Goal: Task Accomplishment & Management: Use online tool/utility

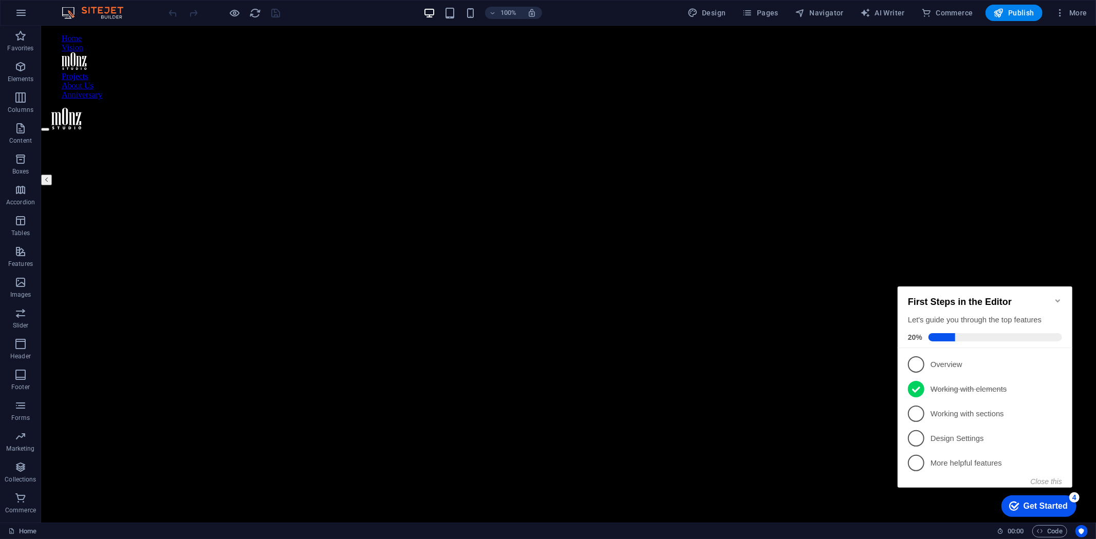
click at [1060, 296] on icon "Minimize checklist" at bounding box center [1057, 300] width 8 height 8
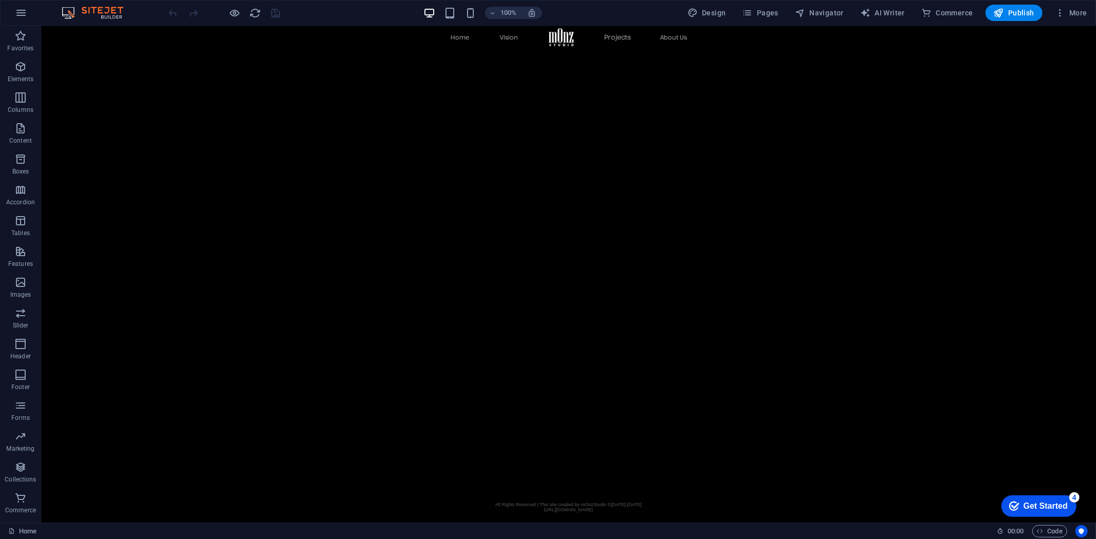
click at [614, 38] on link "Projects" at bounding box center [616, 37] width 27 height 8
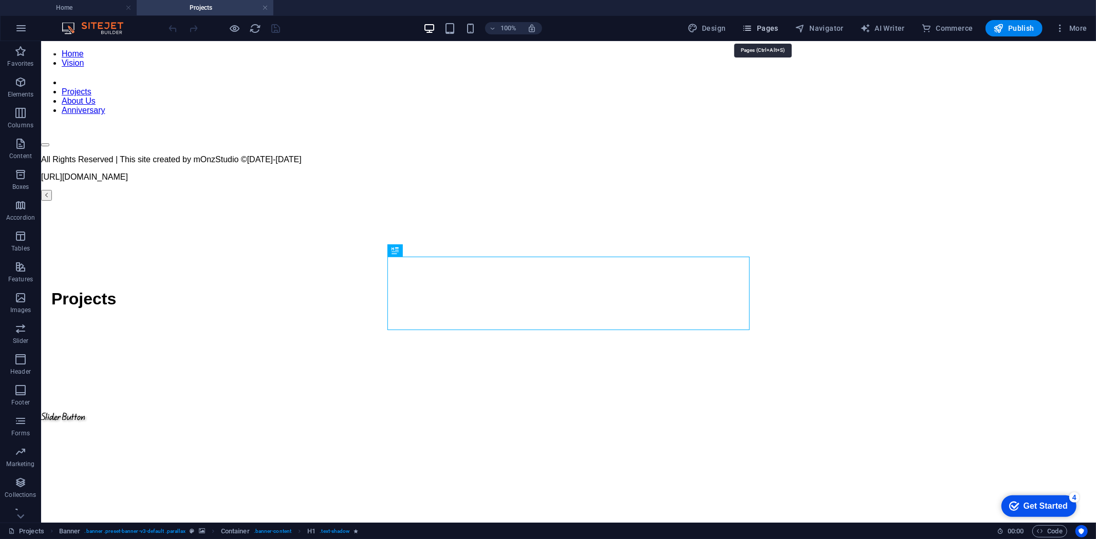
click at [771, 29] on span "Pages" at bounding box center [760, 28] width 36 height 10
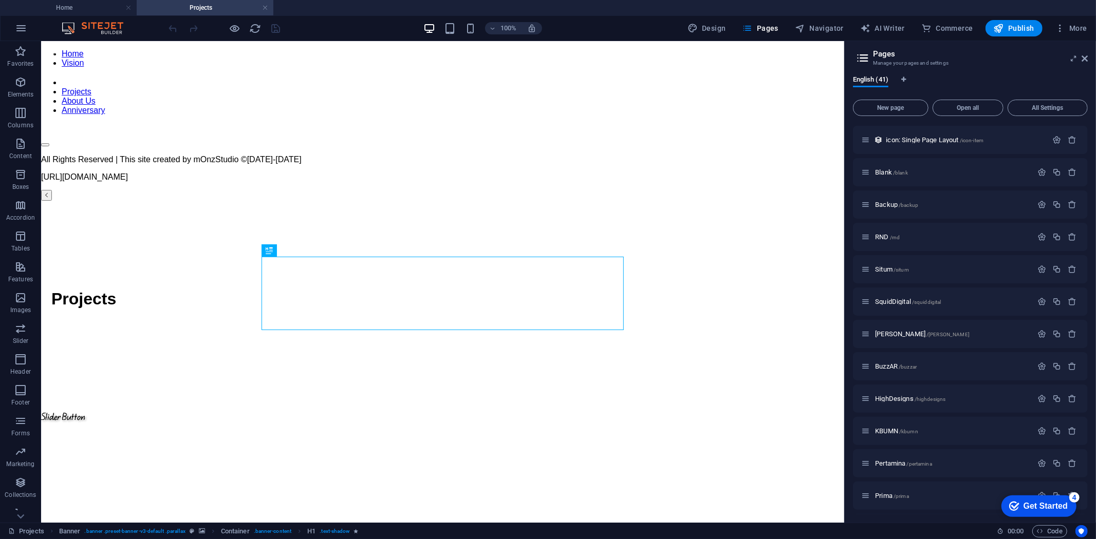
scroll to position [536, 0]
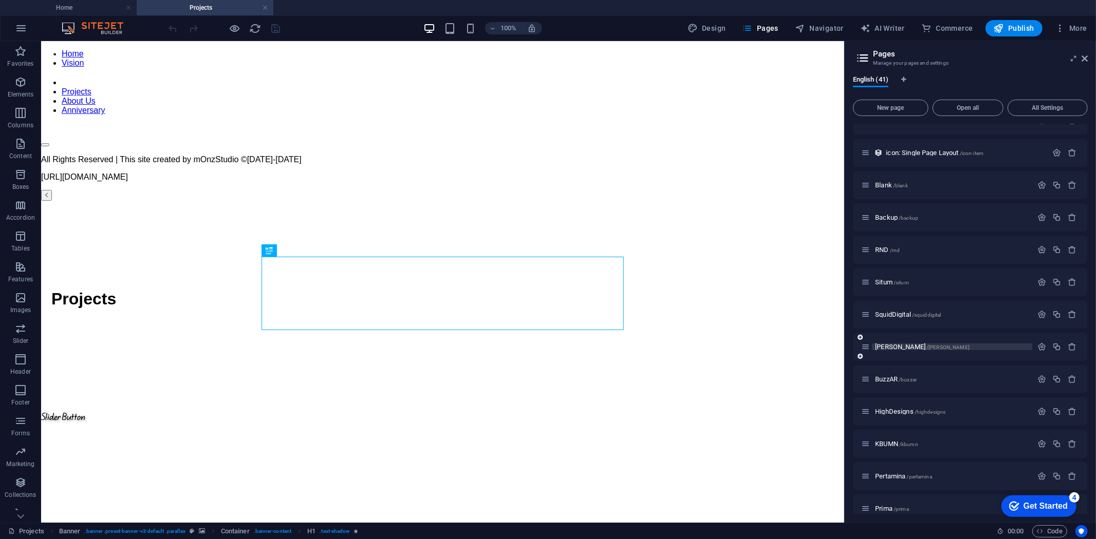
click at [926, 345] on span "/[PERSON_NAME]" at bounding box center [947, 348] width 43 height 6
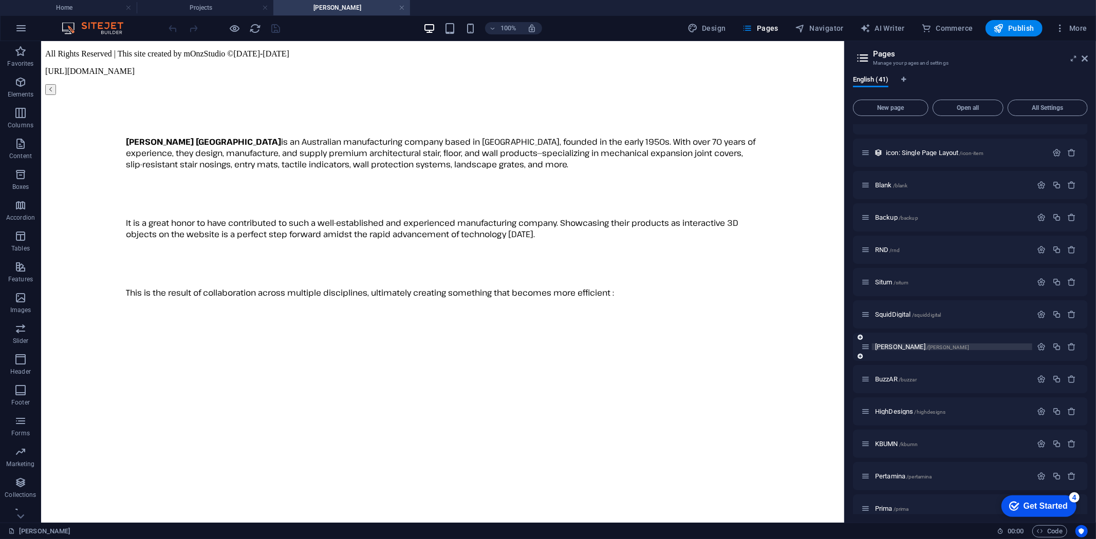
scroll to position [0, 0]
click at [819, 29] on span "Navigator" at bounding box center [819, 28] width 49 height 10
select select "16787499-en"
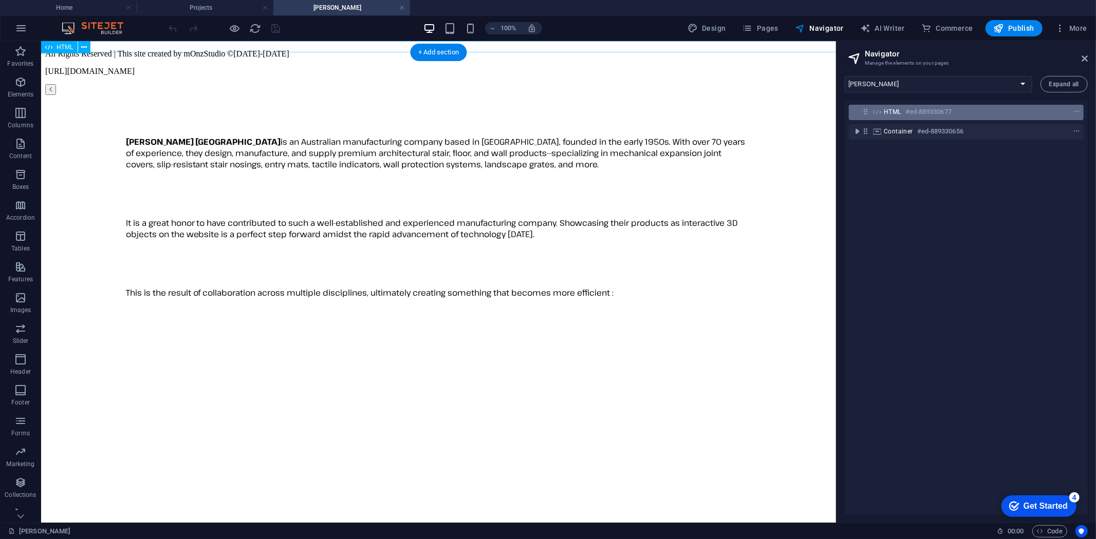
click at [981, 118] on div "HTML #ed-889330677" at bounding box center [966, 112] width 235 height 15
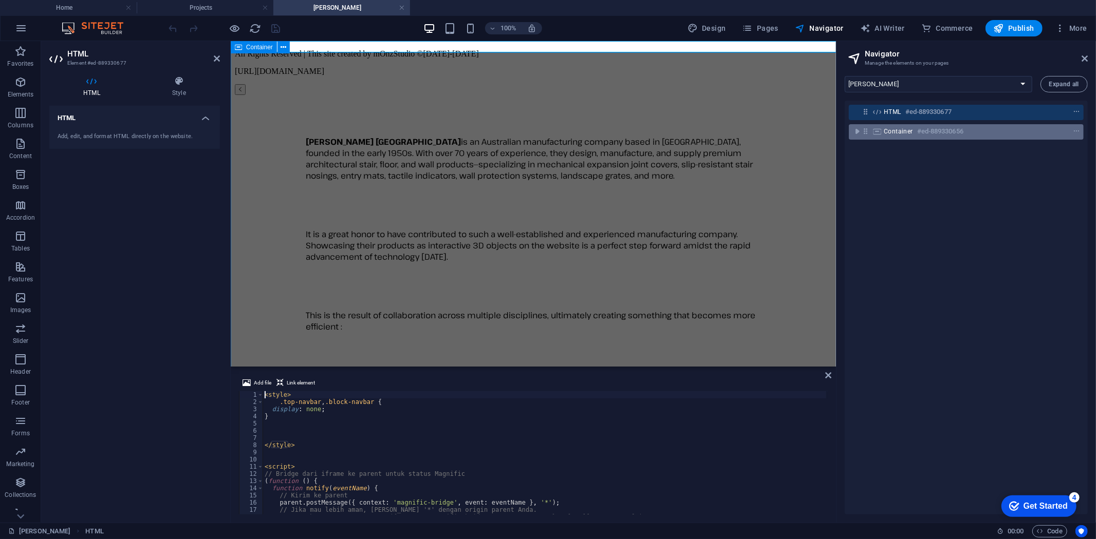
click at [983, 131] on div "Container #ed-889330656" at bounding box center [958, 131] width 148 height 12
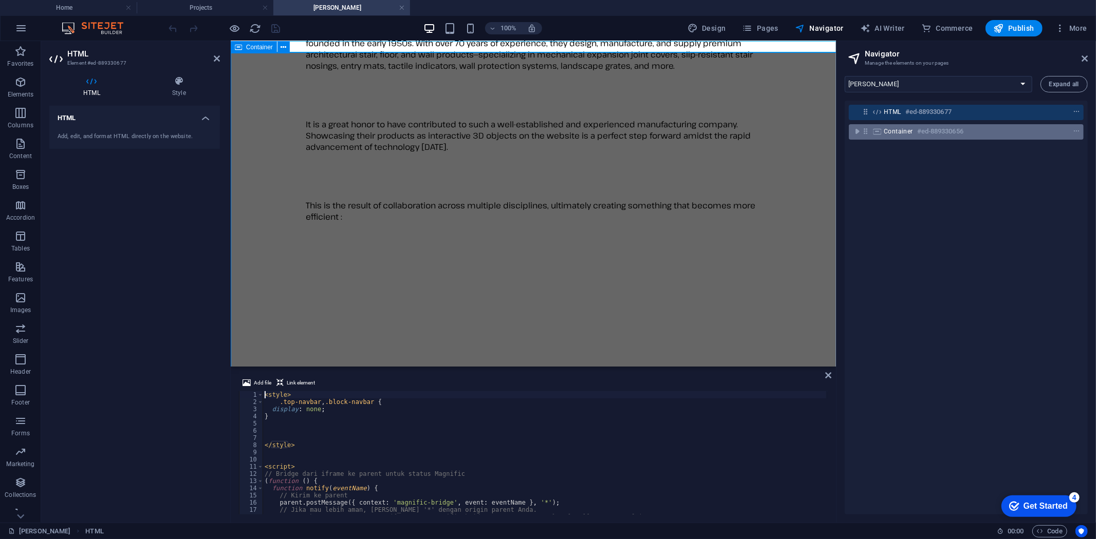
click at [983, 131] on div "Container #ed-889330656" at bounding box center [958, 131] width 148 height 12
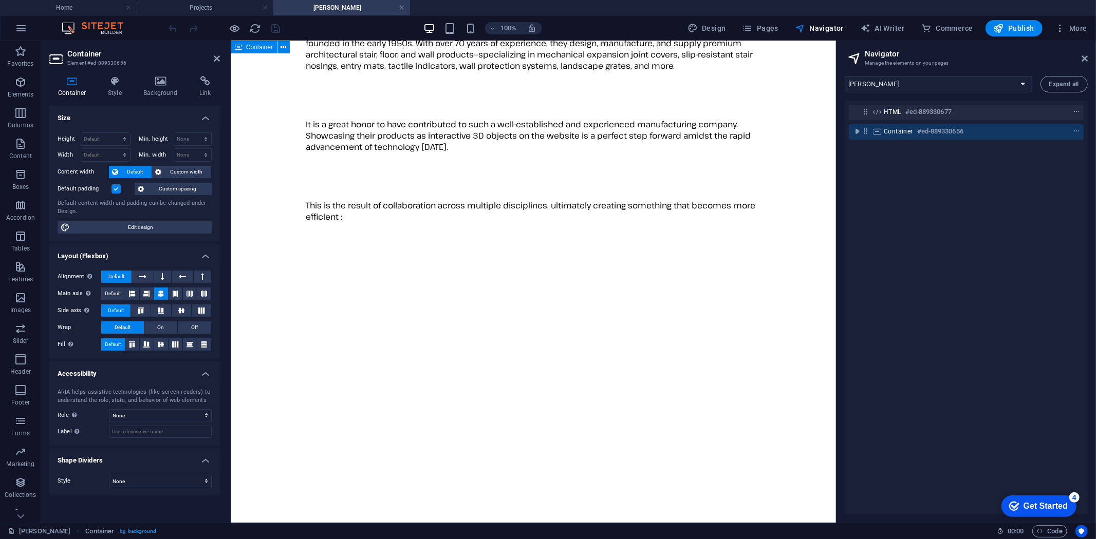
scroll to position [219, 0]
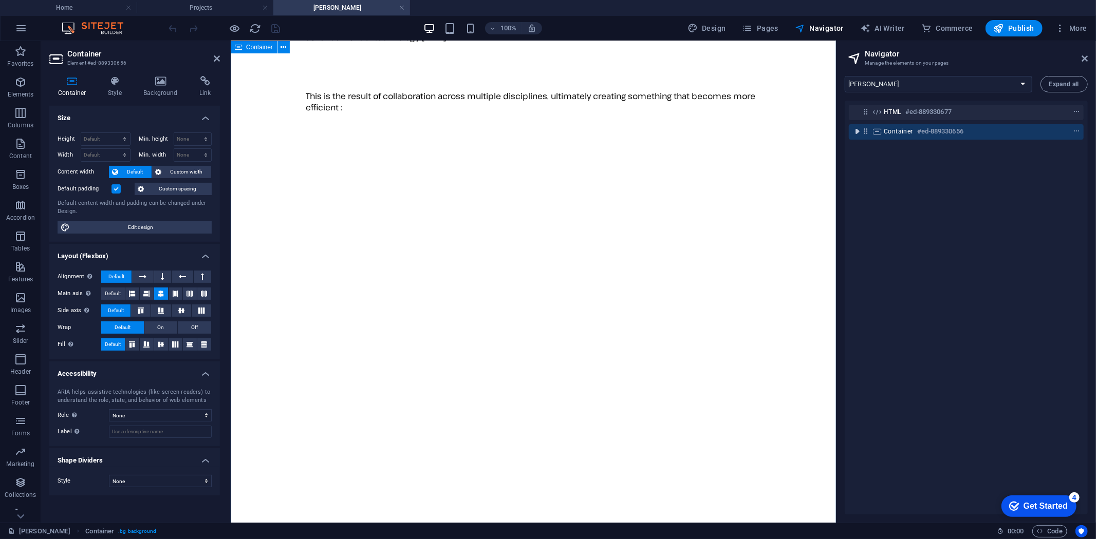
click at [855, 130] on icon "toggle-expand" at bounding box center [857, 131] width 10 height 10
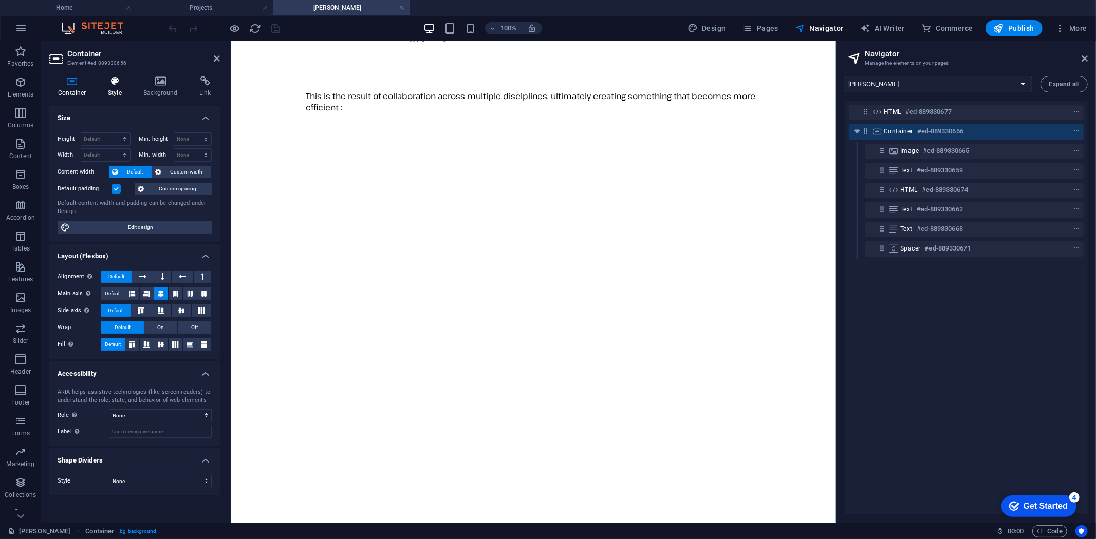
click at [110, 82] on icon at bounding box center [114, 81] width 31 height 10
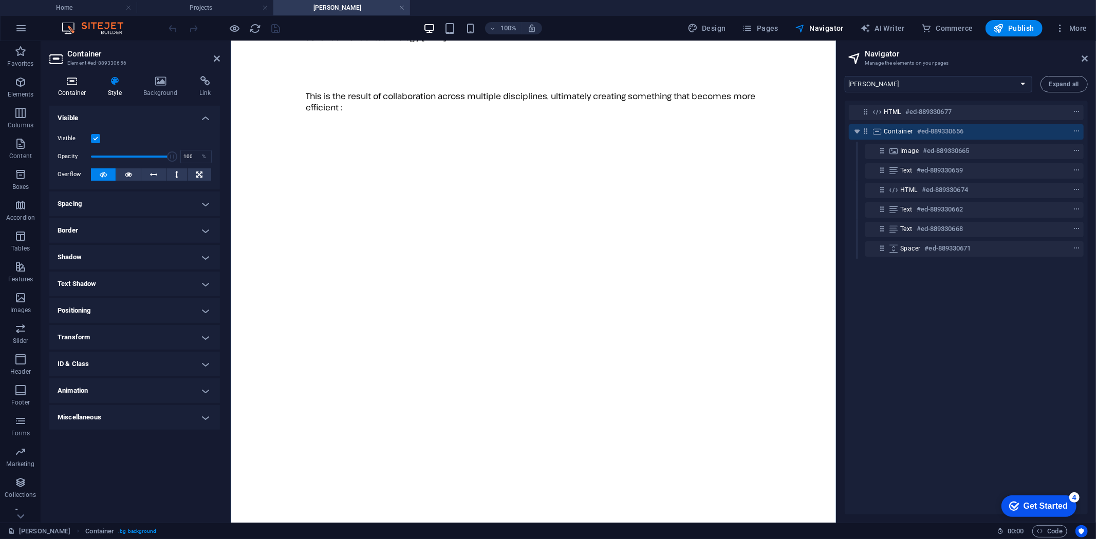
click at [68, 84] on icon at bounding box center [72, 81] width 46 height 10
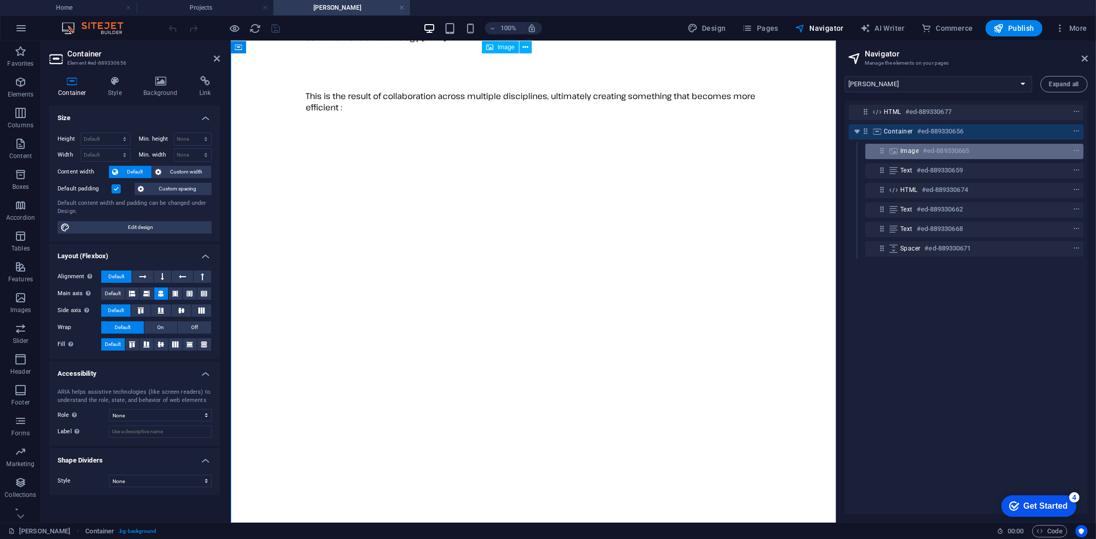
click at [944, 153] on h6 "#ed-889330665" at bounding box center [946, 151] width 46 height 12
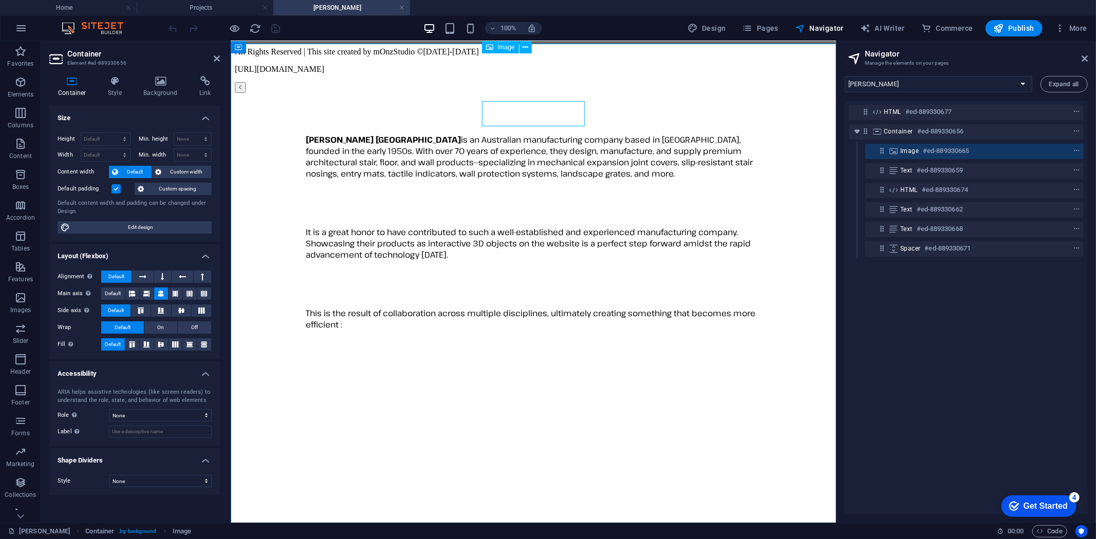
scroll to position [0, 0]
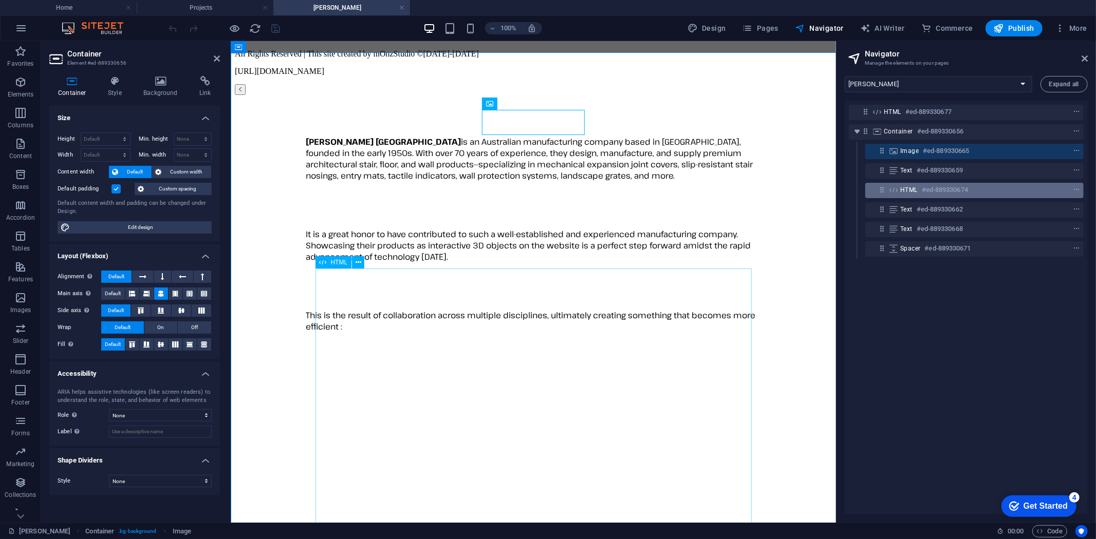
click at [943, 189] on h6 "#ed-889330674" at bounding box center [945, 190] width 46 height 12
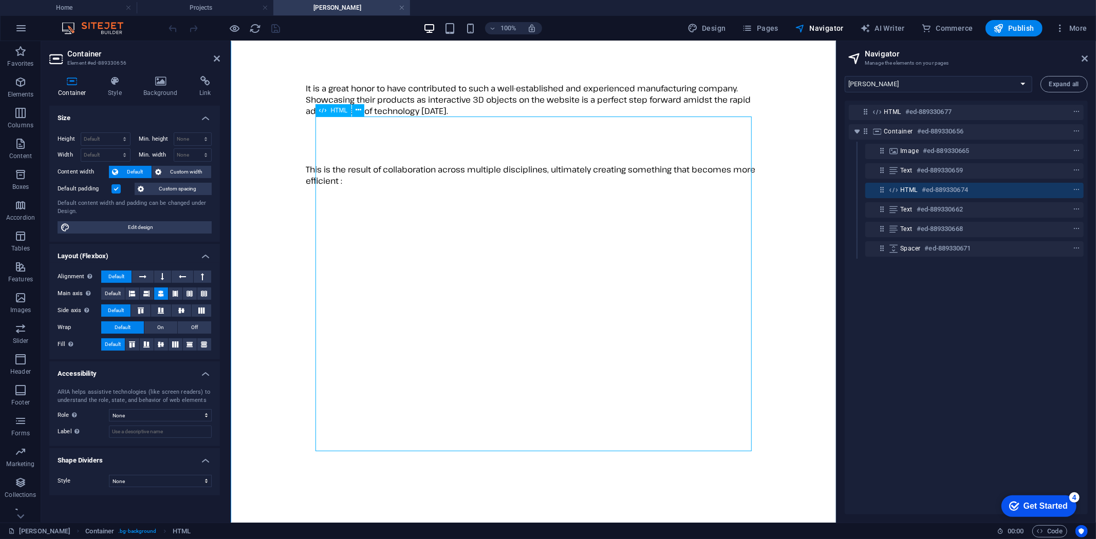
scroll to position [155, 0]
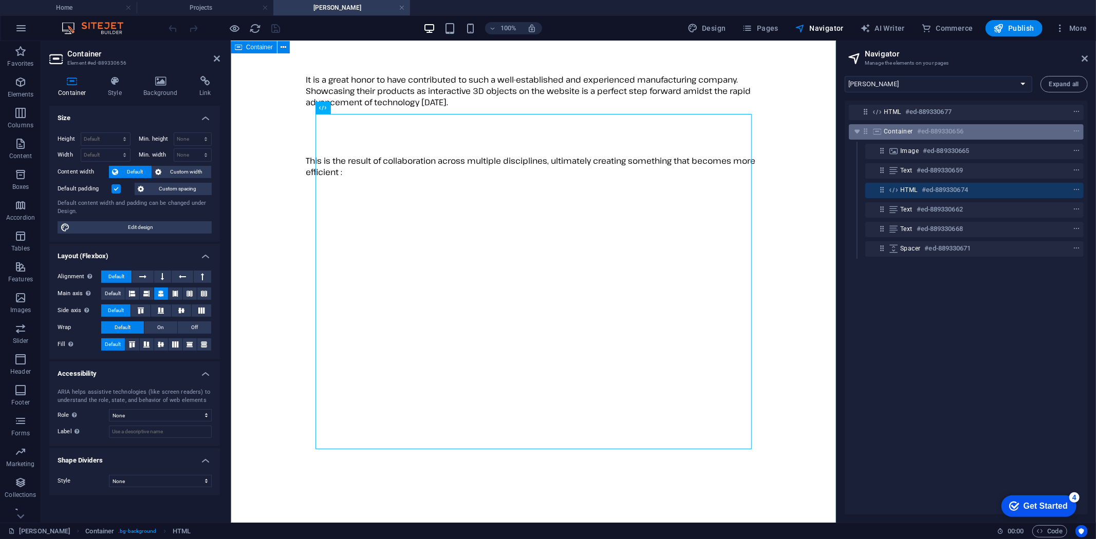
click at [988, 134] on div "Container #ed-889330656" at bounding box center [958, 131] width 148 height 12
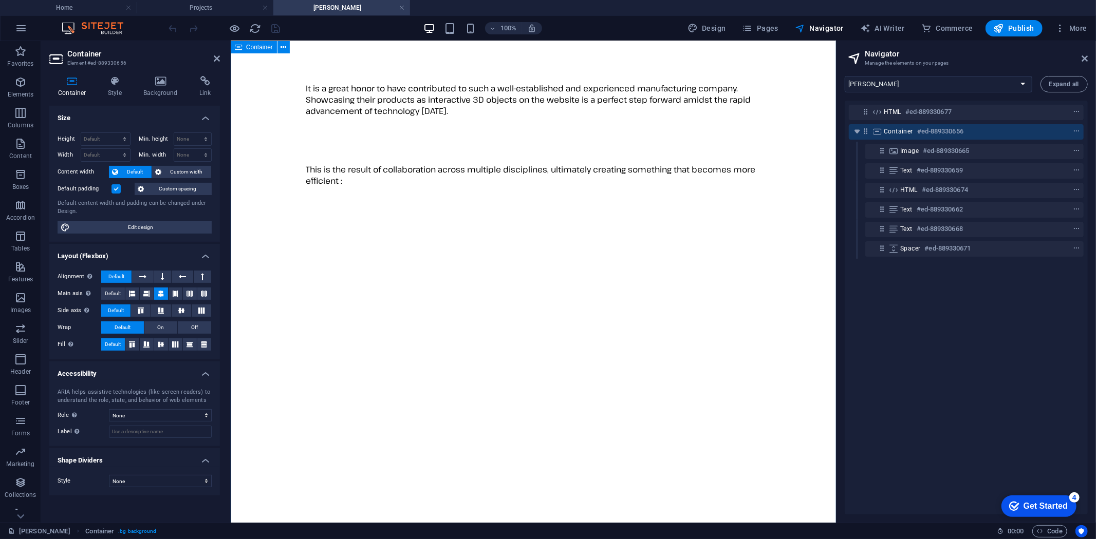
click at [988, 134] on div "Container #ed-889330656" at bounding box center [958, 131] width 148 height 12
click at [116, 86] on h4 "Style" at bounding box center [116, 87] width 35 height 22
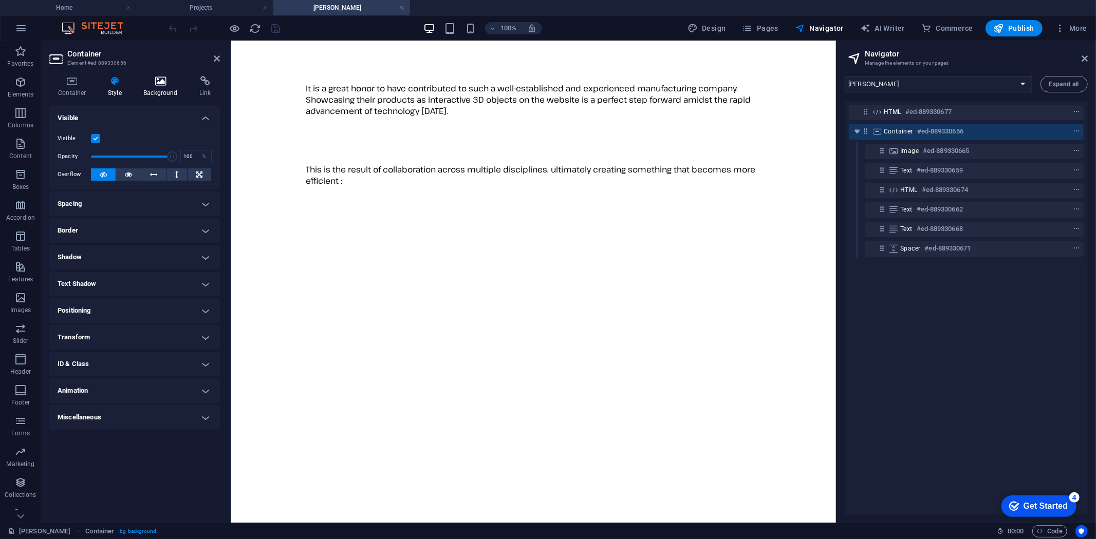
click at [165, 88] on h4 "Background" at bounding box center [163, 87] width 56 height 22
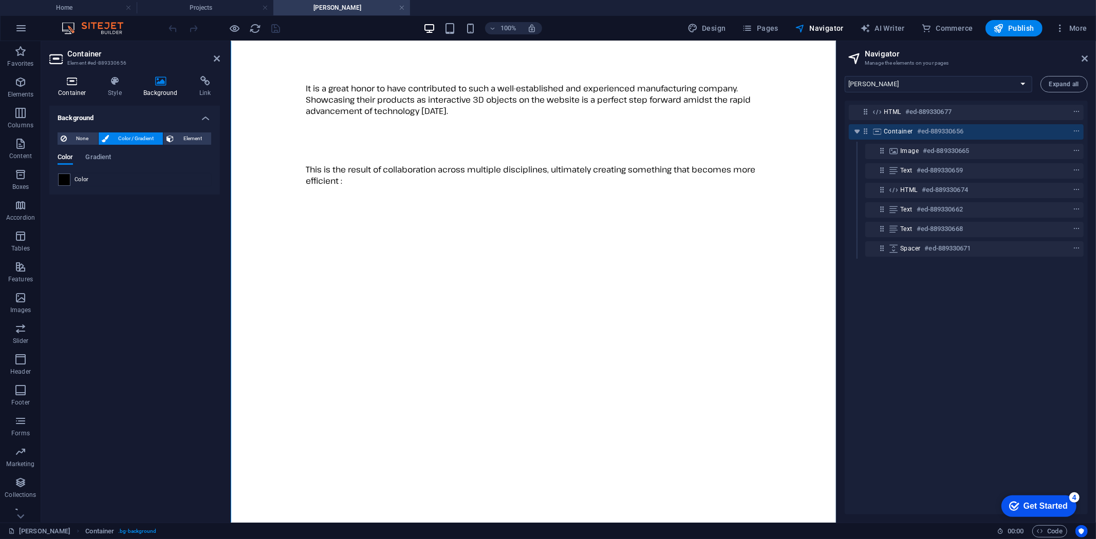
click at [74, 83] on icon at bounding box center [72, 81] width 46 height 10
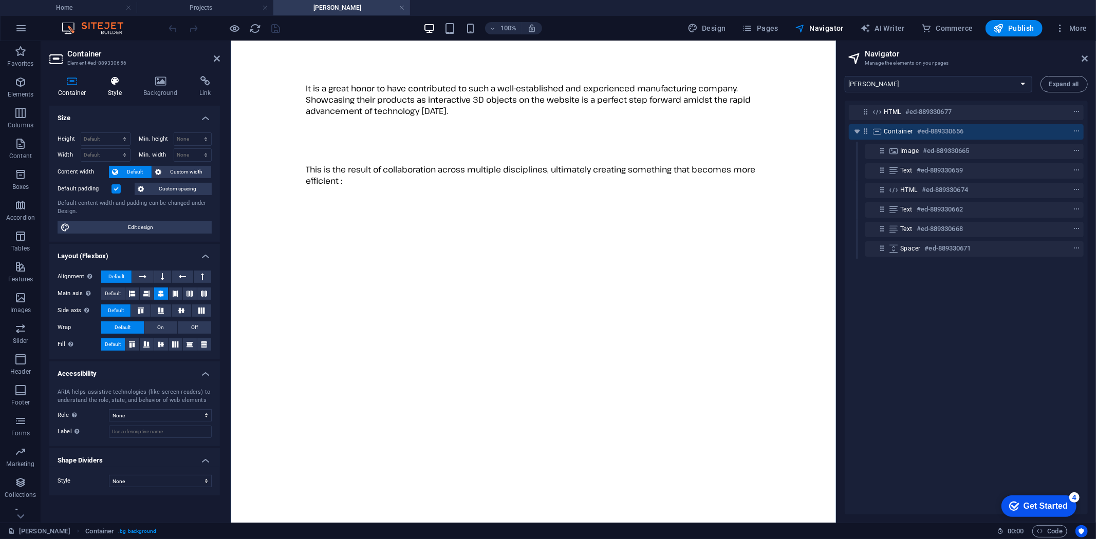
click at [114, 79] on icon at bounding box center [114, 81] width 31 height 10
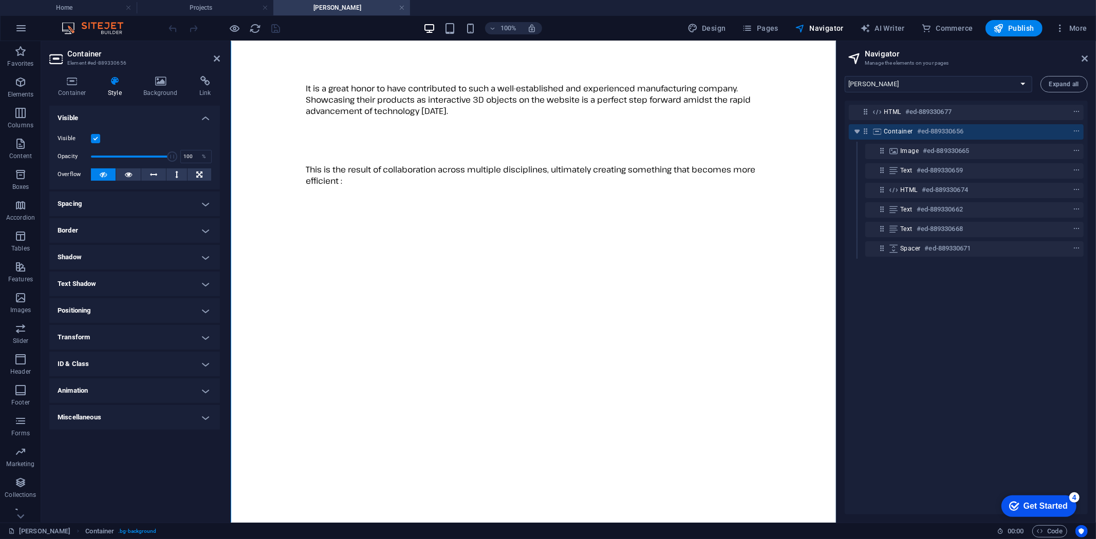
click at [206, 415] on h4 "Miscellaneous" at bounding box center [134, 417] width 171 height 25
click at [203, 388] on h4 "Animation" at bounding box center [134, 391] width 171 height 25
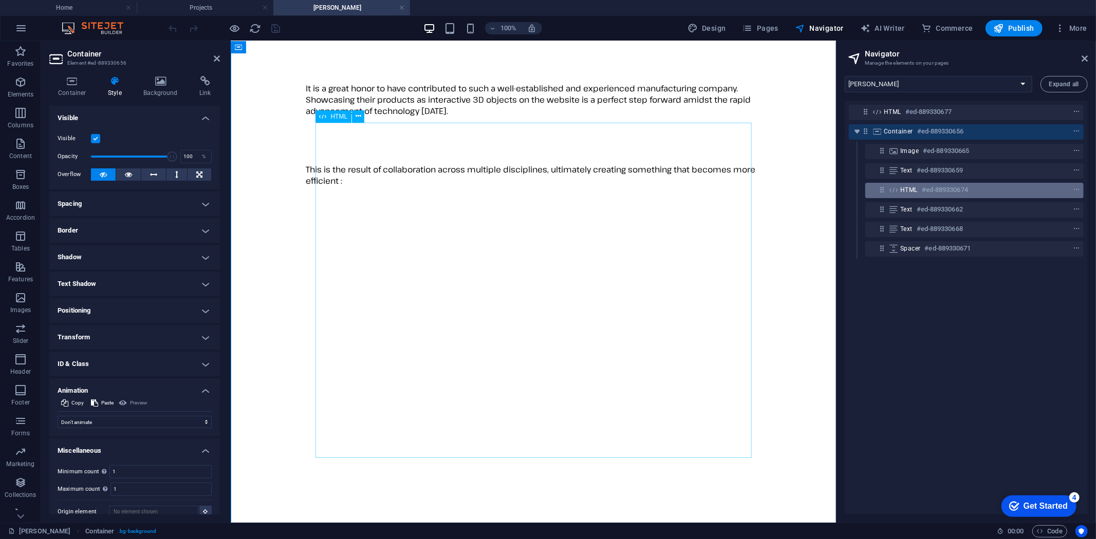
click at [941, 187] on h6 "#ed-889330674" at bounding box center [945, 190] width 46 height 12
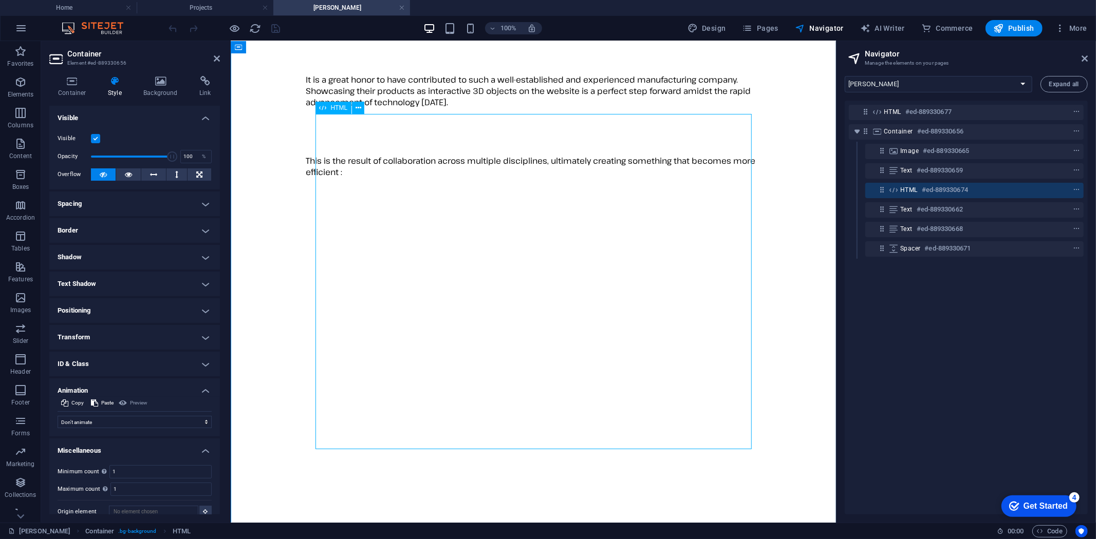
click at [941, 187] on h6 "#ed-889330674" at bounding box center [945, 190] width 46 height 12
select select "%"
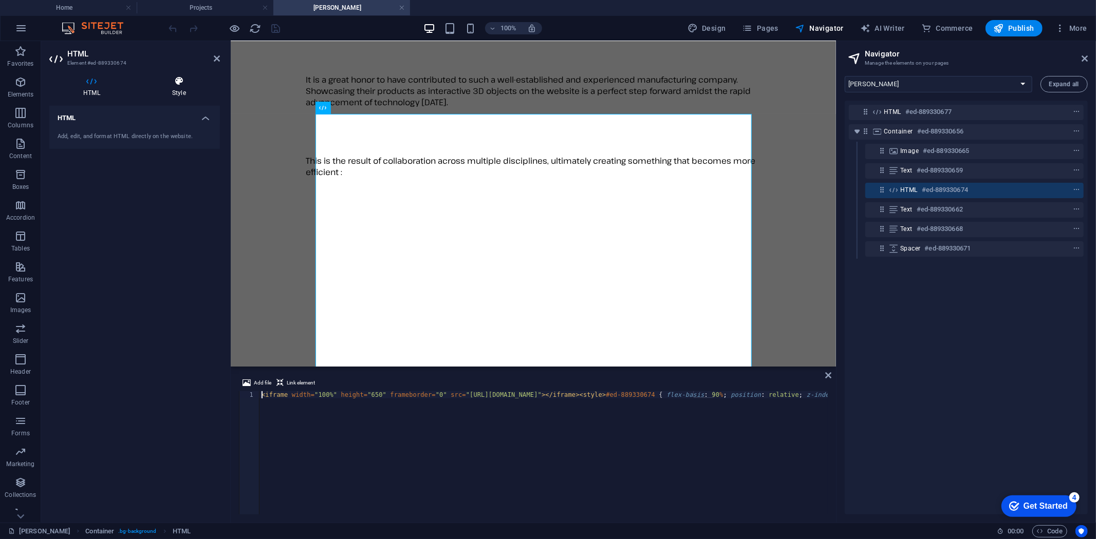
click at [174, 86] on h4 "Style" at bounding box center [179, 87] width 82 height 22
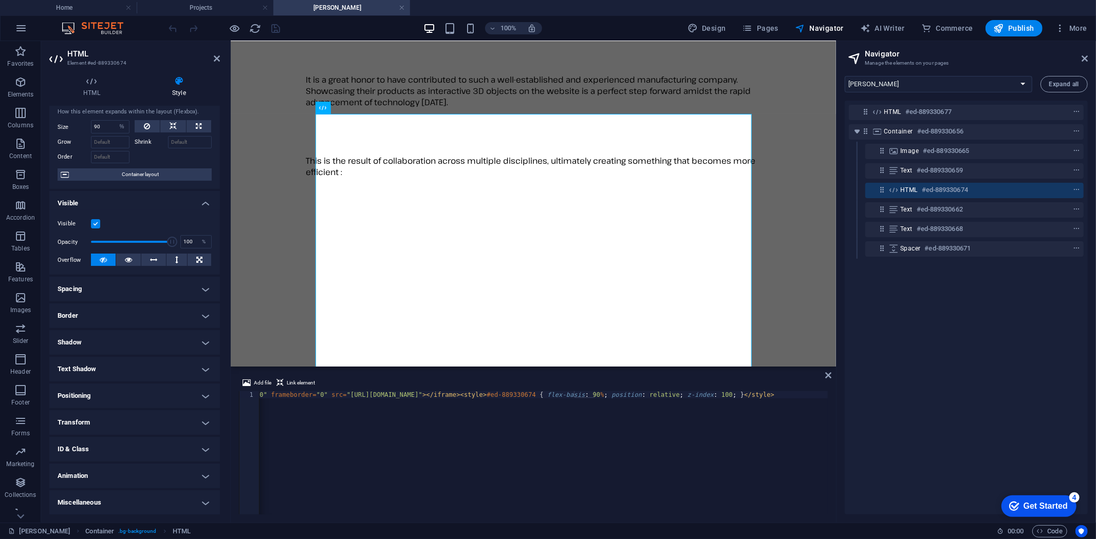
scroll to position [0, 5]
click at [999, 299] on div "HTML #ed-889330677 Container #ed-889330656 Image #ed-889330665 Text #ed-8893306…" at bounding box center [966, 308] width 243 height 414
click at [1076, 189] on icon "context-menu" at bounding box center [1076, 189] width 7 height 7
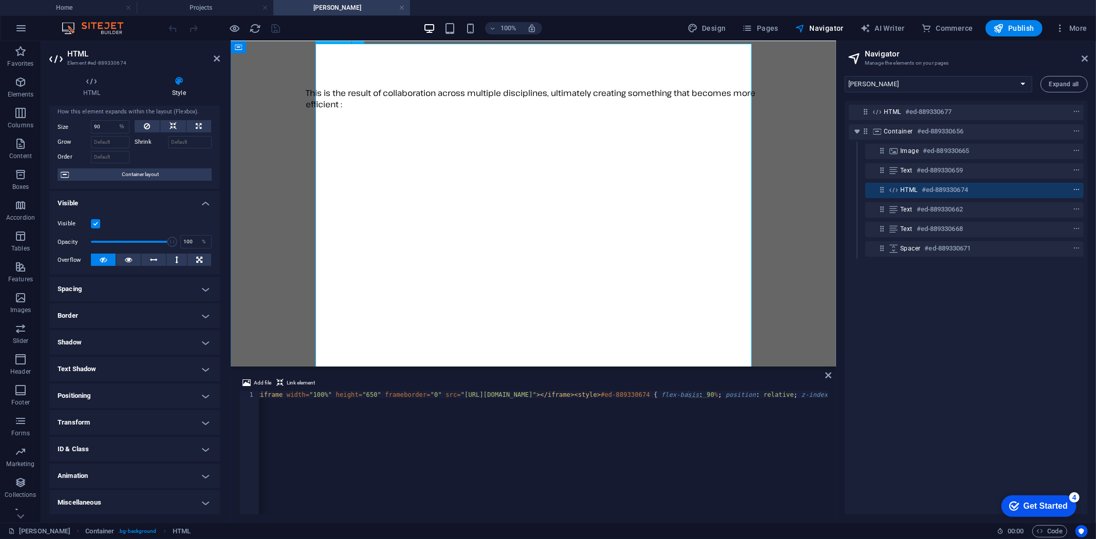
scroll to position [232, 0]
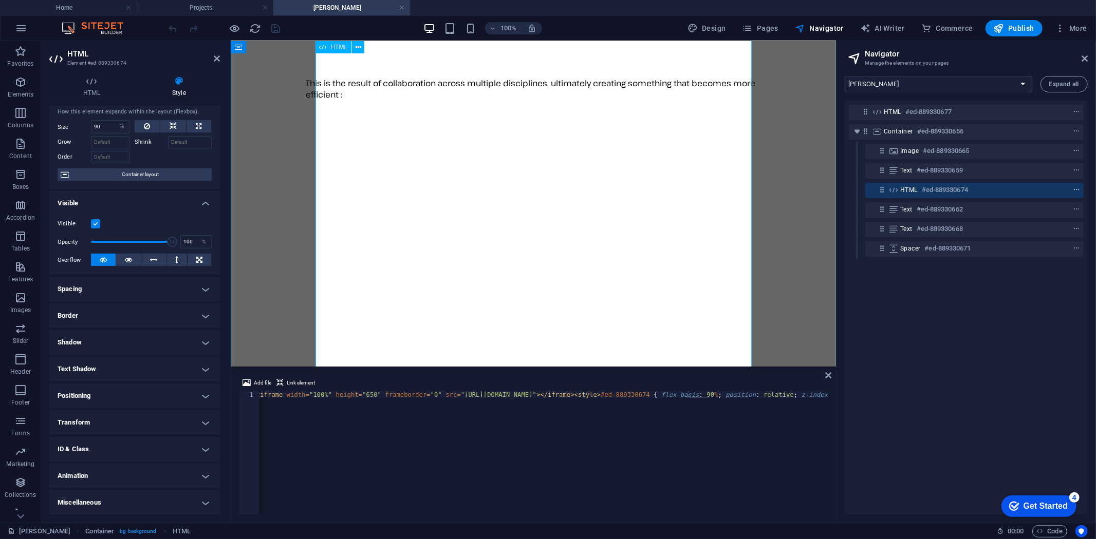
click at [1076, 189] on icon "context-menu" at bounding box center [1076, 189] width 7 height 7
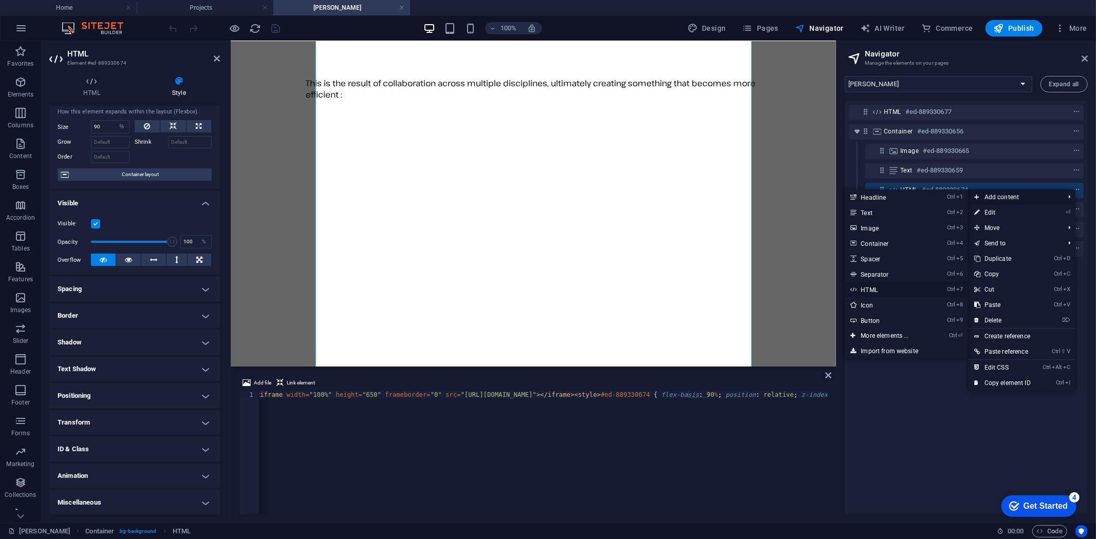
click at [871, 289] on link "Ctrl 7 HTML" at bounding box center [887, 289] width 85 height 15
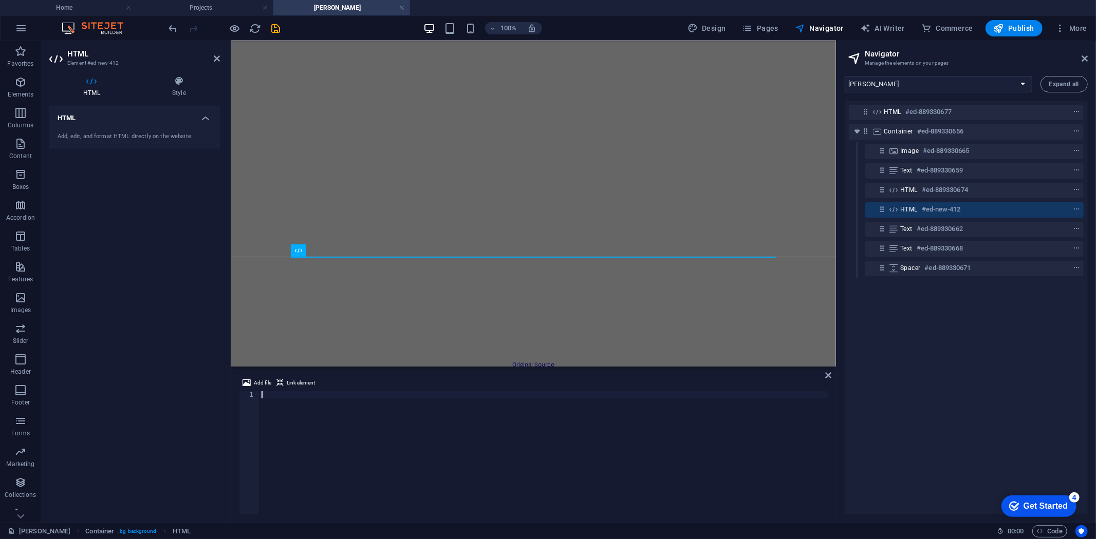
scroll to position [400, 0]
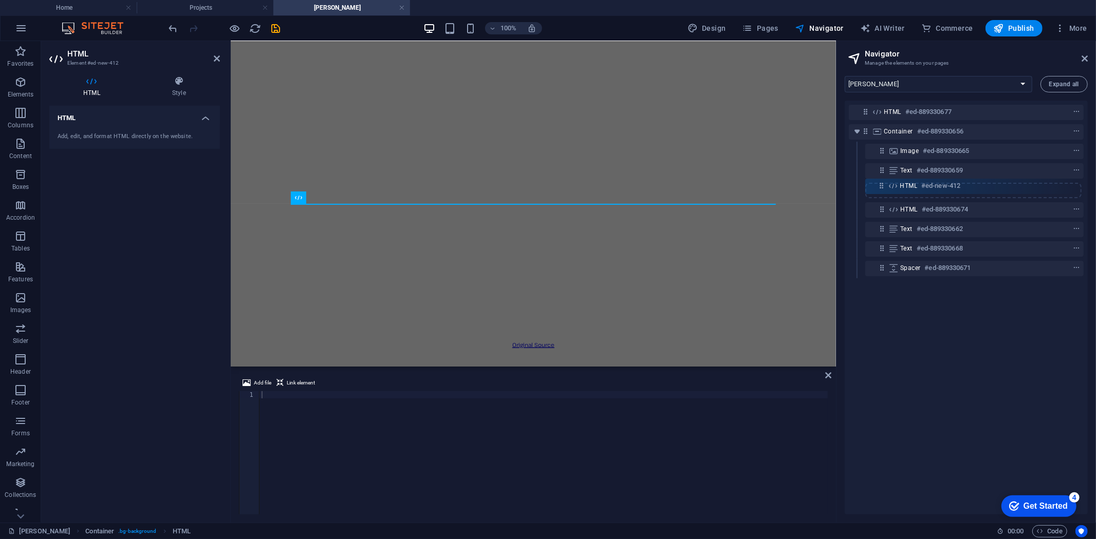
drag, startPoint x: 882, startPoint y: 209, endPoint x: 882, endPoint y: 182, distance: 27.2
click at [882, 182] on div "HTML #ed-889330677 Container #ed-889330656 Image #ed-889330665 Text #ed-8893306…" at bounding box center [966, 308] width 243 height 414
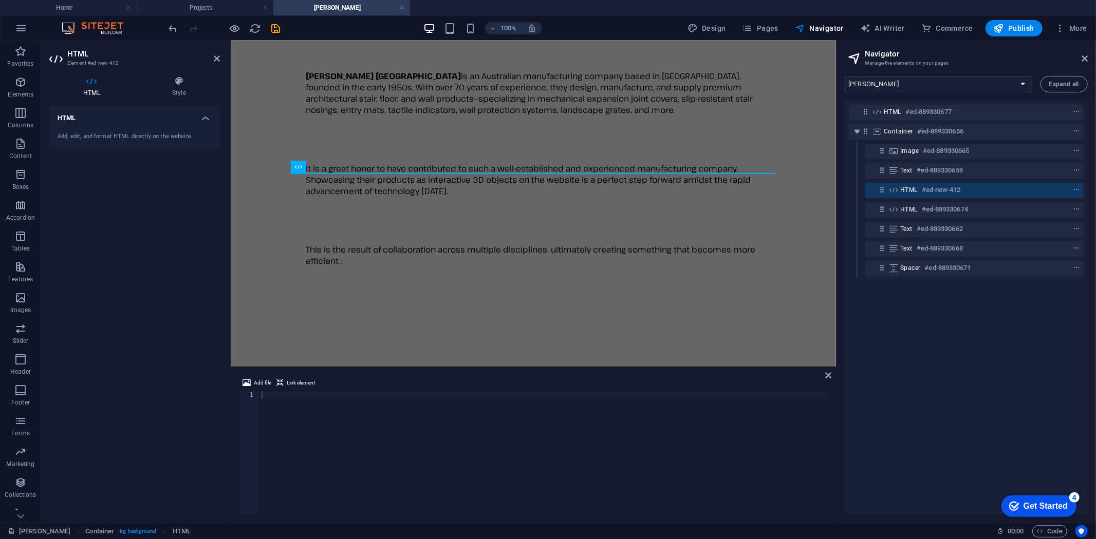
scroll to position [65, 0]
click at [370, 402] on div at bounding box center [543, 460] width 569 height 138
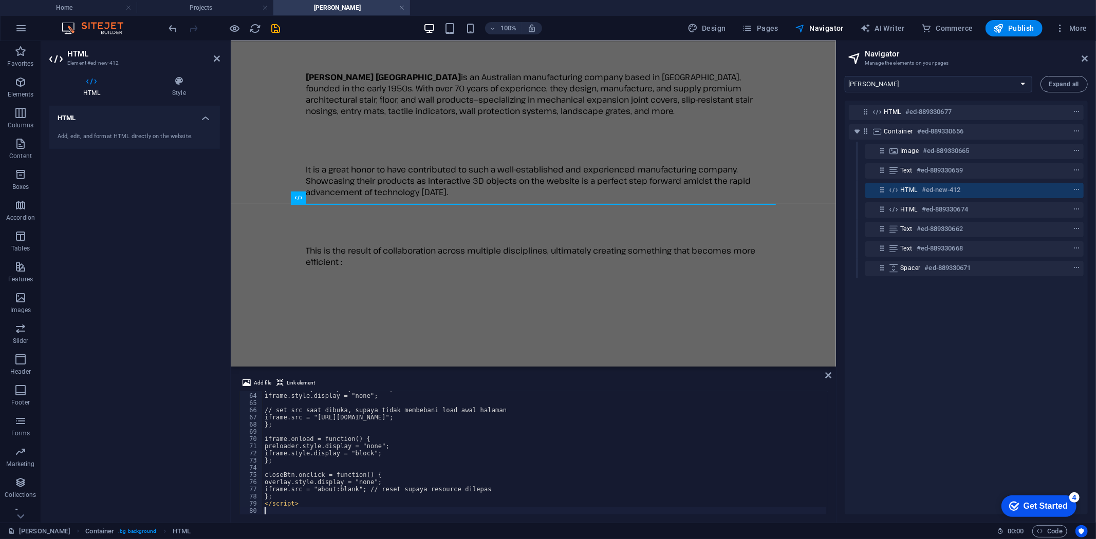
scroll to position [452, 0]
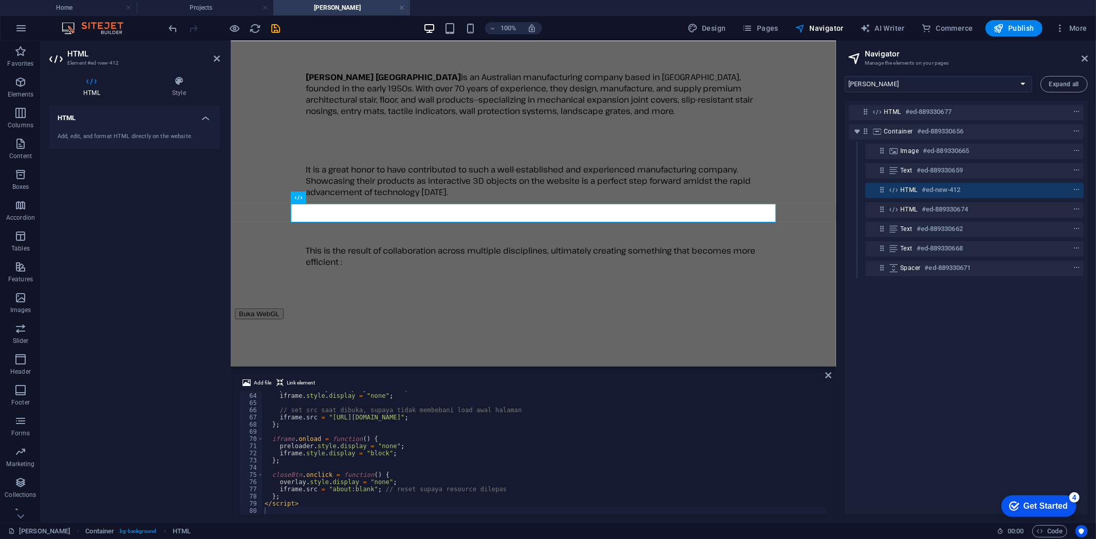
click at [933, 352] on div "HTML #ed-889330677 Container #ed-889330656 Image #ed-889330665 Text #ed-8893306…" at bounding box center [966, 308] width 243 height 414
click at [277, 27] on icon "save" at bounding box center [276, 29] width 12 height 12
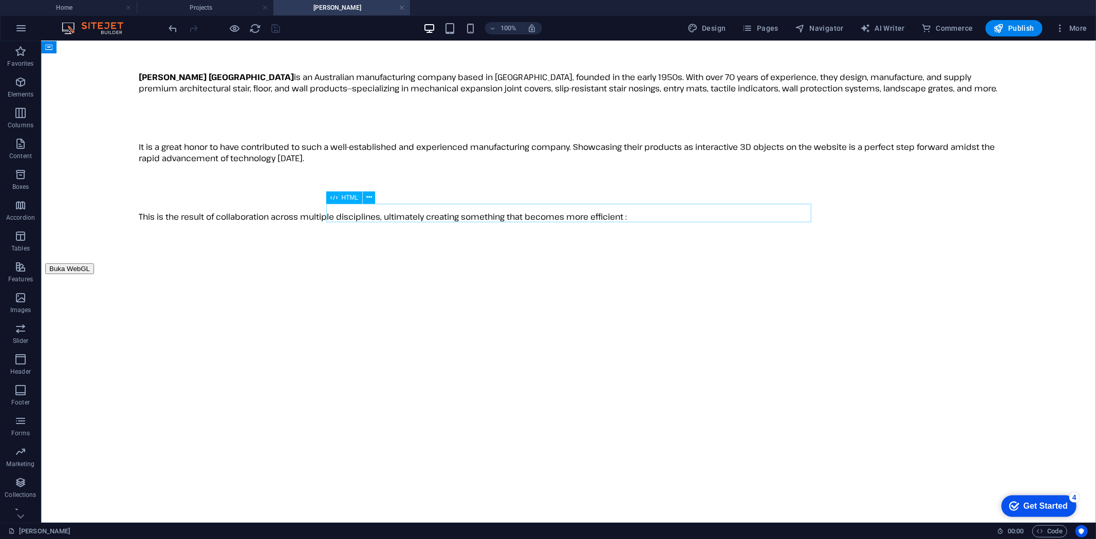
click at [409, 263] on div "Buka WebGL Loading... ×" at bounding box center [568, 268] width 1046 height 11
click at [819, 30] on span "Navigator" at bounding box center [819, 28] width 49 height 10
select select "16787499-en"
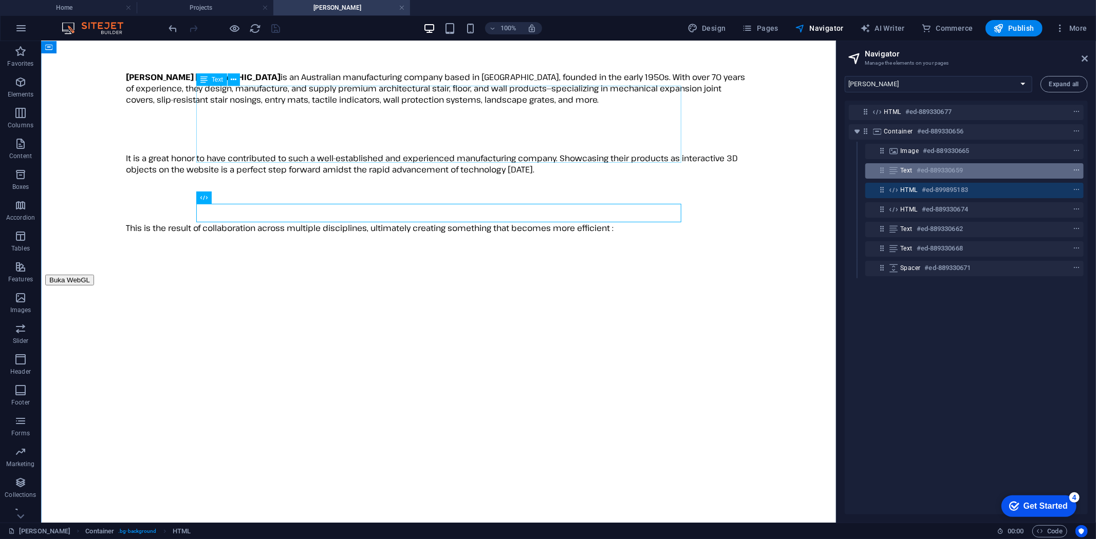
click at [1078, 170] on span "context-menu" at bounding box center [1076, 170] width 10 height 7
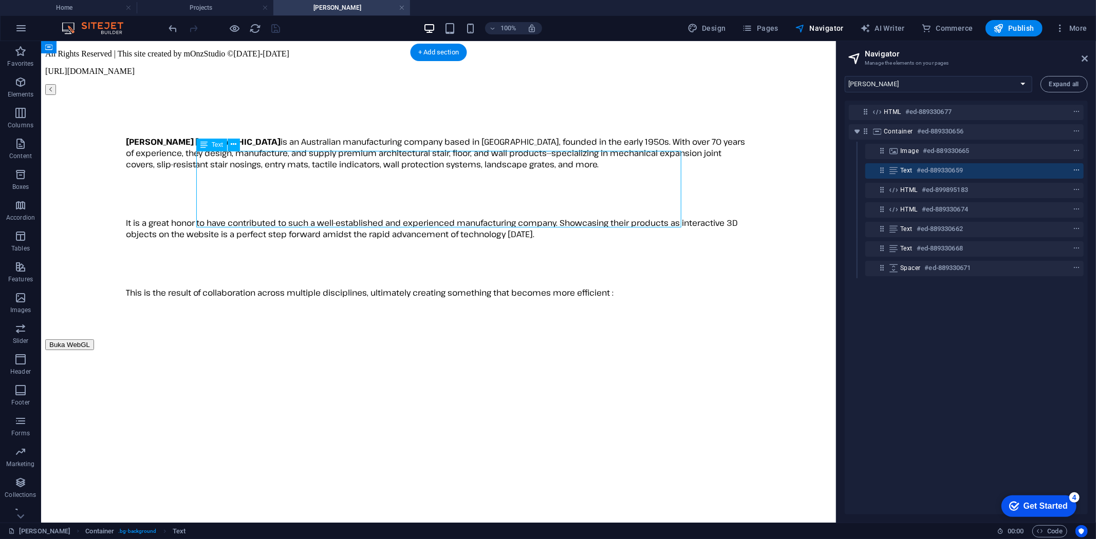
click at [1078, 170] on span "context-menu" at bounding box center [1076, 170] width 10 height 7
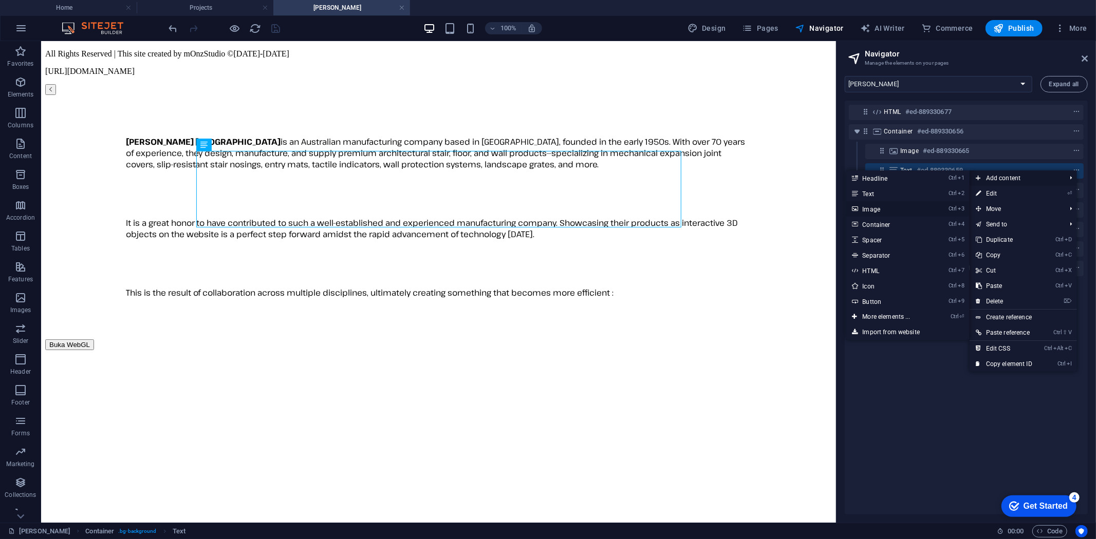
click at [874, 208] on link "Ctrl 3 Image" at bounding box center [888, 208] width 85 height 15
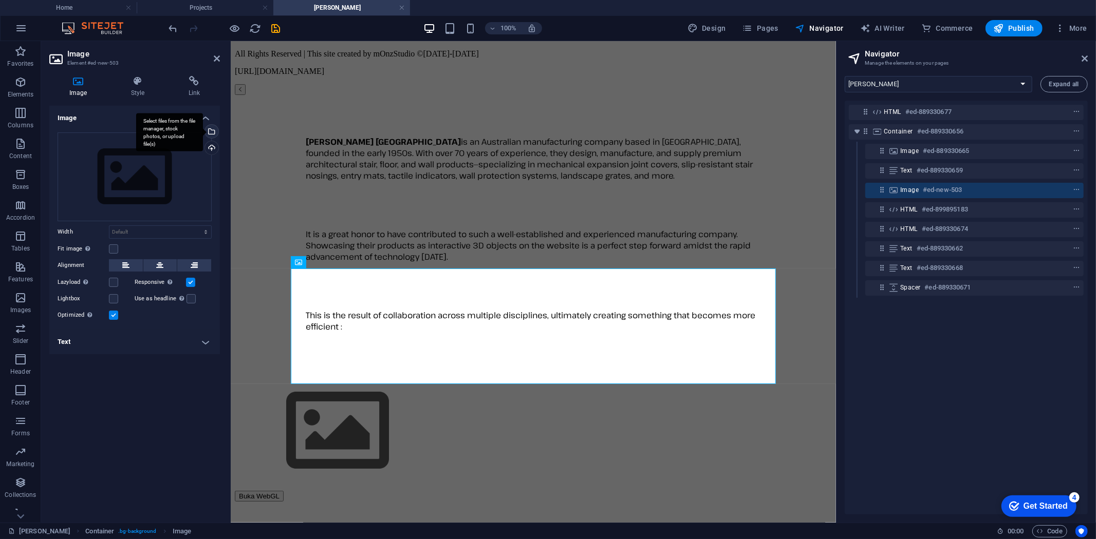
click at [212, 131] on div "Select files from the file manager, stock photos, or upload file(s)" at bounding box center [210, 132] width 15 height 15
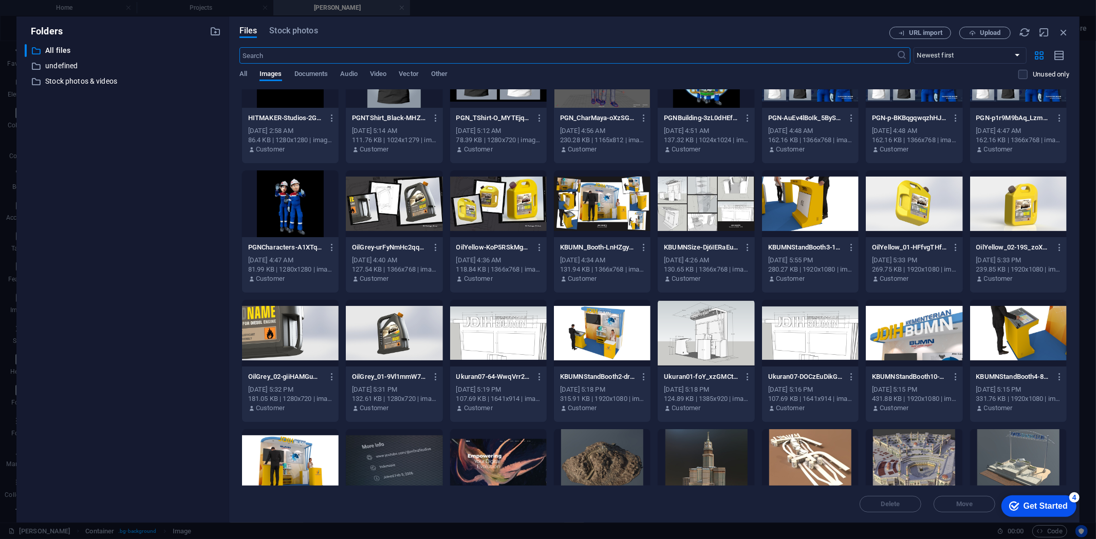
scroll to position [1427, 0]
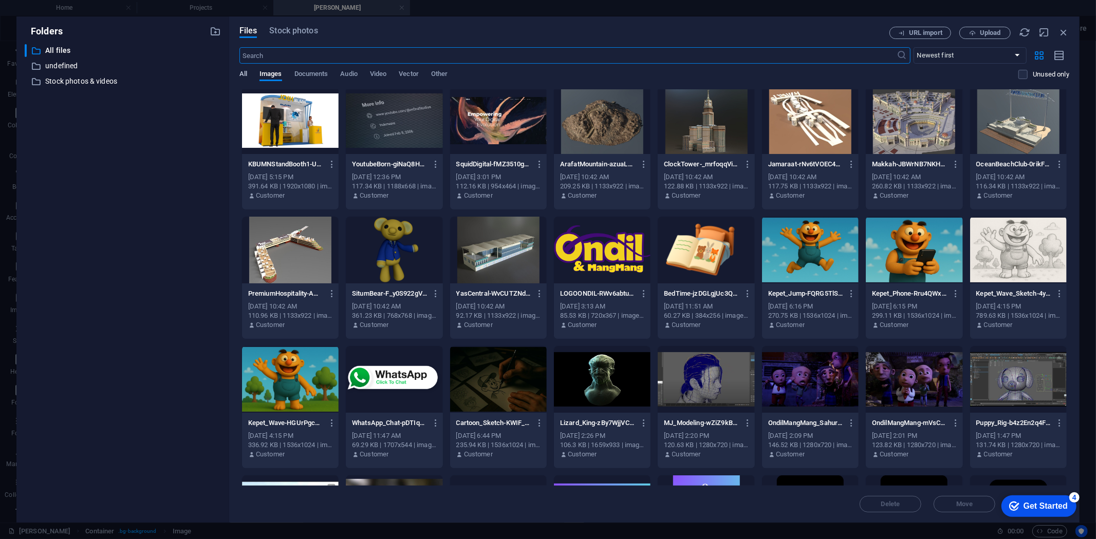
click at [241, 73] on span "All" at bounding box center [243, 75] width 8 height 14
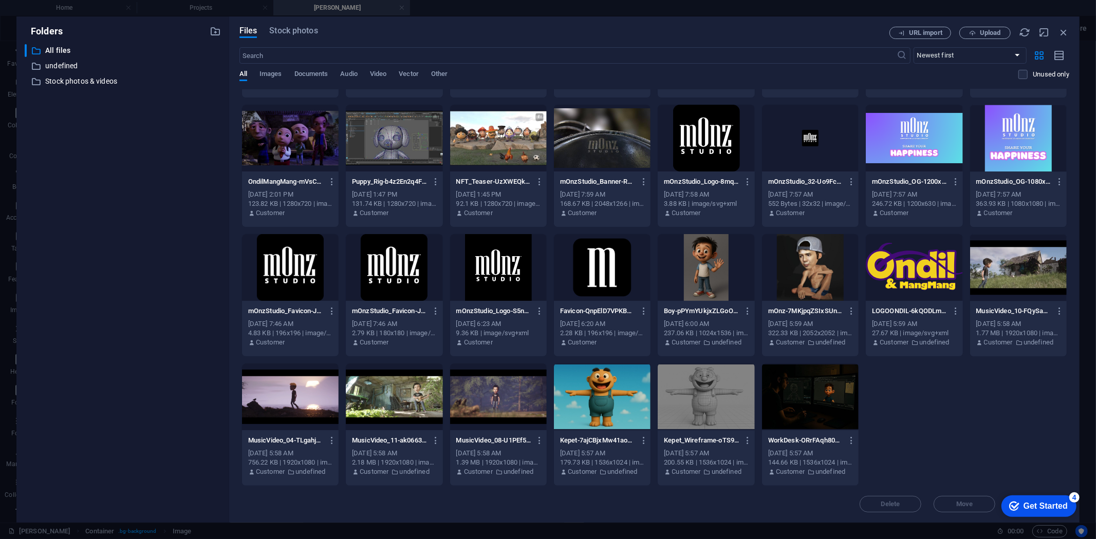
scroll to position [2015, 0]
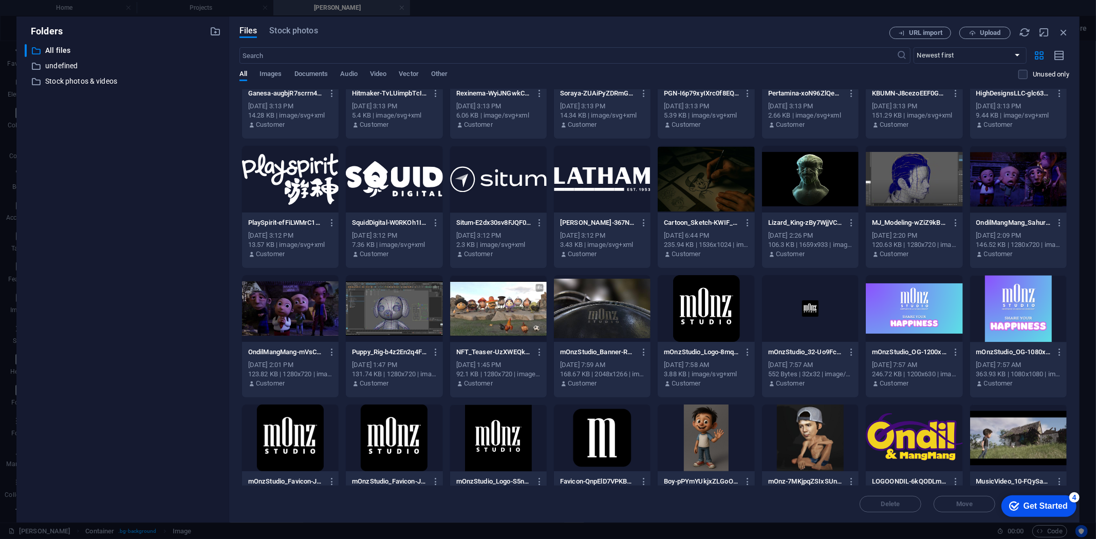
click at [593, 168] on div at bounding box center [602, 179] width 97 height 67
click at [593, 168] on div "1" at bounding box center [602, 179] width 97 height 67
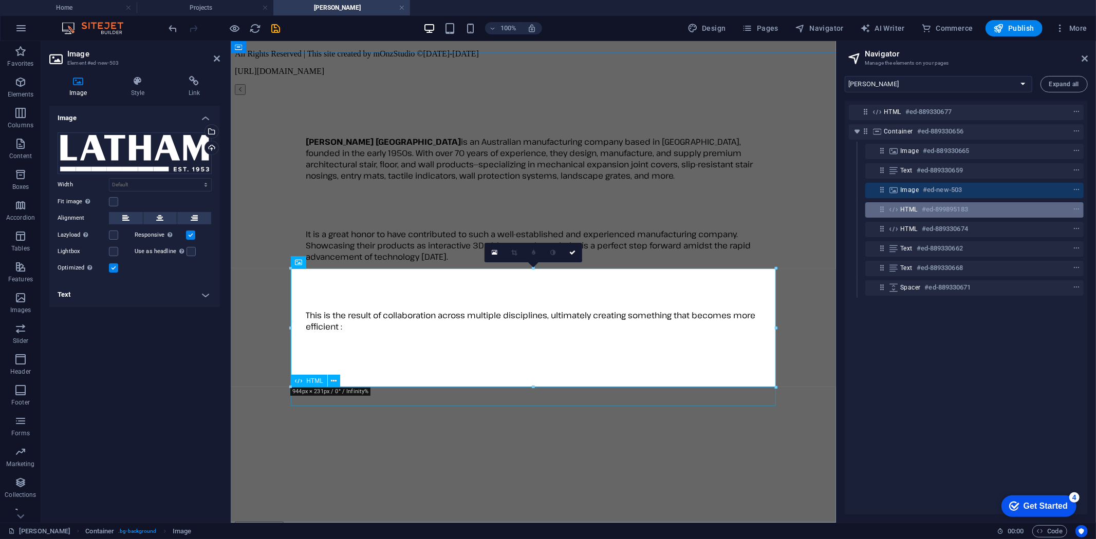
click at [947, 210] on h6 "#ed-899895183" at bounding box center [945, 209] width 46 height 12
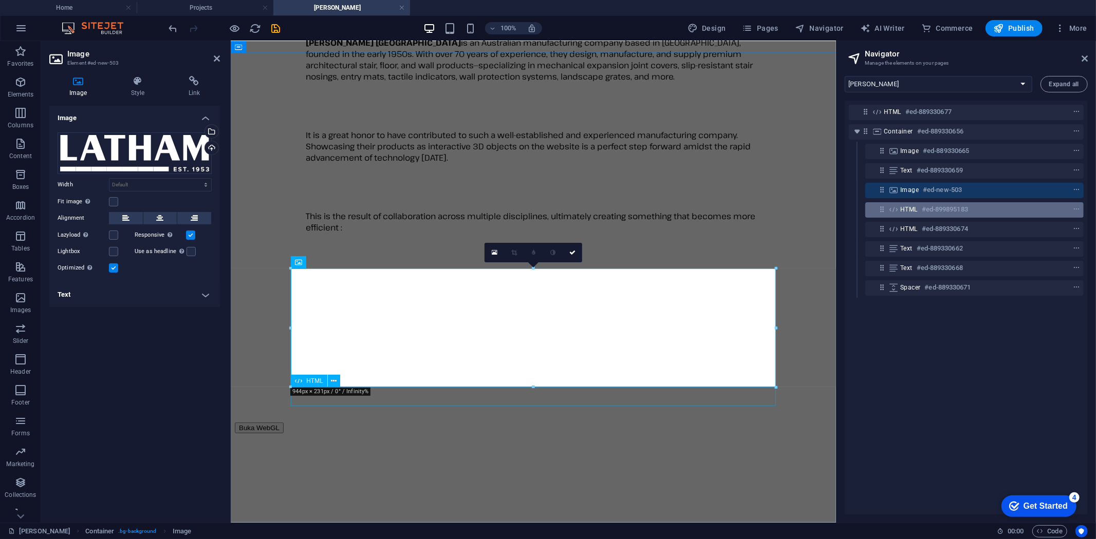
click at [947, 210] on h6 "#ed-899895183" at bounding box center [945, 209] width 46 height 12
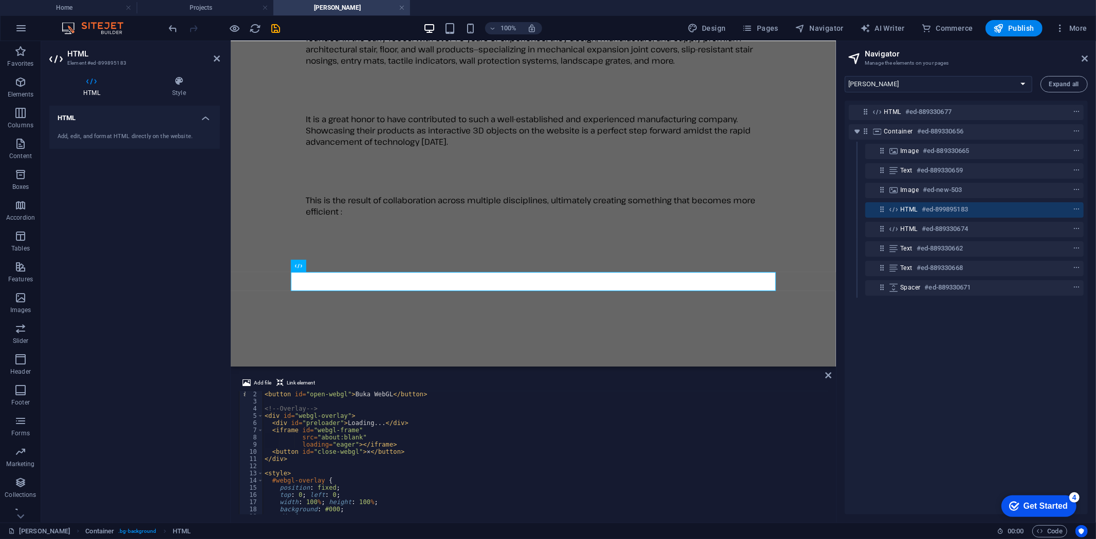
scroll to position [0, 0]
click at [469, 452] on div "<!-- Tombol / thumbnail untuk membuka WebGL --> < button id = "open-webgl" > Bu…" at bounding box center [545, 460] width 564 height 138
type textarea "</script>"
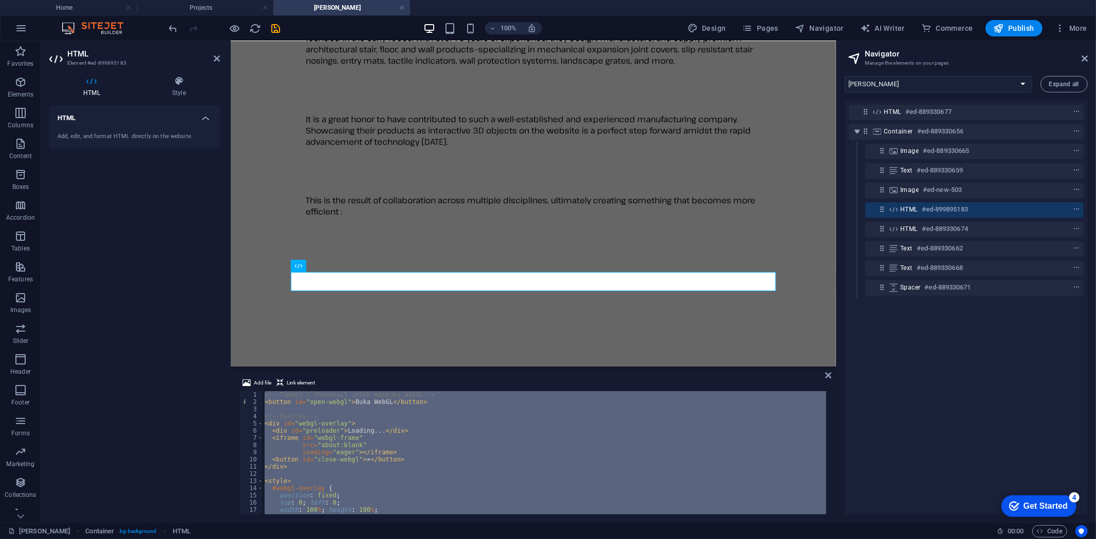
click at [969, 357] on div "HTML #ed-889330677 Container #ed-889330656 Image #ed-889330665 Text #ed-8893306…" at bounding box center [966, 308] width 243 height 414
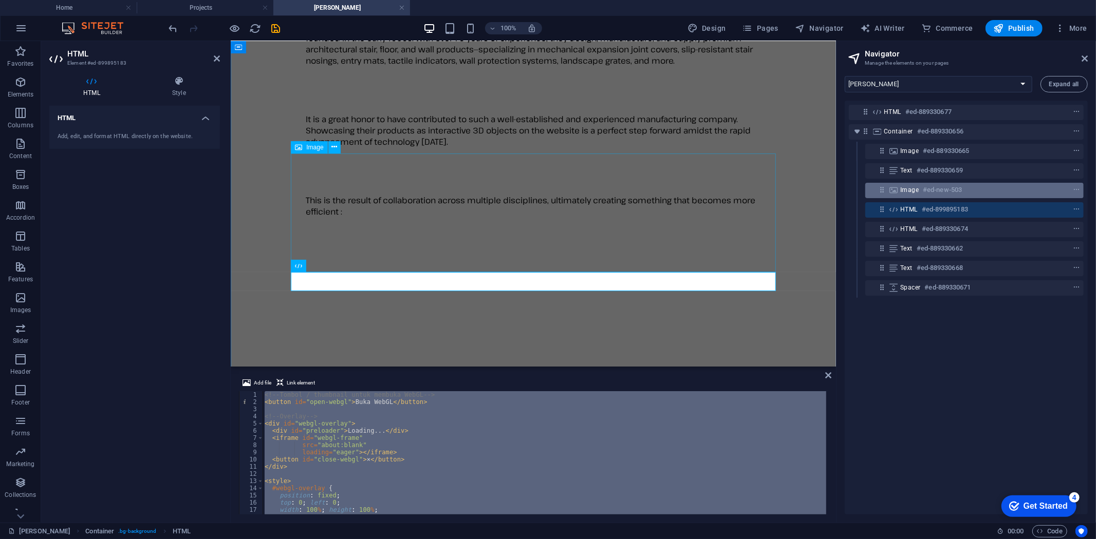
click at [962, 185] on h6 "#ed-new-503" at bounding box center [942, 190] width 39 height 12
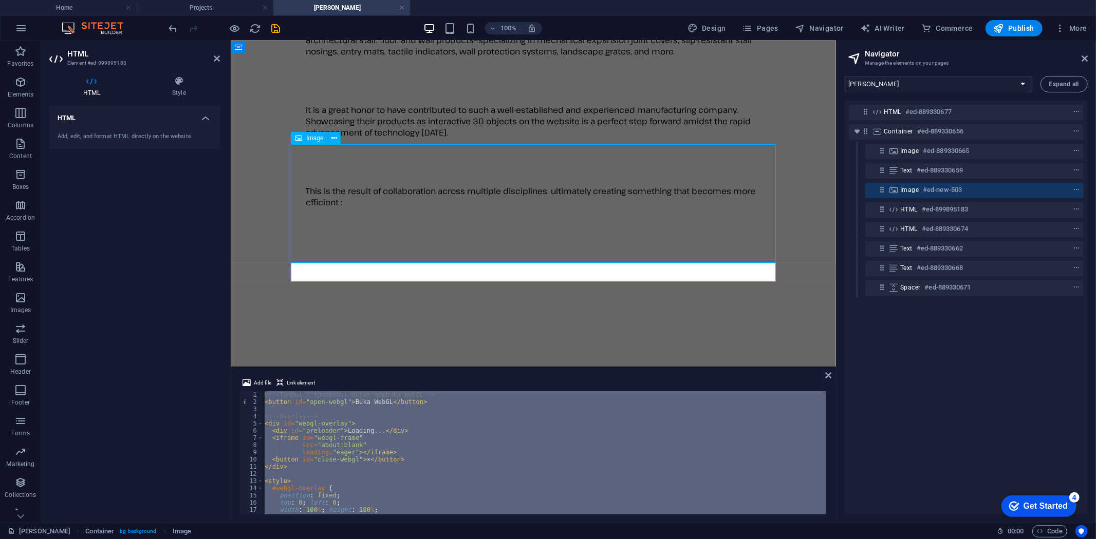
click at [962, 185] on h6 "#ed-new-503" at bounding box center [942, 190] width 39 height 12
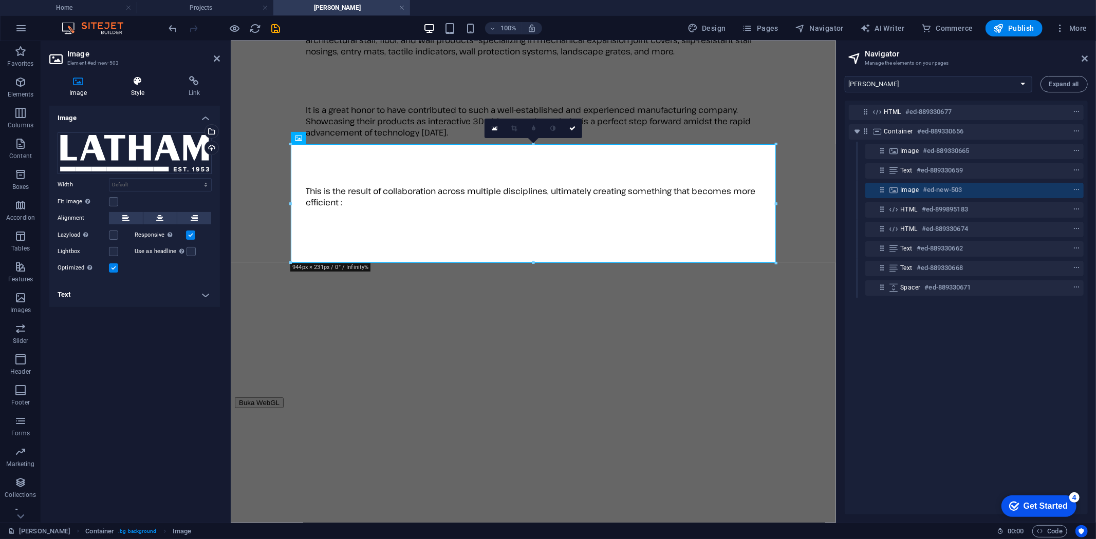
click at [140, 86] on icon at bounding box center [137, 81] width 53 height 10
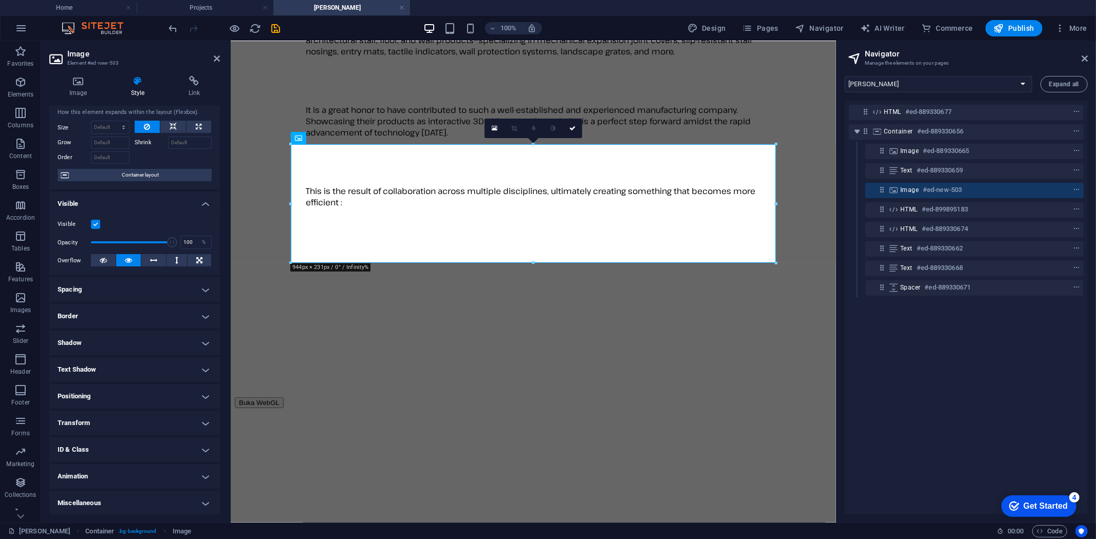
scroll to position [25, 0]
click at [107, 449] on h4 "ID & Class" at bounding box center [134, 449] width 171 height 25
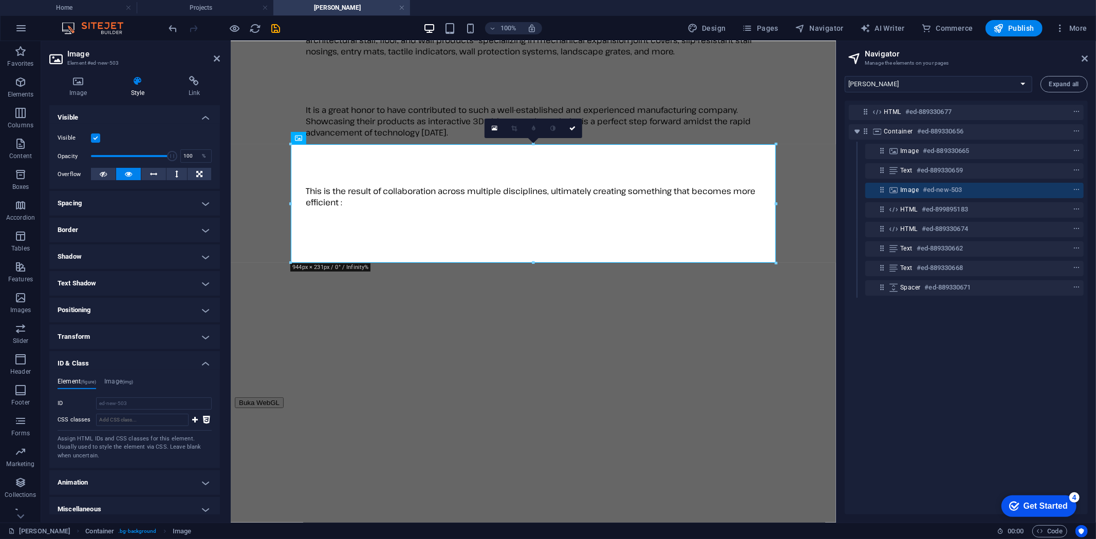
scroll to position [117, 0]
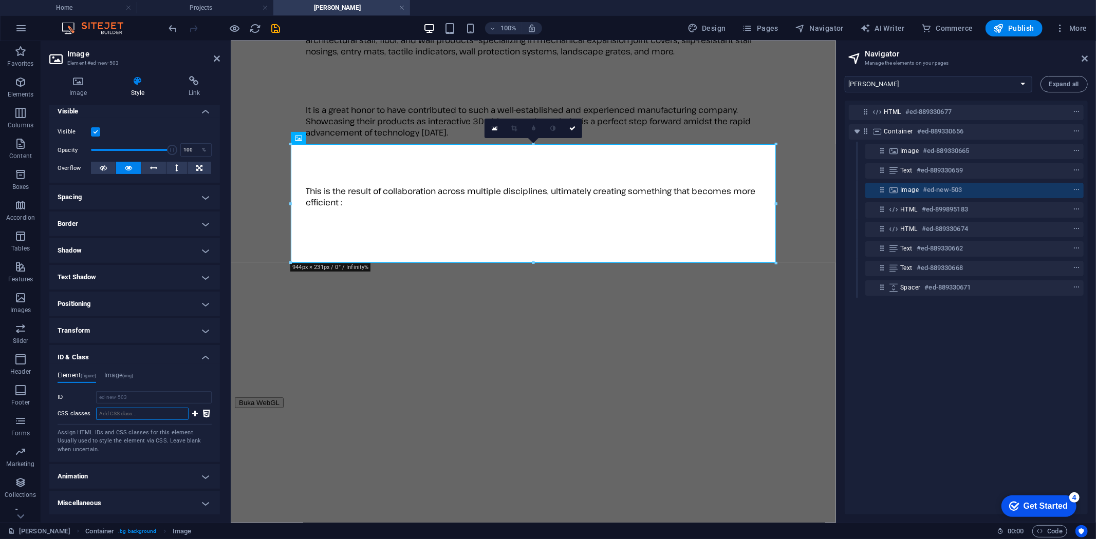
click at [111, 416] on input "CSS classes" at bounding box center [142, 414] width 92 height 12
click at [125, 414] on input "CSS classes" at bounding box center [142, 414] width 92 height 12
paste input "webglthumbnail"
type input "webglthumbnail"
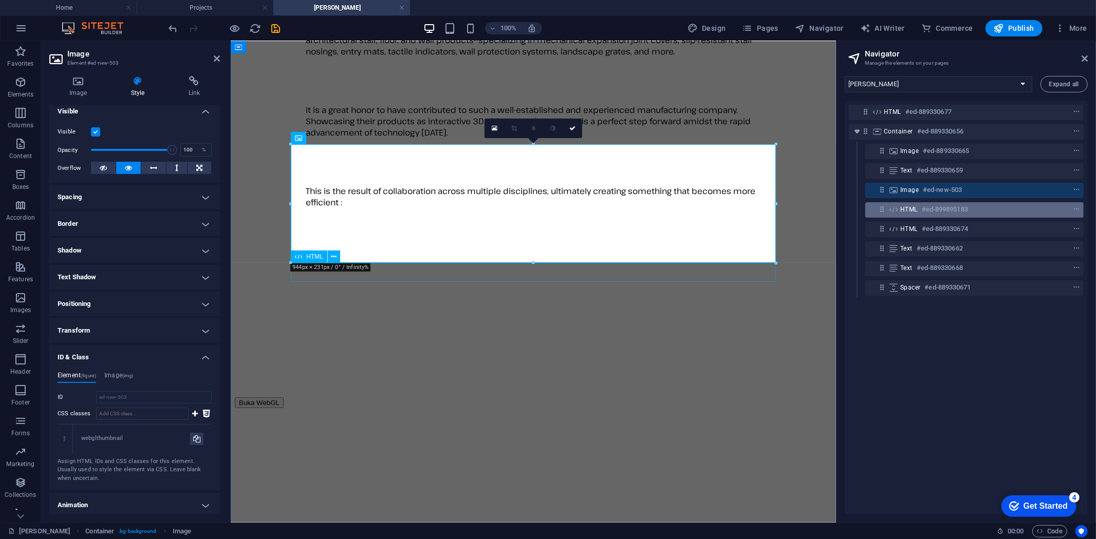
click at [971, 211] on div "HTML #ed-899895183" at bounding box center [966, 209] width 132 height 12
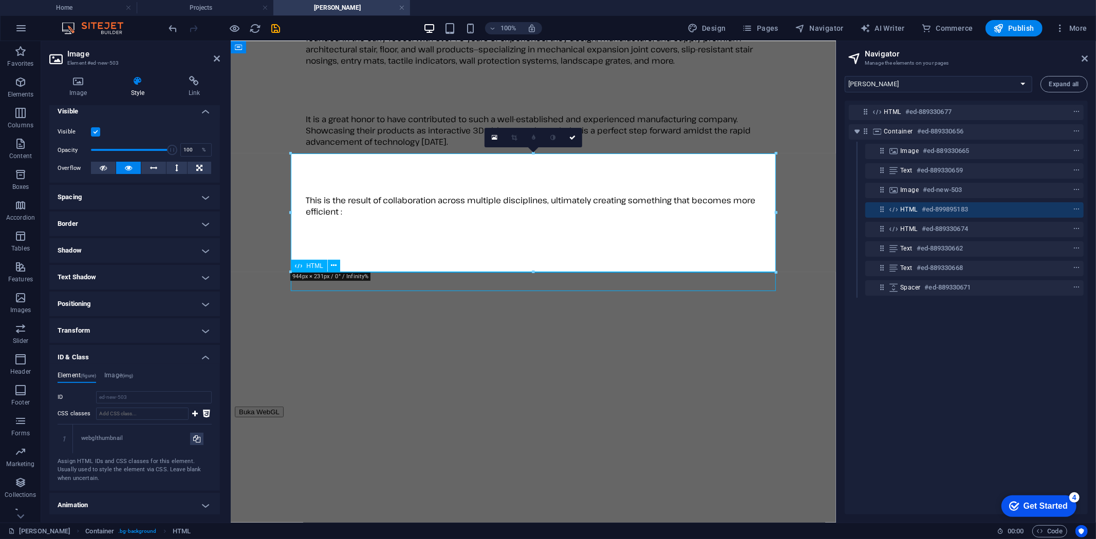
click at [971, 211] on div "HTML #ed-899895183" at bounding box center [966, 209] width 132 height 12
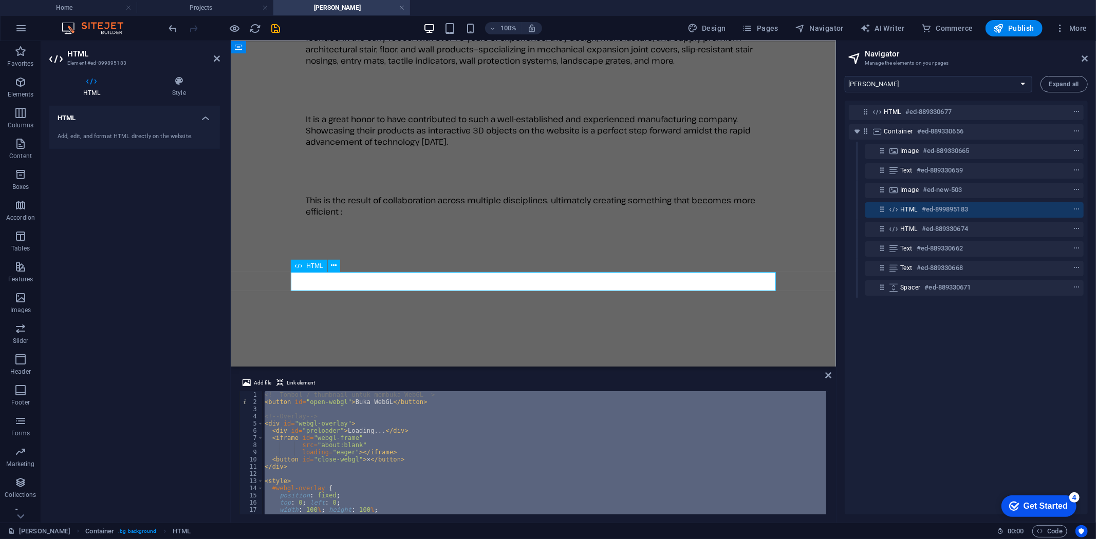
click at [909, 211] on span "HTML" at bounding box center [908, 209] width 17 height 8
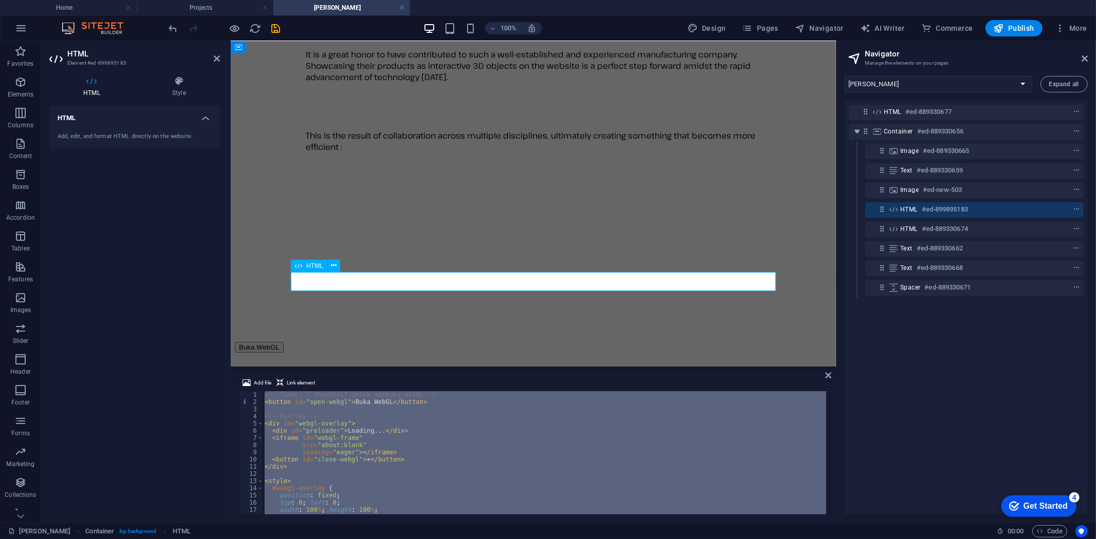
click at [909, 211] on span "HTML" at bounding box center [908, 209] width 17 height 8
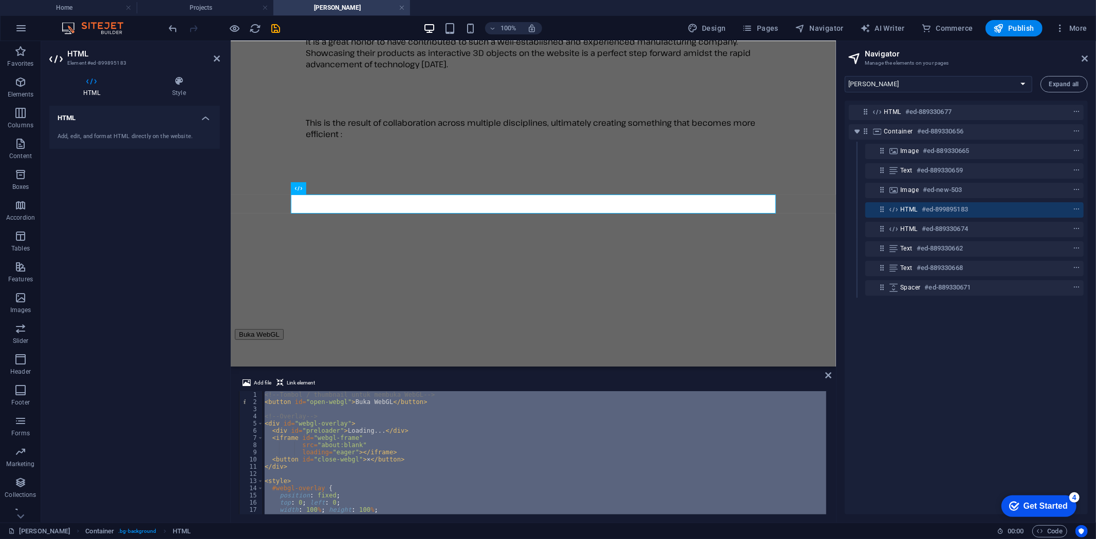
click at [500, 440] on div "<!-- Tombol / thumbnail untuk membuka WebGL --> < button id = "open-webgl" > Bu…" at bounding box center [545, 452] width 564 height 123
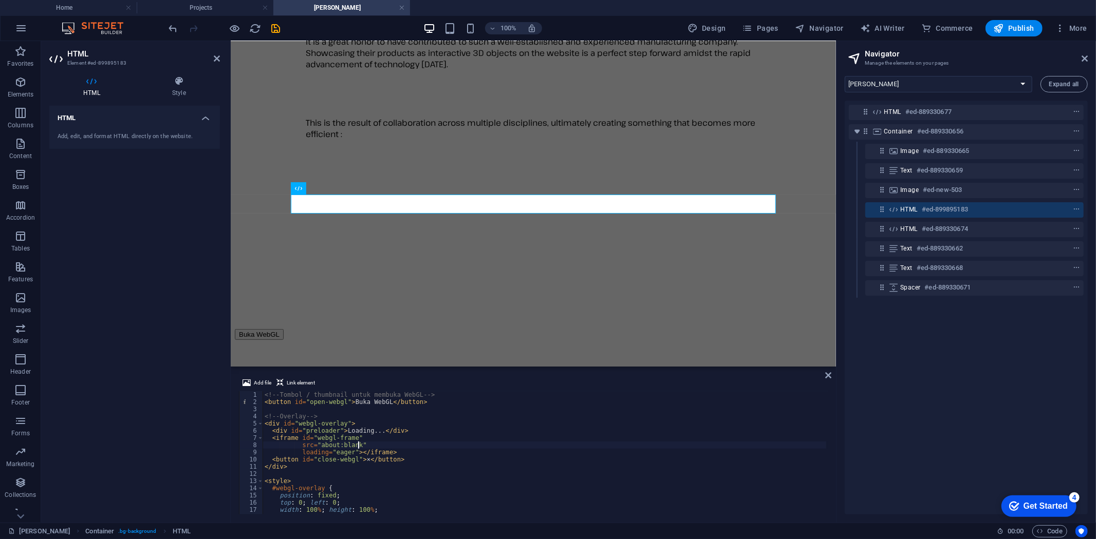
click at [440, 444] on div "<!-- Tombol / thumbnail untuk membuka WebGL --> < button id = "open-webgl" > Bu…" at bounding box center [545, 460] width 564 height 138
type textarea "</script>"
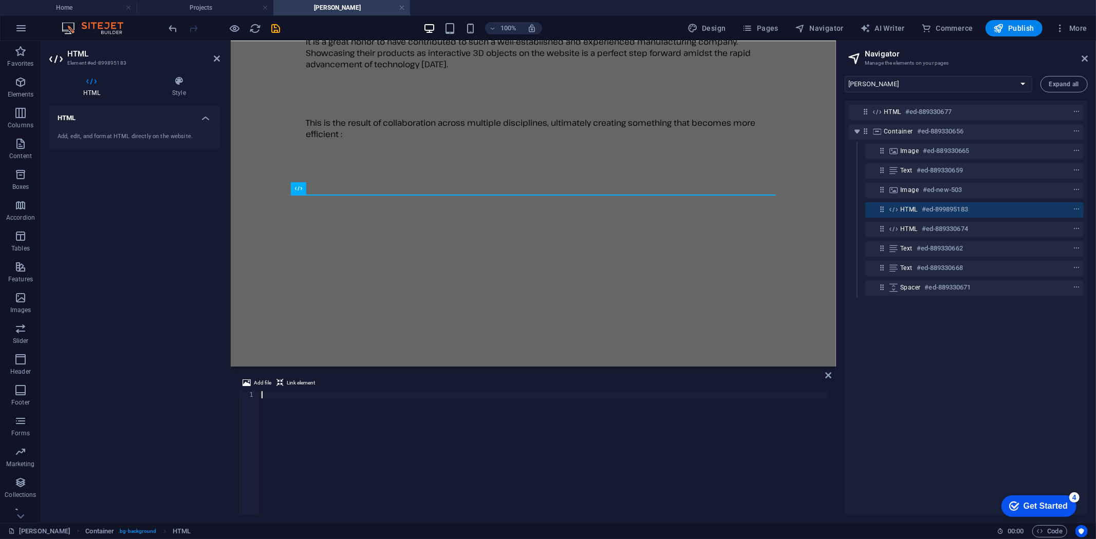
paste textarea "preloader.style.display = "none";"
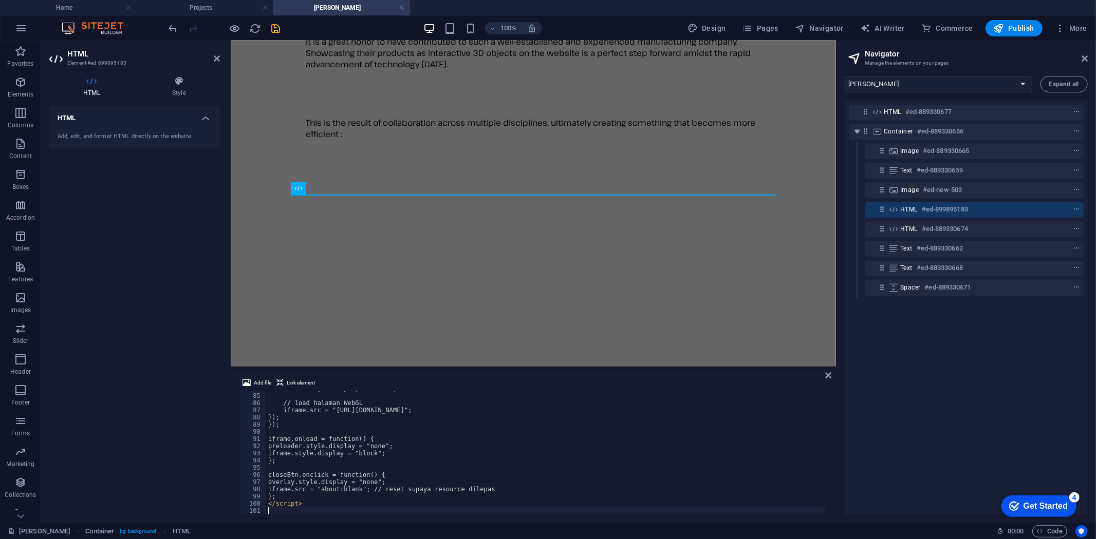
scroll to position [603, 0]
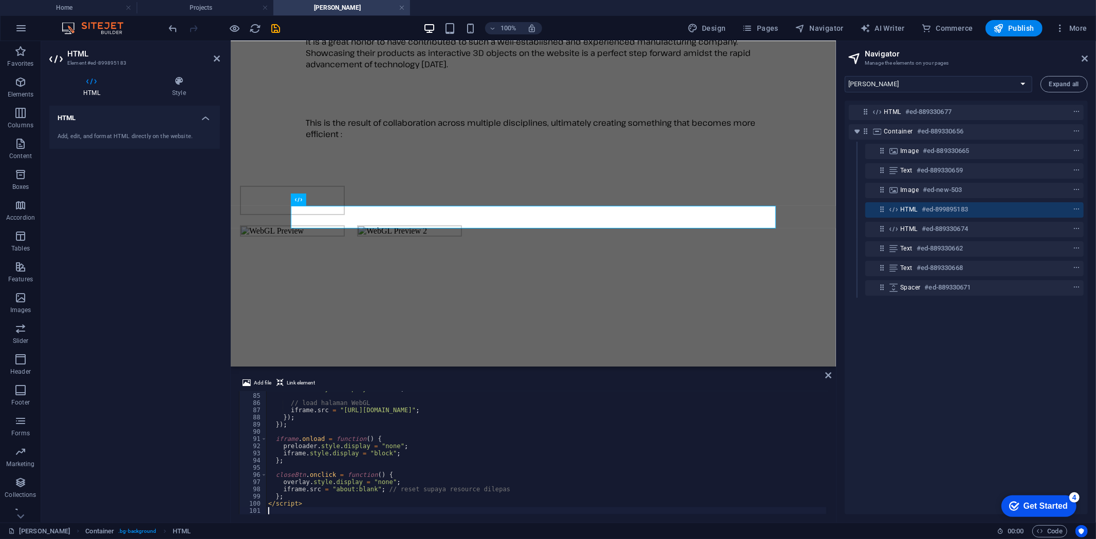
click at [440, 444] on div "iframe . style . display = "none" ; // load halaman WebGL iframe . src = "[URL]…" at bounding box center [546, 454] width 560 height 138
type textarea "preloader.style.display = "none";"
click at [275, 26] on icon "save" at bounding box center [276, 29] width 12 height 12
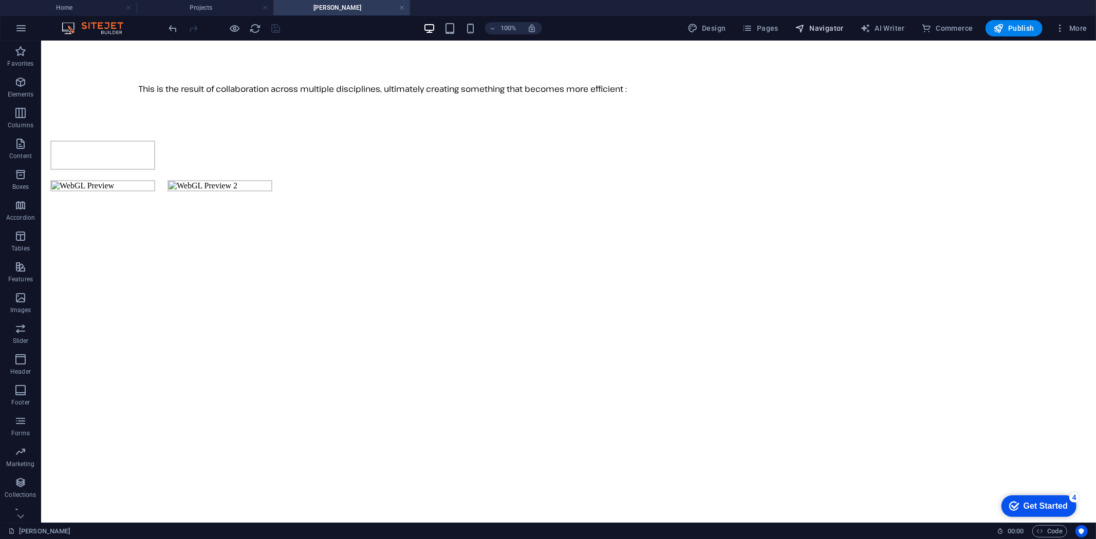
click at [830, 25] on span "Navigator" at bounding box center [819, 28] width 49 height 10
select select "16787499-en"
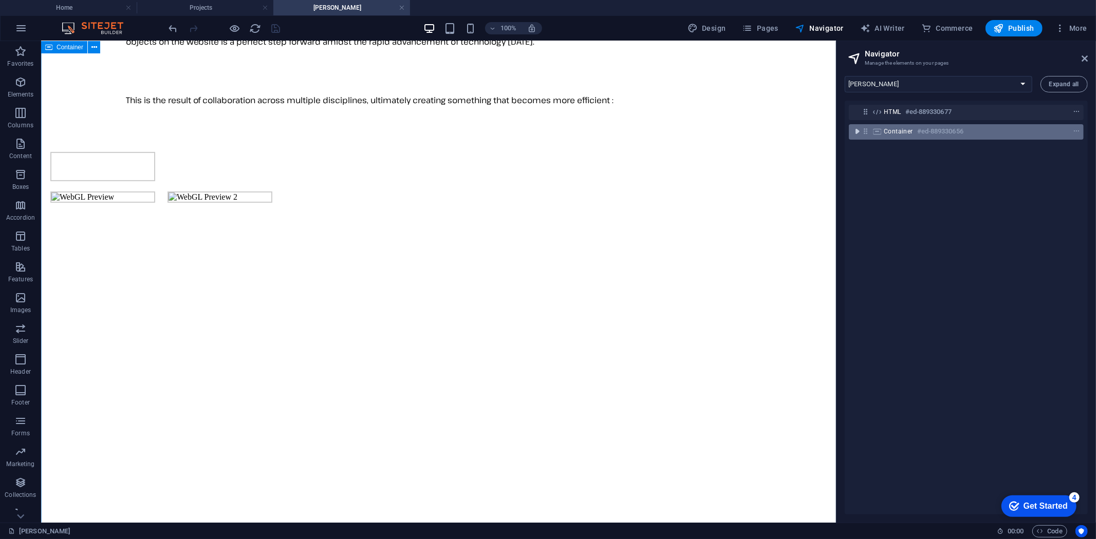
click at [858, 132] on icon "toggle-expand" at bounding box center [857, 131] width 10 height 10
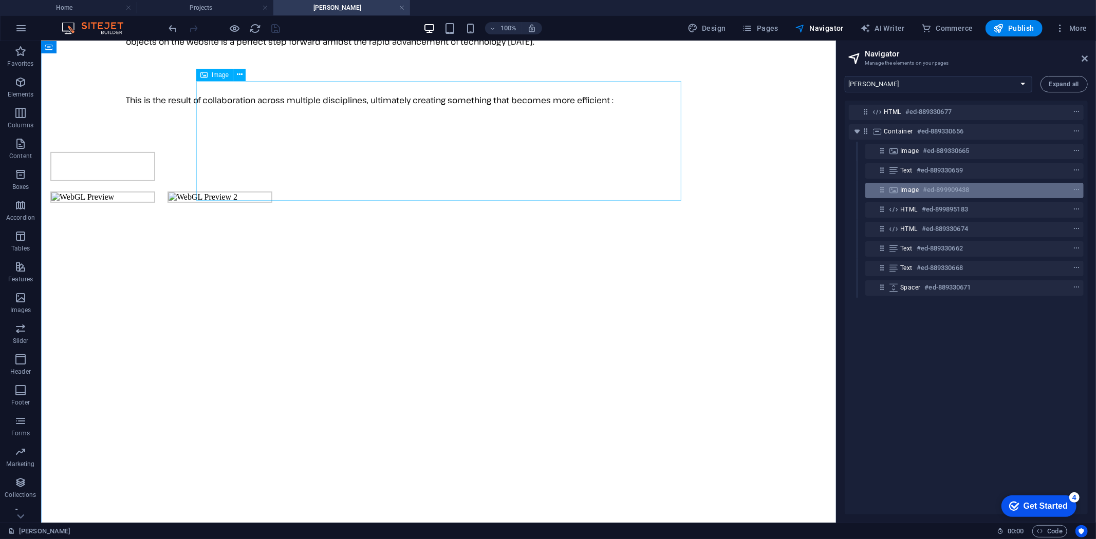
click at [922, 190] on div "Image #ed-899909438" at bounding box center [966, 190] width 132 height 12
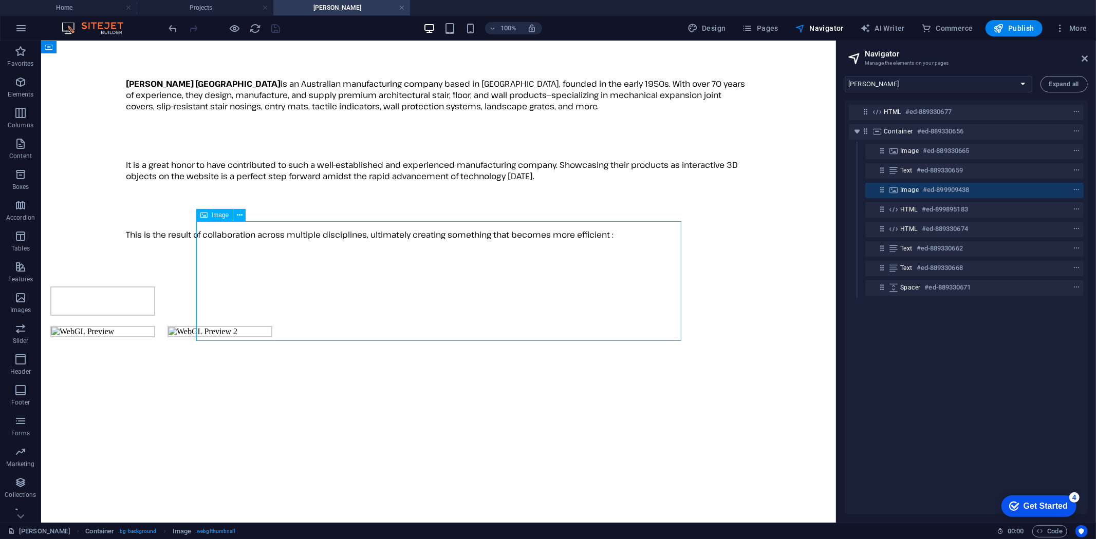
scroll to position [52, 0]
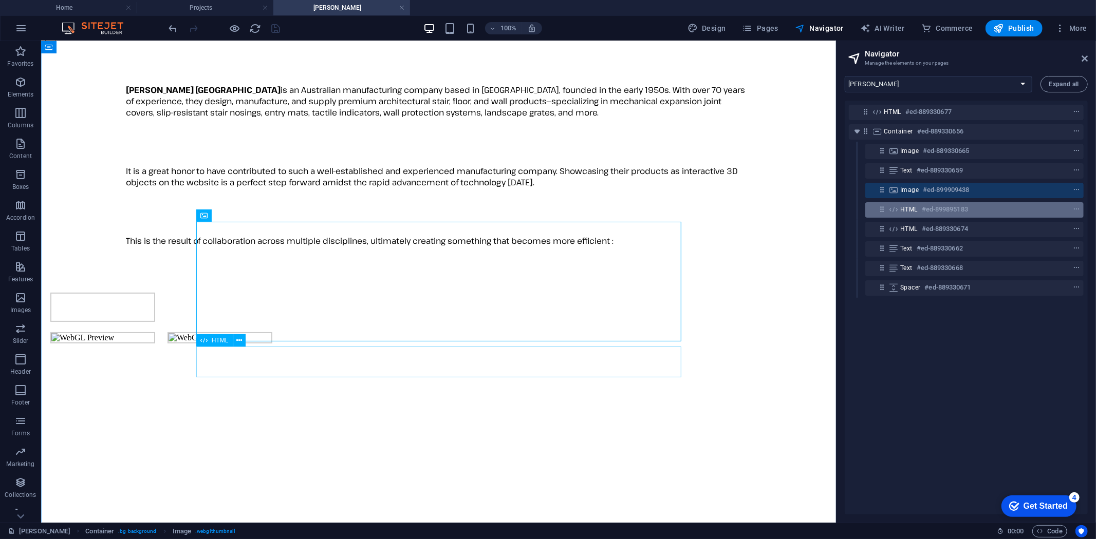
click at [929, 209] on h6 "#ed-899895183" at bounding box center [945, 209] width 46 height 12
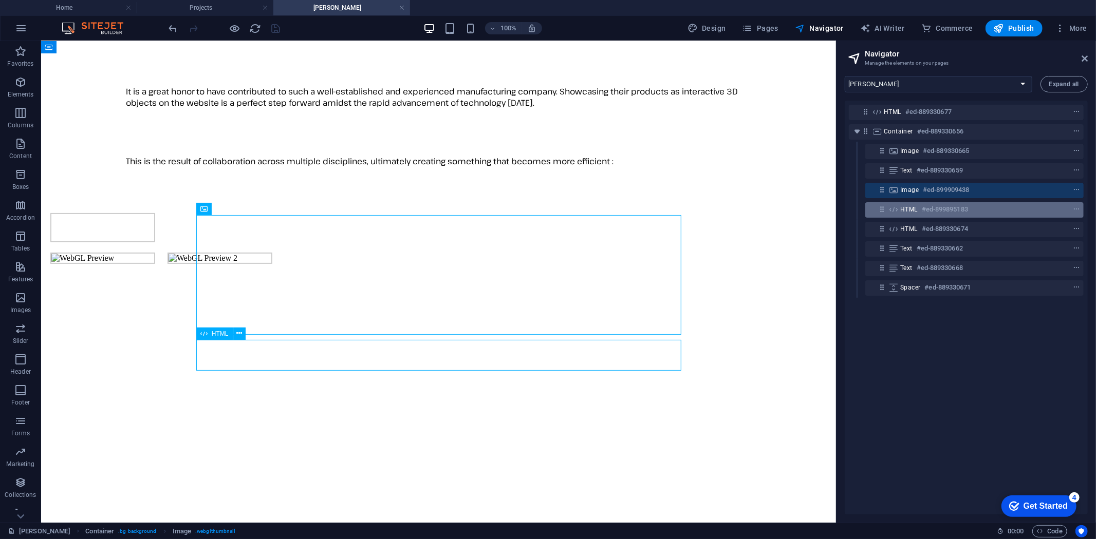
scroll to position [132, 0]
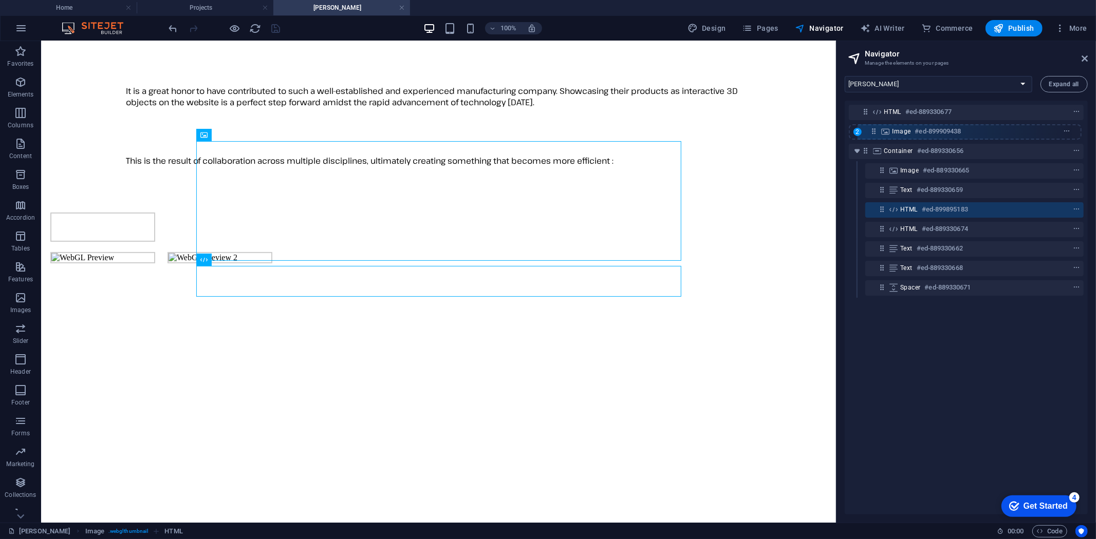
drag, startPoint x: 884, startPoint y: 191, endPoint x: 874, endPoint y: 128, distance: 63.4
click at [874, 128] on div "HTML #ed-889330677 Container #ed-889330656 Image #ed-889330665 Text #ed-8893306…" at bounding box center [966, 308] width 243 height 414
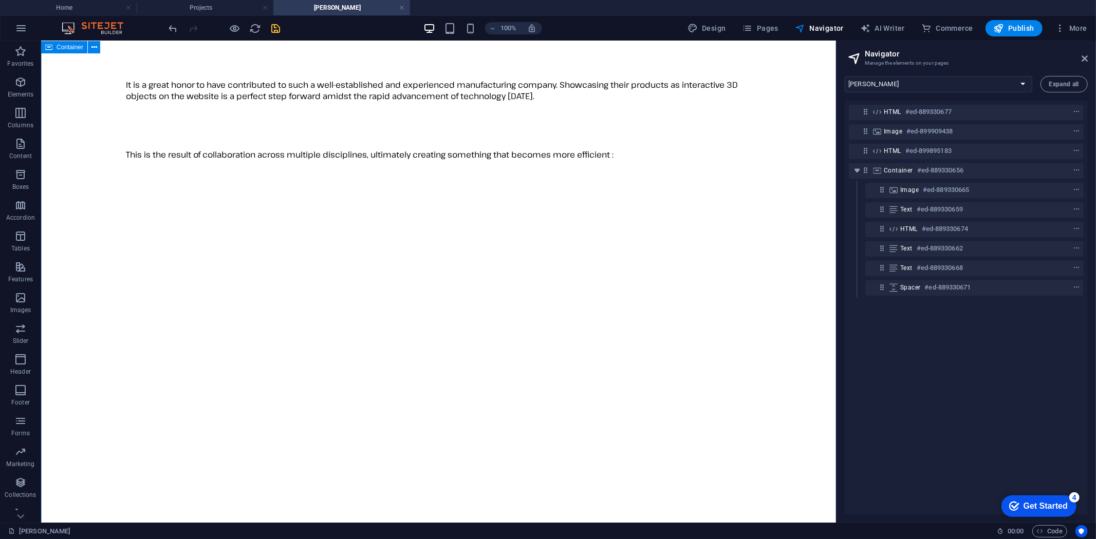
click at [792, 253] on div "[PERSON_NAME] Australia is an Australian manufacturing company based in [GEOGRA…" at bounding box center [438, 355] width 787 height 716
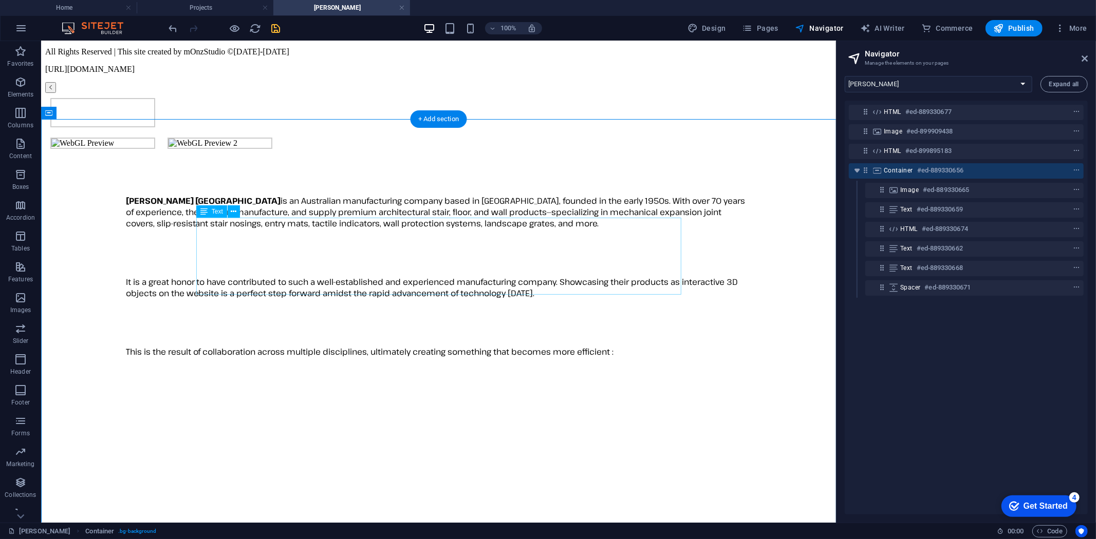
scroll to position [0, 0]
click at [279, 27] on icon "save" at bounding box center [276, 29] width 12 height 12
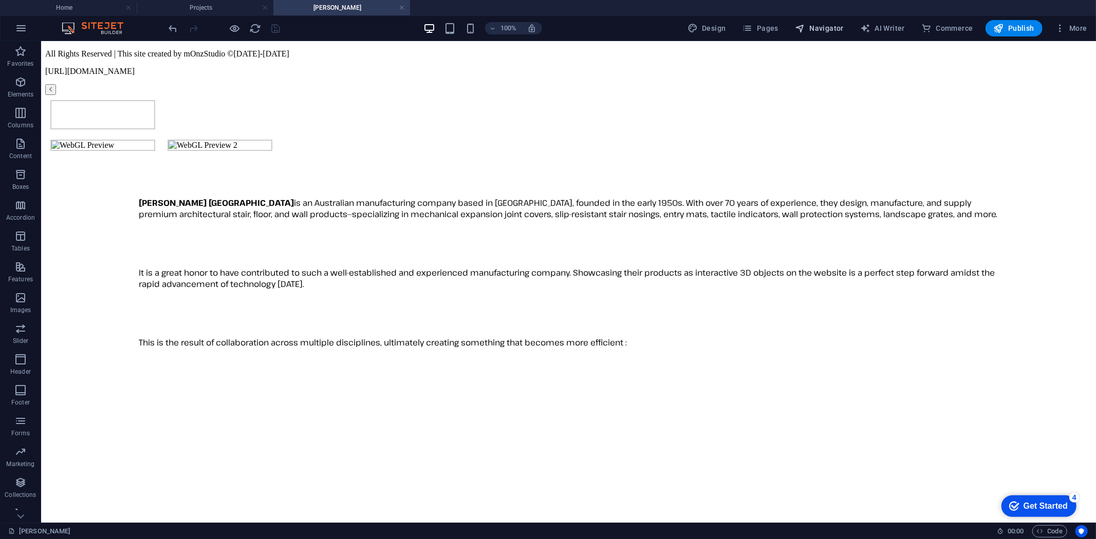
click at [815, 31] on span "Navigator" at bounding box center [819, 28] width 49 height 10
select select "16787499-en"
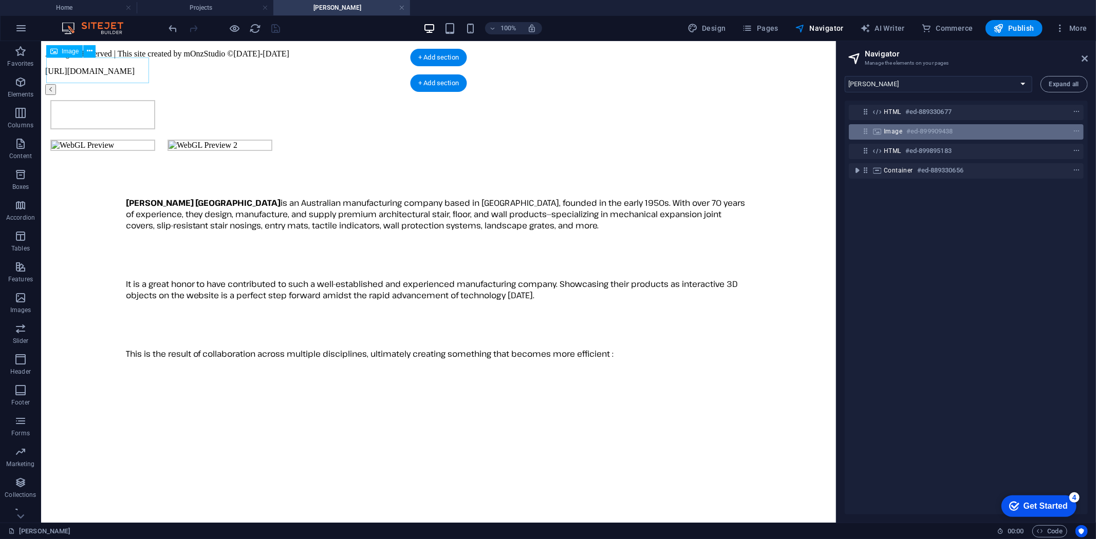
click at [907, 135] on h6 "#ed-899909438" at bounding box center [929, 131] width 46 height 12
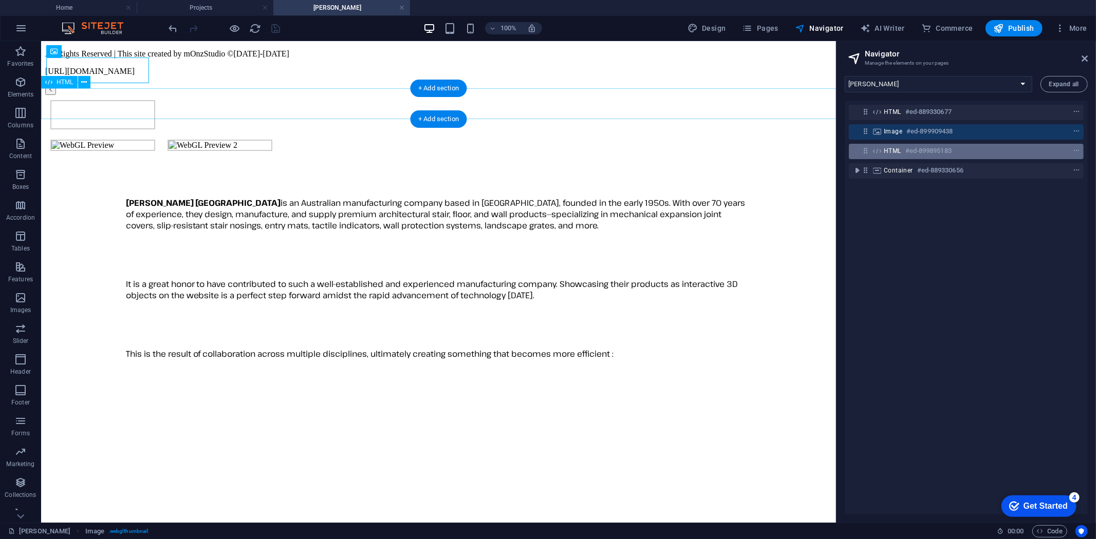
click at [910, 152] on h6 "#ed-899895183" at bounding box center [928, 151] width 46 height 12
click at [1073, 151] on icon "context-menu" at bounding box center [1076, 150] width 7 height 7
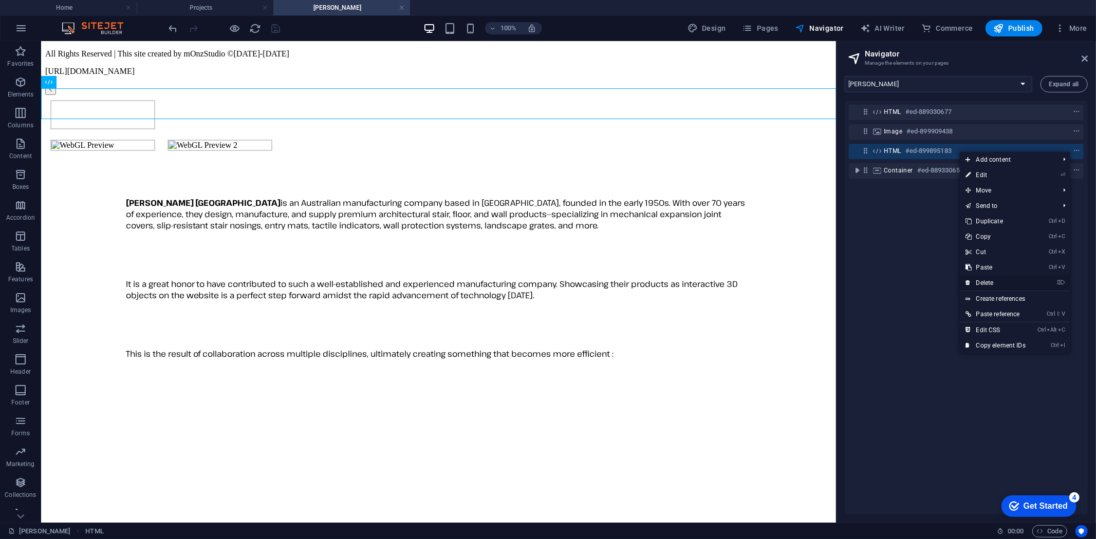
click at [985, 284] on link "⌦ Delete" at bounding box center [996, 282] width 72 height 15
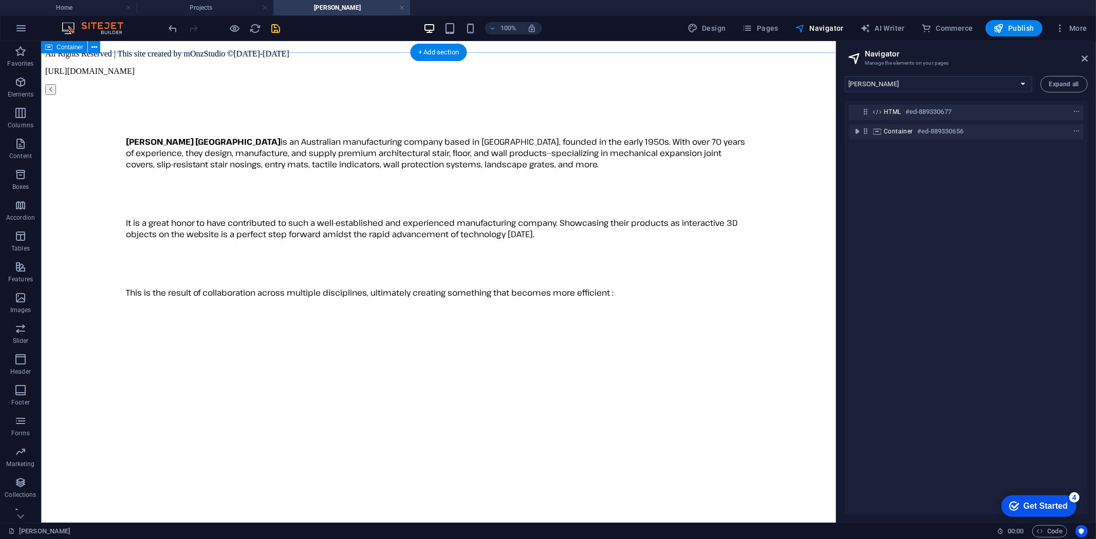
click at [763, 465] on div "[PERSON_NAME] Australia is an Australian manufacturing company based in [GEOGRA…" at bounding box center [438, 494] width 787 height 716
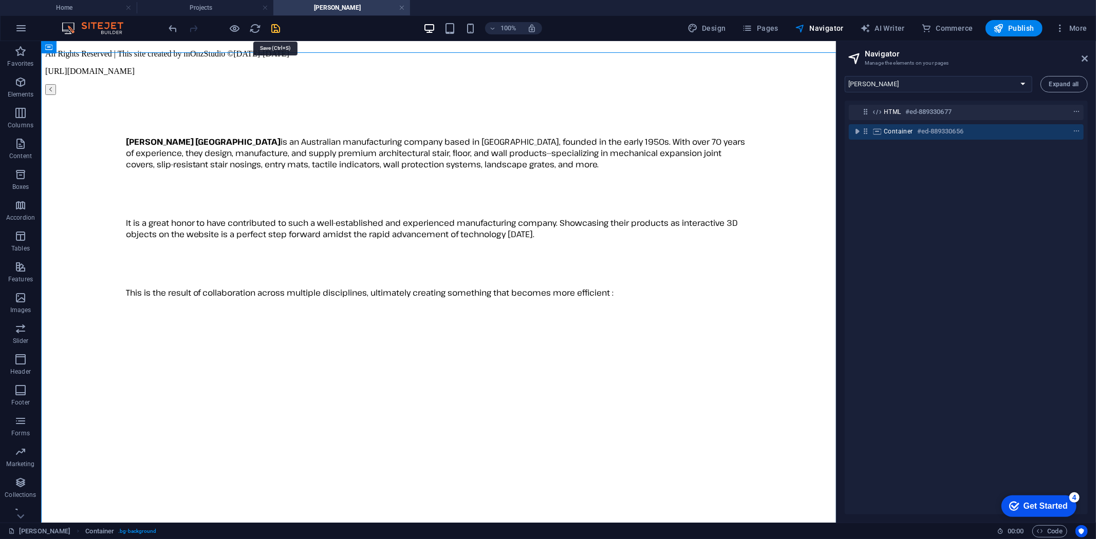
click at [272, 23] on icon "save" at bounding box center [276, 29] width 12 height 12
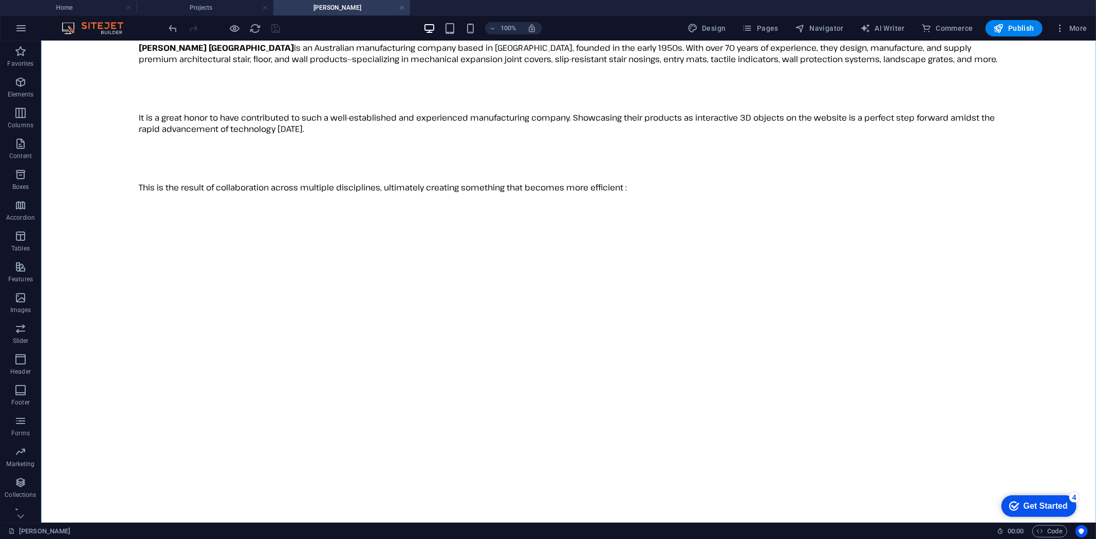
scroll to position [228, 0]
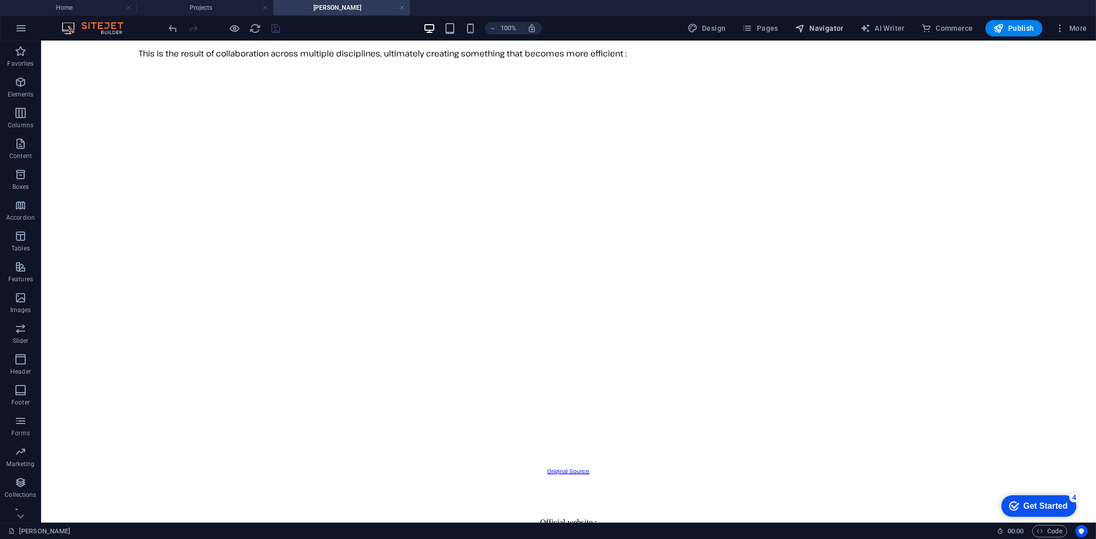
click at [820, 28] on span "Navigator" at bounding box center [819, 28] width 49 height 10
select select "16787499-en"
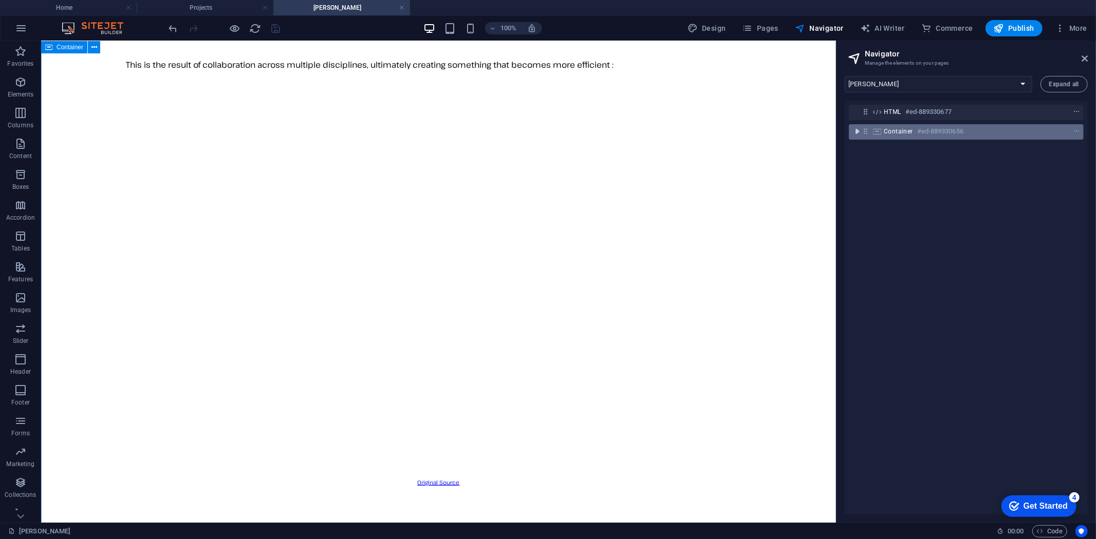
click at [858, 127] on icon "toggle-expand" at bounding box center [857, 131] width 10 height 10
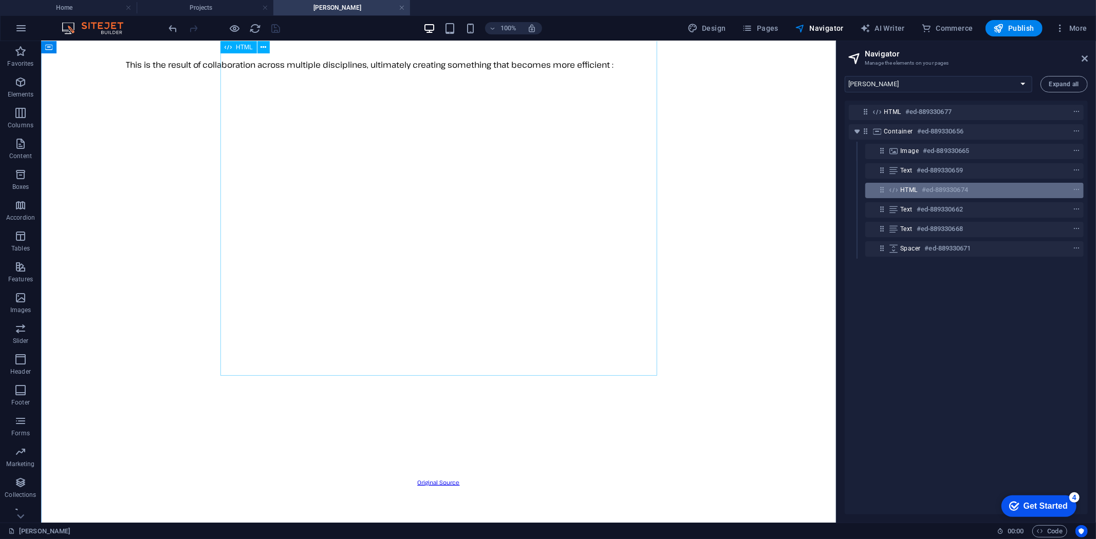
click at [923, 186] on h6 "#ed-889330674" at bounding box center [945, 190] width 46 height 12
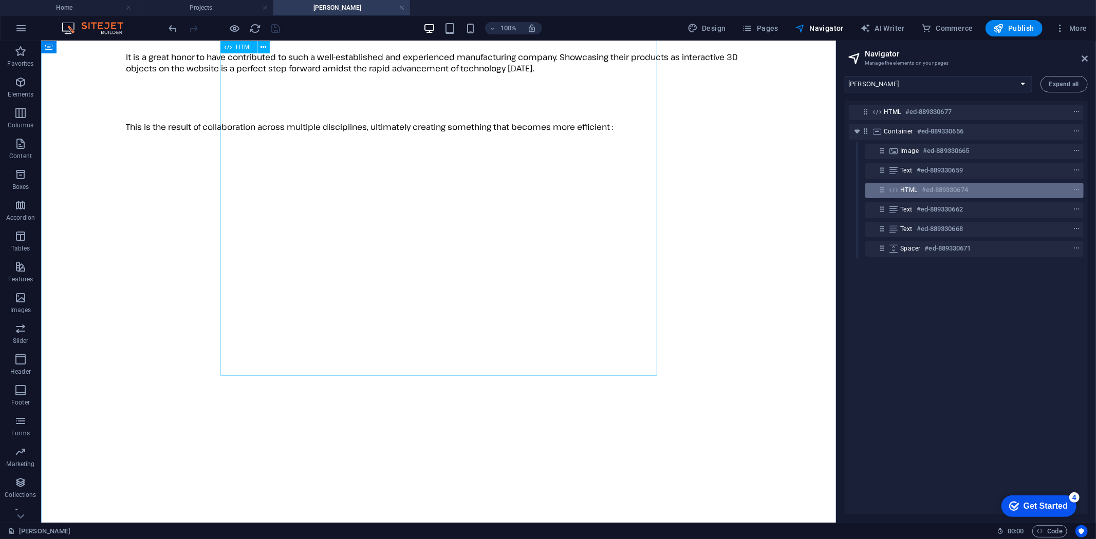
click at [923, 186] on h6 "#ed-889330674" at bounding box center [945, 190] width 46 height 12
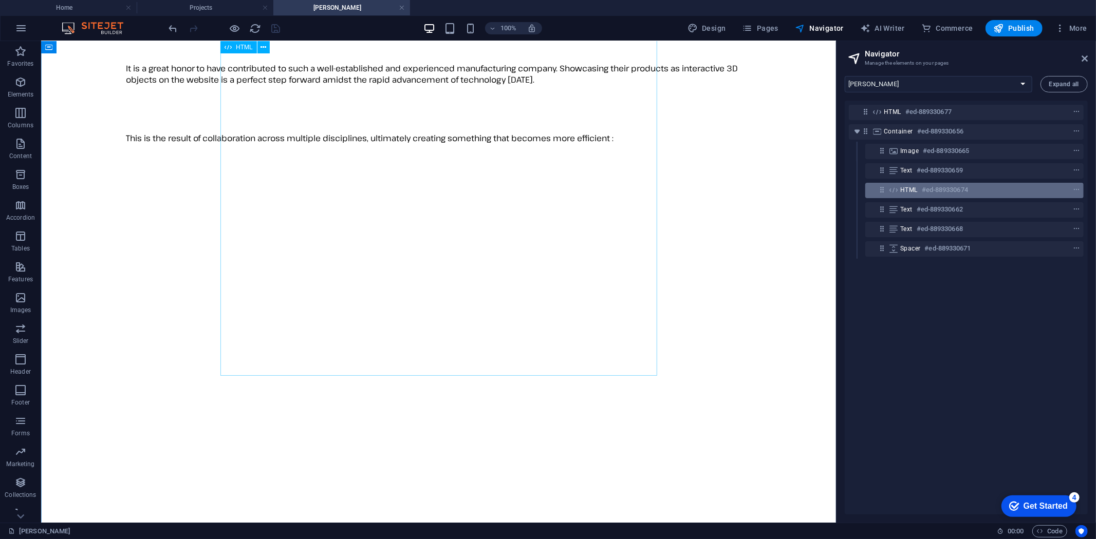
select select "%"
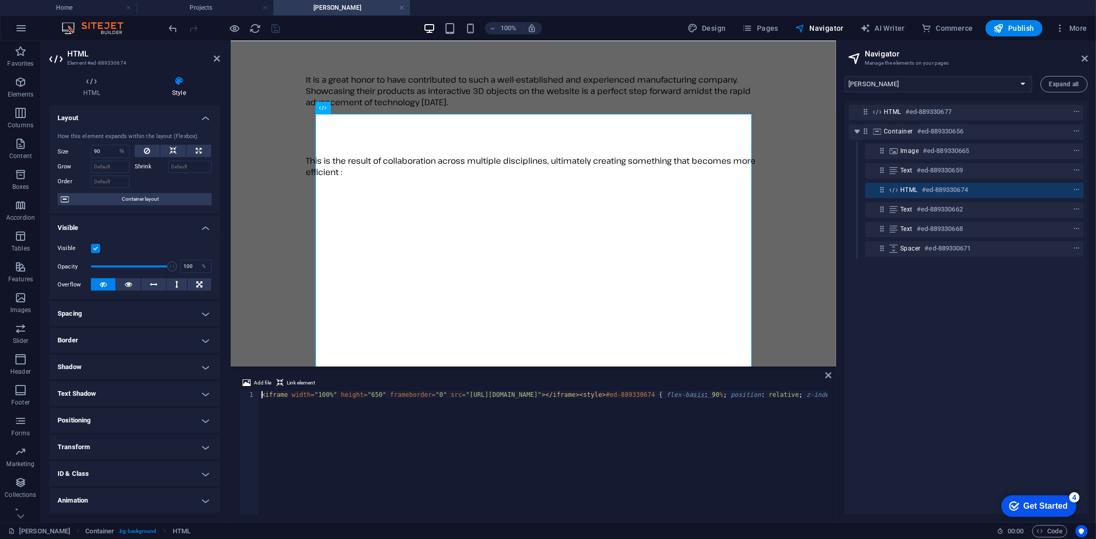
scroll to position [0, 0]
click at [377, 454] on div "< iframe width = "100%" height = "650" frameborder = "0" src = "[URL][DOMAIN_NA…" at bounding box center [454, 459] width 747 height 136
click at [285, 396] on div "< iframe width = "100%" height = "650" frameborder = "0" src = "[URL][DOMAIN_NA…" at bounding box center [632, 459] width 747 height 136
paste textarea "id="webgl-frame""
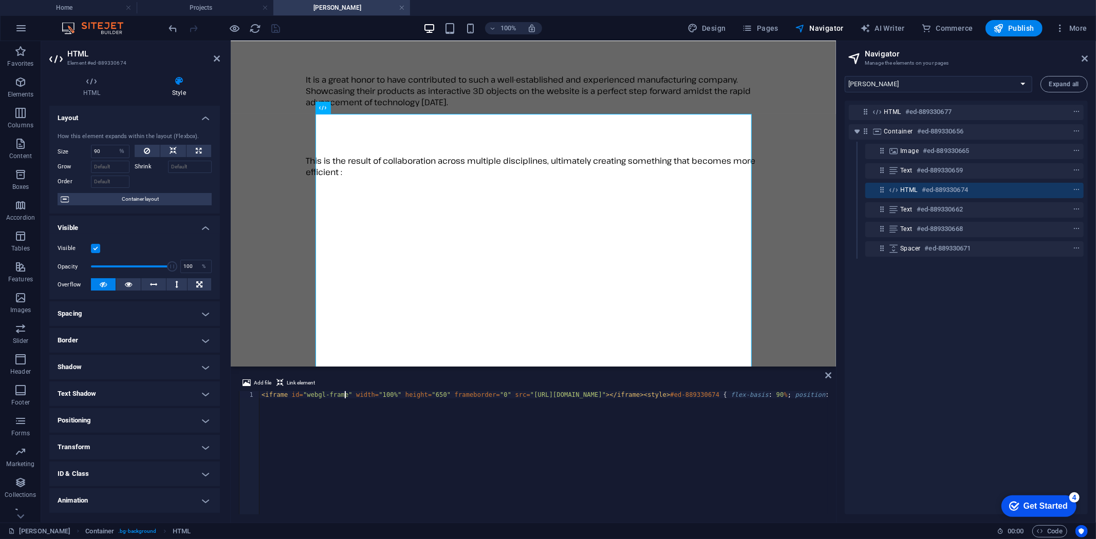
scroll to position [0, 237]
click at [329, 438] on div "< iframe id = "webgl-frame" width = "100%" height = "650" frameborder = "0" src…" at bounding box center [662, 459] width 806 height 136
click at [827, 394] on div "< iframe id = "webgl-frame" width = "100%" height = "650" frameborder = "0" src…" at bounding box center [425, 459] width 806 height 136
click at [639, 459] on div "< iframe id = "webgl-frame" width = "100%" height = "650" frameborder = "0" src…" at bounding box center [425, 459] width 806 height 136
click at [798, 397] on div "< iframe id = "webgl-frame" width = "100%" height = "650" frameborder = "0" src…" at bounding box center [425, 459] width 806 height 136
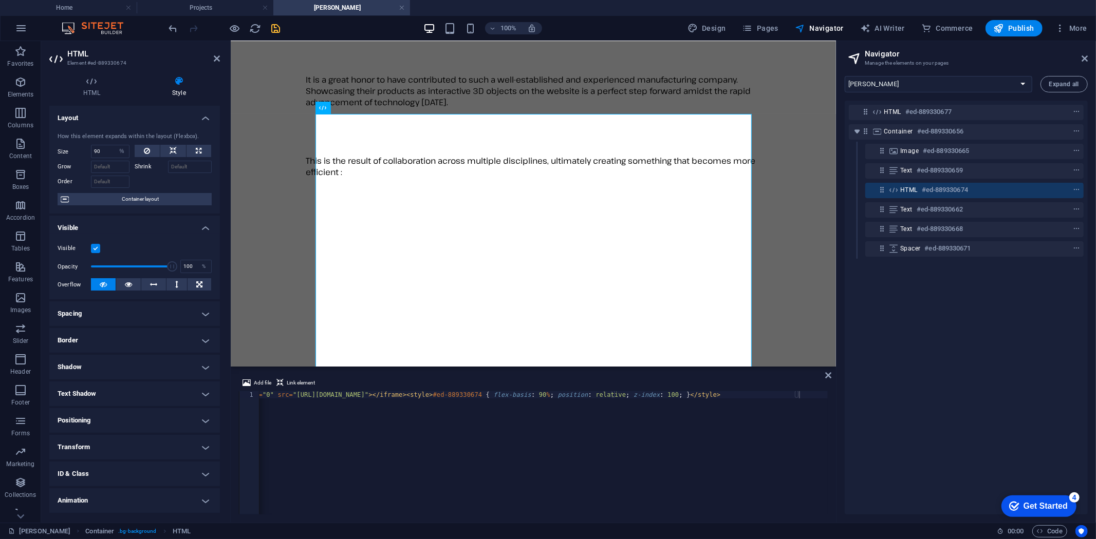
click at [754, 486] on div "< iframe id = "webgl-frame" width = "100%" height = "650" frameborder = "0" src…" at bounding box center [425, 459] width 806 height 136
click at [797, 397] on div "< iframe id = "webgl-frame" width = "100%" height = "650" frameborder = "0" src…" at bounding box center [425, 459] width 806 height 136
click at [798, 397] on div "< iframe id = "webgl-frame" width = "100%" height = "650" frameborder = "0" src…" at bounding box center [425, 459] width 806 height 136
paste textarea "}"
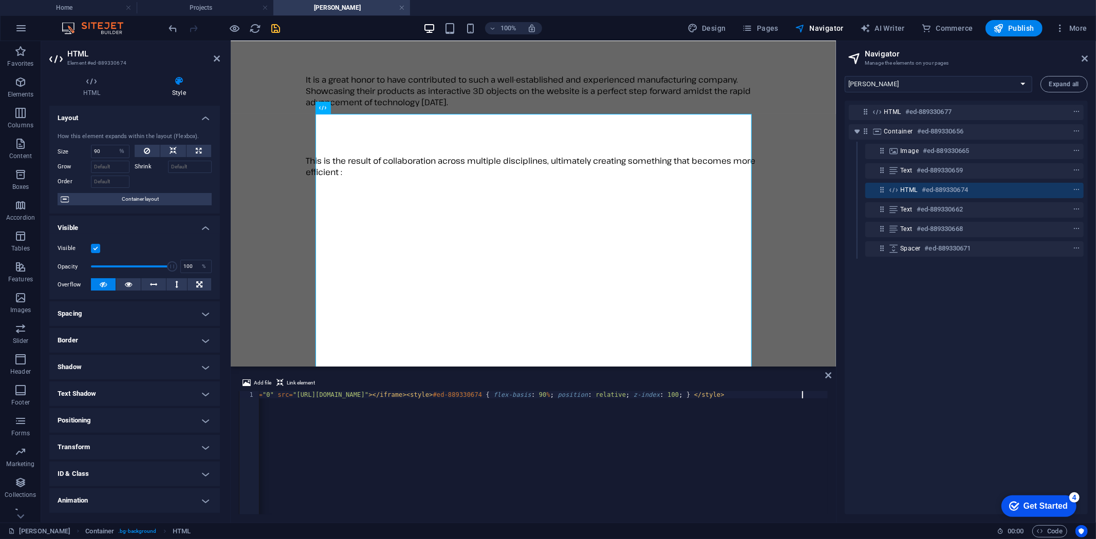
scroll to position [0, 0]
click at [564, 463] on div "< iframe id = "webgl-frame" width = "100%" height = "650" frameborder = "0" src…" at bounding box center [674, 459] width 831 height 136
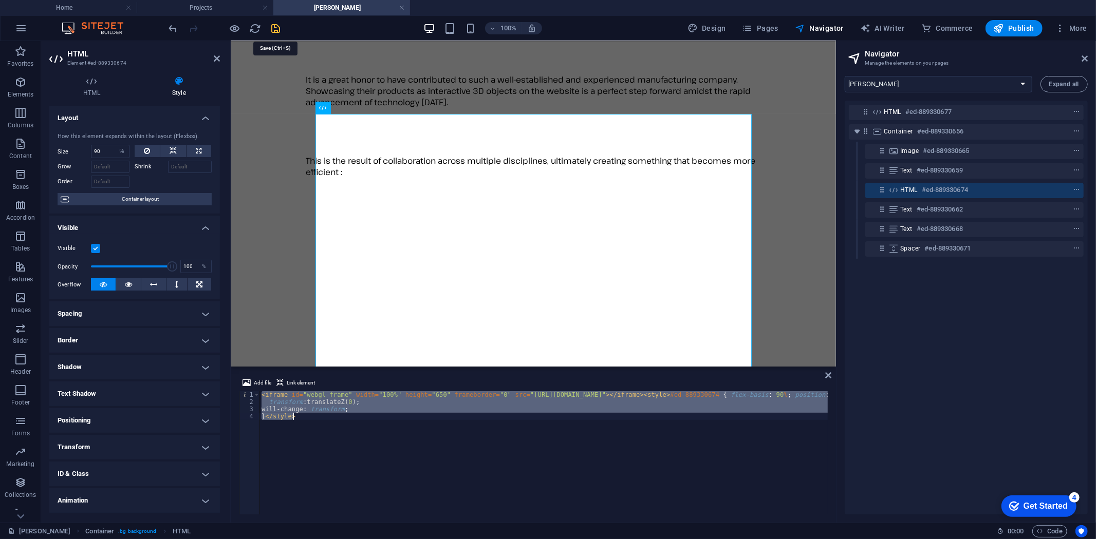
type textarea "will-change: transform; }</style>"
click at [278, 24] on icon "save" at bounding box center [276, 29] width 12 height 12
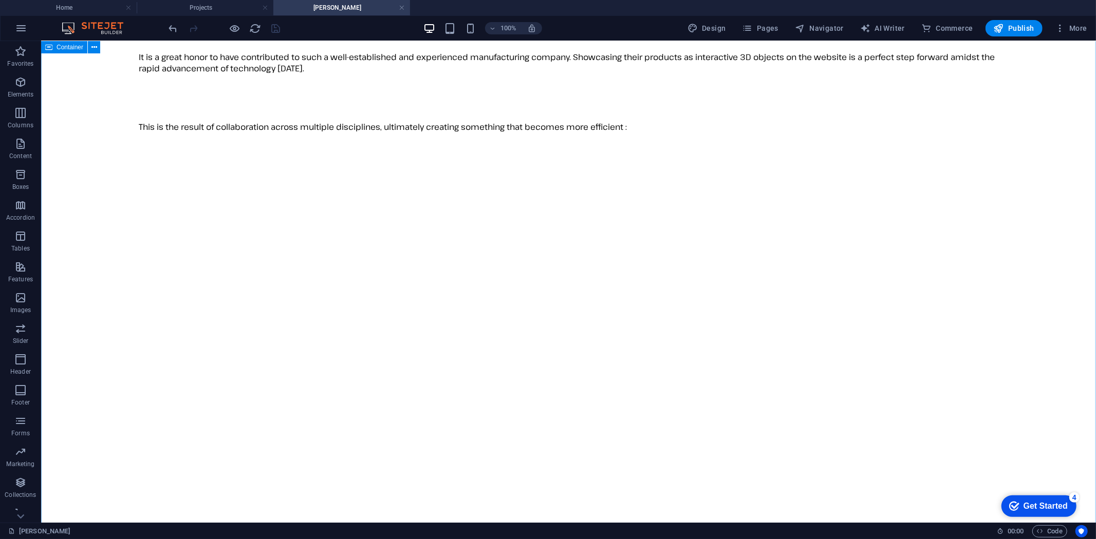
click at [830, 449] on div "[PERSON_NAME] Australia is an Australian manufacturing company based in [GEOGRA…" at bounding box center [568, 333] width 1046 height 704
click at [825, 26] on span "Navigator" at bounding box center [819, 28] width 49 height 10
select select "16787499-en"
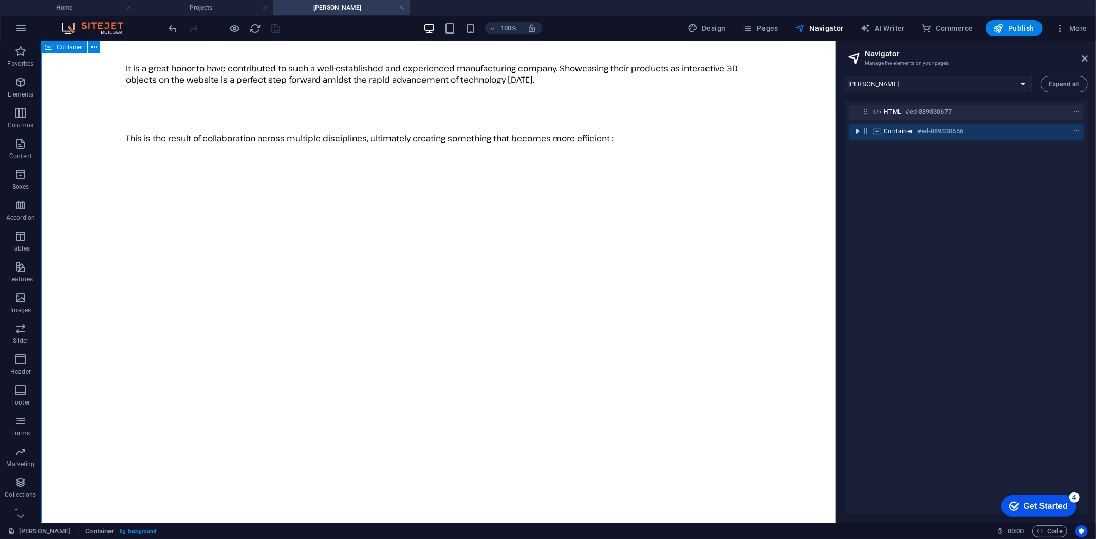
click at [855, 134] on icon "toggle-expand" at bounding box center [857, 131] width 10 height 10
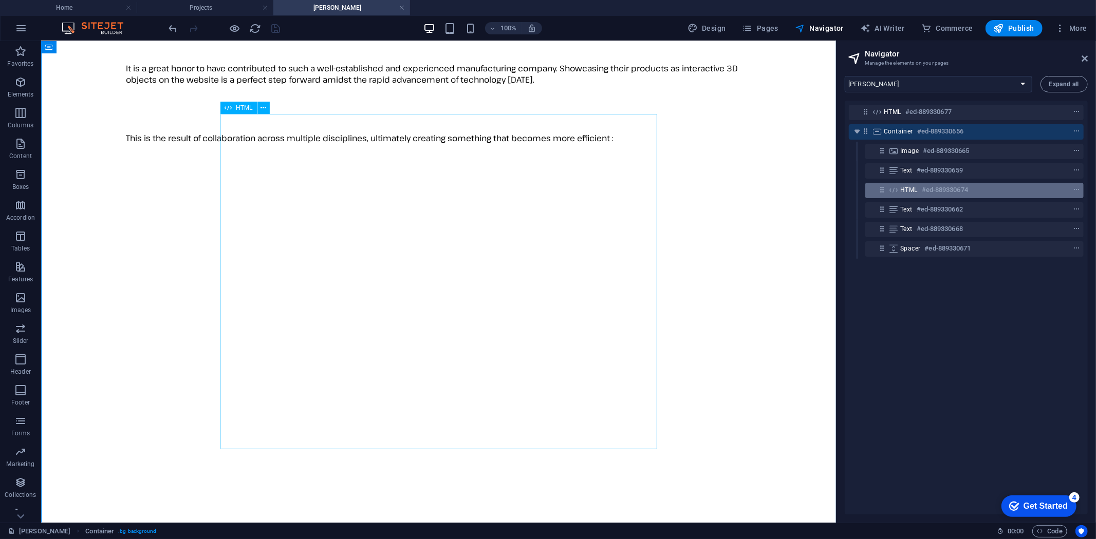
click at [915, 193] on span "HTML" at bounding box center [908, 190] width 17 height 8
select select "%"
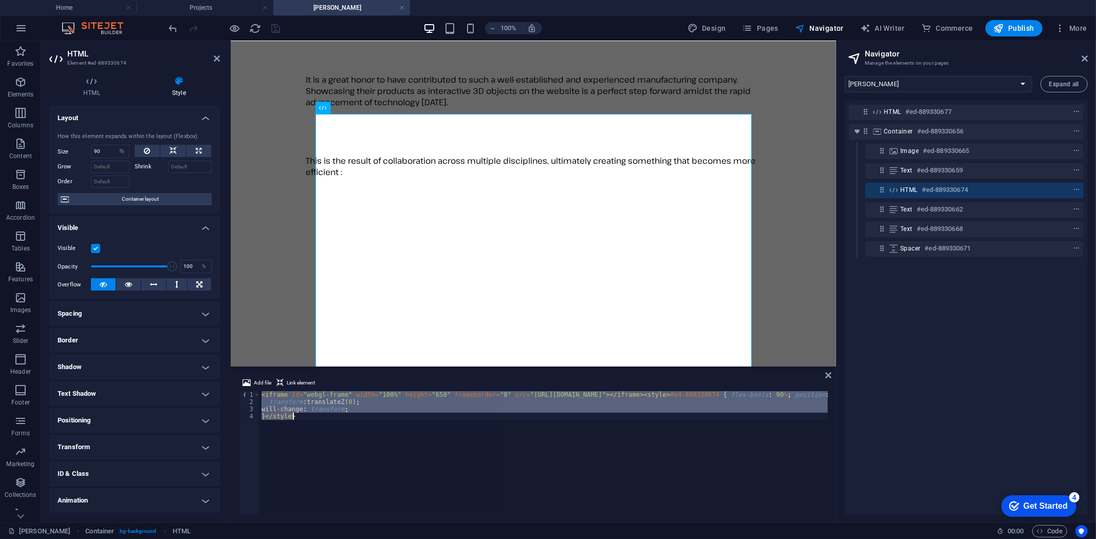
click at [551, 423] on div "< iframe id = "webgl-frame" width = "100%" height = "650" frameborder = "0" src…" at bounding box center [543, 452] width 569 height 123
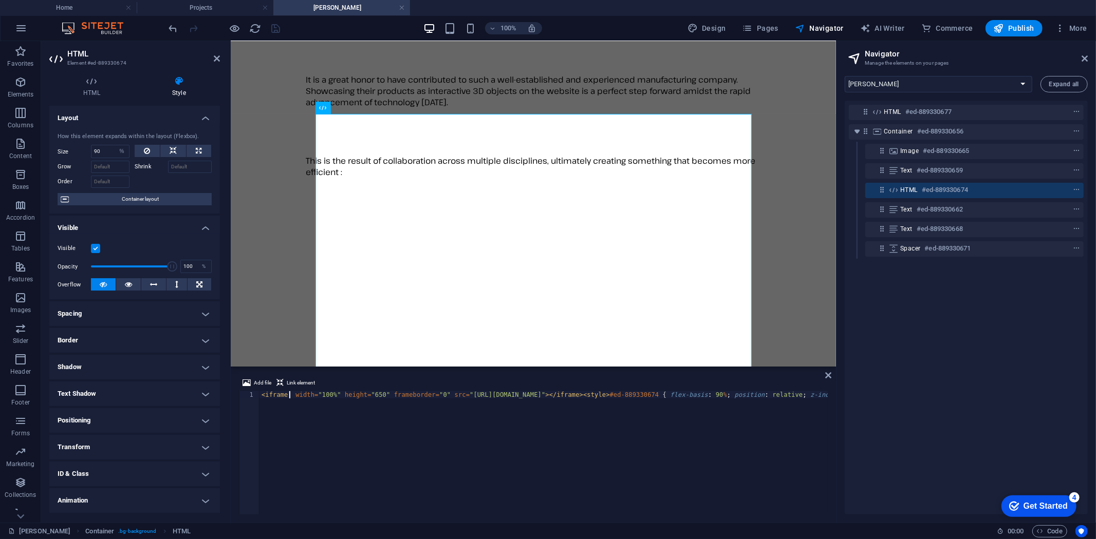
type textarea "<iframe width="100%" height="650" frameborder="0" src="[URL][DOMAIN_NAME]"></if…"
click at [432, 462] on div "< iframe width = "100%" height = "650" frameborder = "0" src = "[URL][DOMAIN_NA…" at bounding box center [632, 459] width 747 height 136
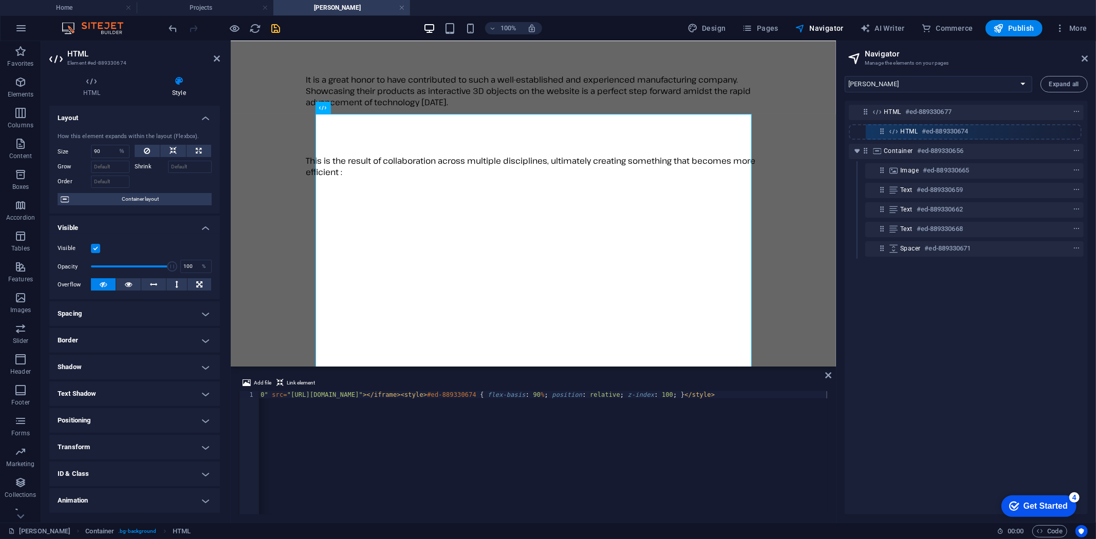
drag, startPoint x: 884, startPoint y: 192, endPoint x: 884, endPoint y: 129, distance: 62.7
click at [884, 129] on div "HTML #ed-889330677 Container #ed-889330656 Image #ed-889330665 Text #ed-8893306…" at bounding box center [966, 308] width 243 height 414
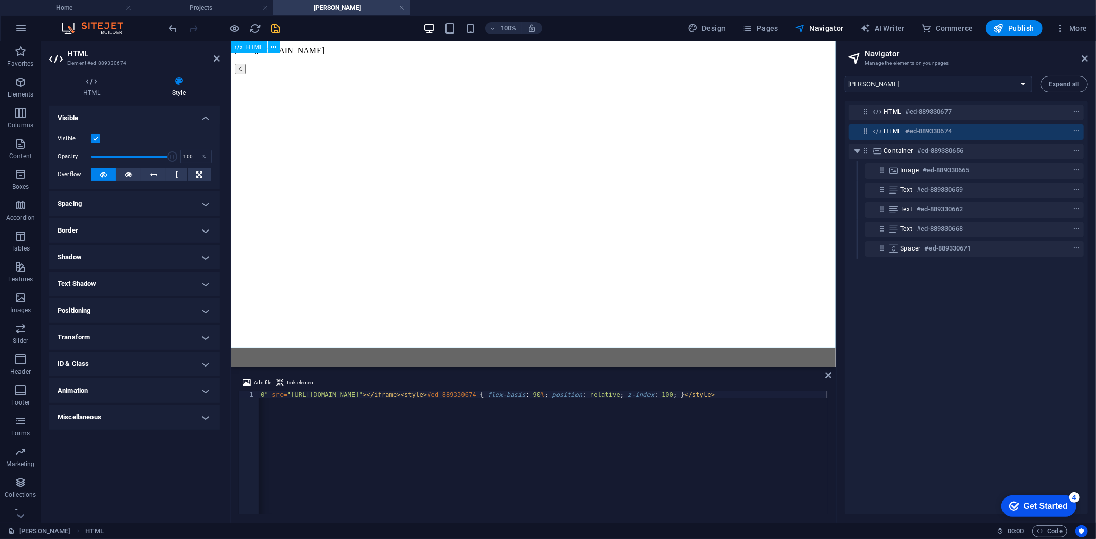
scroll to position [16, 0]
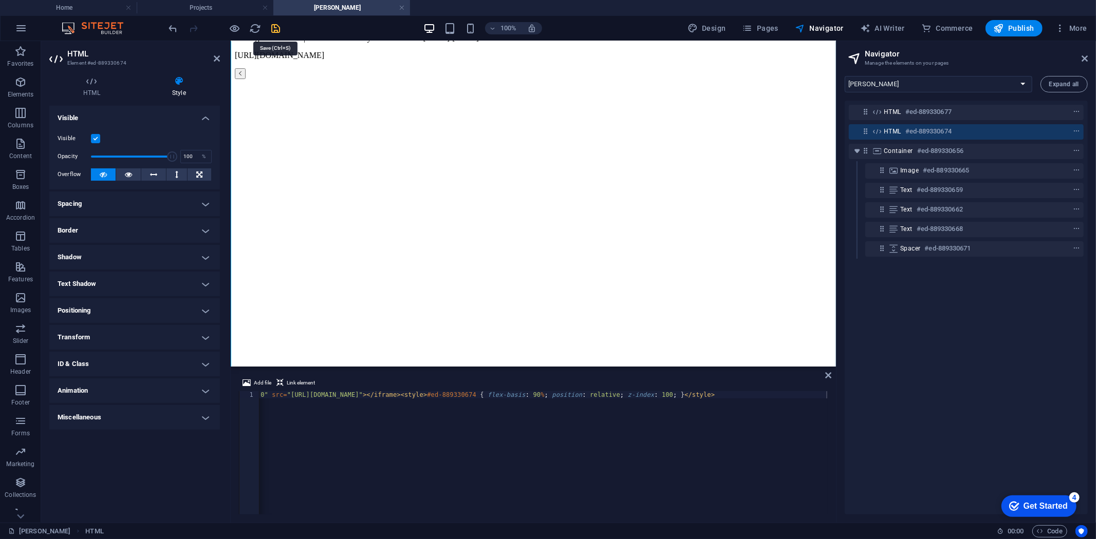
click at [278, 25] on icon "save" at bounding box center [276, 29] width 12 height 12
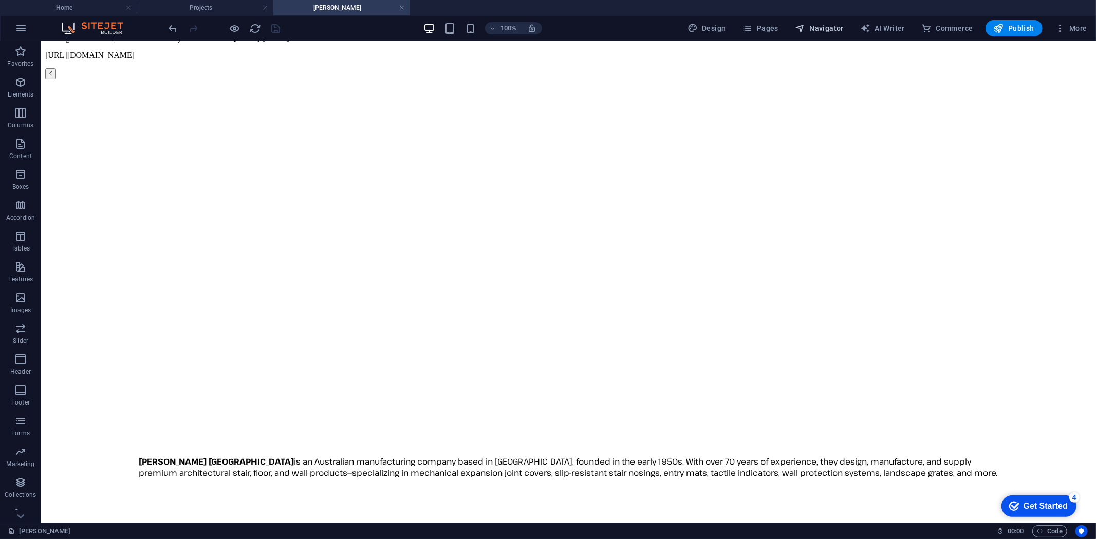
click at [825, 27] on span "Navigator" at bounding box center [819, 28] width 49 height 10
select select "16787499-en"
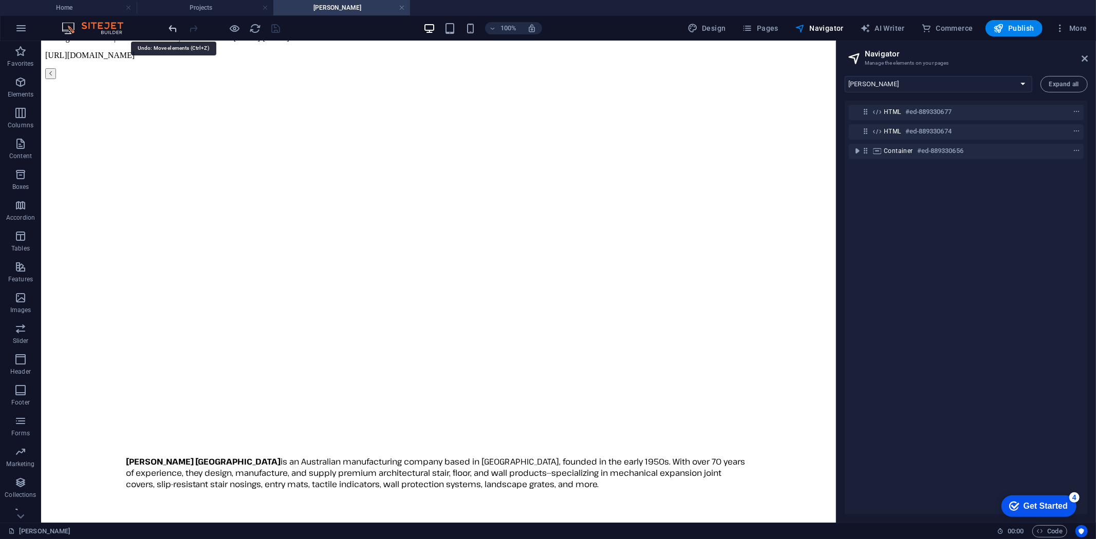
click at [175, 24] on icon "undo" at bounding box center [173, 29] width 12 height 12
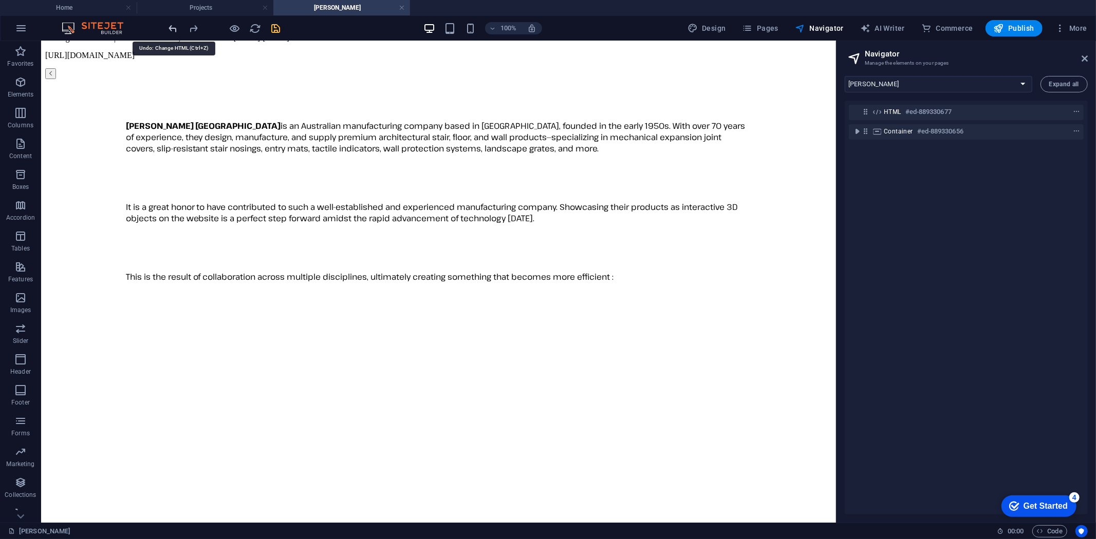
scroll to position [0, 0]
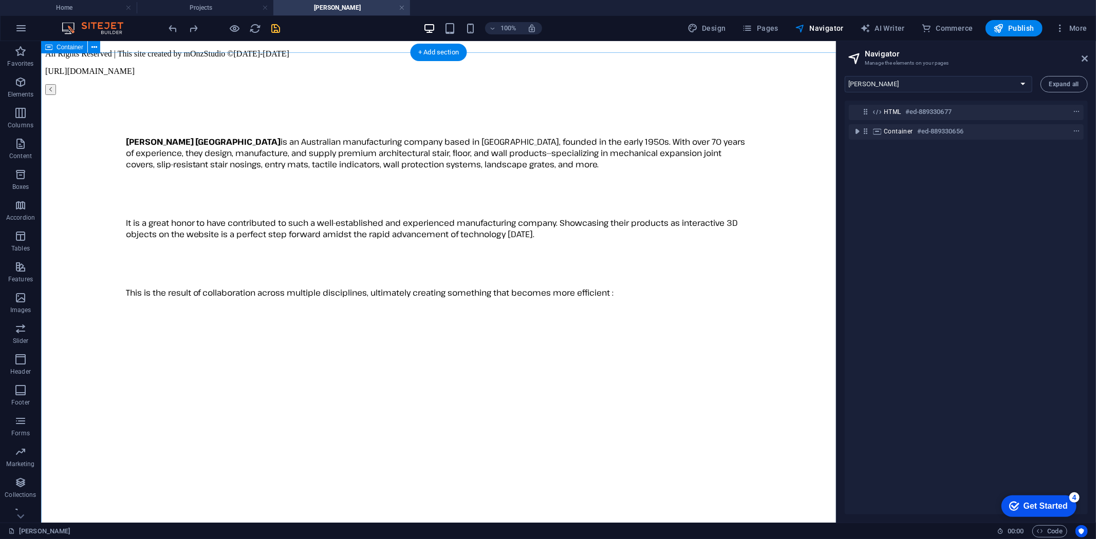
click at [761, 355] on div "[PERSON_NAME] Australia is an Australian manufacturing company based in [GEOGRA…" at bounding box center [438, 494] width 787 height 716
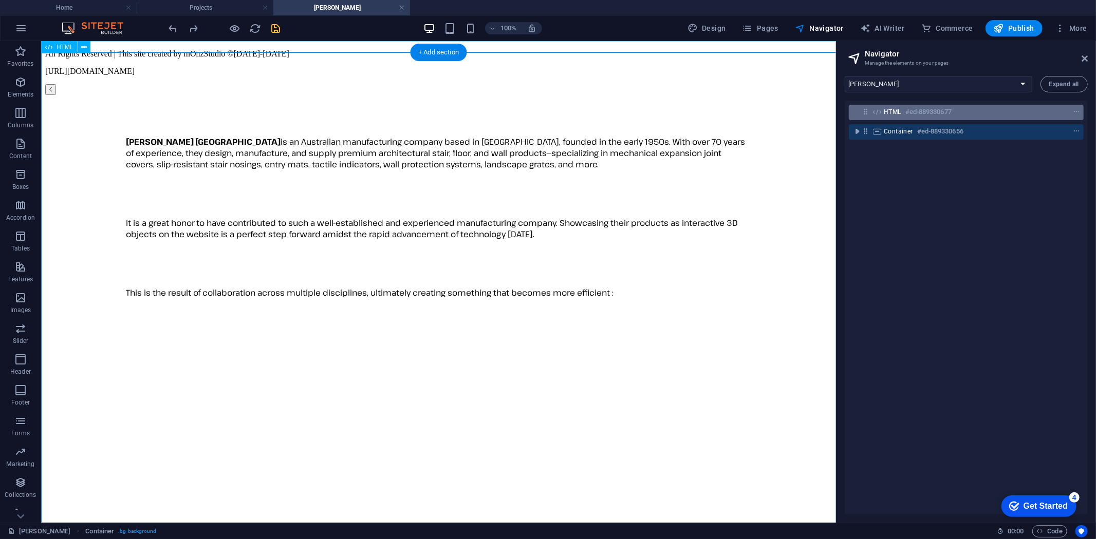
click at [906, 109] on h6 "#ed-889330677" at bounding box center [928, 112] width 46 height 12
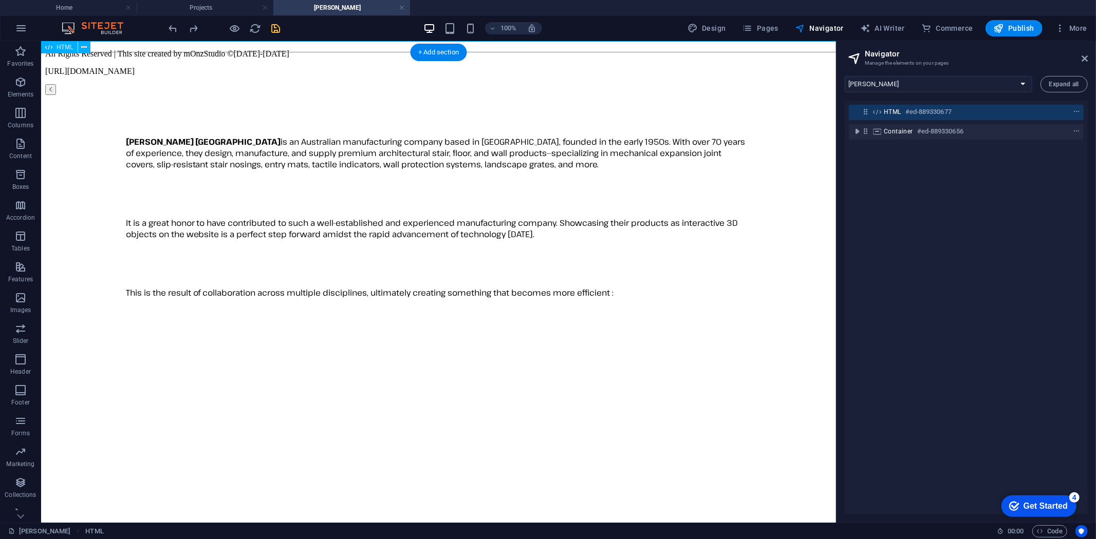
click at [906, 109] on h6 "#ed-889330677" at bounding box center [928, 112] width 46 height 12
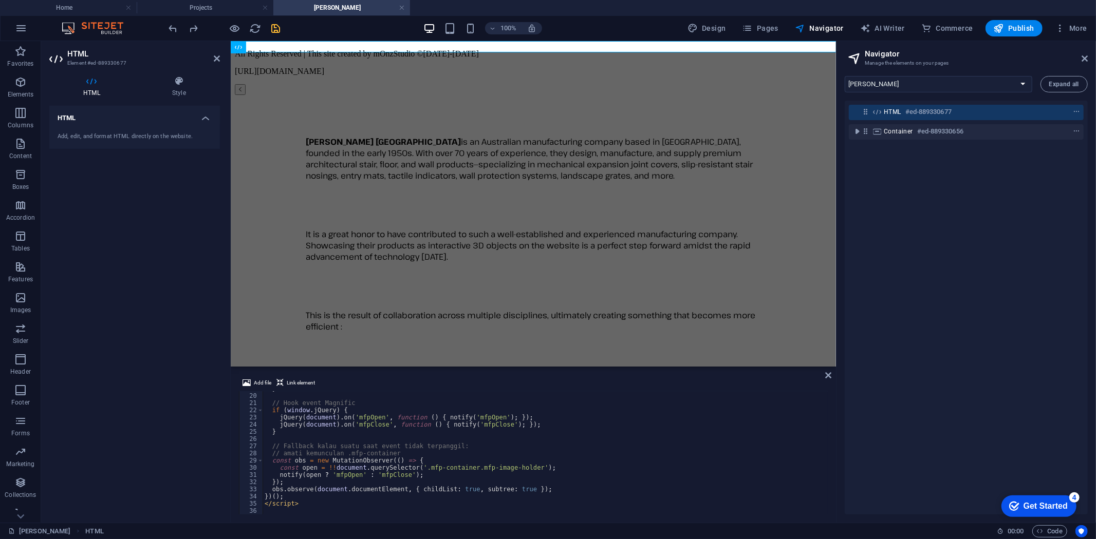
scroll to position [101, 0]
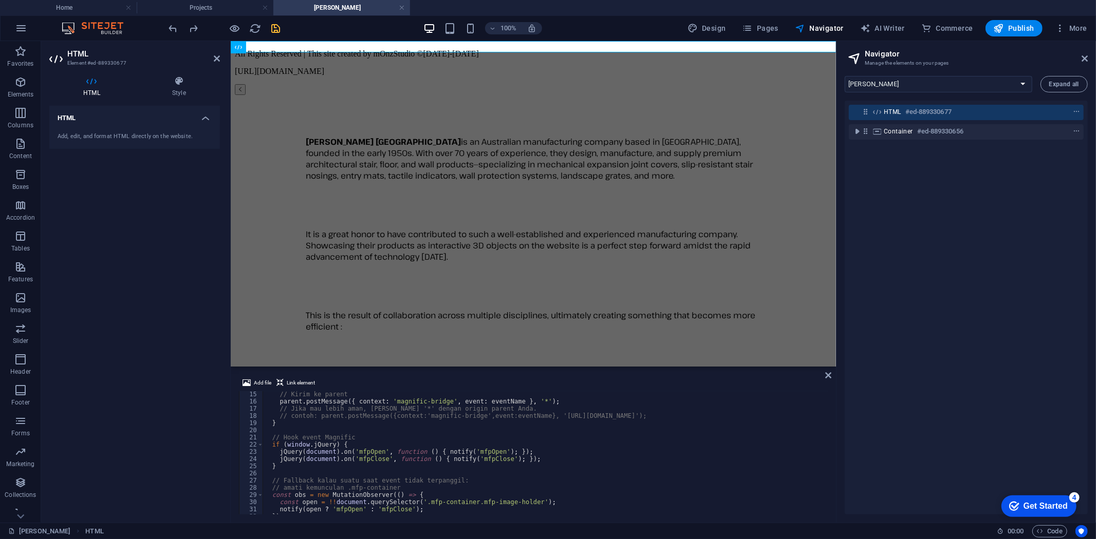
click at [304, 31] on div "100% Design Pages Navigator AI Writer Commerce Publish More" at bounding box center [629, 28] width 924 height 16
click at [278, 26] on icon "save" at bounding box center [276, 29] width 12 height 12
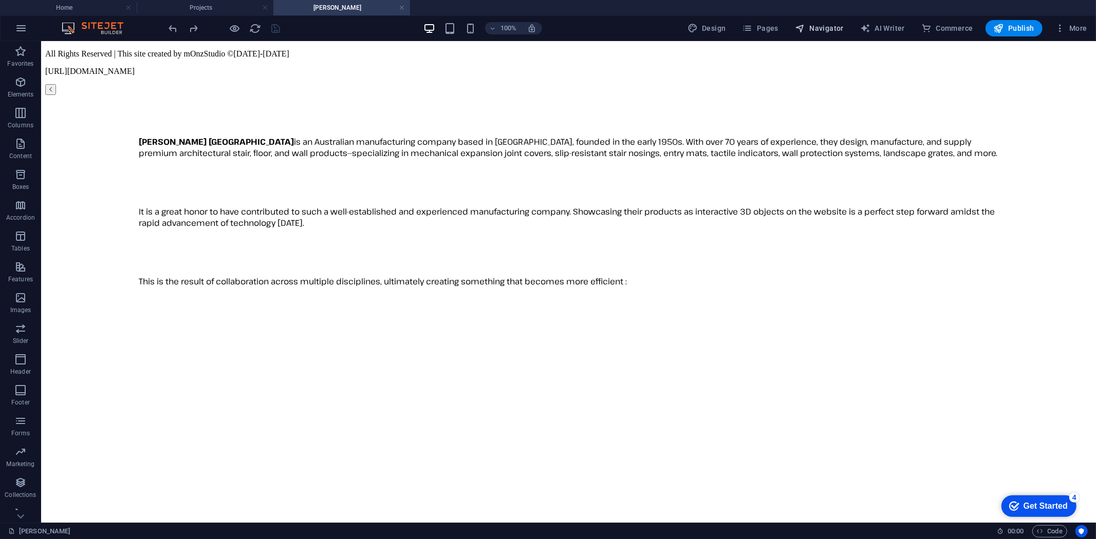
click at [823, 26] on span "Navigator" at bounding box center [819, 28] width 49 height 10
select select "16787499-en"
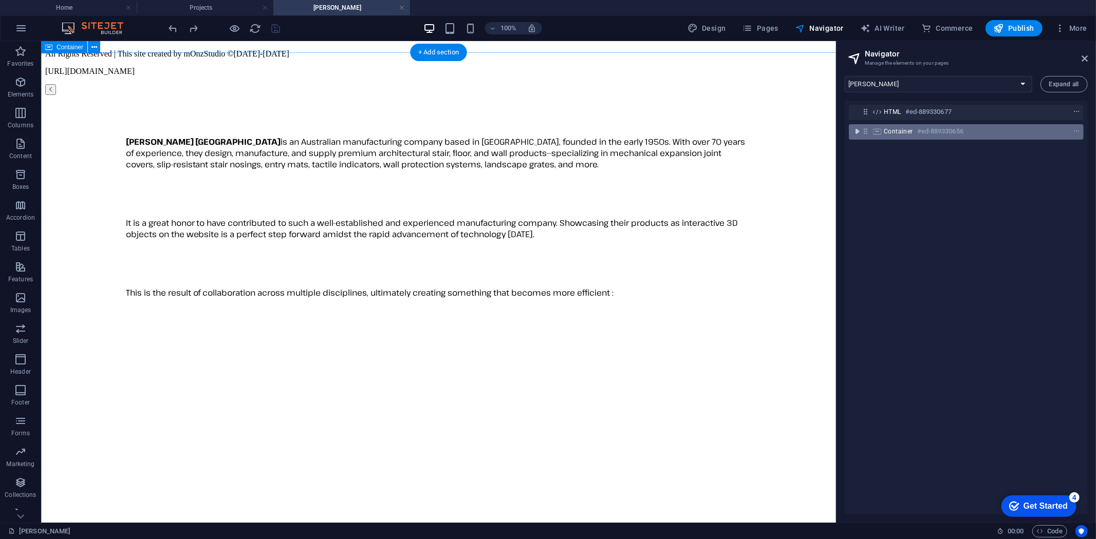
click at [857, 131] on icon "toggle-expand" at bounding box center [857, 131] width 10 height 10
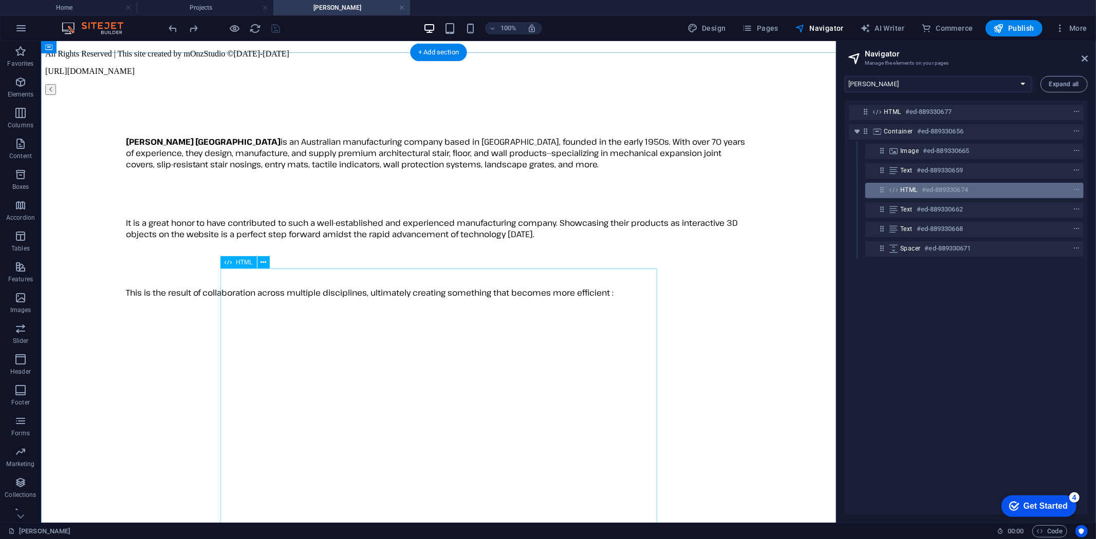
click at [920, 192] on div "HTML #ed-889330674" at bounding box center [966, 190] width 132 height 12
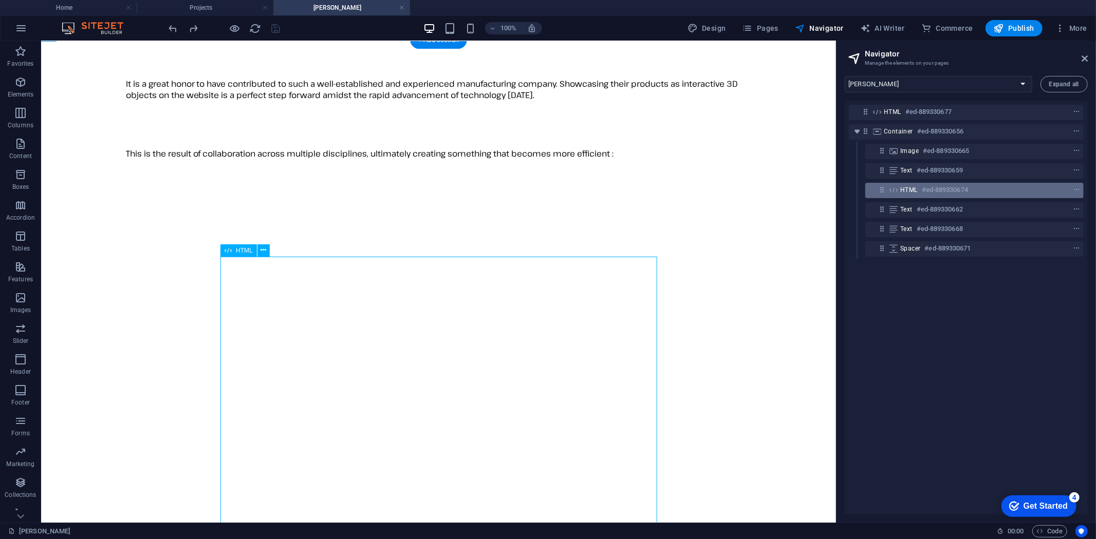
click at [920, 192] on div "HTML #ed-889330674" at bounding box center [966, 190] width 132 height 12
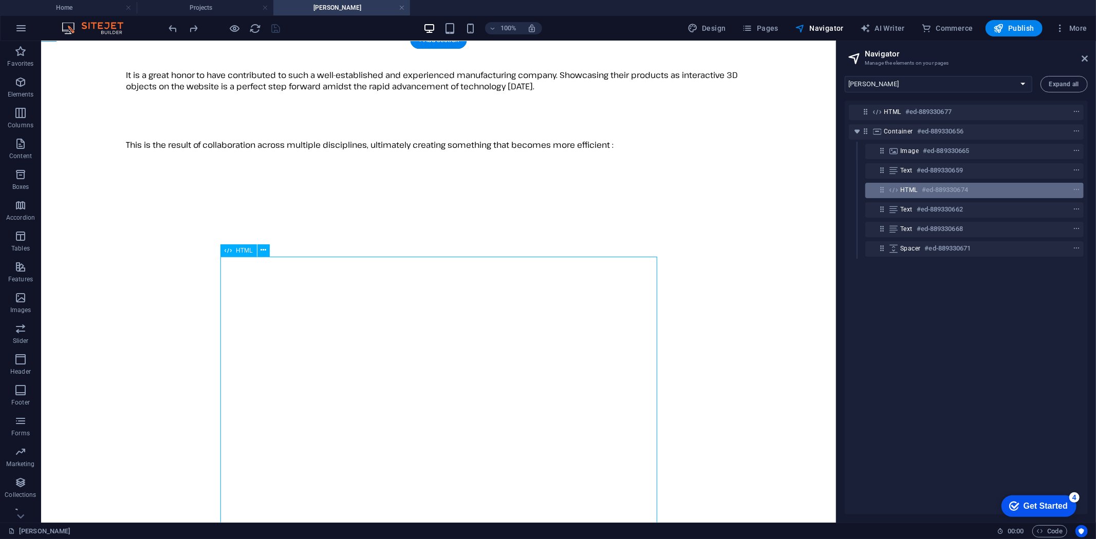
scroll to position [155, 0]
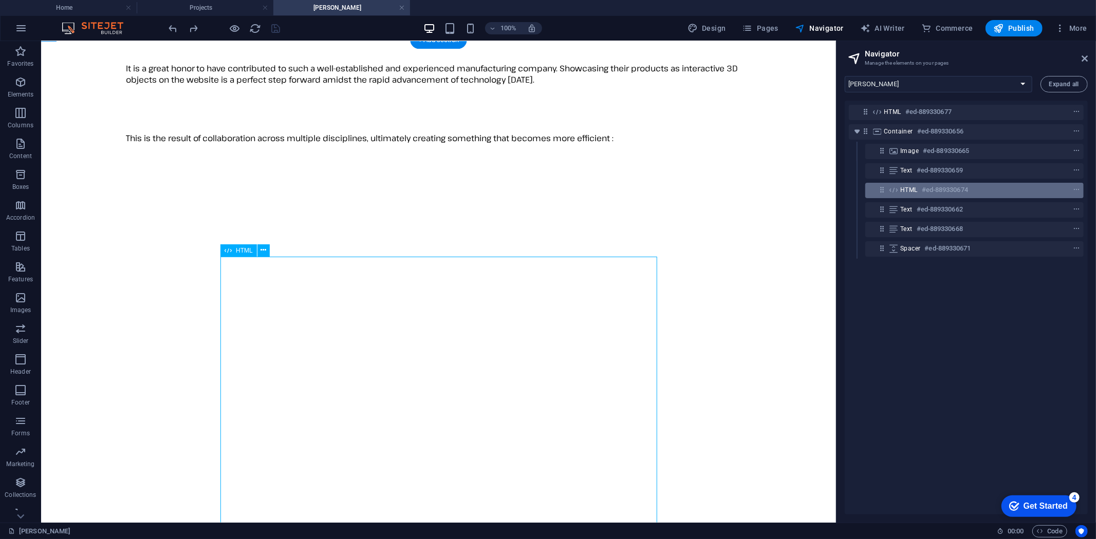
select select "%"
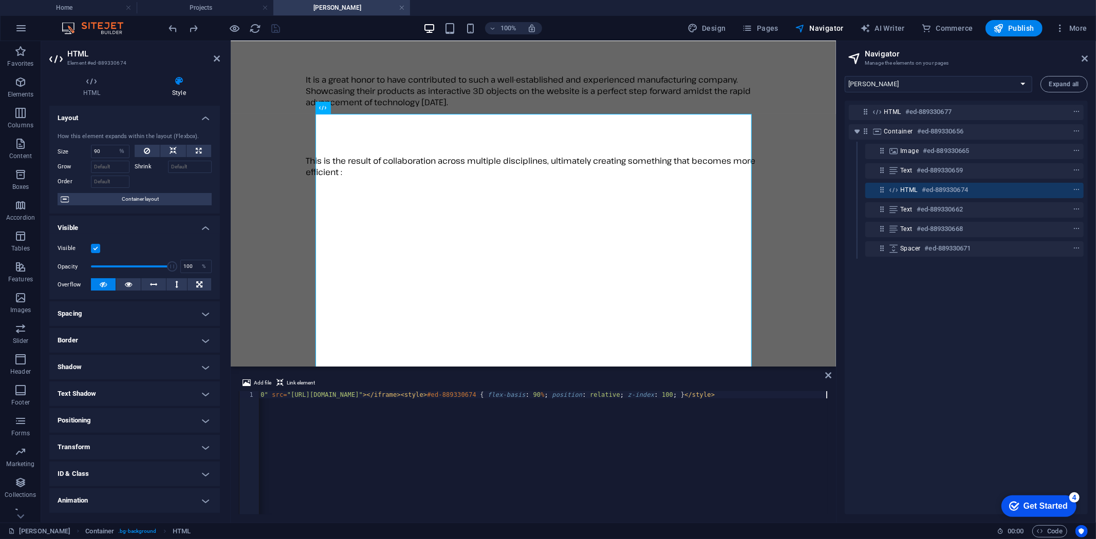
click at [516, 454] on div "< iframe width = "100%" height = "650" frameborder = "0" src = "[URL][DOMAIN_NA…" at bounding box center [454, 459] width 747 height 136
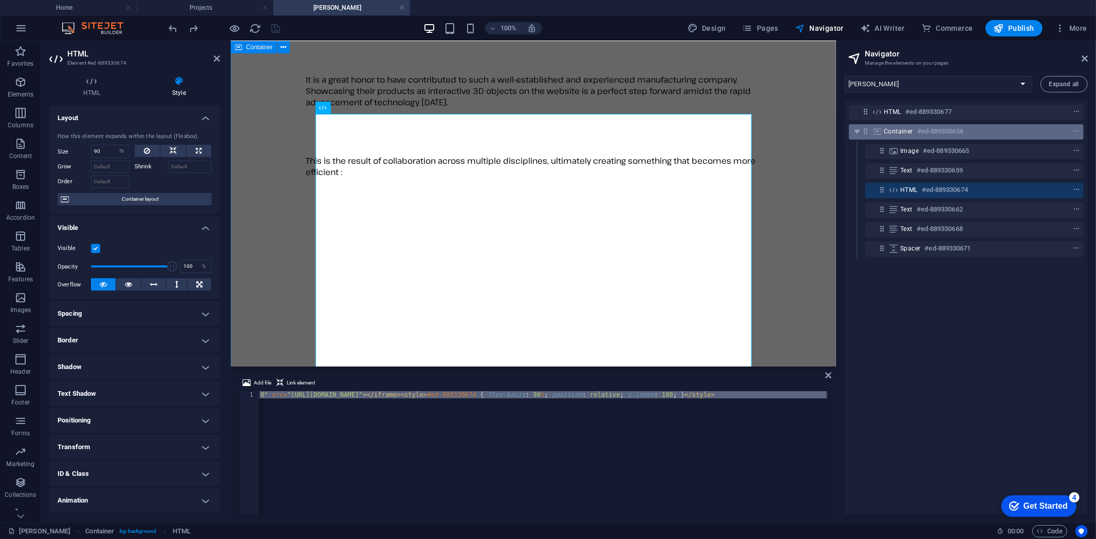
click at [962, 130] on h6 "#ed-889330656" at bounding box center [940, 131] width 46 height 12
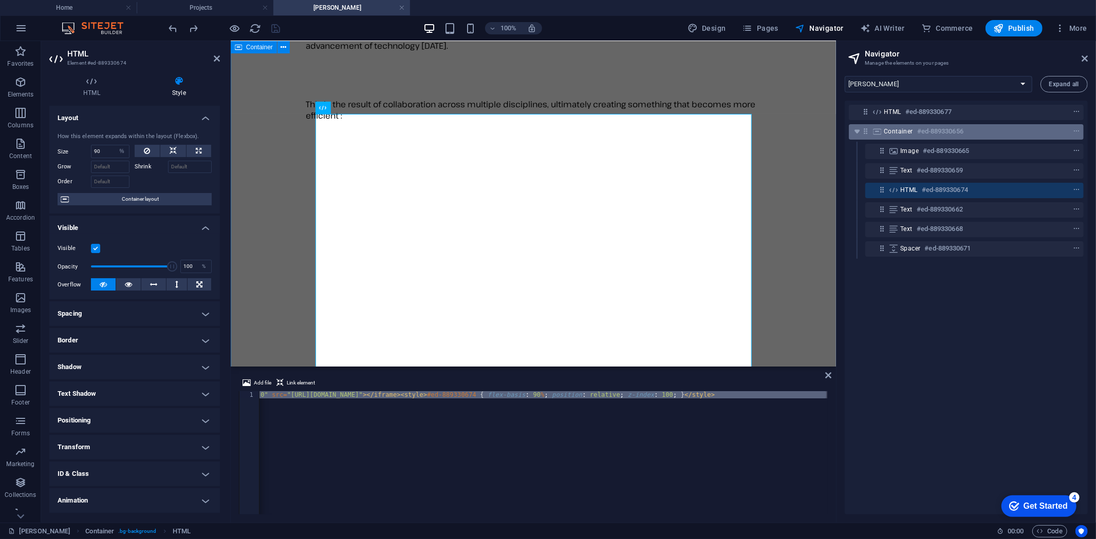
click at [962, 130] on h6 "#ed-889330656" at bounding box center [940, 131] width 46 height 12
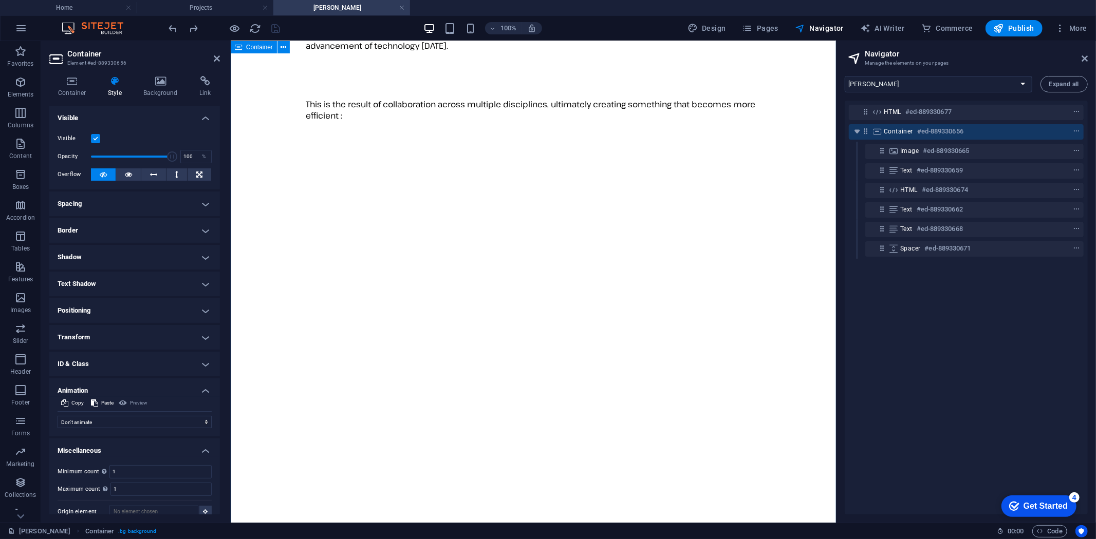
scroll to position [219, 0]
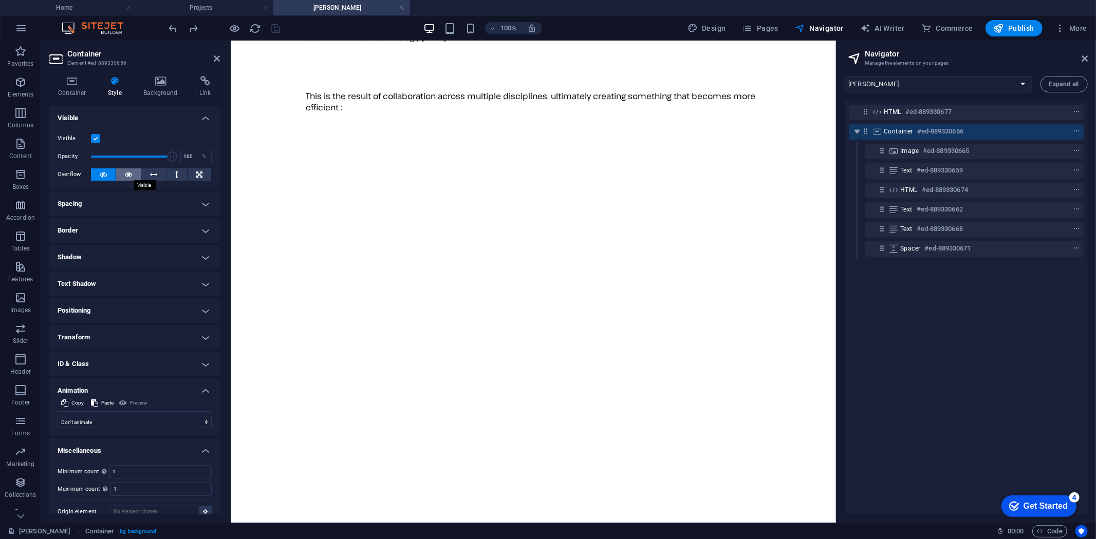
click at [123, 172] on button at bounding box center [128, 175] width 25 height 12
click at [277, 28] on icon "save" at bounding box center [276, 29] width 12 height 12
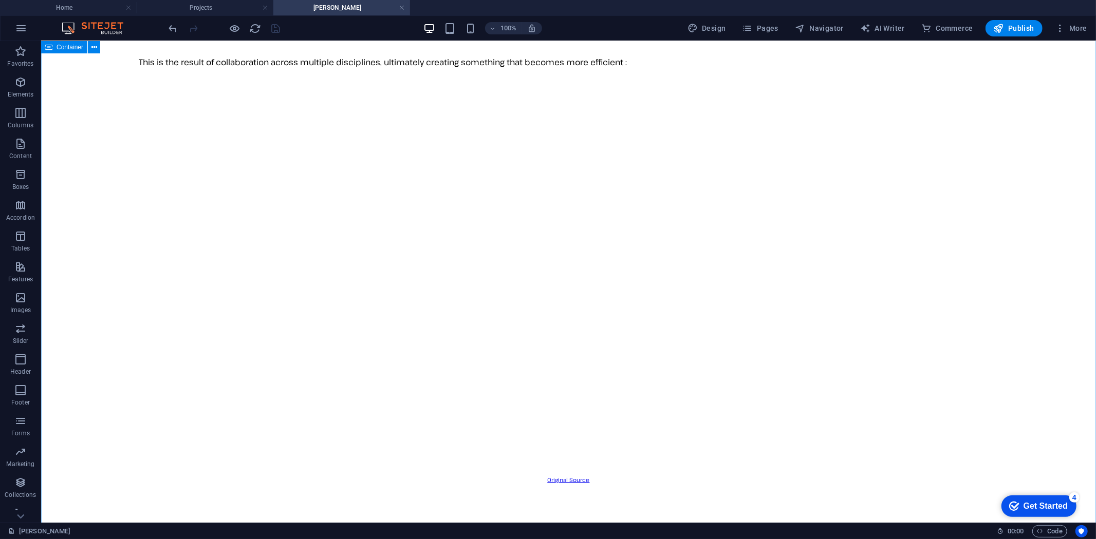
click at [937, 82] on div "[PERSON_NAME] Australia is an Australian manufacturing company based in [GEOGRA…" at bounding box center [568, 268] width 1046 height 704
click at [827, 27] on span "Navigator" at bounding box center [819, 28] width 49 height 10
select select "16787499-en"
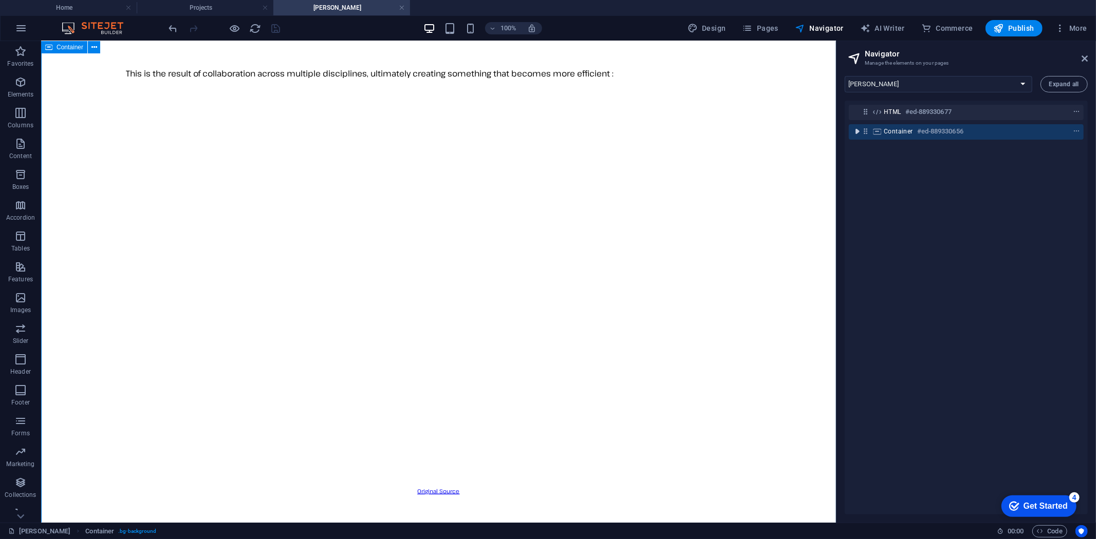
click at [858, 129] on icon "toggle-expand" at bounding box center [857, 131] width 10 height 10
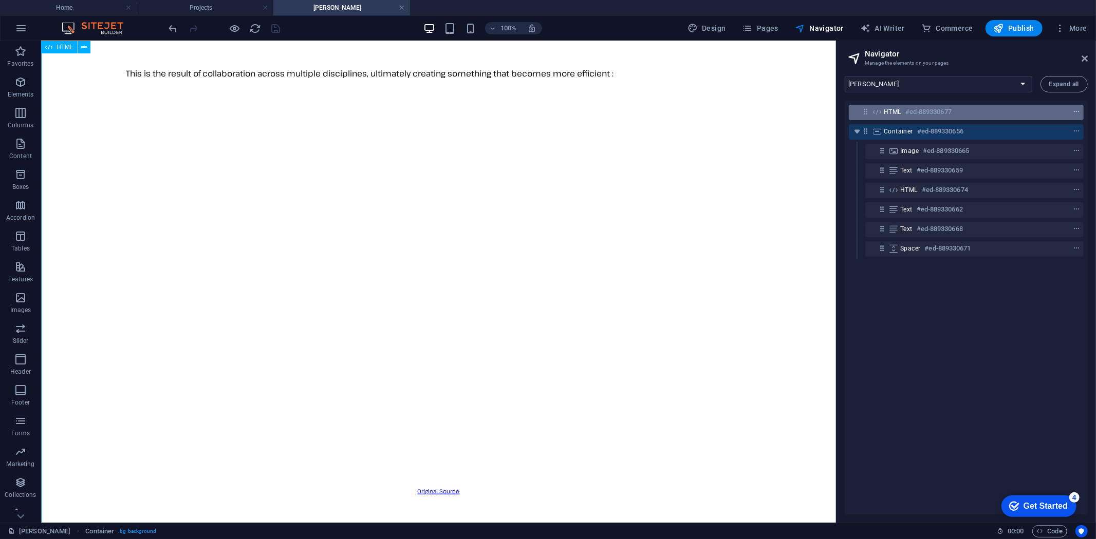
click at [1075, 111] on icon "context-menu" at bounding box center [1076, 111] width 7 height 7
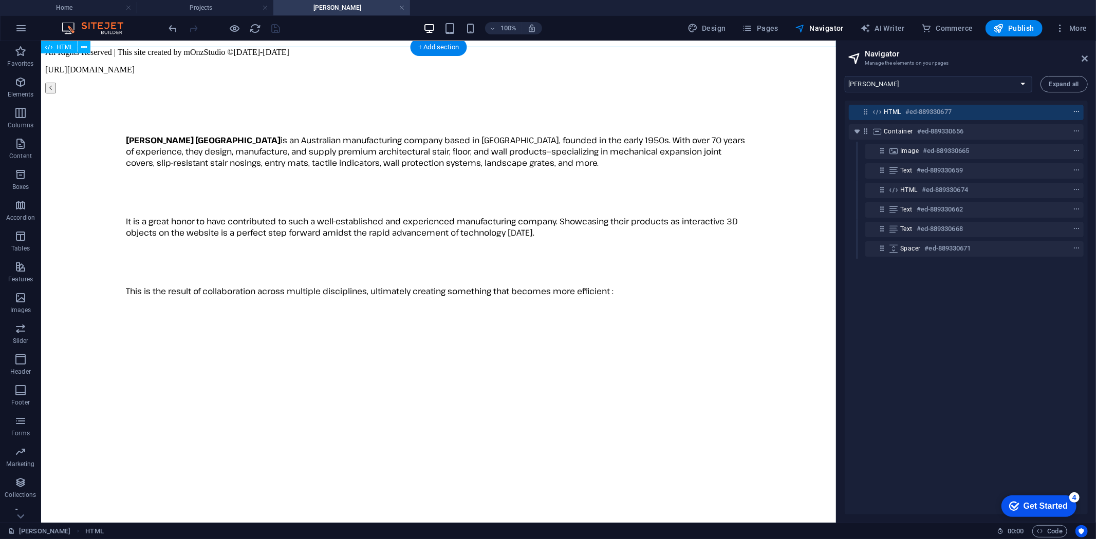
scroll to position [0, 0]
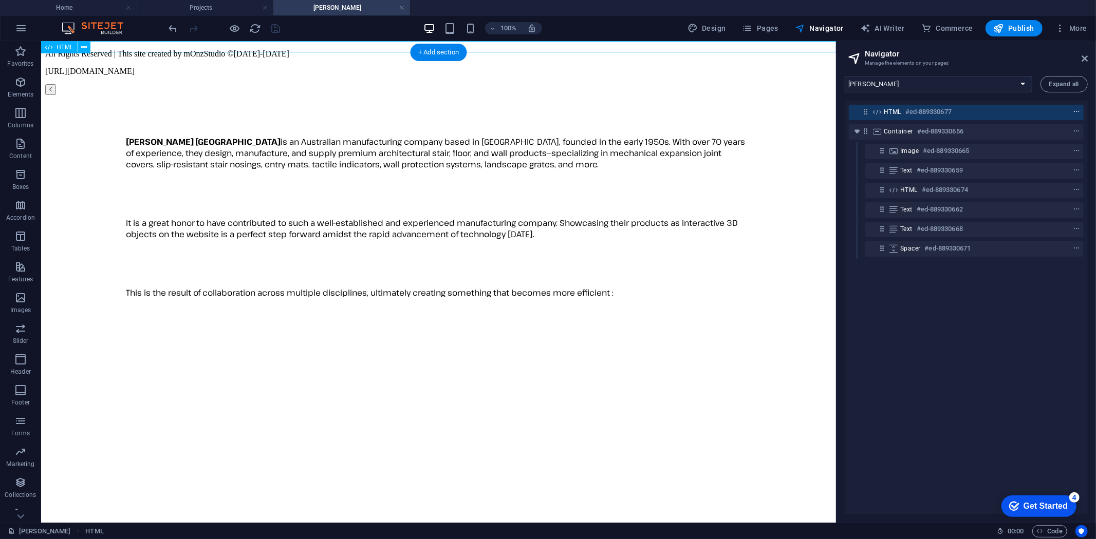
click at [1075, 111] on icon "context-menu" at bounding box center [1076, 111] width 7 height 7
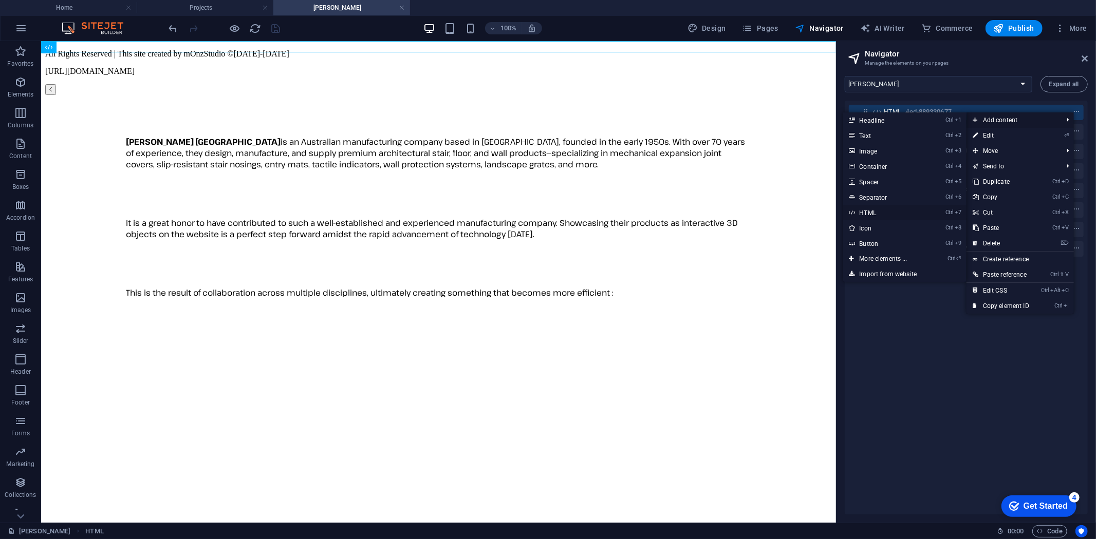
click at [870, 212] on link "Ctrl 7 HTML" at bounding box center [885, 212] width 85 height 15
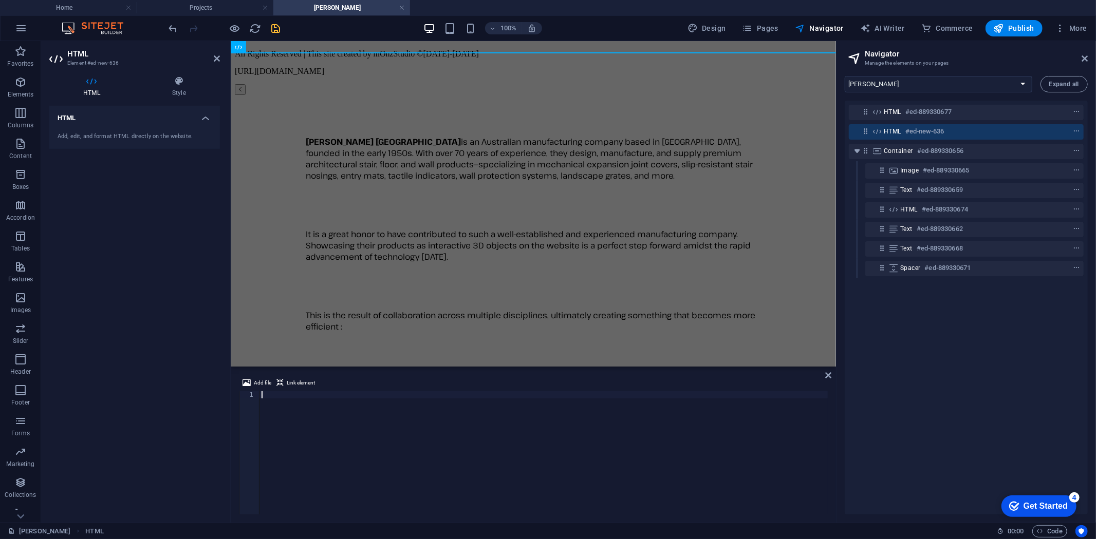
click at [395, 431] on div at bounding box center [543, 460] width 569 height 138
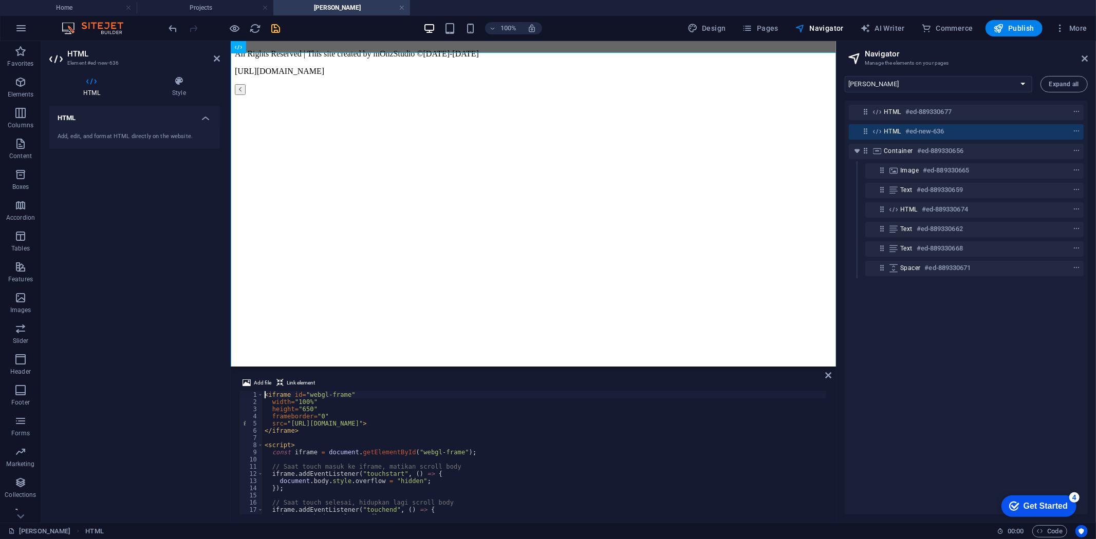
click at [264, 396] on div "< iframe id = "webgl-frame" width = "100%" height = "650" frameborder = "0" src…" at bounding box center [545, 460] width 564 height 138
type textarea "<iframe id="webgl-frame""
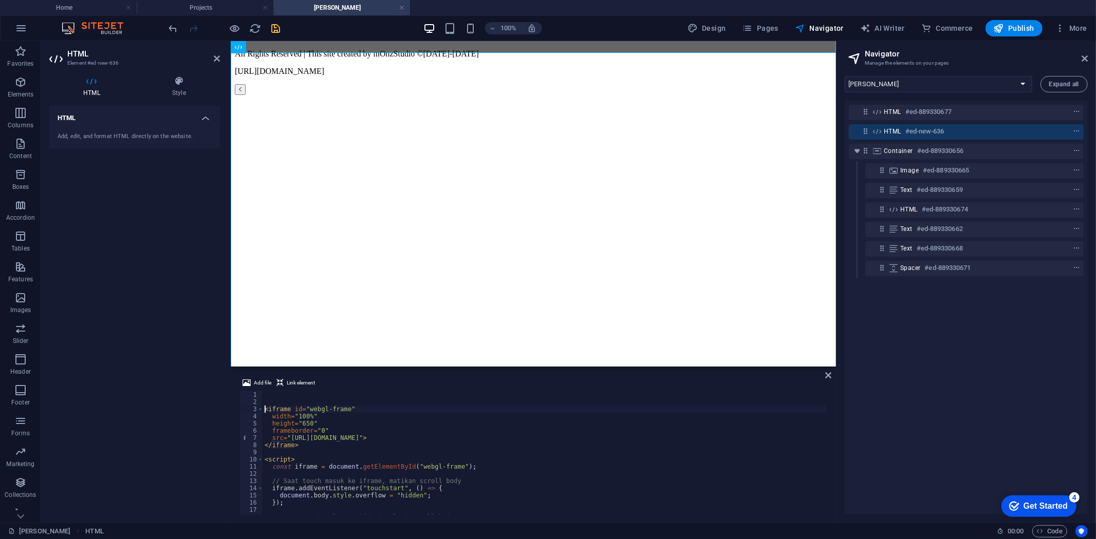
click at [275, 392] on div "< iframe id = "webgl-frame" width = "100%" height = "650" frameborder = "0" src…" at bounding box center [545, 460] width 564 height 138
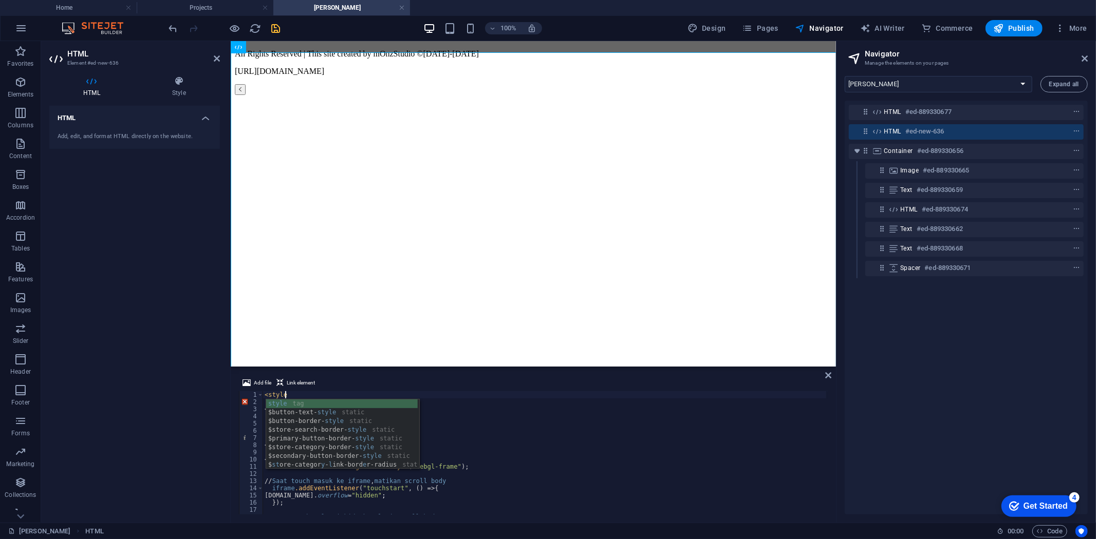
type textarea "<style>"
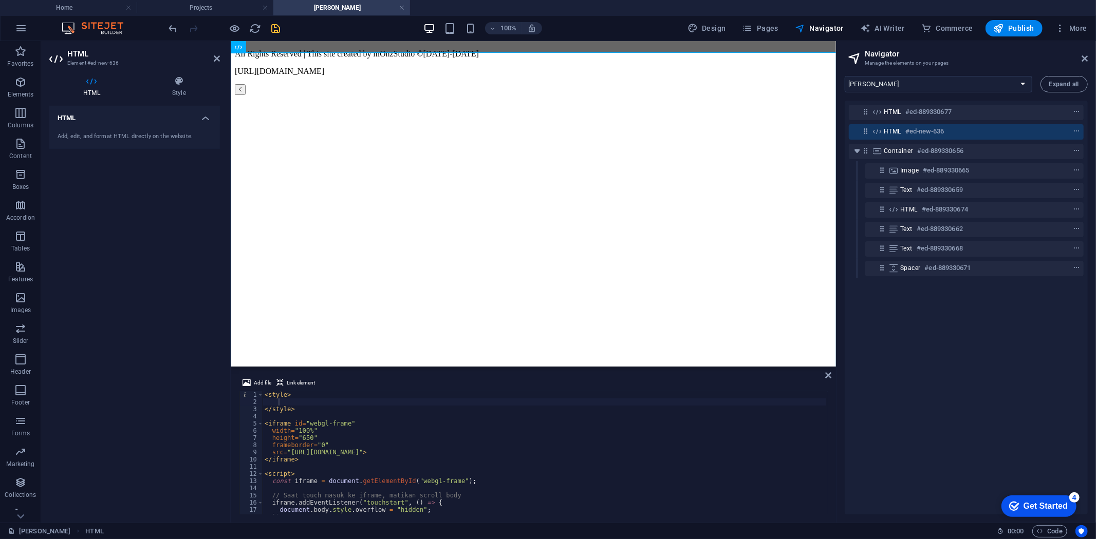
click at [289, 474] on div "< style > </ style > < iframe id = "webgl-frame" width = "100%" height = "650" …" at bounding box center [545, 460] width 564 height 138
type textarea "<script>"
click at [285, 402] on div "< style > </ style > < iframe id = "webgl-frame" width = "100%" height = "650" …" at bounding box center [545, 460] width 564 height 138
click at [285, 402] on div "< style > </ style > < iframe id = "webgl-frame" width = "100%" height = "650" …" at bounding box center [545, 452] width 564 height 123
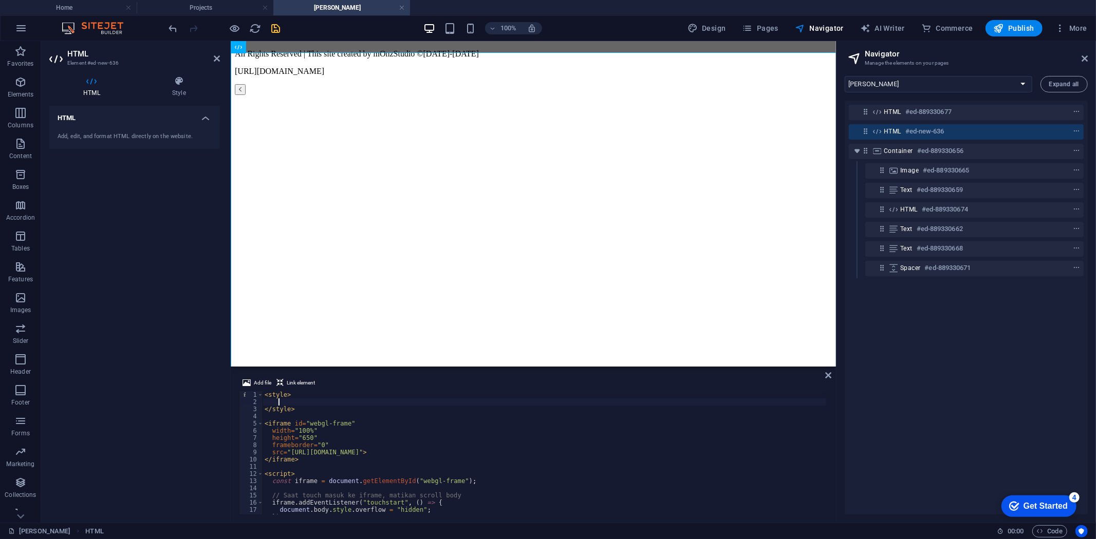
paste textarea
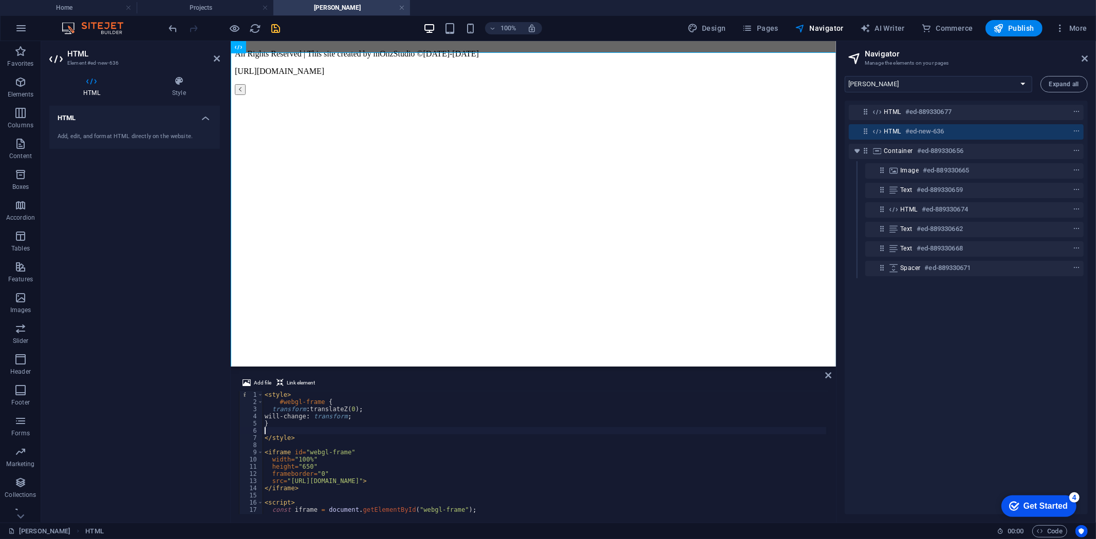
click at [301, 25] on div "100% Design Pages Navigator AI Writer Commerce Publish More" at bounding box center [629, 28] width 924 height 16
click at [276, 26] on icon "save" at bounding box center [276, 29] width 12 height 12
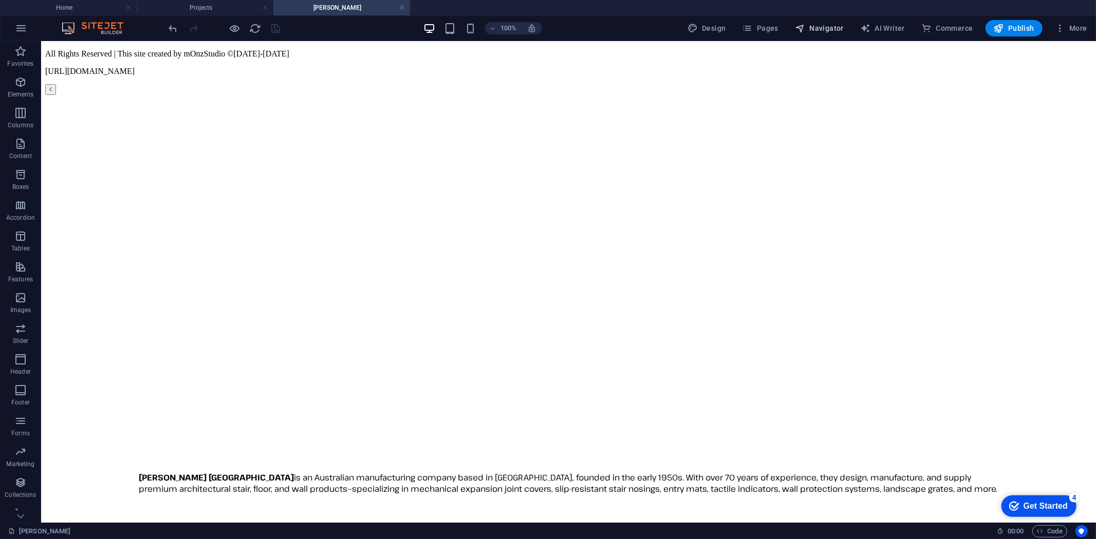
click at [815, 29] on span "Navigator" at bounding box center [819, 28] width 49 height 10
select select "16787499-en"
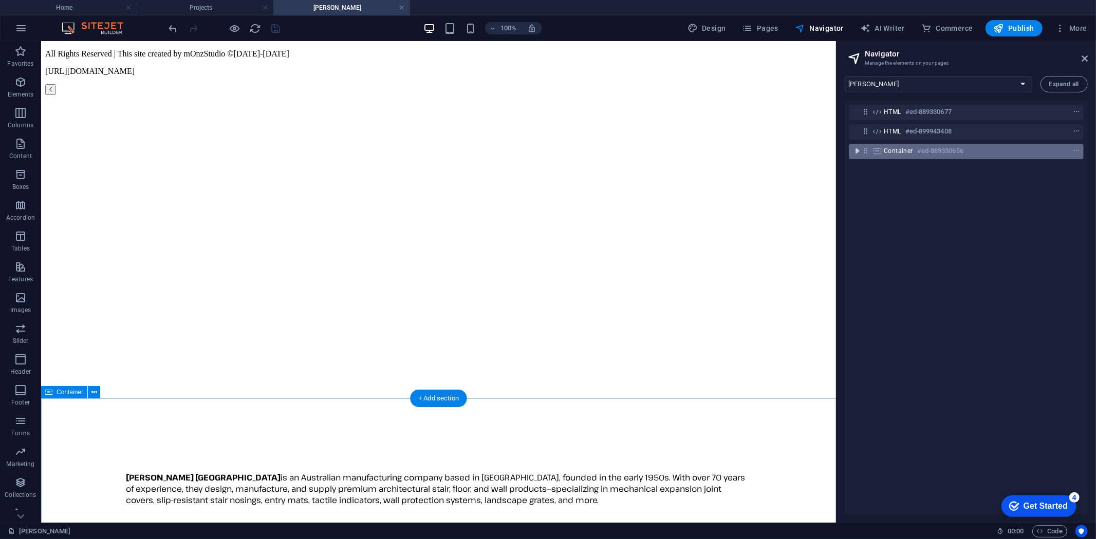
click at [859, 149] on icon "toggle-expand" at bounding box center [857, 151] width 10 height 10
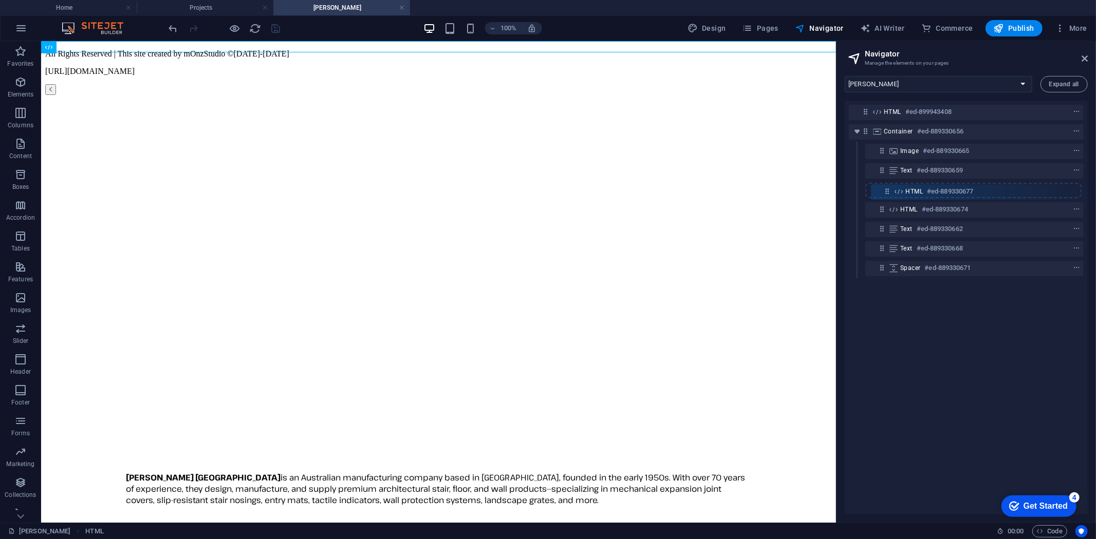
drag, startPoint x: 866, startPoint y: 114, endPoint x: 890, endPoint y: 198, distance: 87.6
click at [890, 198] on div "HTML #ed-889330677 HTML #ed-899943408 Container #ed-889330656 Image #ed-8893306…" at bounding box center [966, 308] width 243 height 414
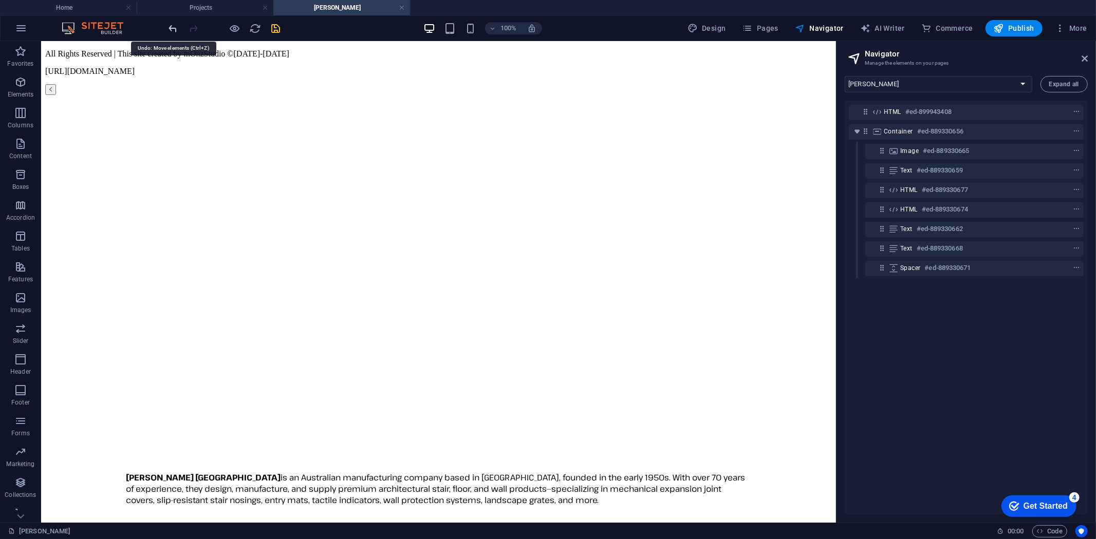
click at [172, 26] on icon "undo" at bounding box center [173, 29] width 12 height 12
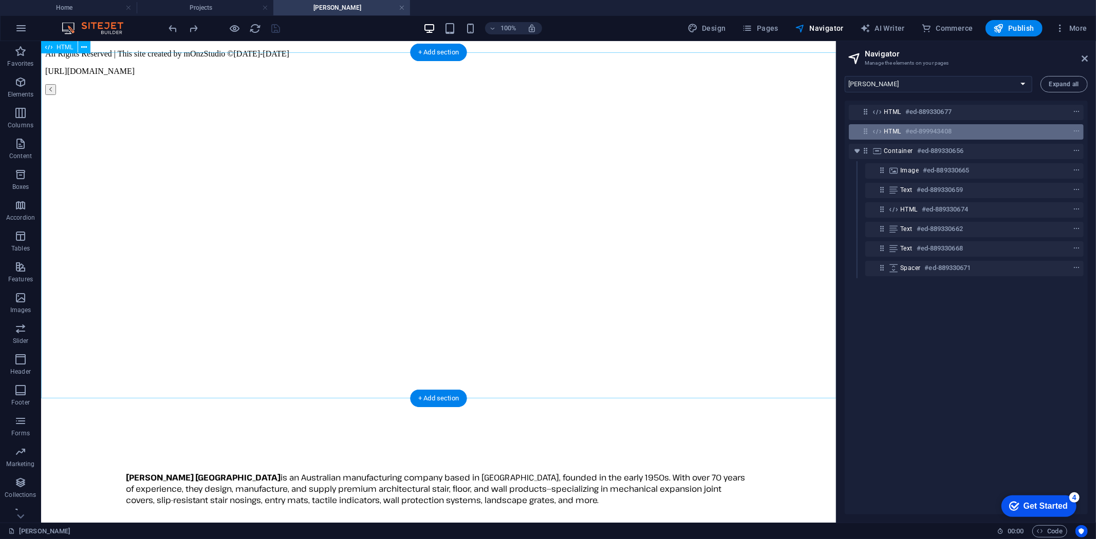
click at [917, 125] on h6 "#ed-899943408" at bounding box center [928, 131] width 46 height 12
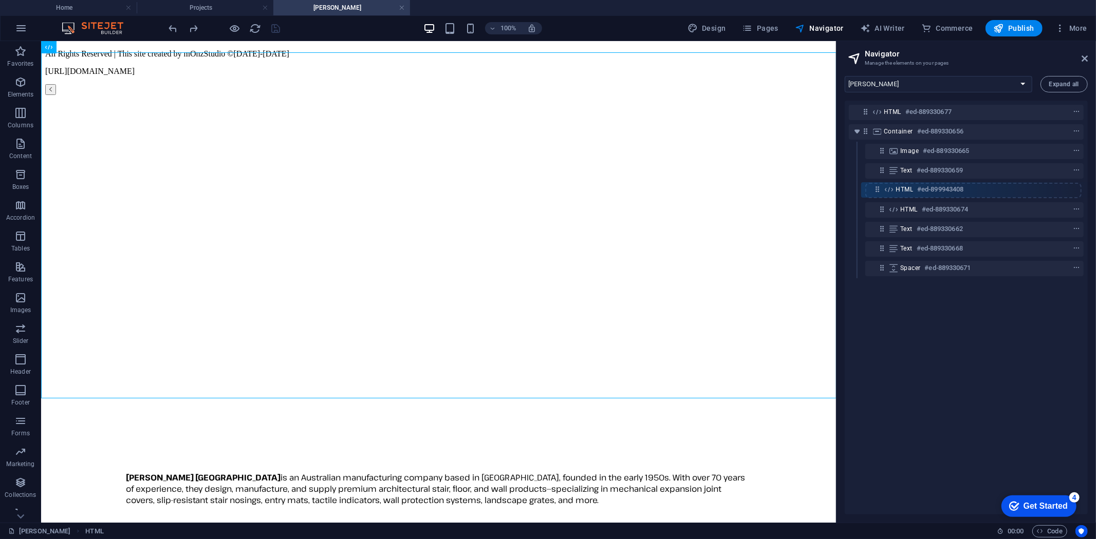
drag, startPoint x: 867, startPoint y: 130, endPoint x: 881, endPoint y: 194, distance: 65.2
click at [881, 194] on div "HTML #ed-889330677 HTML #ed-899943408 Container #ed-889330656 Image #ed-8893306…" at bounding box center [966, 308] width 243 height 414
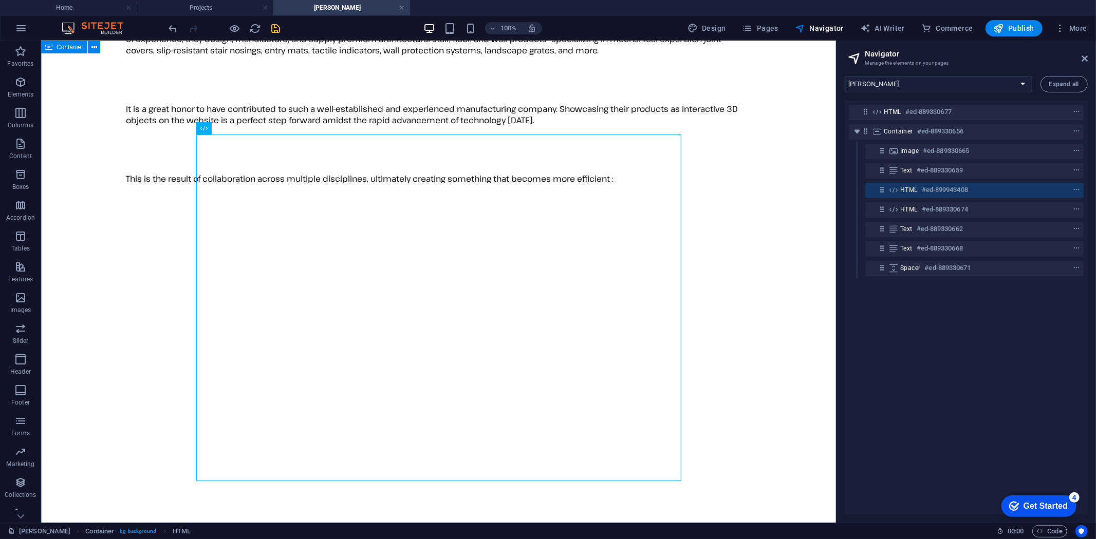
scroll to position [171, 0]
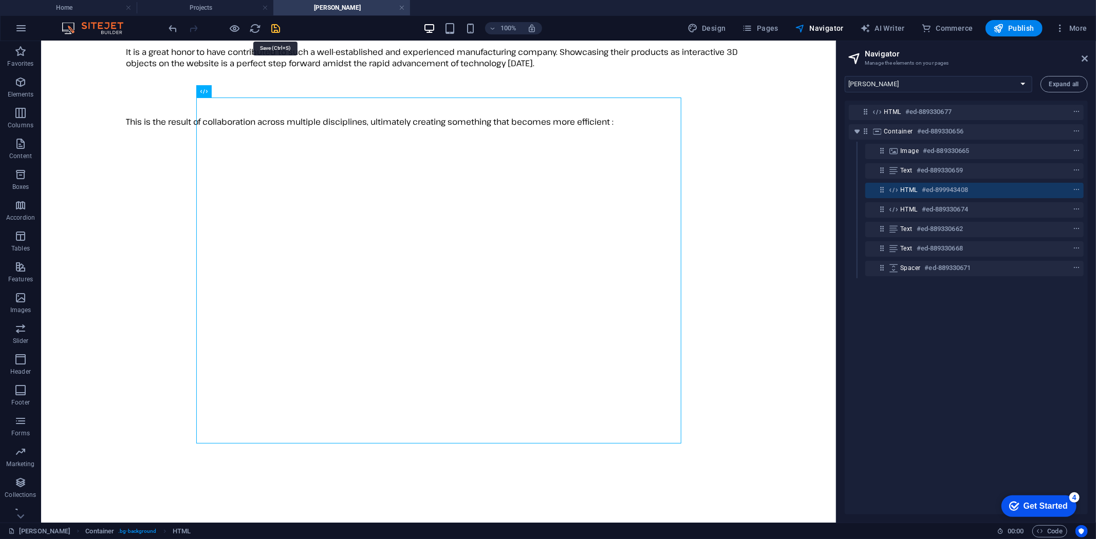
click at [276, 26] on icon "save" at bounding box center [276, 29] width 12 height 12
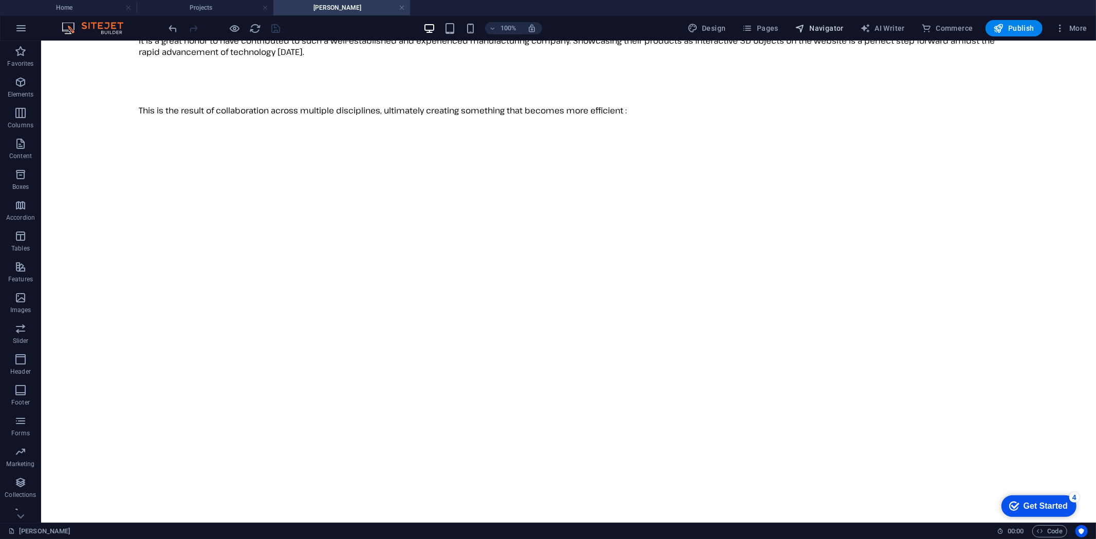
click at [822, 28] on span "Navigator" at bounding box center [819, 28] width 49 height 10
select select "16787499-en"
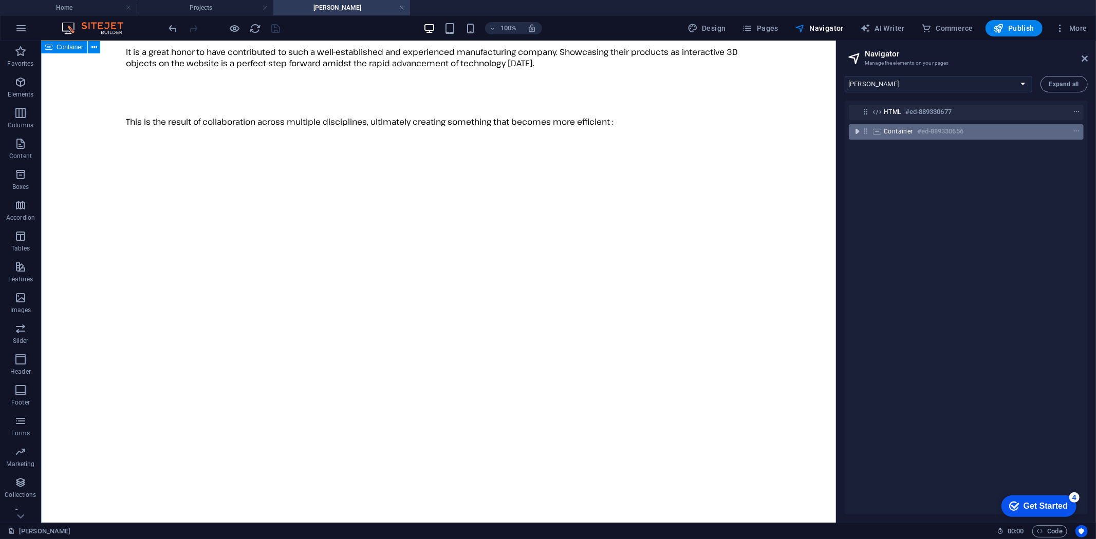
click at [857, 132] on icon "toggle-expand" at bounding box center [857, 131] width 10 height 10
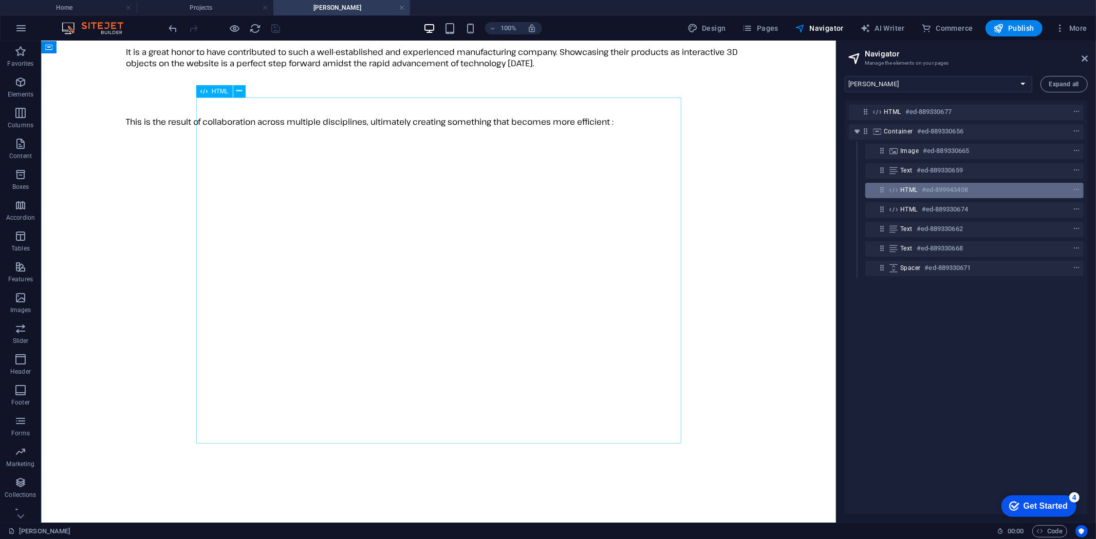
click at [920, 194] on div "HTML #ed-899943408" at bounding box center [966, 190] width 132 height 12
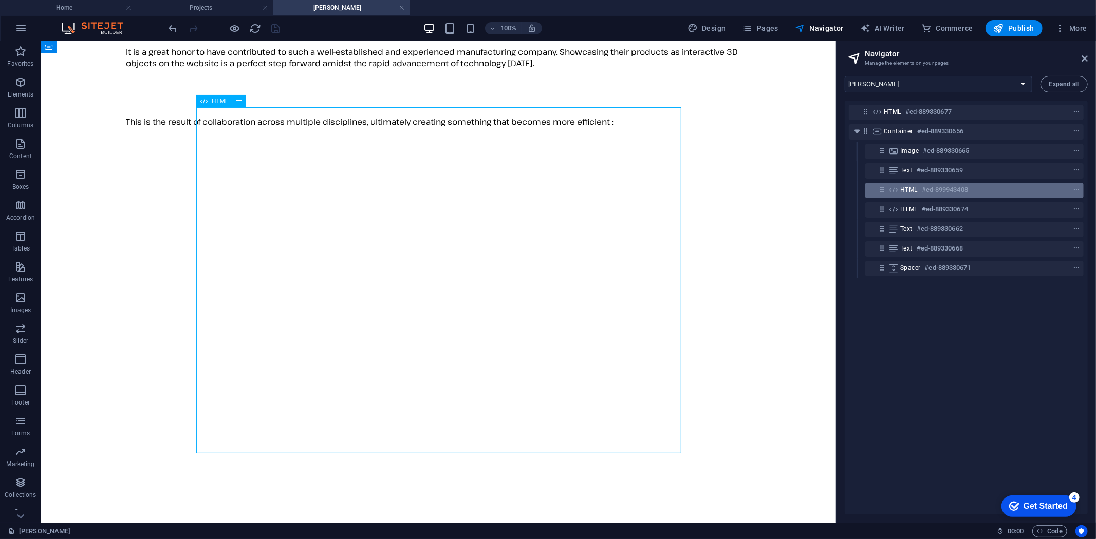
scroll to position [160, 0]
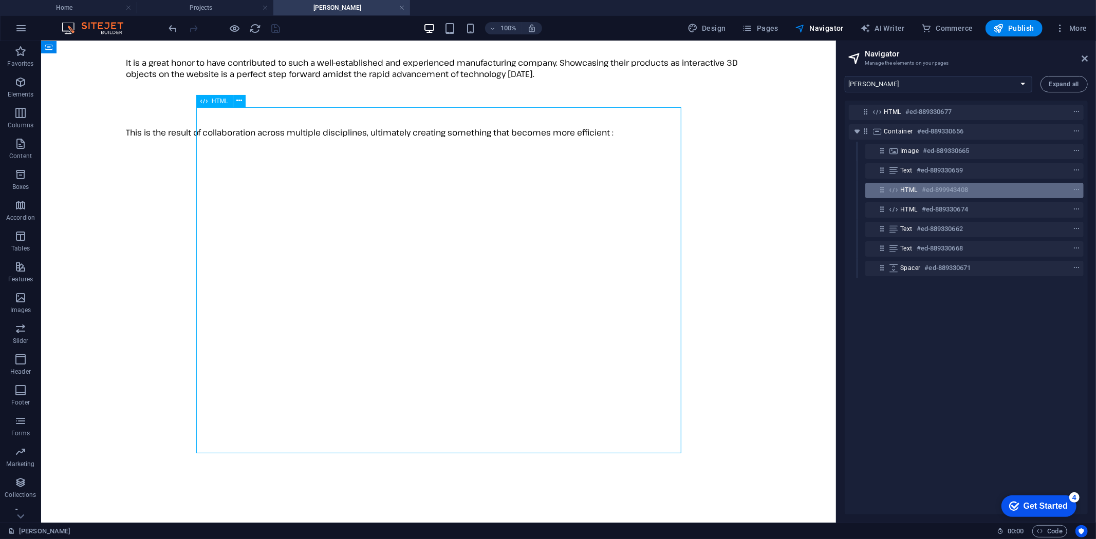
click at [920, 194] on div "HTML #ed-899943408" at bounding box center [966, 190] width 132 height 12
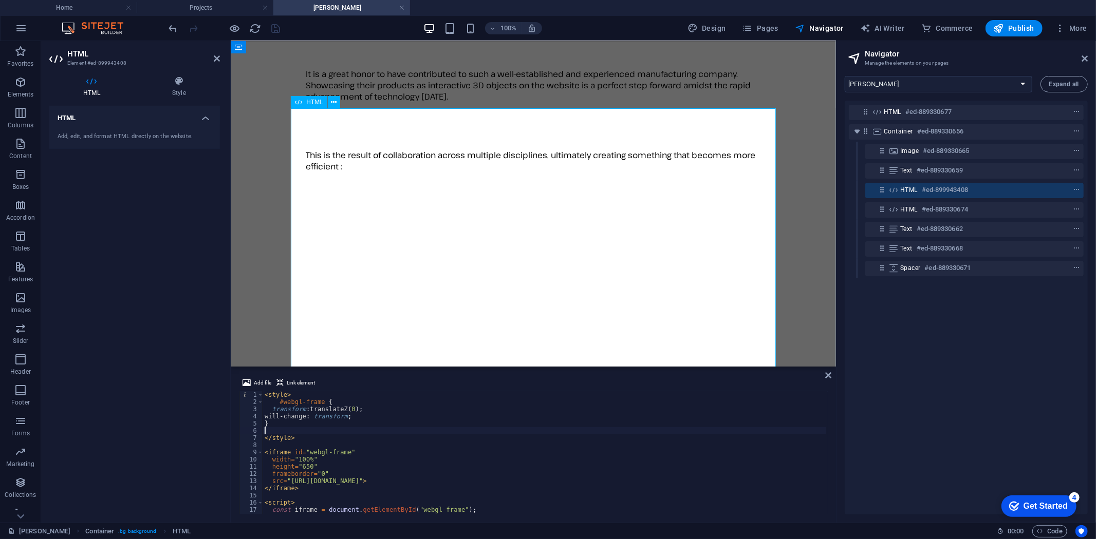
drag, startPoint x: 649, startPoint y: 407, endPoint x: 414, endPoint y: 316, distance: 251.6
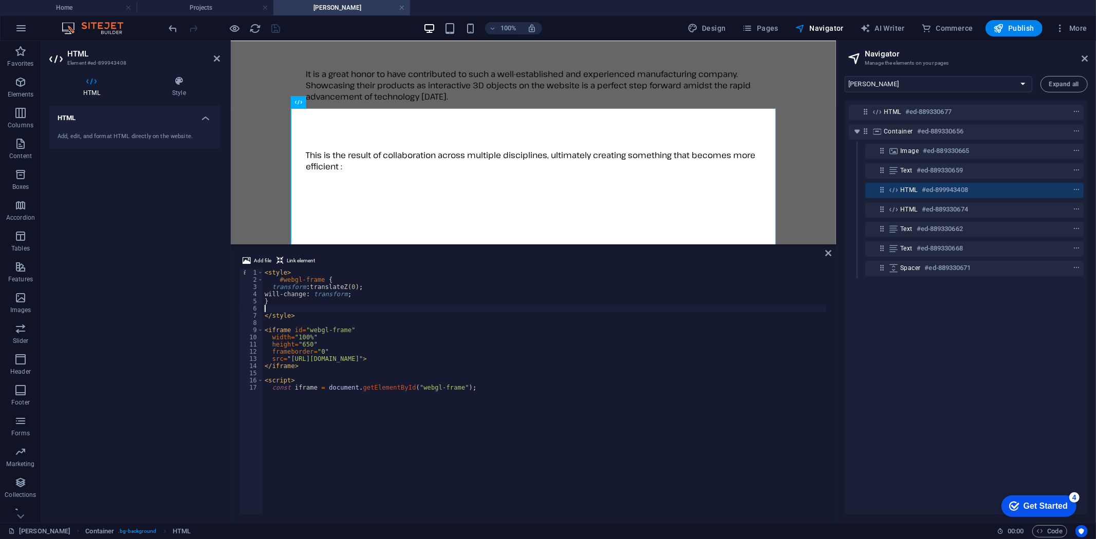
click at [410, 242] on div "Container HTML HTML Text Image Text Text Spacer HTML HTML Image Image HTML HTML" at bounding box center [533, 142] width 605 height 203
click at [509, 439] on div "< style > #webgl-frame { transform : translateZ( 0 ) ; will-change : transform …" at bounding box center [546, 399] width 566 height 260
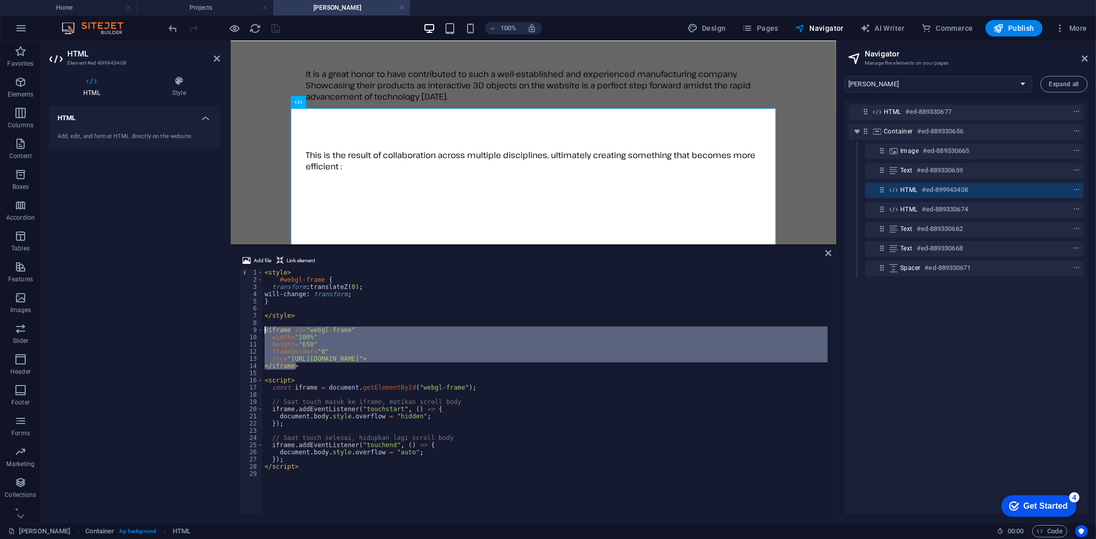
drag, startPoint x: 302, startPoint y: 366, endPoint x: 252, endPoint y: 328, distance: 63.0
click at [252, 328] on div "// Saat touch selesai, hidupkan lagi scroll body 1 2 3 4 5 6 7 8 9 10 11 12 13 …" at bounding box center [533, 392] width 589 height 246
type textarea "<iframe id="webgl-frame" width="100%""
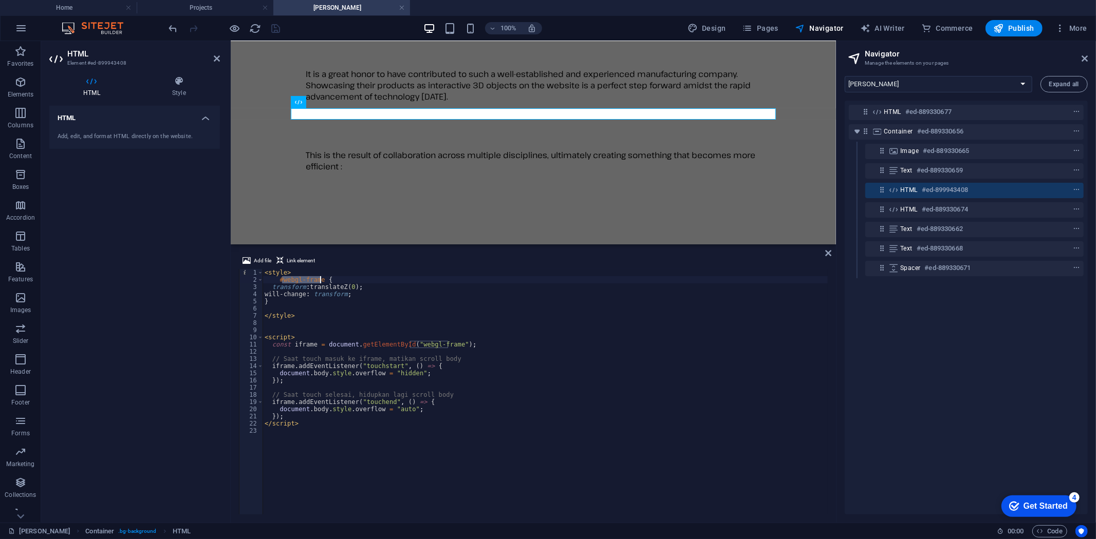
drag, startPoint x: 281, startPoint y: 281, endPoint x: 320, endPoint y: 279, distance: 38.6
click at [320, 279] on div "< style > #webgl-frame { transform : translateZ( 0 ) ; will-change : transform …" at bounding box center [546, 399] width 566 height 260
type textarea "#webgl-frame {"
click at [938, 208] on h6 "#ed-889330674" at bounding box center [945, 209] width 46 height 12
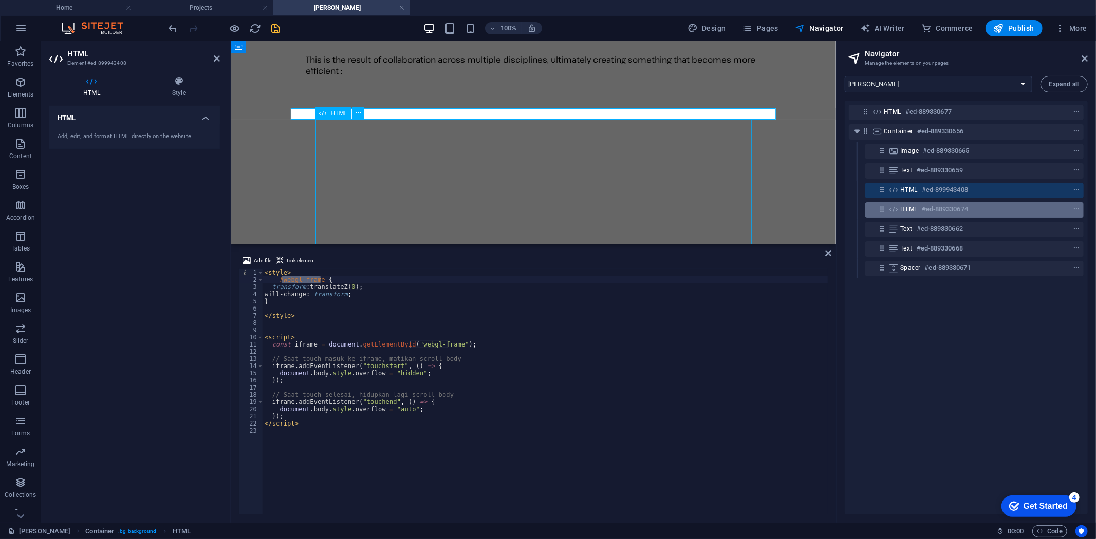
click at [938, 208] on h6 "#ed-889330674" at bounding box center [945, 209] width 46 height 12
select select "%"
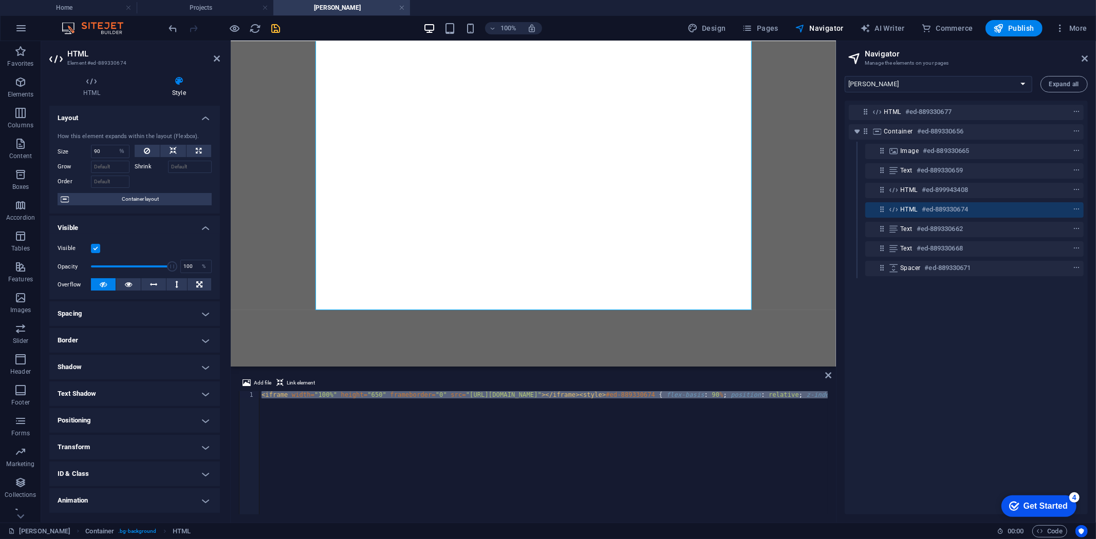
scroll to position [0, 0]
click at [286, 391] on div "< iframe width = "100%" height = "650" frameborder = "0" src = "[URL][DOMAIN_NA…" at bounding box center [543, 452] width 569 height 123
click at [286, 395] on div "< iframe width = "100%" height = "650" frameborder = "0" src = "[URL][DOMAIN_NA…" at bounding box center [632, 459] width 747 height 136
paste textarea "webgl-frame"
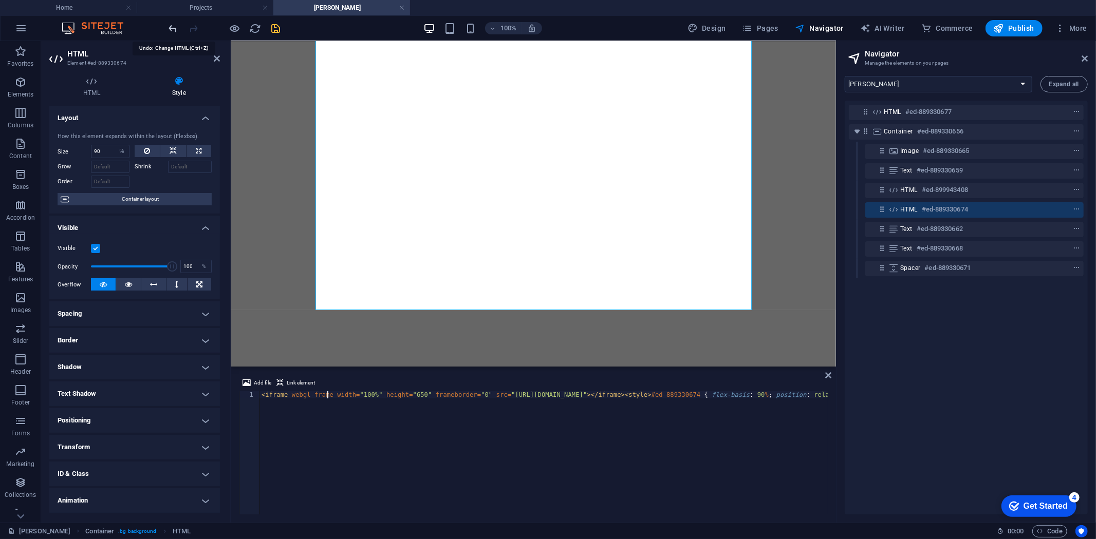
type textarea "<iframe webgl-frame width="100%" height="650" frameborder="0" src="[URL][DOMAIN…"
click at [175, 25] on icon "undo" at bounding box center [173, 29] width 12 height 12
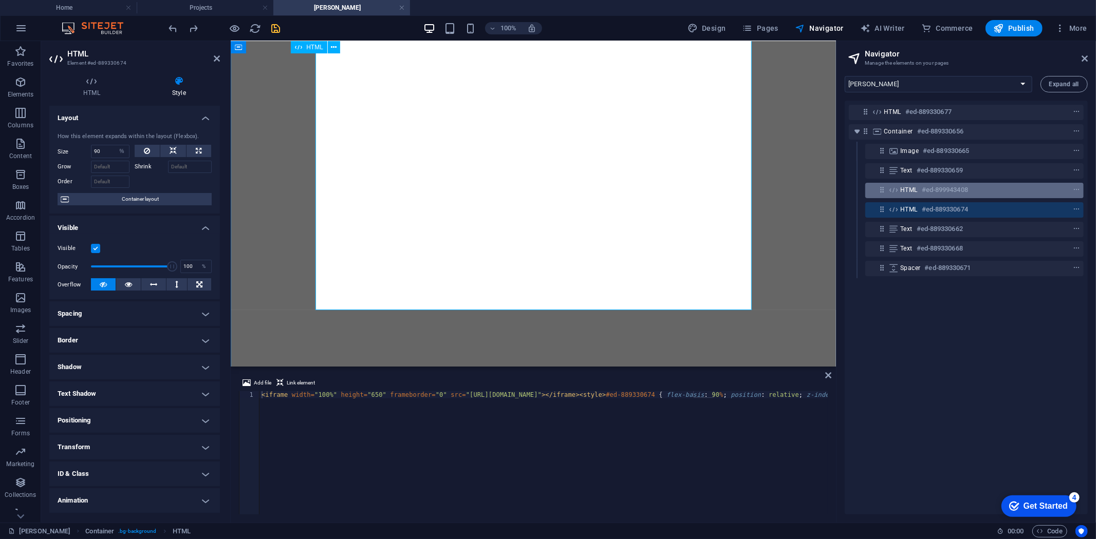
click at [926, 186] on h6 "#ed-899943408" at bounding box center [945, 190] width 46 height 12
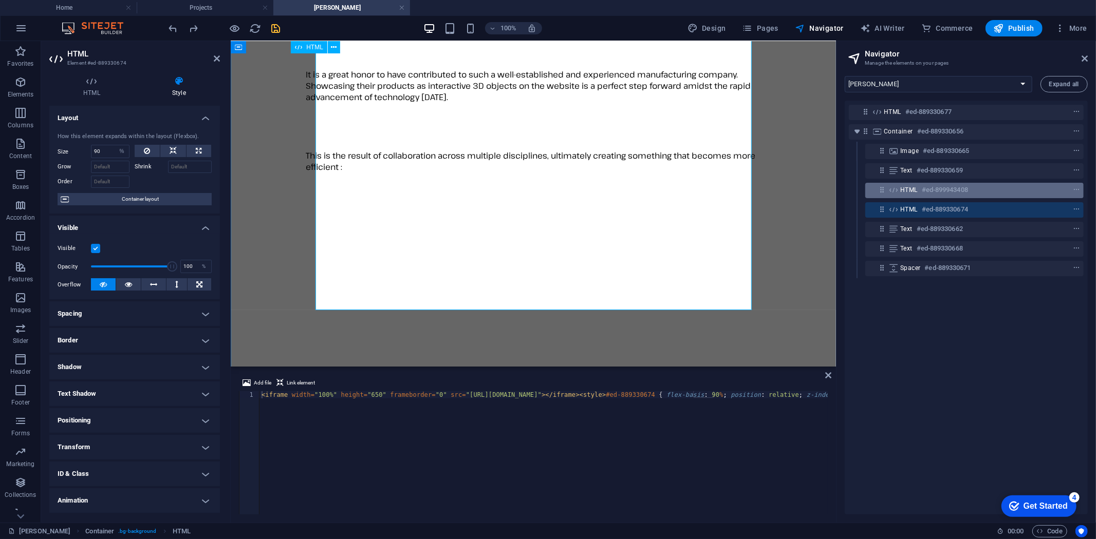
click at [926, 186] on h6 "#ed-899943408" at bounding box center [945, 190] width 46 height 12
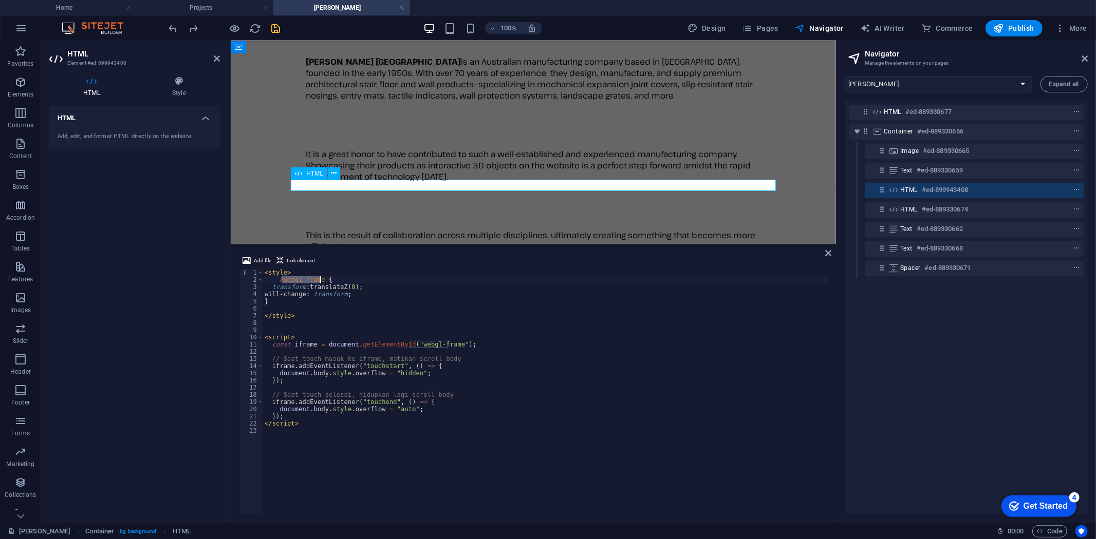
scroll to position [70, 0]
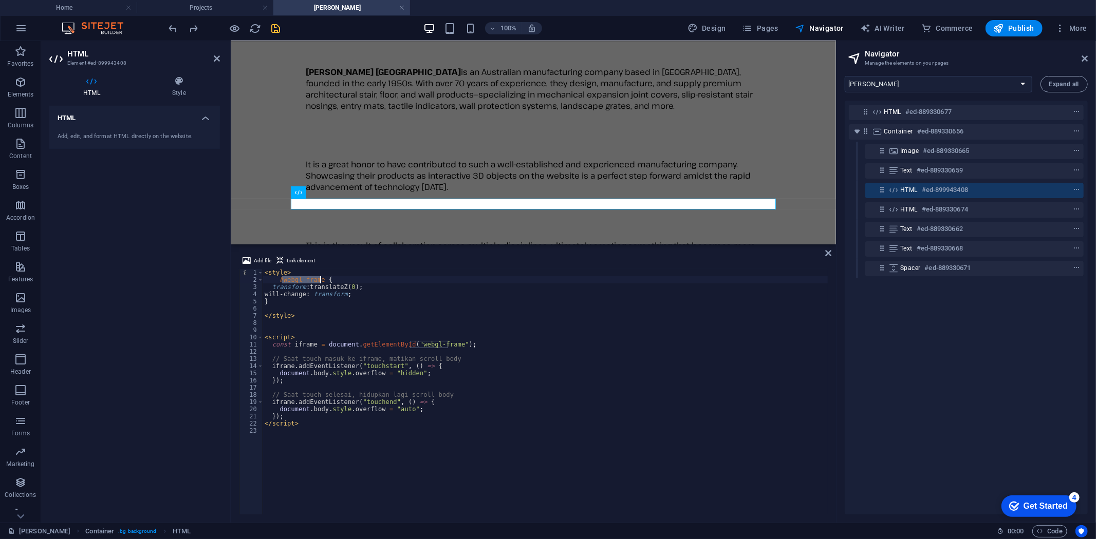
click at [291, 284] on div "< style > #webgl-frame { transform : translateZ( 0 ) ; will-change : transform …" at bounding box center [546, 399] width 566 height 260
drag, startPoint x: 276, startPoint y: 278, endPoint x: 320, endPoint y: 278, distance: 43.7
click at [320, 278] on div "< style > #webgl-frame { transform : translateZ( 0 ) ; will-change : transform …" at bounding box center [546, 399] width 566 height 260
click at [175, 24] on icon "undo" at bounding box center [173, 29] width 12 height 12
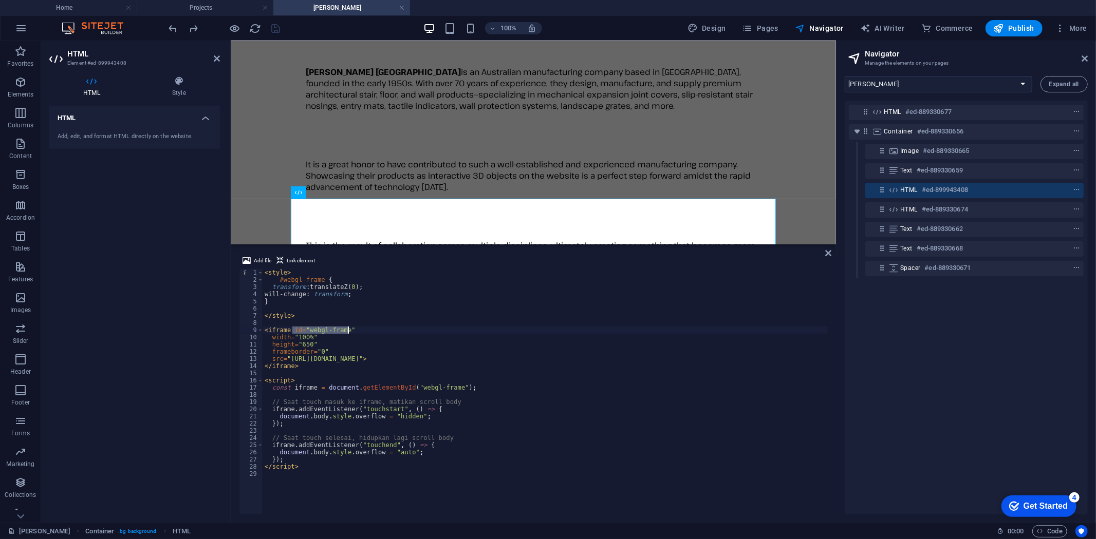
drag, startPoint x: 293, startPoint y: 329, endPoint x: 348, endPoint y: 329, distance: 55.0
click at [348, 329] on div "< style > #webgl-frame { transform : translateZ( 0 ) ; will-change : transform …" at bounding box center [546, 399] width 566 height 260
click at [193, 27] on icon "redo" at bounding box center [194, 29] width 12 height 12
type textarea "<style>"
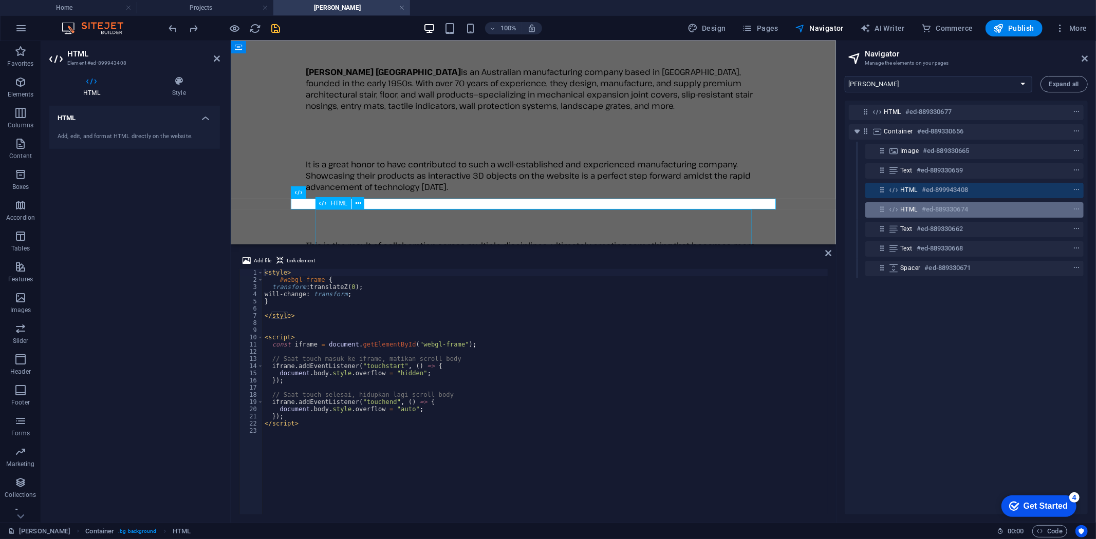
click at [943, 211] on h6 "#ed-889330674" at bounding box center [945, 209] width 46 height 12
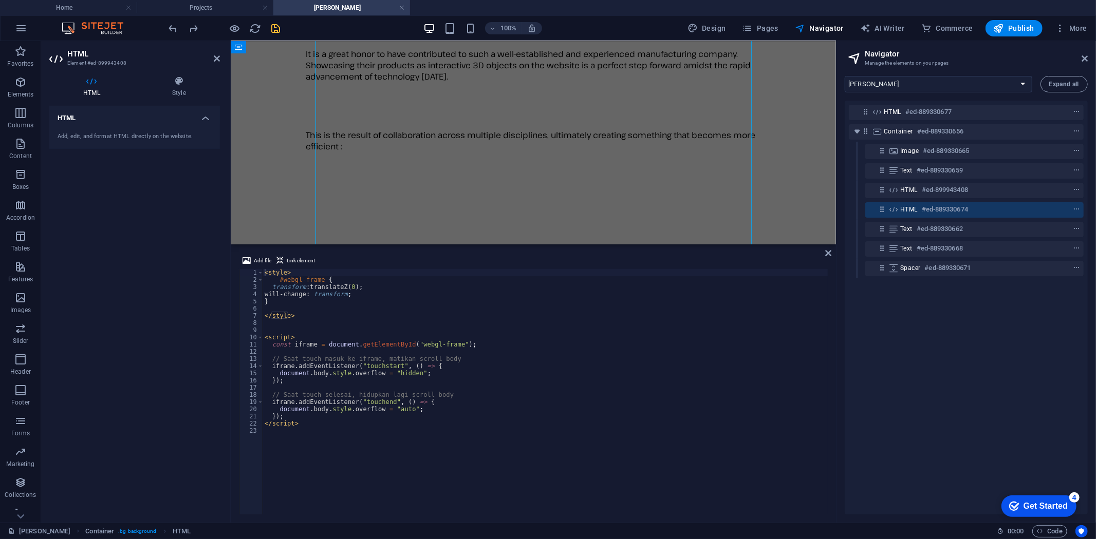
click at [943, 211] on h6 "#ed-889330674" at bounding box center [945, 209] width 46 height 12
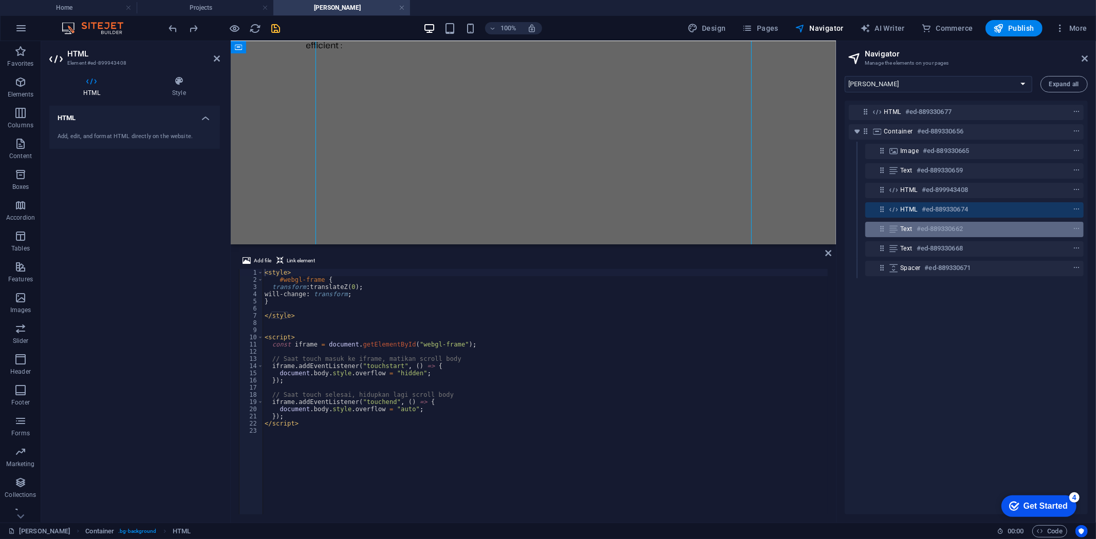
scroll to position [305, 0]
select select "%"
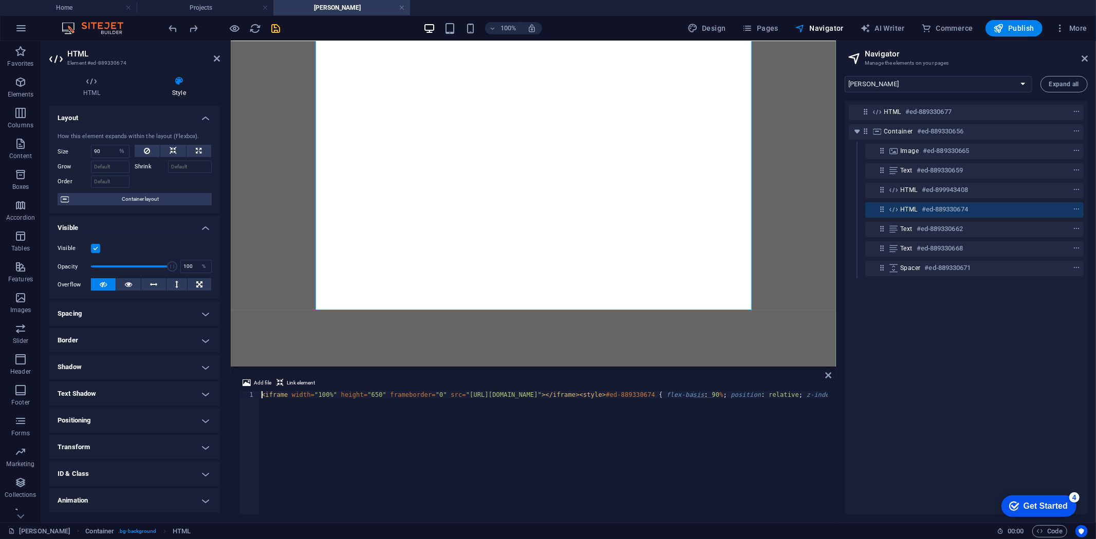
click at [286, 394] on div "< iframe width = "100%" height = "650" frameborder = "0" src = "[URL][DOMAIN_NA…" at bounding box center [632, 459] width 747 height 136
paste textarea "id="webgl-frame""
click at [372, 442] on div "< iframe id = "webgl-frame" width = "100%" height = "650" frameborder = "0" src…" at bounding box center [662, 459] width 806 height 136
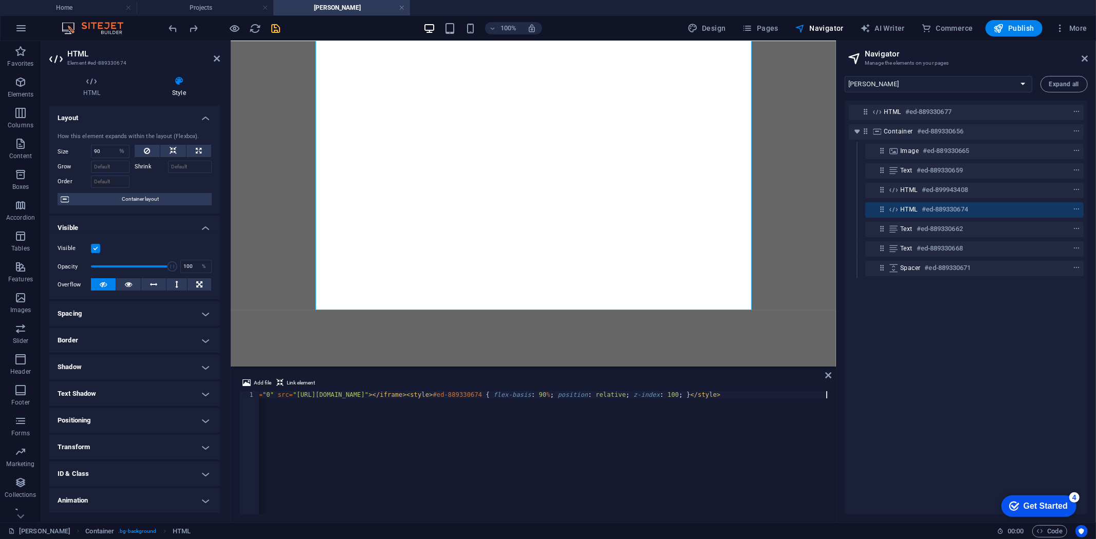
click at [354, 455] on div "< iframe id = "webgl-frame" width = "100%" height = "650" frameborder = "0" src…" at bounding box center [425, 459] width 806 height 136
type textarea "<iframe id="webgl-frame" width="100%" height="650" frameborder="0" src="[URL][D…"
click at [275, 27] on icon "save" at bounding box center [276, 29] width 12 height 12
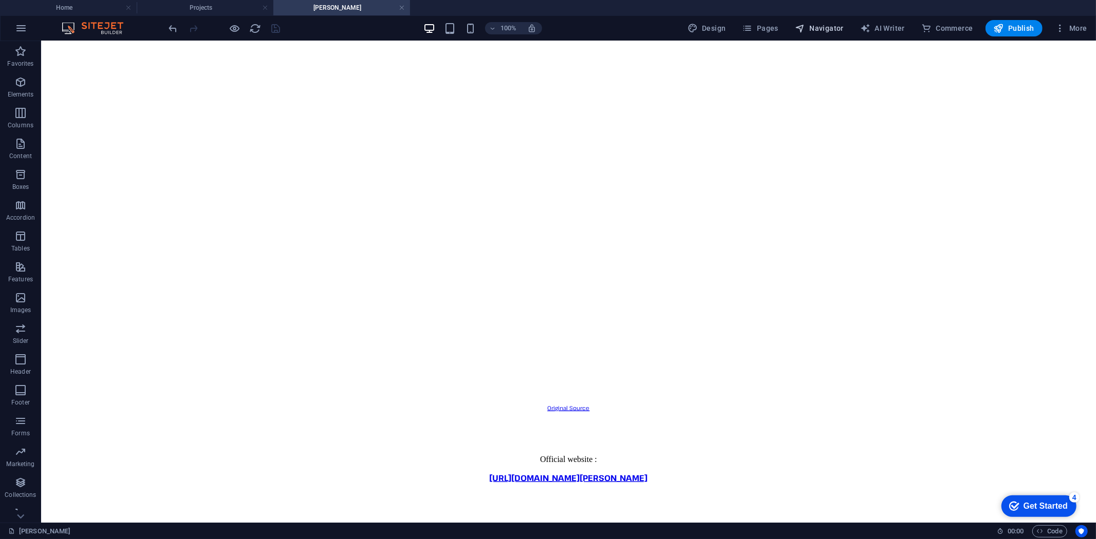
click at [835, 29] on span "Navigator" at bounding box center [819, 28] width 49 height 10
select select "16787499-en"
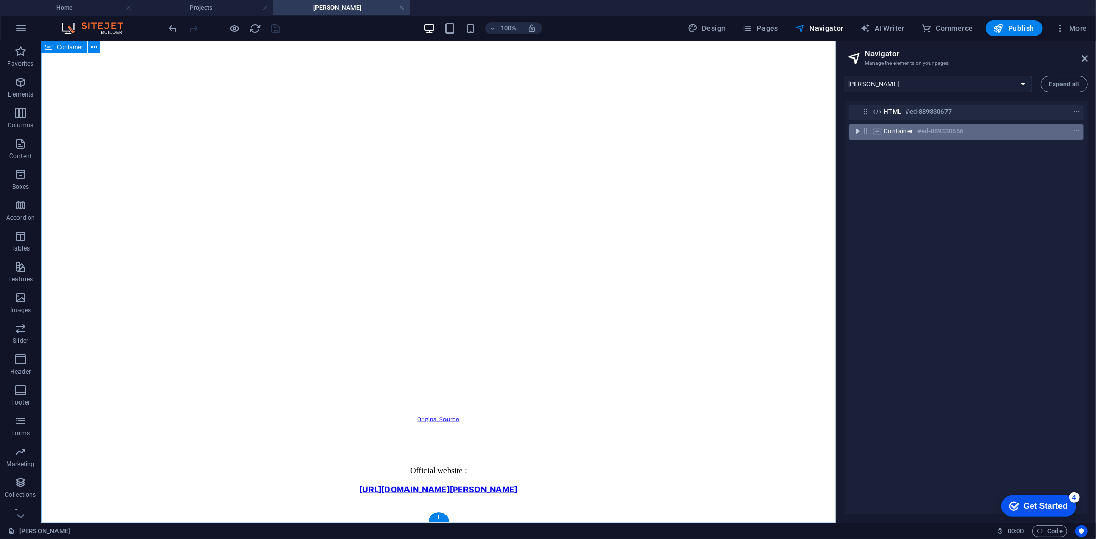
click at [854, 130] on icon "toggle-expand" at bounding box center [857, 131] width 10 height 10
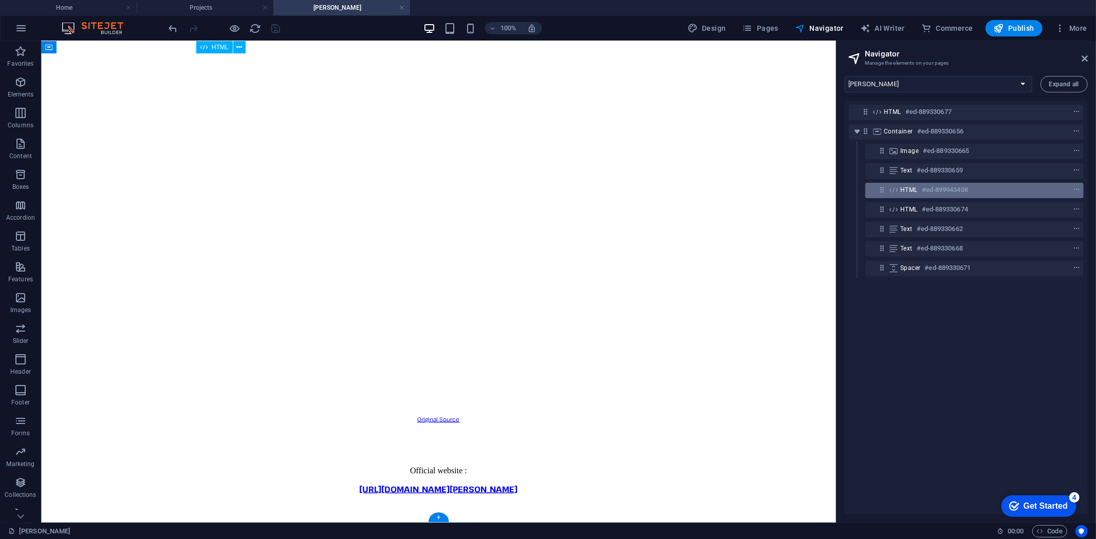
click at [936, 192] on h6 "#ed-899943408" at bounding box center [945, 190] width 46 height 12
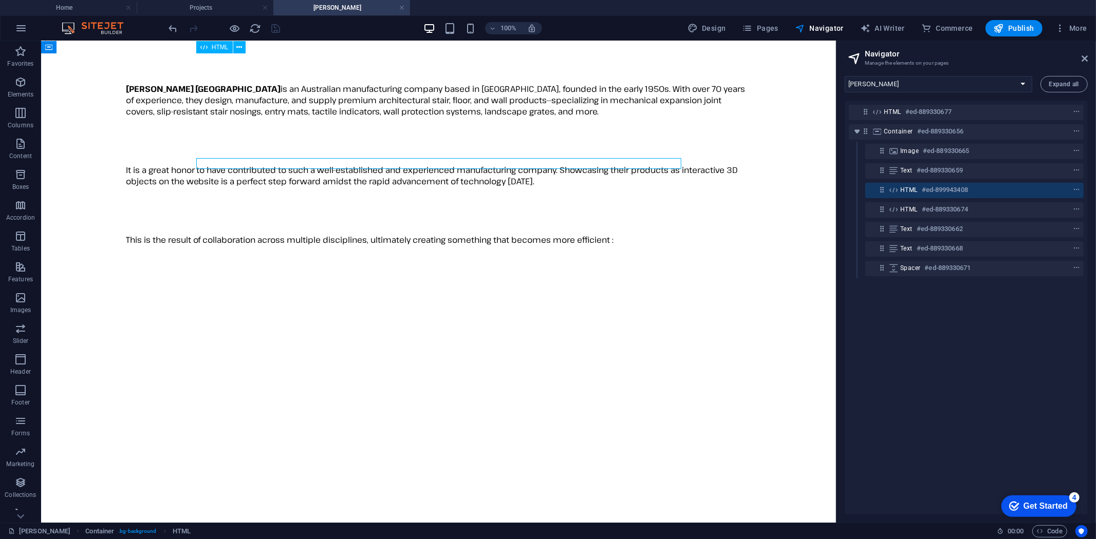
click at [936, 192] on h6 "#ed-899943408" at bounding box center [945, 190] width 46 height 12
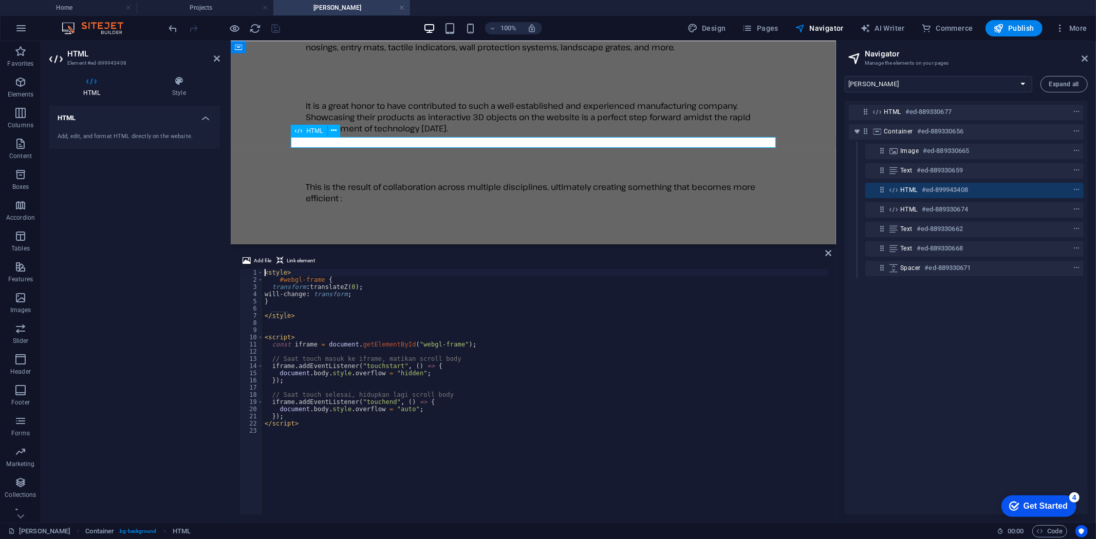
scroll to position [132, 0]
click at [427, 438] on div "< style > #webgl-frame { transform : translateZ( 0 ) ; will-change : transform …" at bounding box center [546, 399] width 566 height 260
click at [931, 209] on h6 "#ed-889330674" at bounding box center [945, 209] width 46 height 12
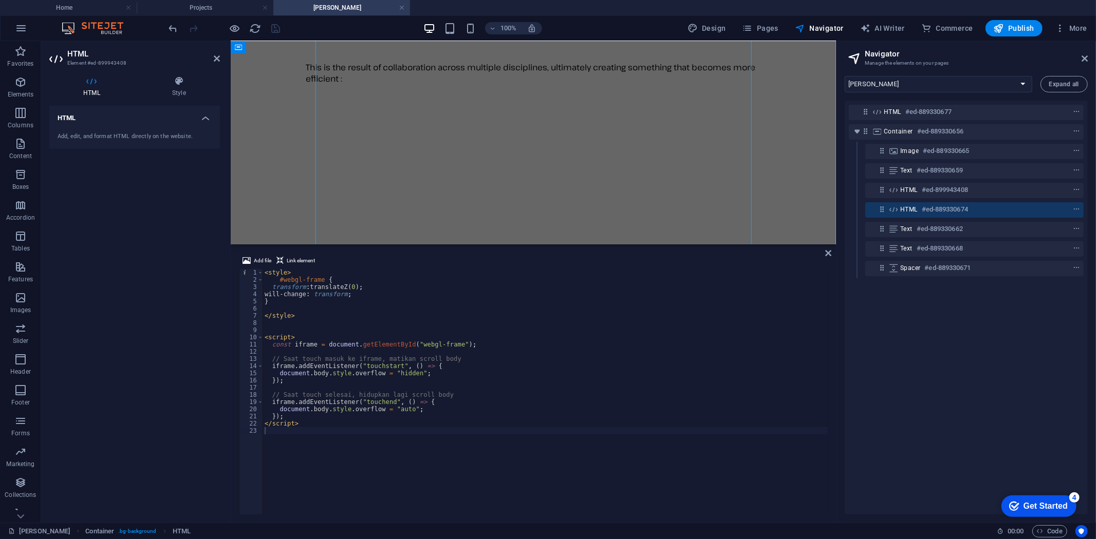
click at [931, 209] on h6 "#ed-889330674" at bounding box center [945, 209] width 46 height 12
select select "%"
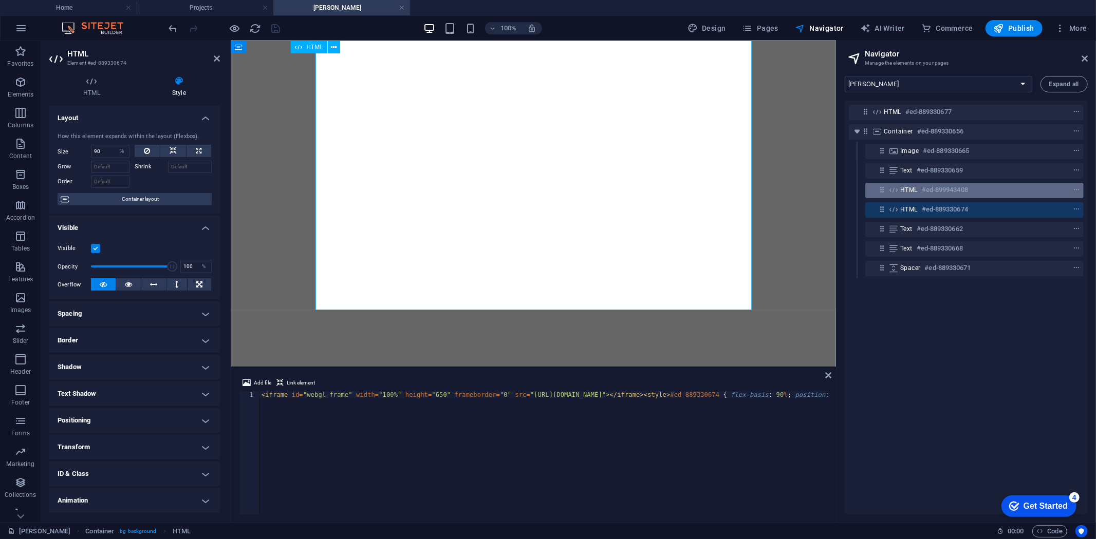
click at [928, 192] on h6 "#ed-899943408" at bounding box center [945, 190] width 46 height 12
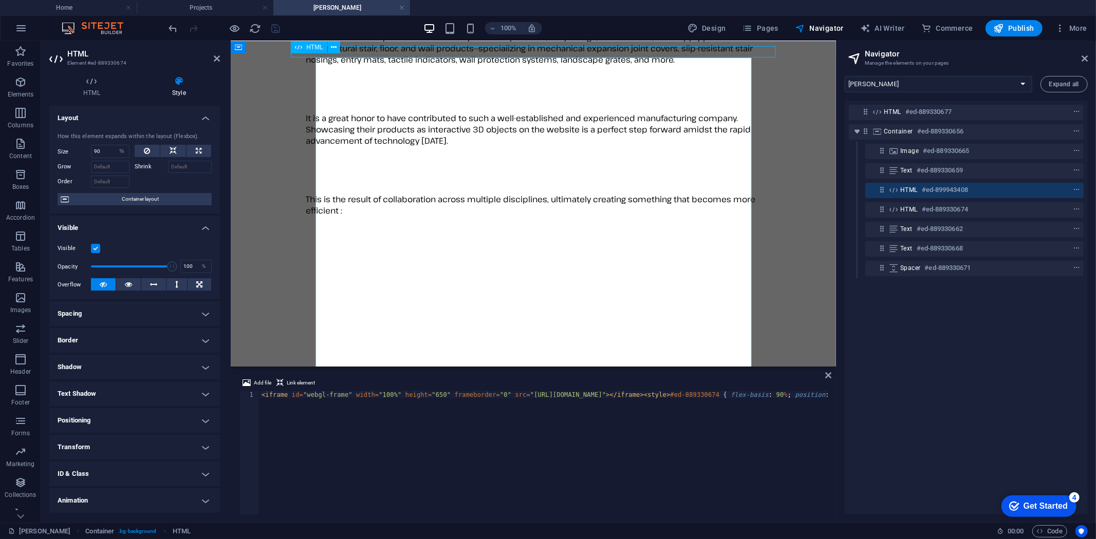
click at [928, 192] on h6 "#ed-899943408" at bounding box center [945, 190] width 46 height 12
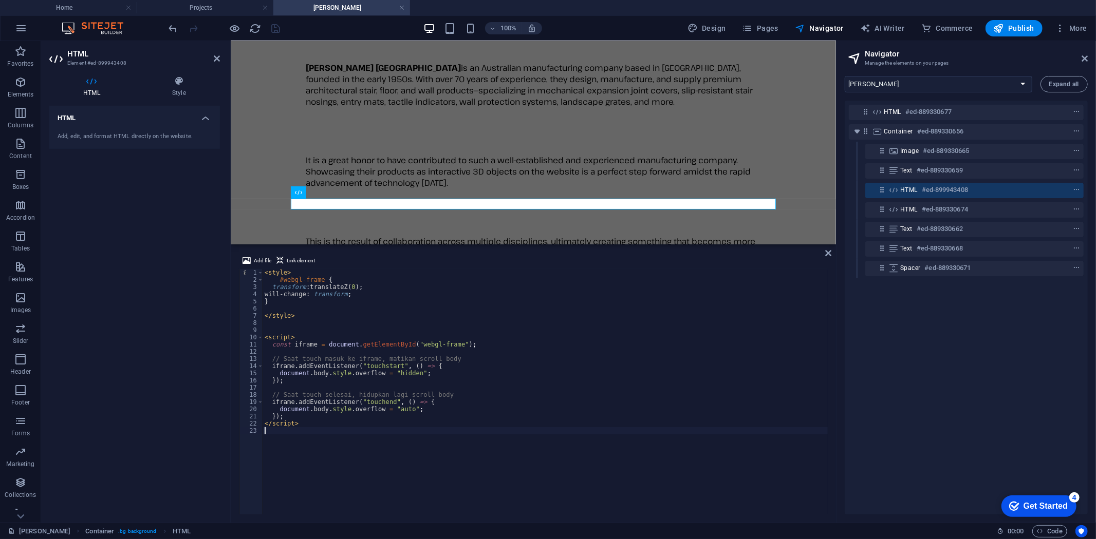
scroll to position [70, 0]
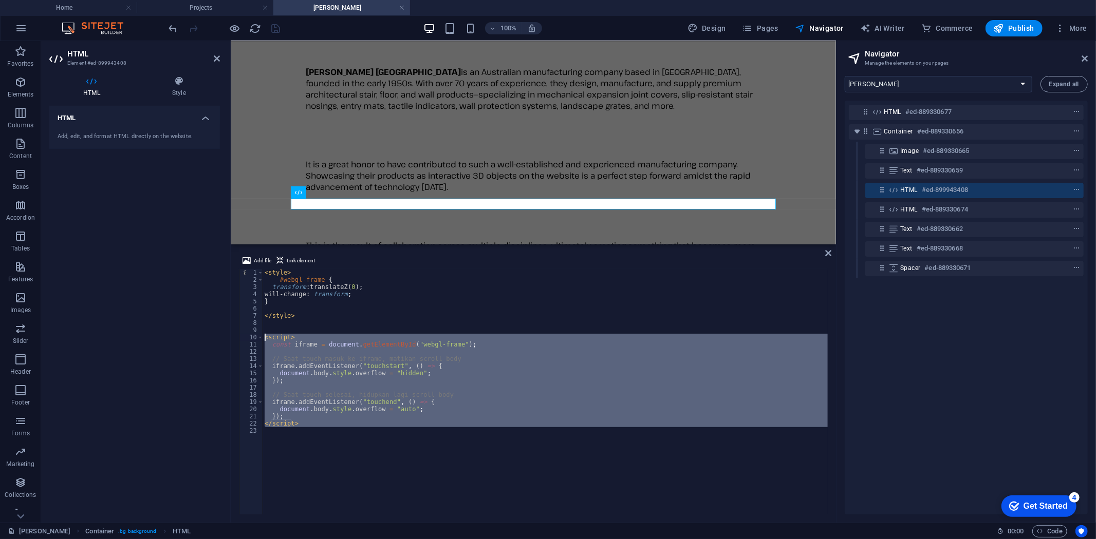
drag, startPoint x: 315, startPoint y: 428, endPoint x: 249, endPoint y: 338, distance: 112.8
click at [249, 338] on div "1 2 3 4 5 6 7 8 9 10 11 12 13 14 15 16 17 18 19 20 21 22 23 < style > #webgl-fr…" at bounding box center [533, 392] width 589 height 246
type textarea "<script> const iframe = document.getElementById("webgl-frame");"
click at [932, 209] on h6 "#ed-889330674" at bounding box center [945, 209] width 46 height 12
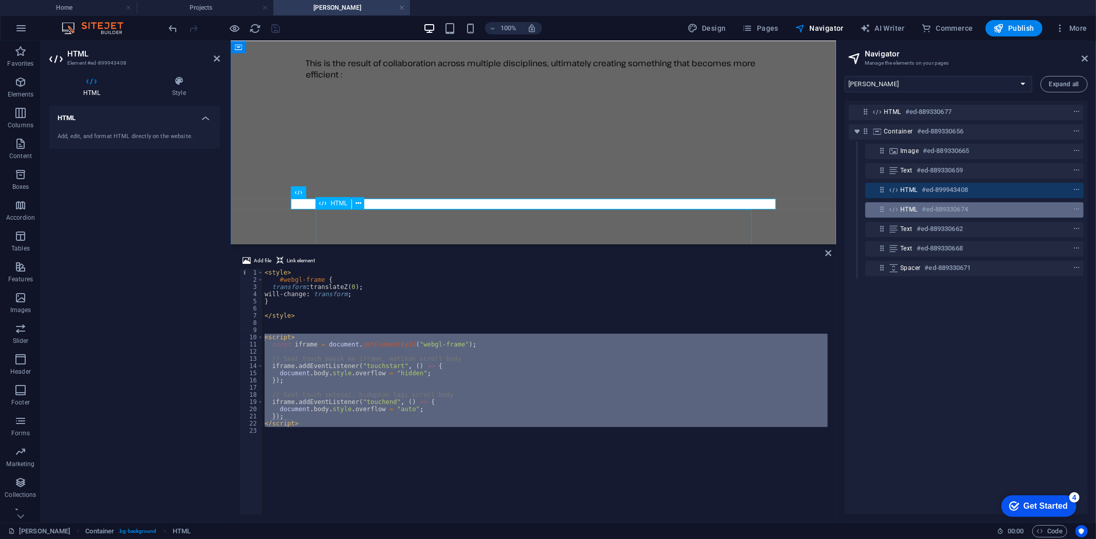
click at [932, 209] on h6 "#ed-889330674" at bounding box center [945, 209] width 46 height 12
select select "%"
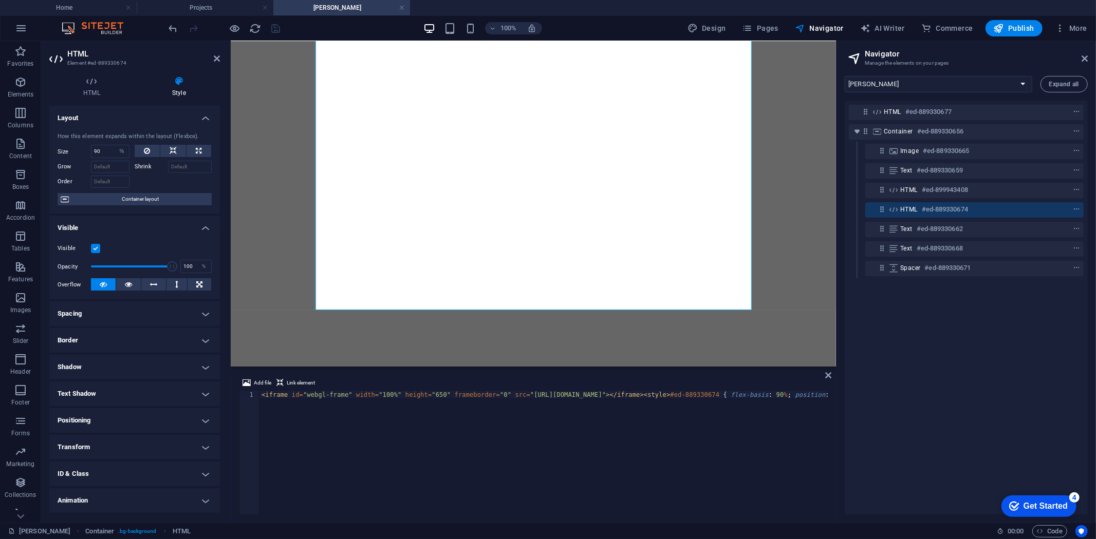
scroll to position [0, 237]
click at [331, 417] on div "< iframe id = "webgl-frame" width = "100%" height = "650" frameborder = "0" src…" at bounding box center [662, 459] width 806 height 136
click at [829, 394] on div "Add file Link element <iframe id="webgl-frame" width="100%" height="650" frameb…" at bounding box center [533, 446] width 605 height 154
click at [825, 396] on div "< iframe id = "webgl-frame" width = "100%" height = "650" frameborder = "0" src…" at bounding box center [425, 459] width 806 height 136
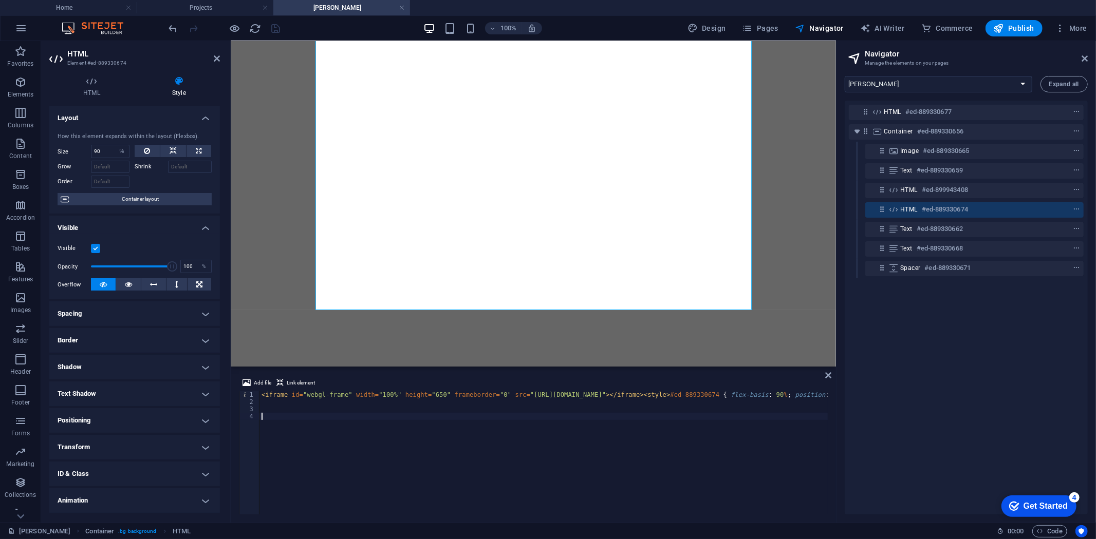
paste textarea
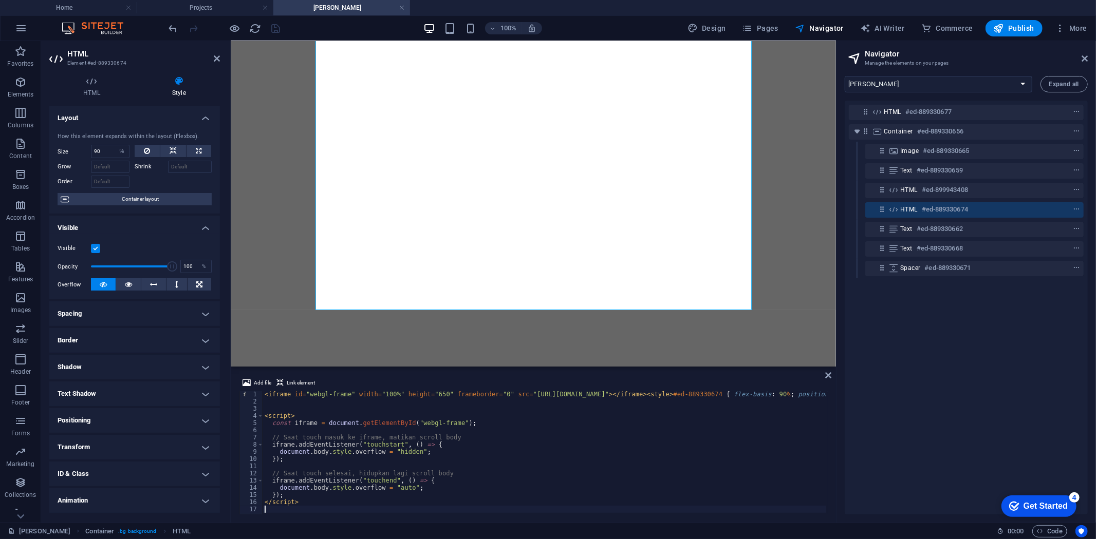
scroll to position [1, 0]
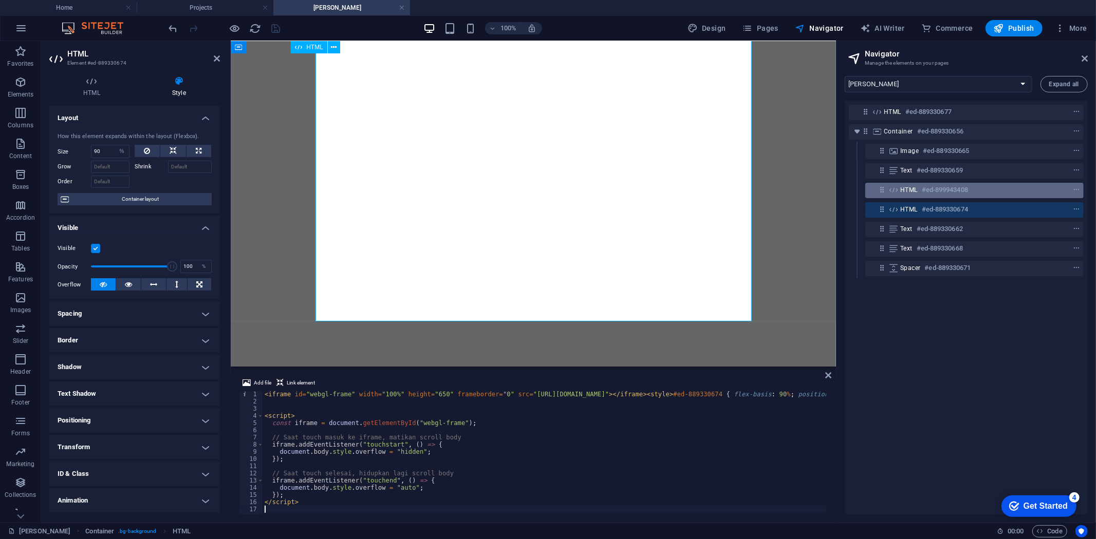
click at [974, 194] on div "HTML #ed-899943408" at bounding box center [966, 190] width 132 height 12
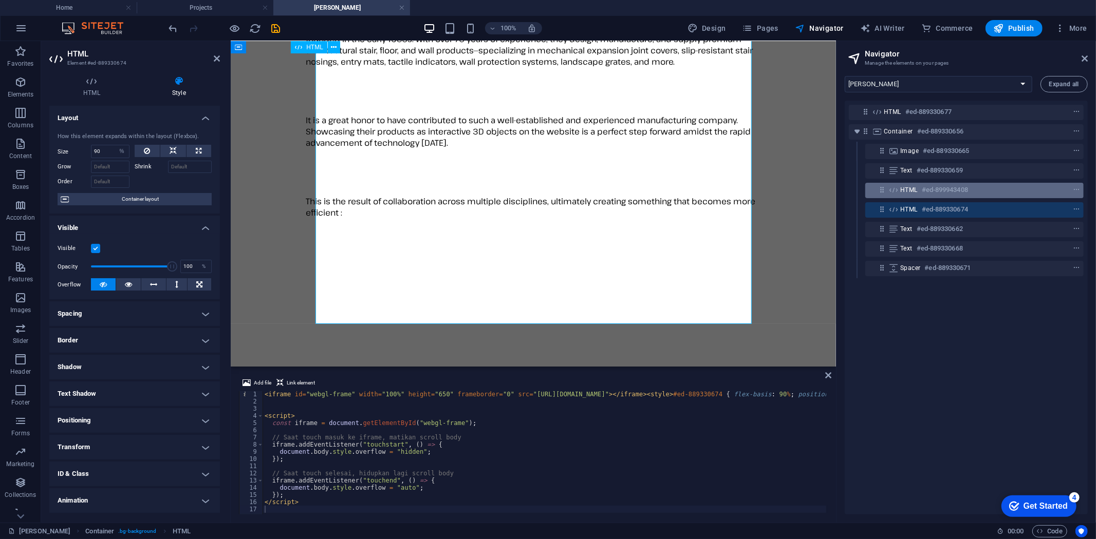
click at [974, 194] on div "HTML #ed-899943408" at bounding box center [966, 190] width 132 height 12
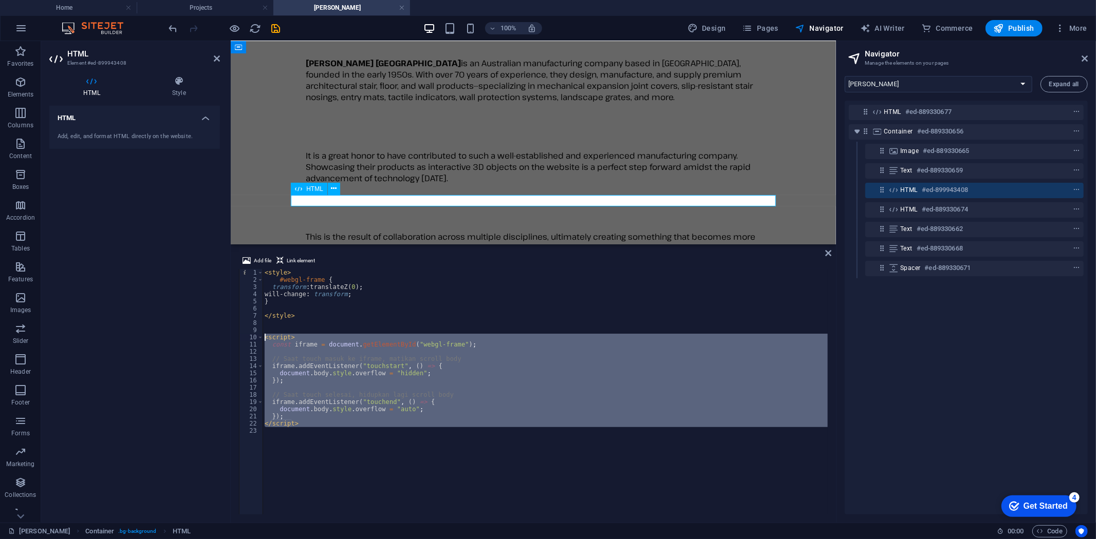
scroll to position [70, 0]
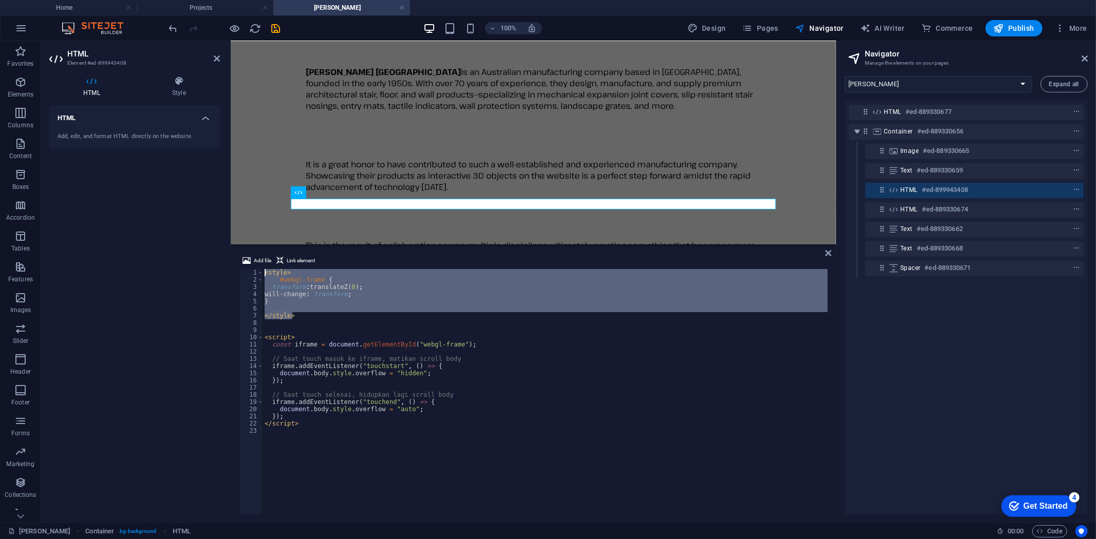
drag, startPoint x: 299, startPoint y: 315, endPoint x: 252, endPoint y: 273, distance: 63.3
click at [252, 273] on div "</style> 1 2 3 4 5 6 7 8 9 10 11 12 13 14 15 16 17 18 19 20 21 22 23 < style > …" at bounding box center [533, 392] width 589 height 246
type textarea "<style> #webgl-frame {"
click at [980, 207] on div "HTML #ed-889330674" at bounding box center [966, 209] width 132 height 12
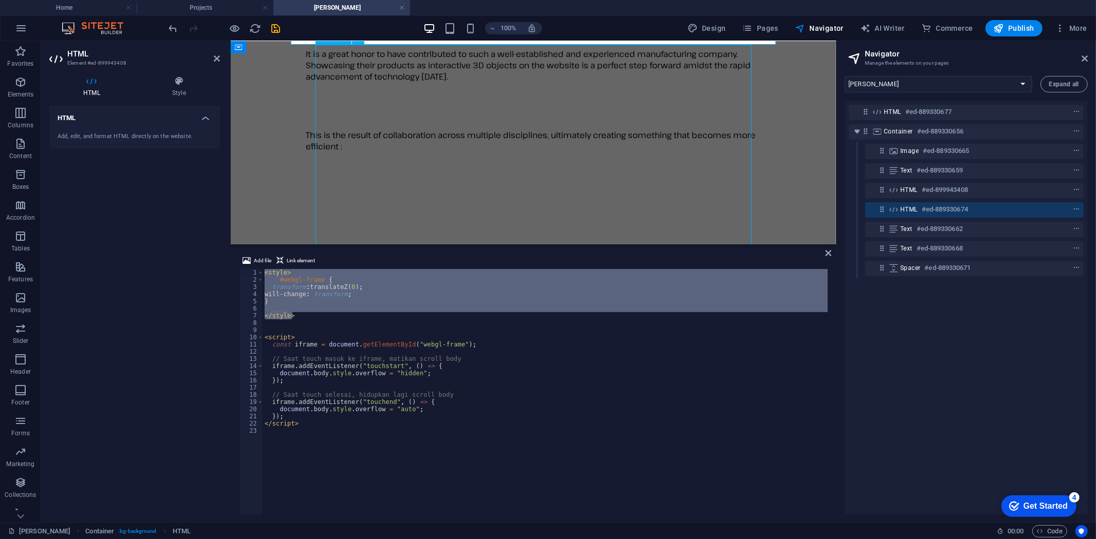
click at [980, 207] on div "HTML #ed-889330674" at bounding box center [966, 209] width 132 height 12
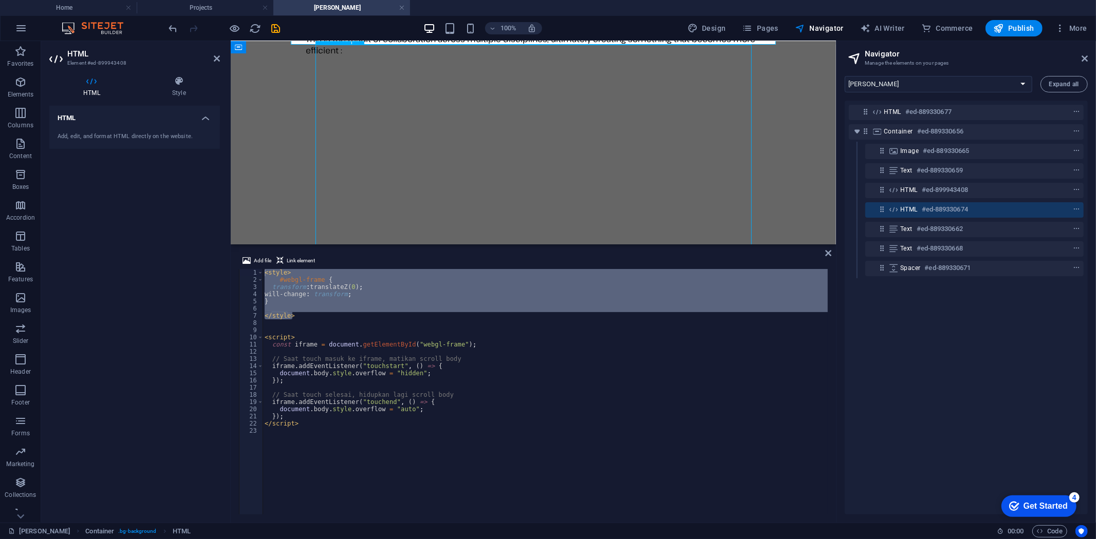
scroll to position [310, 0]
select select "%"
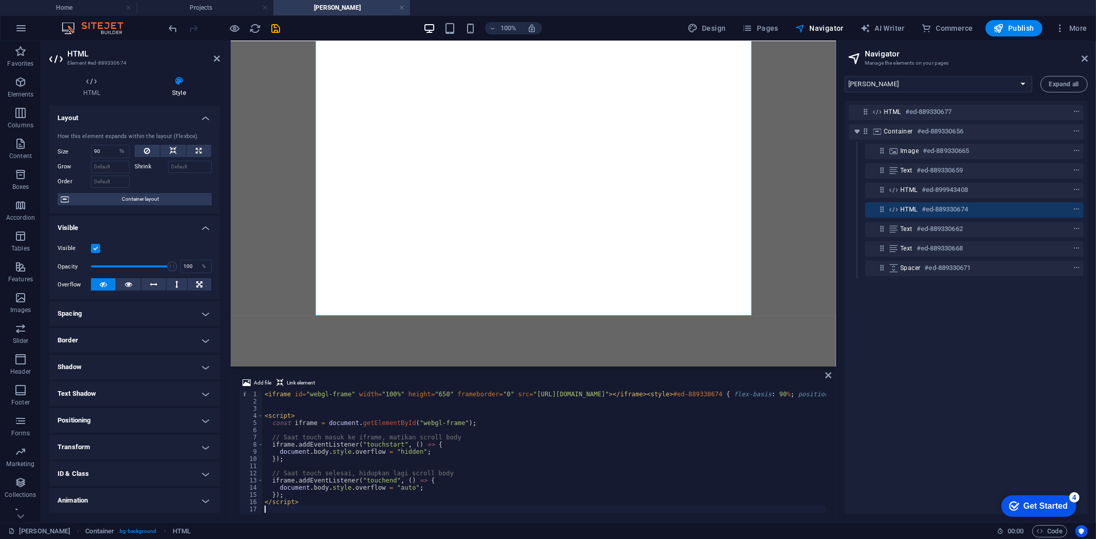
click at [264, 395] on div "< iframe id = "webgl-frame" width = "100%" height = "650" frameborder = "0" src…" at bounding box center [666, 459] width 806 height 136
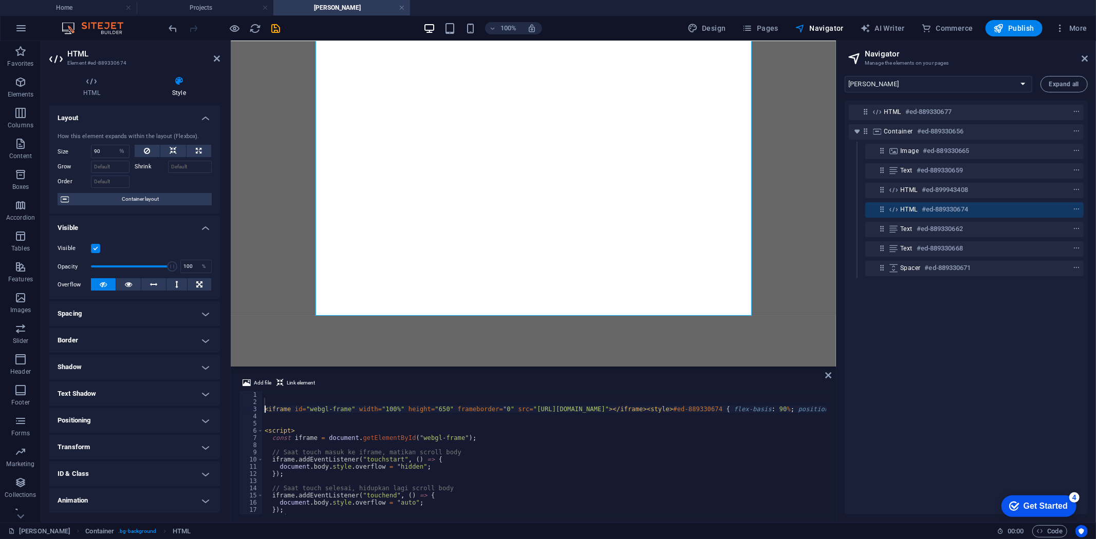
type textarea "<iframe id="webgl-frame" width="100%" height="650" frameborder="0" src="[URL][D…"
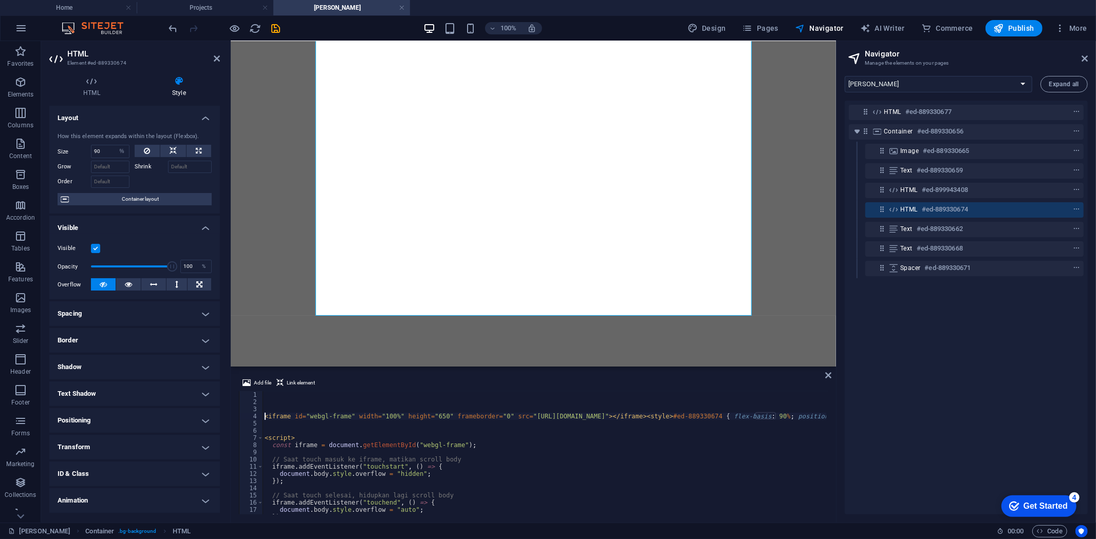
click at [264, 395] on div "< iframe id = "webgl-frame" width = "100%" height = "650" frameborder = "0" src…" at bounding box center [666, 459] width 806 height 136
paste textarea "</style>"
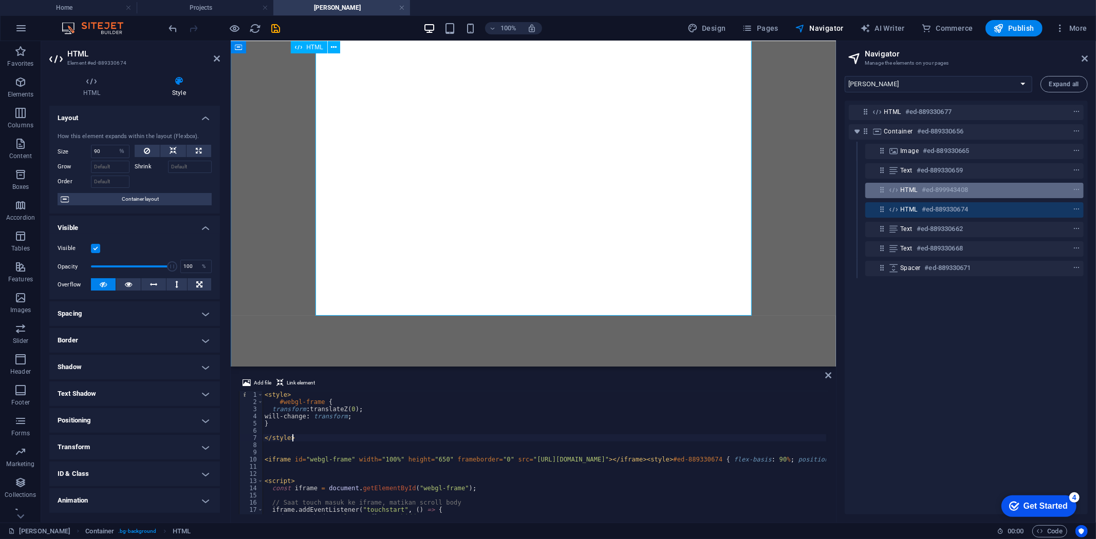
type textarea "</style>"
click at [1002, 189] on div "HTML #ed-899943408" at bounding box center [966, 190] width 132 height 12
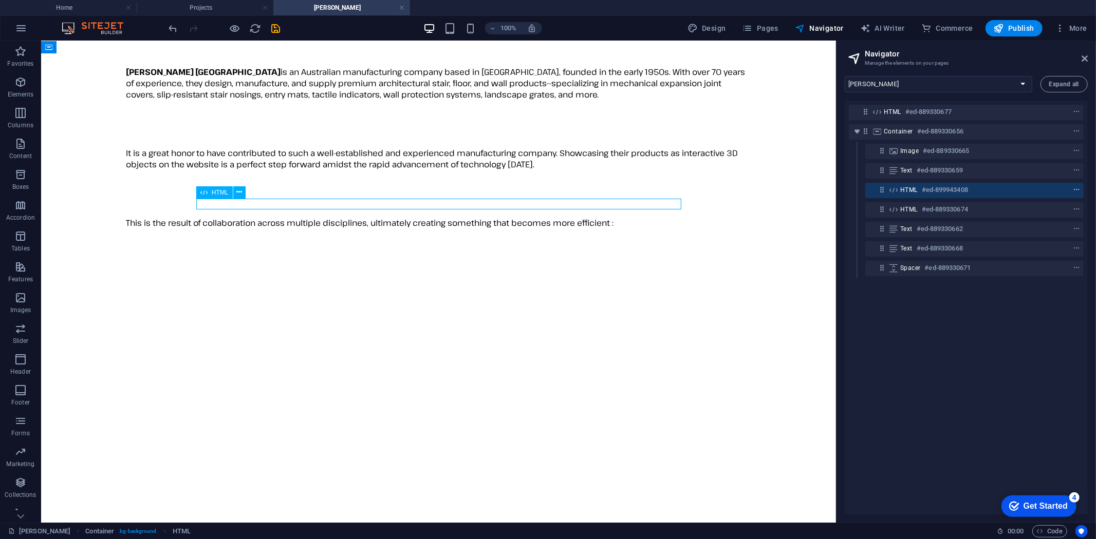
click at [1071, 187] on span "context-menu" at bounding box center [1076, 189] width 10 height 7
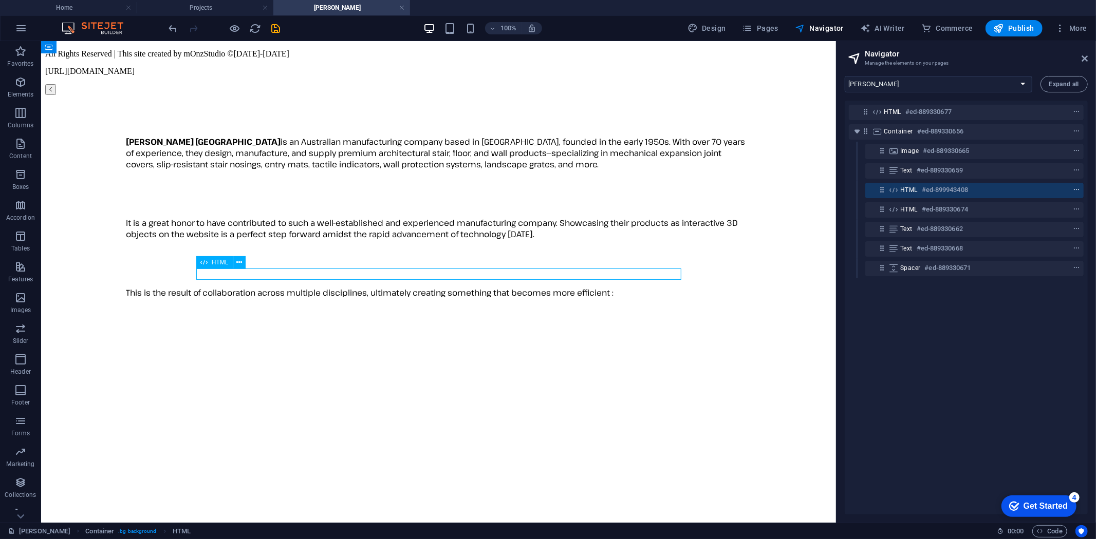
click at [1073, 187] on icon "context-menu" at bounding box center [1076, 189] width 7 height 7
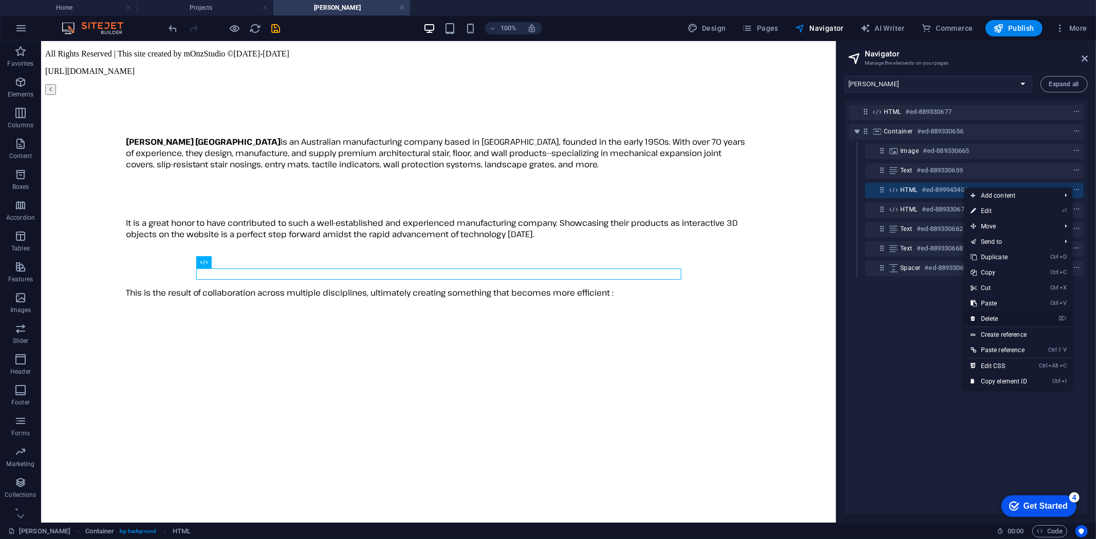
click at [995, 316] on link "⌦ Delete" at bounding box center [998, 318] width 69 height 15
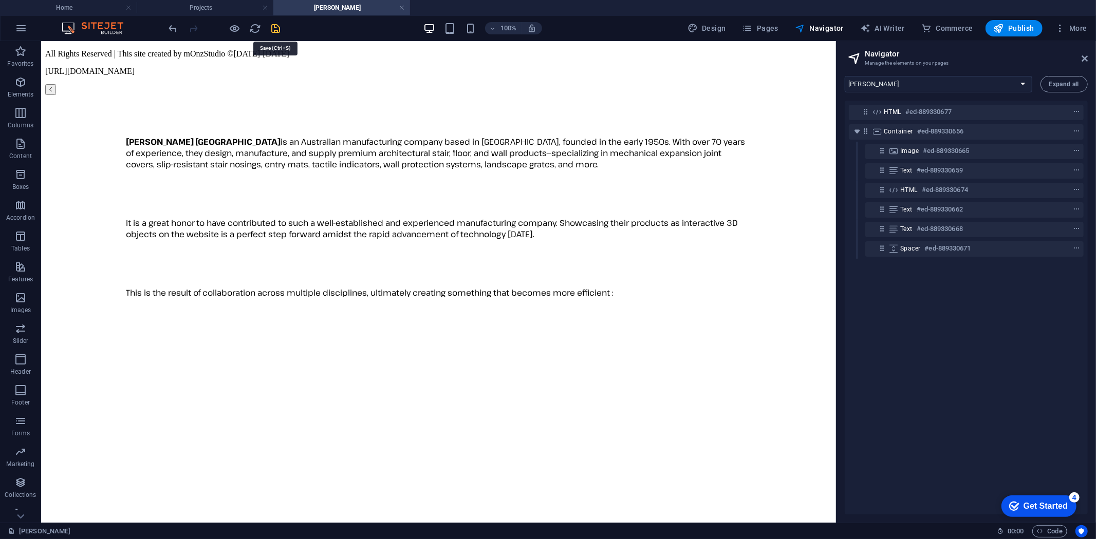
click at [274, 28] on icon "save" at bounding box center [276, 29] width 12 height 12
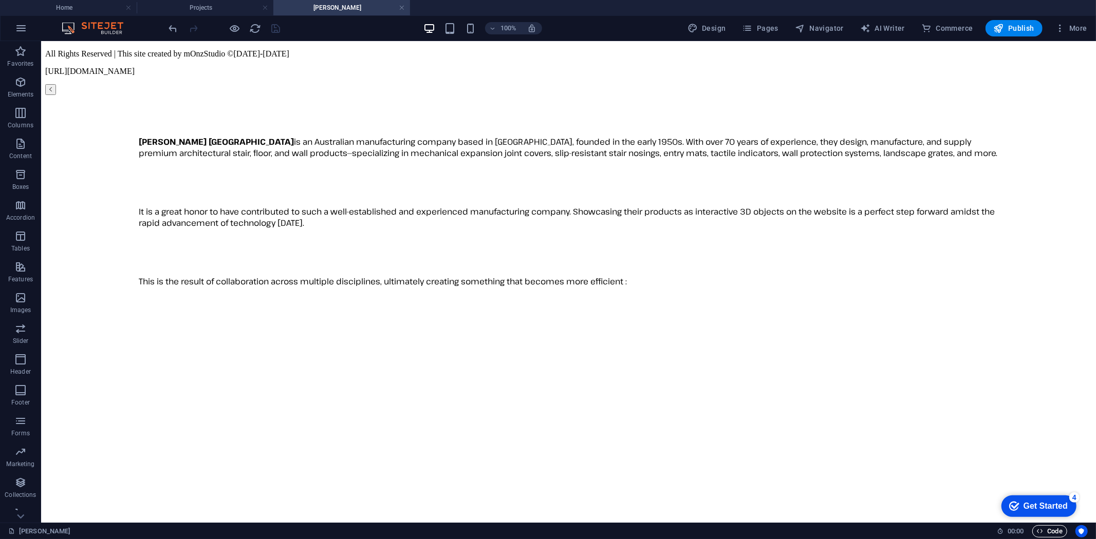
click at [1044, 531] on span "Code" at bounding box center [1050, 532] width 26 height 12
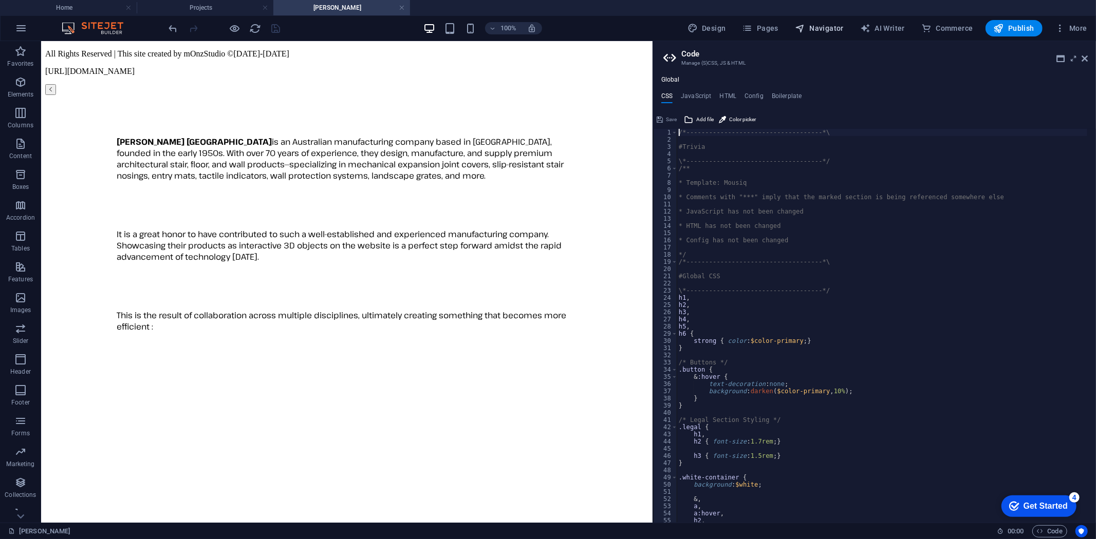
click at [814, 27] on span "Navigator" at bounding box center [819, 28] width 49 height 10
select select "16787499-en"
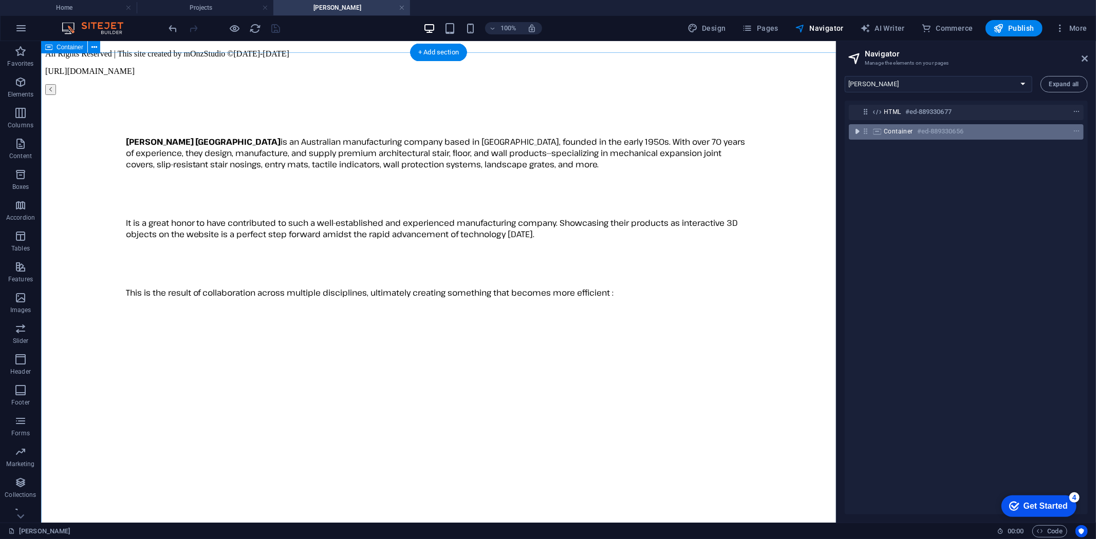
click at [857, 135] on icon "toggle-expand" at bounding box center [857, 131] width 10 height 10
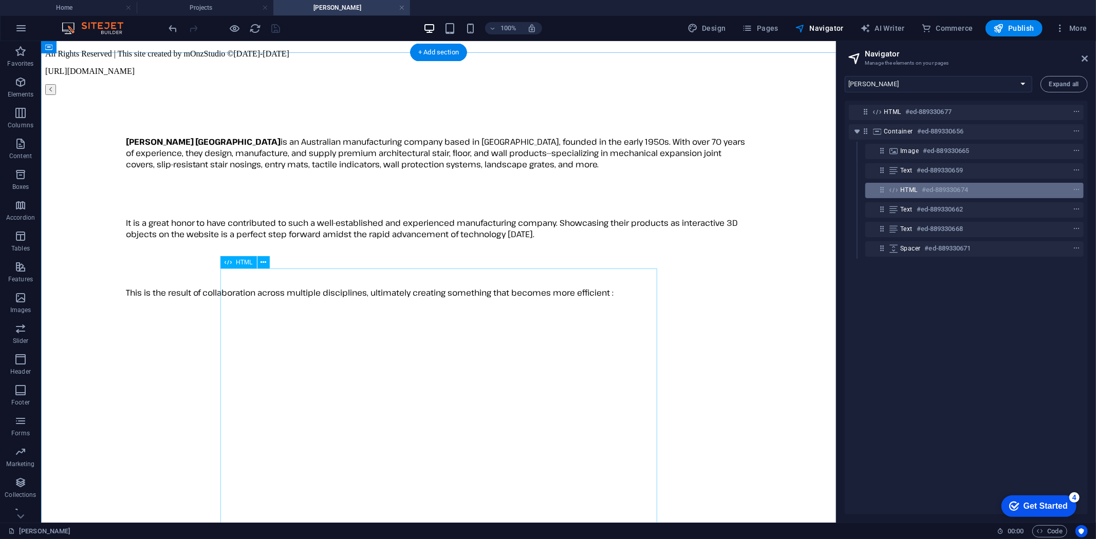
click at [942, 191] on h6 "#ed-889330674" at bounding box center [945, 190] width 46 height 12
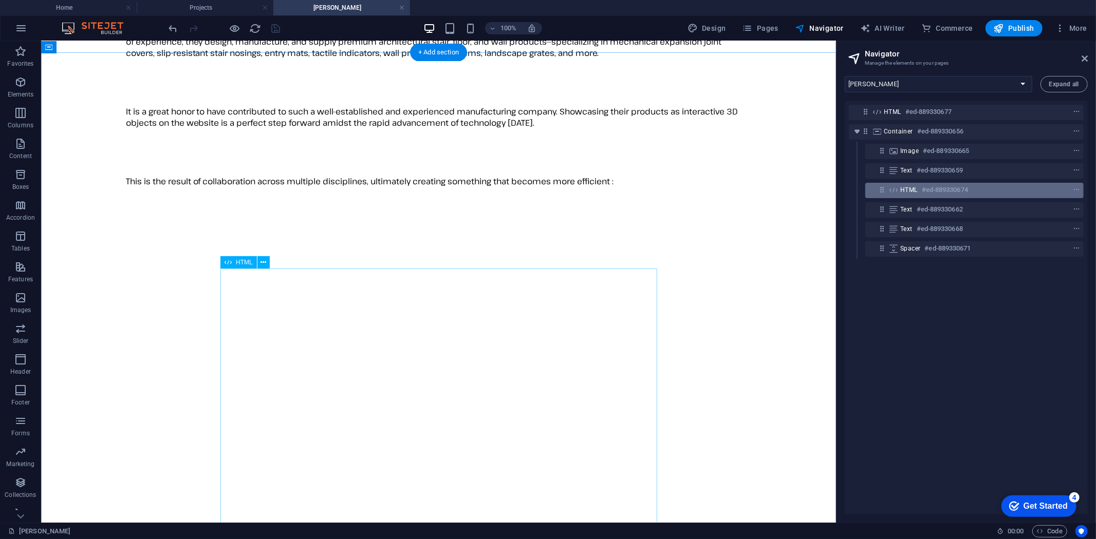
click at [942, 191] on h6 "#ed-889330674" at bounding box center [945, 190] width 46 height 12
select select "%"
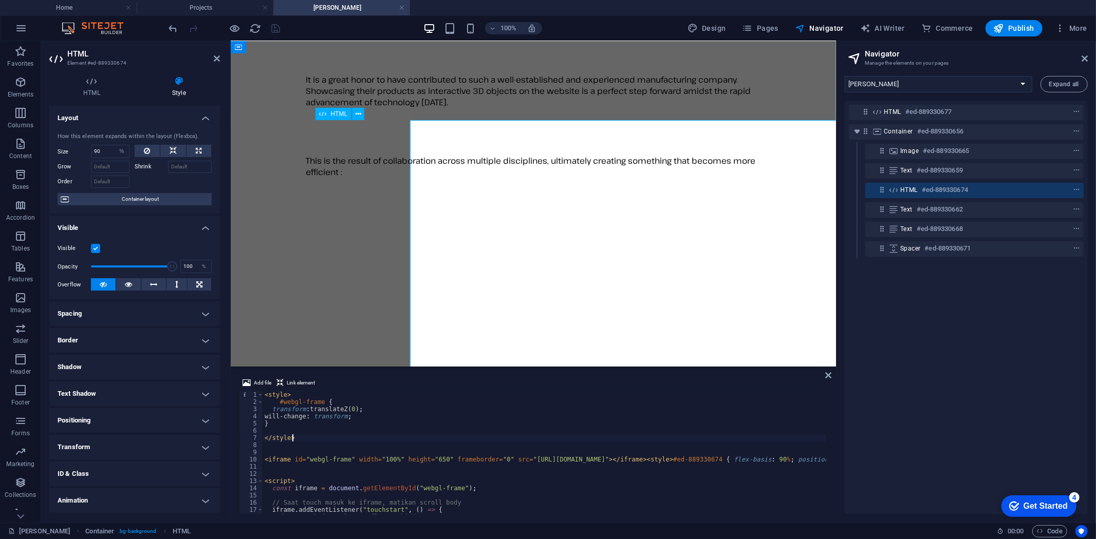
scroll to position [160, 0]
select select "DISABLED_OPTION_VALUE"
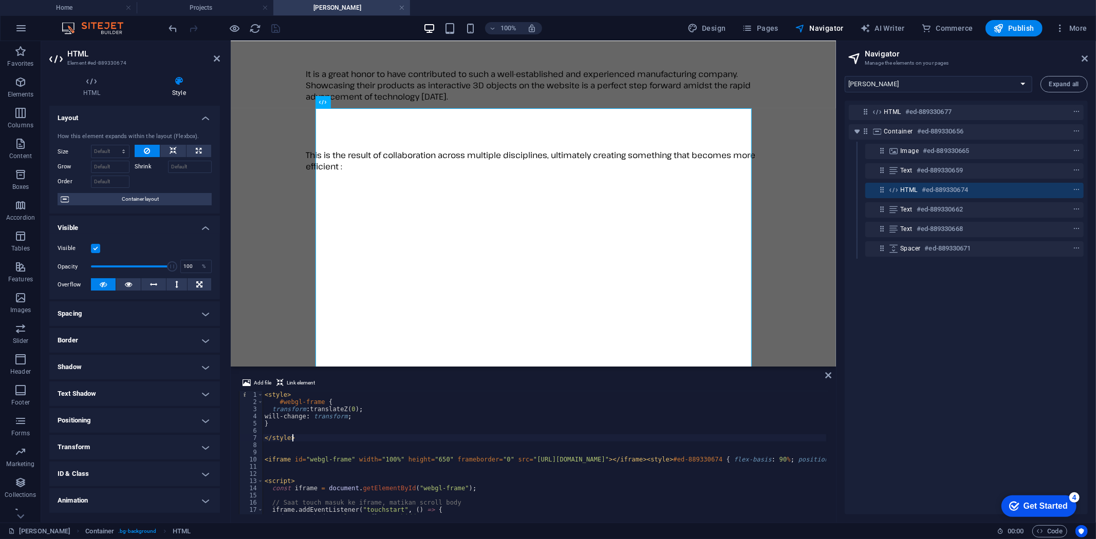
scroll to position [0, 0]
click at [175, 24] on icon "undo" at bounding box center [173, 29] width 12 height 12
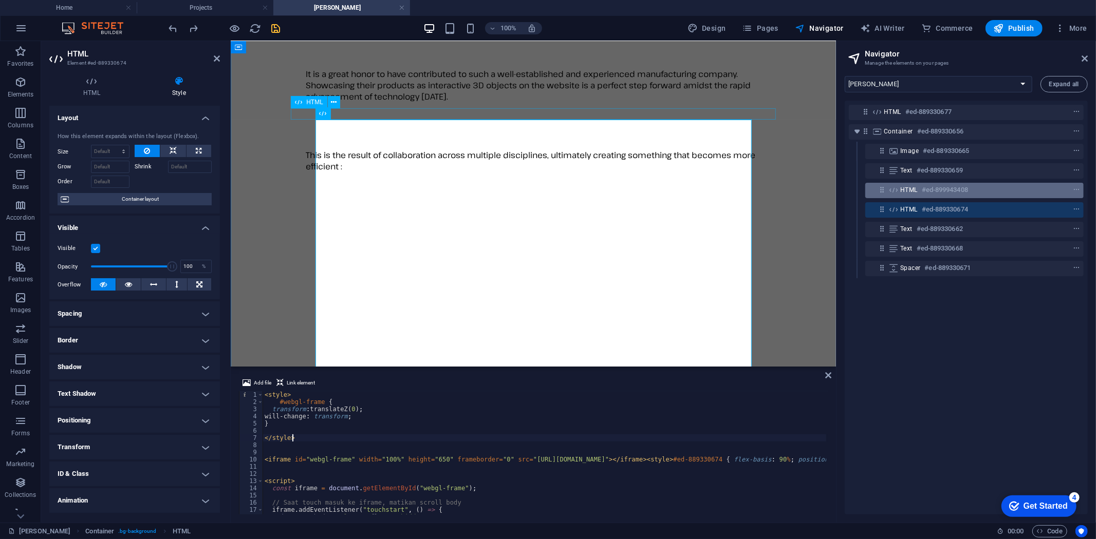
click at [956, 187] on h6 "#ed-899943408" at bounding box center [945, 190] width 46 height 12
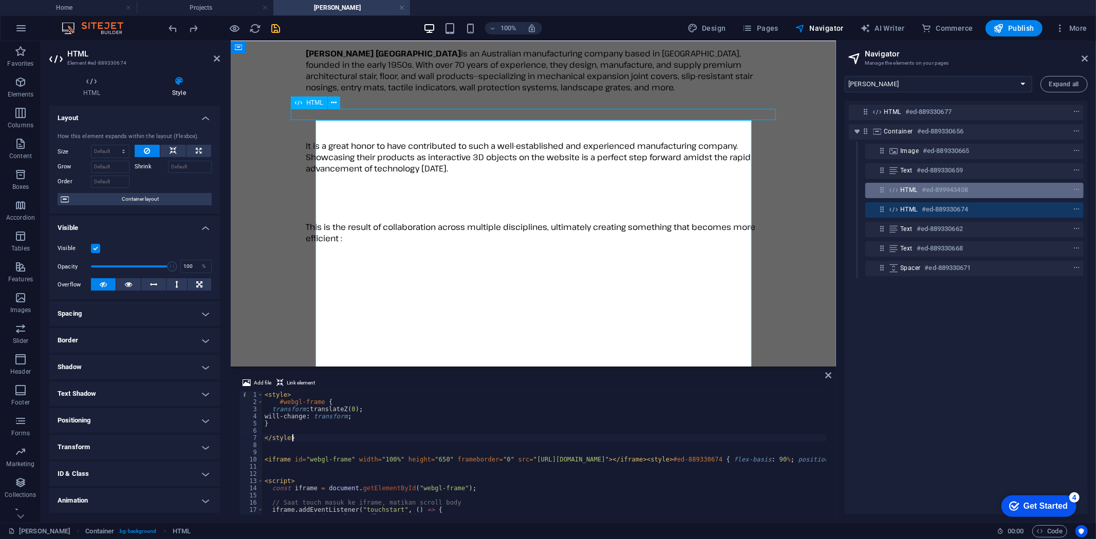
click at [956, 187] on h6 "#ed-899943408" at bounding box center [945, 190] width 46 height 12
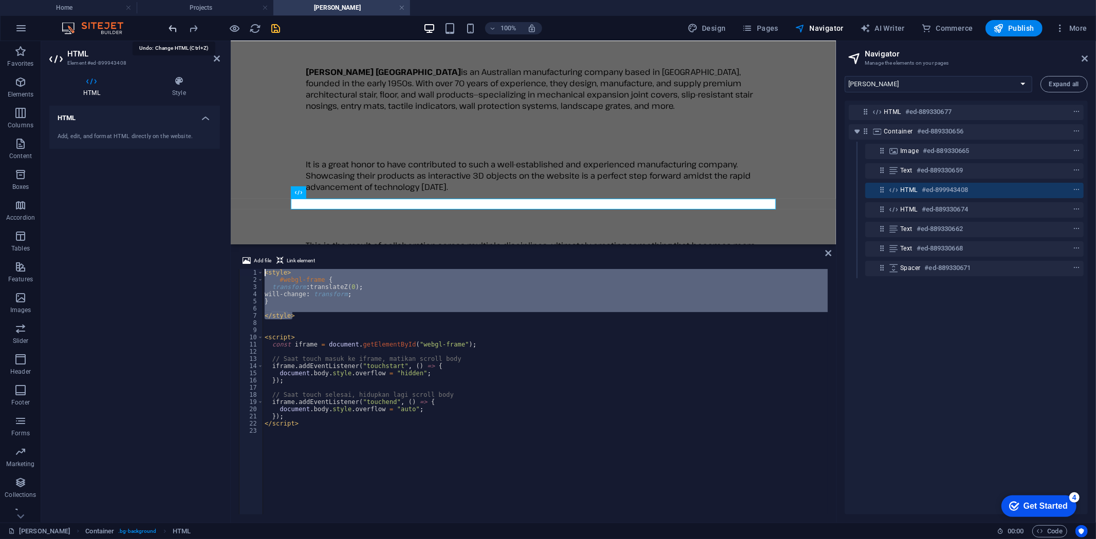
click at [170, 26] on icon "undo" at bounding box center [173, 29] width 12 height 12
type textarea "<style>"
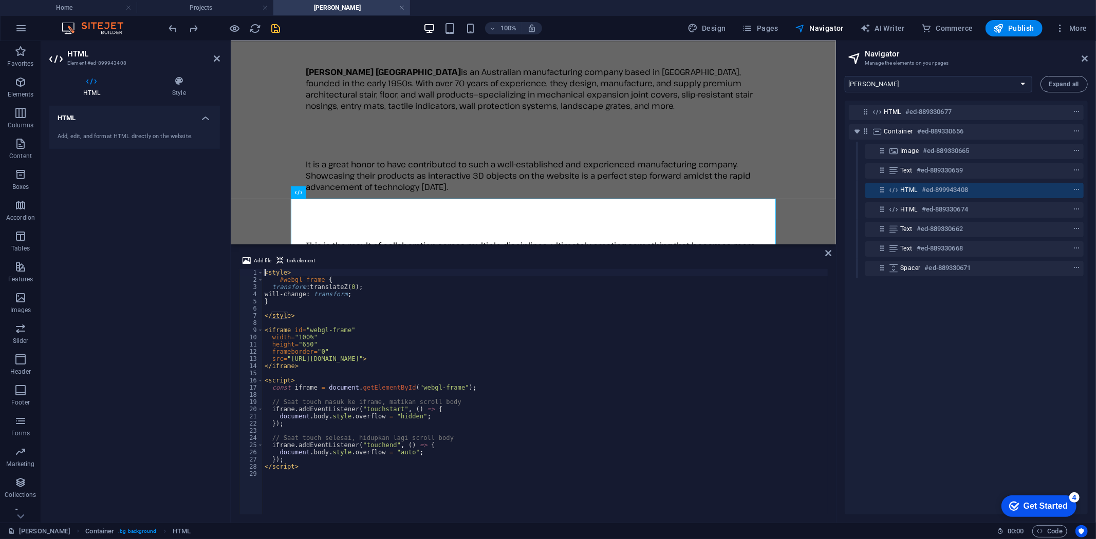
click at [377, 370] on div "< style > #webgl-frame { transform : translateZ( 0 ) ; will-change : transform …" at bounding box center [546, 399] width 566 height 260
click at [938, 208] on h6 "#ed-889330674" at bounding box center [945, 209] width 46 height 12
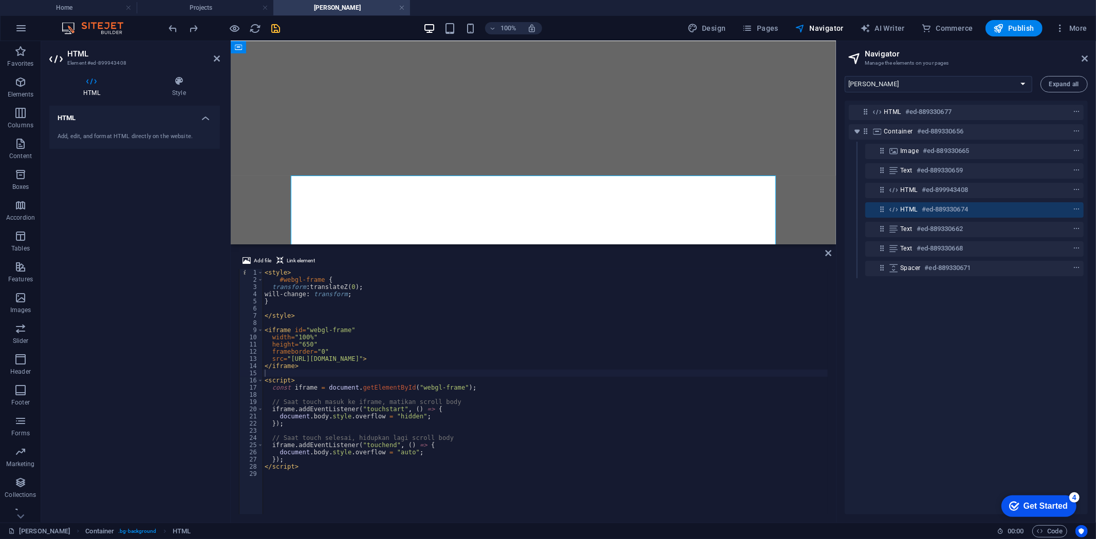
click at [938, 208] on h6 "#ed-889330674" at bounding box center [945, 209] width 46 height 12
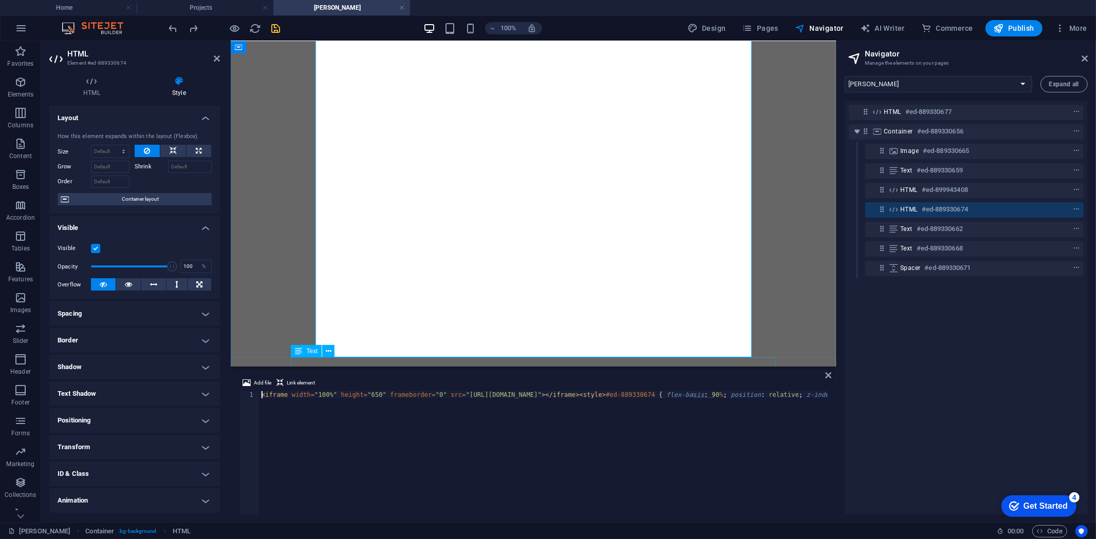
type input "90"
select select "%"
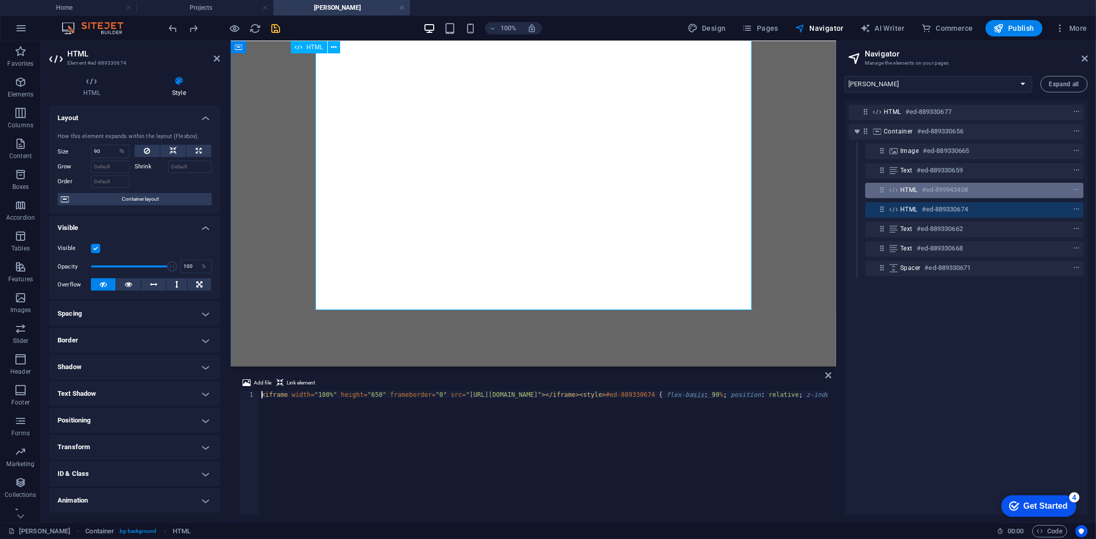
click at [936, 193] on h6 "#ed-899943408" at bounding box center [945, 190] width 46 height 12
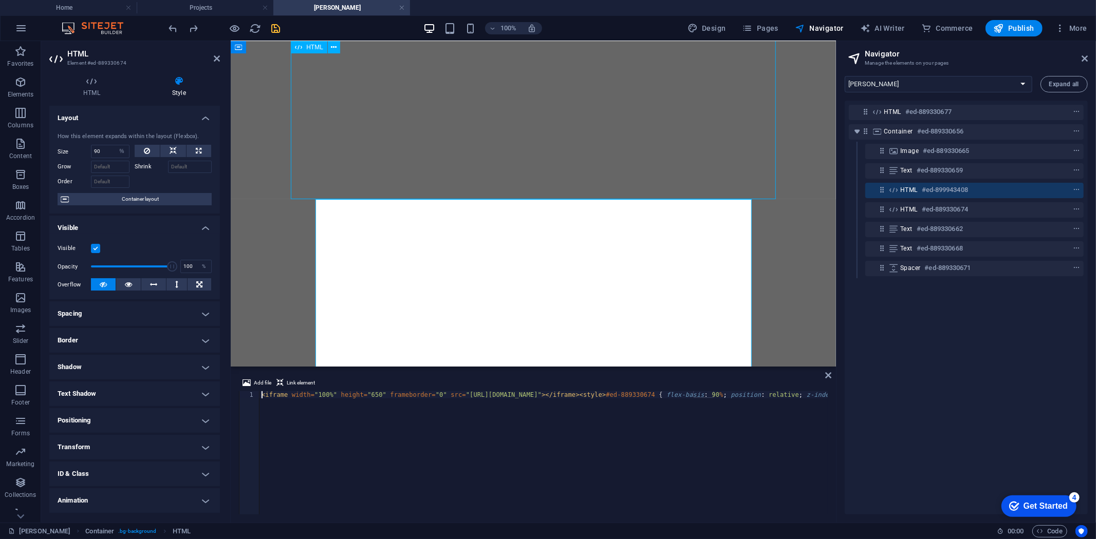
click at [936, 193] on h6 "#ed-899943408" at bounding box center [945, 190] width 46 height 12
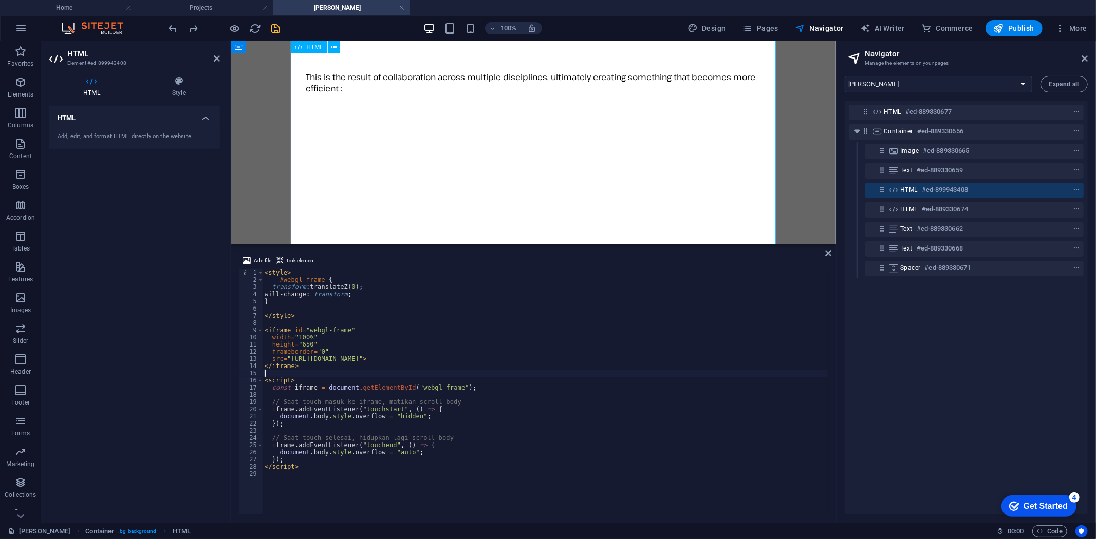
scroll to position [238, 0]
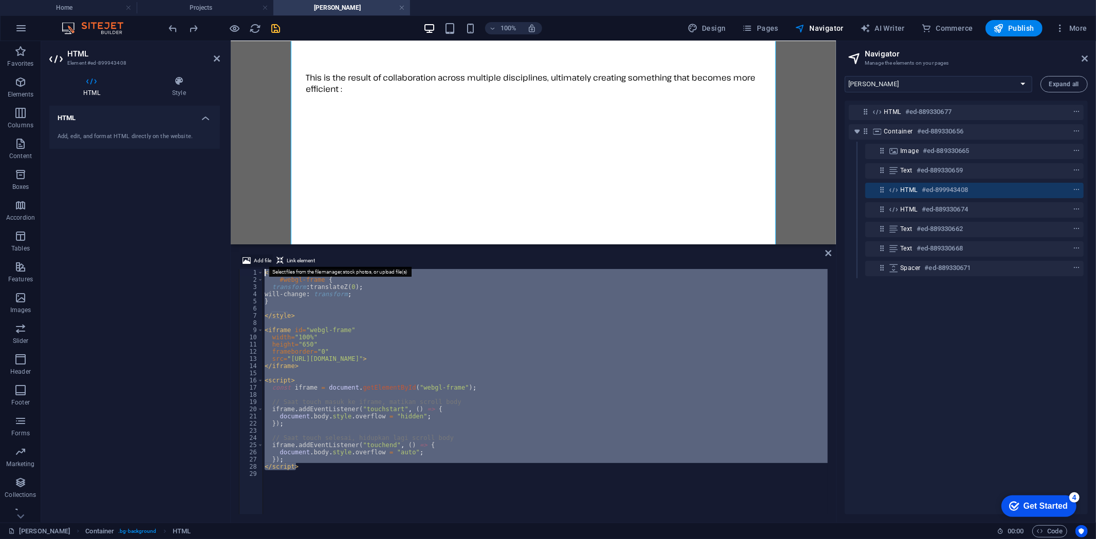
drag, startPoint x: 309, startPoint y: 467, endPoint x: 240, endPoint y: 266, distance: 212.8
click at [240, 266] on div "Add file Link element </script> 1 2 3 4 5 6 7 8 9 10 11 12 13 14 15 16 17 18 19…" at bounding box center [533, 385] width 589 height 260
type textarea "<style> #webgl-frame {"
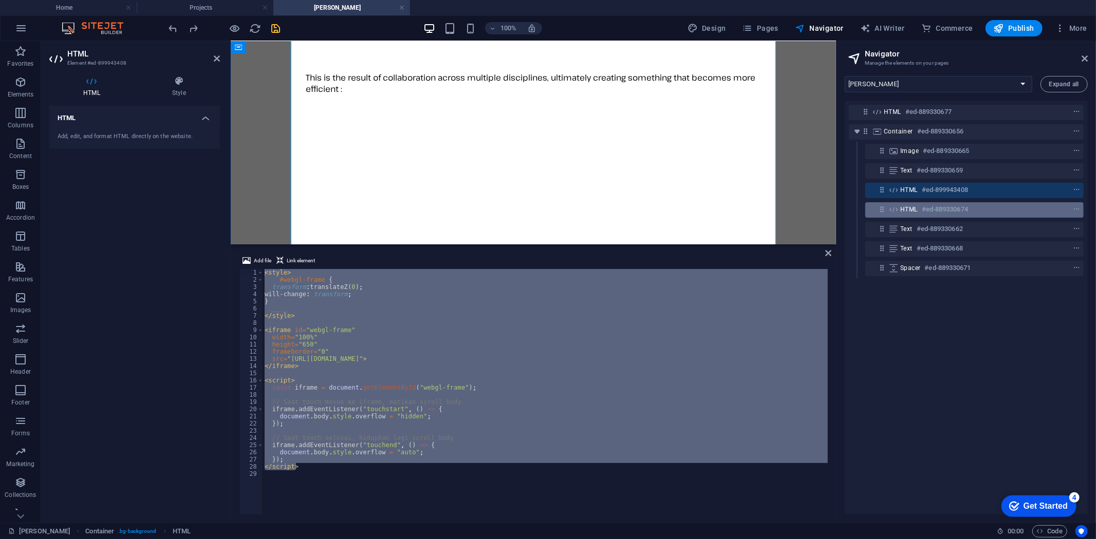
drag, startPoint x: 289, startPoint y: 295, endPoint x: 942, endPoint y: 212, distance: 657.8
click at [942, 212] on h6 "#ed-889330674" at bounding box center [945, 209] width 46 height 12
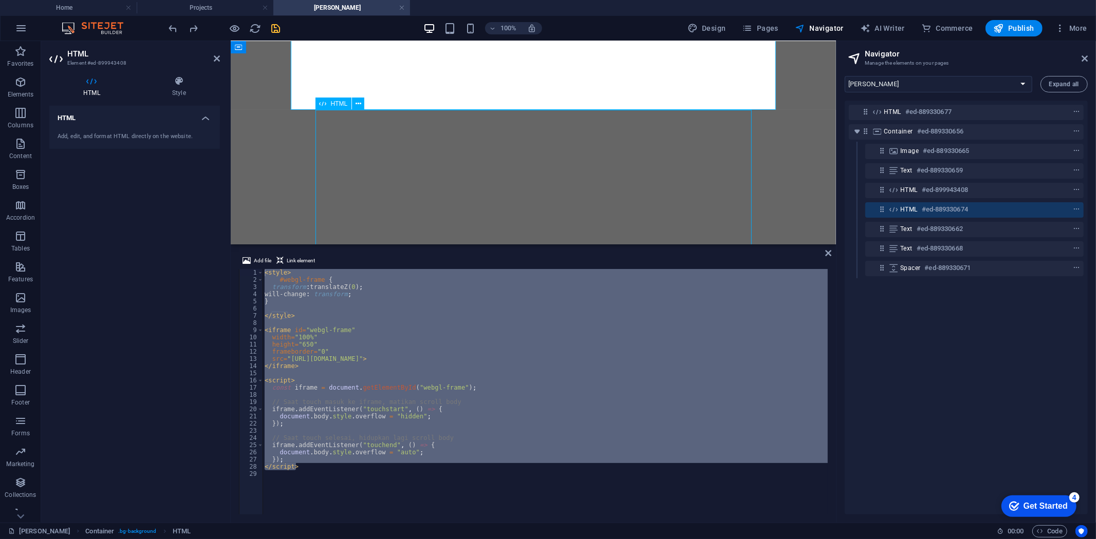
scroll to position [627, 0]
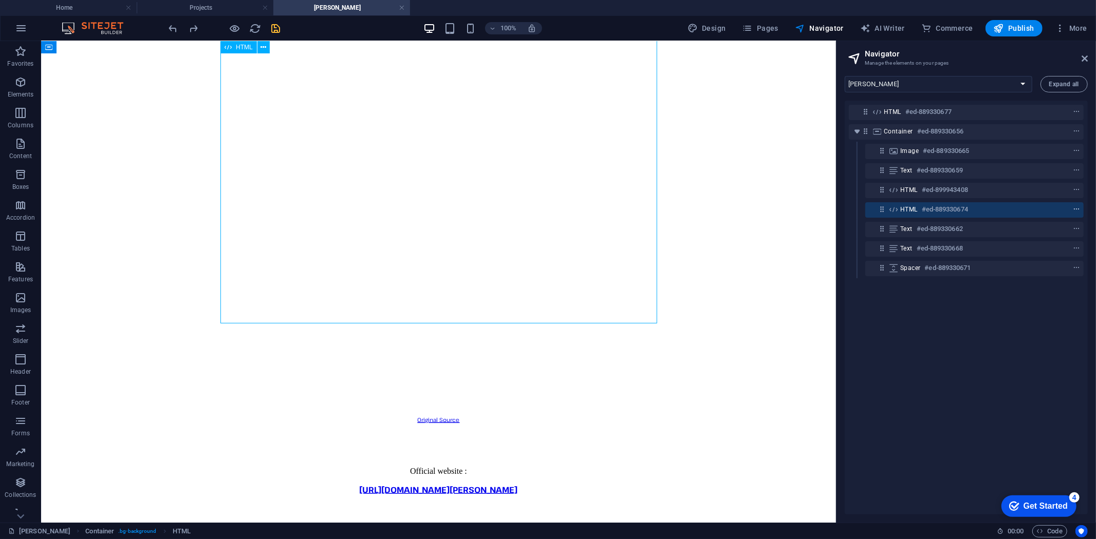
click at [1079, 206] on span "context-menu" at bounding box center [1076, 209] width 10 height 7
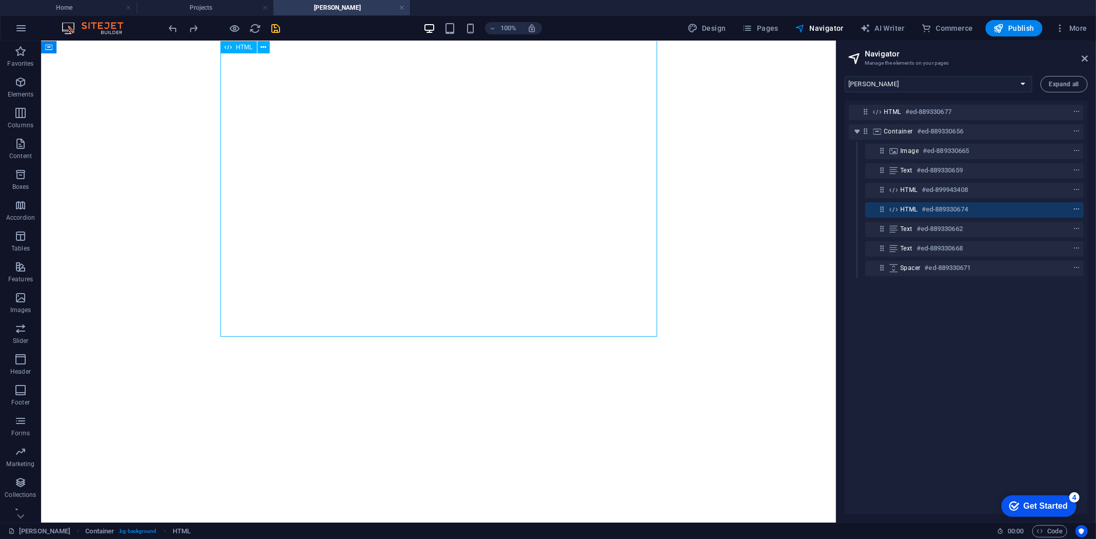
scroll to position [501, 0]
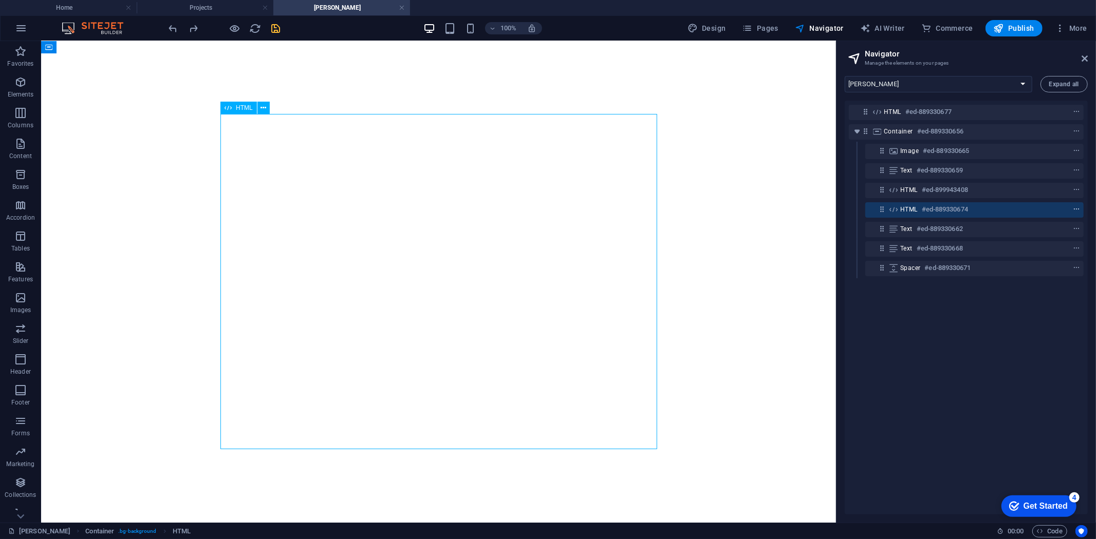
click at [1077, 207] on icon "context-menu" at bounding box center [1076, 209] width 7 height 7
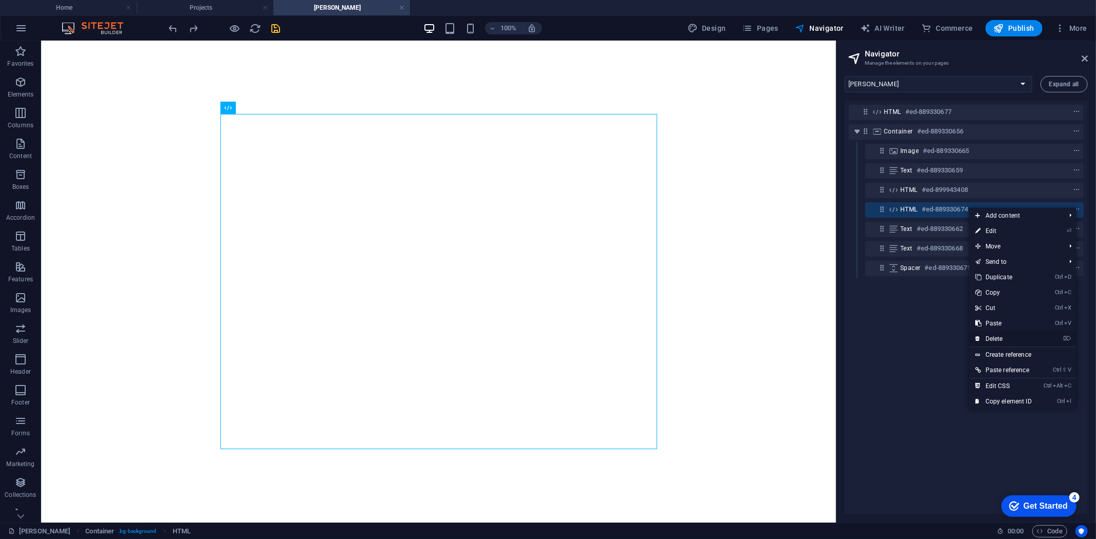
click at [999, 335] on link "⌦ Delete" at bounding box center [1003, 338] width 69 height 15
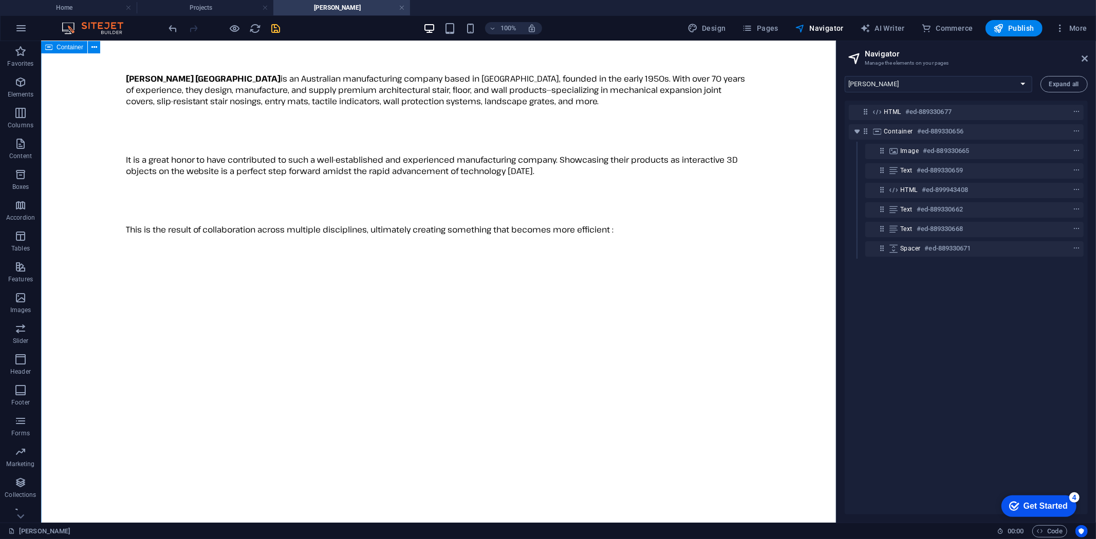
scroll to position [120, 0]
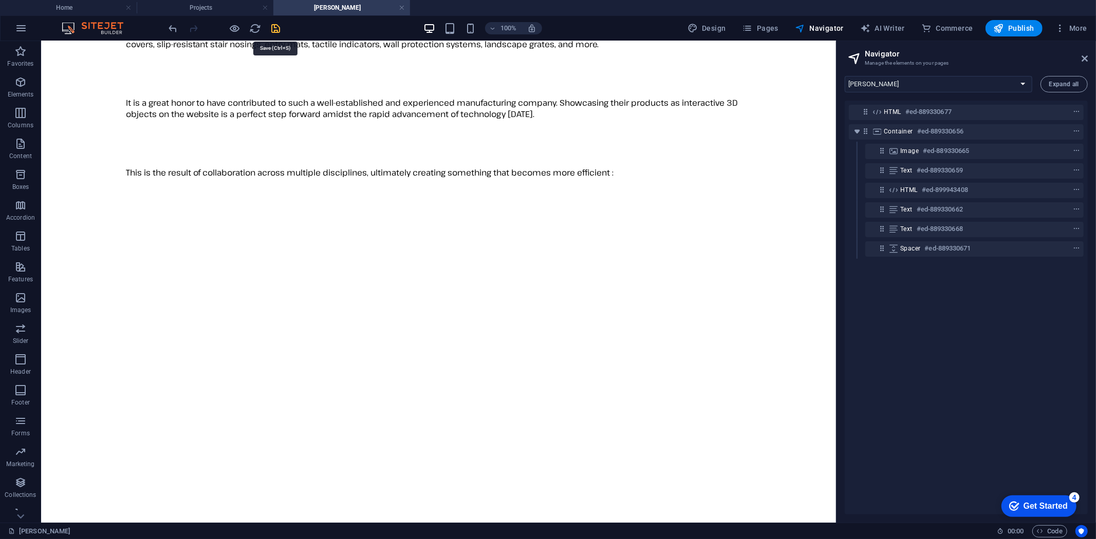
click at [279, 27] on icon "save" at bounding box center [276, 29] width 12 height 12
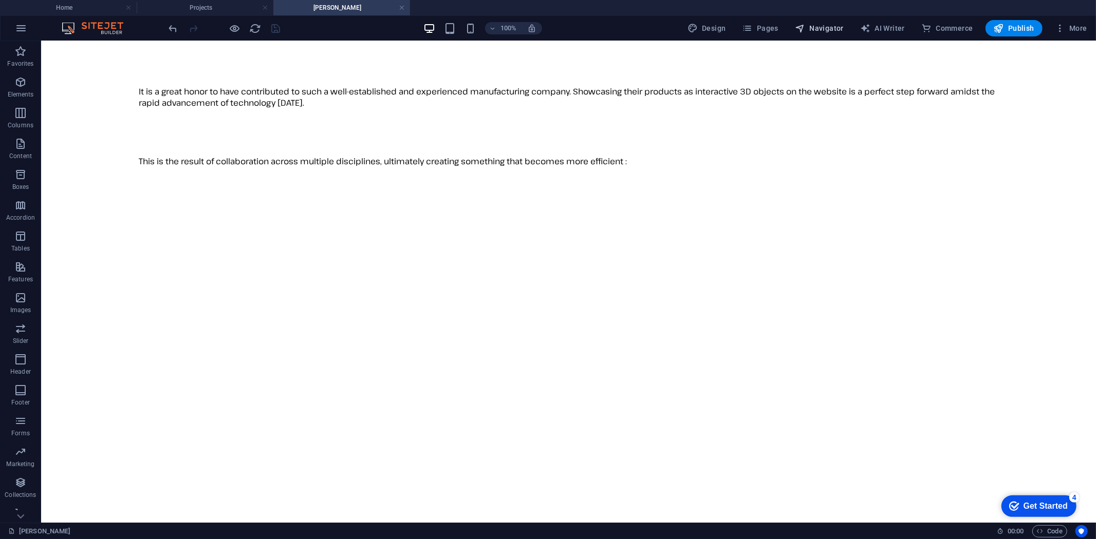
click at [835, 25] on span "Navigator" at bounding box center [819, 28] width 49 height 10
select select "16787499-en"
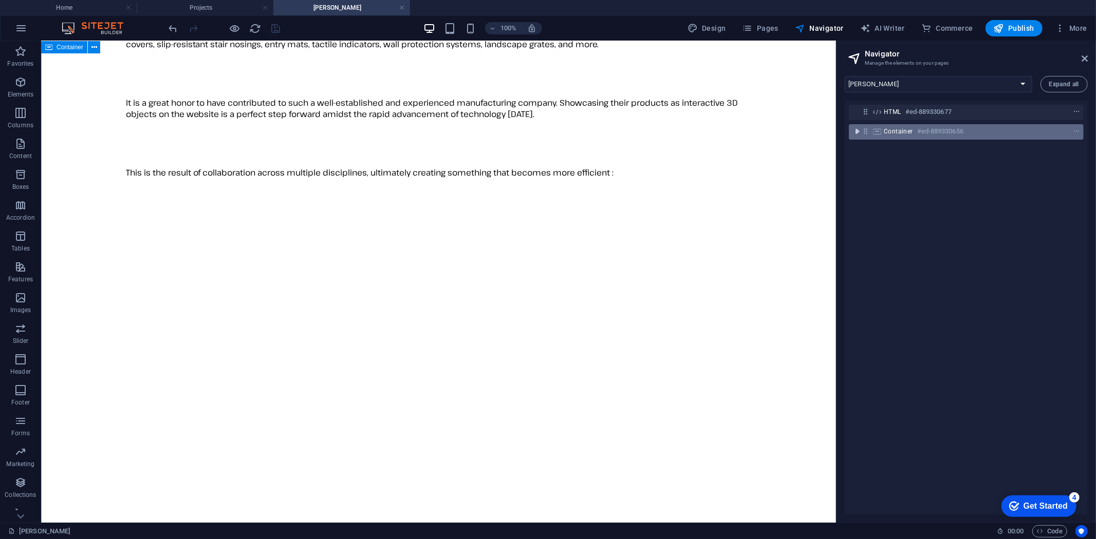
click at [859, 130] on icon "toggle-expand" at bounding box center [857, 131] width 10 height 10
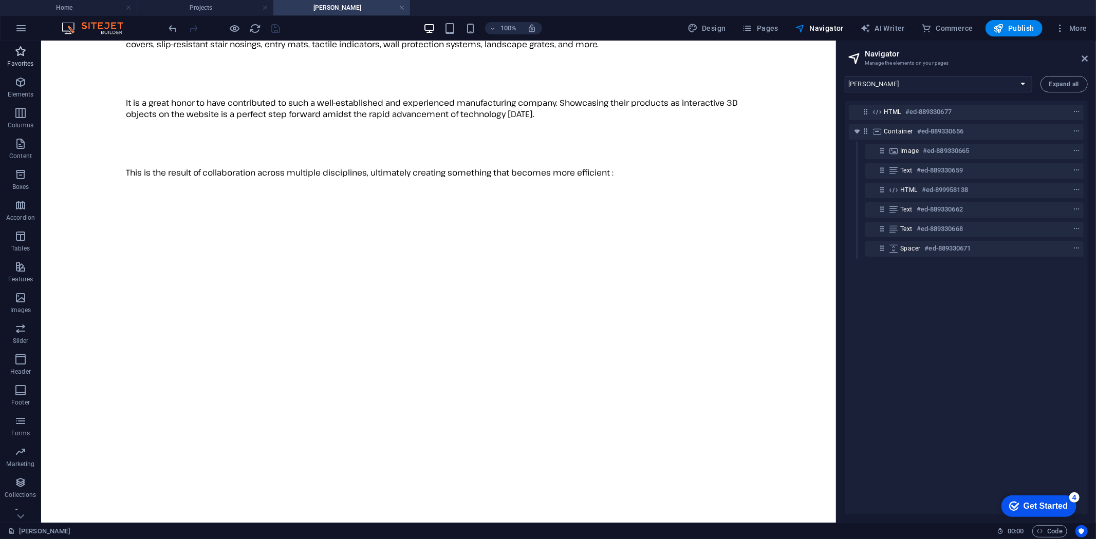
click at [26, 49] on icon "button" at bounding box center [20, 51] width 12 height 12
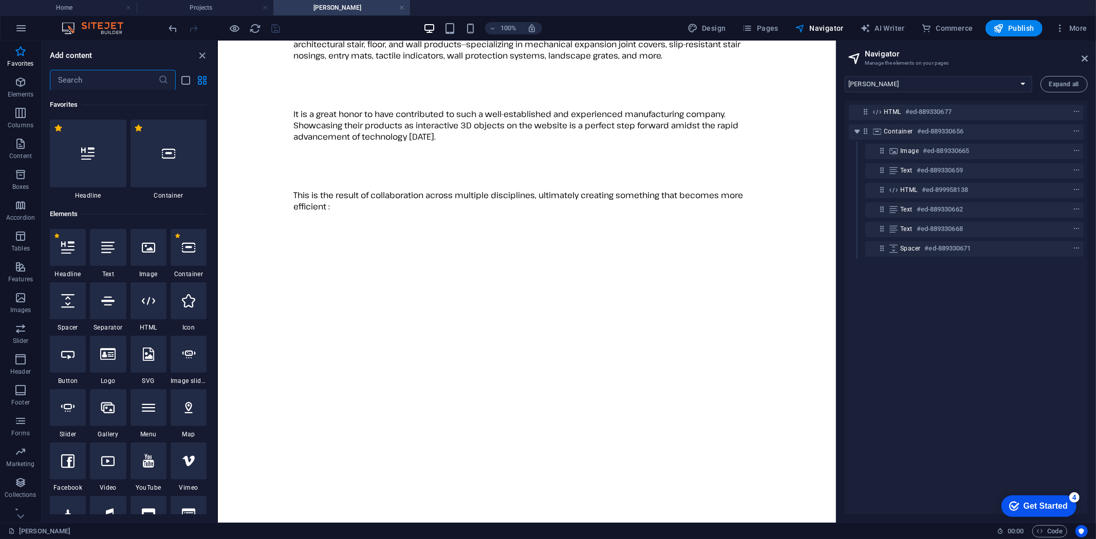
click at [79, 80] on input "text" at bounding box center [104, 80] width 108 height 21
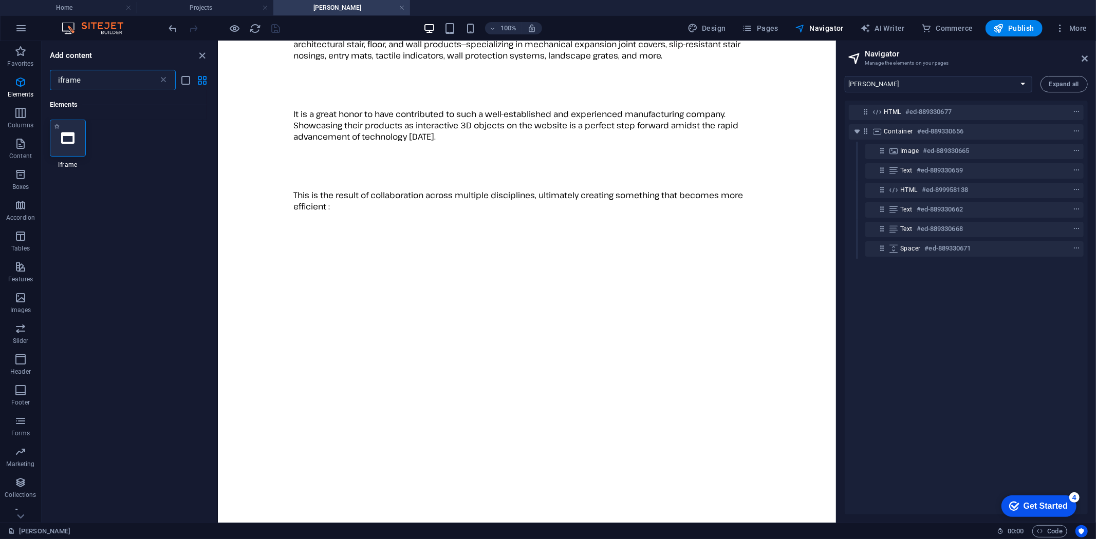
type input "iframe"
select select "%"
select select "px"
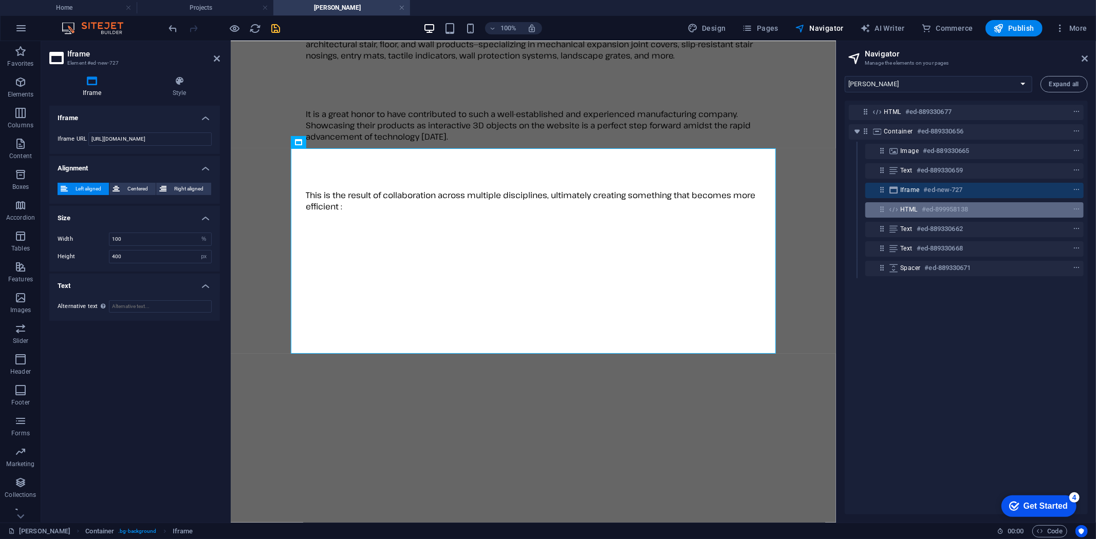
click at [932, 215] on h6 "#ed-899958138" at bounding box center [945, 209] width 46 height 12
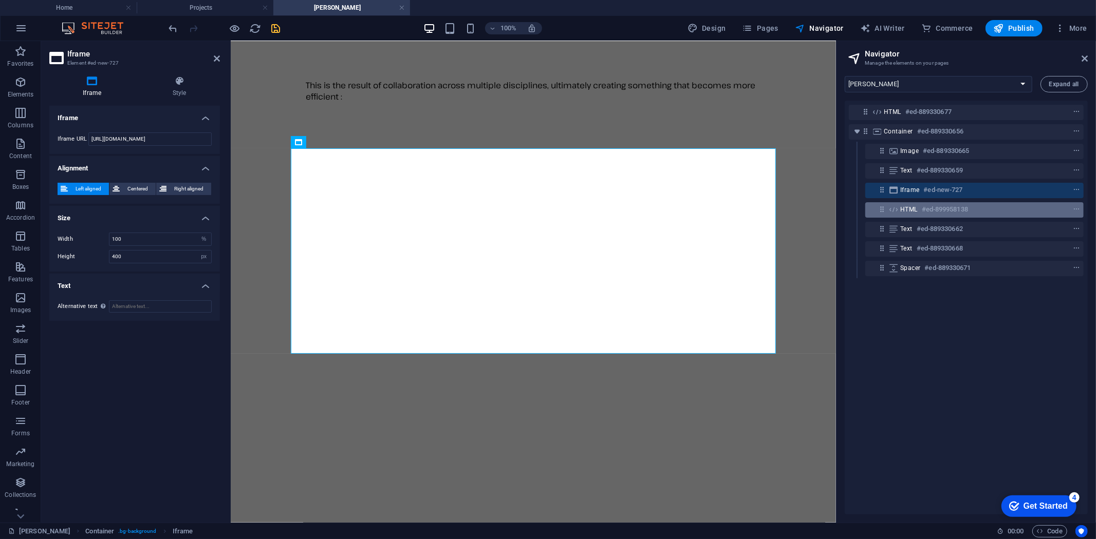
click at [932, 215] on h6 "#ed-899958138" at bounding box center [945, 209] width 46 height 12
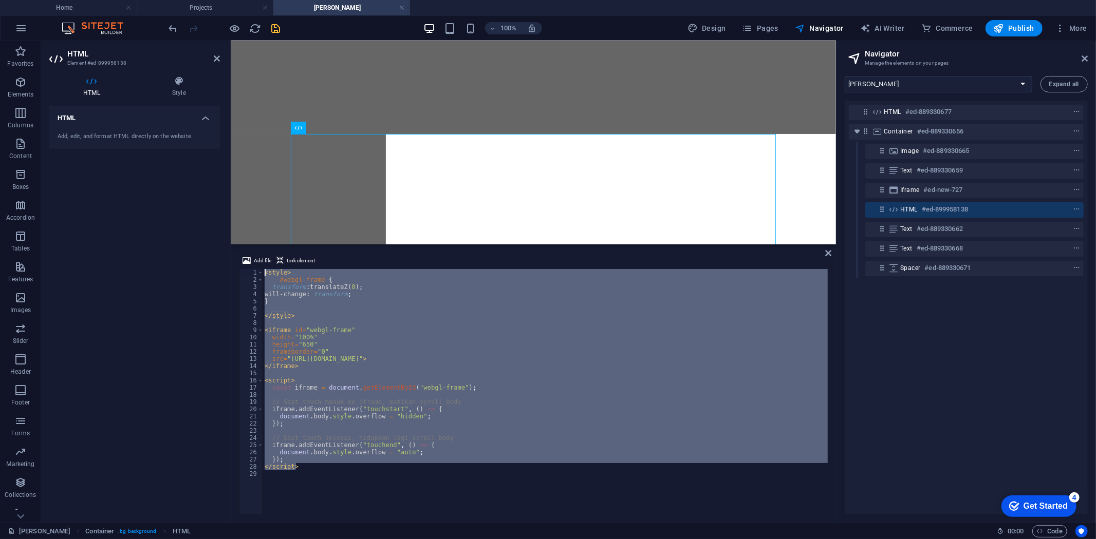
scroll to position [366, 0]
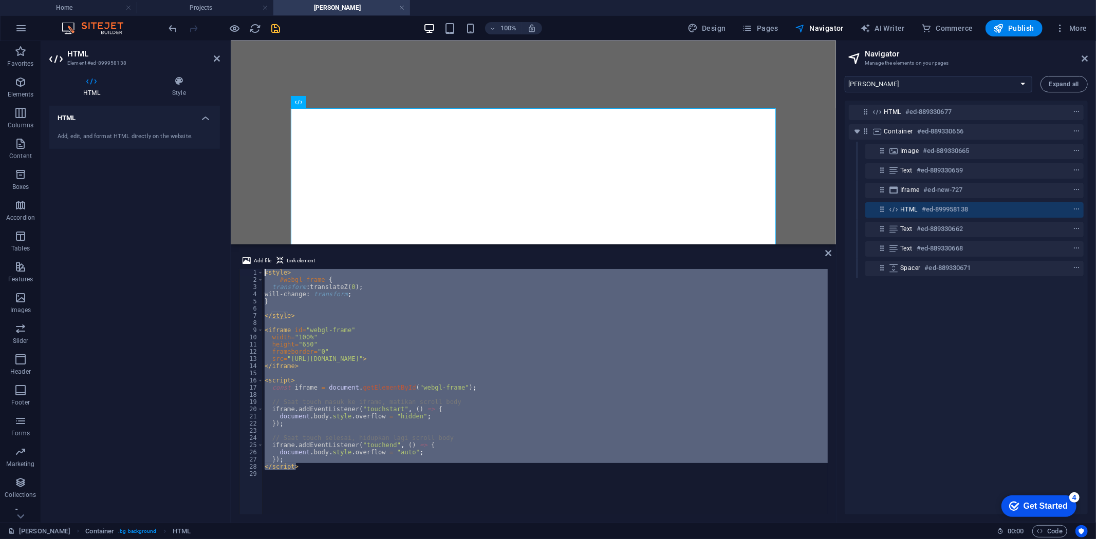
click at [513, 368] on div "< style > #webgl-frame { transform : translateZ( 0 ) ; will-change : transform …" at bounding box center [545, 392] width 565 height 246
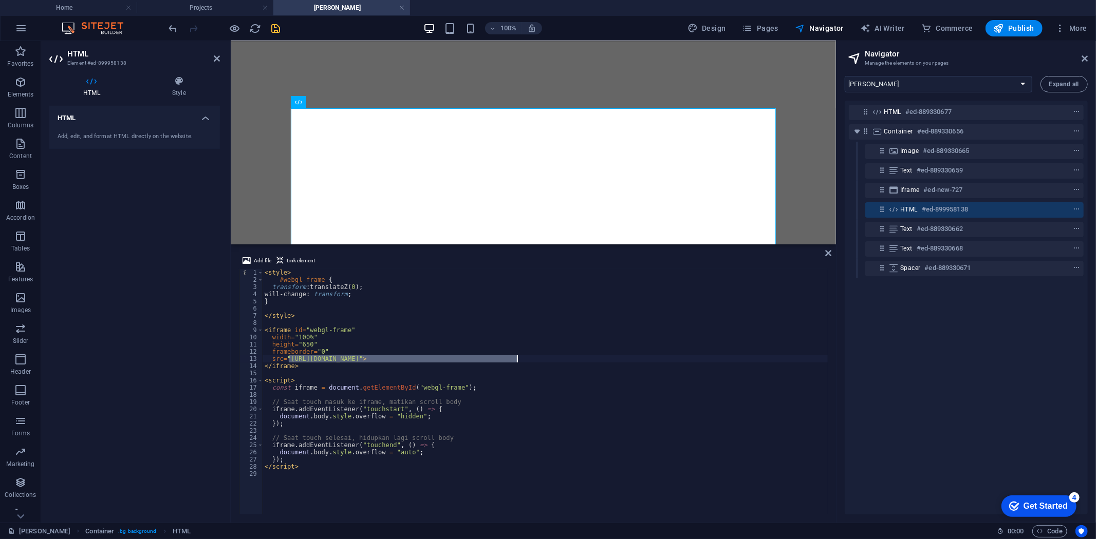
drag, startPoint x: 288, startPoint y: 359, endPoint x: 517, endPoint y: 359, distance: 228.6
click at [517, 359] on div "< style > #webgl-frame { transform : translateZ( 0 ) ; will-change : transform …" at bounding box center [546, 399] width 566 height 260
click at [310, 366] on div "< style > #webgl-frame { transform : translateZ( 0 ) ; will-change : transform …" at bounding box center [546, 399] width 566 height 260
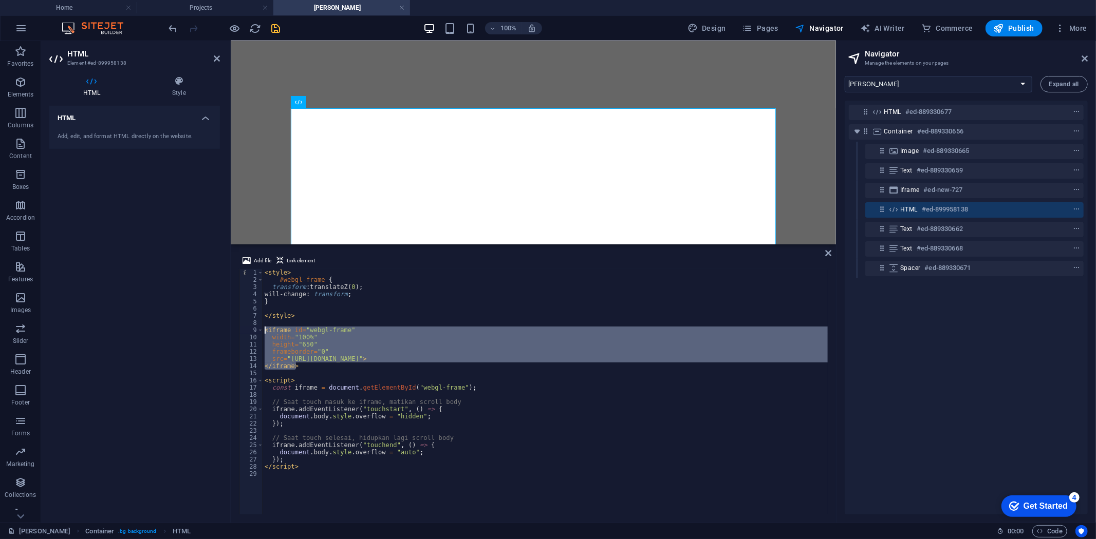
drag, startPoint x: 310, startPoint y: 366, endPoint x: 254, endPoint y: 331, distance: 66.3
click at [254, 331] on div "</iframe> 1 2 3 4 5 6 7 8 9 10 11 12 13 14 15 16 17 18 19 20 21 22 23 24 25 26 …" at bounding box center [533, 392] width 589 height 246
type textarea "<iframe id="webgl-frame" width="100%""
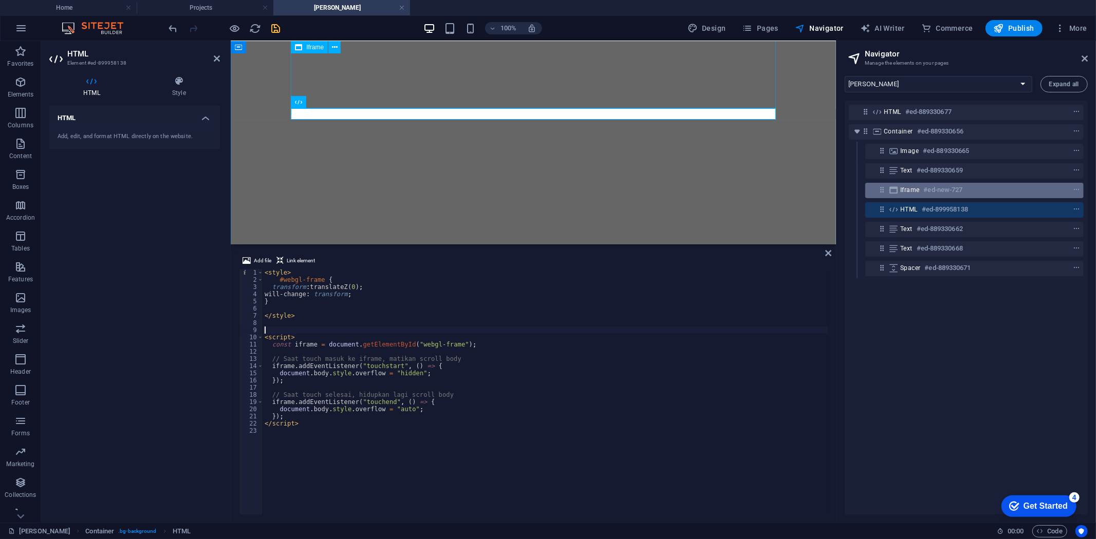
click at [974, 188] on div "Iframe #ed-new-727" at bounding box center [966, 190] width 132 height 12
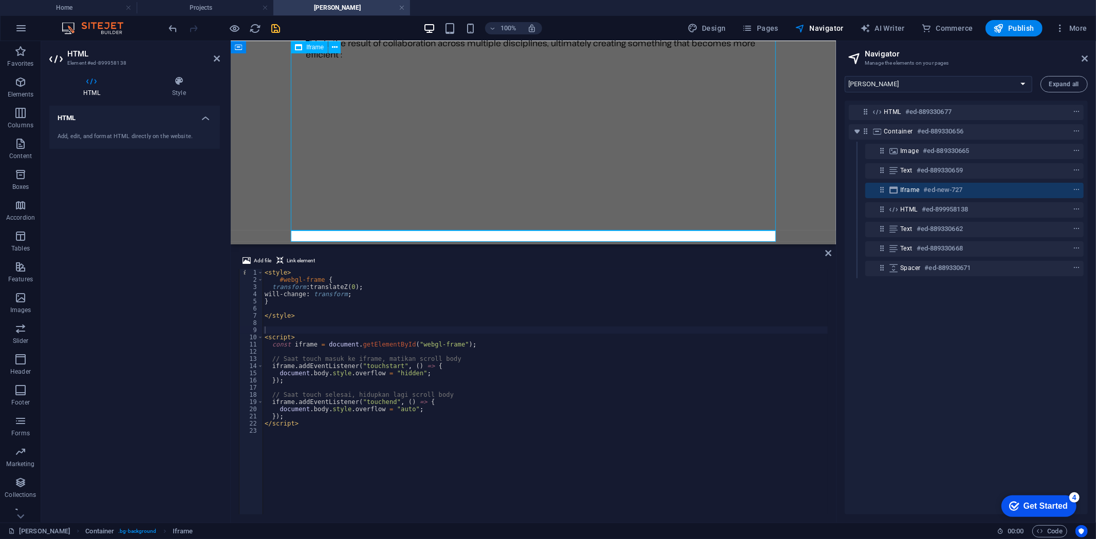
click at [974, 188] on div "Iframe #ed-new-727" at bounding box center [966, 190] width 132 height 12
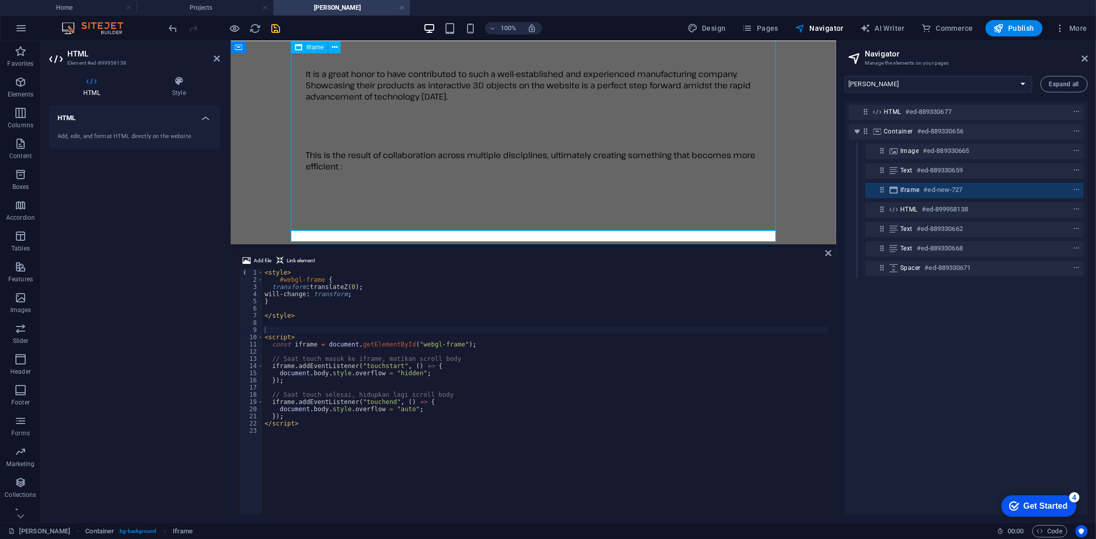
scroll to position [162, 0]
select select "%"
select select "px"
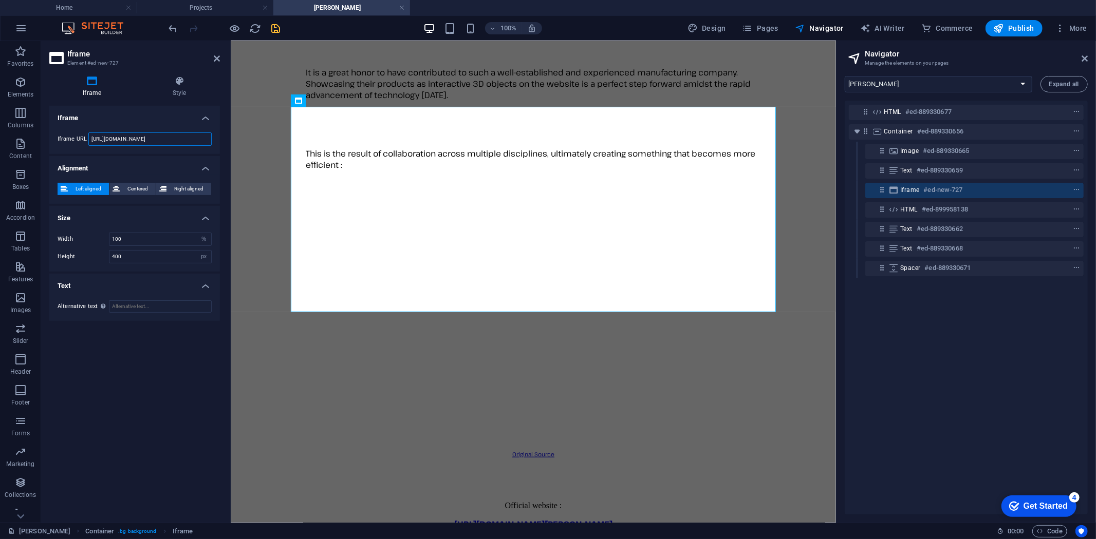
drag, startPoint x: 182, startPoint y: 136, endPoint x: 87, endPoint y: 136, distance: 95.0
click at [87, 136] on div "Iframe URL [URL][DOMAIN_NAME]" at bounding box center [135, 139] width 154 height 13
paste input "[DOMAIN_NAME][URL]"
type input "[URL][DOMAIN_NAME]"
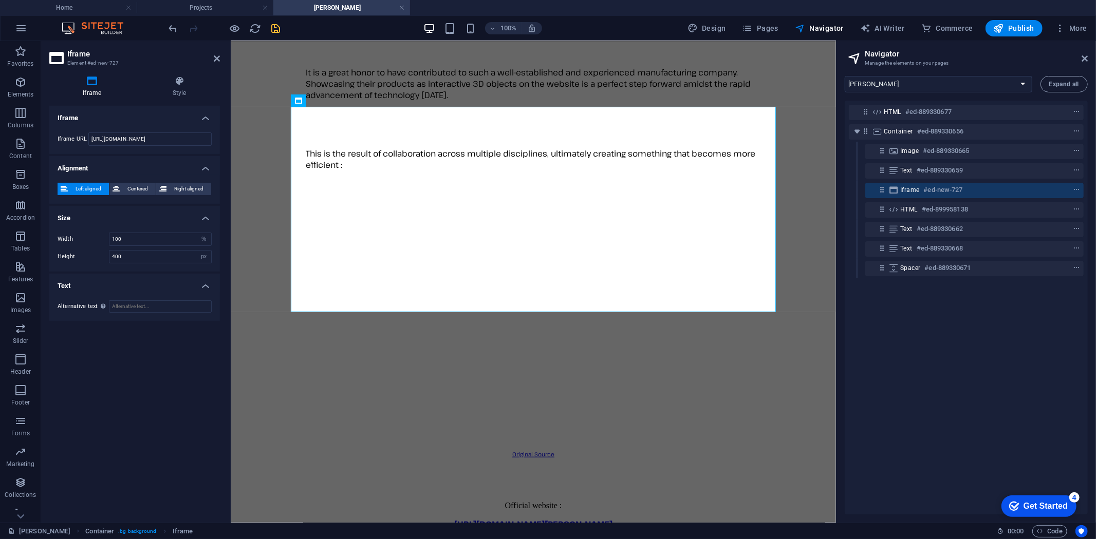
scroll to position [0, 0]
click at [273, 26] on icon "save" at bounding box center [276, 29] width 12 height 12
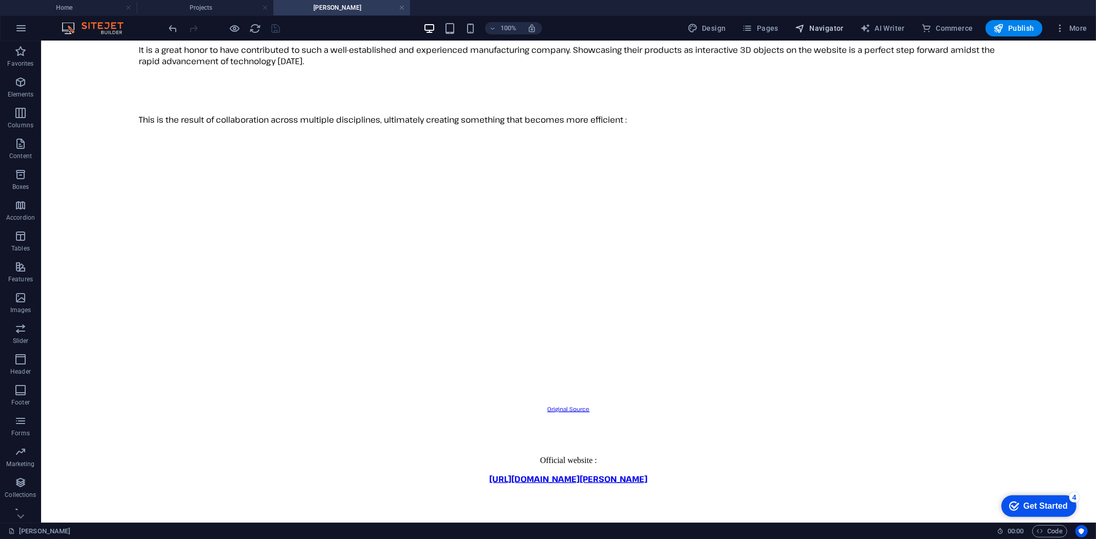
click at [832, 31] on span "Navigator" at bounding box center [819, 28] width 49 height 10
select select "16787499-en"
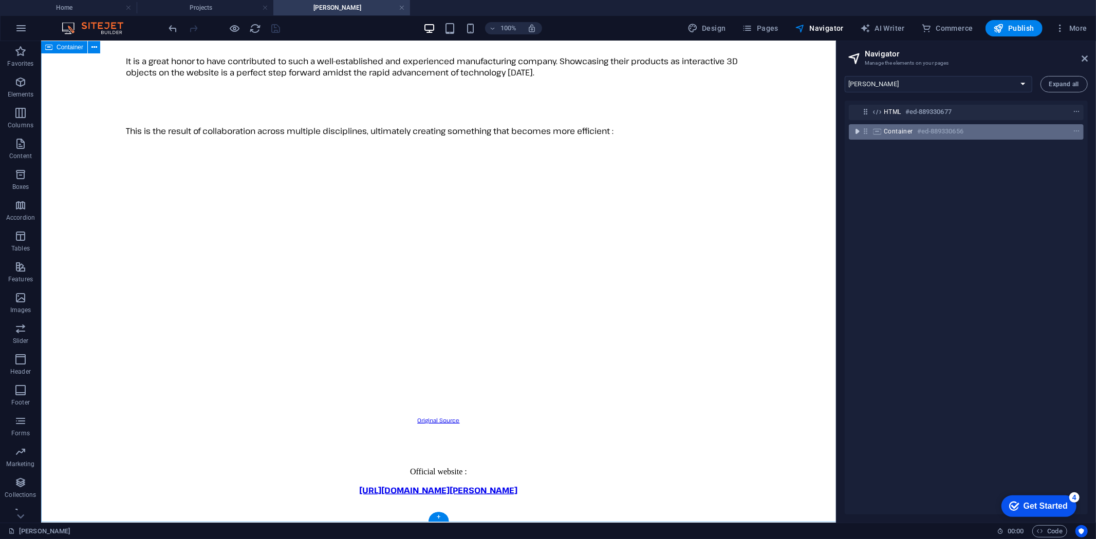
click at [856, 130] on icon "toggle-expand" at bounding box center [857, 131] width 10 height 10
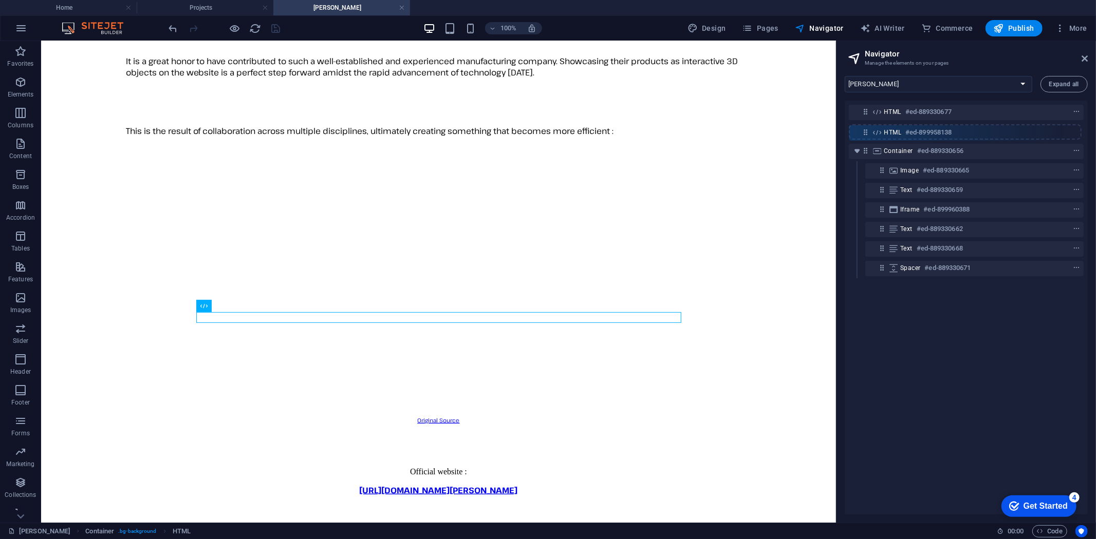
drag, startPoint x: 882, startPoint y: 209, endPoint x: 866, endPoint y: 129, distance: 81.8
click at [866, 129] on div "HTML #ed-889330677 Container #ed-889330656 Image #ed-889330665 Text #ed-8893306…" at bounding box center [966, 308] width 243 height 414
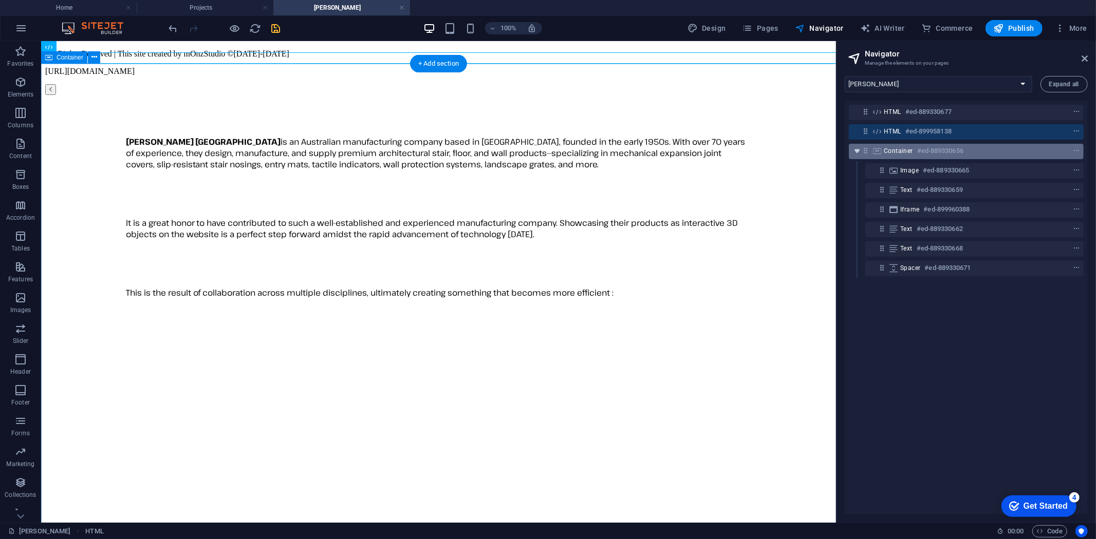
click at [855, 150] on icon "toggle-expand" at bounding box center [857, 151] width 10 height 10
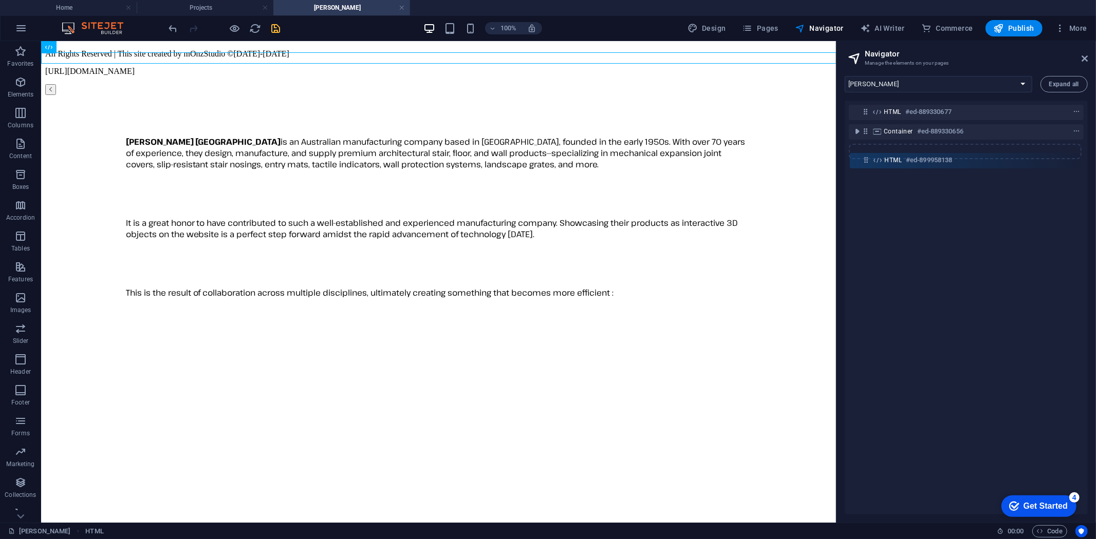
drag, startPoint x: 865, startPoint y: 132, endPoint x: 866, endPoint y: 164, distance: 32.4
click at [866, 164] on div "HTML #ed-889330677 HTML #ed-899958138 Container #ed-889330656" at bounding box center [966, 308] width 243 height 414
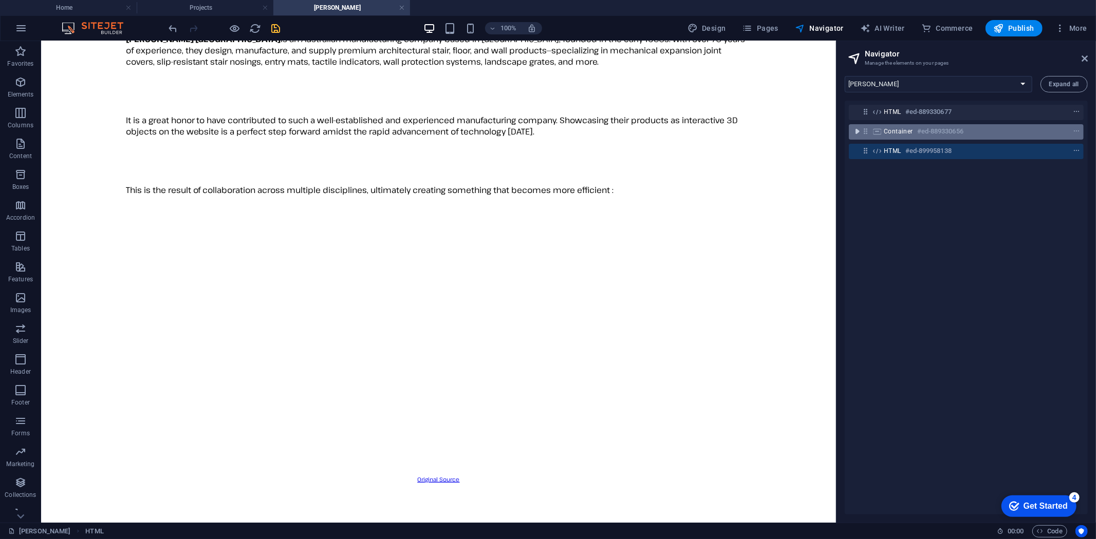
scroll to position [162, 0]
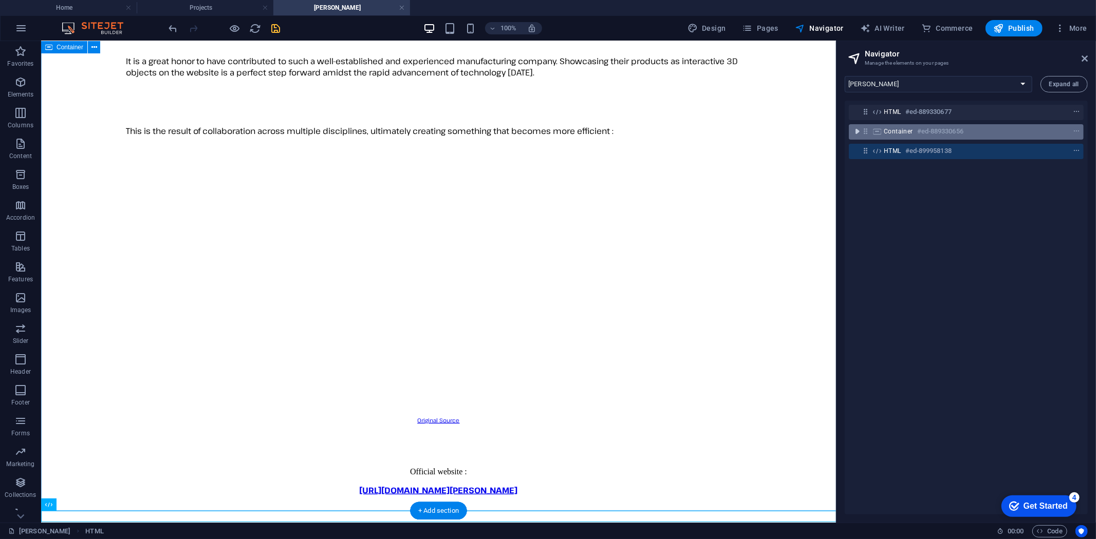
click at [859, 133] on icon "toggle-expand" at bounding box center [857, 131] width 10 height 10
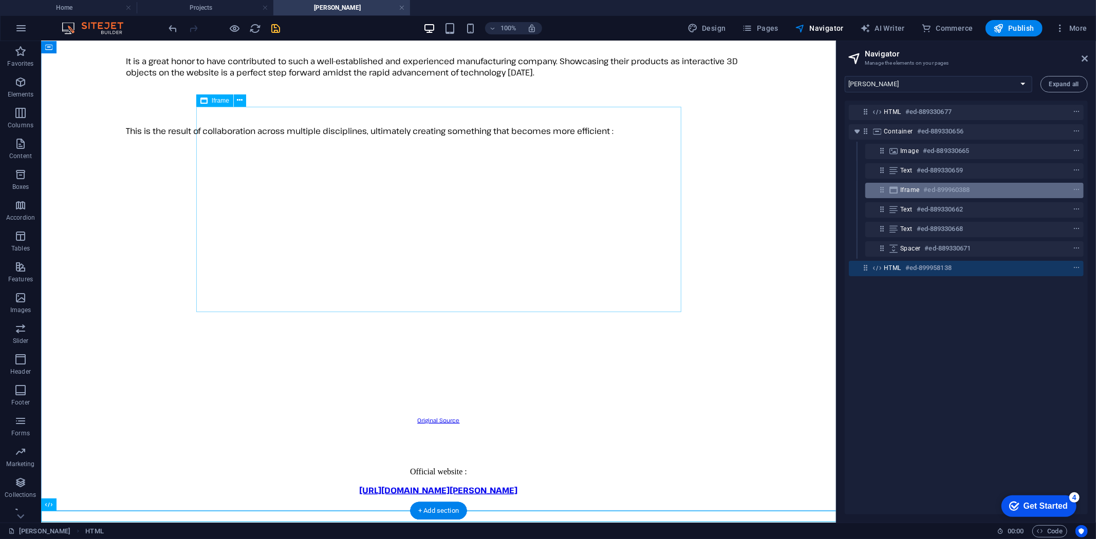
click at [921, 188] on div "Iframe #ed-899960388" at bounding box center [966, 190] width 132 height 12
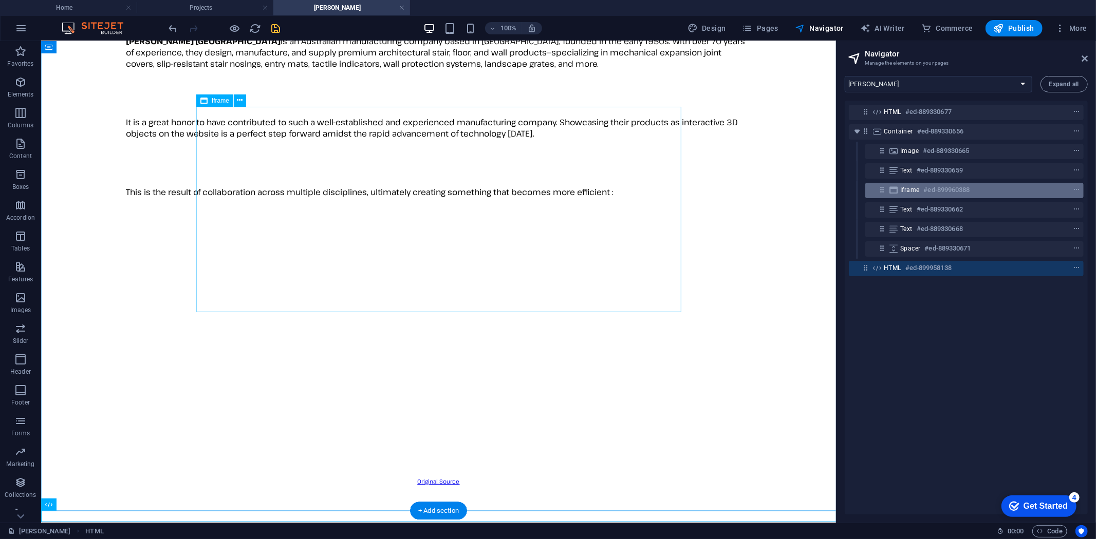
click at [921, 188] on div "Iframe #ed-899960388" at bounding box center [966, 190] width 132 height 12
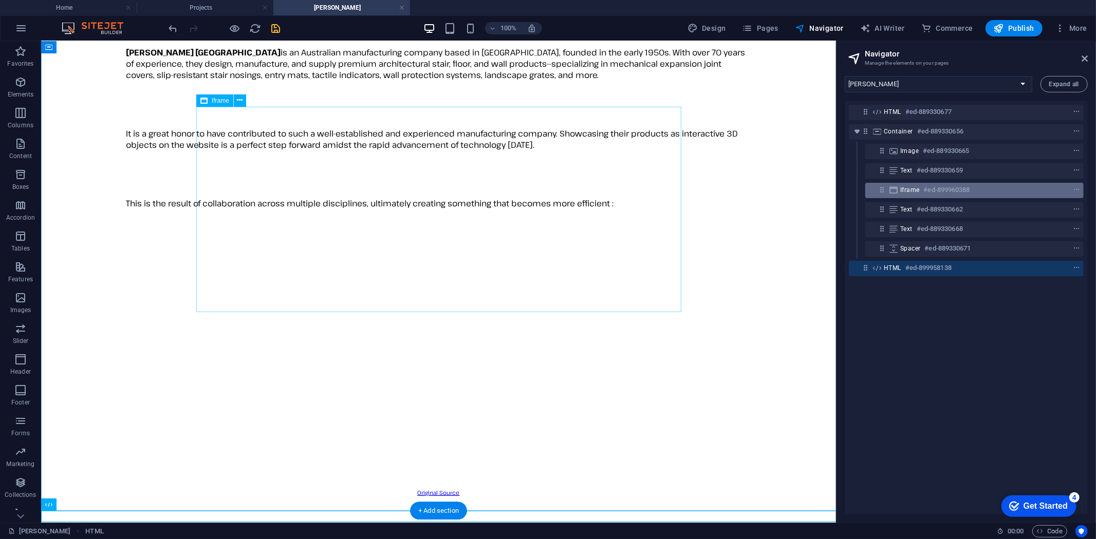
select select "%"
select select "px"
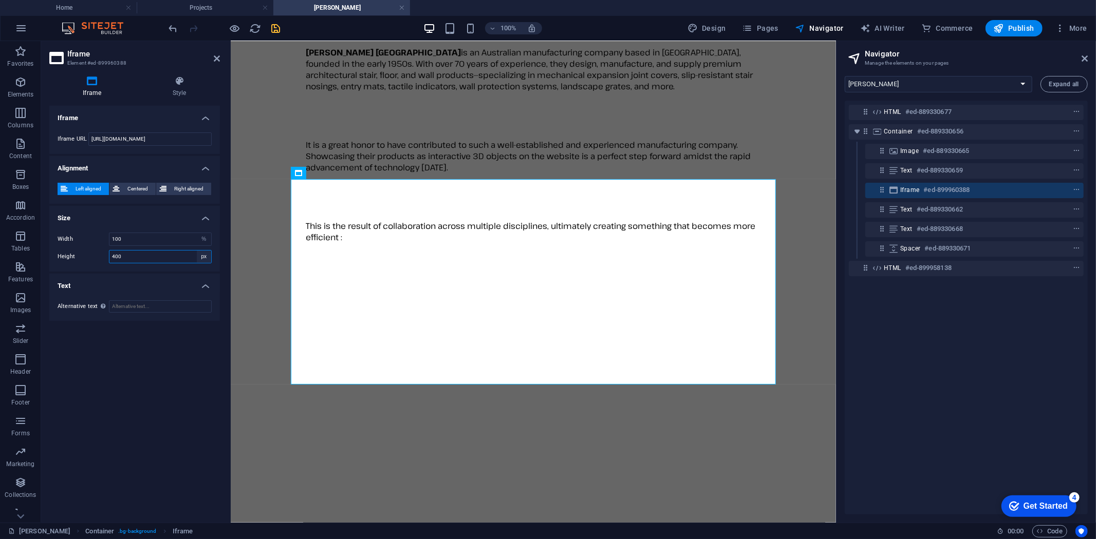
click at [202, 257] on select "px %" at bounding box center [204, 257] width 14 height 12
click at [167, 256] on input "400" at bounding box center [160, 257] width 102 height 12
type input "650"
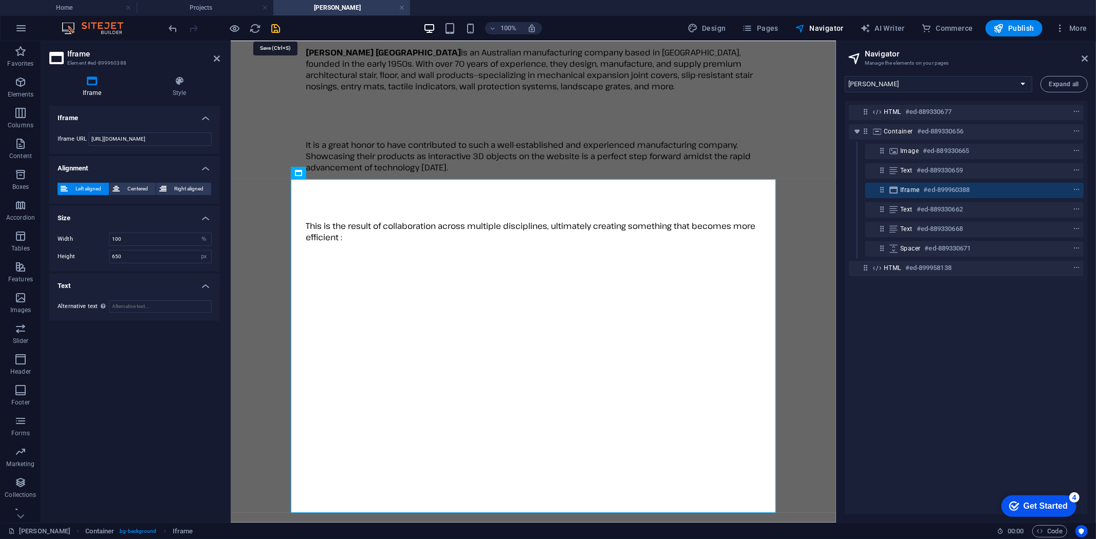
click at [274, 27] on icon "save" at bounding box center [276, 29] width 12 height 12
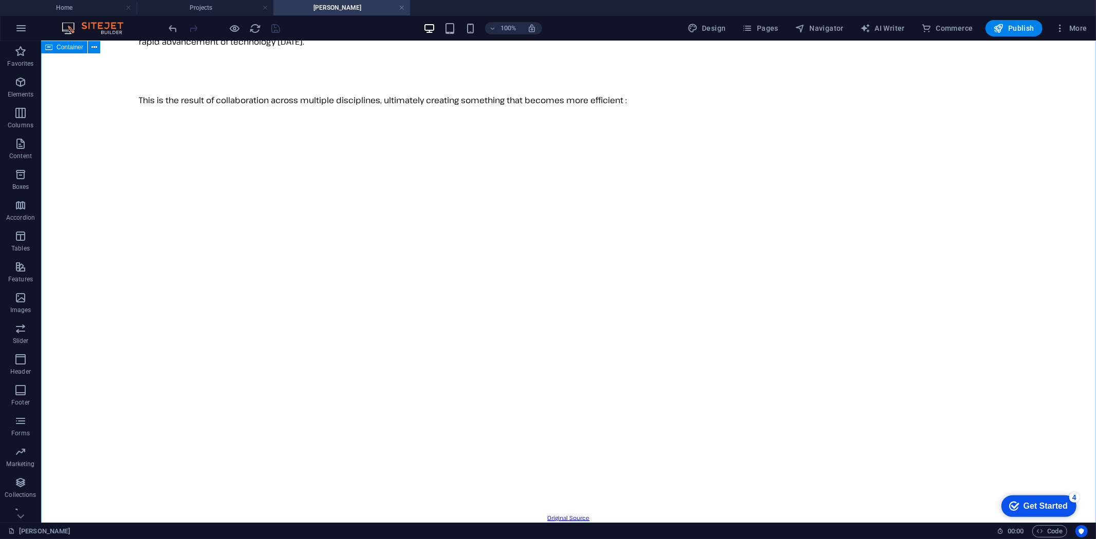
scroll to position [176, 0]
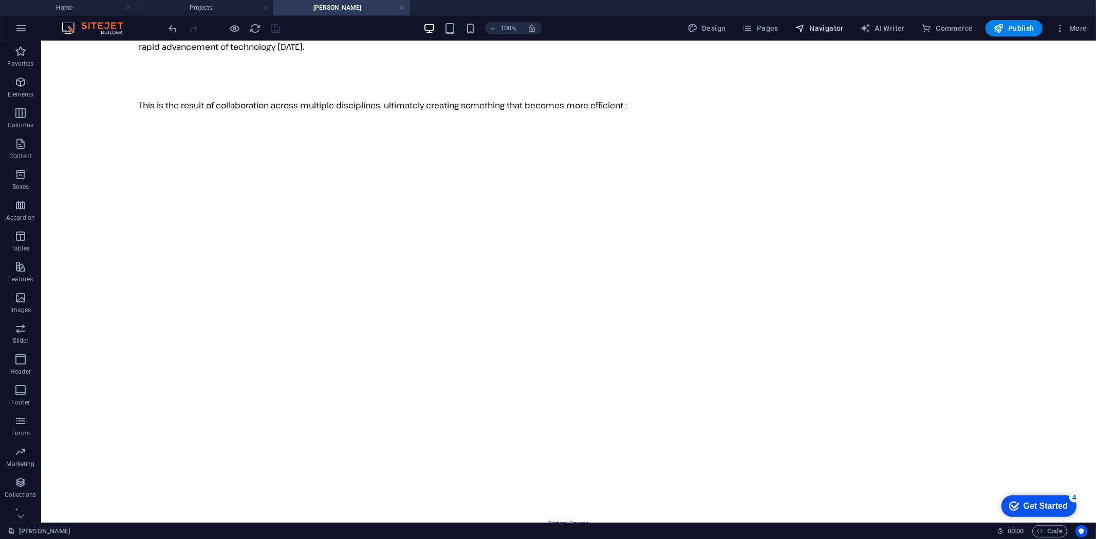
click at [834, 31] on span "Navigator" at bounding box center [819, 28] width 49 height 10
select select "16787499-en"
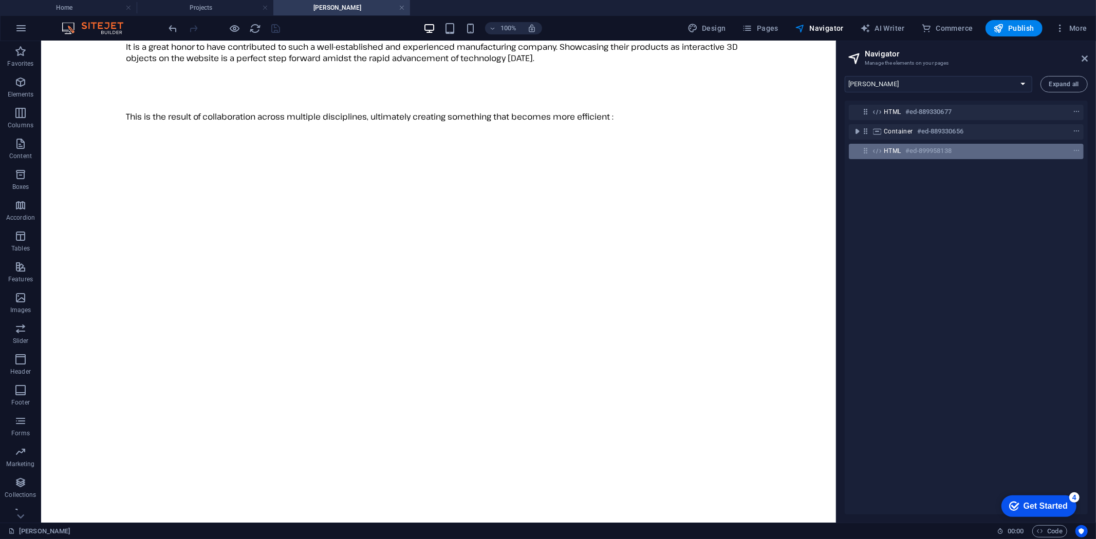
click at [1033, 152] on div at bounding box center [1057, 151] width 48 height 12
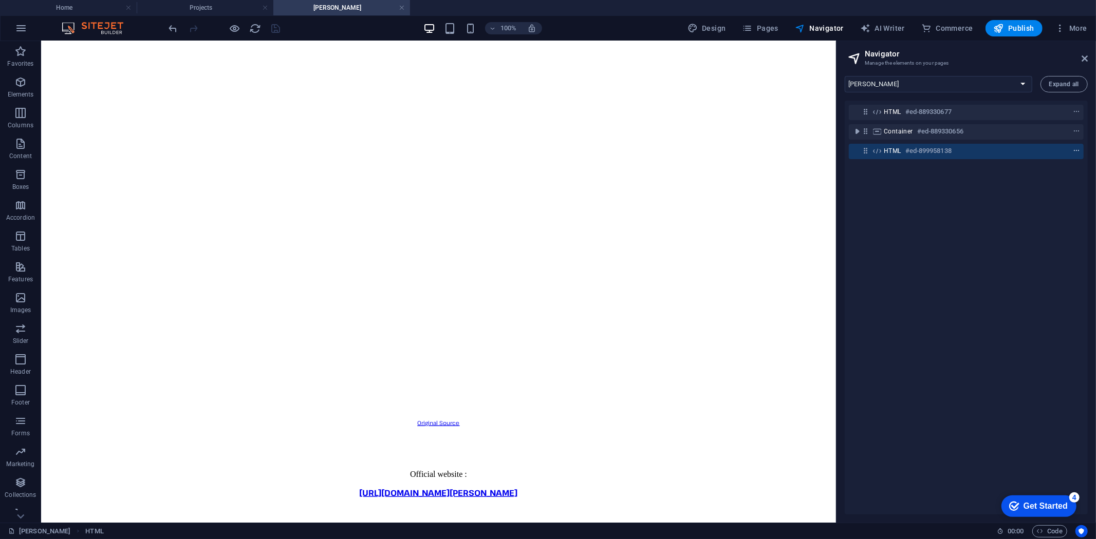
scroll to position [290, 0]
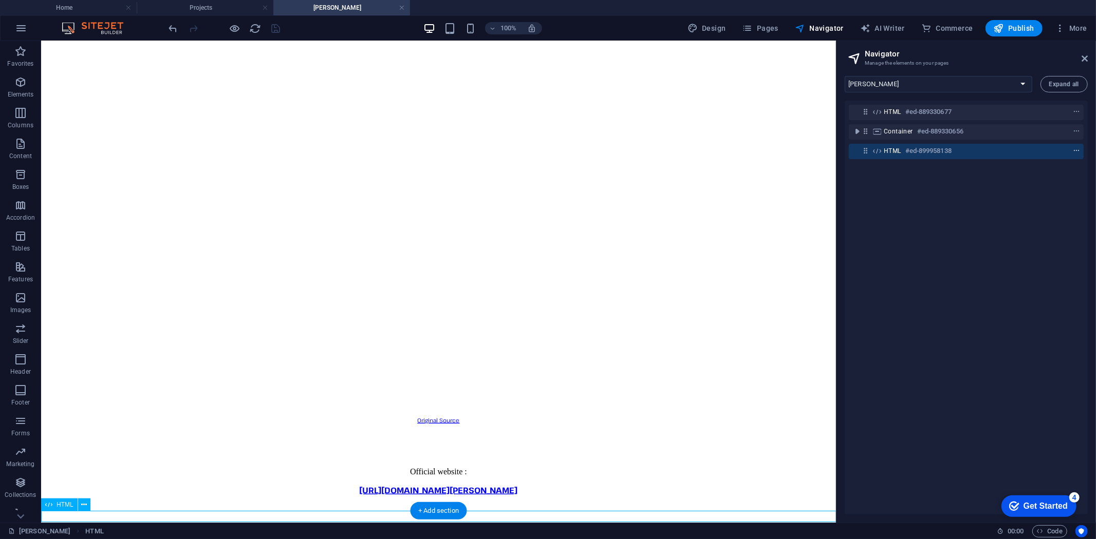
click at [1076, 151] on icon "context-menu" at bounding box center [1076, 150] width 7 height 7
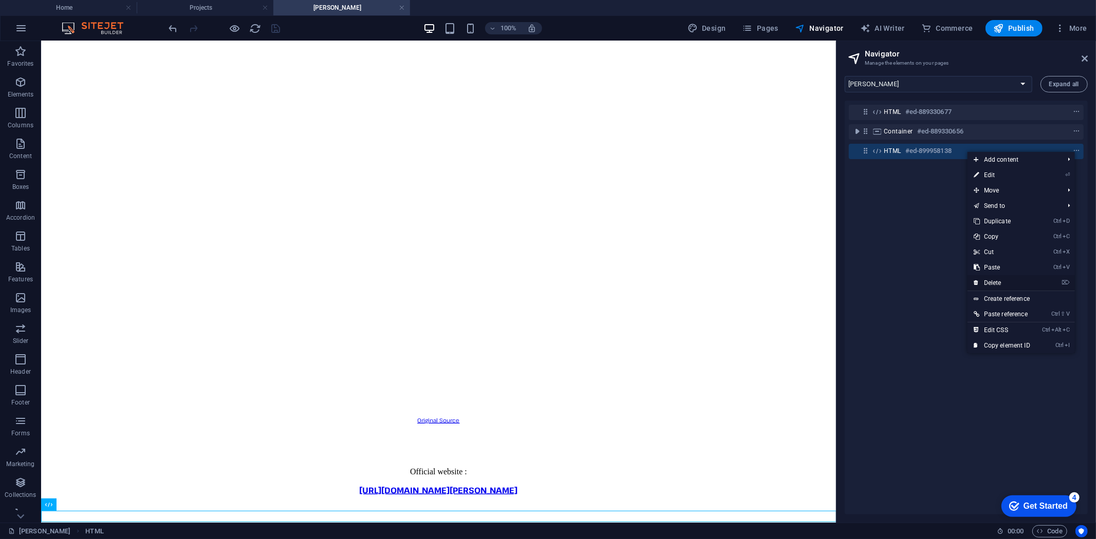
click at [997, 284] on link "⌦ Delete" at bounding box center [1001, 282] width 69 height 15
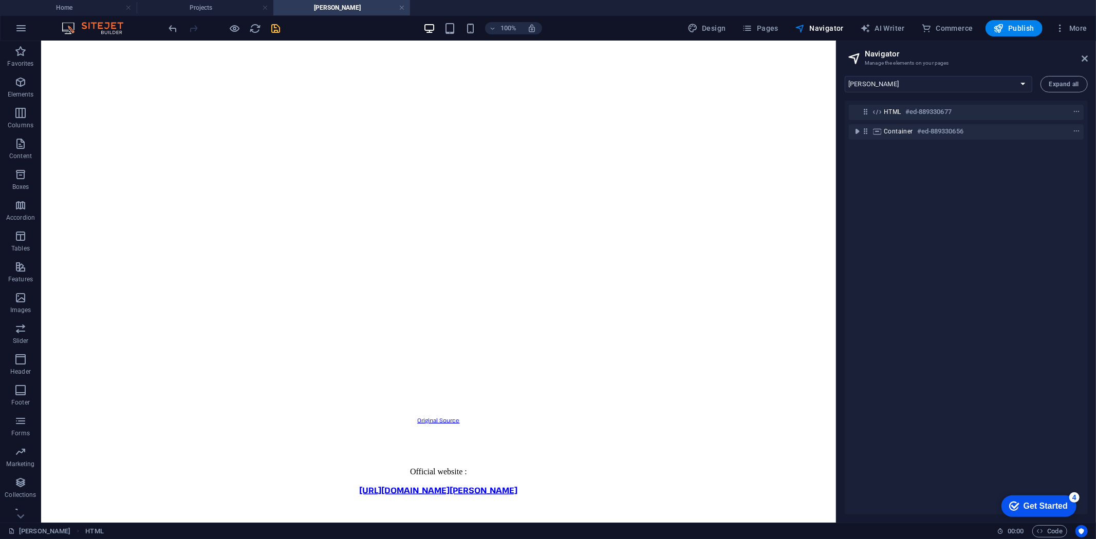
scroll to position [279, 0]
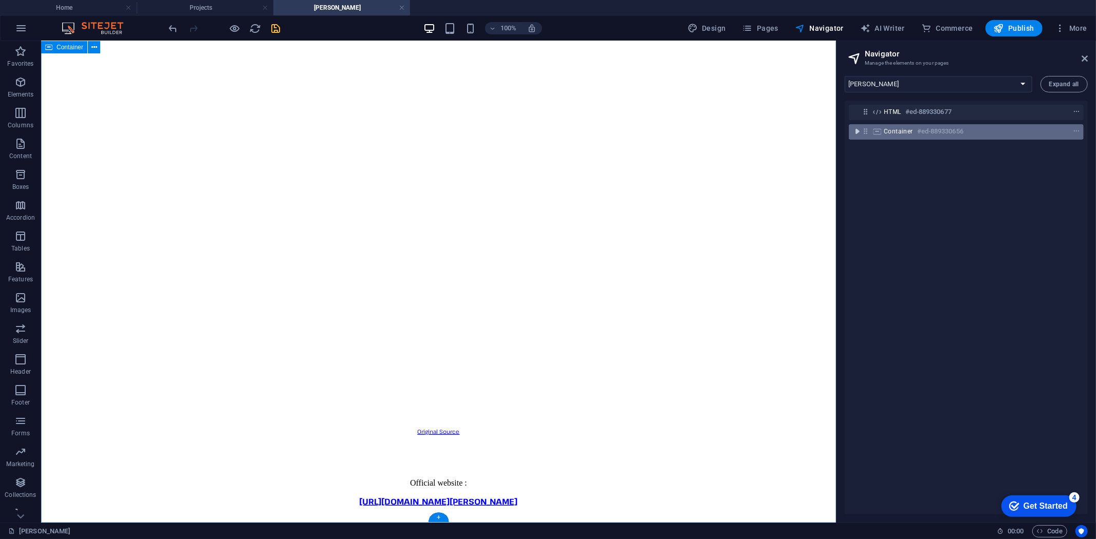
click at [854, 127] on icon "toggle-expand" at bounding box center [857, 131] width 10 height 10
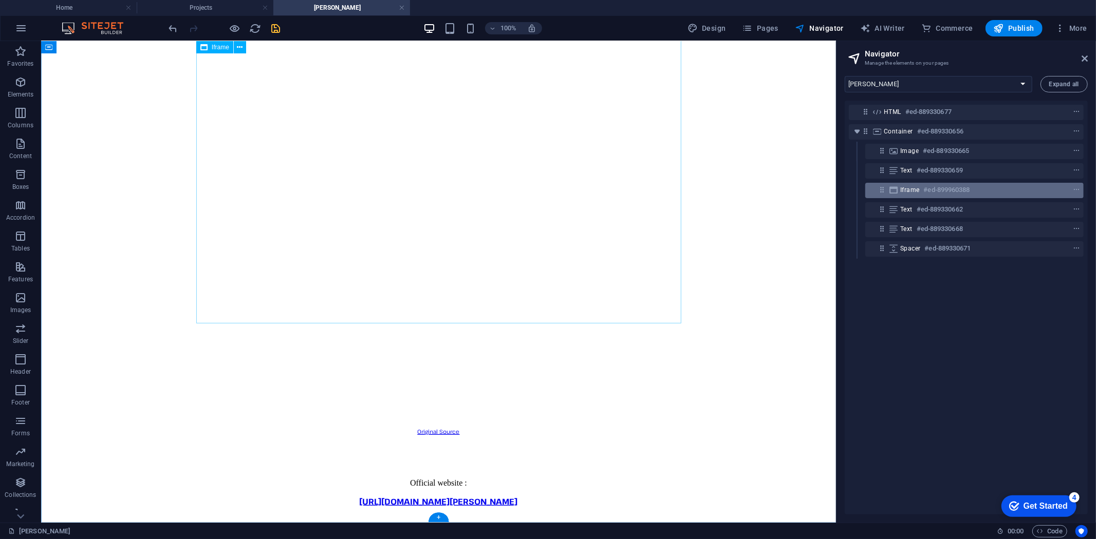
click at [944, 185] on h6 "#ed-899960388" at bounding box center [947, 190] width 46 height 12
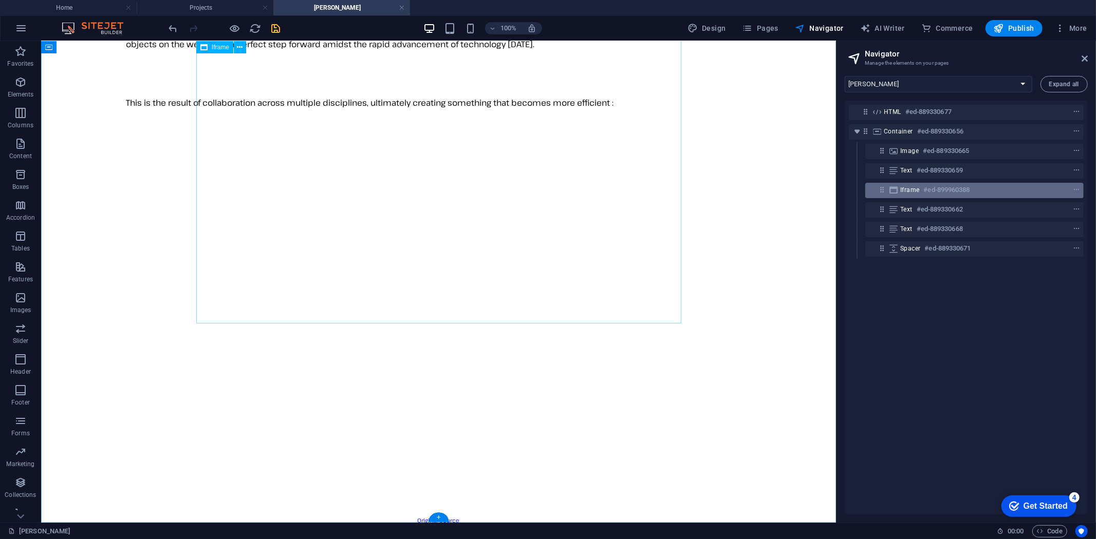
click at [944, 185] on h6 "#ed-899960388" at bounding box center [947, 190] width 46 height 12
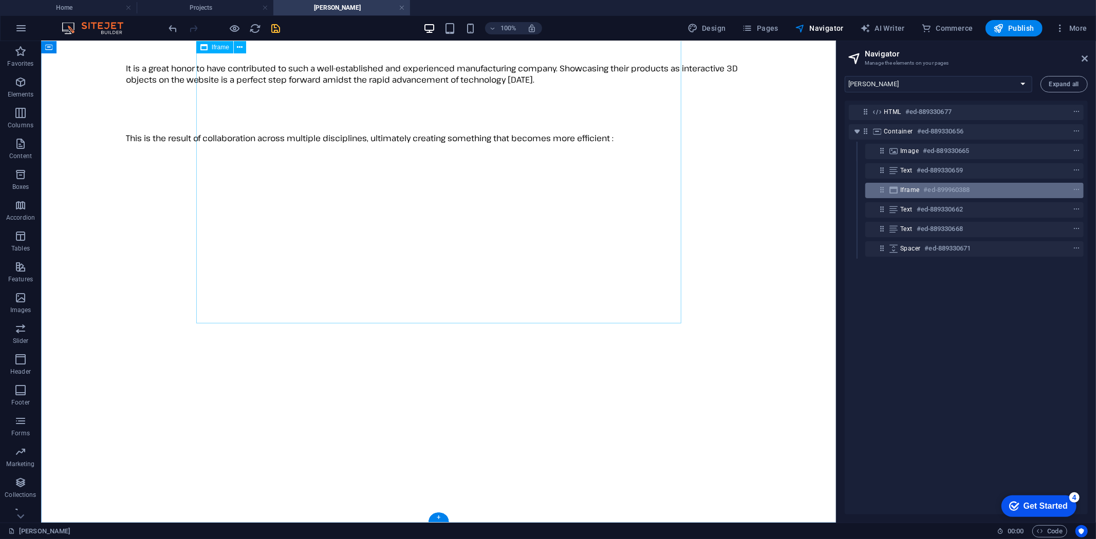
select select "%"
select select "px"
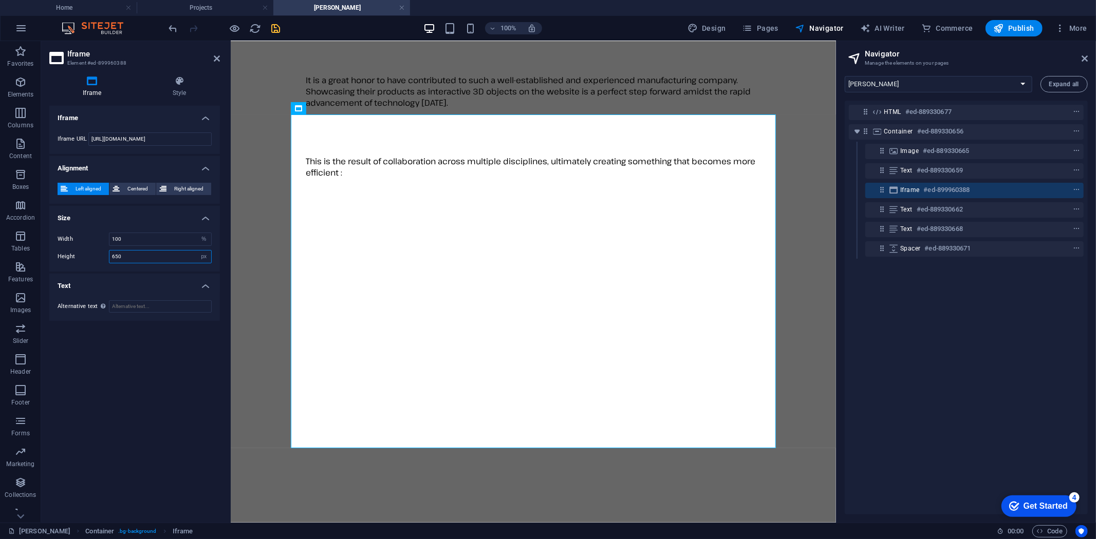
click at [173, 257] on input "650" at bounding box center [160, 257] width 102 height 12
click at [1015, 188] on div "Iframe #ed-899960388" at bounding box center [966, 190] width 132 height 12
click at [181, 84] on icon at bounding box center [179, 81] width 81 height 10
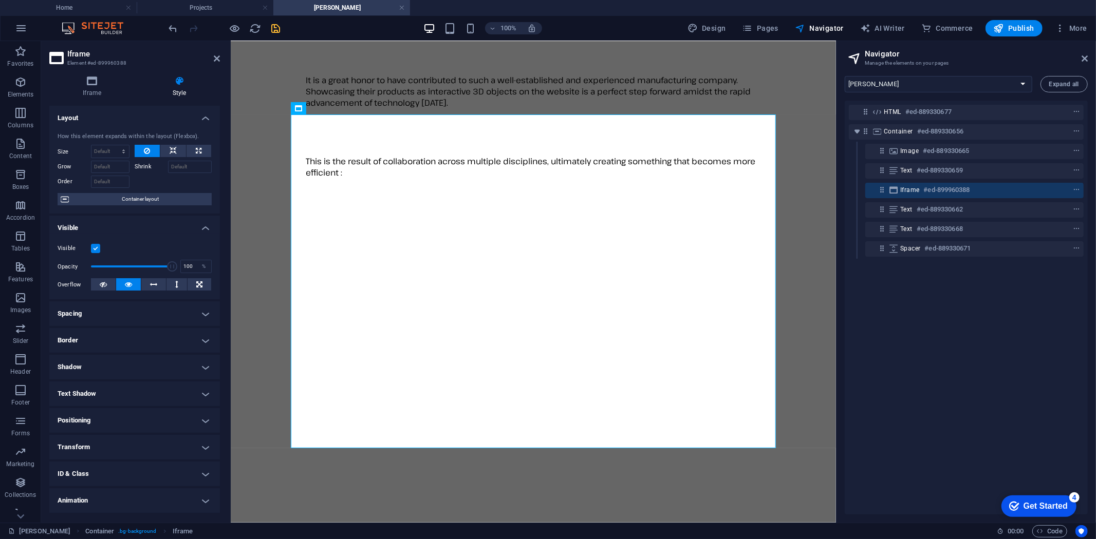
click at [135, 312] on h4 "Spacing" at bounding box center [134, 314] width 171 height 25
click at [166, 347] on button "Custom" at bounding box center [183, 352] width 55 height 12
click at [191, 379] on input "number" at bounding box center [192, 378] width 38 height 12
click at [170, 334] on span "Custom" at bounding box center [189, 334] width 40 height 12
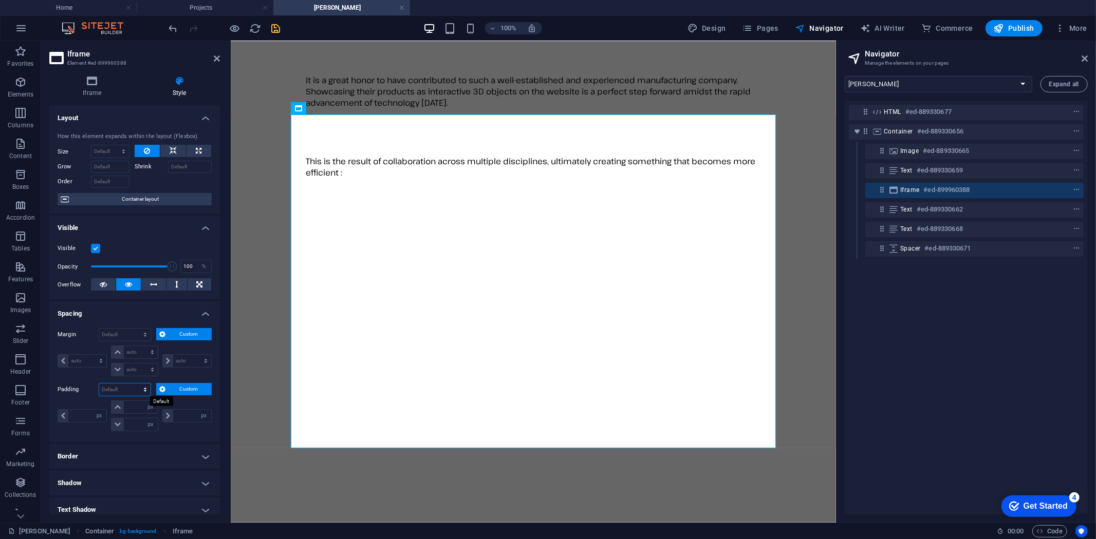
click at [143, 389] on select "Default px rem % vh vw Custom" at bounding box center [124, 390] width 51 height 12
click at [99, 384] on select "Default px rem % vh vw Custom" at bounding box center [124, 390] width 51 height 12
select select "DISABLED_OPTION_VALUE"
click at [137, 338] on select "Default auto px % rem vw vh Custom" at bounding box center [124, 335] width 51 height 12
select select "px"
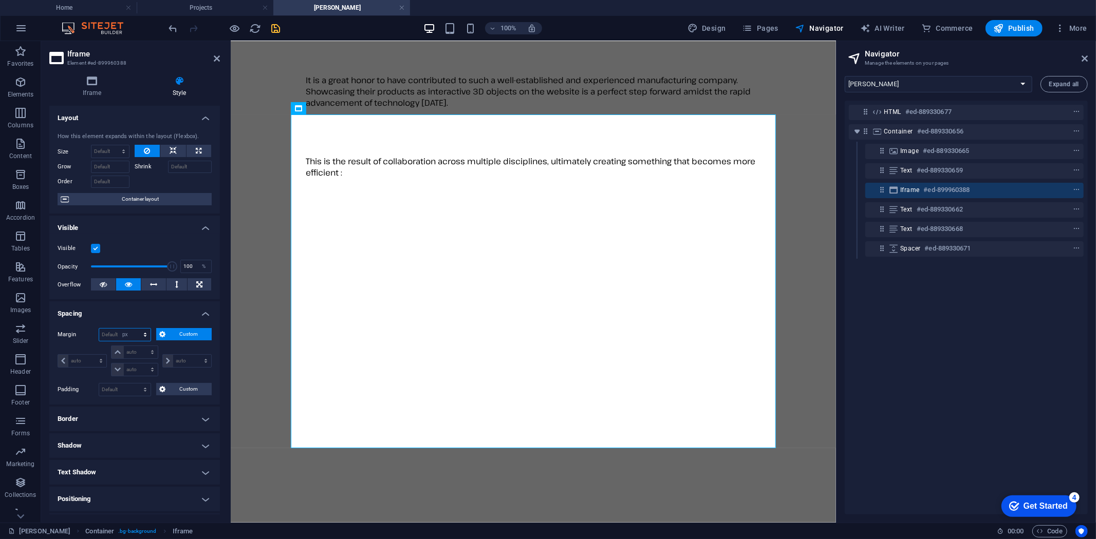
click at [136, 329] on select "Default auto px % rem vw vh Custom" at bounding box center [124, 335] width 51 height 12
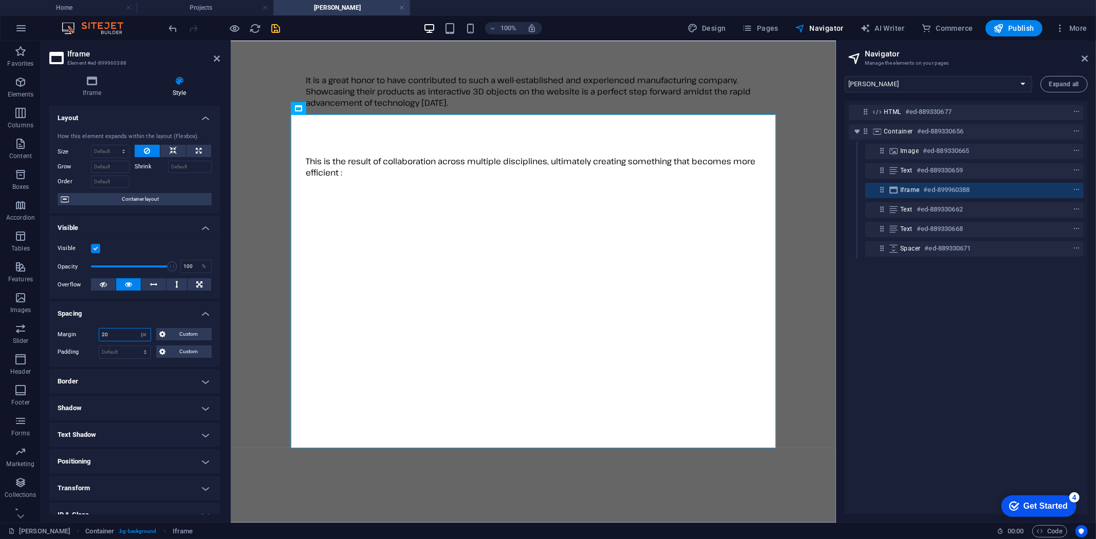
type input "20"
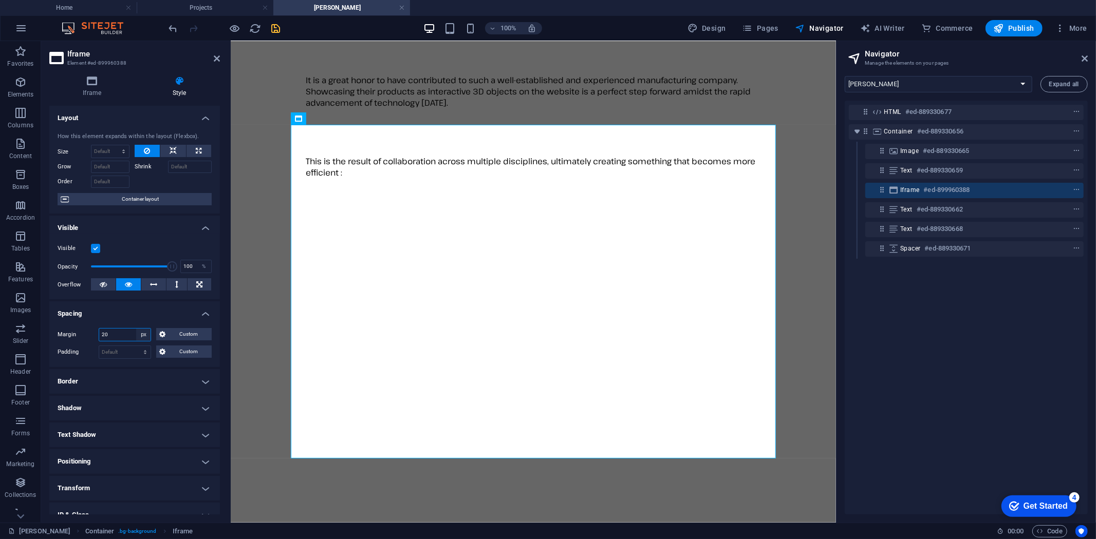
click at [142, 334] on select "Default auto px % rem vw vh Custom" at bounding box center [143, 335] width 14 height 12
select select "rem"
click at [136, 329] on select "Default auto px % rem vw vh Custom" at bounding box center [143, 335] width 14 height 12
click at [122, 335] on input "1.25" at bounding box center [124, 335] width 51 height 12
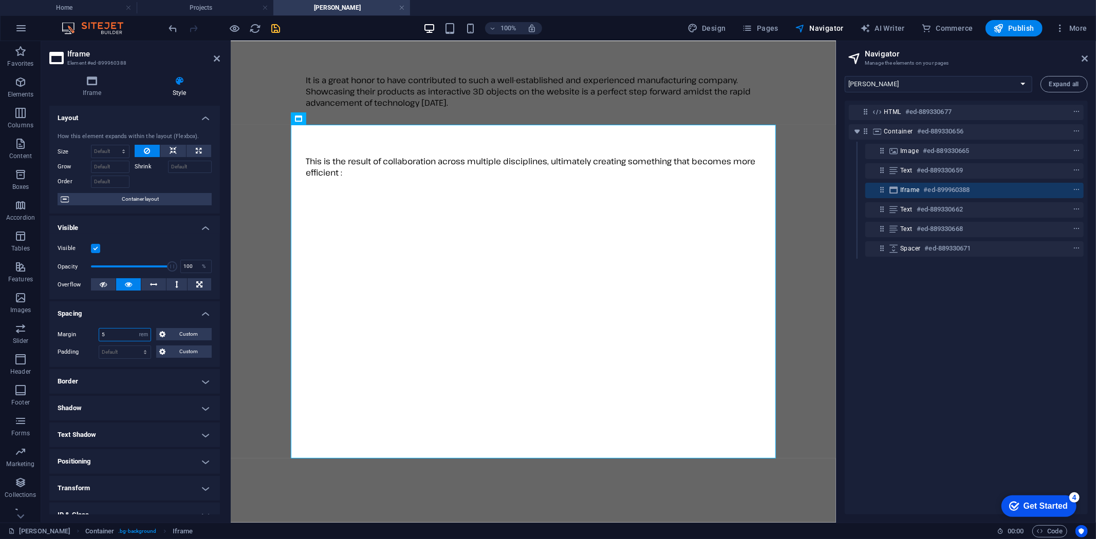
type input "5"
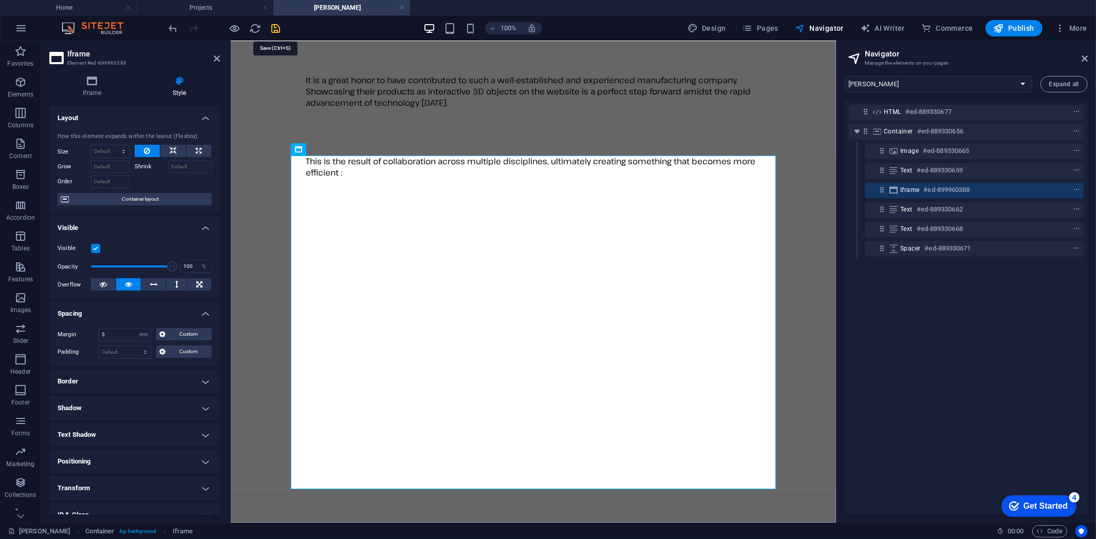
click at [274, 26] on icon "save" at bounding box center [276, 29] width 12 height 12
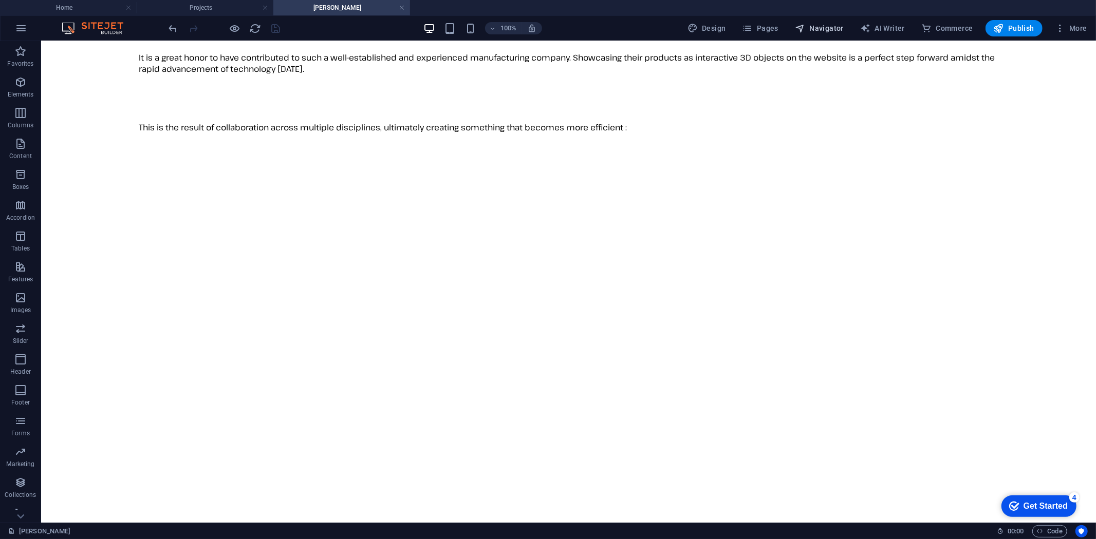
click at [821, 26] on span "Navigator" at bounding box center [819, 28] width 49 height 10
select select "16787499-en"
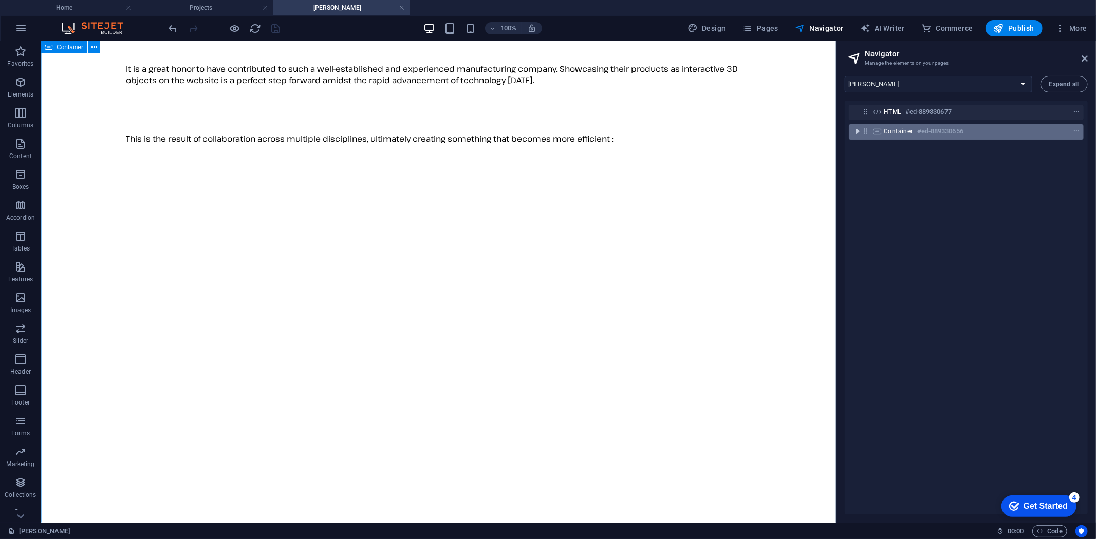
click at [854, 130] on icon "toggle-expand" at bounding box center [857, 131] width 10 height 10
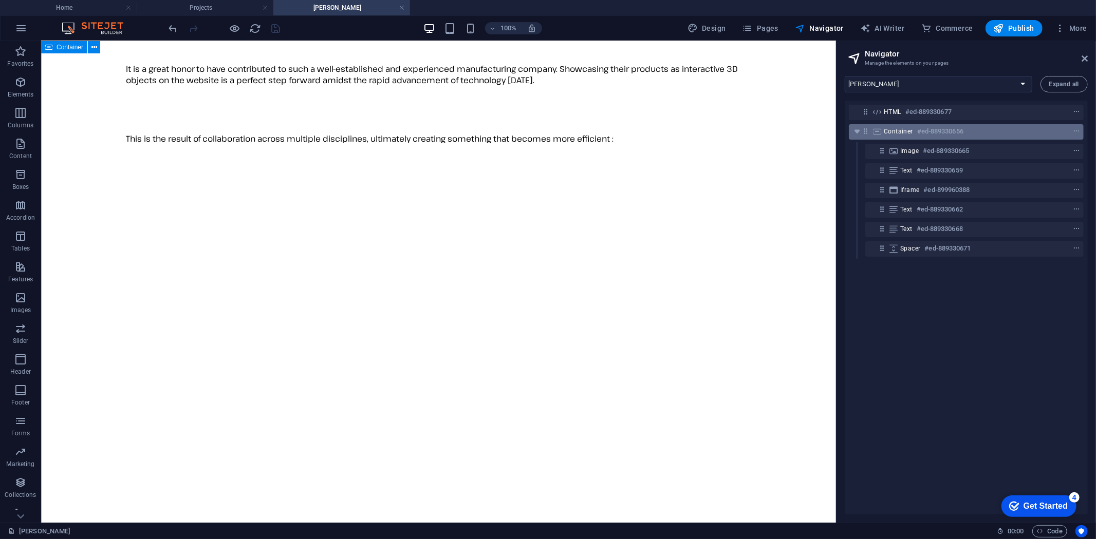
click at [948, 134] on h6 "#ed-889330656" at bounding box center [940, 131] width 46 height 12
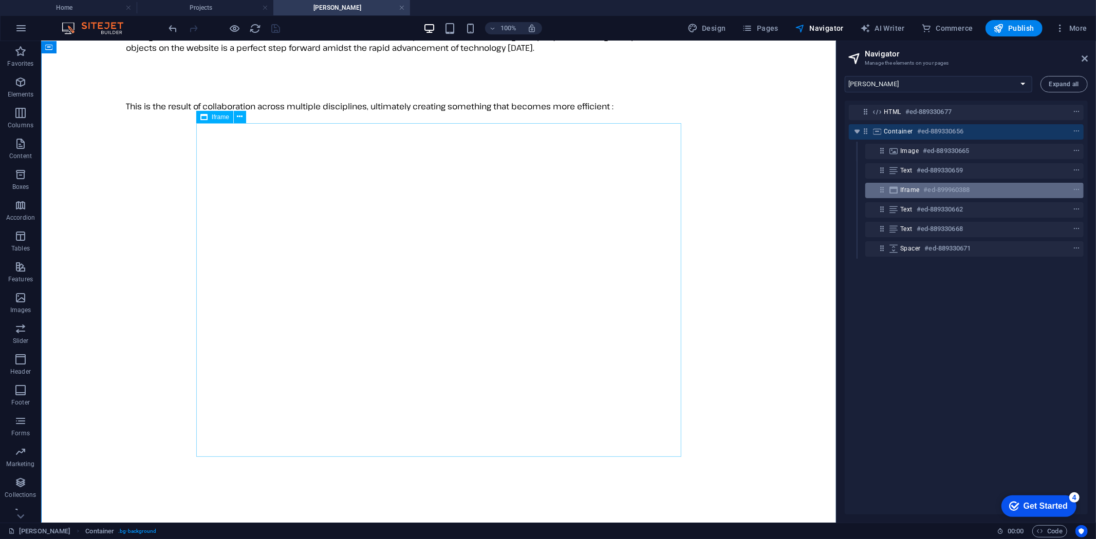
click at [956, 186] on h6 "#ed-899960388" at bounding box center [947, 190] width 46 height 12
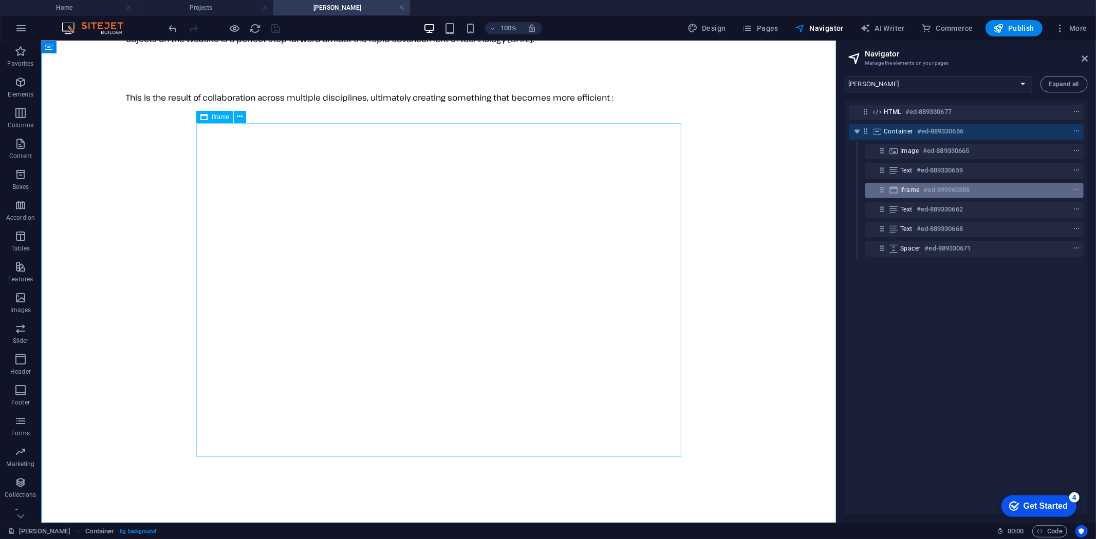
click at [956, 186] on h6 "#ed-899960388" at bounding box center [947, 190] width 46 height 12
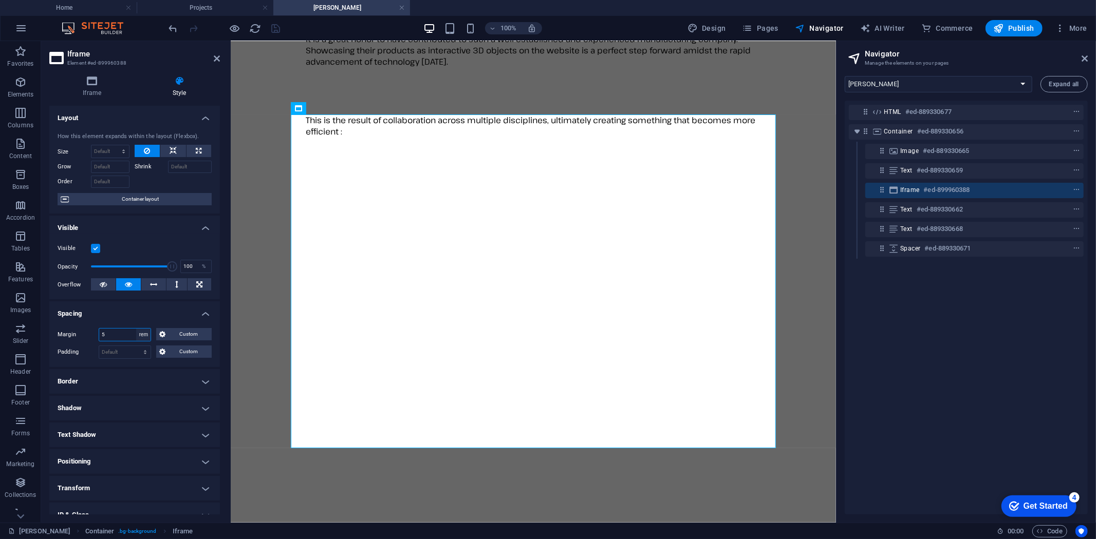
click at [145, 334] on select "Default auto px % rem vw vh Custom" at bounding box center [143, 335] width 14 height 12
select select "default"
click at [136, 329] on select "Default auto px % rem vw vh Custom" at bounding box center [143, 335] width 14 height 12
select select "DISABLED_OPTION_VALUE"
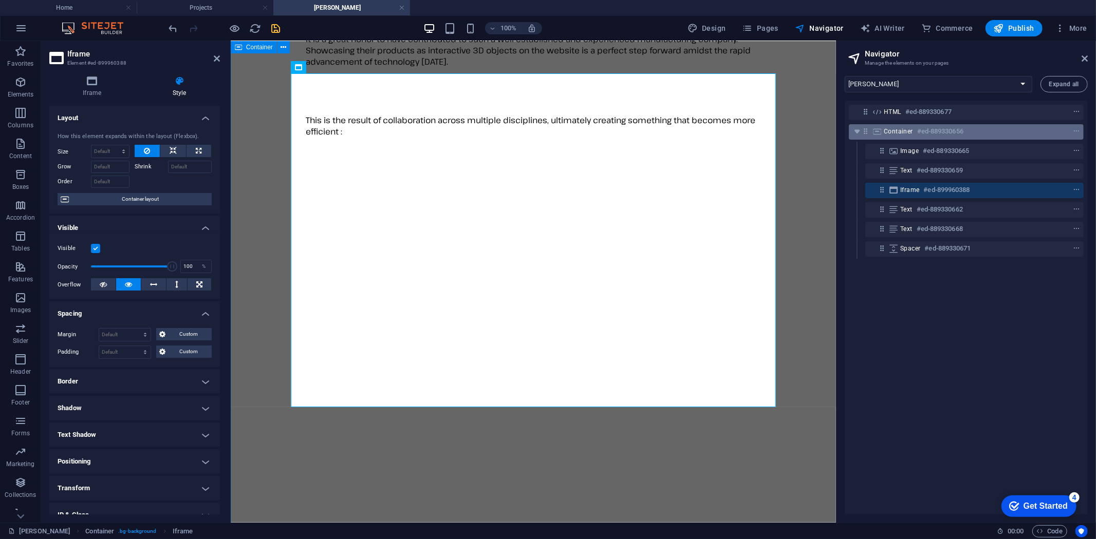
click at [966, 136] on div "Container #ed-889330656" at bounding box center [958, 131] width 148 height 12
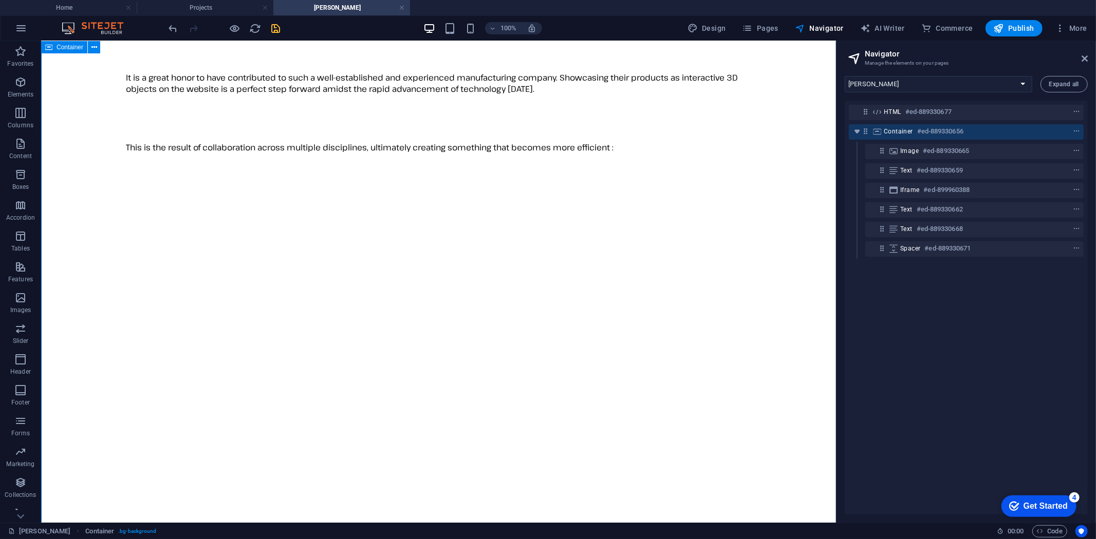
click at [966, 136] on div "Container #ed-889330656" at bounding box center [958, 131] width 148 height 12
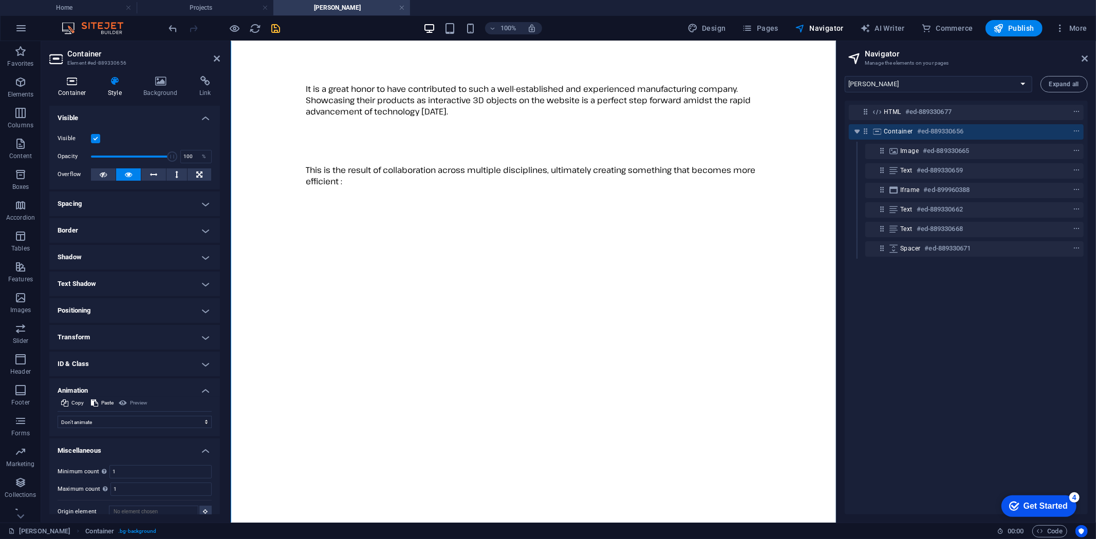
click at [72, 86] on icon at bounding box center [72, 81] width 46 height 10
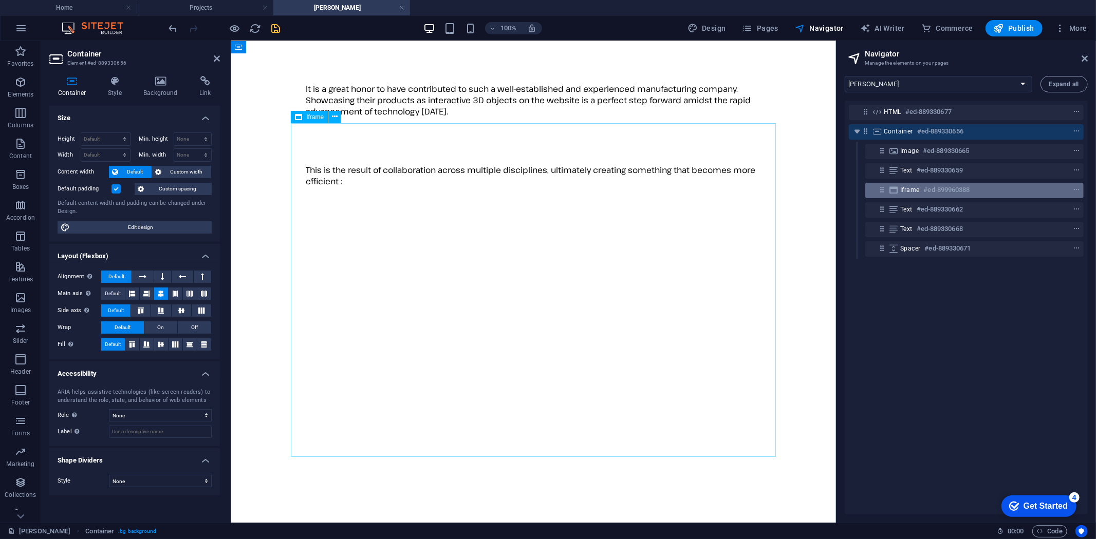
click at [989, 190] on div "Iframe #ed-899960388" at bounding box center [966, 190] width 132 height 12
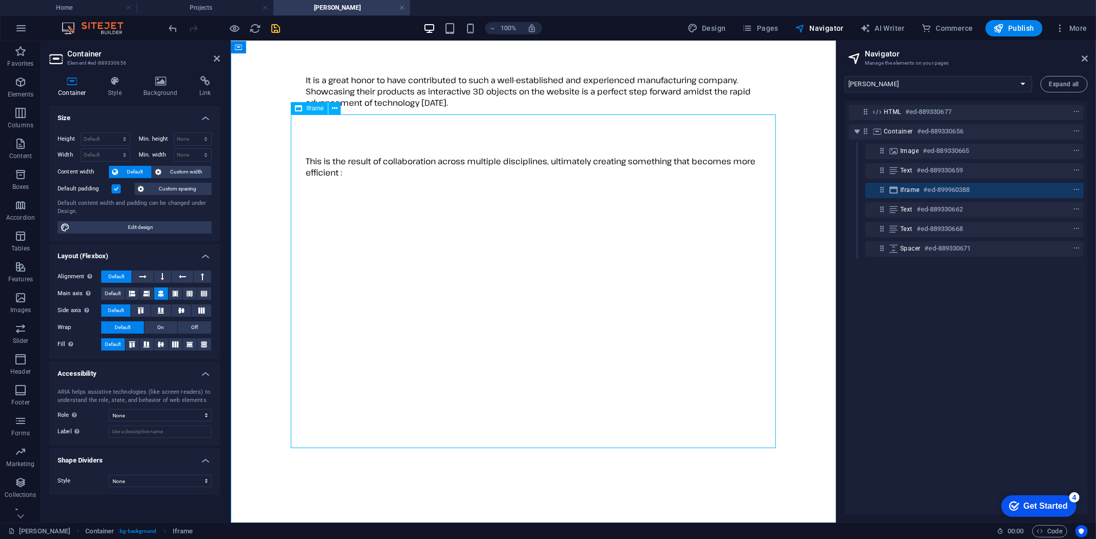
click at [989, 190] on div "Iframe #ed-899960388" at bounding box center [966, 190] width 132 height 12
select select "px"
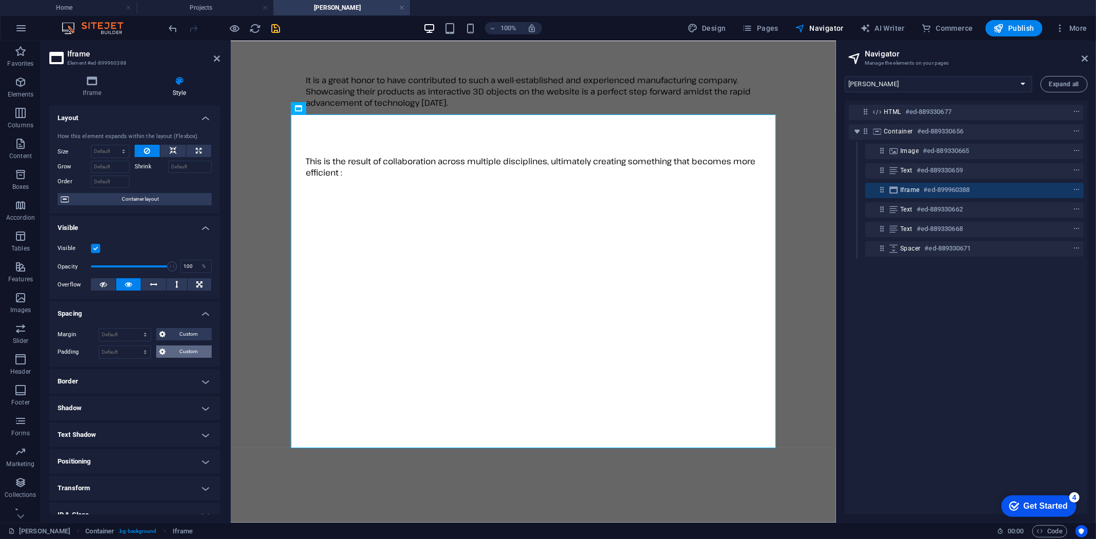
click at [181, 351] on span "Custom" at bounding box center [189, 352] width 40 height 12
click at [141, 354] on select "Default px rem % vh vw Custom" at bounding box center [124, 352] width 51 height 12
select select "rem"
click at [136, 346] on select "Default px rem % vh vw Custom" at bounding box center [124, 352] width 51 height 12
click at [126, 354] on input "10" at bounding box center [124, 352] width 51 height 12
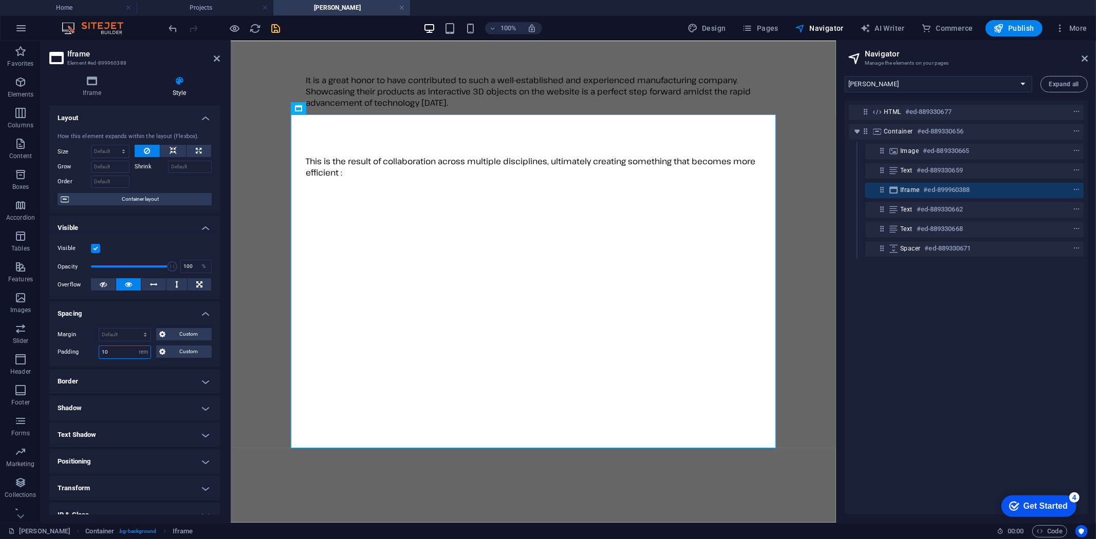
click at [126, 354] on input "10" at bounding box center [124, 352] width 51 height 12
click at [126, 354] on input "5" at bounding box center [124, 352] width 51 height 12
type input "2"
click at [278, 25] on icon "save" at bounding box center [276, 29] width 12 height 12
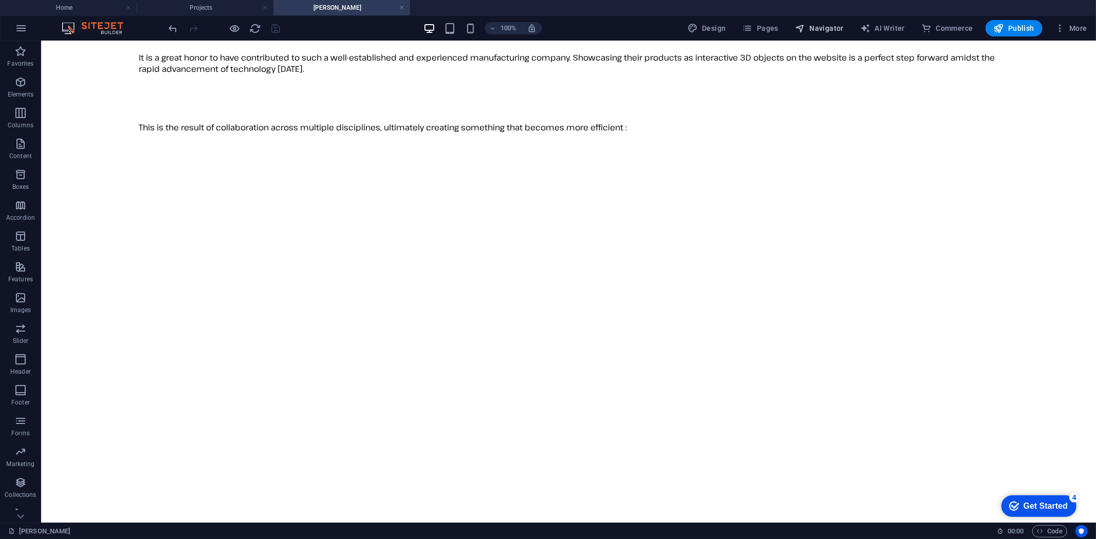
click at [820, 27] on span "Navigator" at bounding box center [819, 28] width 49 height 10
select select "16787499-en"
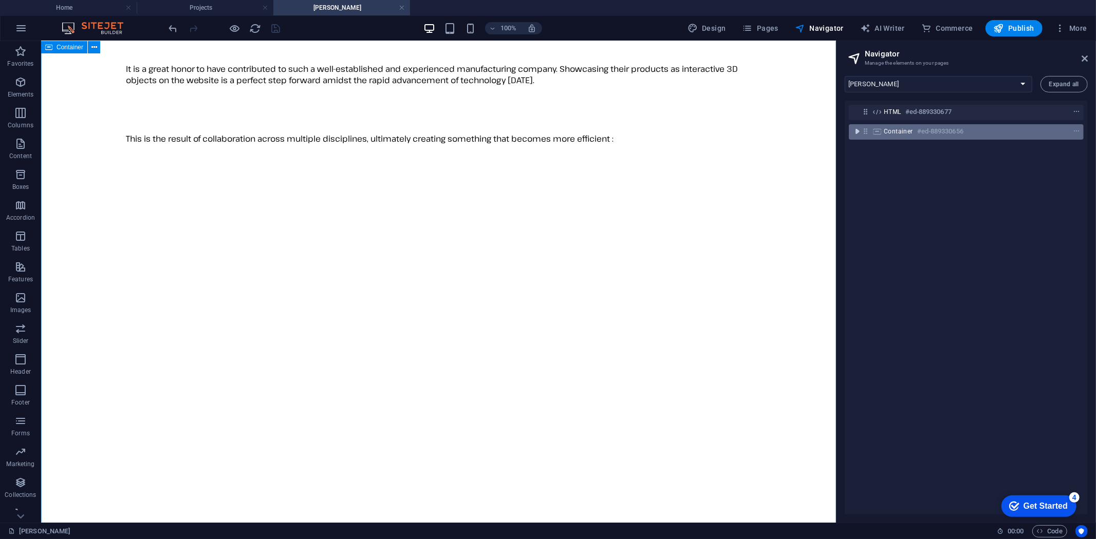
click at [853, 129] on icon "toggle-expand" at bounding box center [857, 131] width 10 height 10
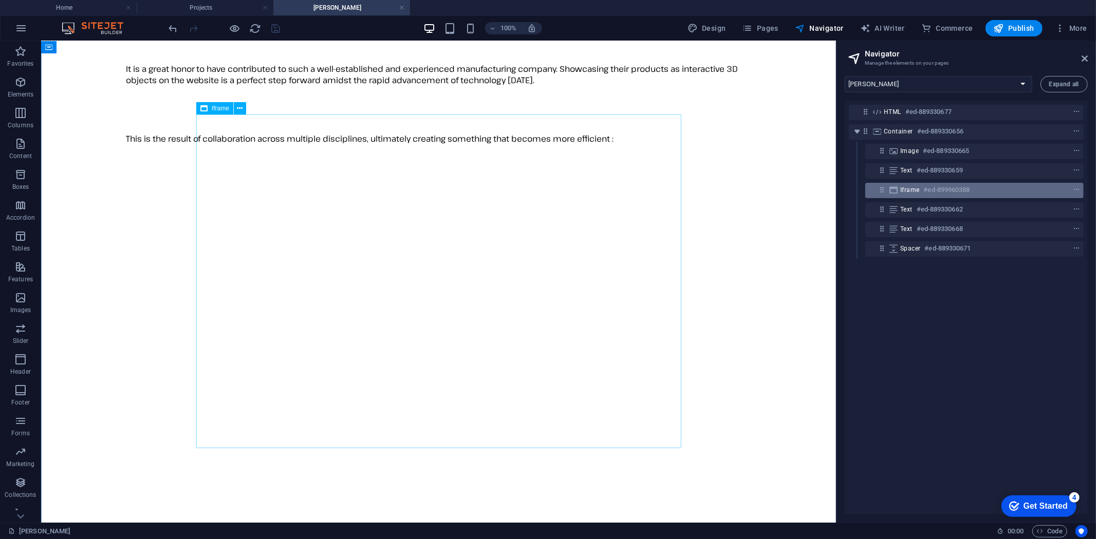
click at [931, 185] on h6 "#ed-899960388" at bounding box center [947, 190] width 46 height 12
select select "rem"
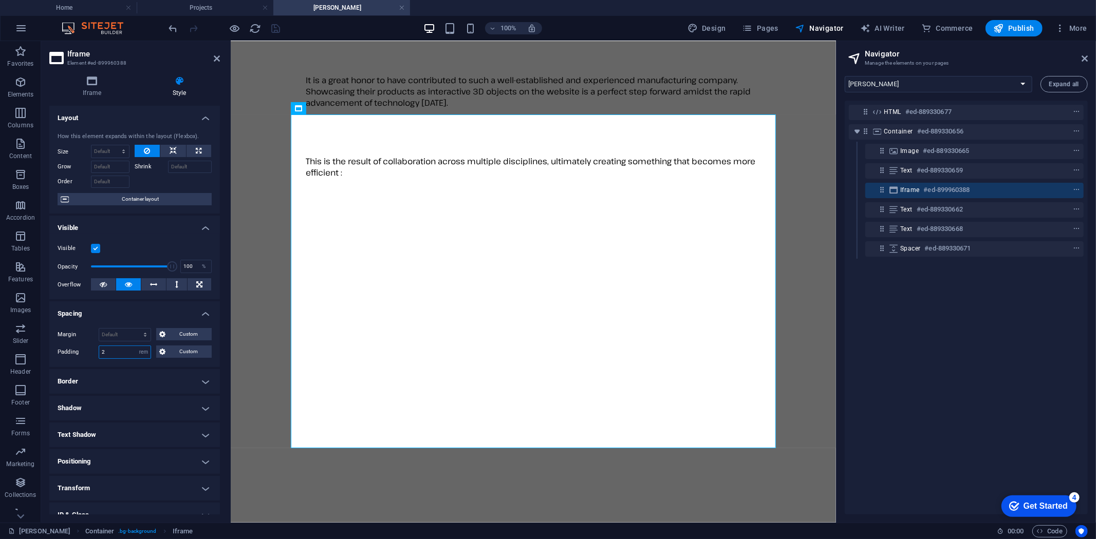
click at [116, 354] on input "2" at bounding box center [124, 352] width 51 height 12
type input "1"
click at [274, 23] on icon "save" at bounding box center [276, 29] width 12 height 12
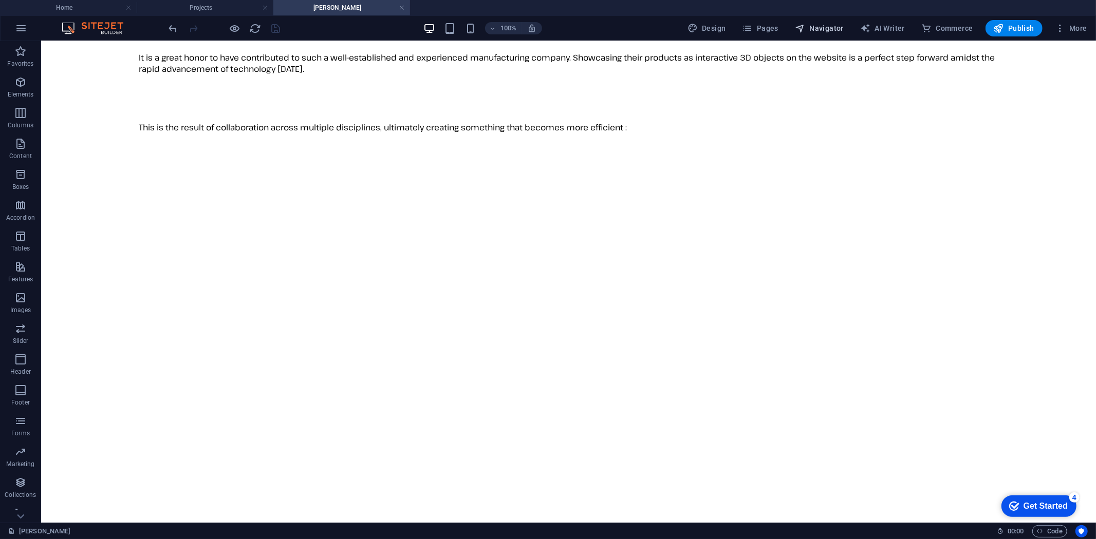
click at [827, 26] on span "Navigator" at bounding box center [819, 28] width 49 height 10
select select "16787499-en"
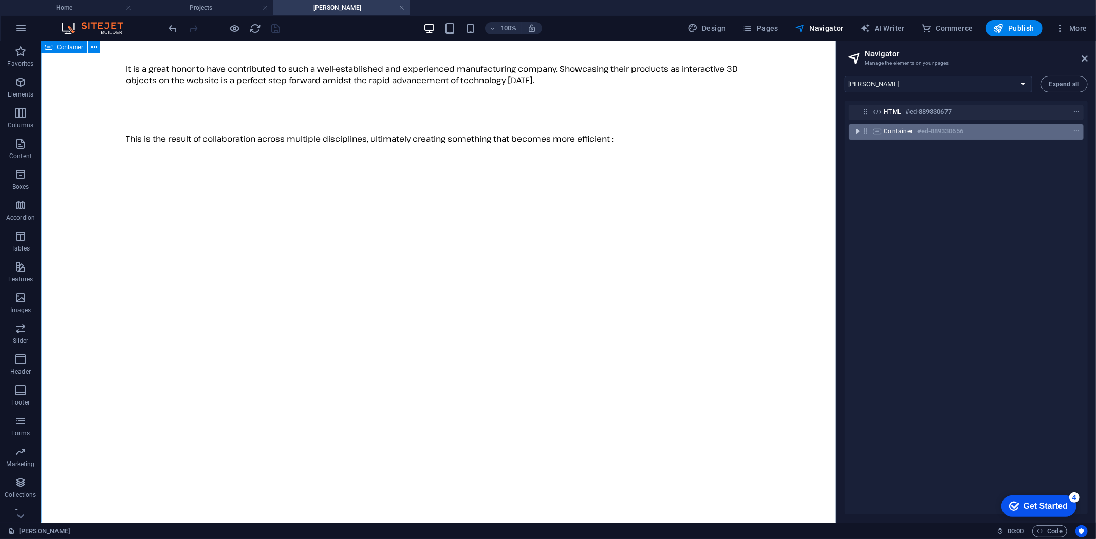
click at [859, 132] on icon "toggle-expand" at bounding box center [857, 131] width 10 height 10
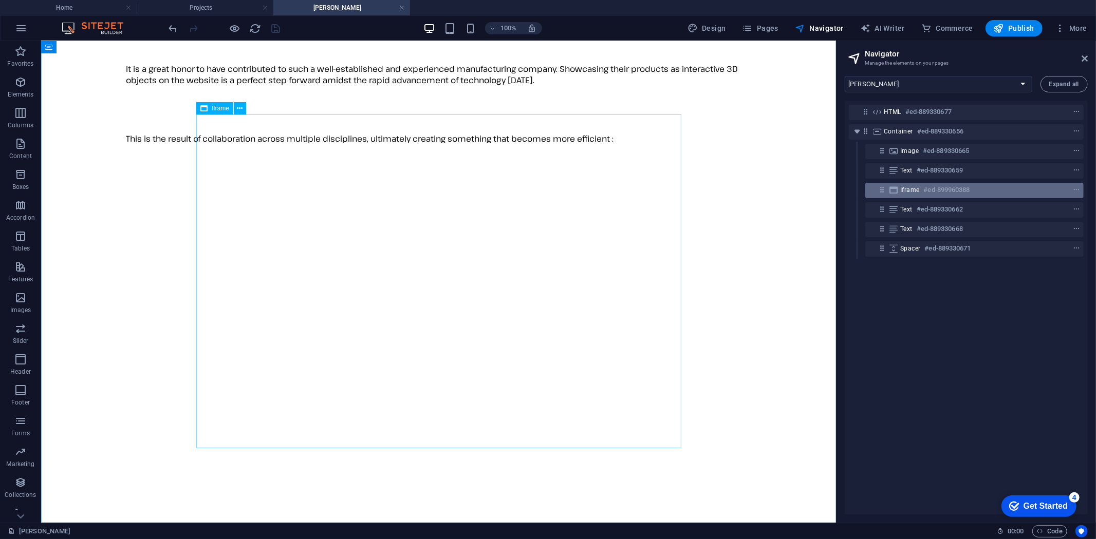
click at [931, 189] on h6 "#ed-899960388" at bounding box center [947, 190] width 46 height 12
select select "rem"
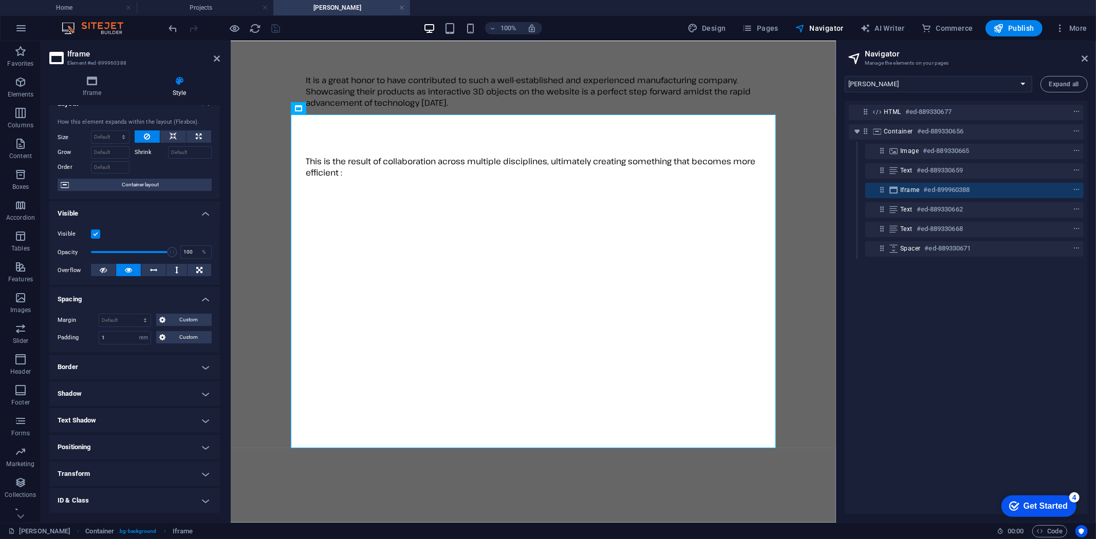
scroll to position [0, 0]
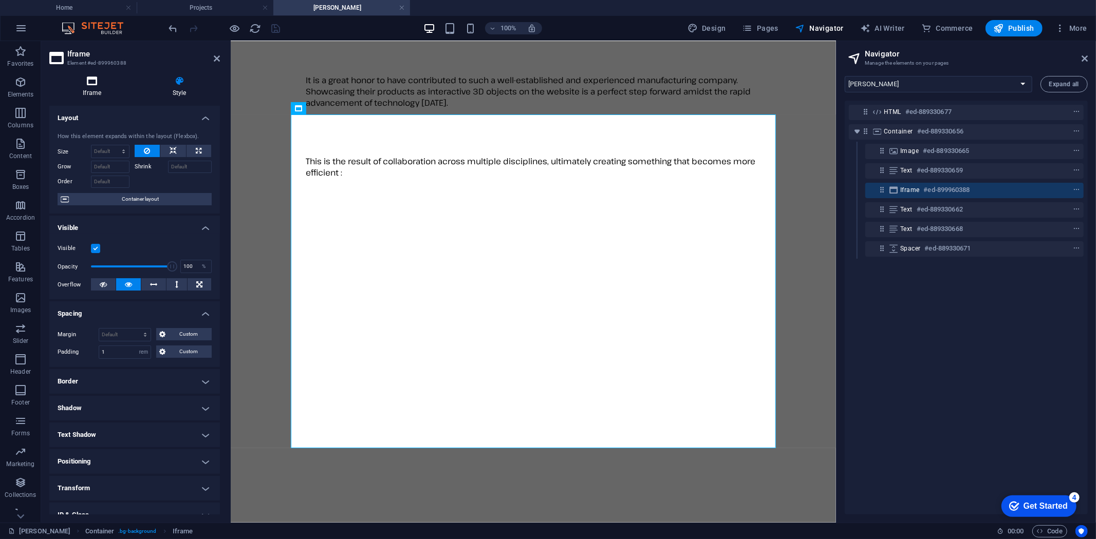
click at [88, 78] on icon at bounding box center [92, 81] width 86 height 10
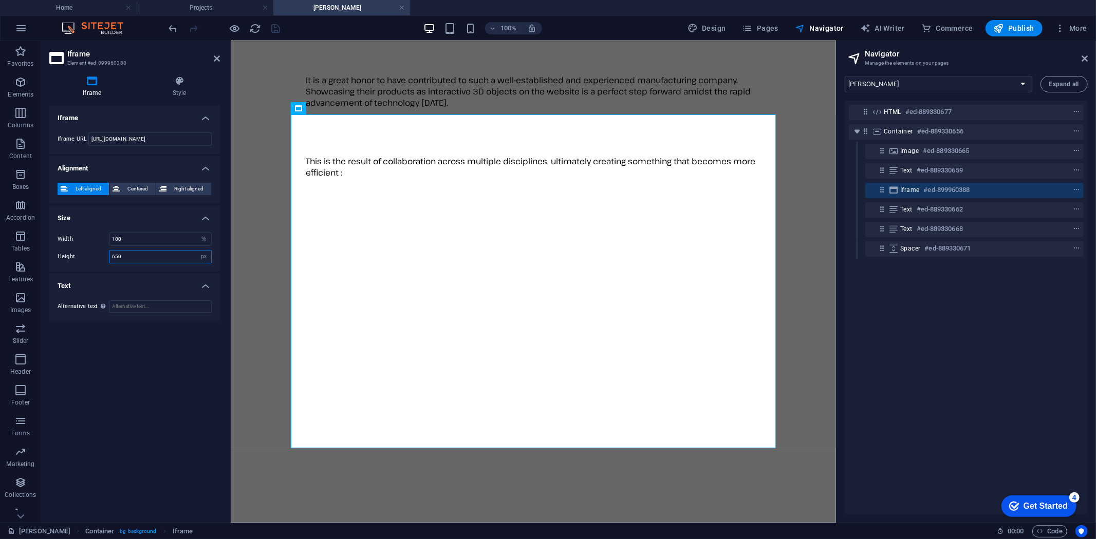
click at [129, 257] on input "650" at bounding box center [160, 257] width 102 height 12
type input "700"
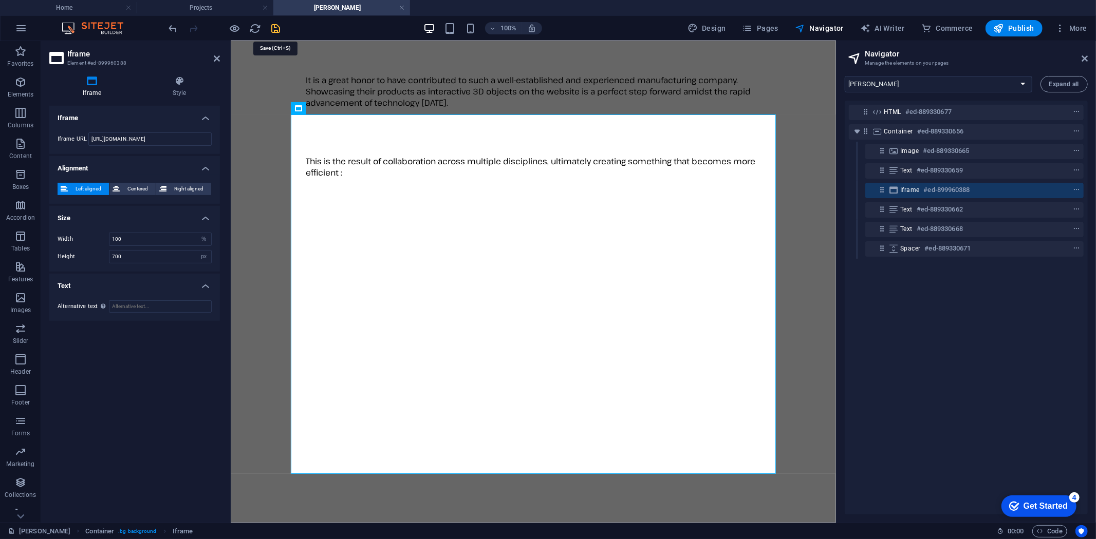
click at [276, 28] on icon "save" at bounding box center [276, 29] width 12 height 12
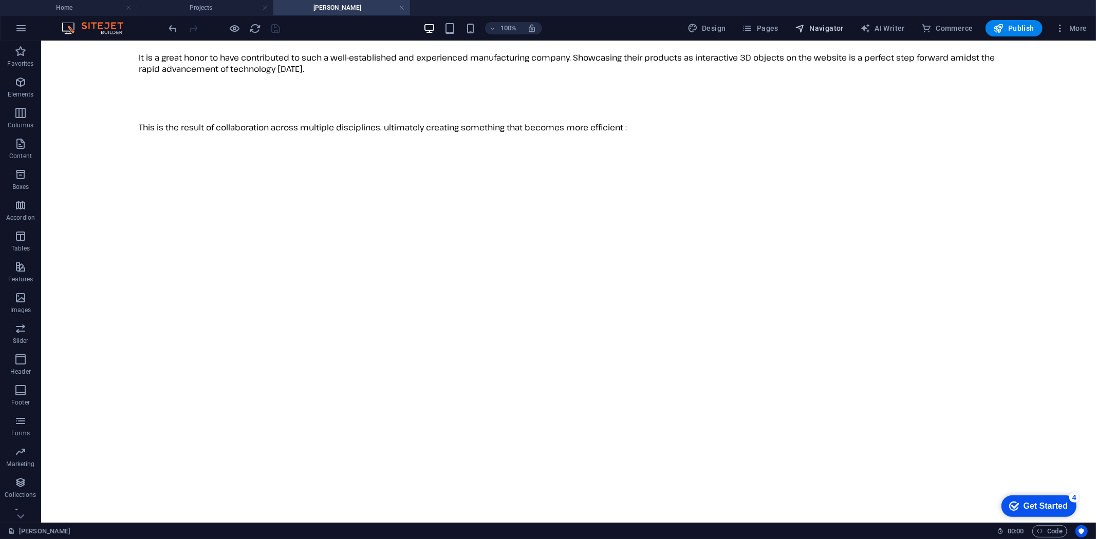
click at [829, 24] on span "Navigator" at bounding box center [819, 28] width 49 height 10
select select "16787499-en"
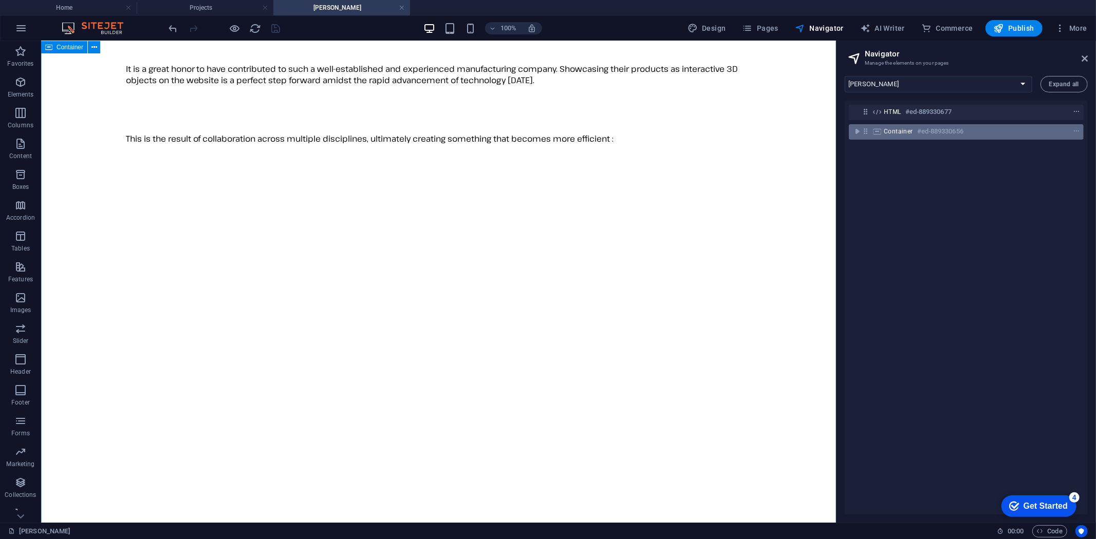
click at [897, 126] on div "Container #ed-889330656" at bounding box center [958, 131] width 148 height 12
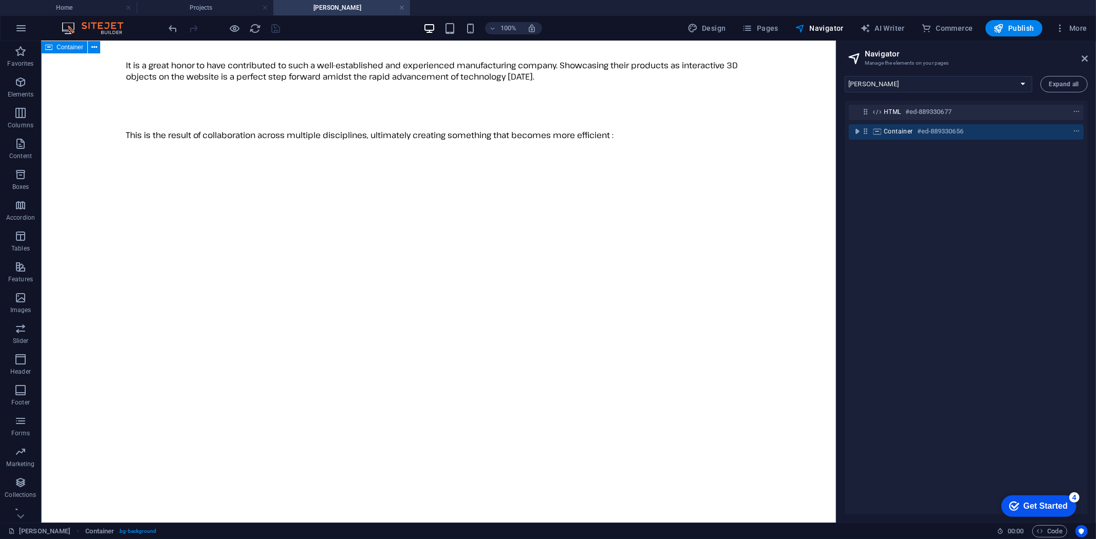
click at [897, 126] on div "Container #ed-889330656" at bounding box center [958, 131] width 148 height 12
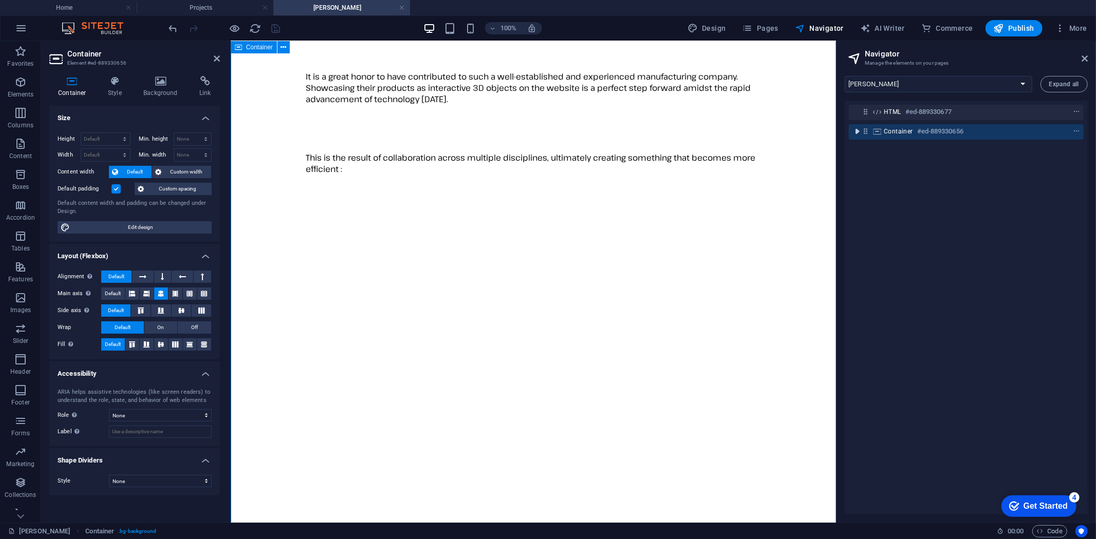
click at [855, 135] on icon "toggle-expand" at bounding box center [857, 131] width 10 height 10
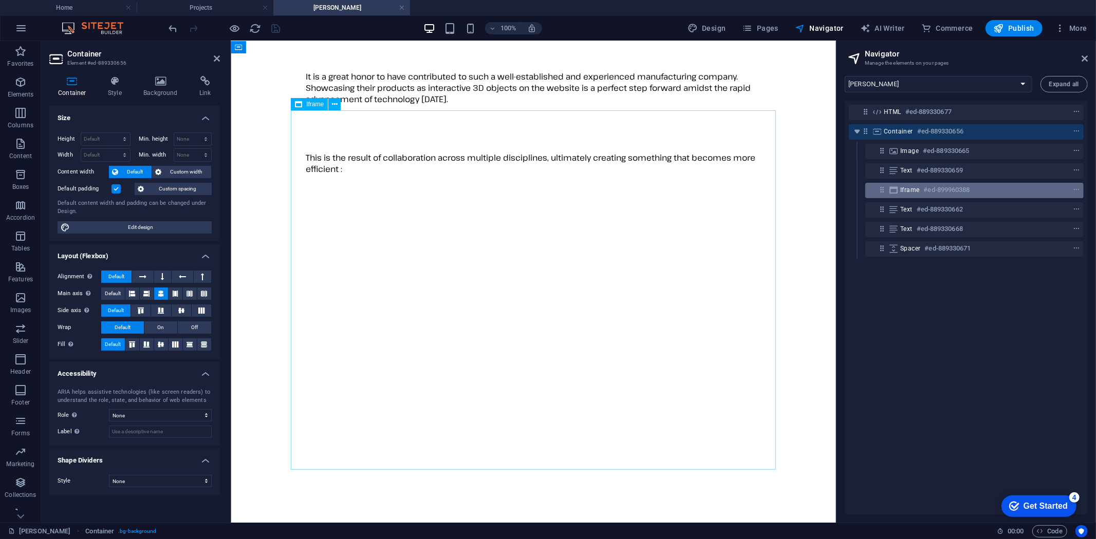
click at [937, 189] on h6 "#ed-899960388" at bounding box center [947, 190] width 46 height 12
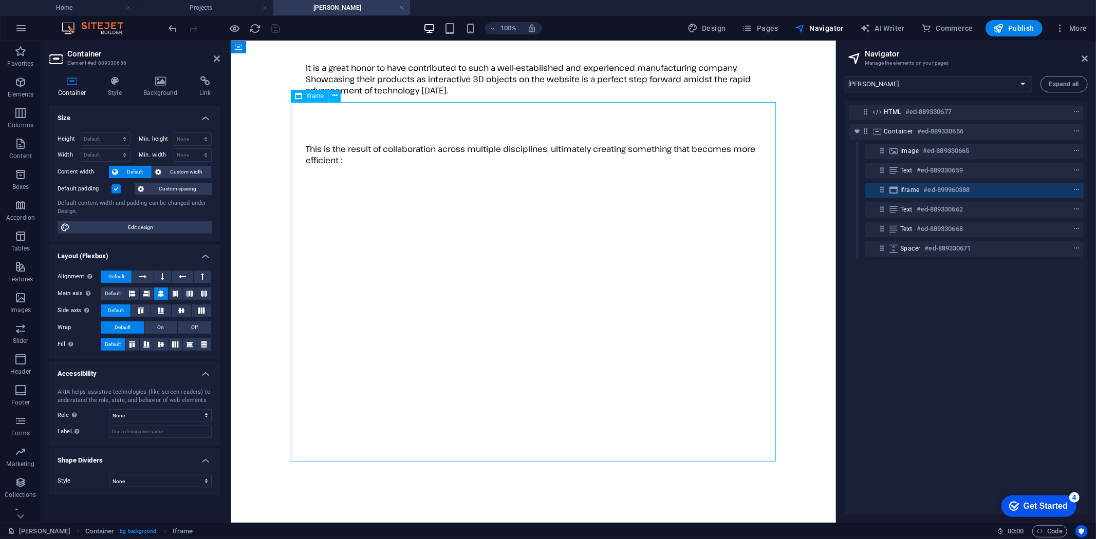
click at [937, 189] on h6 "#ed-899960388" at bounding box center [947, 190] width 46 height 12
select select "%"
select select "px"
select select "rem"
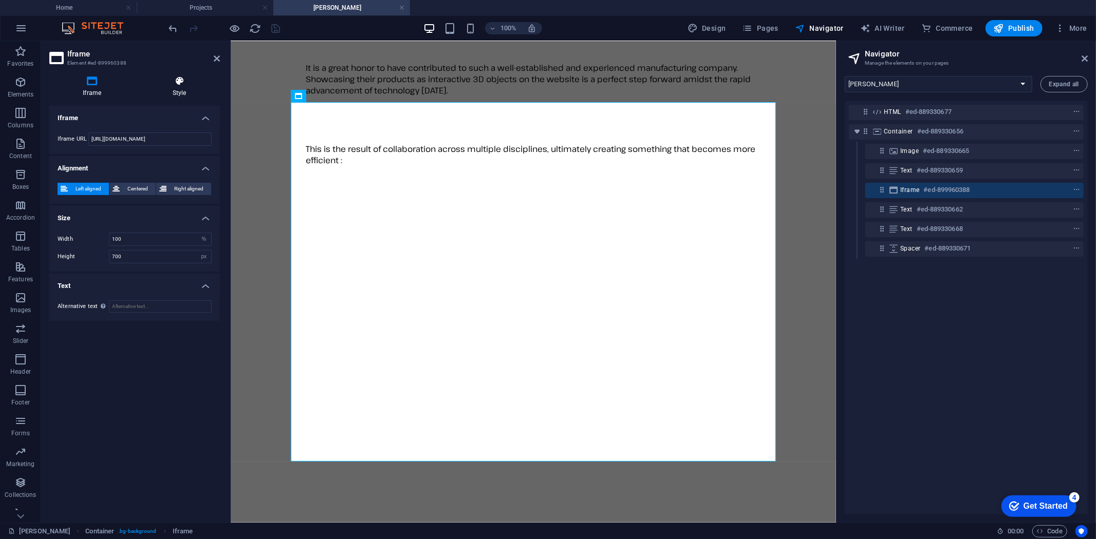
click at [181, 82] on icon at bounding box center [179, 81] width 81 height 10
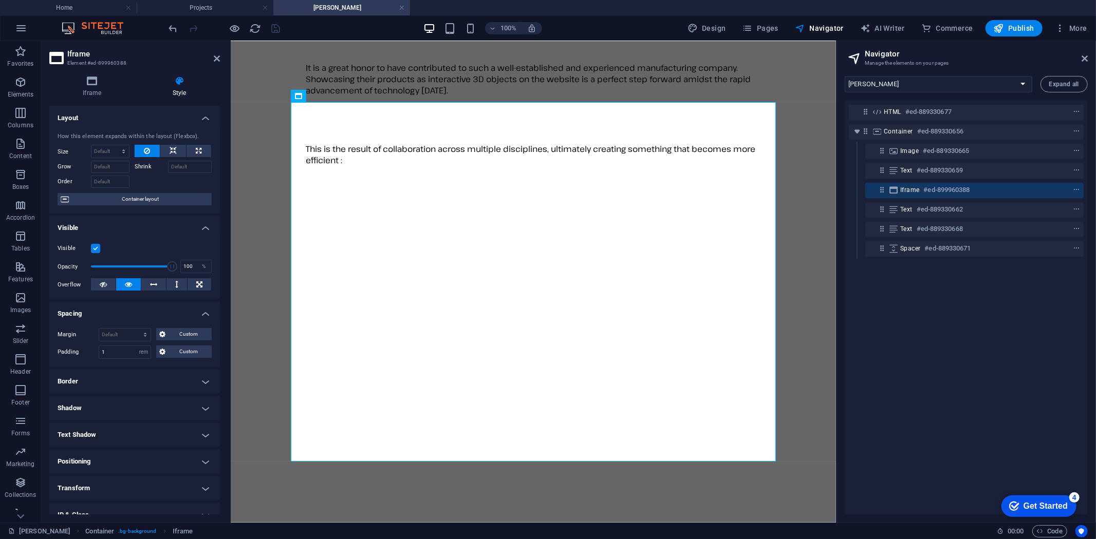
click at [130, 382] on h4 "Border" at bounding box center [134, 381] width 171 height 25
click at [124, 418] on select "Default px rem % vh vw Custom" at bounding box center [127, 421] width 50 height 12
select select "px"
click at [137, 415] on select "Default px rem % vh vw Custom" at bounding box center [127, 421] width 50 height 12
type input "10"
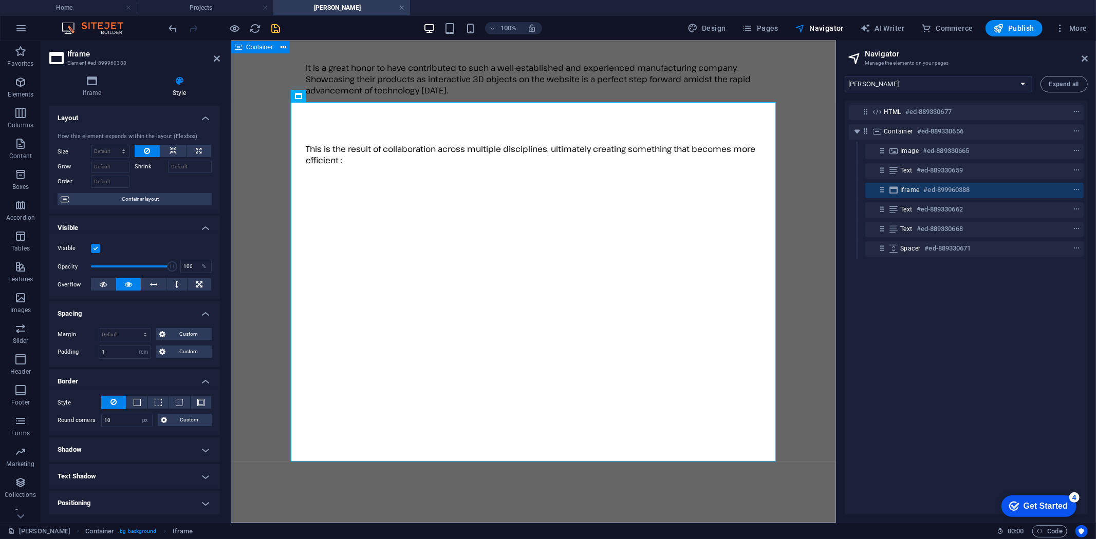
click at [284, 498] on div "[PERSON_NAME] Australia is an Australian manufacturing company based in [GEOGRA…" at bounding box center [532, 365] width 597 height 792
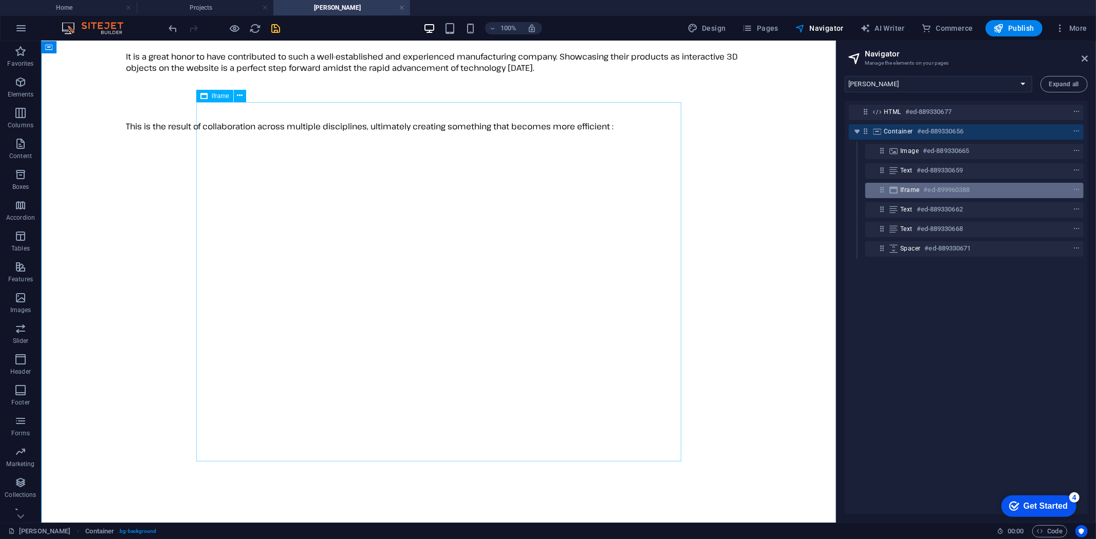
click at [961, 192] on h6 "#ed-899960388" at bounding box center [947, 190] width 46 height 12
select select "rem"
select select "px"
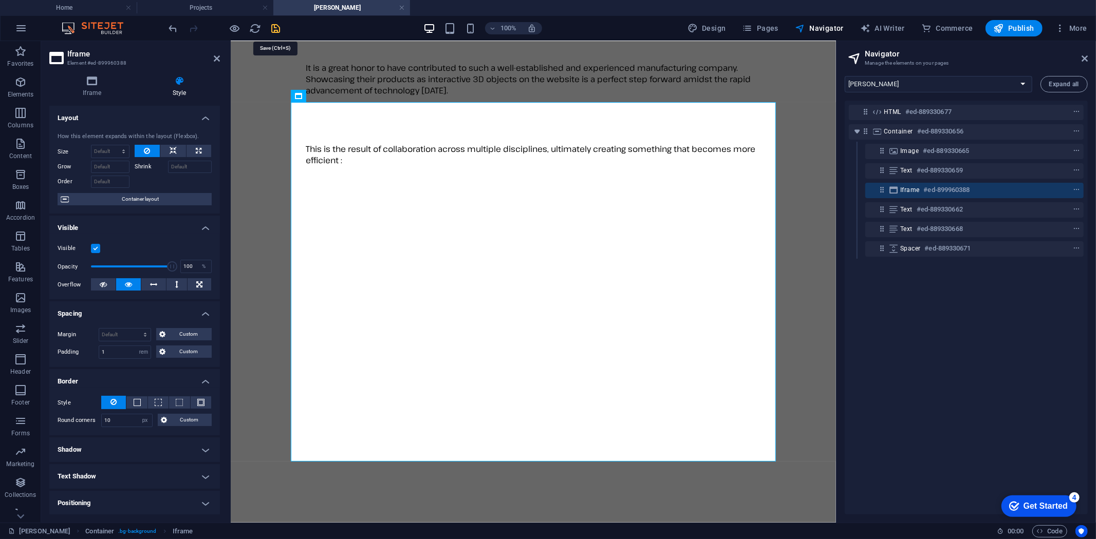
click at [275, 28] on icon "save" at bounding box center [276, 29] width 12 height 12
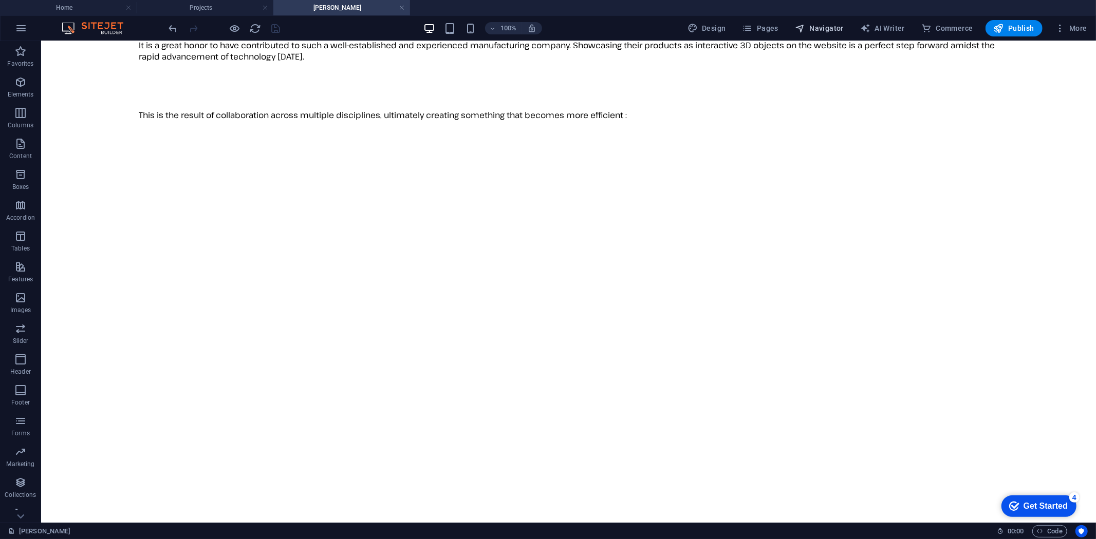
click at [836, 28] on span "Navigator" at bounding box center [819, 28] width 49 height 10
select select "16787499-en"
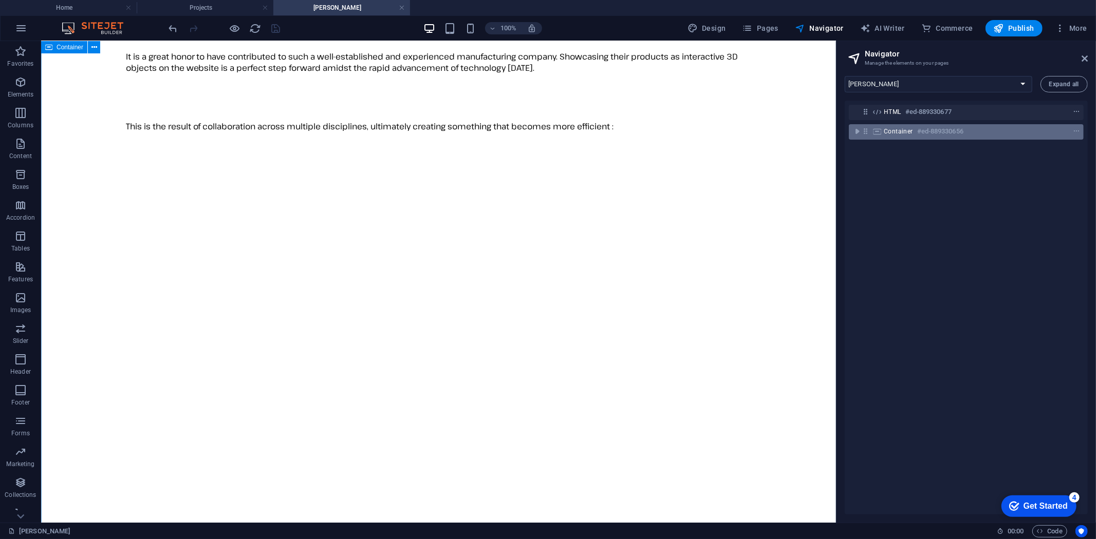
click at [925, 132] on h6 "#ed-889330656" at bounding box center [940, 131] width 46 height 12
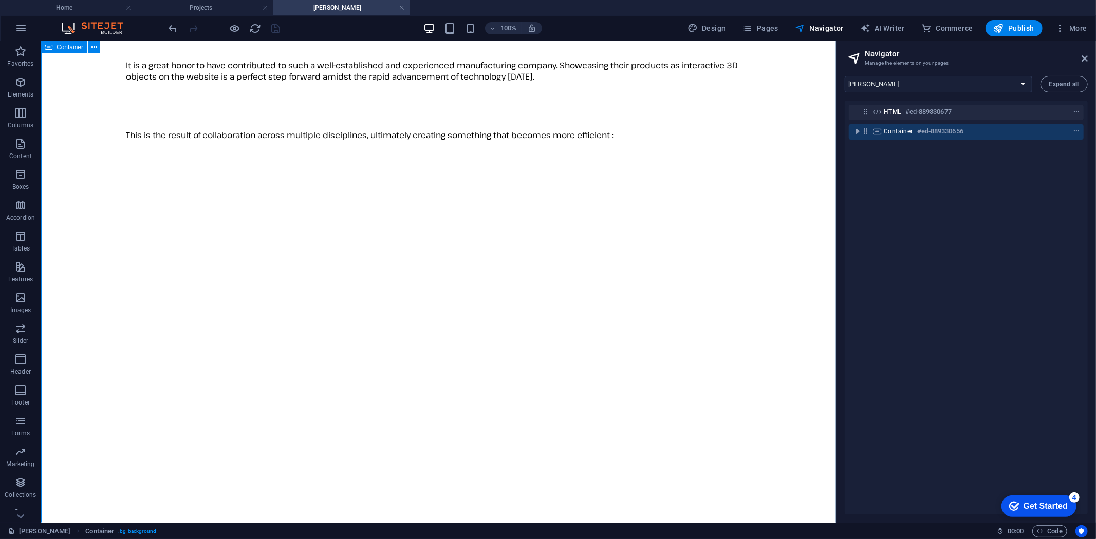
click at [925, 132] on h6 "#ed-889330656" at bounding box center [940, 131] width 46 height 12
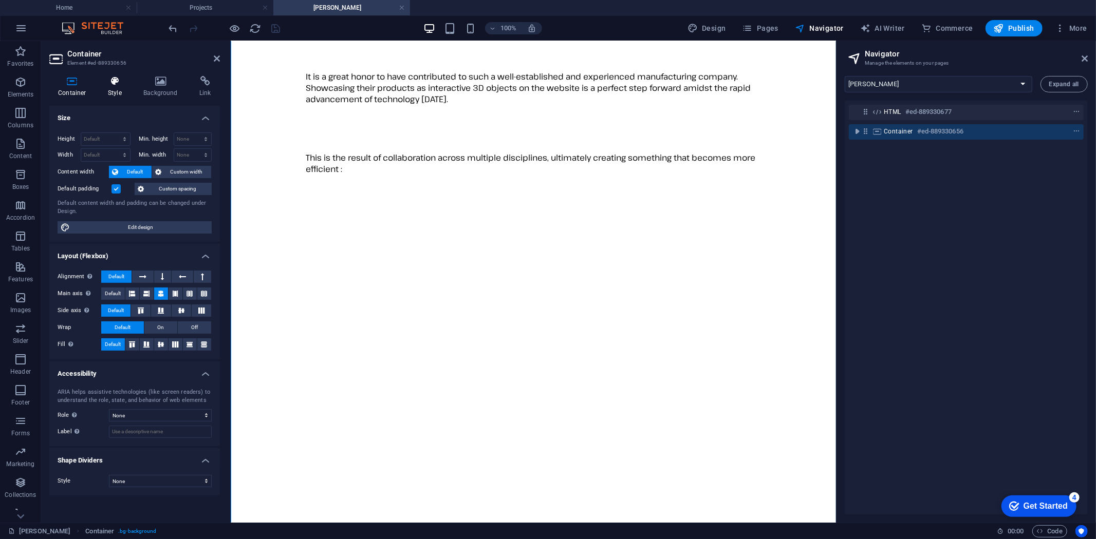
click at [114, 80] on icon at bounding box center [114, 81] width 31 height 10
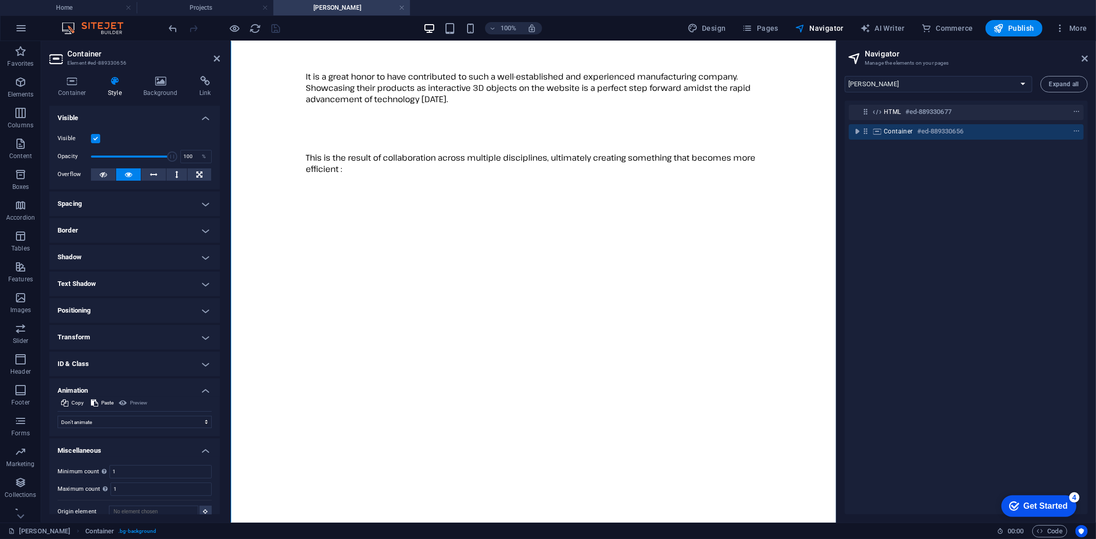
click at [114, 202] on h4 "Spacing" at bounding box center [134, 204] width 171 height 25
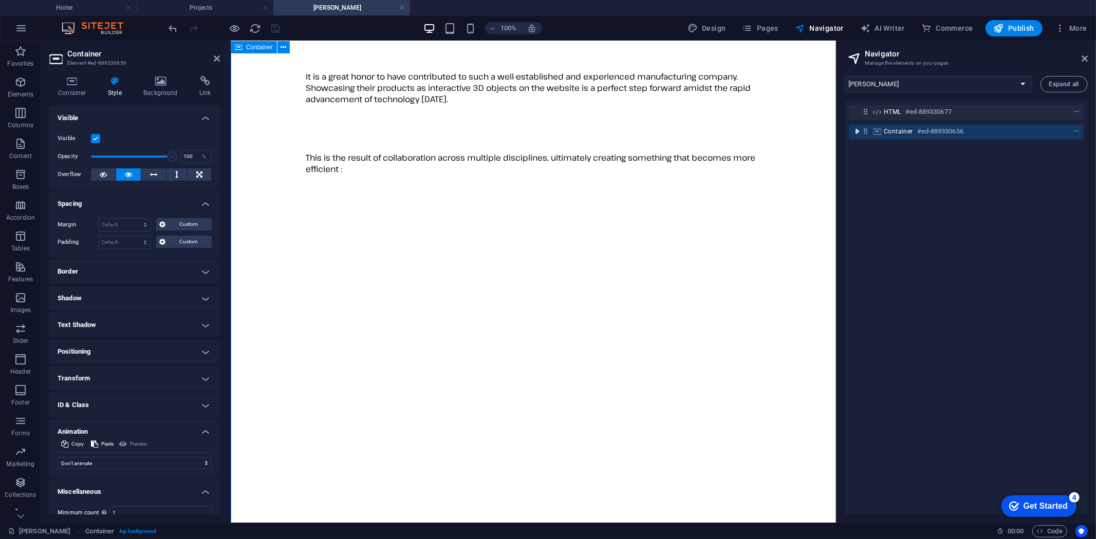
click at [858, 126] on icon "toggle-expand" at bounding box center [857, 131] width 10 height 10
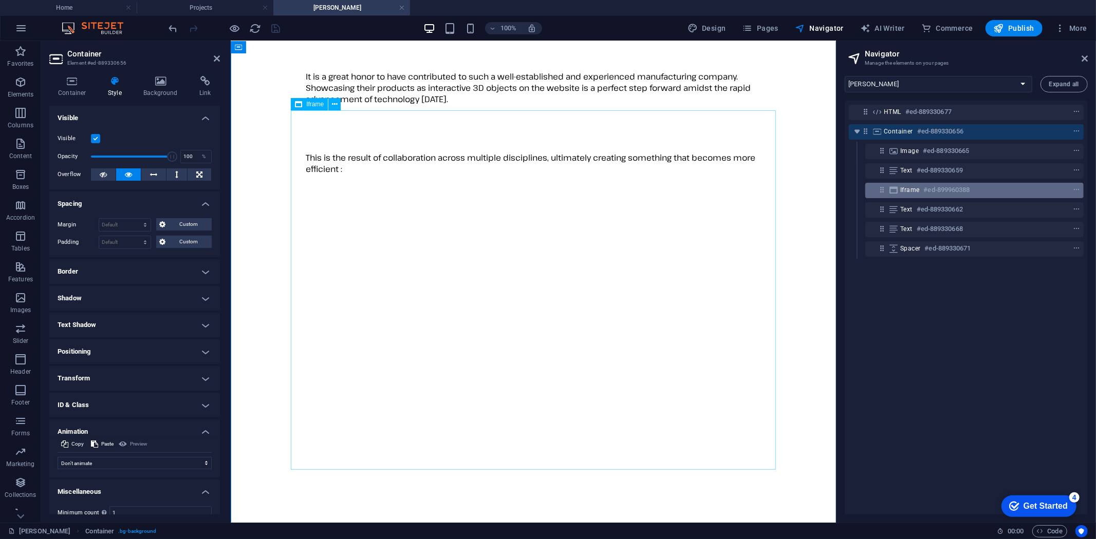
click at [932, 192] on h6 "#ed-899960388" at bounding box center [947, 190] width 46 height 12
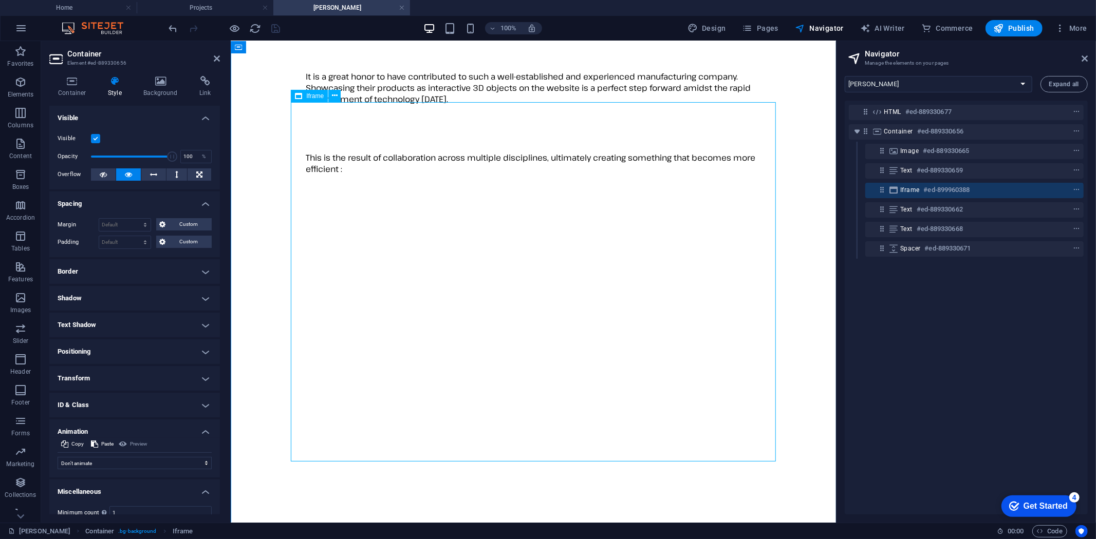
scroll to position [166, 0]
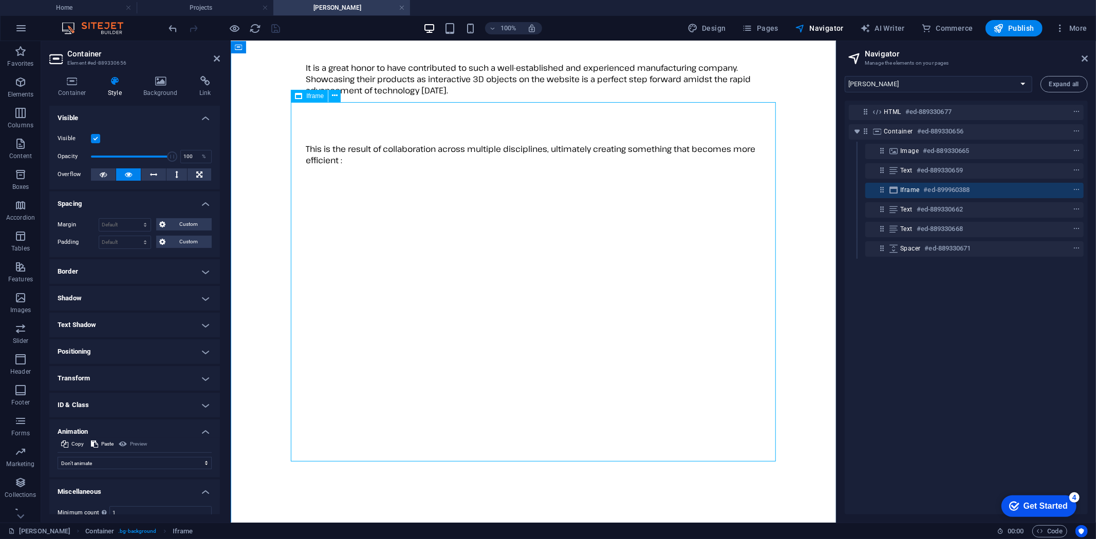
click at [932, 192] on h6 "#ed-899960388" at bounding box center [947, 190] width 46 height 12
select select "rem"
select select "px"
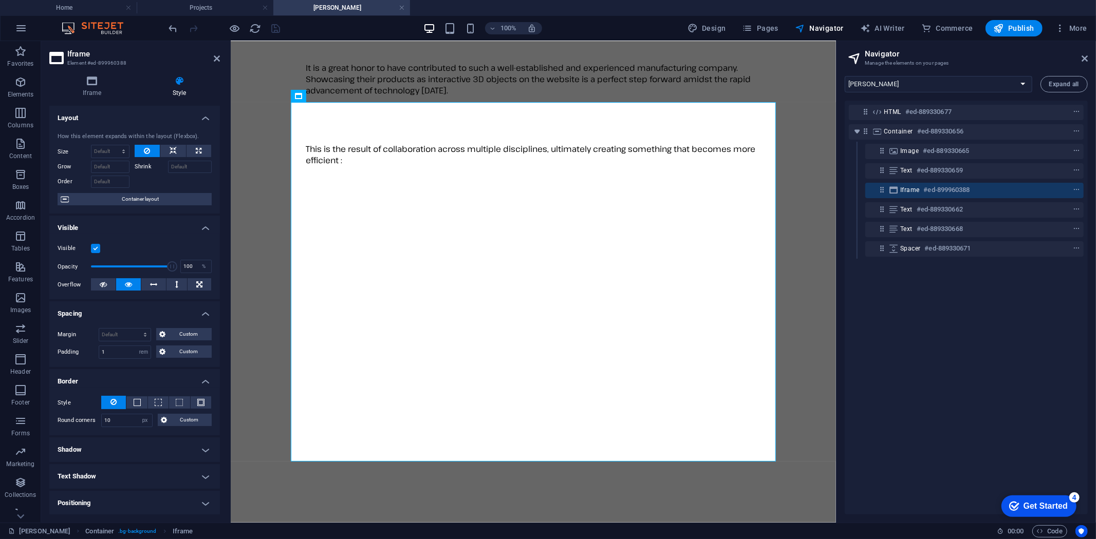
scroll to position [57, 0]
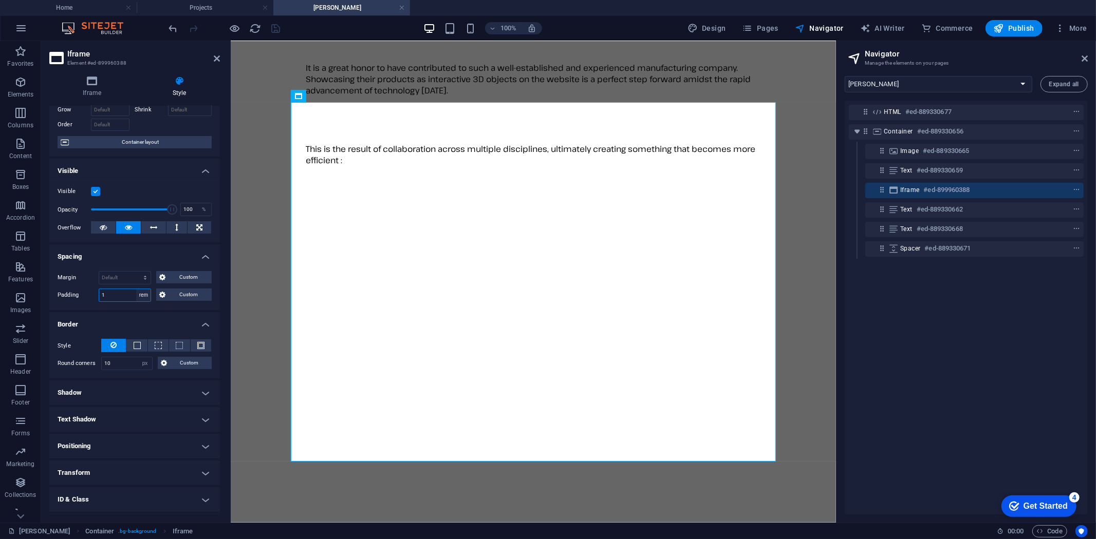
click at [139, 295] on select "Default px rem % vh vw Custom" at bounding box center [143, 295] width 14 height 12
select select "default"
click at [136, 289] on select "Default px rem % vh vw Custom" at bounding box center [143, 295] width 14 height 12
select select "DISABLED_OPTION_VALUE"
click at [111, 365] on input "10" at bounding box center [127, 364] width 50 height 12
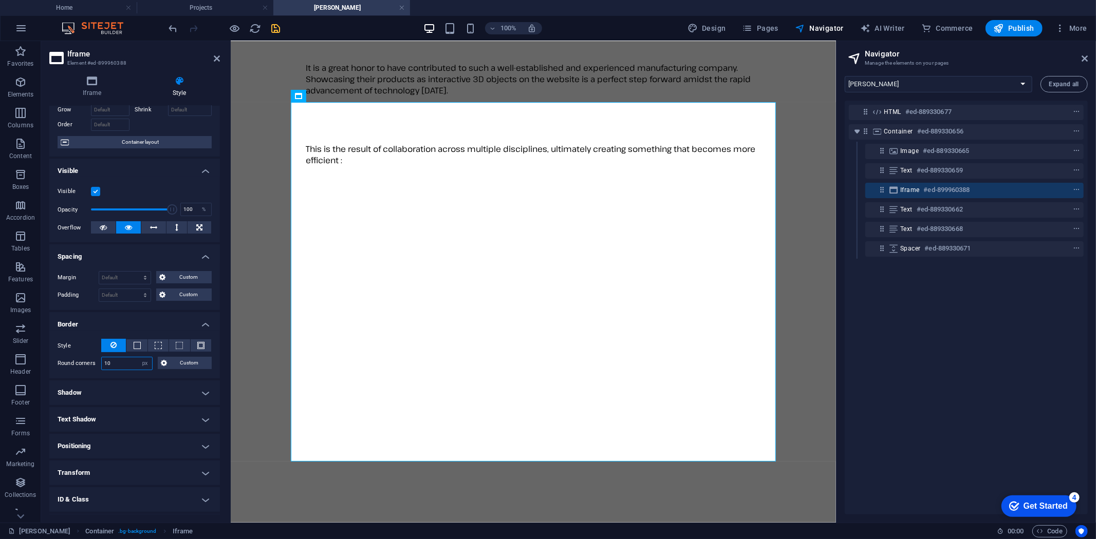
click at [111, 365] on input "10" at bounding box center [127, 364] width 50 height 12
type input "20"
click at [272, 27] on icon "save" at bounding box center [276, 29] width 12 height 12
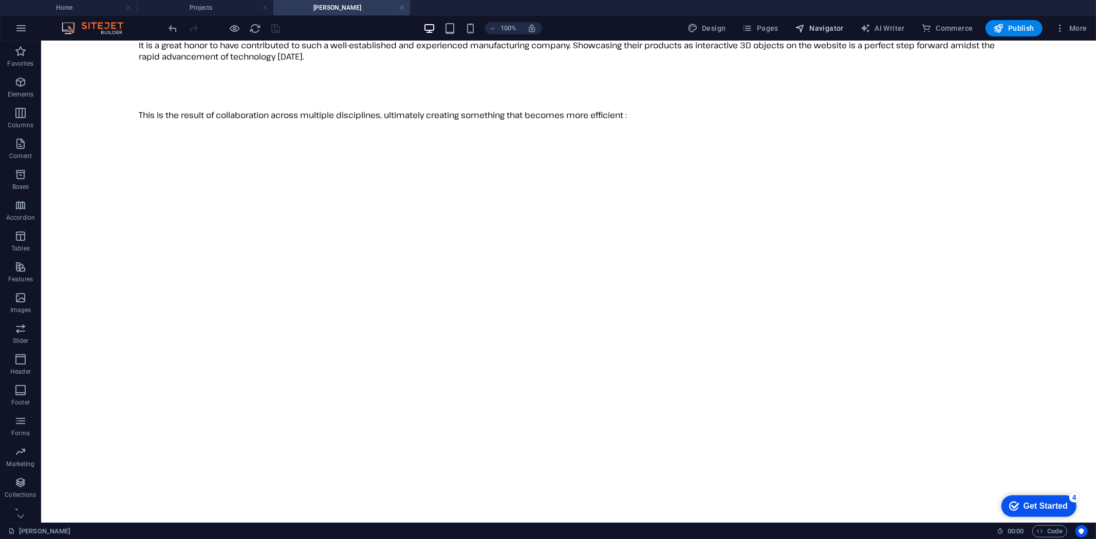
click at [839, 29] on span "Navigator" at bounding box center [819, 28] width 49 height 10
select select "16787499-en"
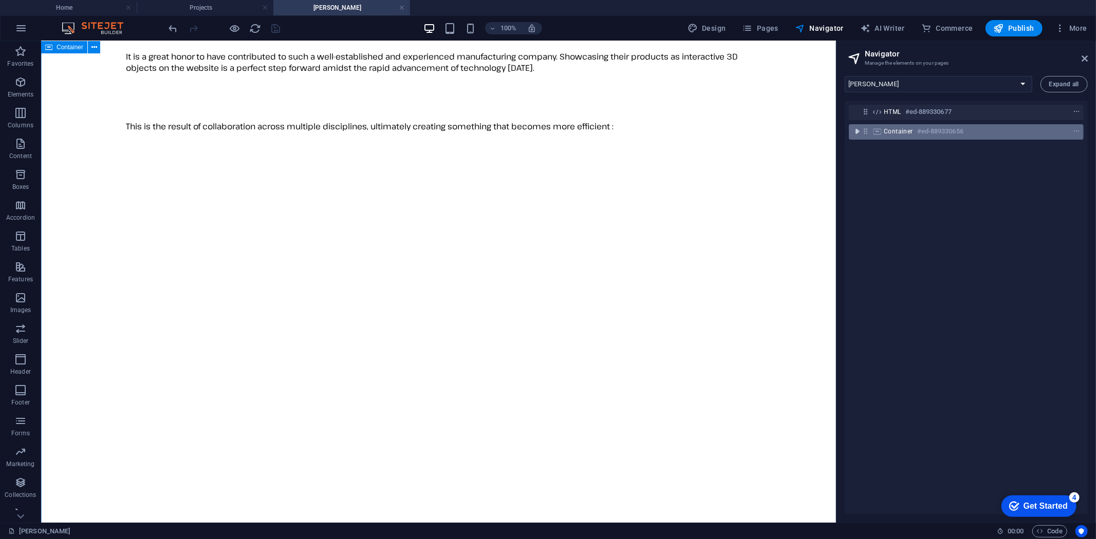
click at [855, 130] on icon "toggle-expand" at bounding box center [857, 131] width 10 height 10
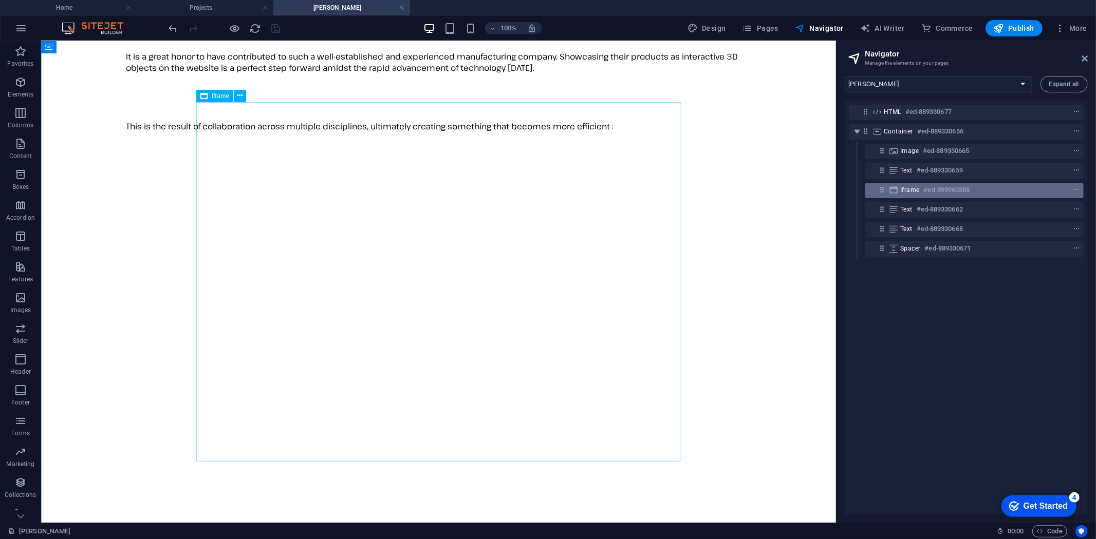
click at [926, 189] on h6 "#ed-899960388" at bounding box center [947, 190] width 46 height 12
select select "px"
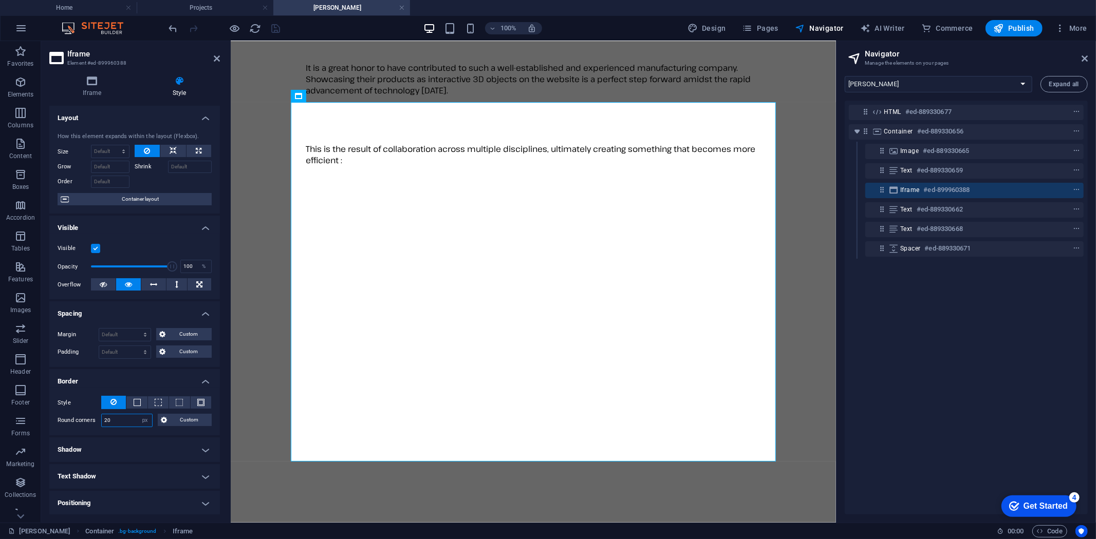
click at [111, 422] on input "20" at bounding box center [127, 421] width 50 height 12
type input "10"
click at [238, 392] on div "[PERSON_NAME] Australia is an Australian manufacturing company based in [GEOGRA…" at bounding box center [532, 356] width 597 height 775
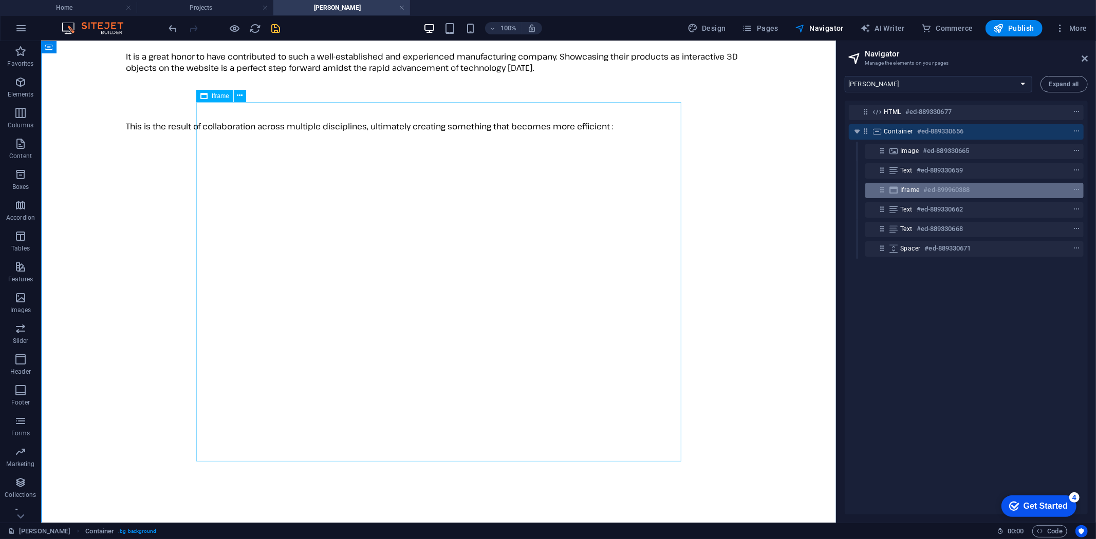
click at [960, 192] on h6 "#ed-899960388" at bounding box center [947, 190] width 46 height 12
select select "px"
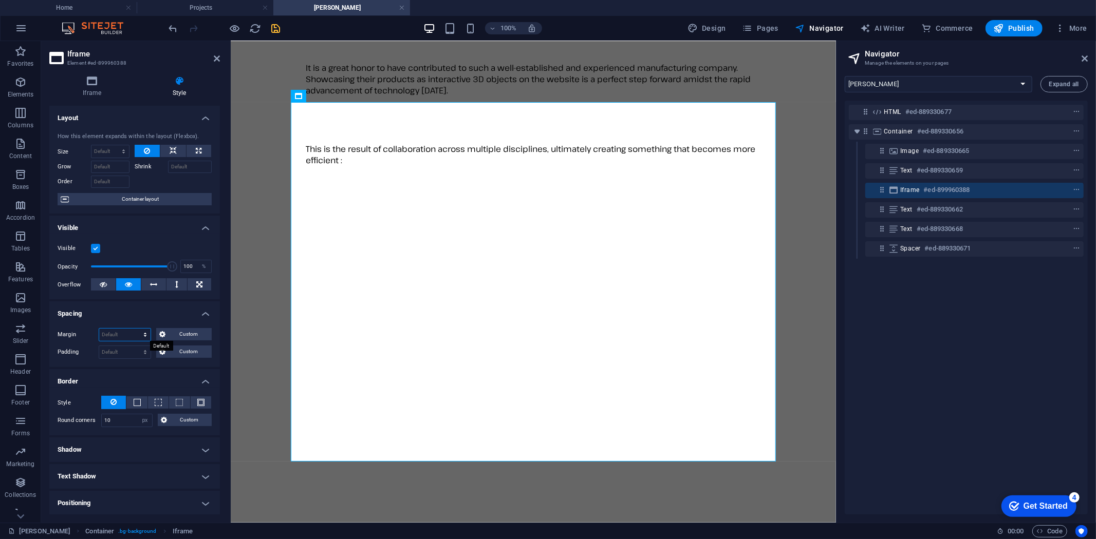
click at [143, 335] on select "Default auto px % rem vw vh Custom" at bounding box center [124, 335] width 51 height 12
select select "rem"
click at [136, 329] on select "Default auto px % rem vw vh Custom" at bounding box center [124, 335] width 51 height 12
type input "1"
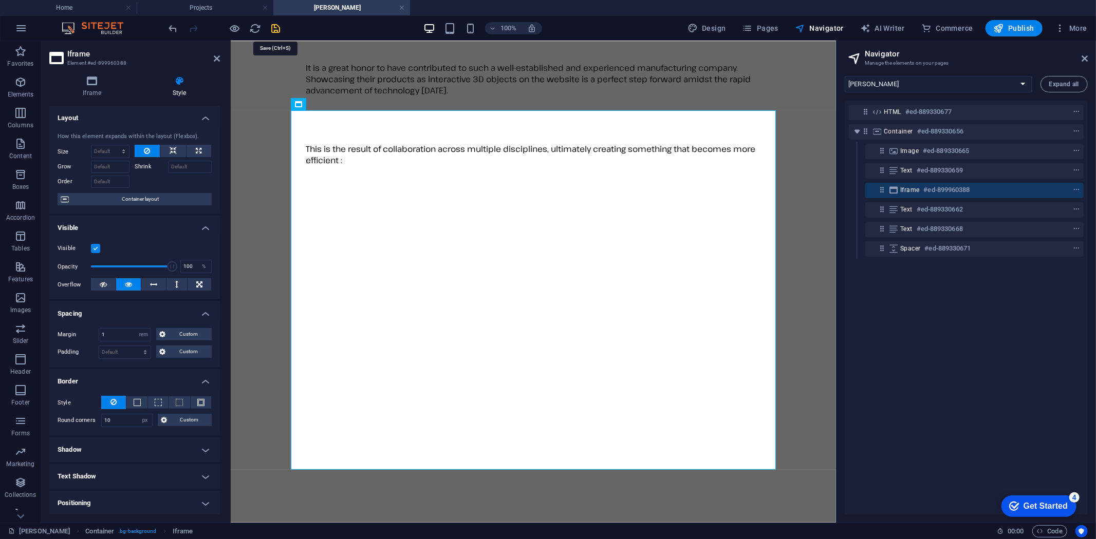
click at [277, 26] on icon "save" at bounding box center [276, 29] width 12 height 12
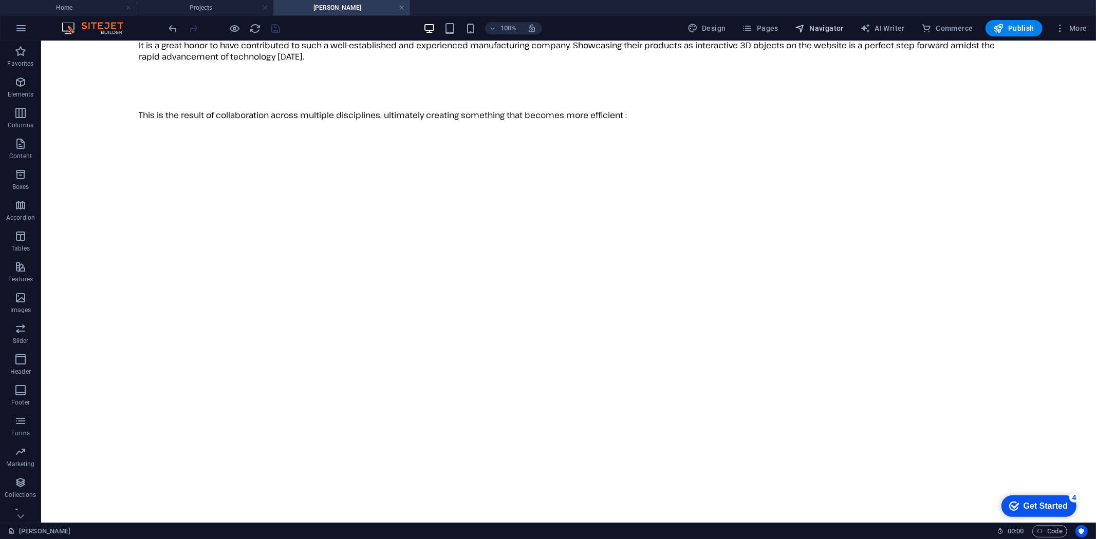
click at [835, 25] on span "Navigator" at bounding box center [819, 28] width 49 height 10
select select "16787499-en"
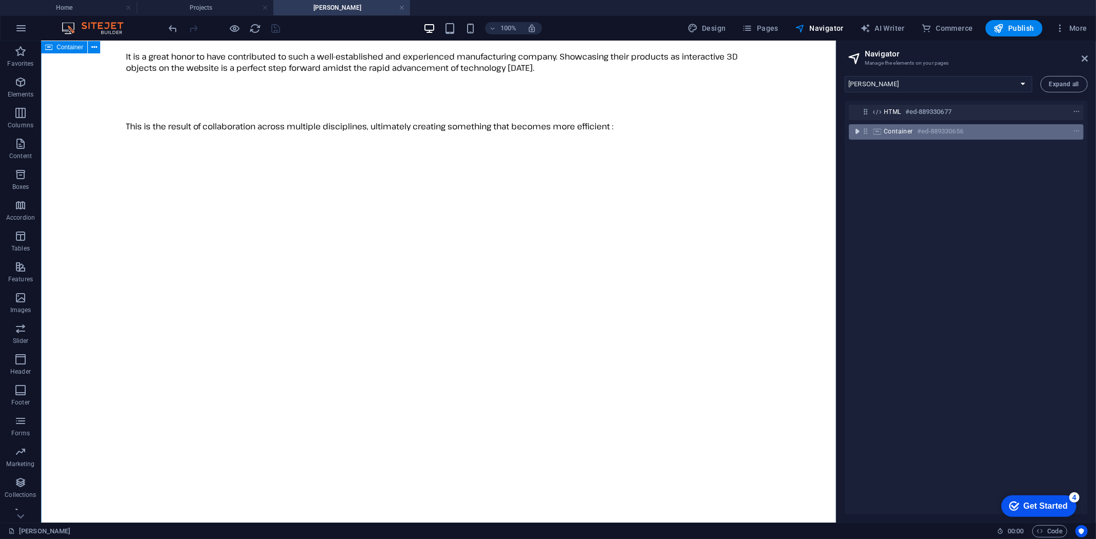
click at [861, 127] on icon "toggle-expand" at bounding box center [857, 131] width 10 height 10
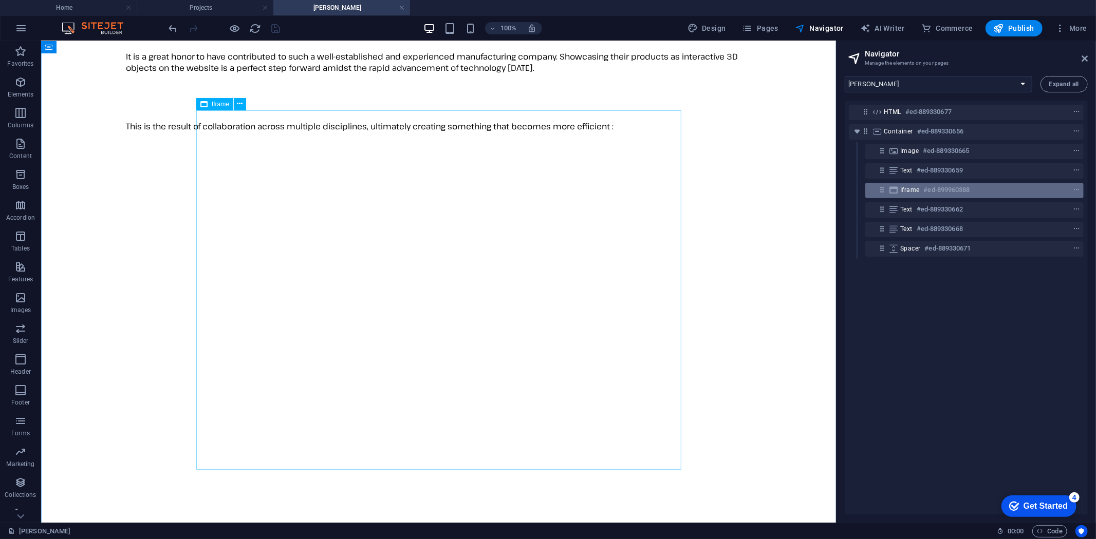
click at [931, 191] on h6 "#ed-899960388" at bounding box center [947, 190] width 46 height 12
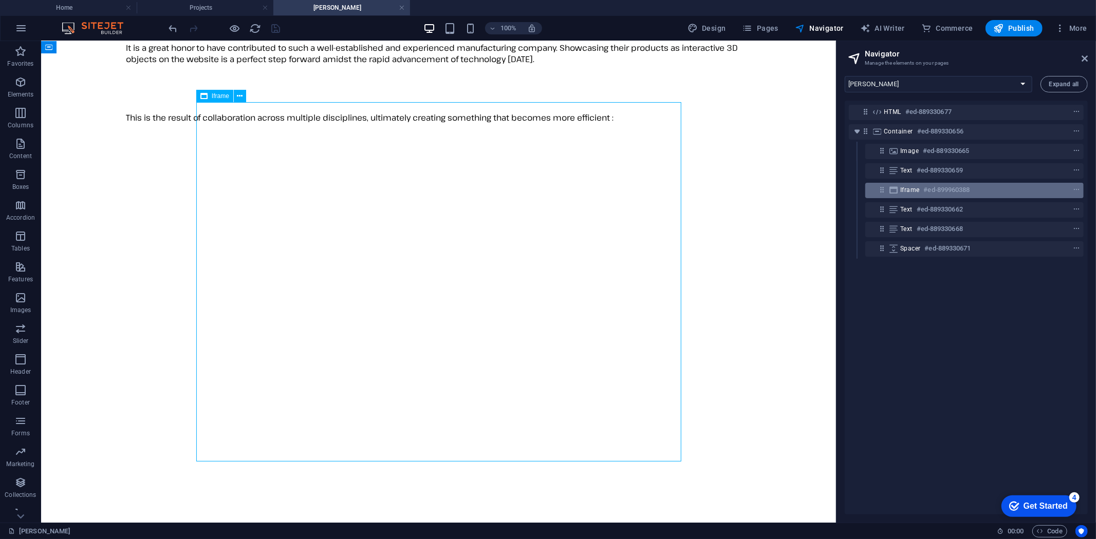
click at [931, 191] on h6 "#ed-899960388" at bounding box center [947, 190] width 46 height 12
select select "rem"
select select "px"
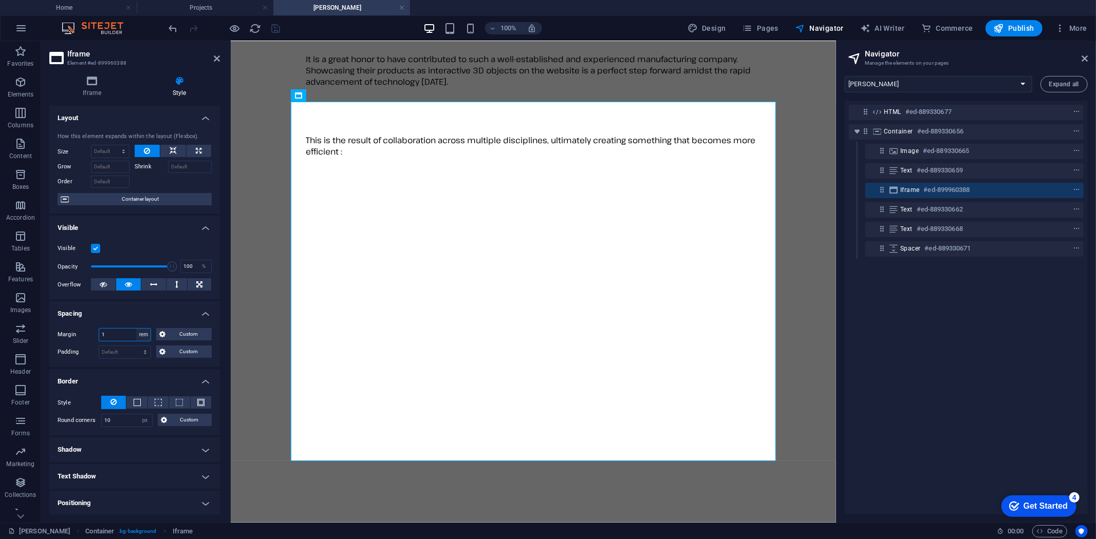
click at [142, 331] on select "Default auto px % rem vw vh Custom" at bounding box center [143, 335] width 14 height 12
select select "default"
click at [136, 329] on select "Default auto px % rem vw vh Custom" at bounding box center [143, 335] width 14 height 12
select select "DISABLED_OPTION_VALUE"
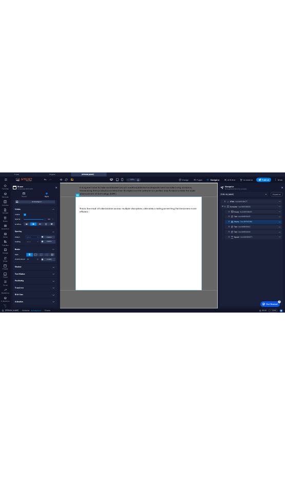
scroll to position [107, 0]
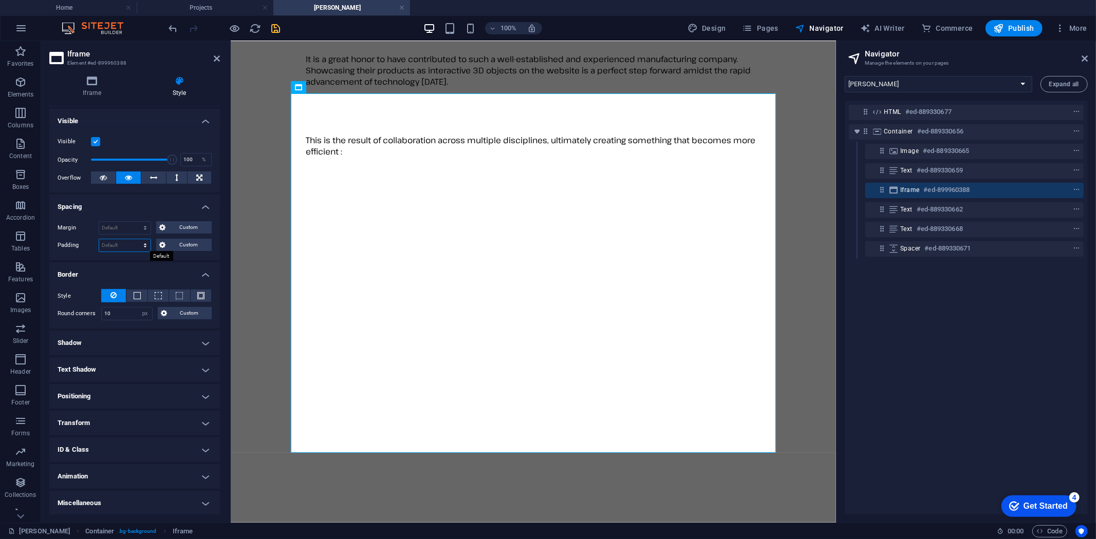
click at [141, 247] on select "Default px rem % vh vw Custom" at bounding box center [124, 245] width 51 height 12
select select "rem"
click at [136, 239] on select "Default px rem % vh vw Custom" at bounding box center [124, 245] width 51 height 12
click at [108, 245] on input "2" at bounding box center [124, 245] width 51 height 12
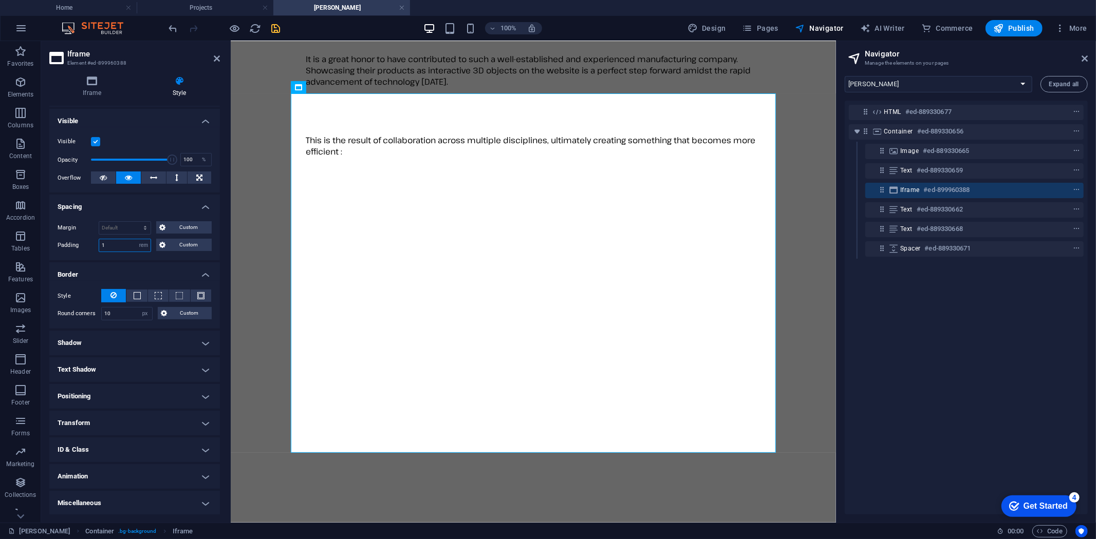
type input "1"
click at [119, 311] on input "10" at bounding box center [127, 314] width 50 height 12
type input "30"
click at [275, 26] on icon "save" at bounding box center [276, 29] width 12 height 12
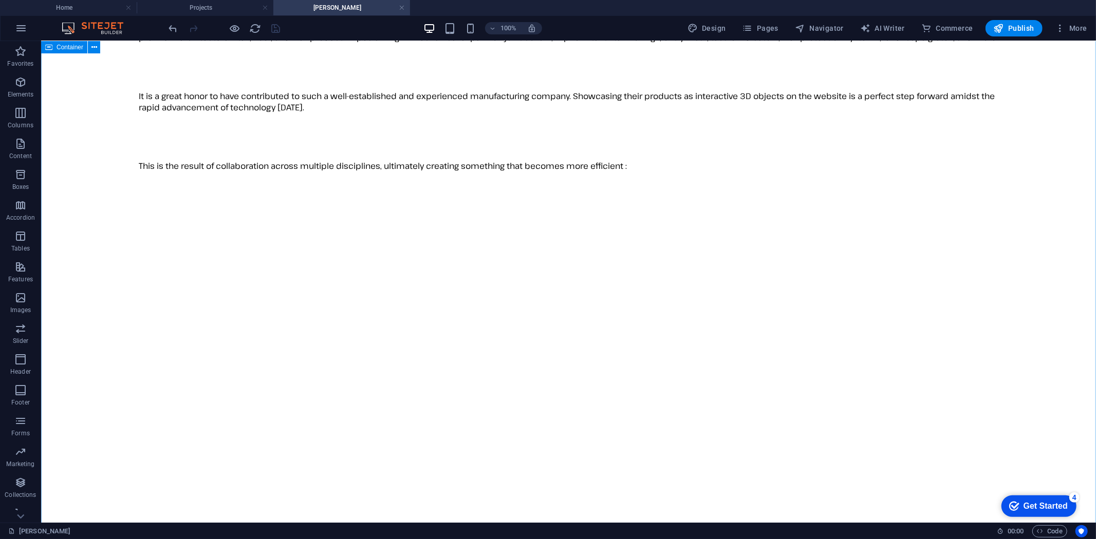
scroll to position [114, 0]
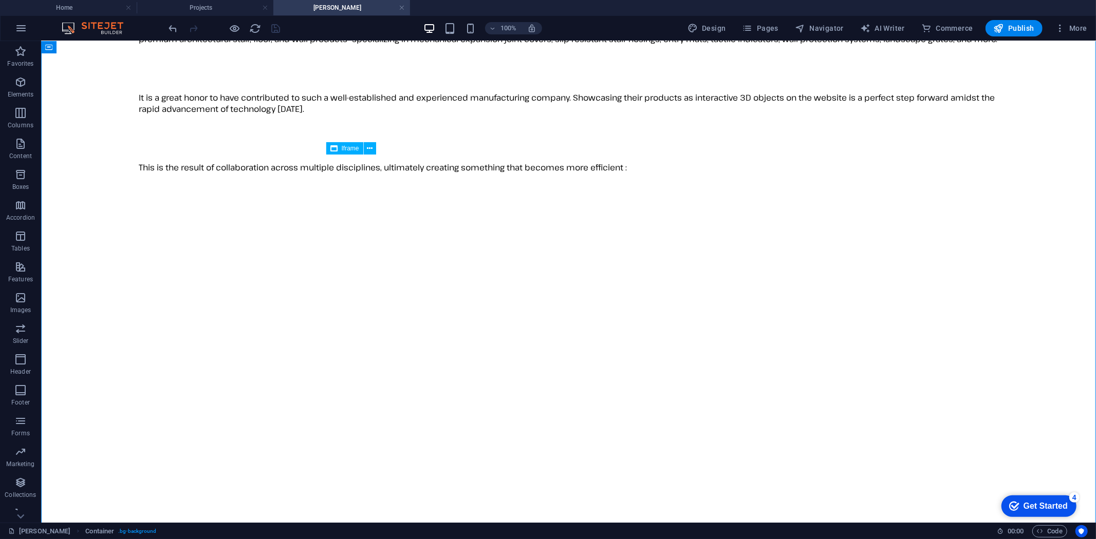
drag, startPoint x: 591, startPoint y: 350, endPoint x: 647, endPoint y: 331, distance: 59.1
click at [647, 331] on div "</div>" at bounding box center [568, 403] width 1046 height 378
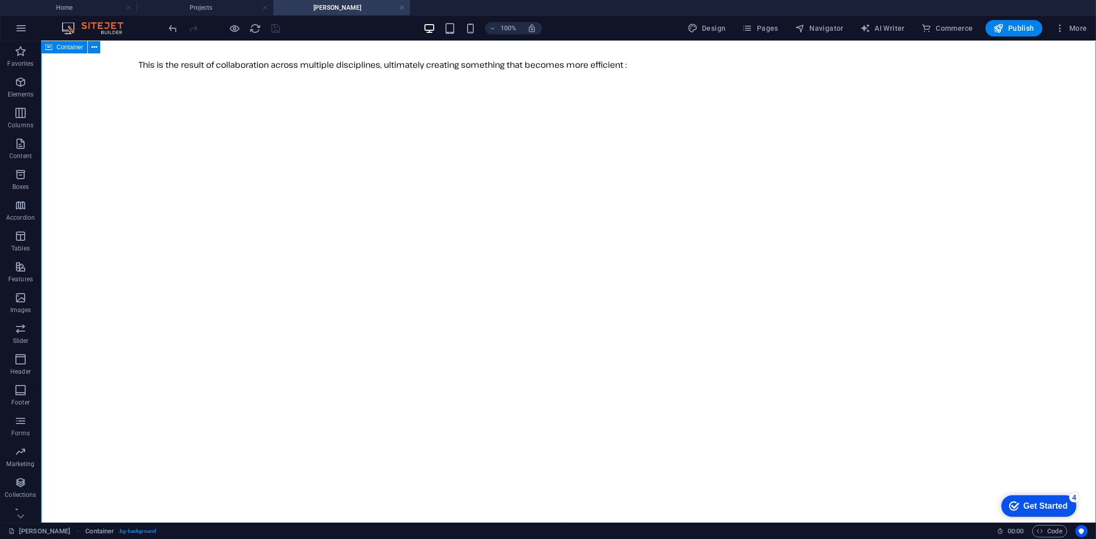
scroll to position [228, 0]
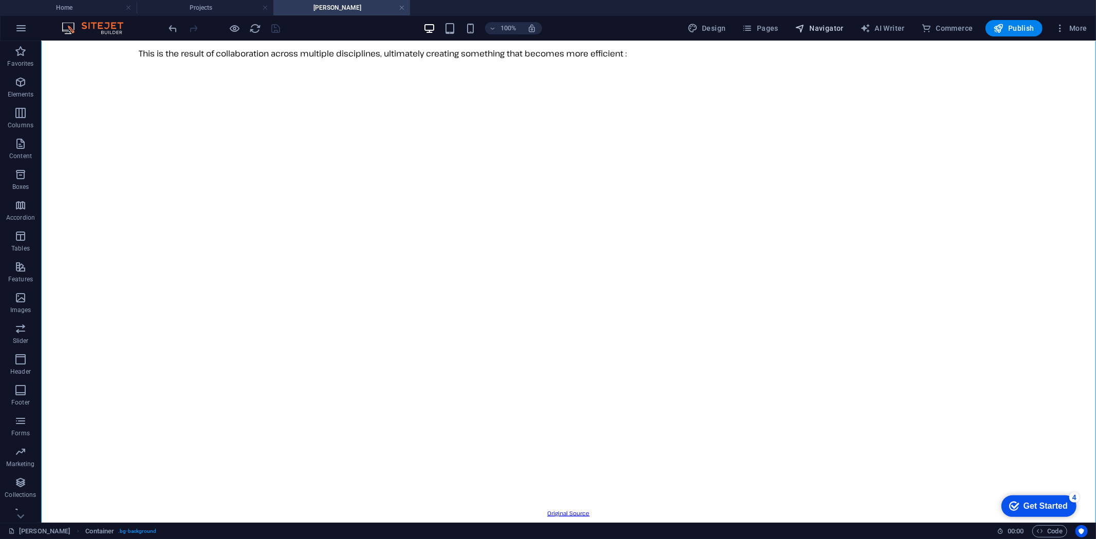
click at [823, 27] on span "Navigator" at bounding box center [819, 28] width 49 height 10
select select "16787499-en"
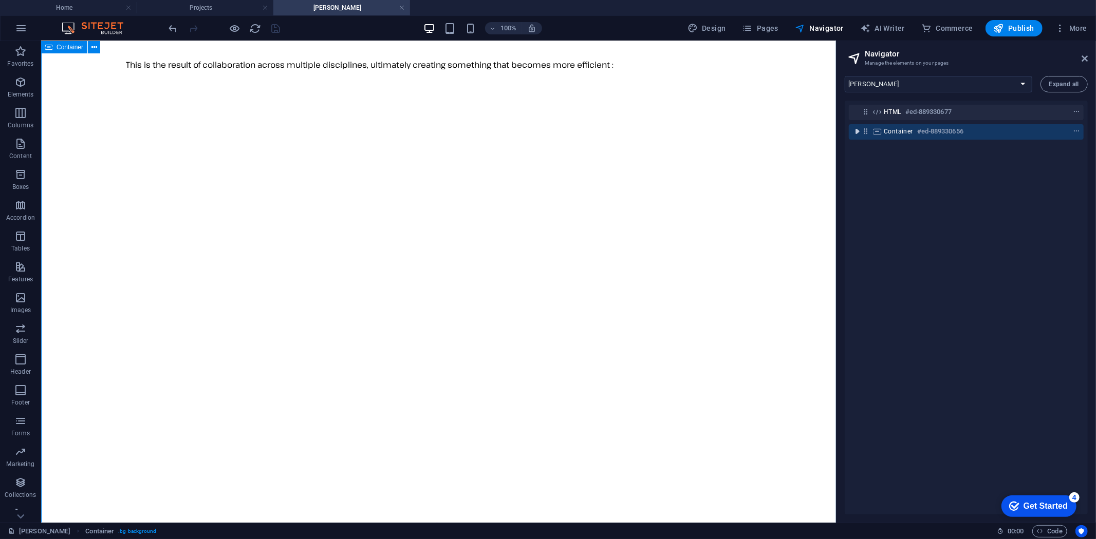
click at [854, 131] on icon "toggle-expand" at bounding box center [857, 131] width 10 height 10
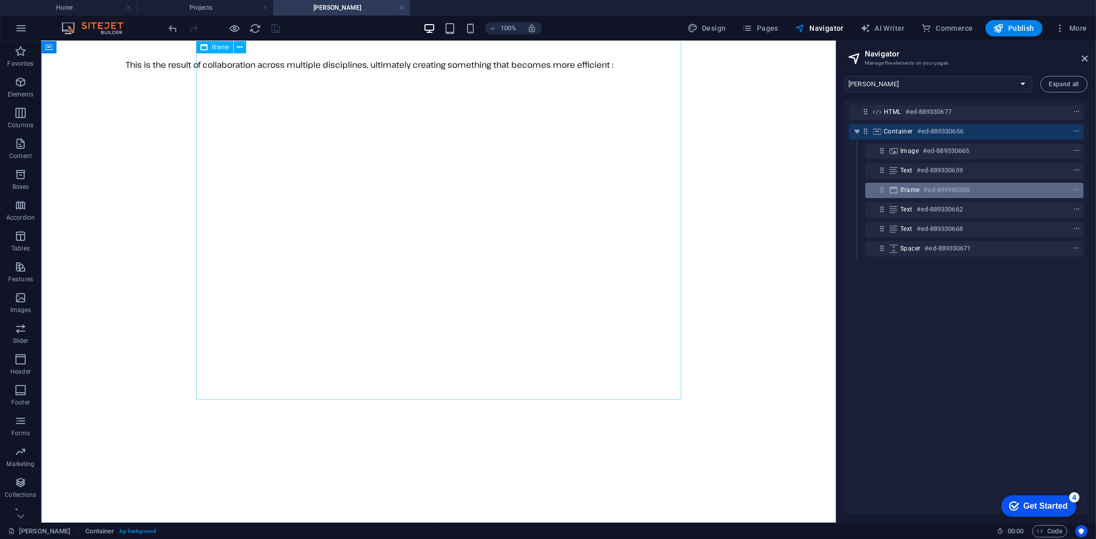
click at [930, 187] on h6 "#ed-899960388" at bounding box center [947, 190] width 46 height 12
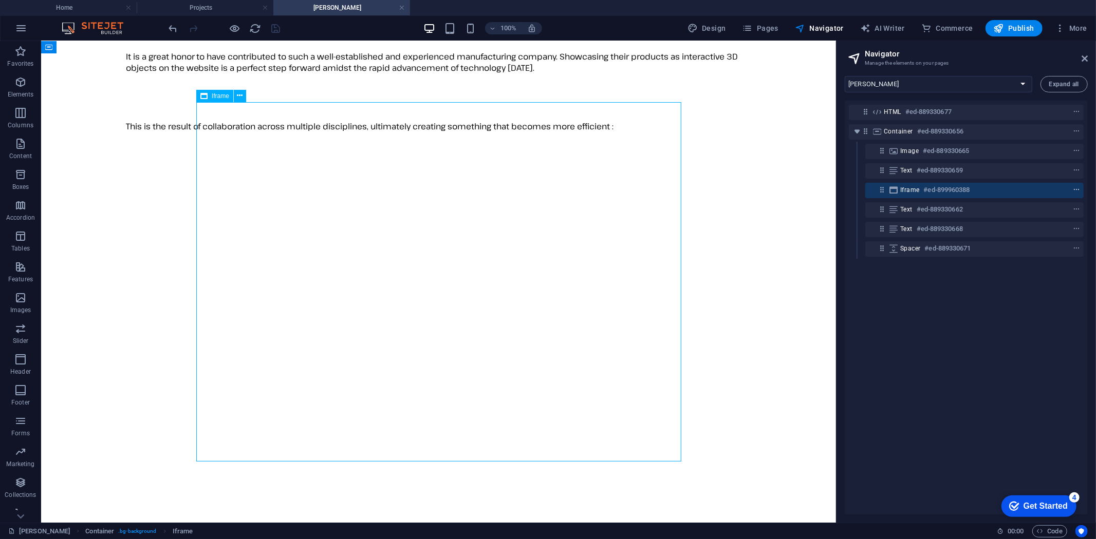
click at [1074, 190] on icon "context-menu" at bounding box center [1076, 189] width 7 height 7
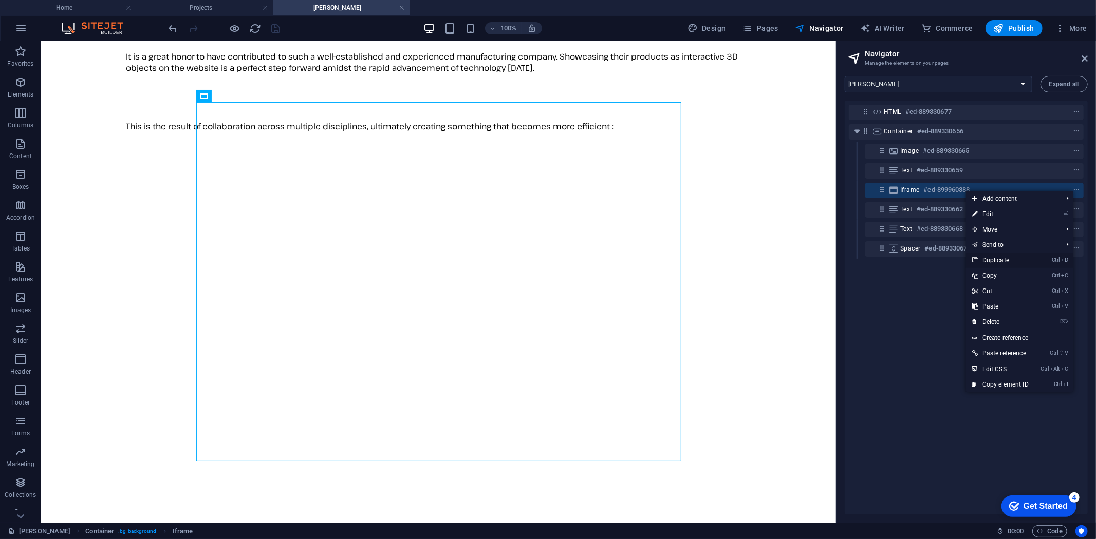
click at [1007, 259] on link "Ctrl D Duplicate" at bounding box center [1000, 260] width 69 height 15
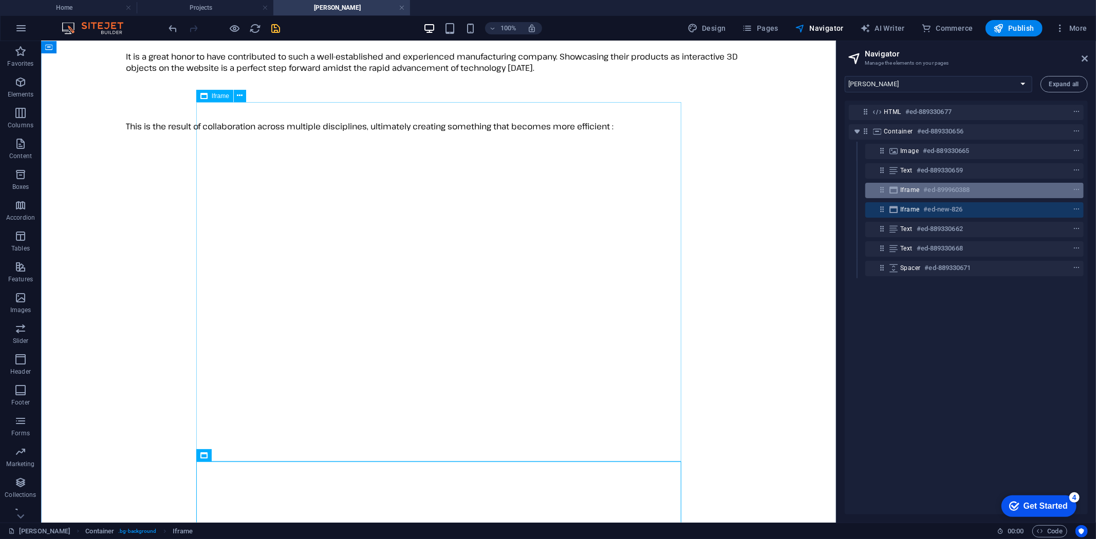
click at [928, 189] on h6 "#ed-899960388" at bounding box center [947, 190] width 46 height 12
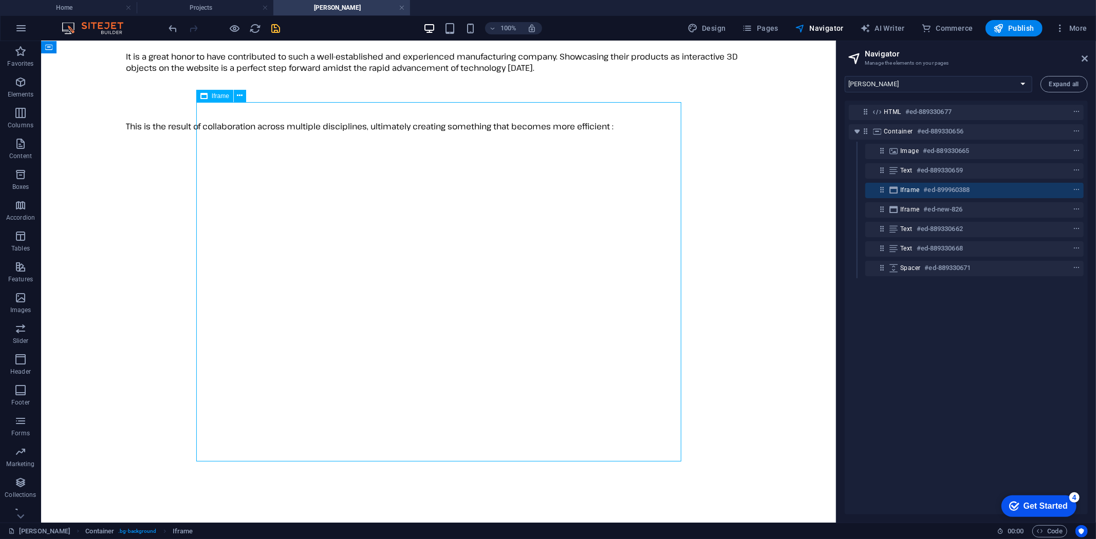
click at [928, 189] on h6 "#ed-899960388" at bounding box center [947, 190] width 46 height 12
select select "%"
select select "px"
select select "rem"
select select "px"
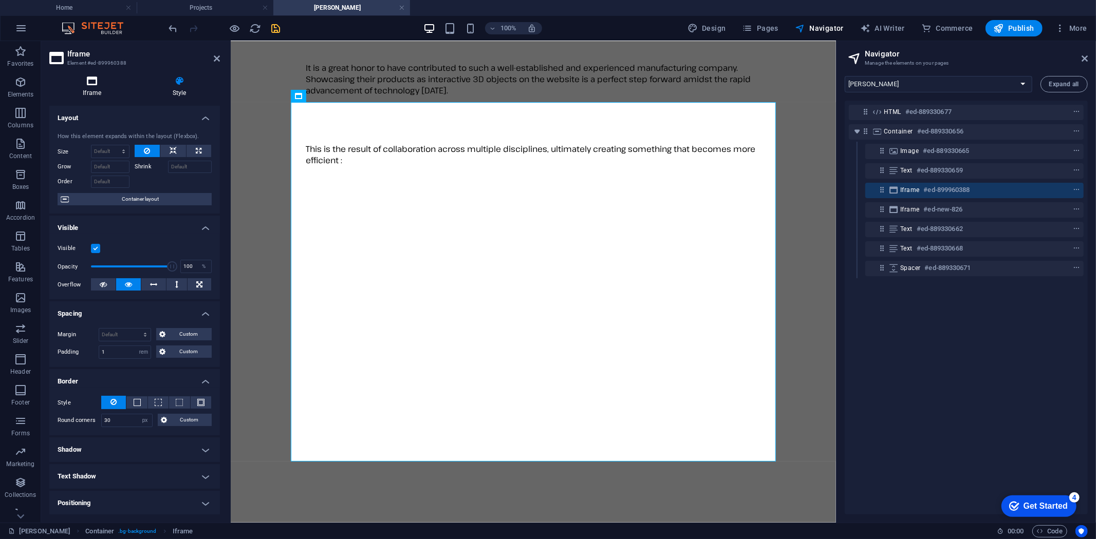
click at [95, 78] on icon at bounding box center [92, 81] width 86 height 10
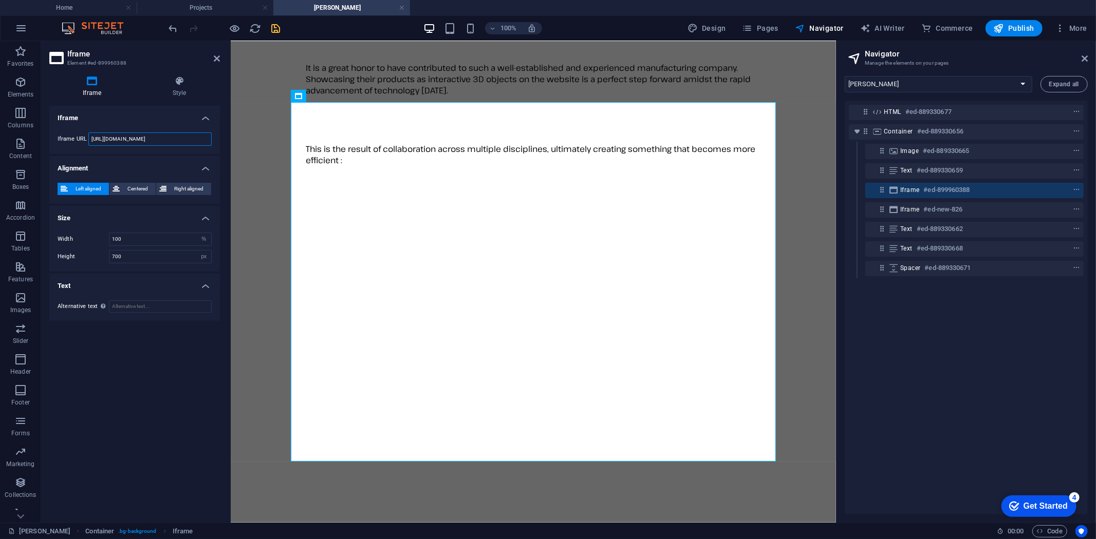
click at [147, 141] on input "[URL][DOMAIN_NAME]" at bounding box center [149, 139] width 123 height 13
paste input "[URL][DOMAIN_NAME]"
type input "[URL][DOMAIN_NAME]"
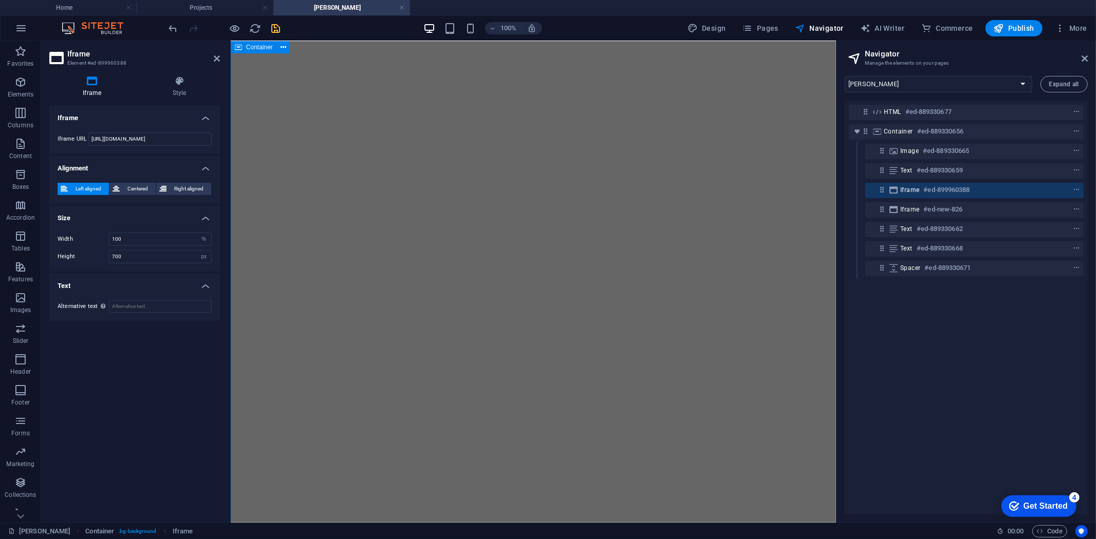
scroll to position [623, 0]
click at [946, 214] on h6 "#ed-new-826" at bounding box center [943, 209] width 39 height 12
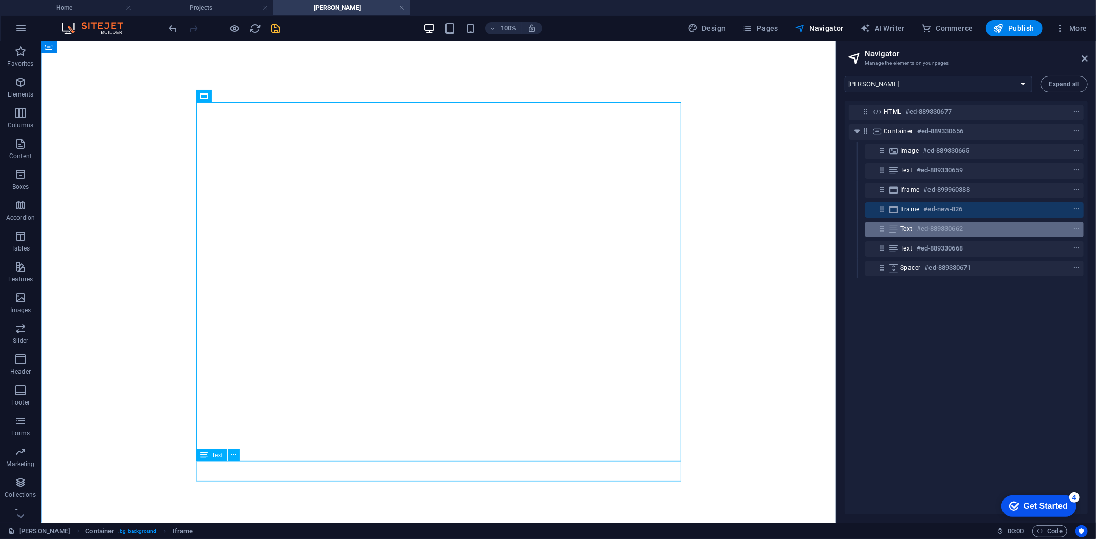
click at [949, 227] on h6 "#ed-889330662" at bounding box center [940, 229] width 46 height 12
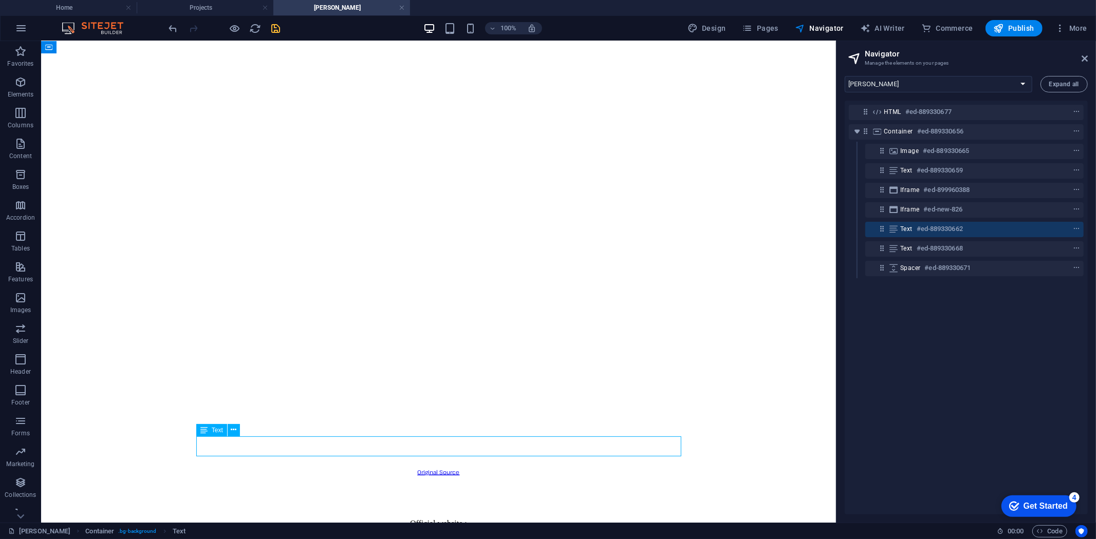
scroll to position [664, 0]
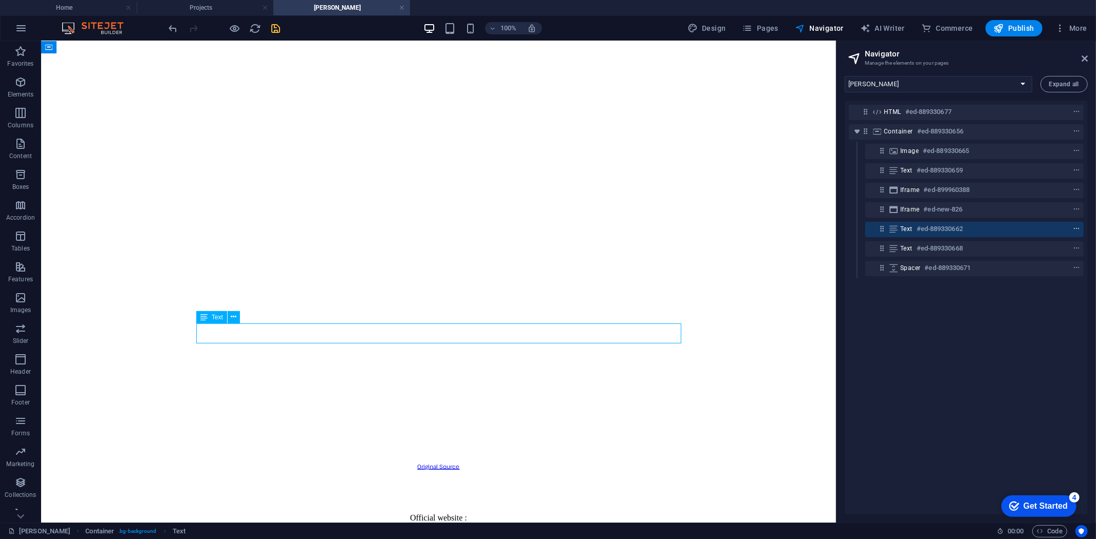
click at [1075, 227] on icon "context-menu" at bounding box center [1076, 229] width 7 height 7
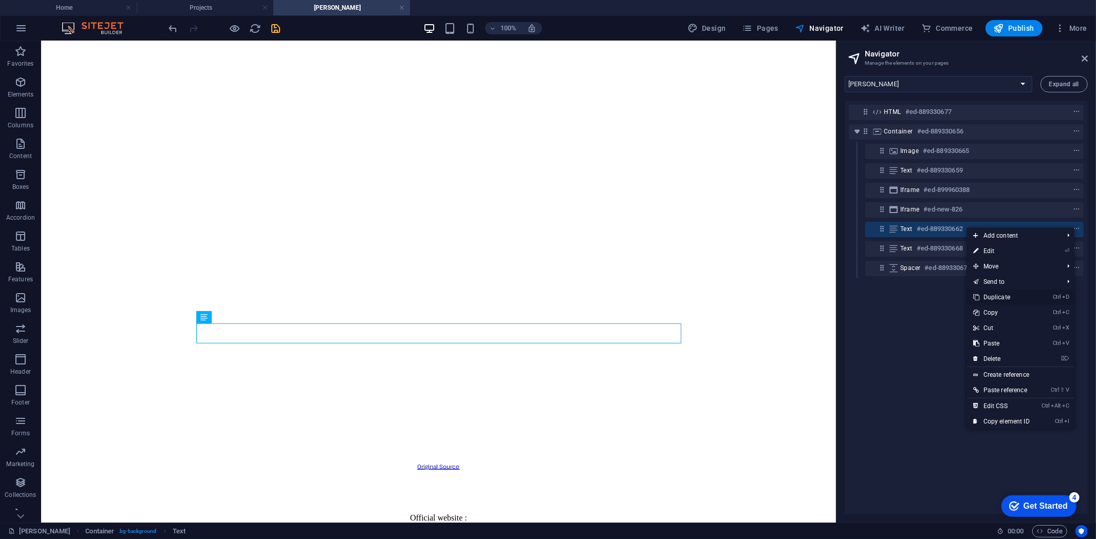
click at [1003, 295] on link "Ctrl D Duplicate" at bounding box center [1001, 297] width 69 height 15
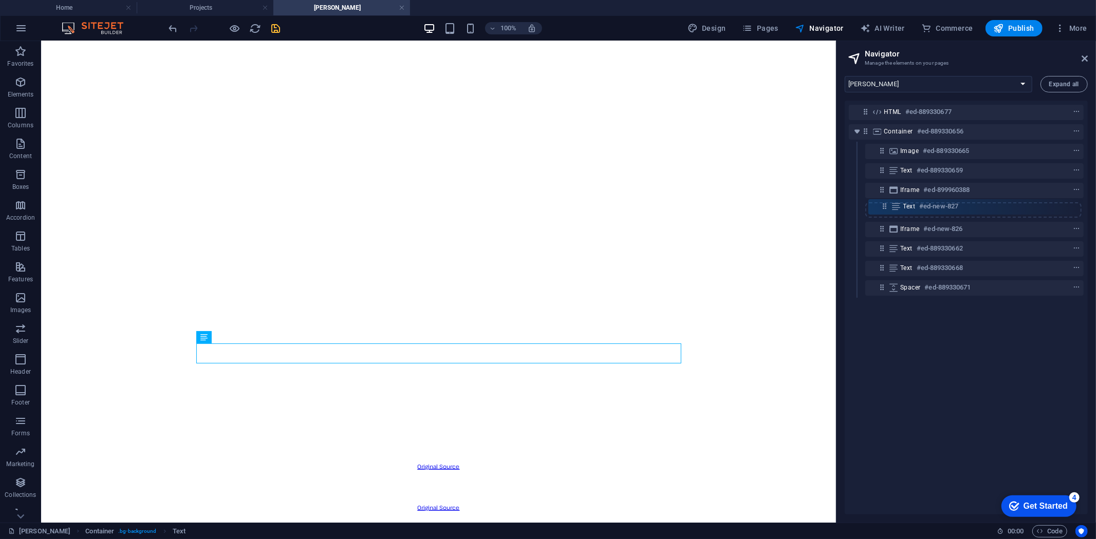
drag, startPoint x: 882, startPoint y: 248, endPoint x: 884, endPoint y: 203, distance: 44.8
click at [884, 203] on div "HTML #ed-889330677 Container #ed-889330656 Image #ed-889330665 Text #ed-8893306…" at bounding box center [966, 308] width 243 height 414
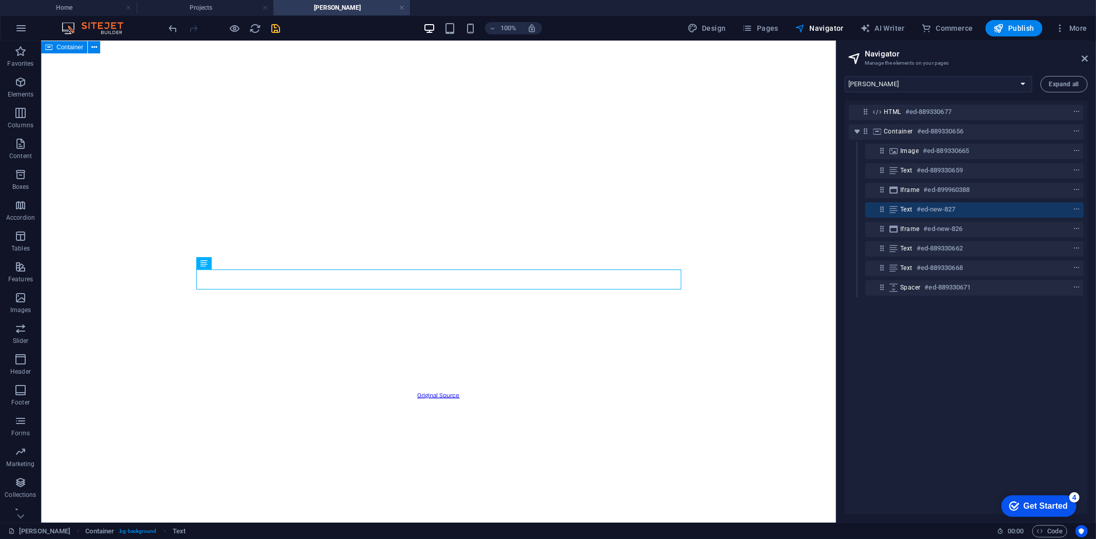
scroll to position [357, 0]
click at [503, 369] on div "Original Source" at bounding box center [438, 385] width 787 height 33
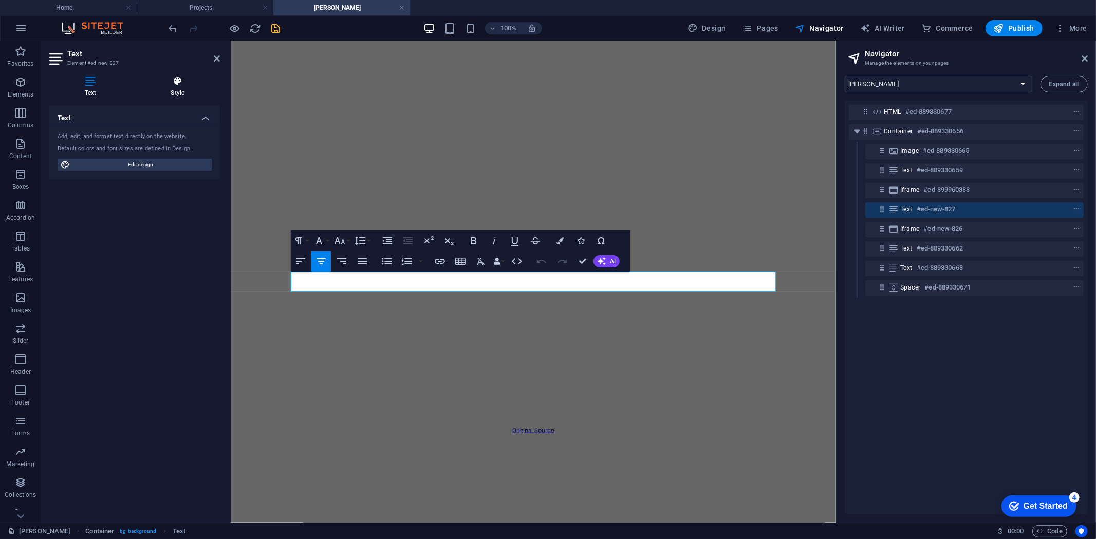
click at [184, 79] on icon at bounding box center [178, 81] width 84 height 10
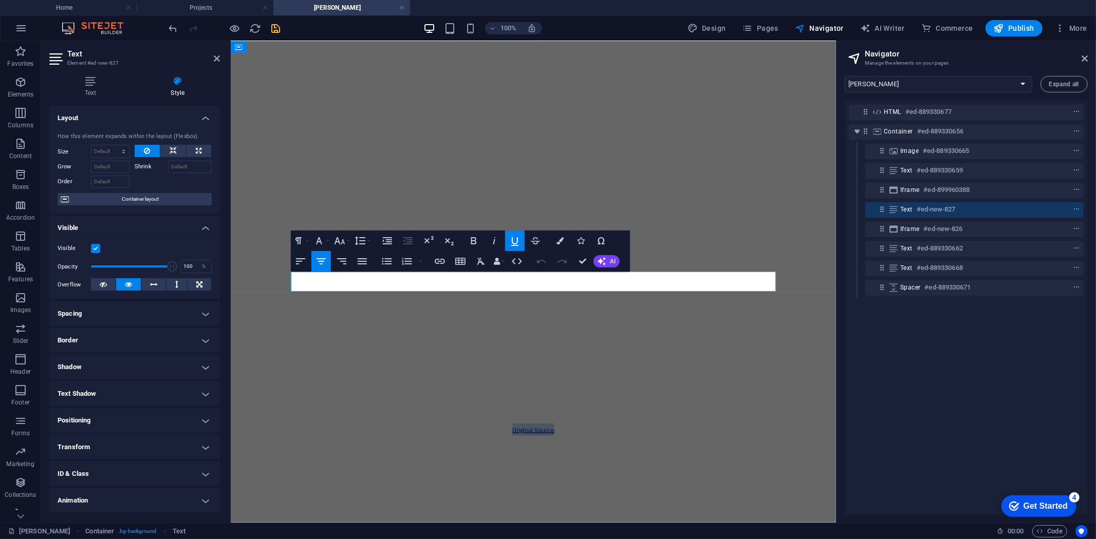
drag, startPoint x: 556, startPoint y: 285, endPoint x: 509, endPoint y: 285, distance: 46.7
click at [509, 423] on p "Original Source" at bounding box center [532, 429] width 597 height 12
click at [439, 260] on icon "button" at bounding box center [440, 261] width 12 height 12
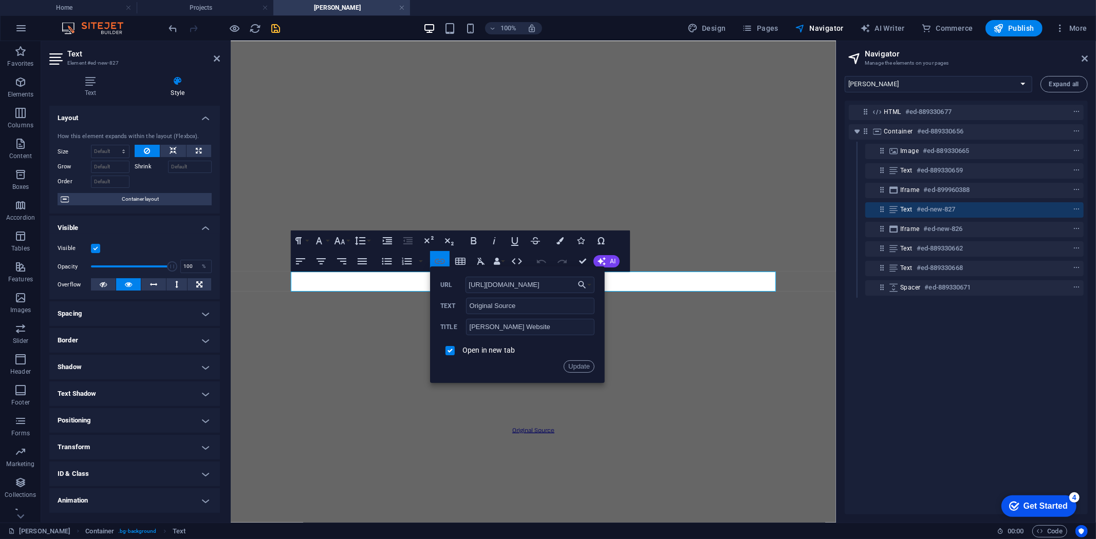
scroll to position [0, 96]
click at [551, 288] on input "[URL][DOMAIN_NAME]" at bounding box center [529, 285] width 129 height 16
type input "[URL][DOMAIN_NAME]"
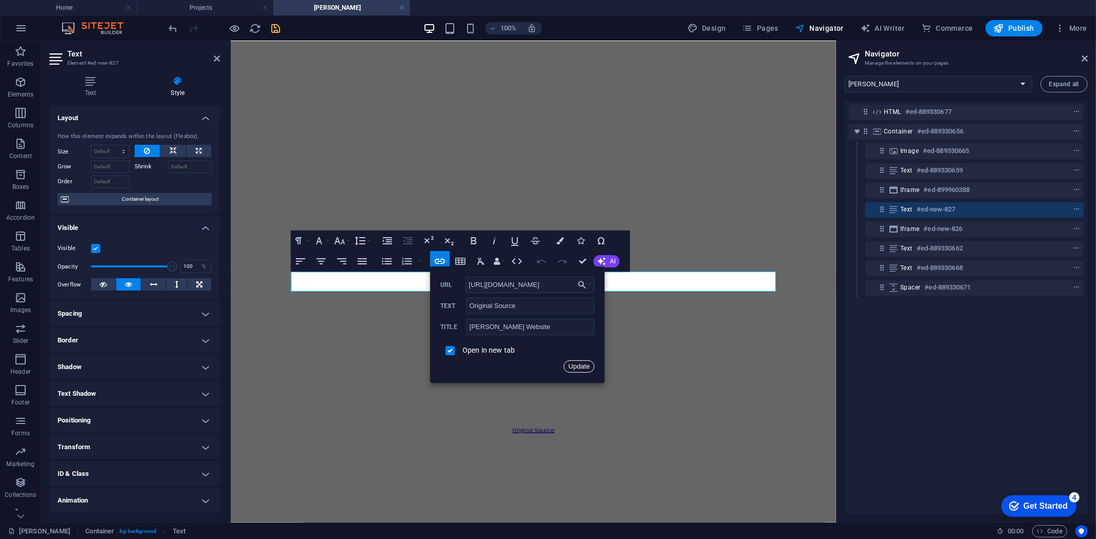
click at [579, 365] on button "Update" at bounding box center [579, 367] width 31 height 12
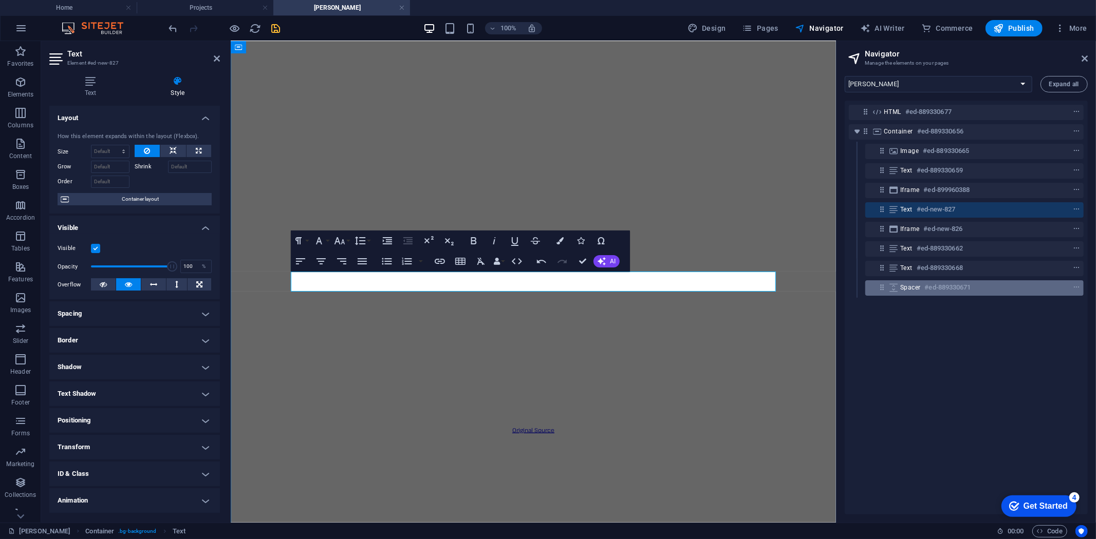
click at [1009, 288] on div "Spacer #ed-889330671" at bounding box center [966, 288] width 132 height 12
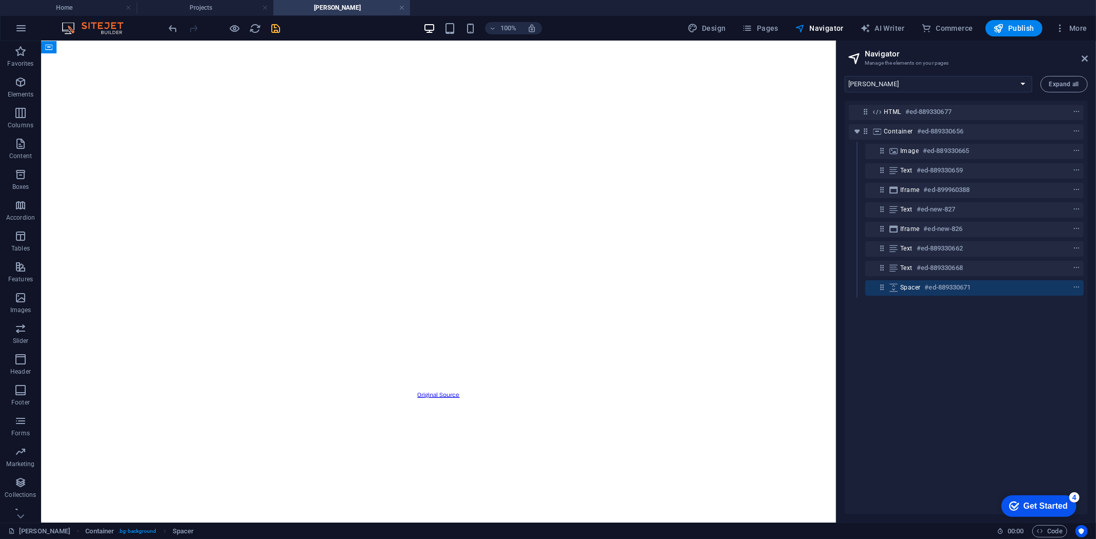
scroll to position [357, 0]
click at [1073, 286] on icon "context-menu" at bounding box center [1076, 287] width 7 height 7
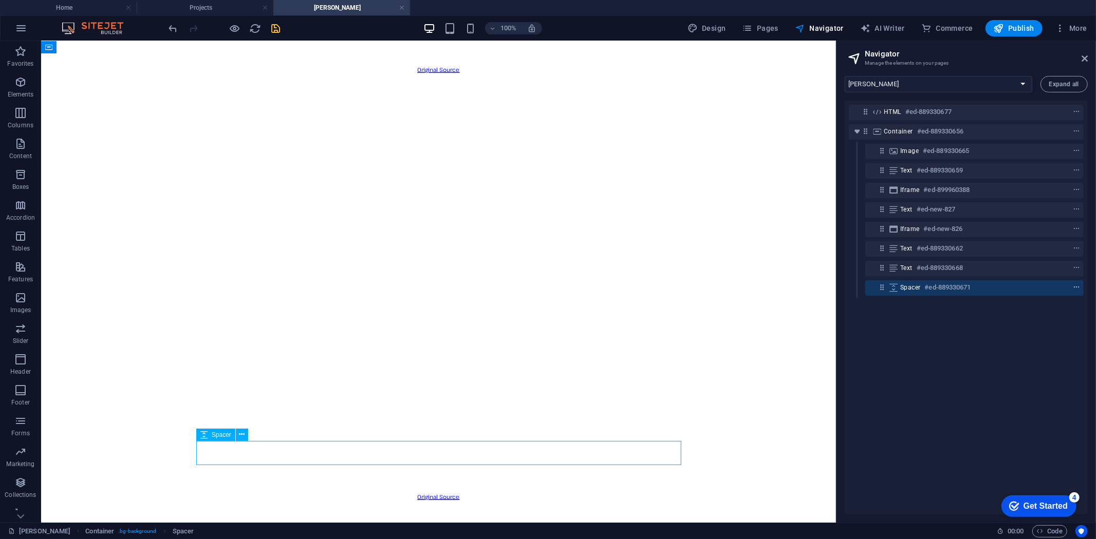
scroll to position [684, 0]
click at [1076, 285] on icon "context-menu" at bounding box center [1076, 287] width 7 height 7
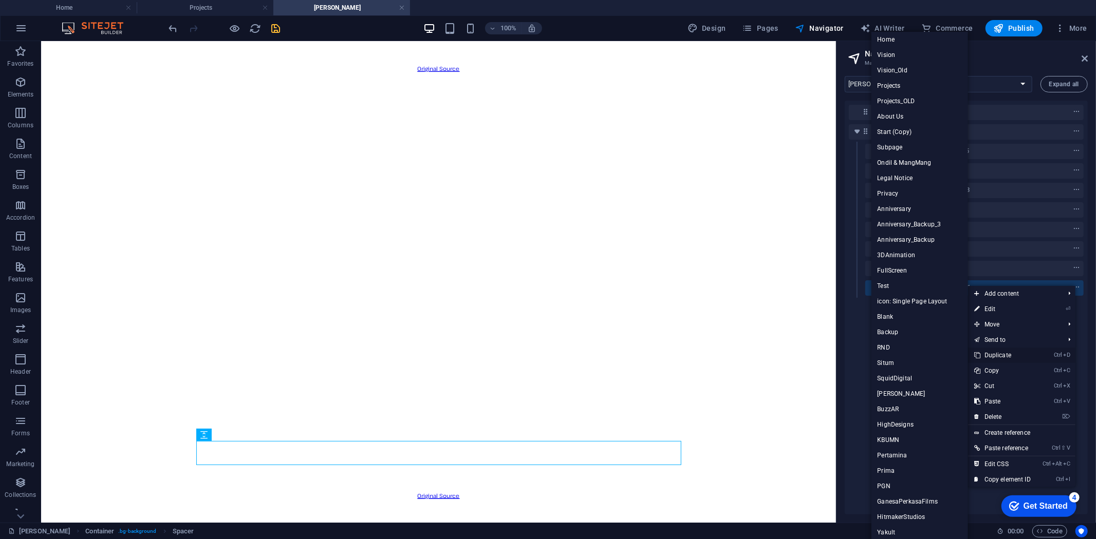
click at [1006, 353] on link "Ctrl D Duplicate" at bounding box center [1002, 355] width 69 height 15
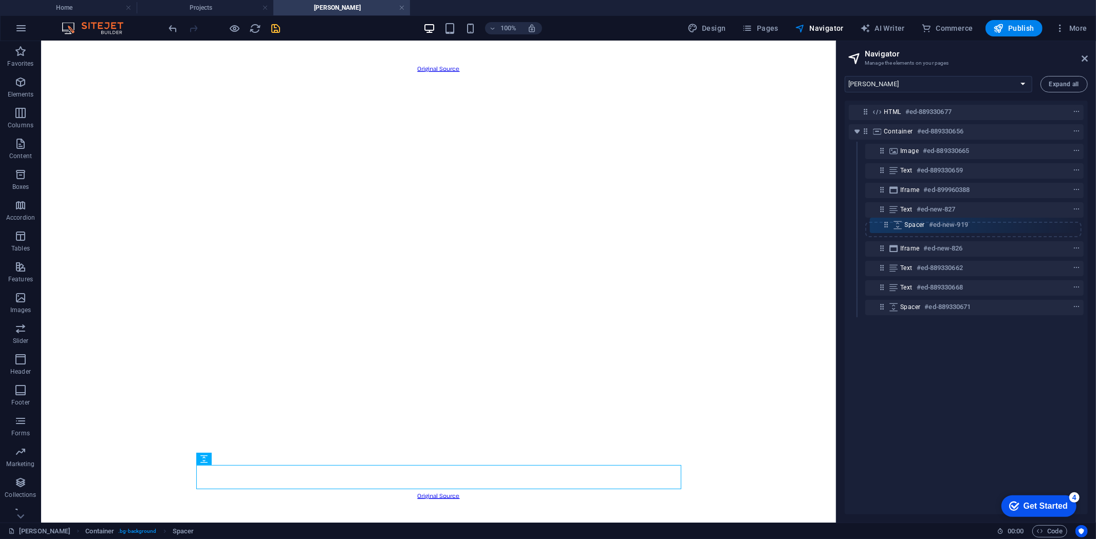
drag, startPoint x: 881, startPoint y: 310, endPoint x: 885, endPoint y: 225, distance: 85.9
click at [885, 225] on div "HTML #ed-889330677 Container #ed-889330656 Image #ed-889330665 Text #ed-8893306…" at bounding box center [966, 308] width 243 height 414
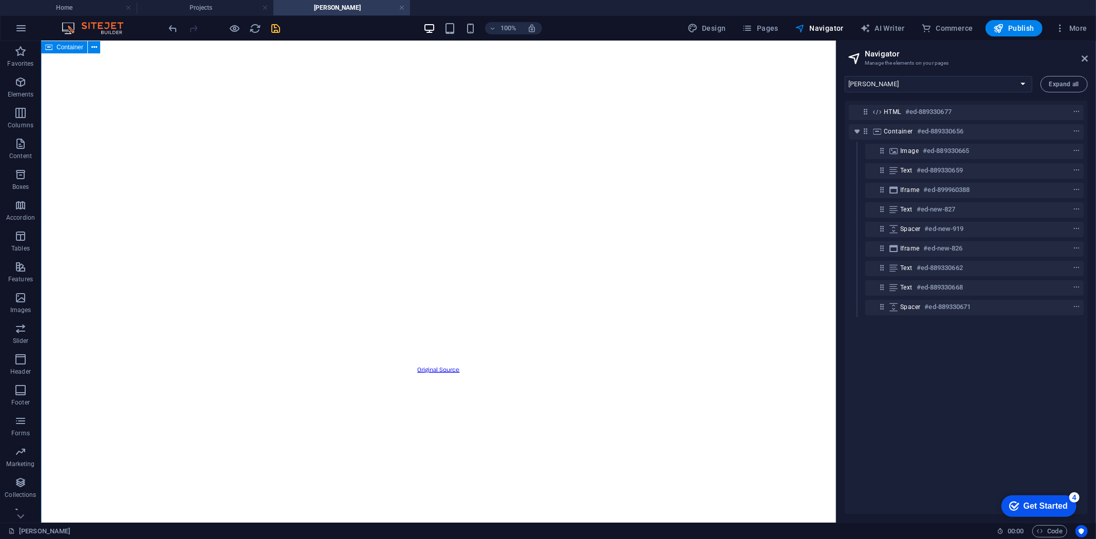
scroll to position [378, 0]
click at [747, 249] on div "[PERSON_NAME] Australia is an Australian manufacturing company based in [GEOGRA…" at bounding box center [438, 362] width 787 height 1209
click at [473, 347] on div "Original Source" at bounding box center [438, 363] width 787 height 33
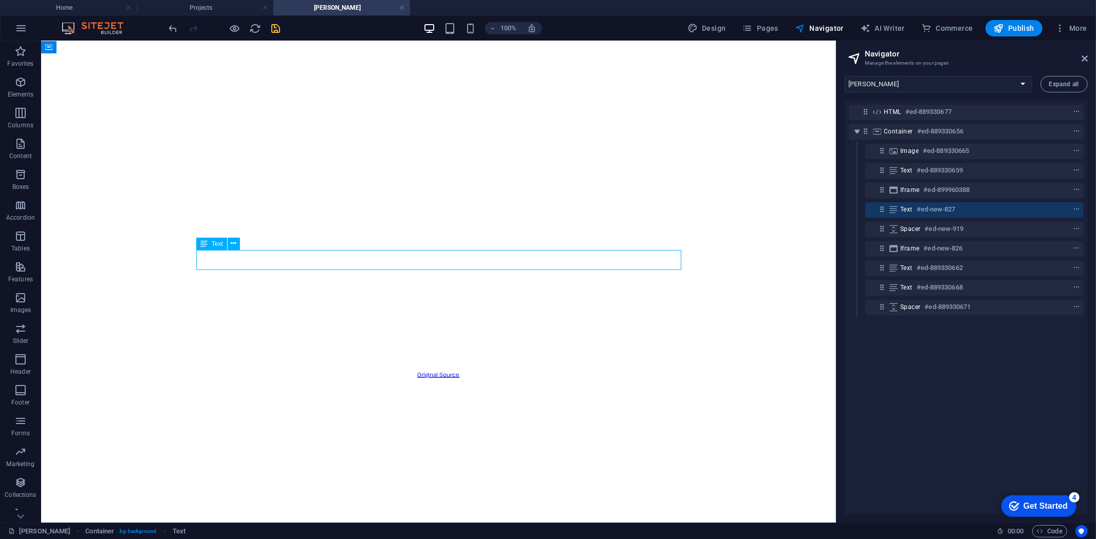
click at [473, 347] on div "Original Source" at bounding box center [438, 363] width 787 height 33
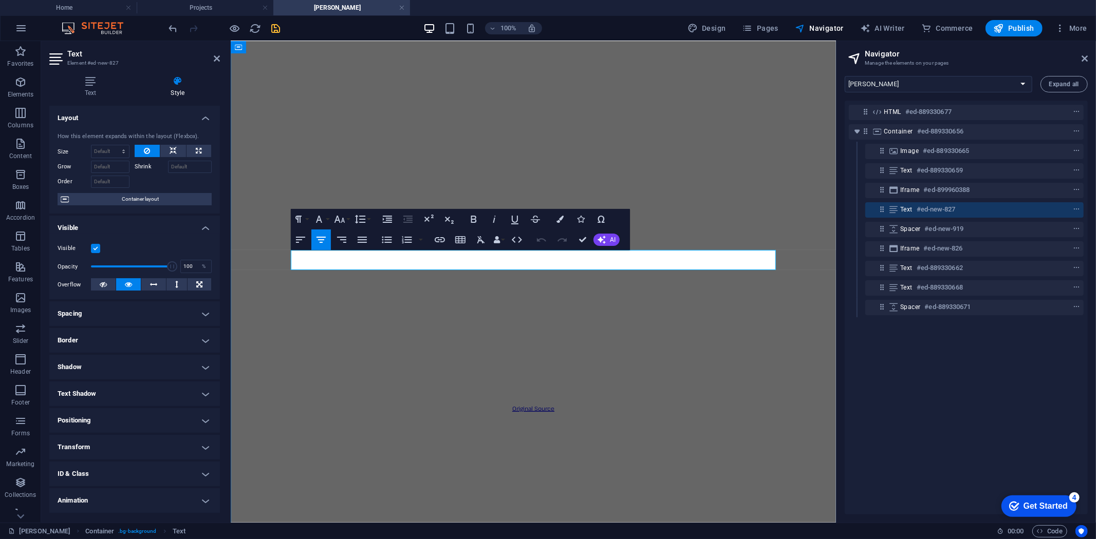
click at [1000, 211] on div "Text #ed-new-827" at bounding box center [966, 209] width 132 height 12
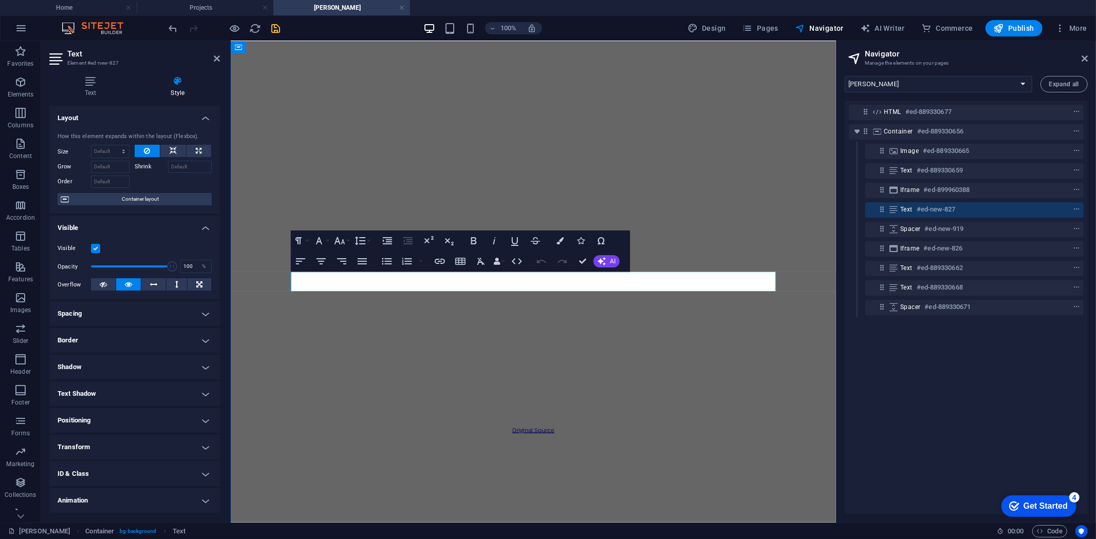
click at [1000, 211] on div "Text #ed-new-827" at bounding box center [966, 209] width 132 height 12
click at [161, 310] on h4 "Spacing" at bounding box center [134, 314] width 171 height 25
click at [591, 423] on p "Original Source" at bounding box center [532, 429] width 597 height 12
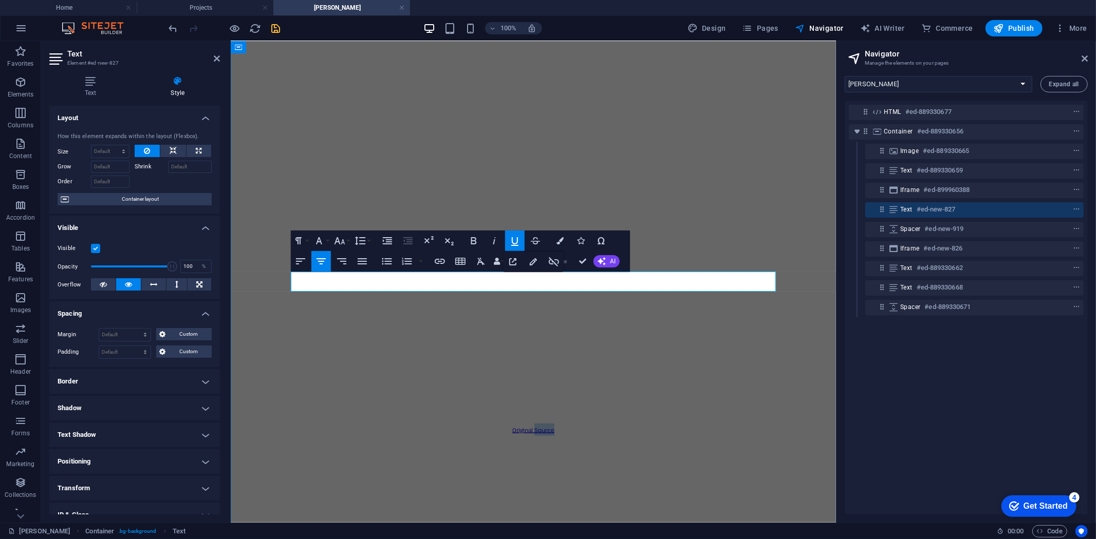
click at [591, 423] on p "Original Source" at bounding box center [532, 429] width 597 height 12
click at [536, 403] on p at bounding box center [532, 409] width 597 height 12
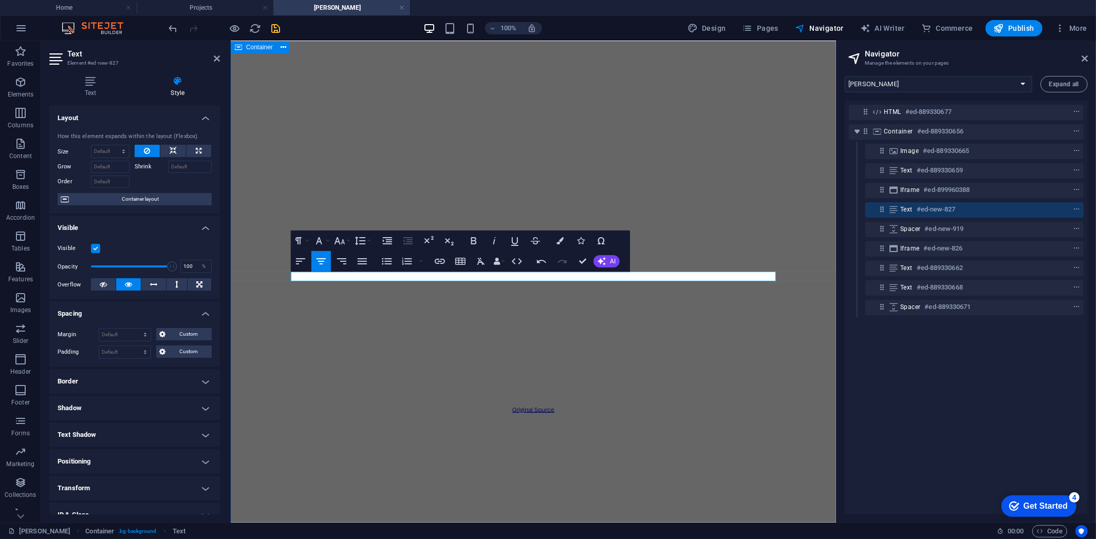
click at [801, 286] on div "[PERSON_NAME] Australia is an Australian manufacturing company based in [GEOGRA…" at bounding box center [532, 390] width 597 height 1223
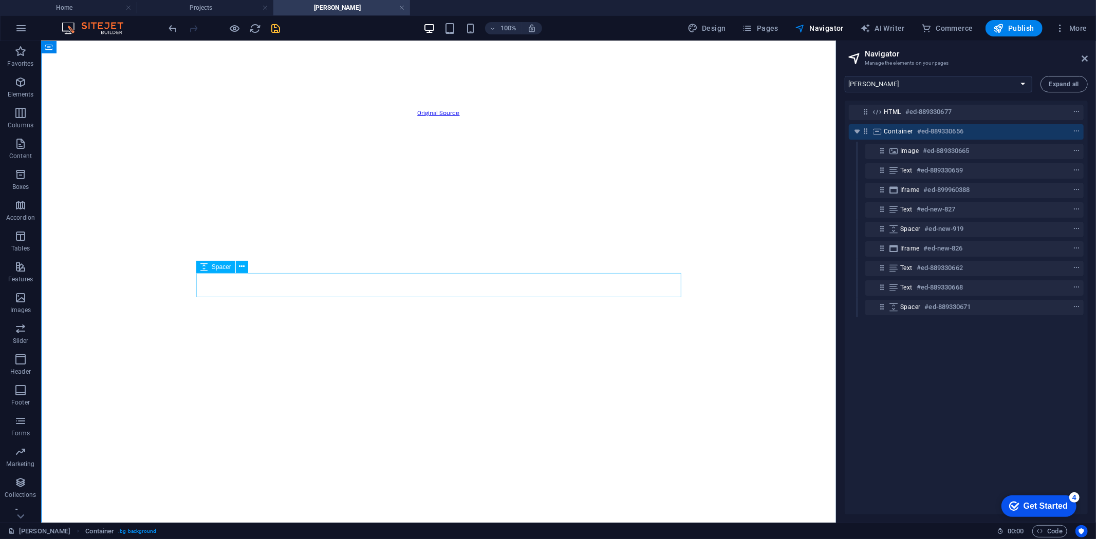
scroll to position [642, 0]
click at [474, 514] on div "Original Source" at bounding box center [438, 530] width 787 height 33
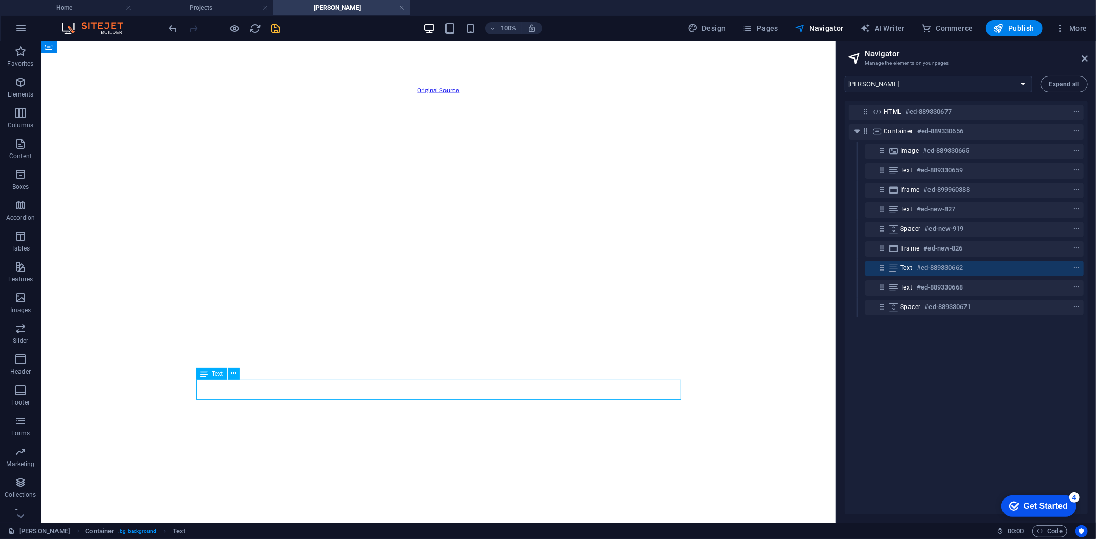
click at [474, 514] on div "Original Source" at bounding box center [438, 530] width 787 height 33
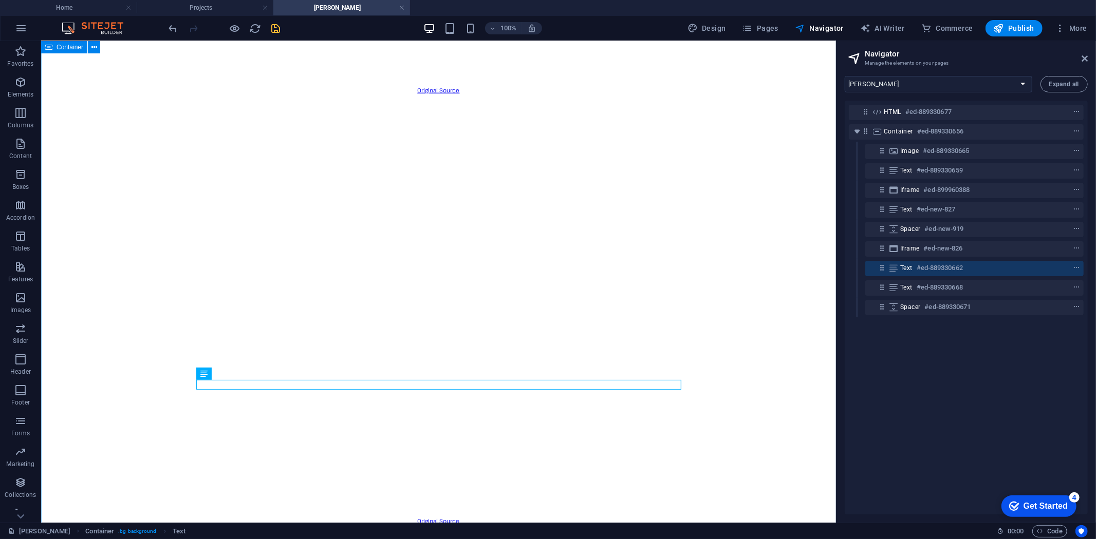
click at [724, 277] on div "[PERSON_NAME] Australia is an Australian manufacturing company based in [GEOGRA…" at bounding box center [438, 77] width 787 height 1168
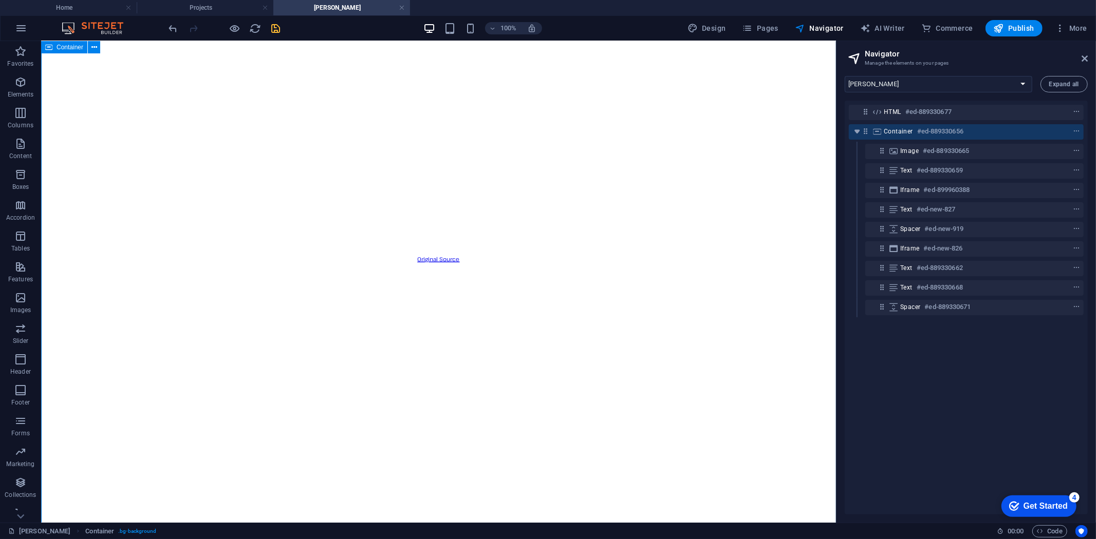
scroll to position [471, 0]
click at [277, 25] on icon "save" at bounding box center [276, 29] width 12 height 12
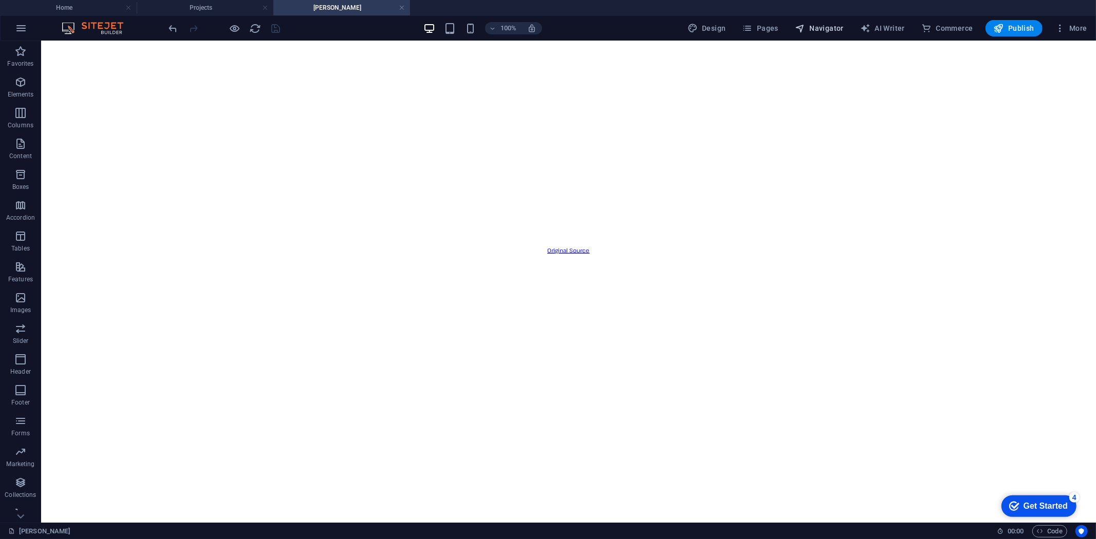
click at [831, 31] on span "Navigator" at bounding box center [819, 28] width 49 height 10
select select "16787499-en"
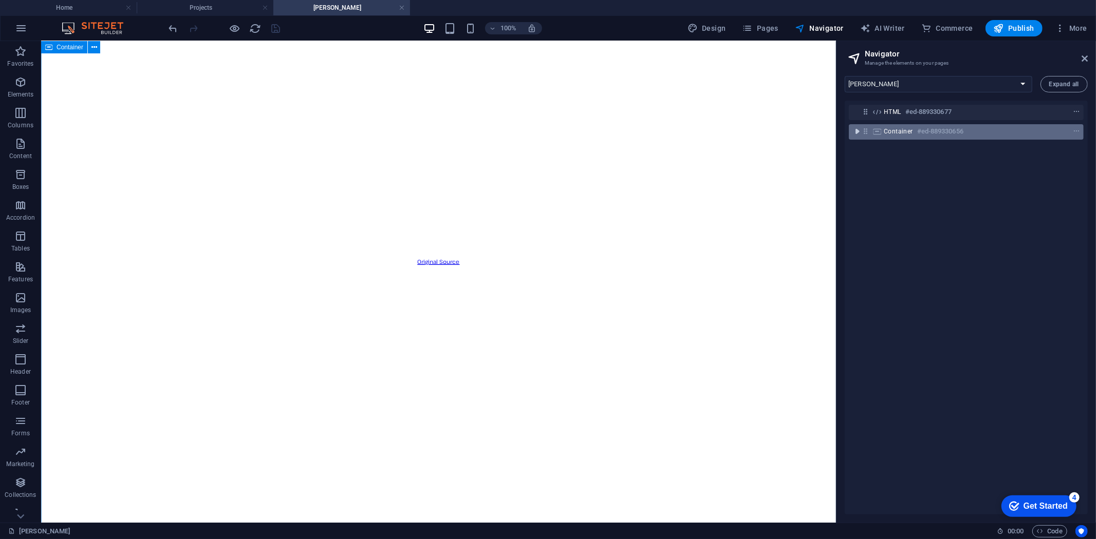
click at [856, 134] on icon "toggle-expand" at bounding box center [857, 131] width 10 height 10
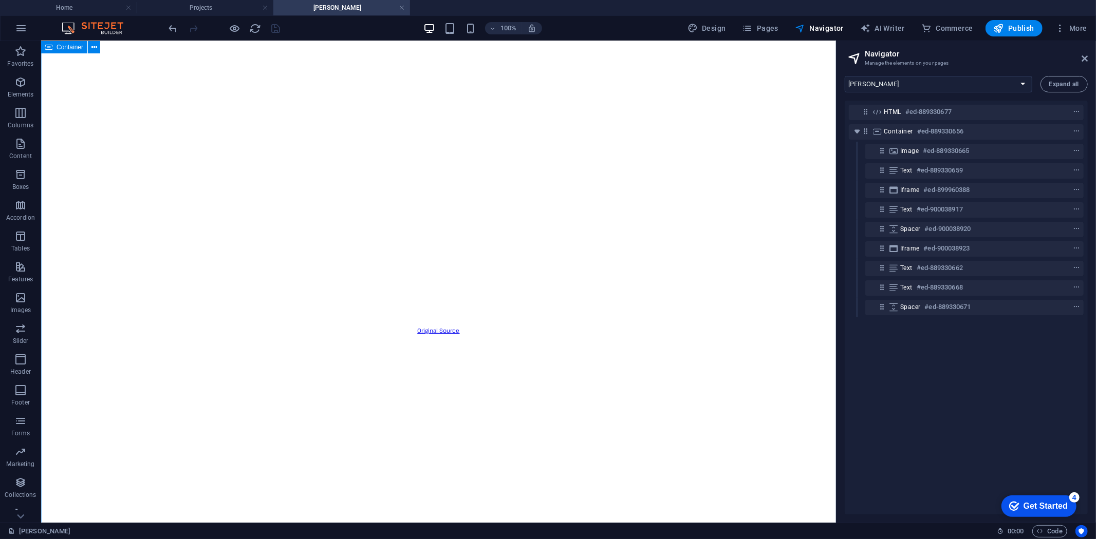
scroll to position [357, 0]
click at [171, 26] on icon "undo" at bounding box center [173, 29] width 12 height 12
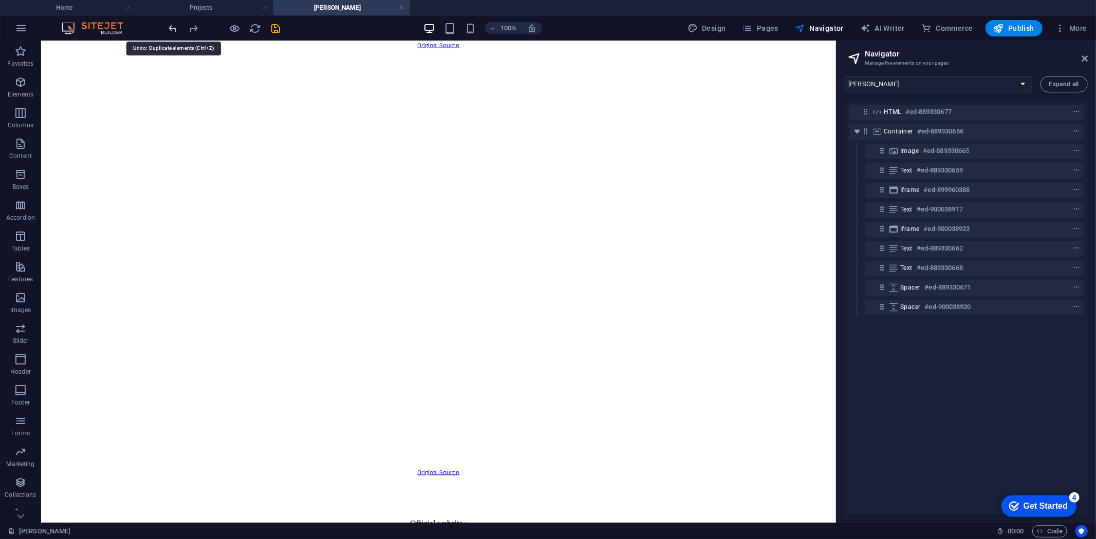
click at [171, 26] on icon "undo" at bounding box center [173, 29] width 12 height 12
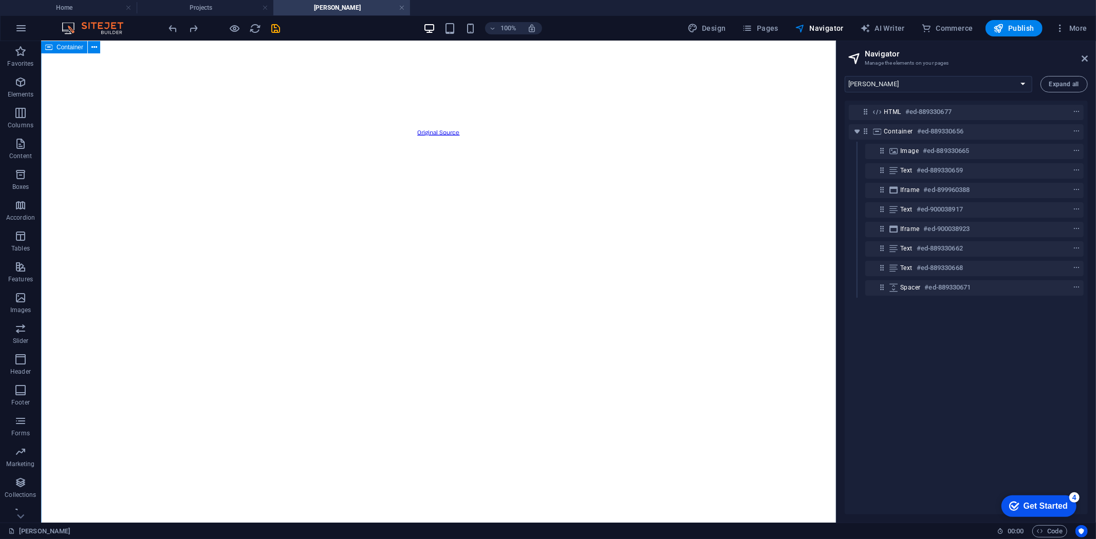
scroll to position [456, 0]
click at [168, 26] on icon "undo" at bounding box center [173, 29] width 12 height 12
click at [172, 27] on icon "undo" at bounding box center [173, 29] width 12 height 12
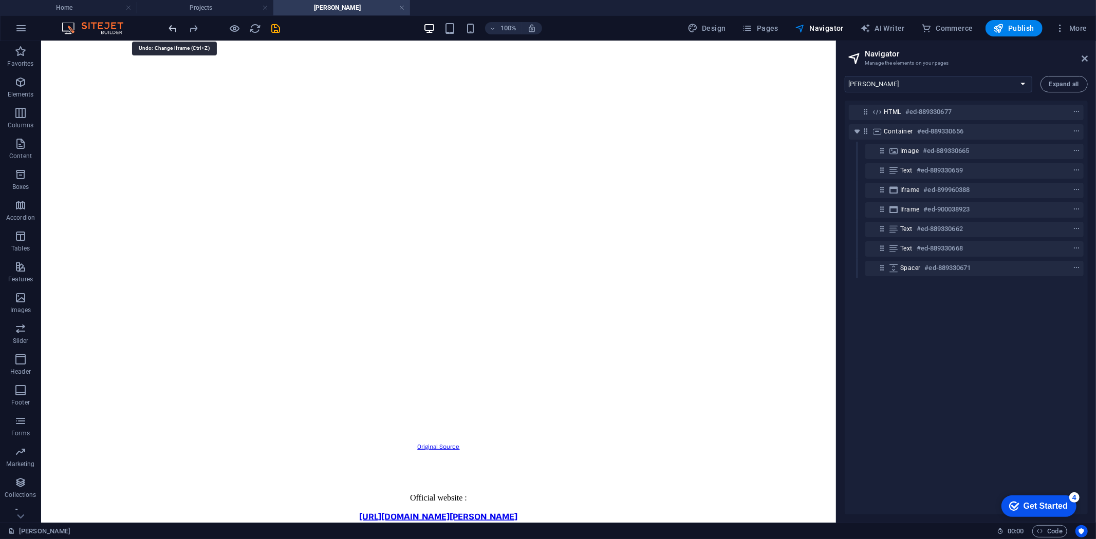
scroll to position [664, 0]
click at [172, 27] on icon "undo" at bounding box center [173, 29] width 12 height 12
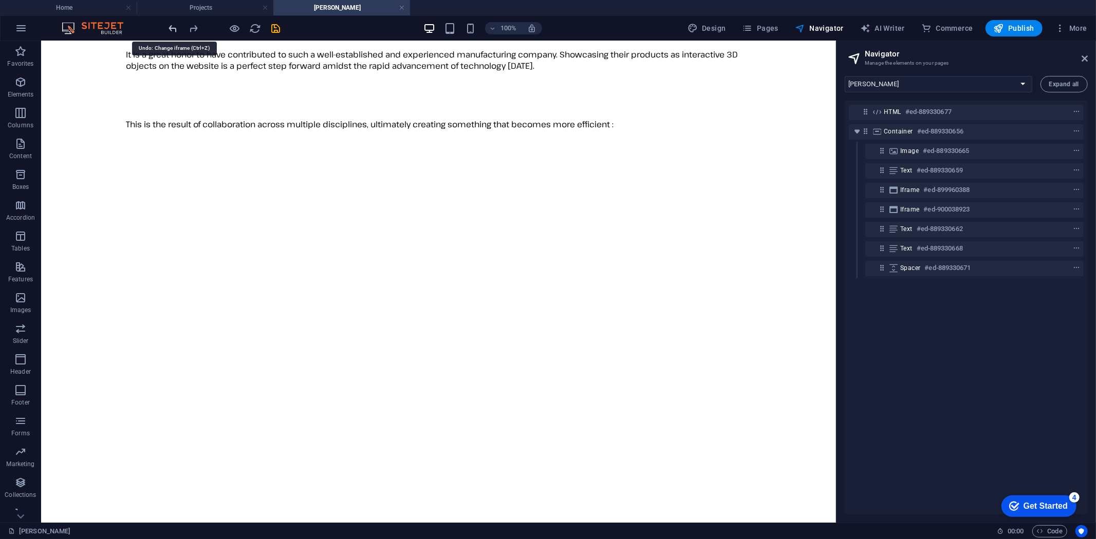
scroll to position [166, 0]
click at [172, 27] on icon "undo" at bounding box center [173, 29] width 12 height 12
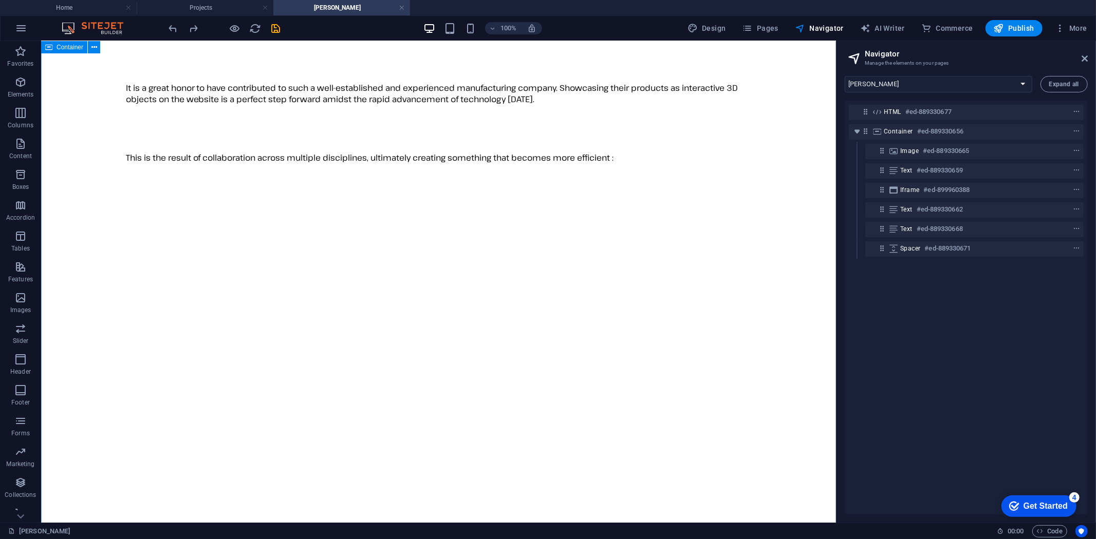
scroll to position [134, 0]
click at [193, 25] on icon "redo" at bounding box center [194, 29] width 12 height 12
click at [172, 26] on icon "undo" at bounding box center [173, 29] width 12 height 12
click at [275, 24] on icon "save" at bounding box center [276, 29] width 12 height 12
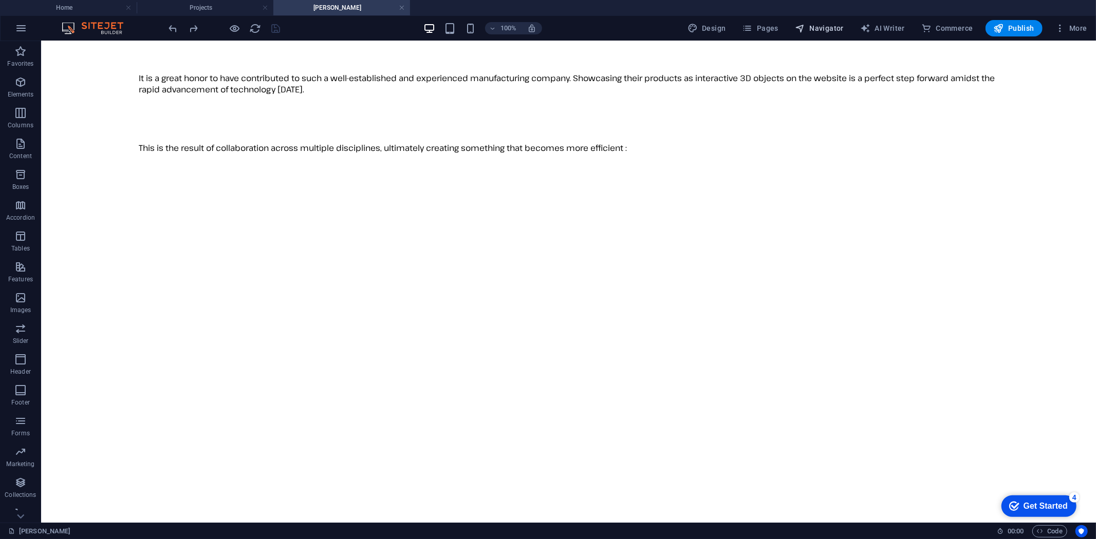
click at [829, 27] on span "Navigator" at bounding box center [819, 28] width 49 height 10
select select "16787499-en"
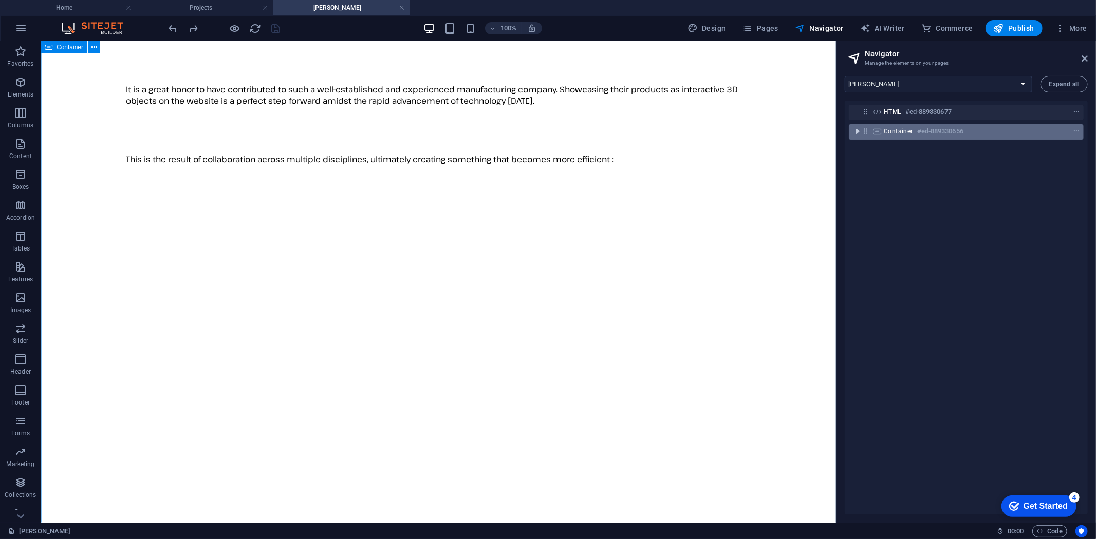
click at [858, 133] on icon "toggle-expand" at bounding box center [857, 131] width 10 height 10
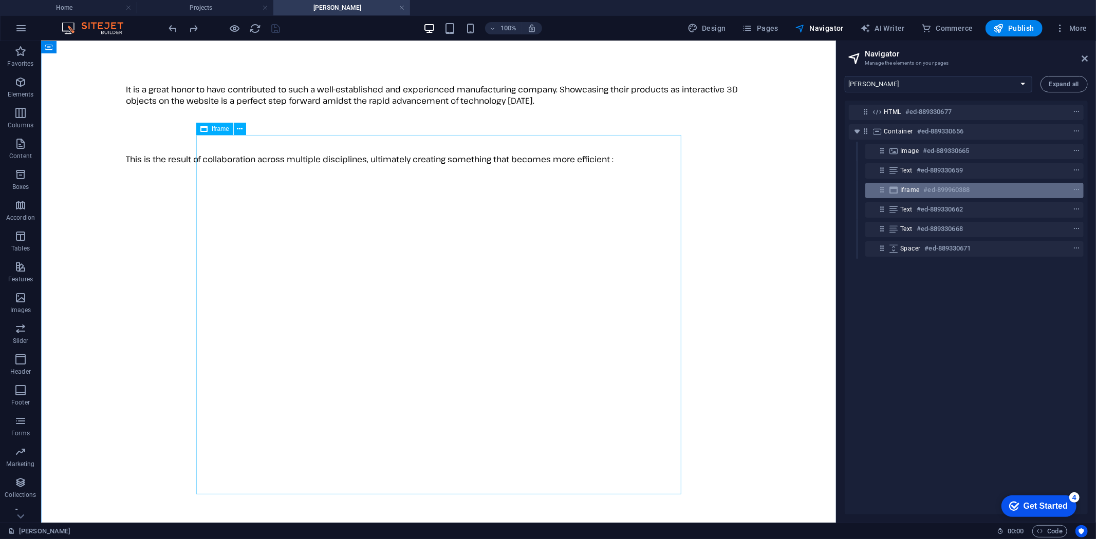
click at [938, 192] on h6 "#ed-899960388" at bounding box center [947, 190] width 46 height 12
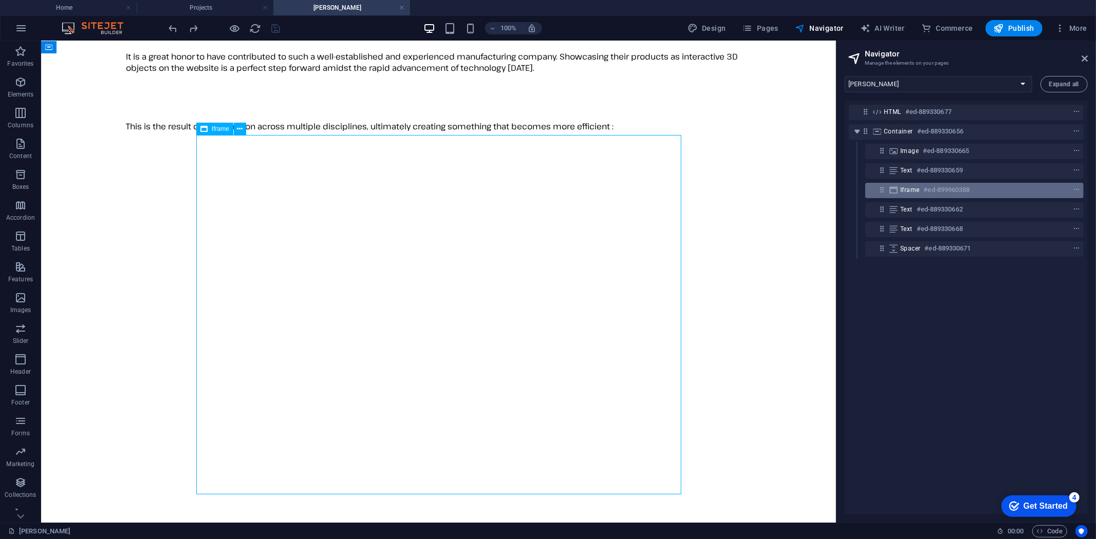
click at [938, 192] on h6 "#ed-899960388" at bounding box center [947, 190] width 46 height 12
select select "%"
select select "px"
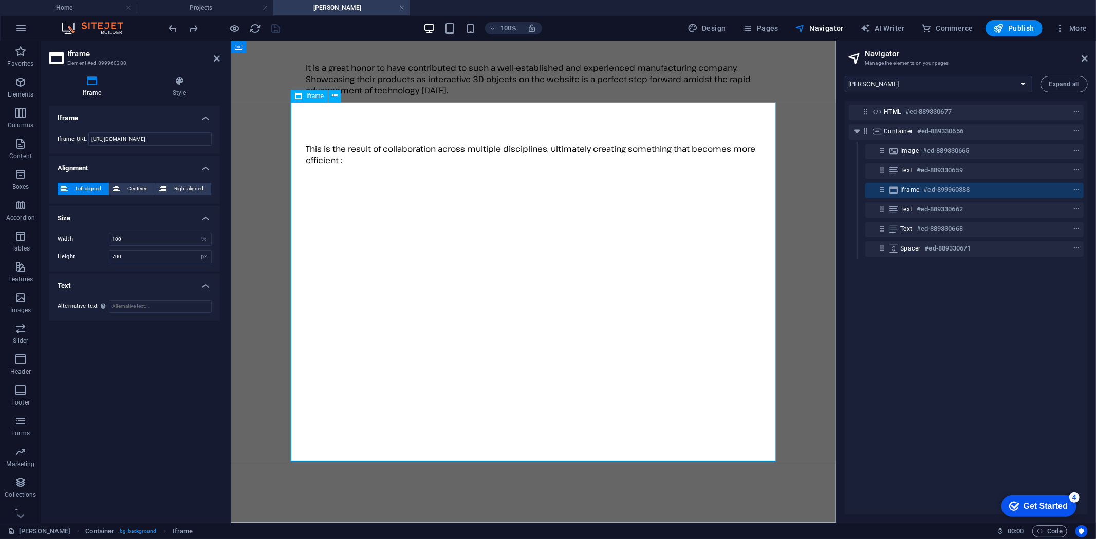
click at [938, 190] on h6 "#ed-899960388" at bounding box center [947, 190] width 46 height 12
click at [941, 114] on h6 "#ed-889330677" at bounding box center [928, 112] width 46 height 12
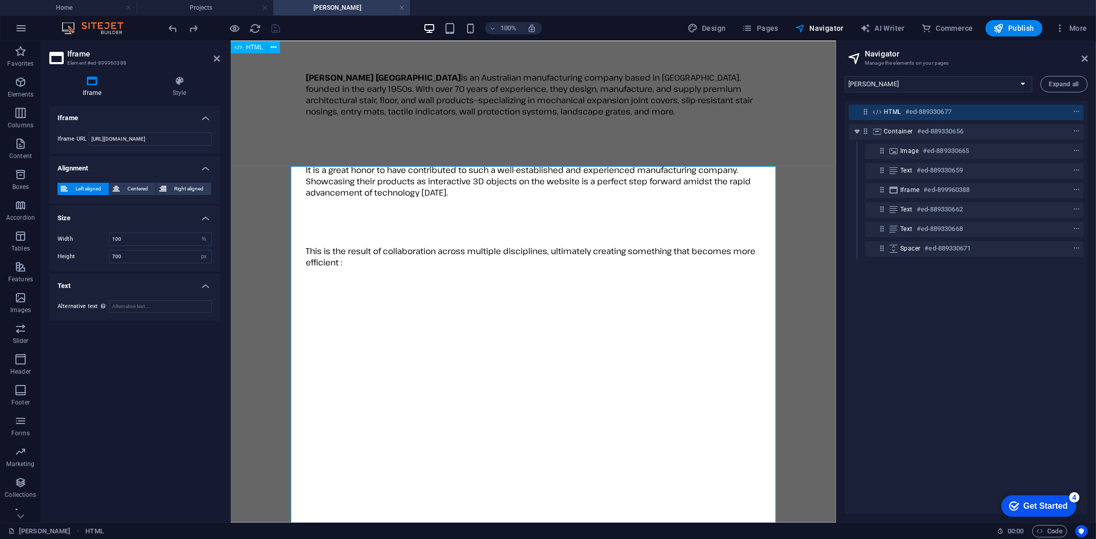
scroll to position [10, 0]
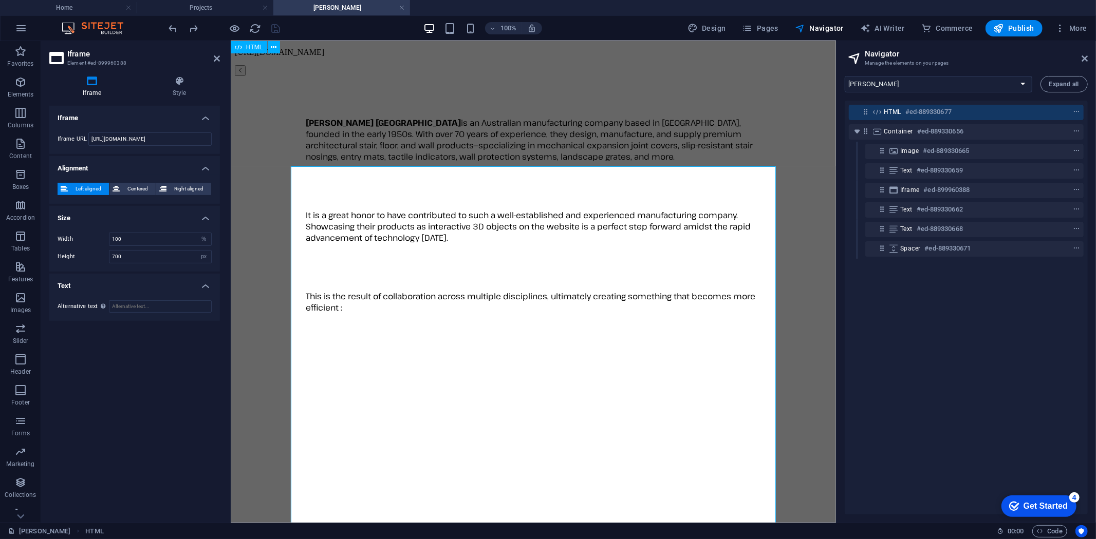
click at [941, 114] on h6 "#ed-889330677" at bounding box center [928, 112] width 46 height 12
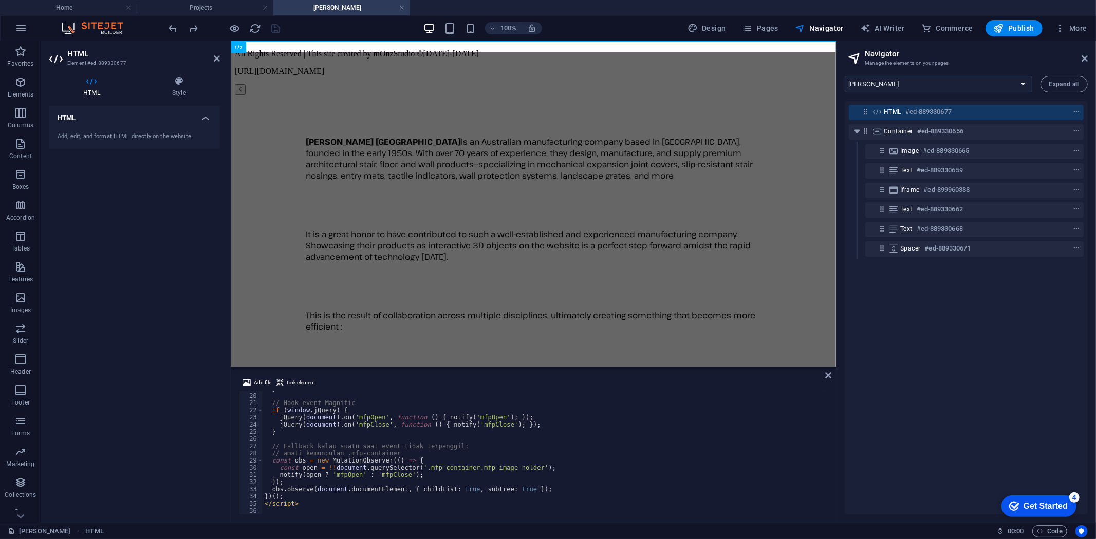
scroll to position [136, 0]
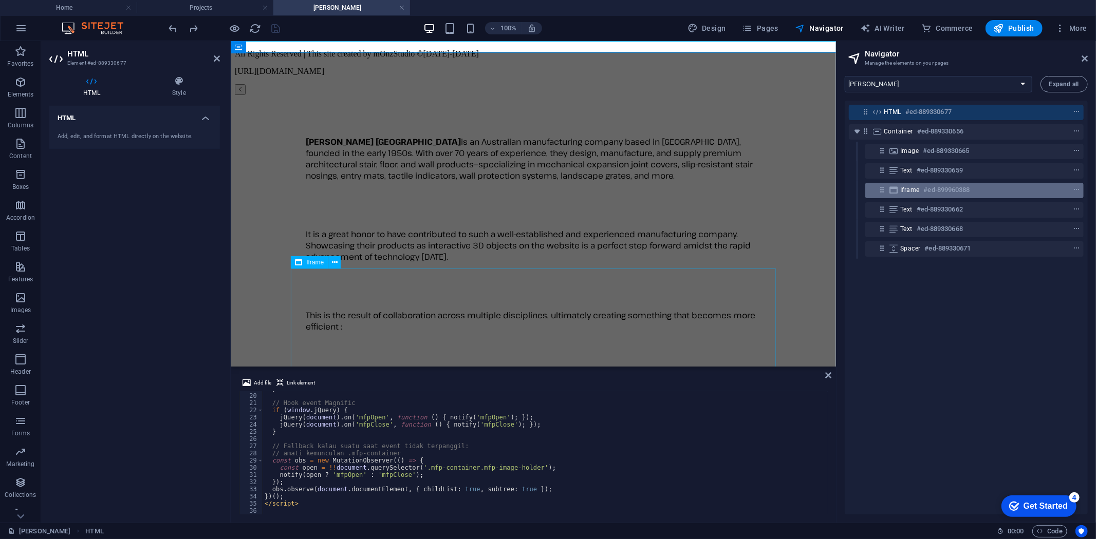
click at [965, 193] on h6 "#ed-899960388" at bounding box center [947, 190] width 46 height 12
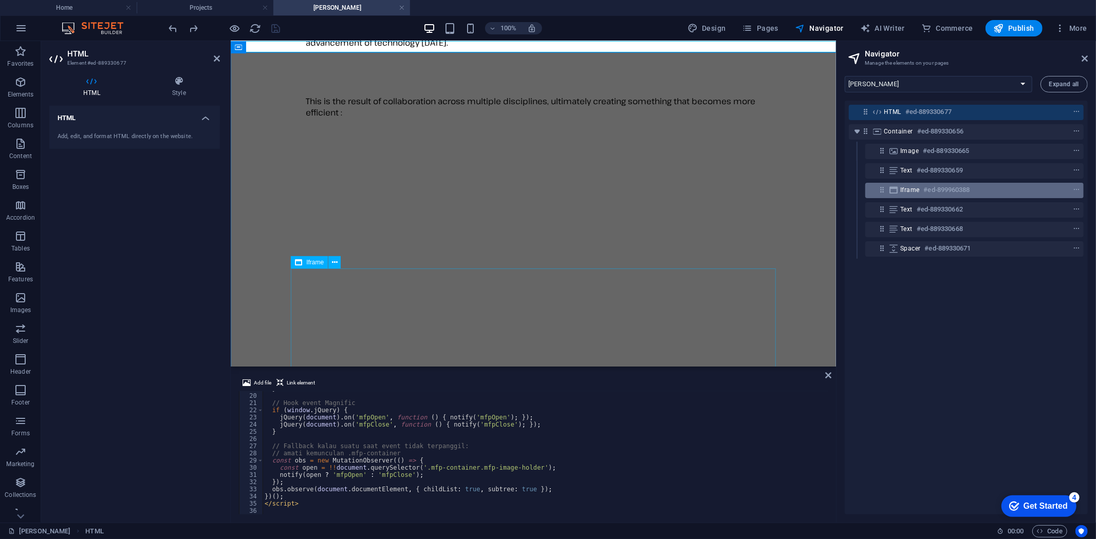
click at [965, 193] on h6 "#ed-899960388" at bounding box center [947, 190] width 46 height 12
select select "%"
select select "px"
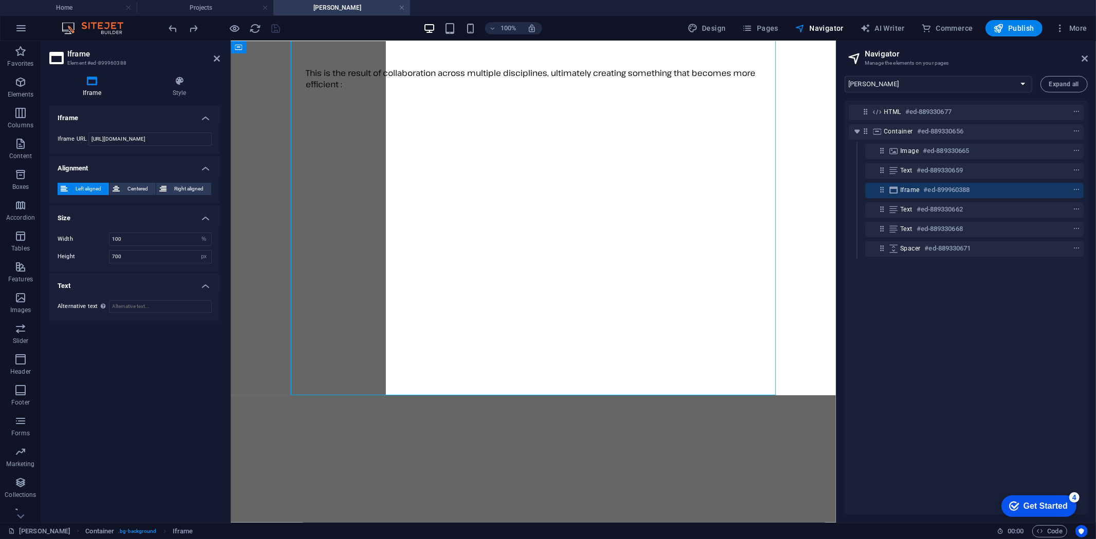
scroll to position [245, 0]
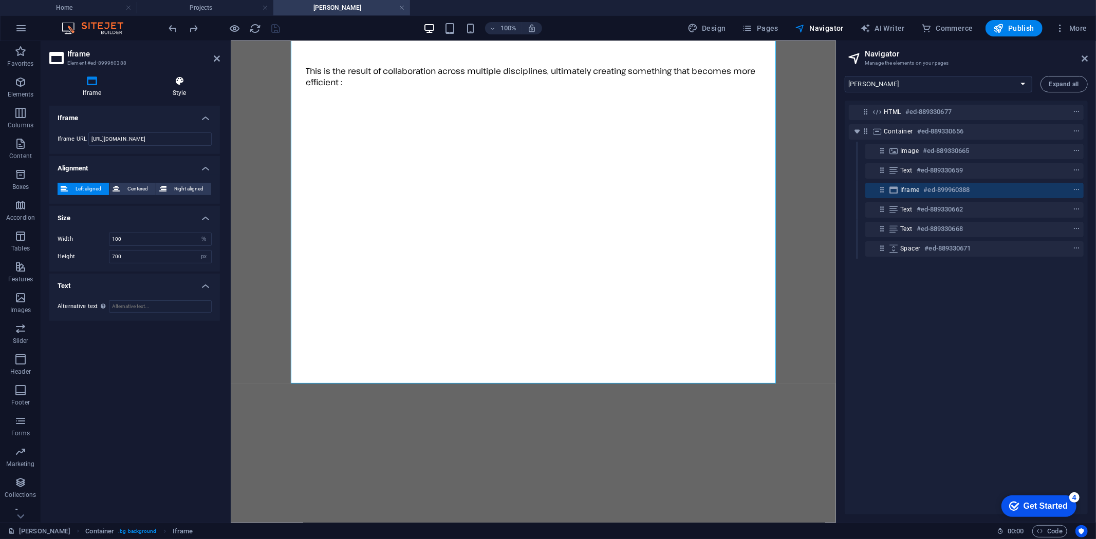
click at [181, 85] on icon at bounding box center [179, 81] width 81 height 10
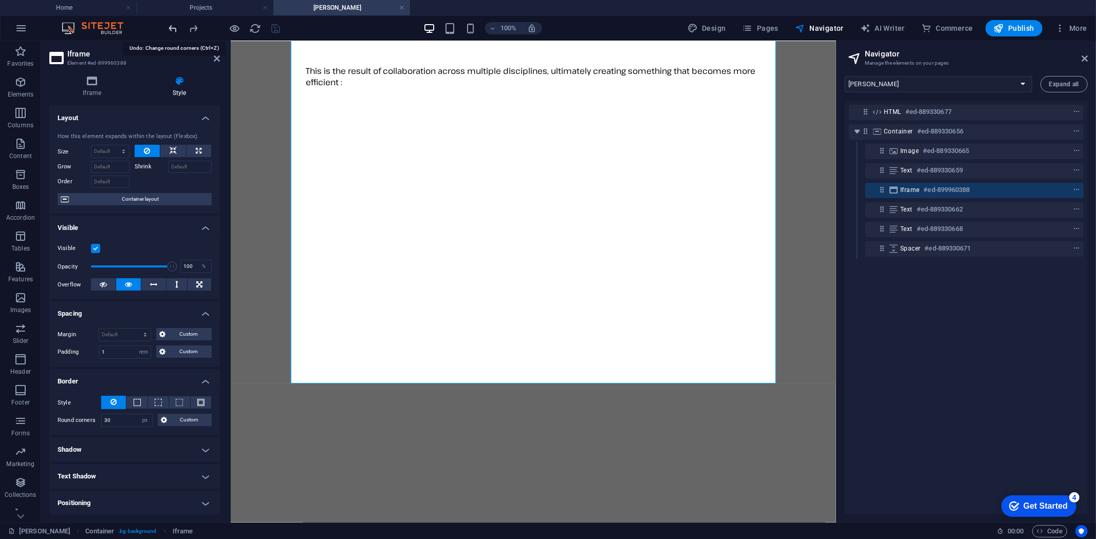
click at [174, 23] on icon "undo" at bounding box center [173, 29] width 12 height 12
type input "10"
click at [174, 25] on icon "undo" at bounding box center [173, 29] width 12 height 12
type input "0"
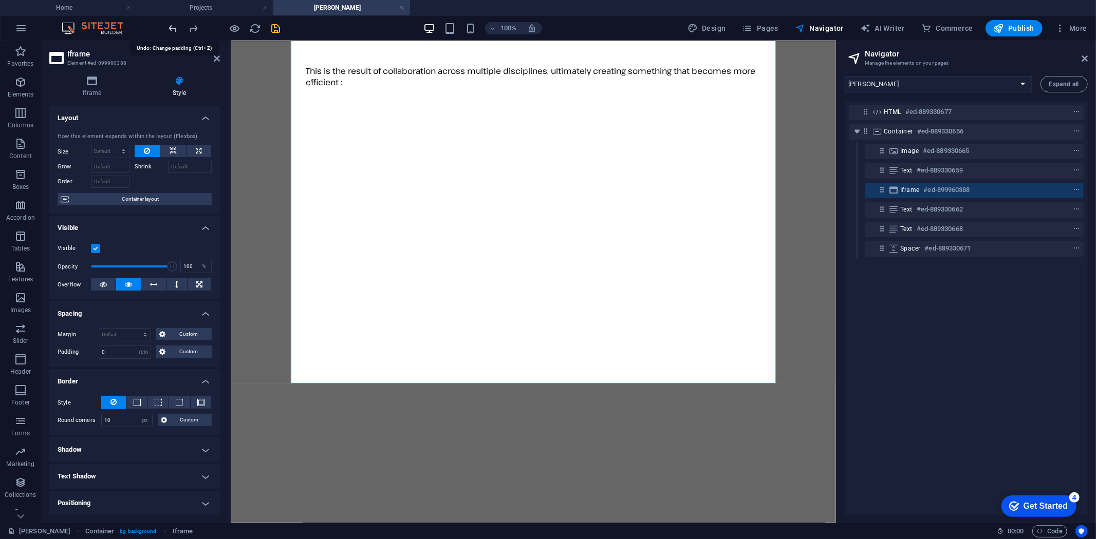
click at [174, 25] on icon "undo" at bounding box center [173, 29] width 12 height 12
select select "DISABLED_OPTION_VALUE"
click at [194, 26] on icon "redo" at bounding box center [194, 29] width 12 height 12
type input "0"
select select "rem"
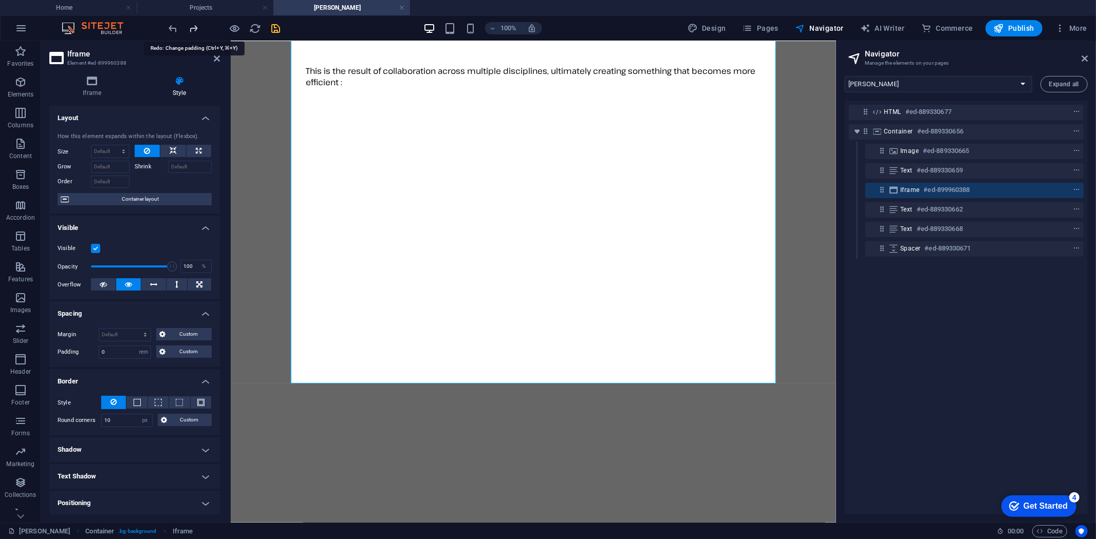
click at [194, 26] on icon "redo" at bounding box center [194, 29] width 12 height 12
type input "1"
click at [194, 26] on icon "redo" at bounding box center [194, 29] width 12 height 12
type input "30"
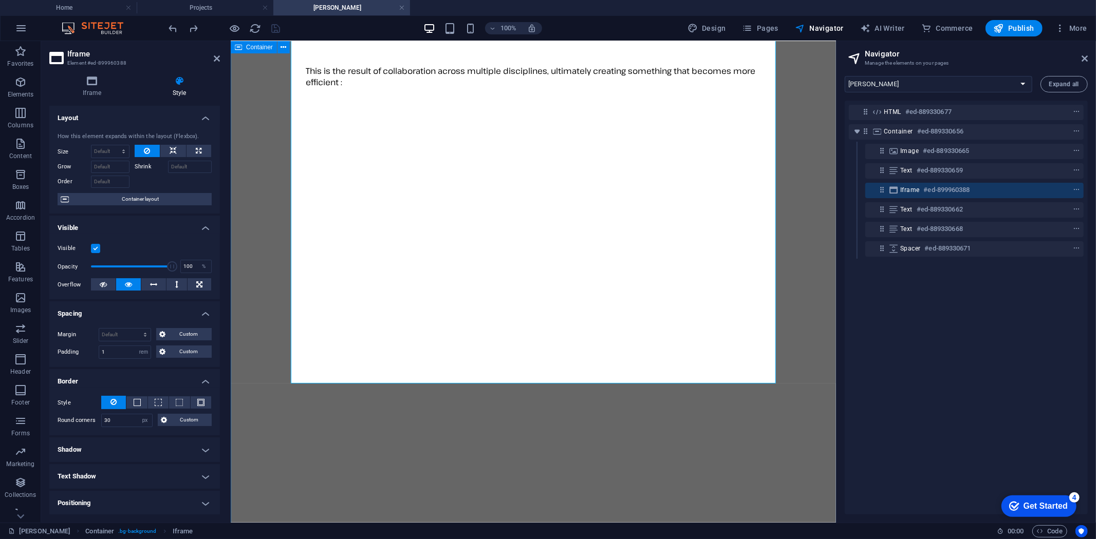
click at [263, 166] on div "[PERSON_NAME] Australia is an Australian manufacturing company based in [GEOGRA…" at bounding box center [532, 287] width 597 height 792
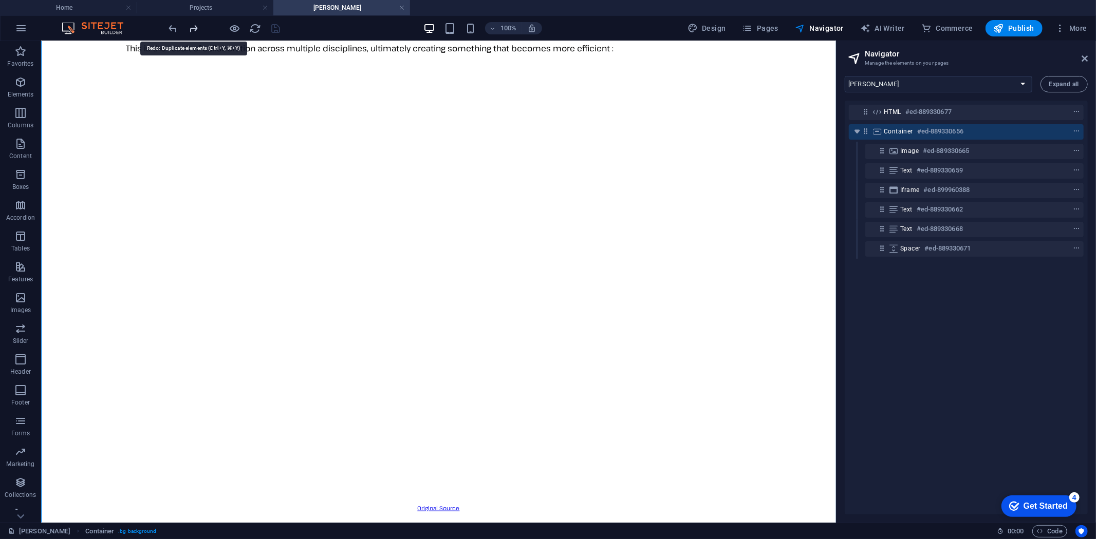
click at [194, 26] on icon "redo" at bounding box center [194, 29] width 12 height 12
click at [171, 23] on icon "undo" at bounding box center [173, 29] width 12 height 12
click at [196, 28] on icon "redo" at bounding box center [194, 29] width 12 height 12
click at [275, 25] on icon "save" at bounding box center [276, 29] width 12 height 12
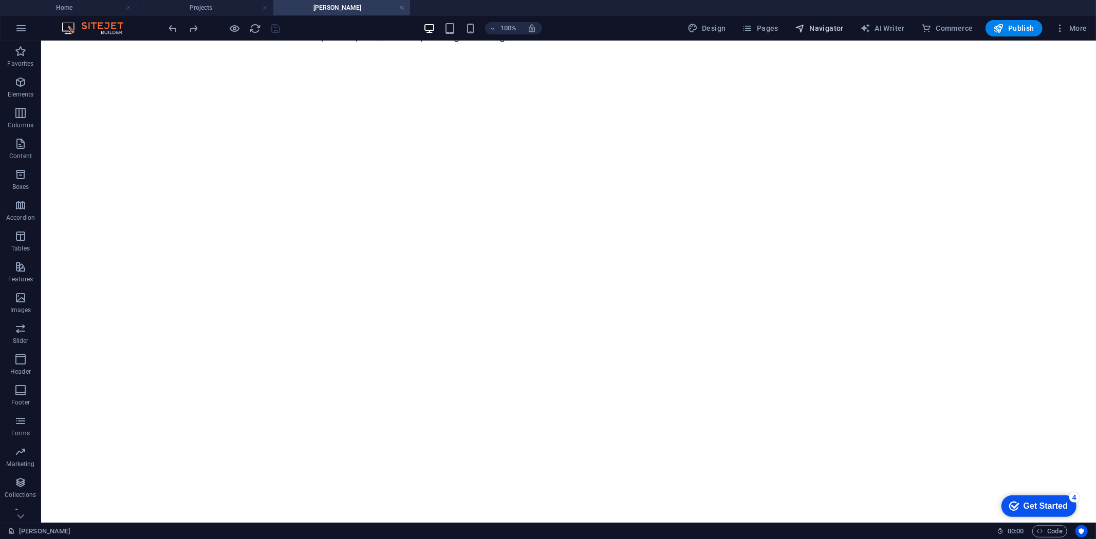
click at [824, 28] on span "Navigator" at bounding box center [819, 28] width 49 height 10
select select "16787499-en"
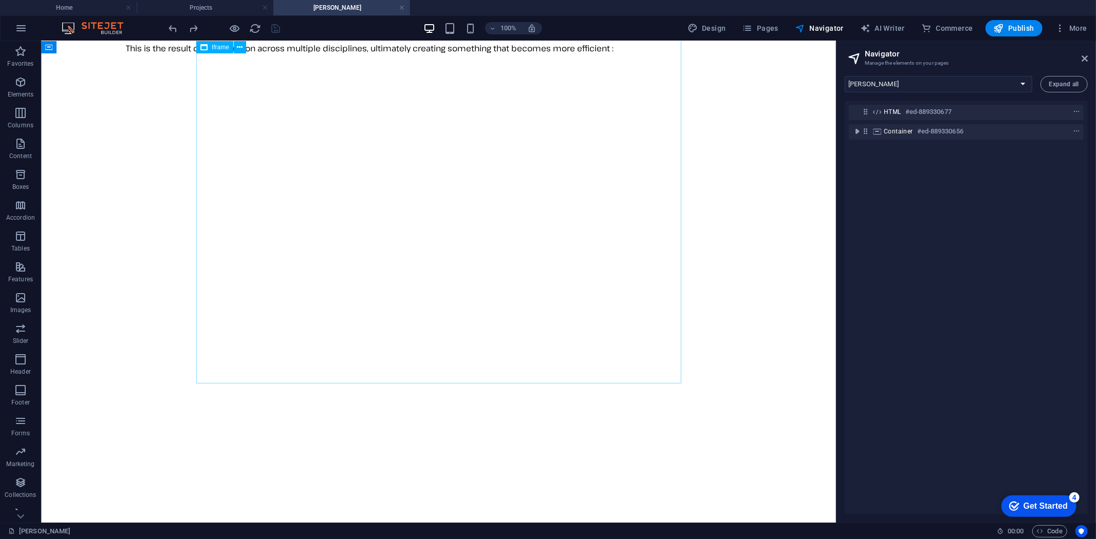
click at [630, 172] on div "</div>" at bounding box center [438, 284] width 787 height 378
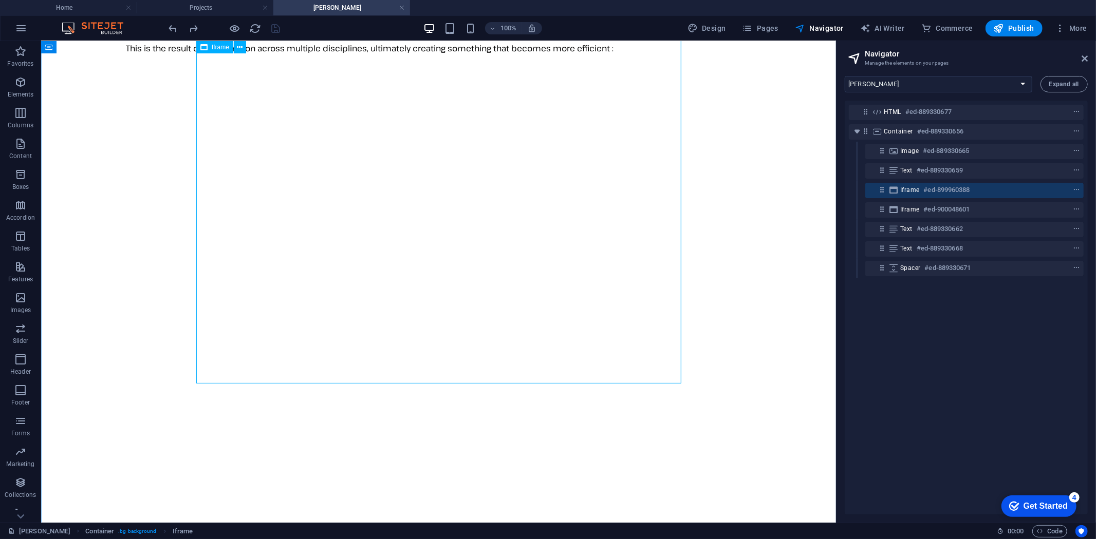
click at [1007, 185] on div "Iframe #ed-899960388" at bounding box center [966, 190] width 132 height 12
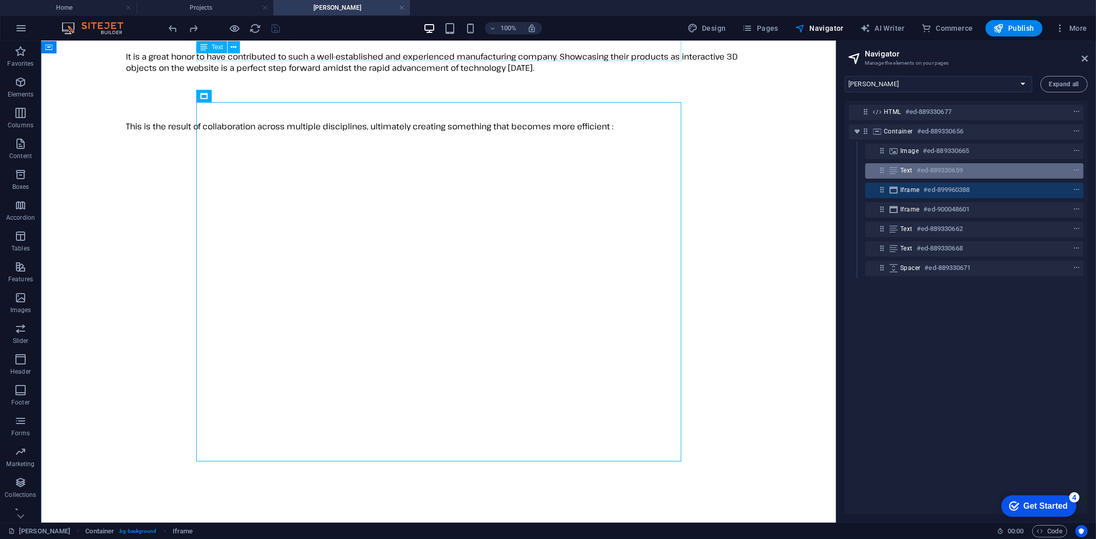
click at [1007, 174] on div "Text #ed-889330659" at bounding box center [966, 170] width 132 height 12
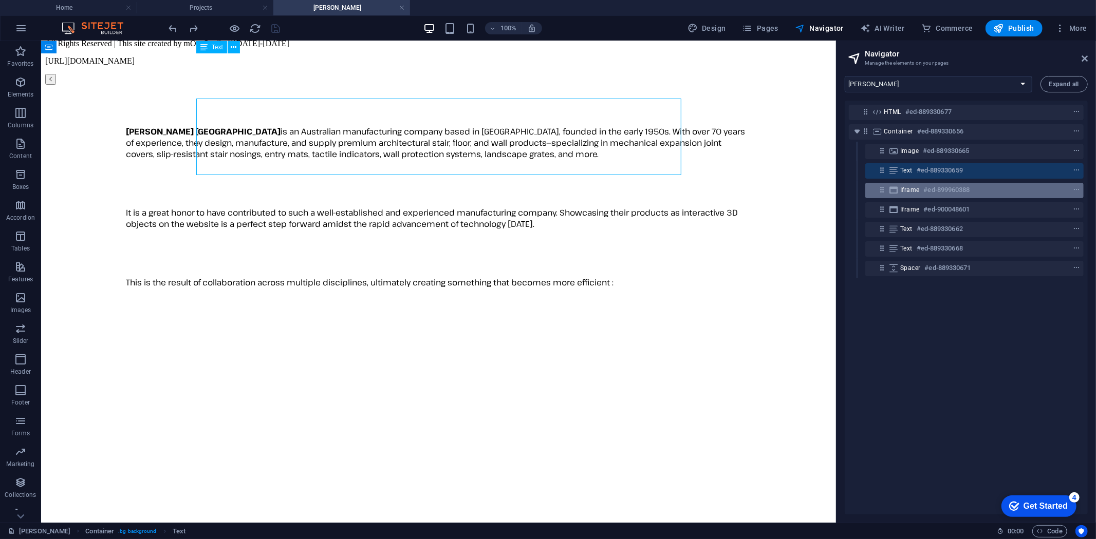
scroll to position [0, 0]
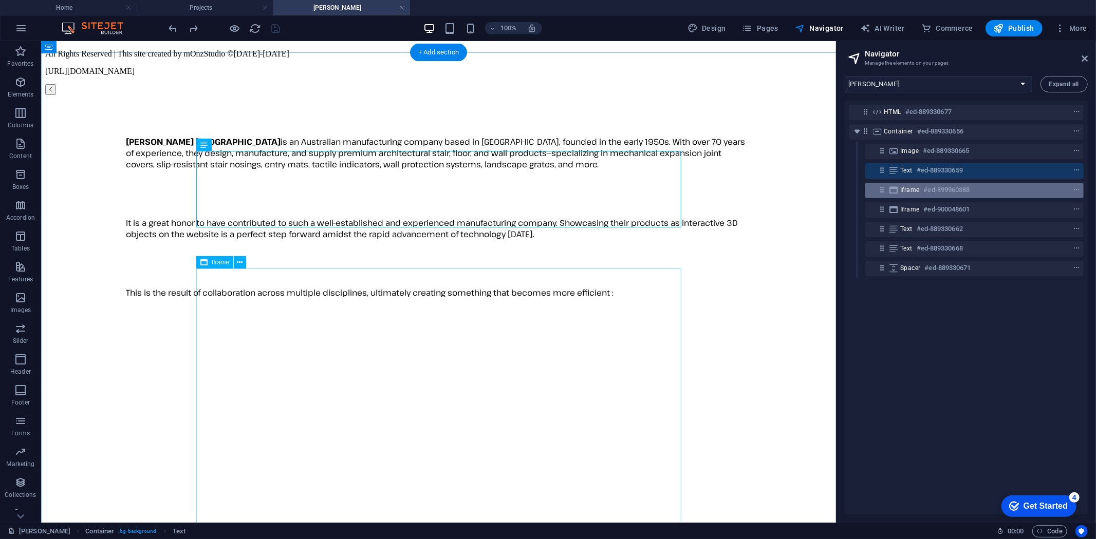
click at [1006, 188] on div "Iframe #ed-899960388" at bounding box center [966, 190] width 132 height 12
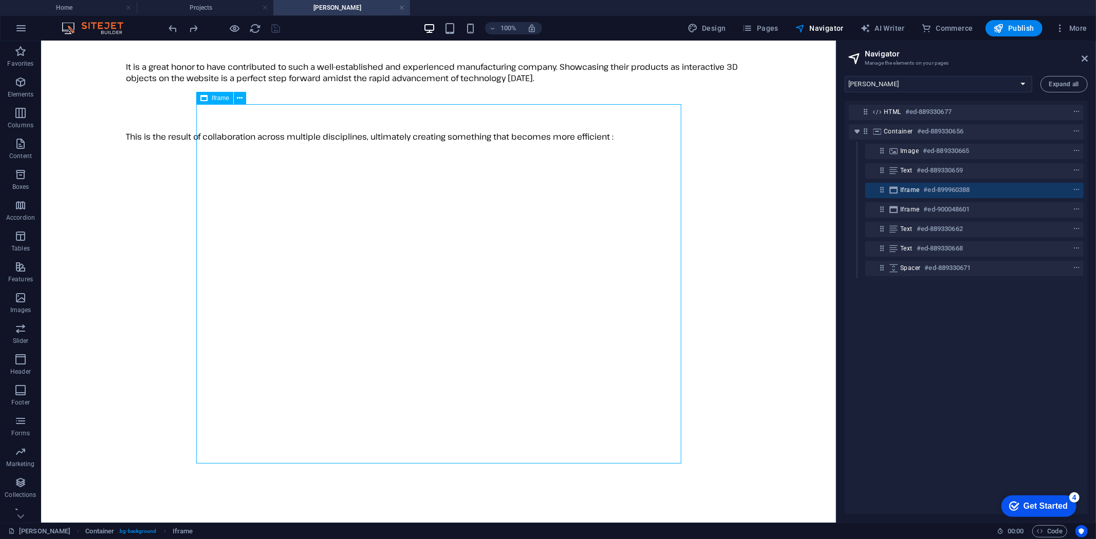
scroll to position [166, 0]
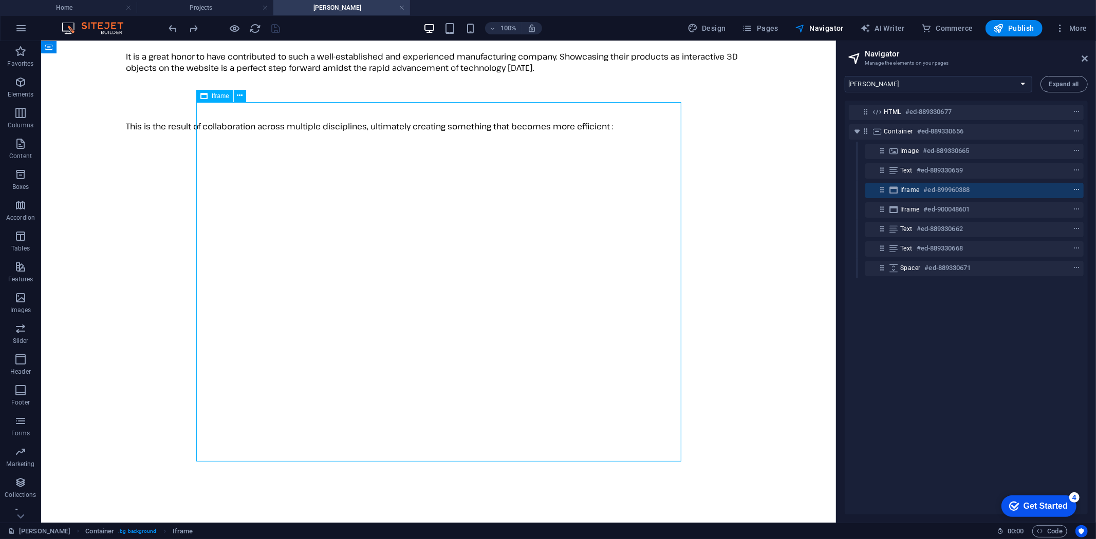
click at [1074, 189] on icon "context-menu" at bounding box center [1076, 189] width 7 height 7
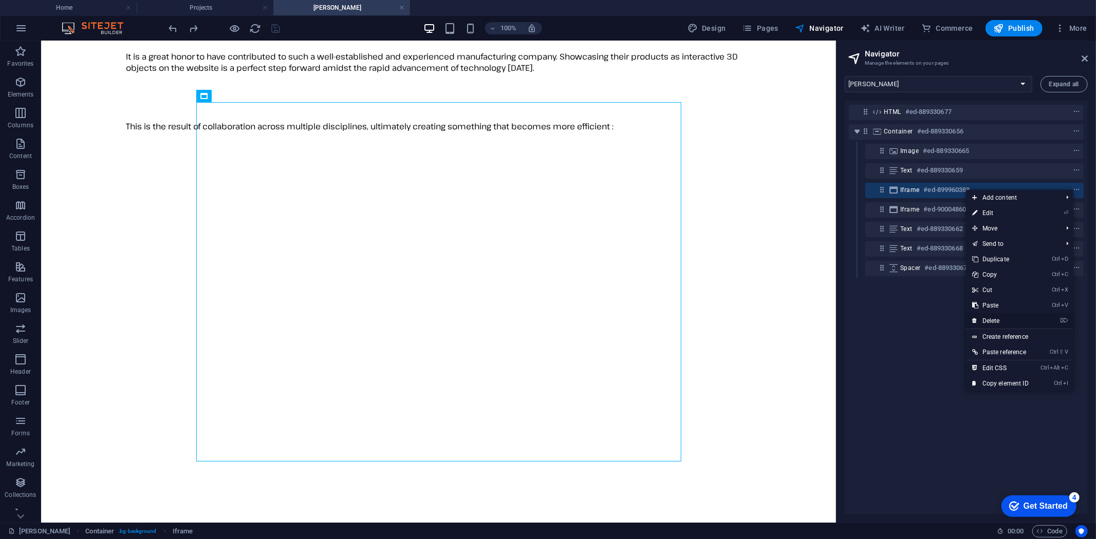
click at [999, 321] on link "⌦ Delete" at bounding box center [1000, 320] width 69 height 15
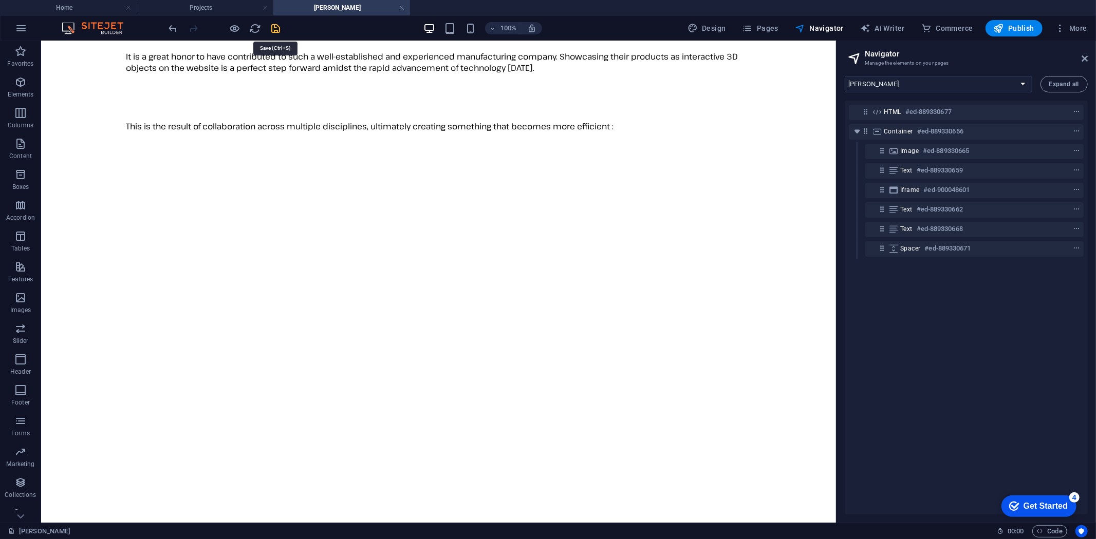
click at [274, 25] on icon "save" at bounding box center [276, 29] width 12 height 12
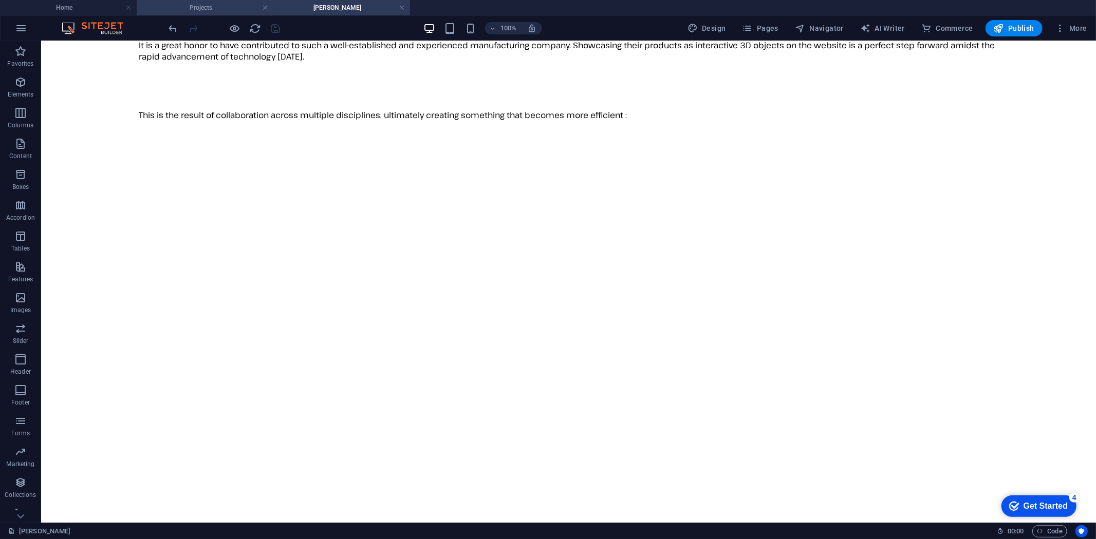
click at [213, 6] on h4 "Projects" at bounding box center [205, 7] width 137 height 11
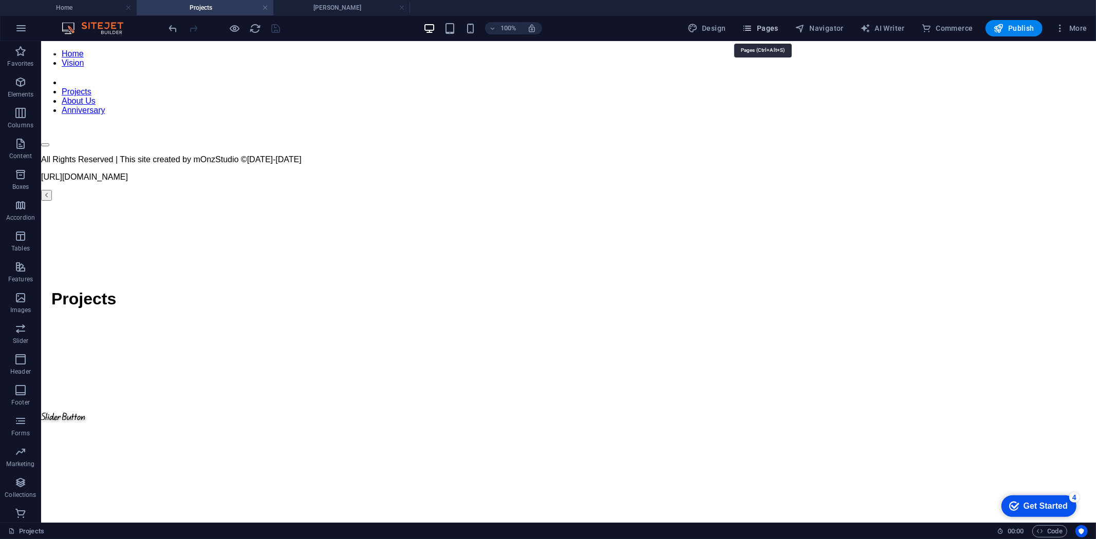
click at [776, 28] on span "Pages" at bounding box center [760, 28] width 36 height 10
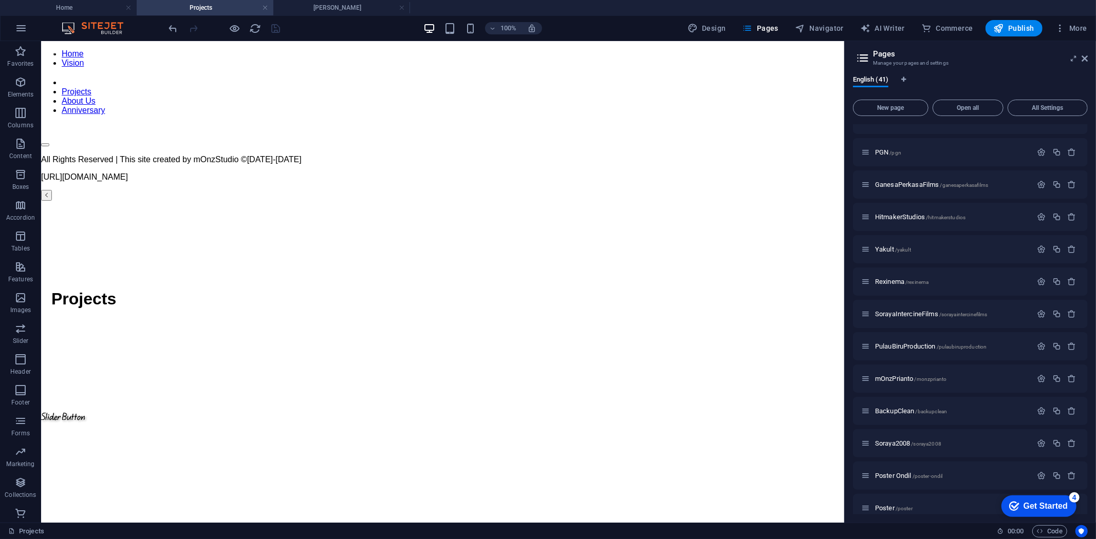
scroll to position [936, 0]
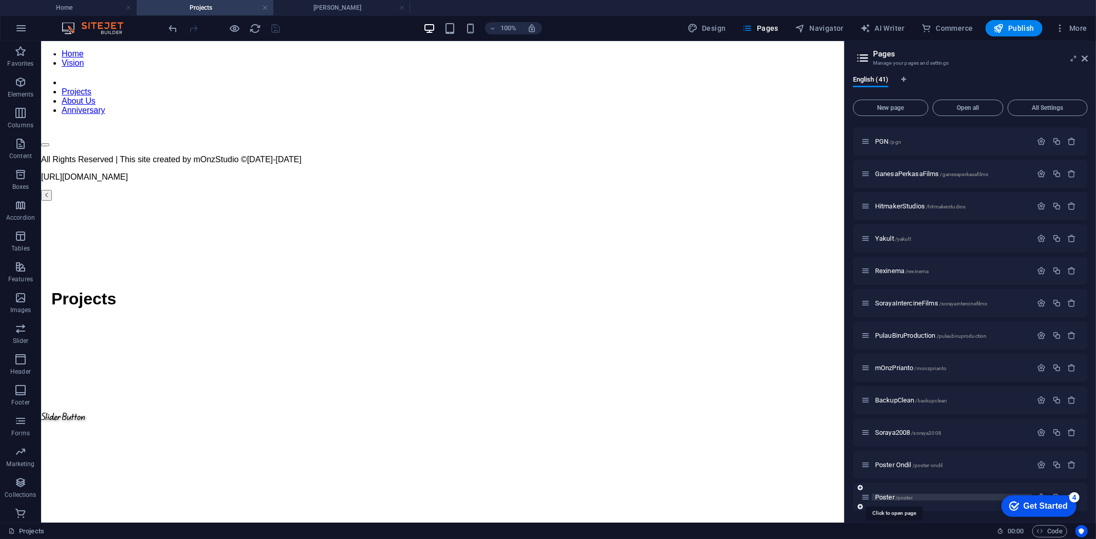
click at [898, 495] on span "/poster" at bounding box center [903, 498] width 17 height 6
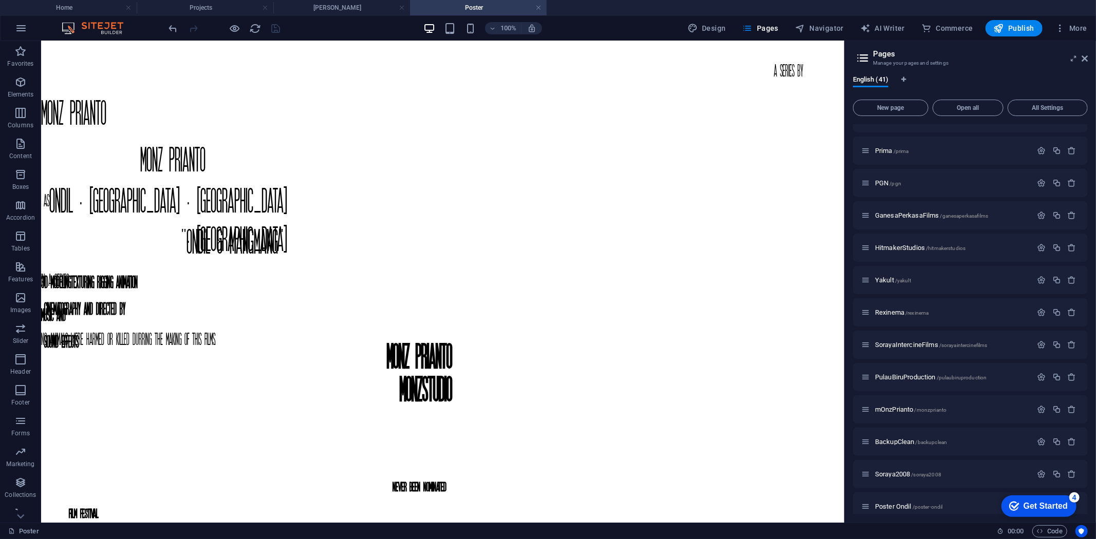
scroll to position [285, 0]
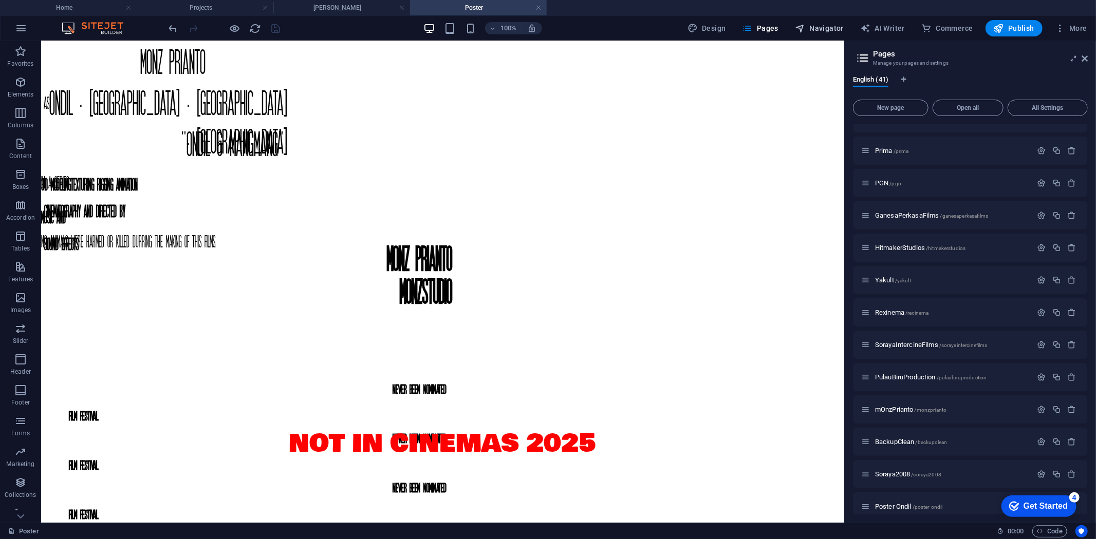
click at [830, 30] on span "Navigator" at bounding box center [819, 28] width 49 height 10
select select "16787547-en"
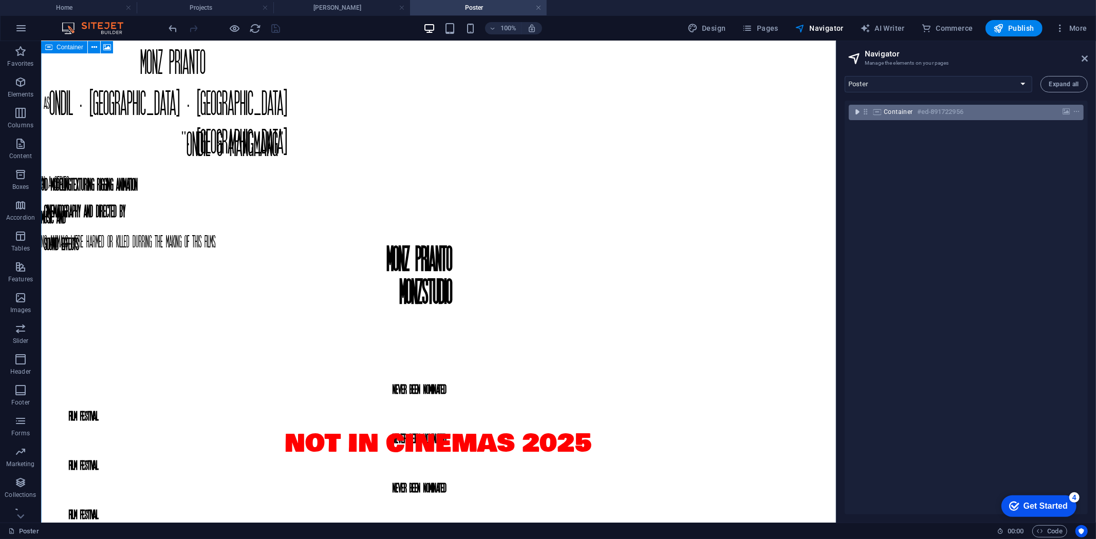
click at [858, 111] on icon "toggle-expand" at bounding box center [857, 112] width 10 height 10
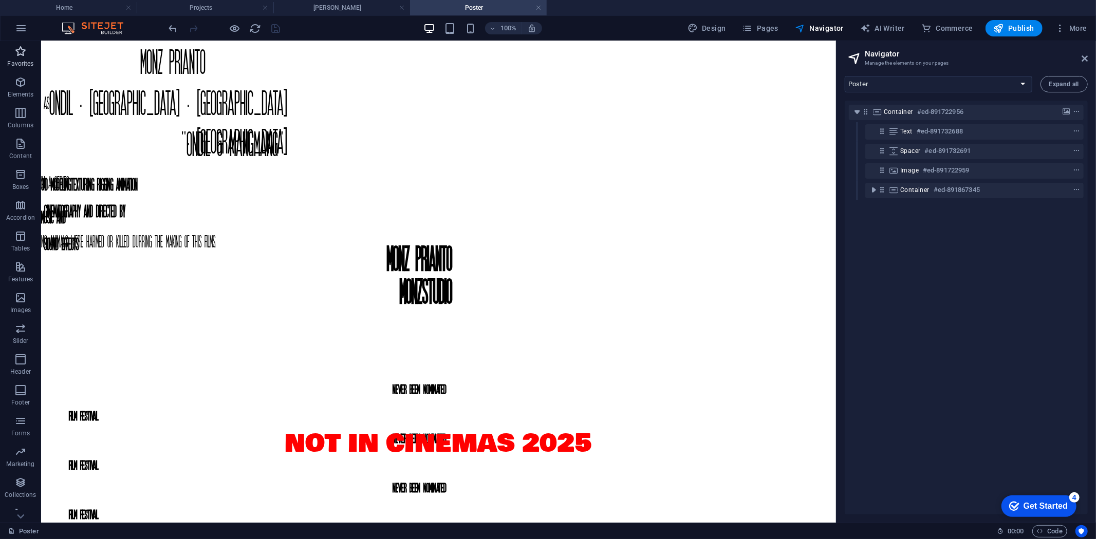
click at [22, 52] on icon "button" at bounding box center [20, 51] width 12 height 12
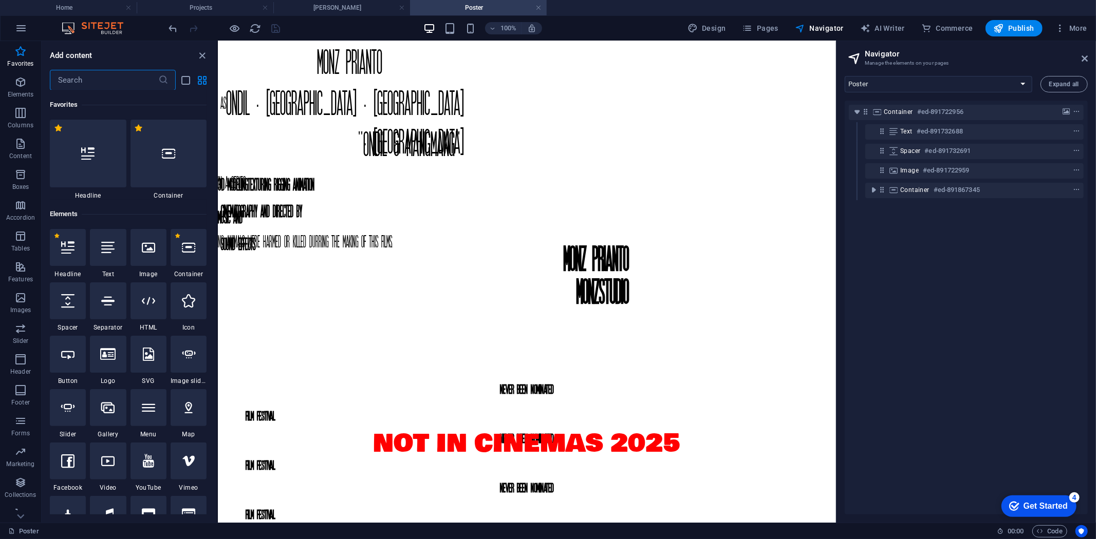
click at [100, 77] on input "text" at bounding box center [104, 80] width 108 height 21
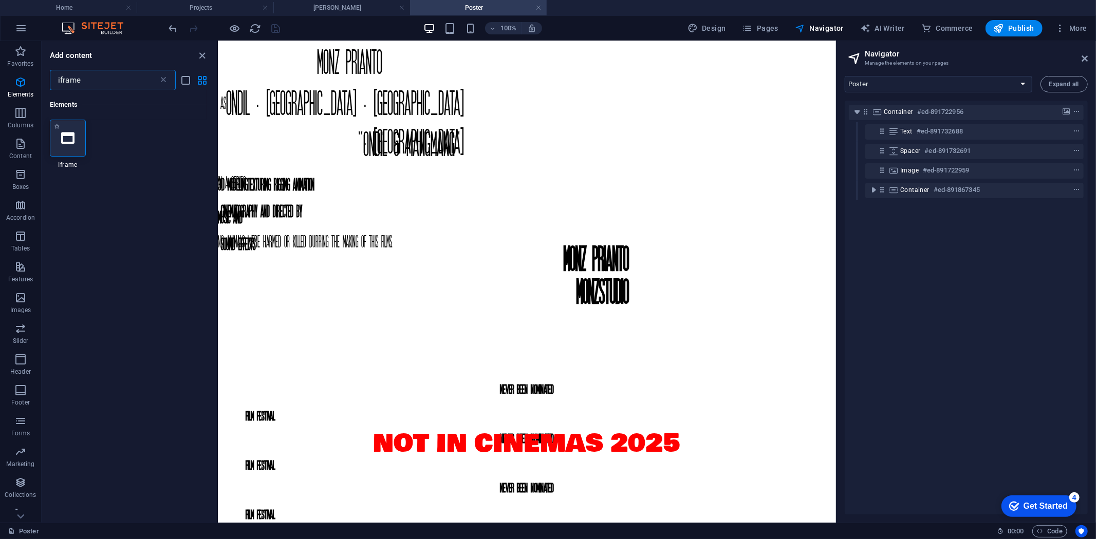
type input "iframe"
select select "%"
select select "px"
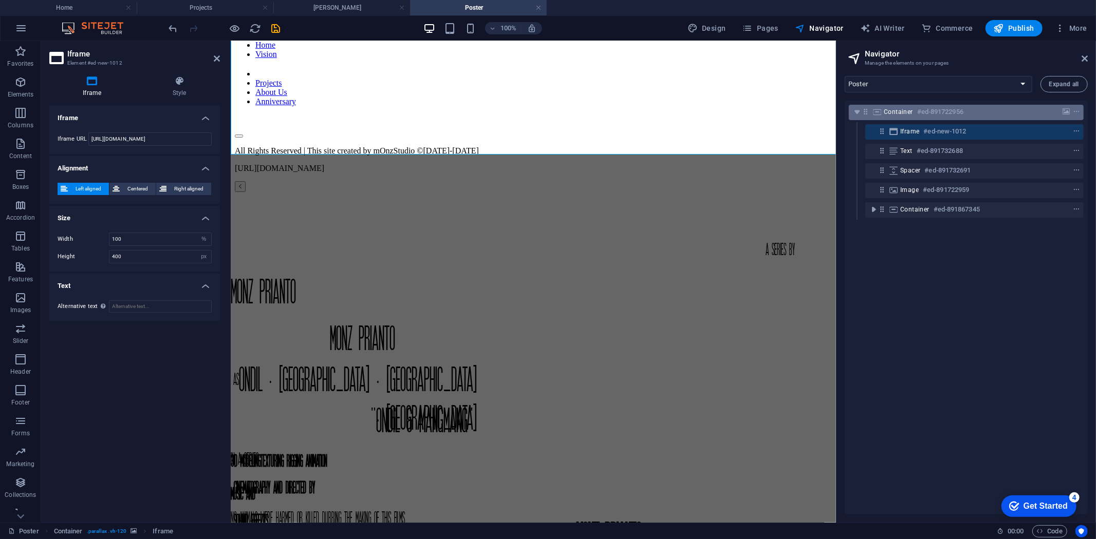
scroll to position [0, 0]
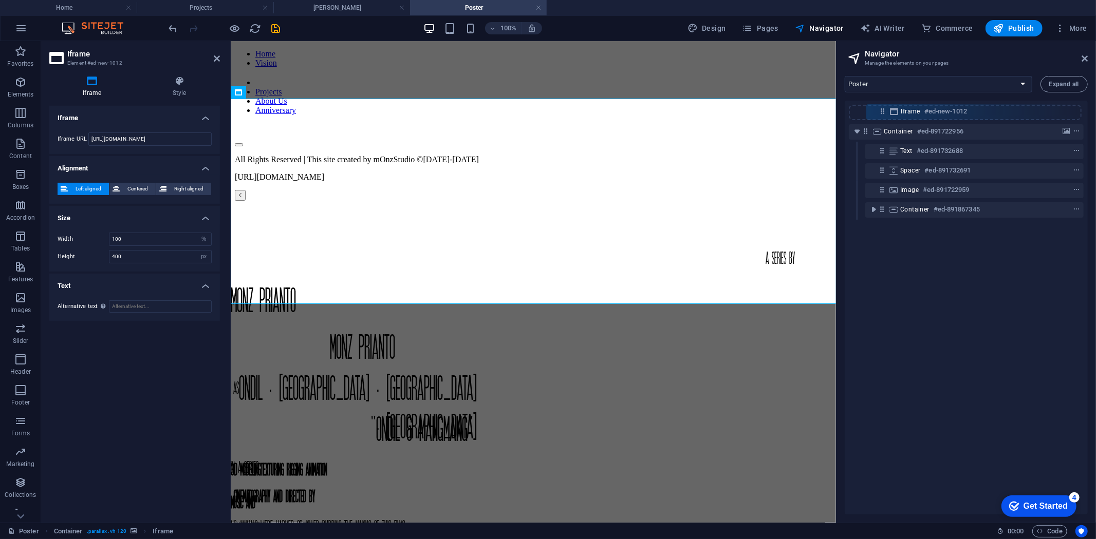
drag, startPoint x: 884, startPoint y: 129, endPoint x: 884, endPoint y: 106, distance: 23.6
click at [884, 106] on div "Container #ed-891722956 Iframe #ed-new-1012 Text #ed-891732688 Spacer #ed-89173…" at bounding box center [966, 308] width 243 height 414
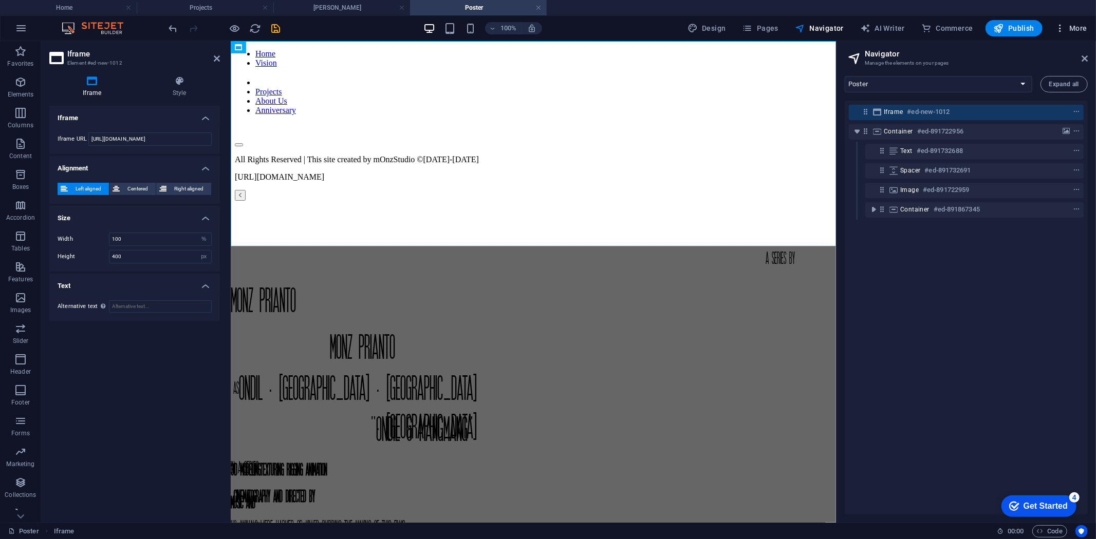
click at [1075, 26] on span "More" at bounding box center [1071, 28] width 32 height 10
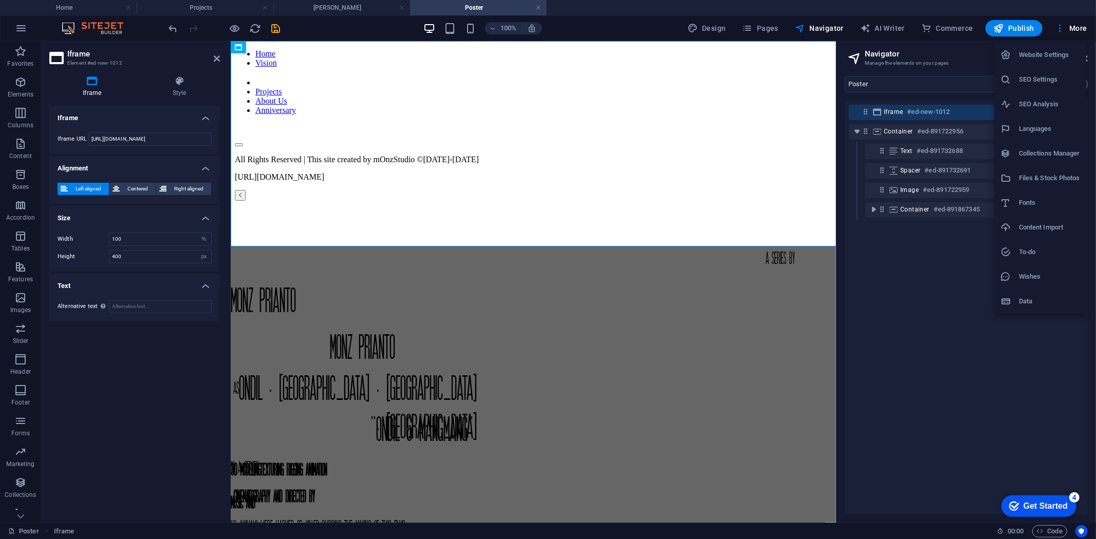
click at [1053, 172] on h6 "Files & Stock Photos" at bounding box center [1049, 178] width 61 height 12
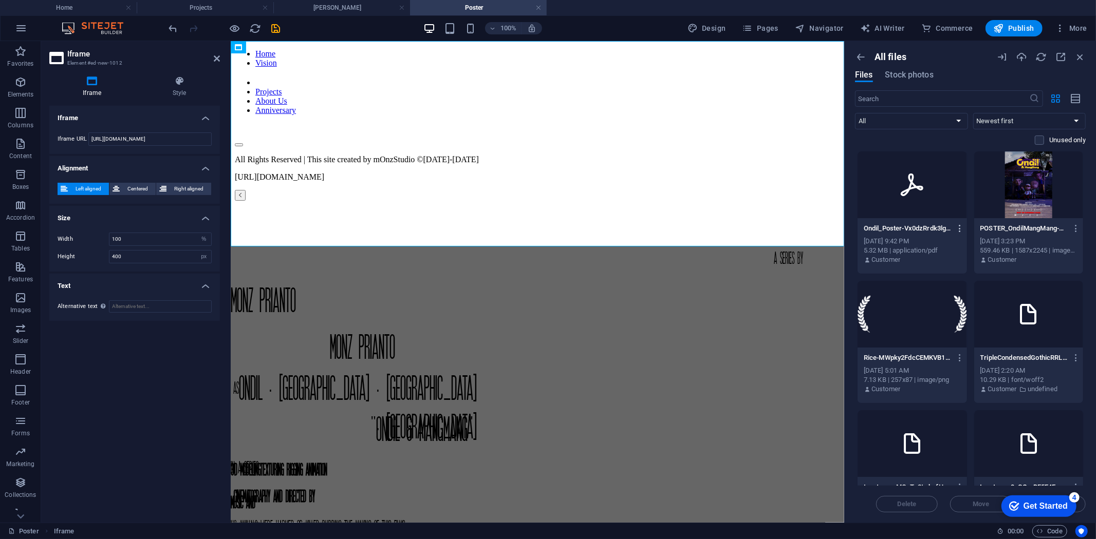
click at [959, 230] on icon "button" at bounding box center [960, 228] width 10 height 9
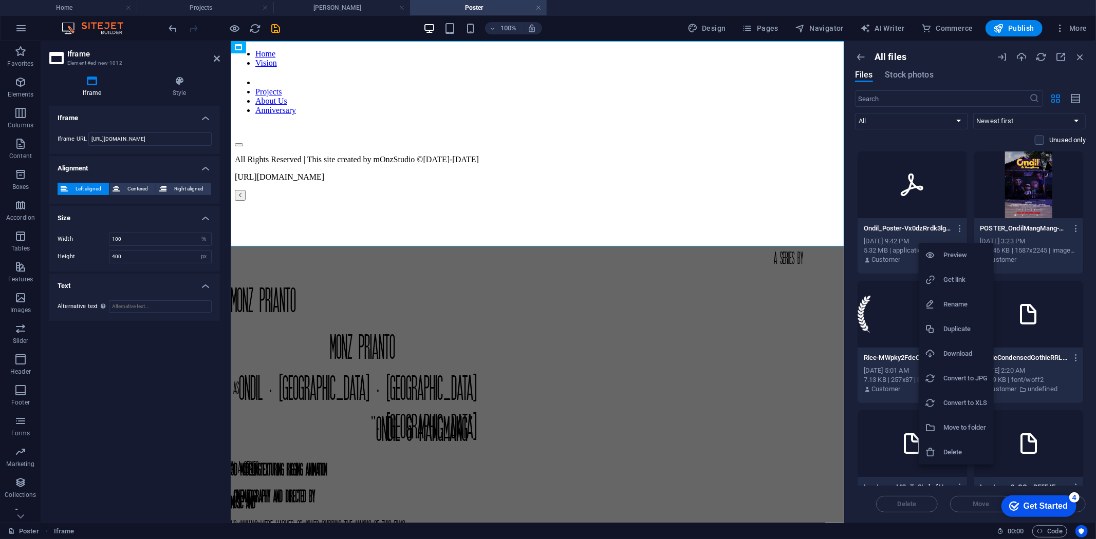
click at [957, 276] on h6 "Get link" at bounding box center [965, 280] width 44 height 12
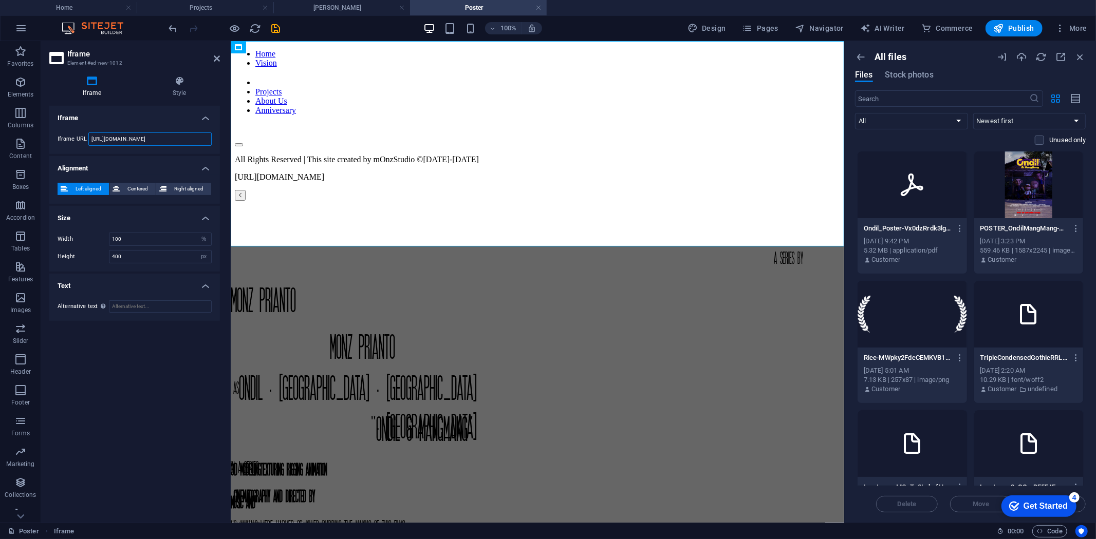
click at [169, 136] on input "[URL][DOMAIN_NAME]" at bounding box center [149, 139] width 123 height 13
click at [181, 139] on input "[URL][DOMAIN_NAME]" at bounding box center [149, 139] width 123 height 13
drag, startPoint x: 186, startPoint y: 138, endPoint x: 58, endPoint y: 137, distance: 127.9
click at [58, 137] on div "Iframe URL [URL][DOMAIN_NAME]" at bounding box center [135, 139] width 154 height 13
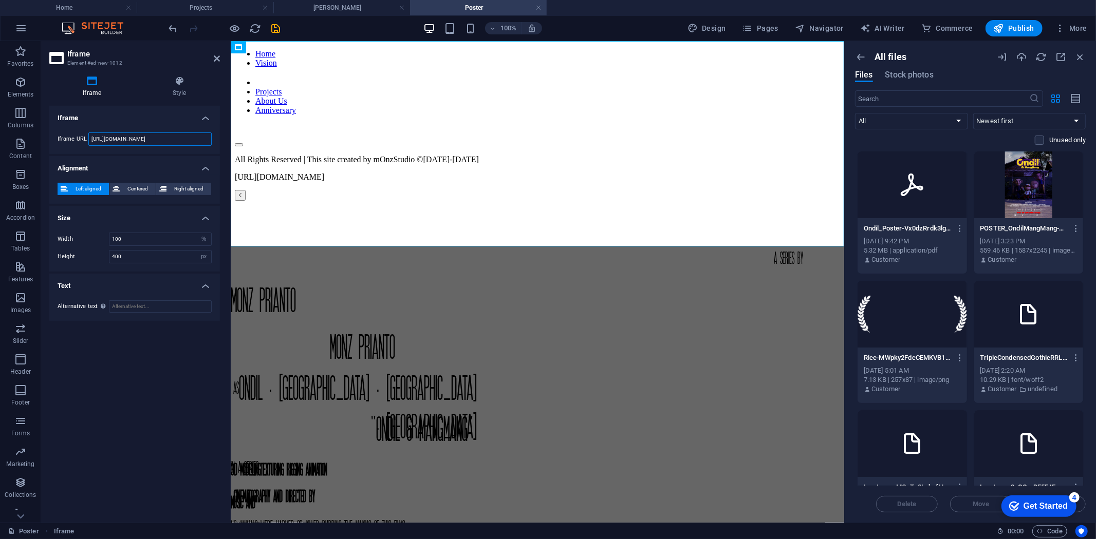
paste input "[DOMAIN_NAME][URL]"
type input "[URL][DOMAIN_NAME]"
click at [136, 186] on span "Centered" at bounding box center [138, 189] width 30 height 12
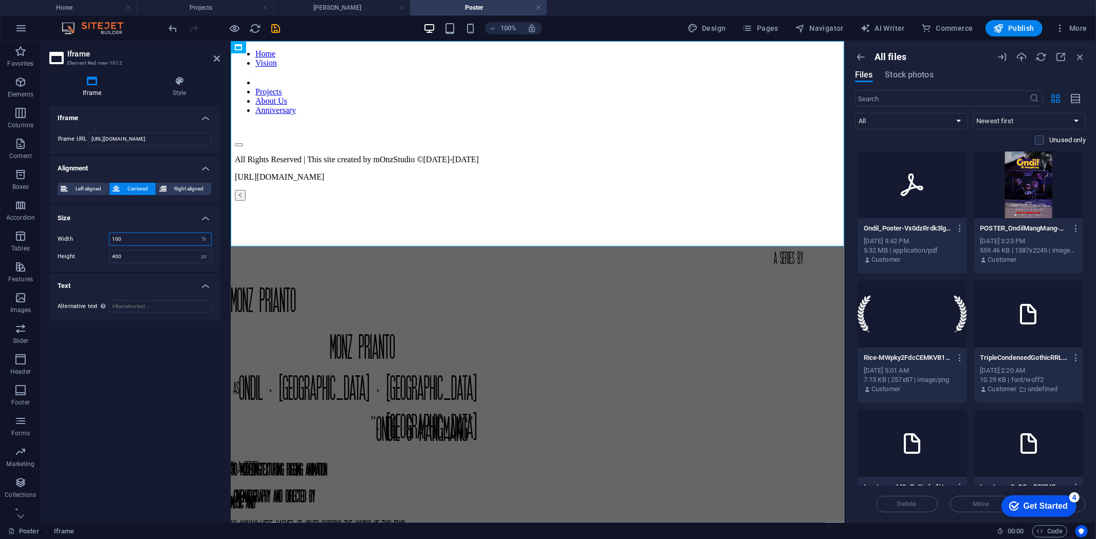
click at [159, 238] on input "100" at bounding box center [160, 239] width 102 height 12
click at [277, 26] on icon "save" at bounding box center [276, 29] width 12 height 12
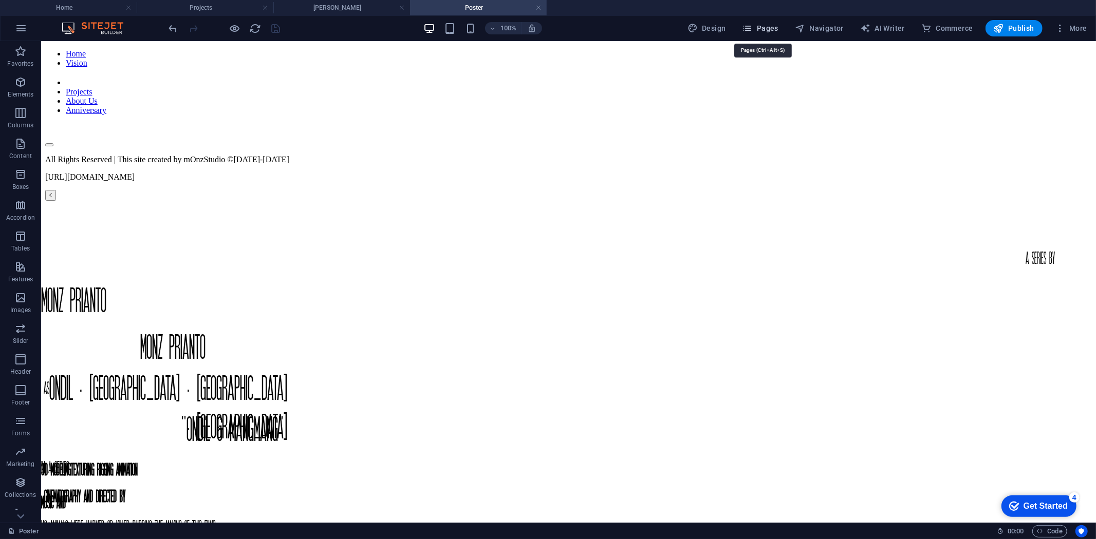
click at [769, 28] on span "Pages" at bounding box center [760, 28] width 36 height 10
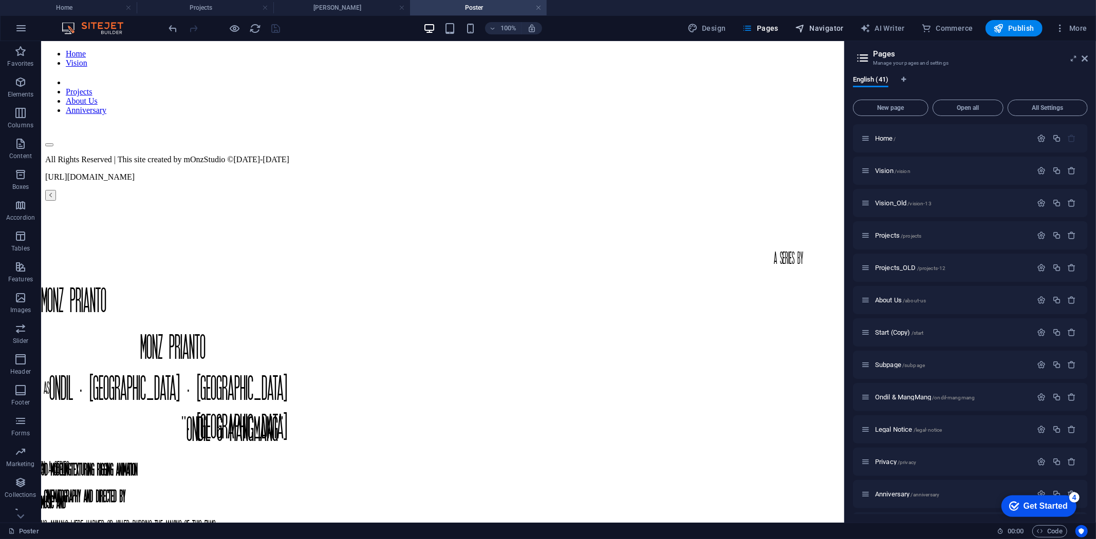
click at [831, 28] on span "Navigator" at bounding box center [819, 28] width 49 height 10
select select "16787547-en"
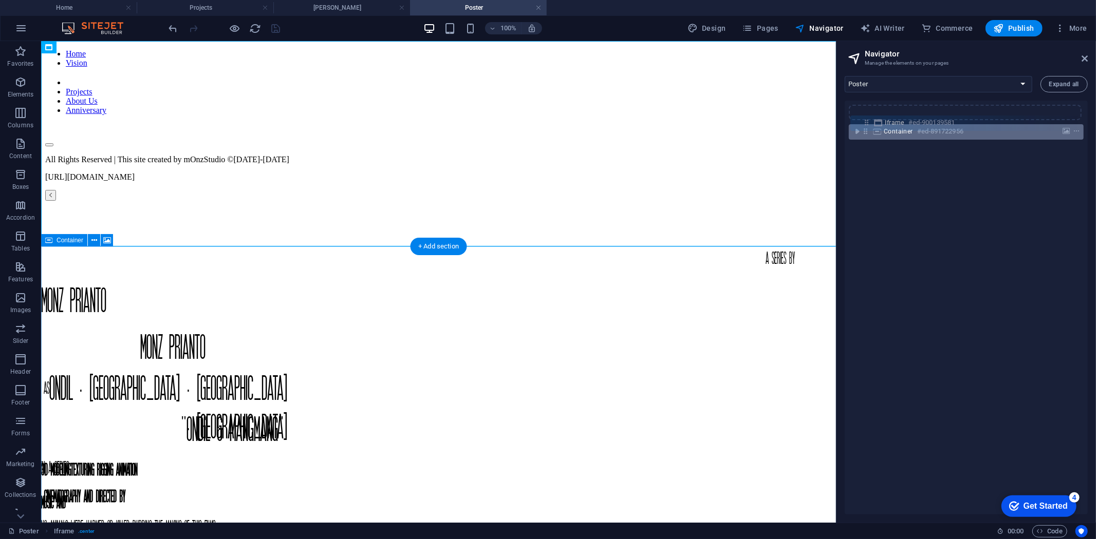
drag, startPoint x: 868, startPoint y: 114, endPoint x: 869, endPoint y: 127, distance: 13.9
click at [869, 127] on div "Iframe #ed-900139581 Container #ed-891722956" at bounding box center [966, 308] width 243 height 414
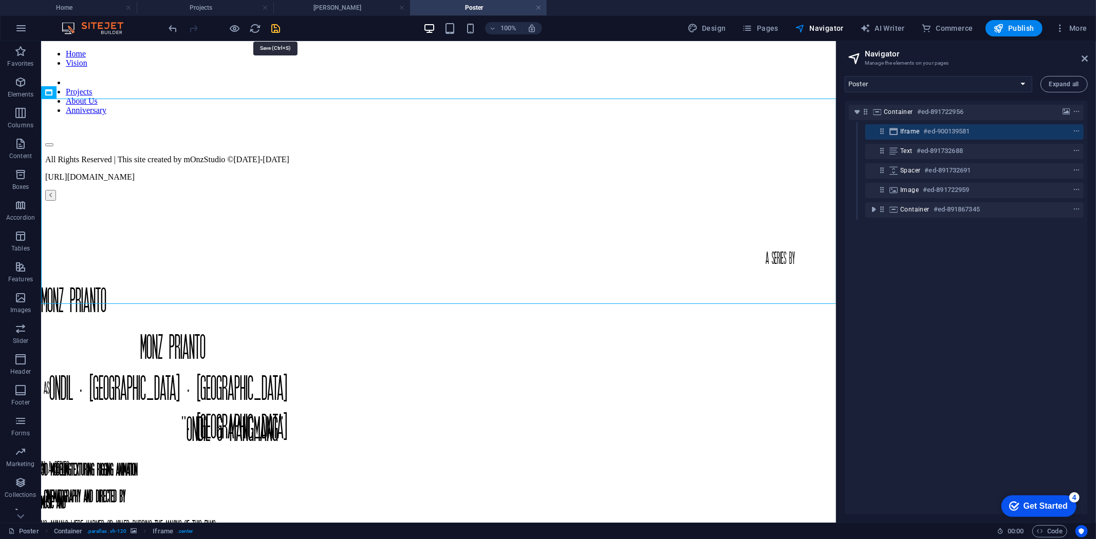
click at [278, 23] on icon "save" at bounding box center [276, 29] width 12 height 12
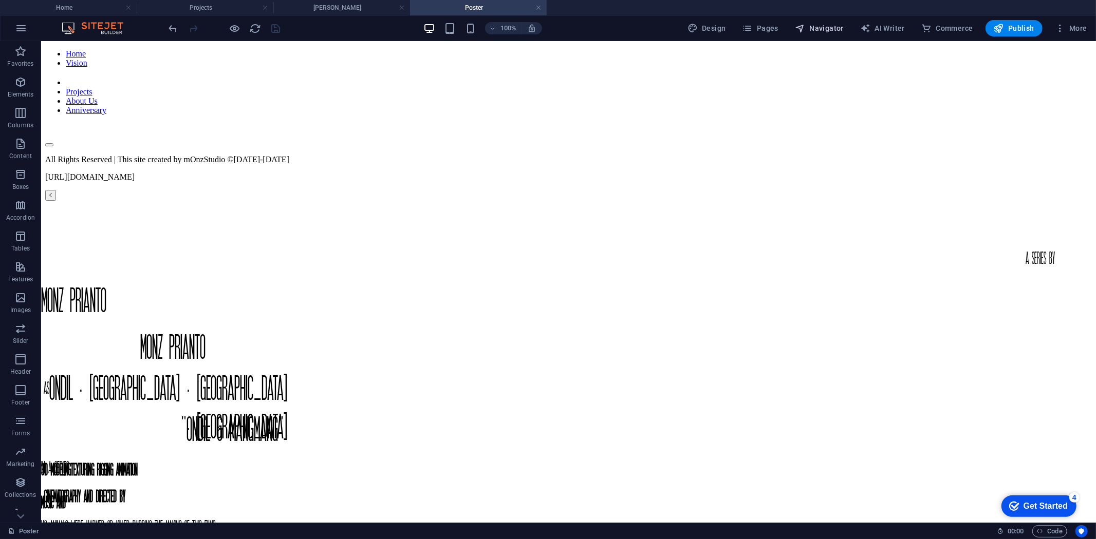
click at [822, 28] on span "Navigator" at bounding box center [819, 28] width 49 height 10
select select "16787547-en"
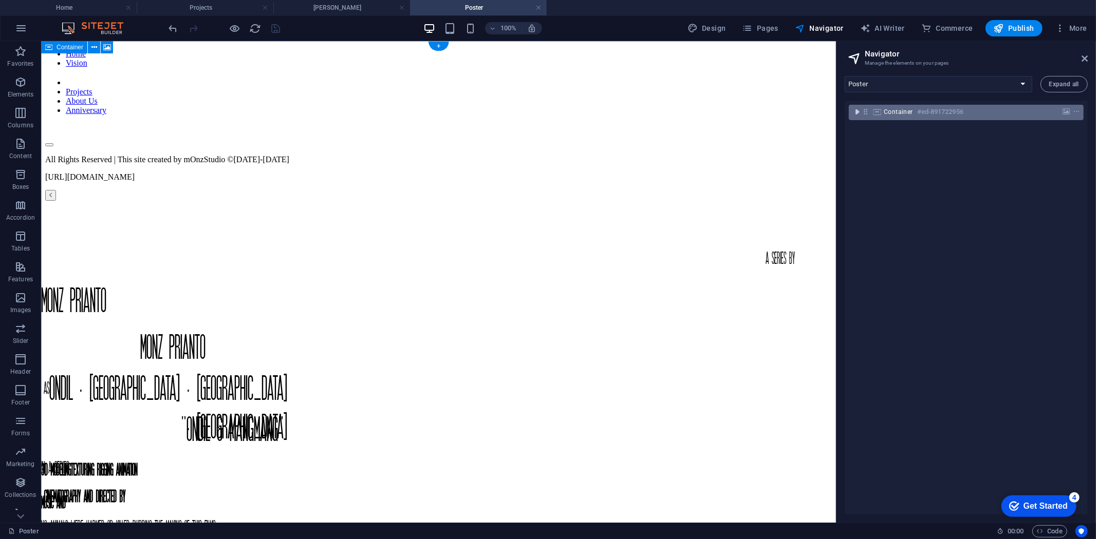
click at [854, 110] on icon "toggle-expand" at bounding box center [857, 112] width 10 height 10
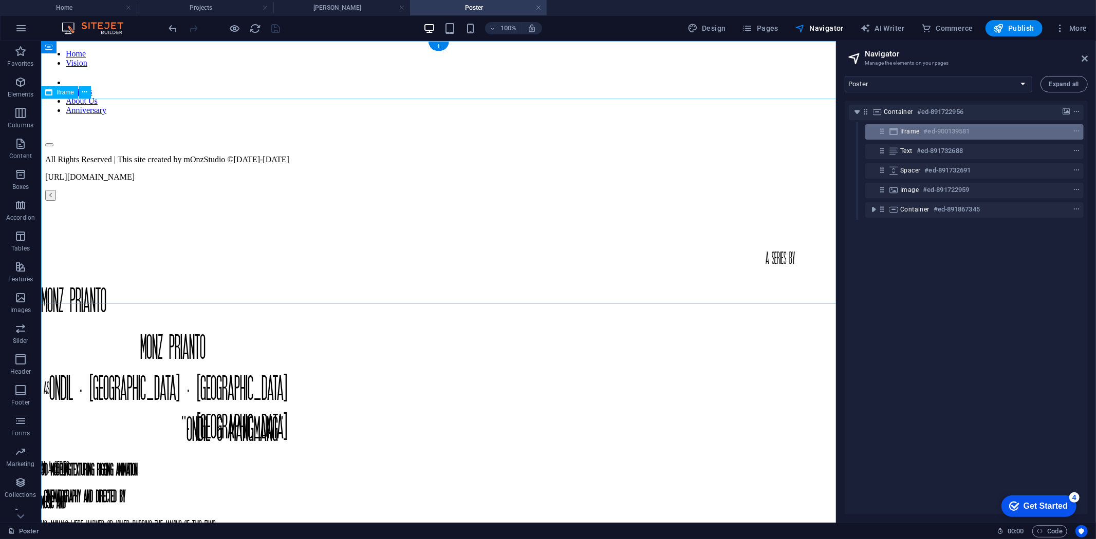
click at [932, 135] on h6 "#ed-900139581" at bounding box center [947, 131] width 46 height 12
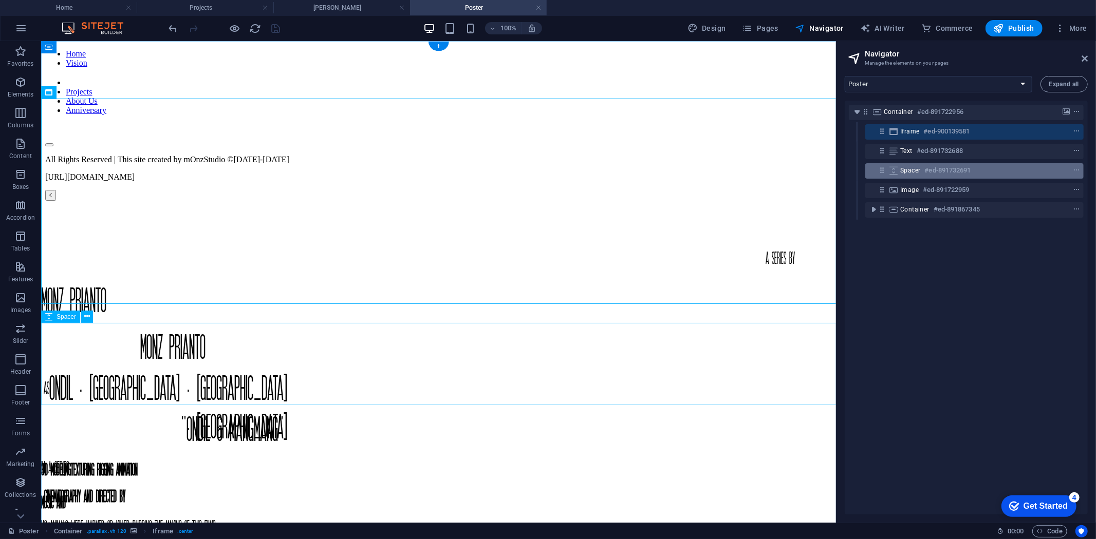
click at [931, 170] on h6 "#ed-891732691" at bounding box center [948, 170] width 46 height 12
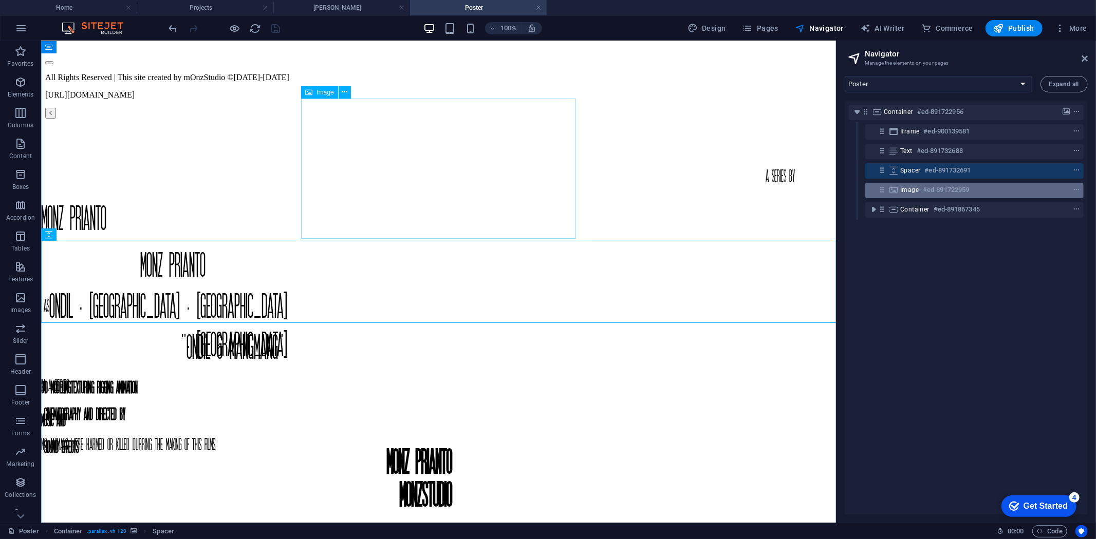
click at [929, 189] on h6 "#ed-891722959" at bounding box center [946, 190] width 46 height 12
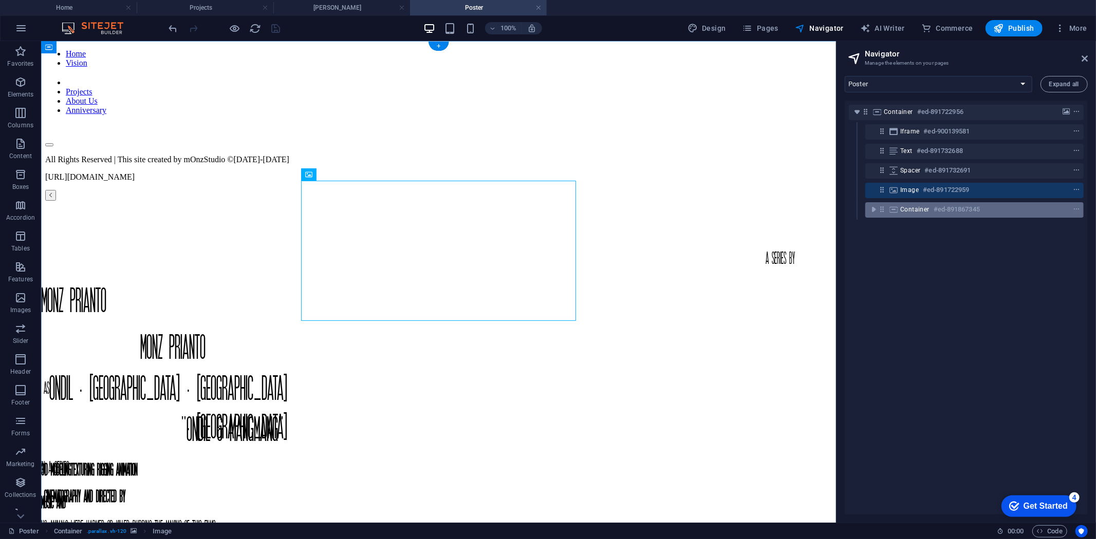
click at [922, 212] on span "Container" at bounding box center [914, 209] width 29 height 8
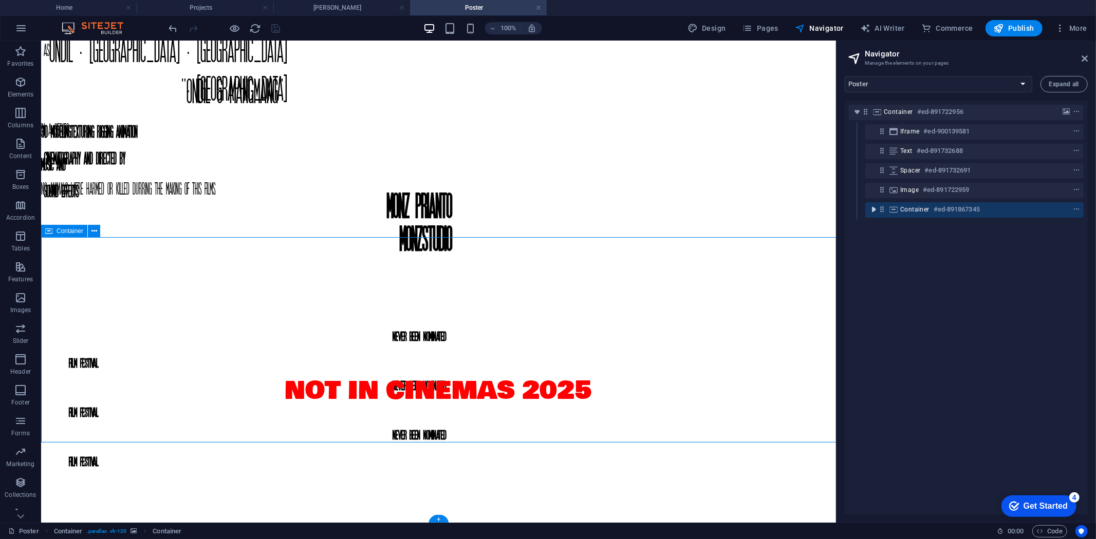
scroll to position [340, 0]
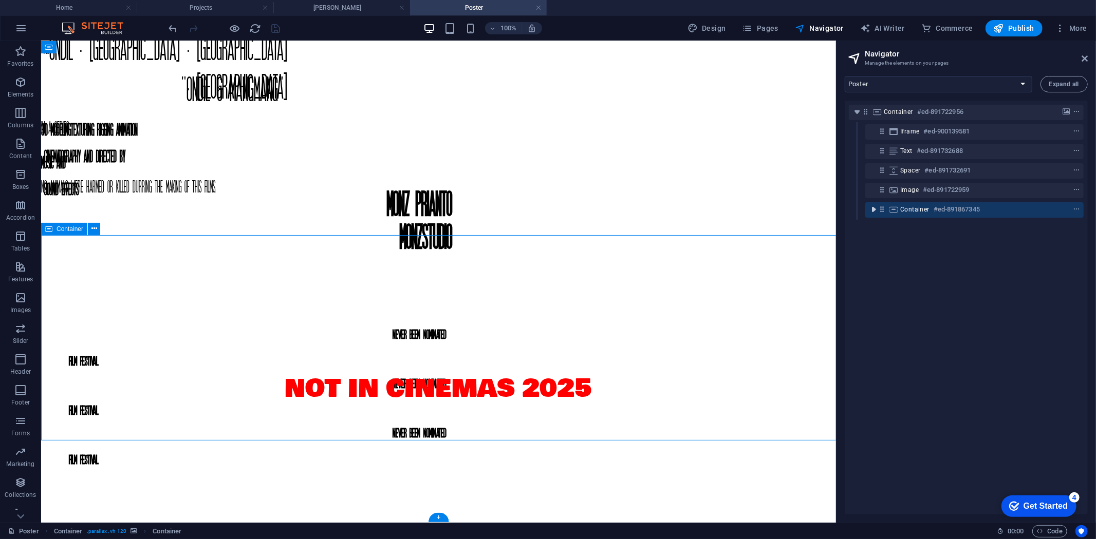
click at [872, 209] on icon "toggle-expand" at bounding box center [873, 209] width 10 height 10
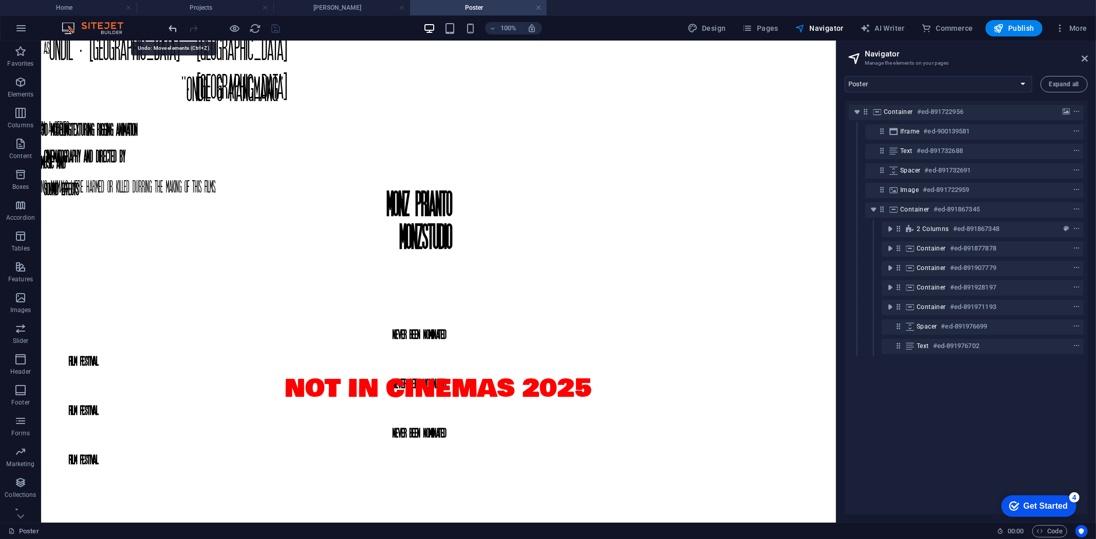
click at [171, 27] on icon "undo" at bounding box center [173, 29] width 12 height 12
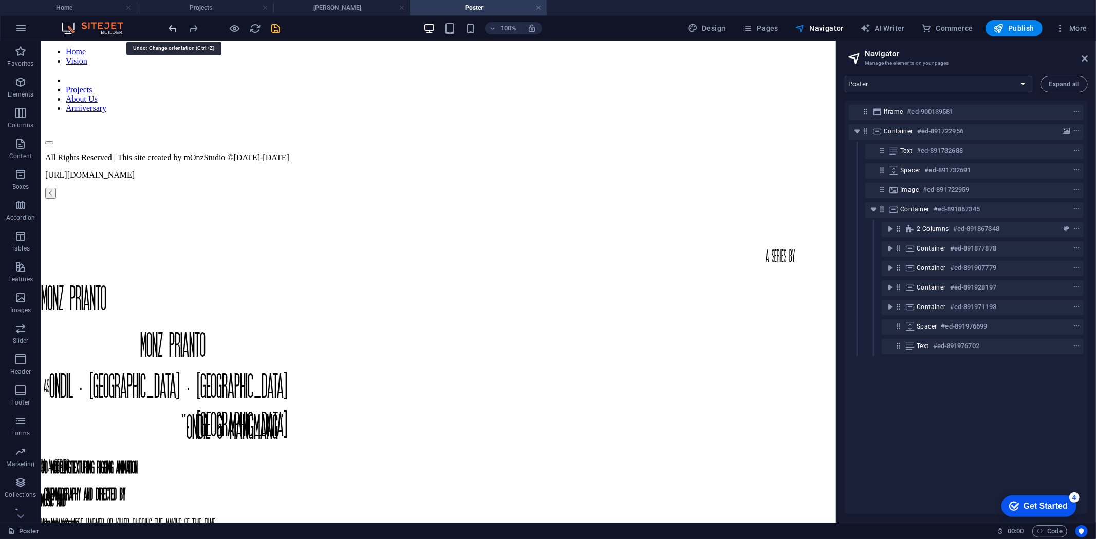
scroll to position [0, 0]
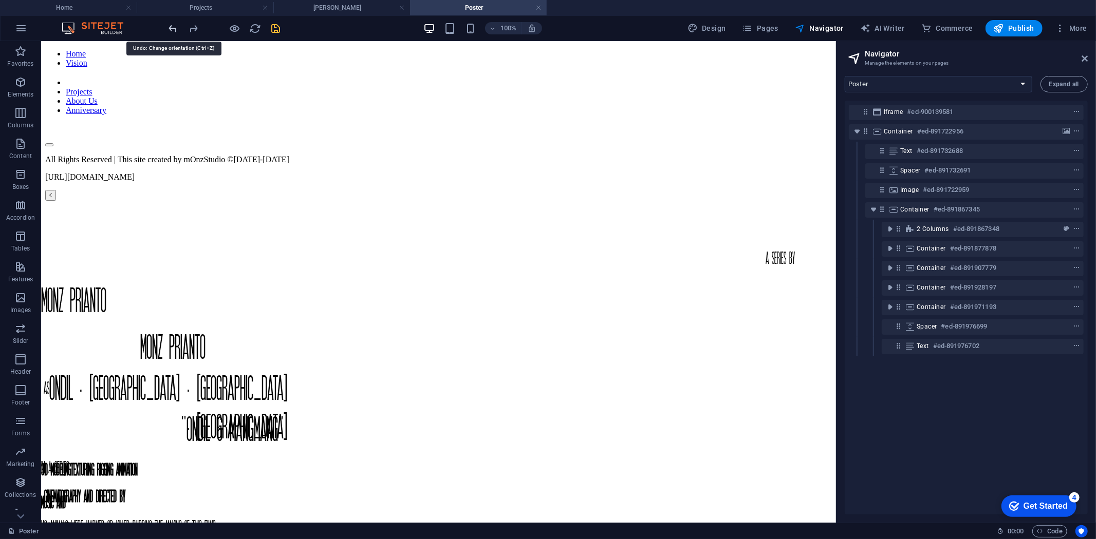
click at [171, 27] on icon "undo" at bounding box center [173, 29] width 12 height 12
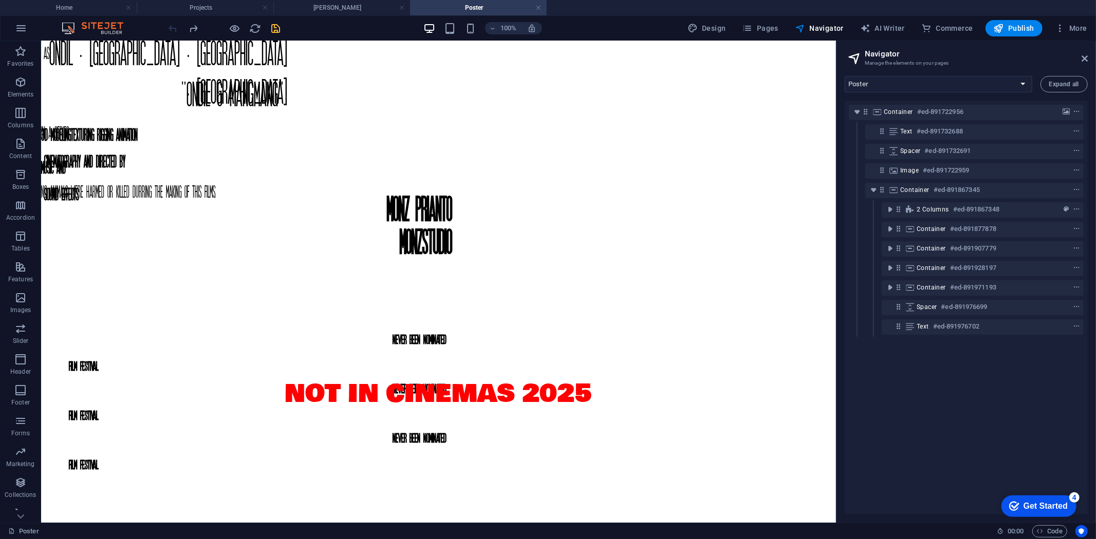
scroll to position [340, 0]
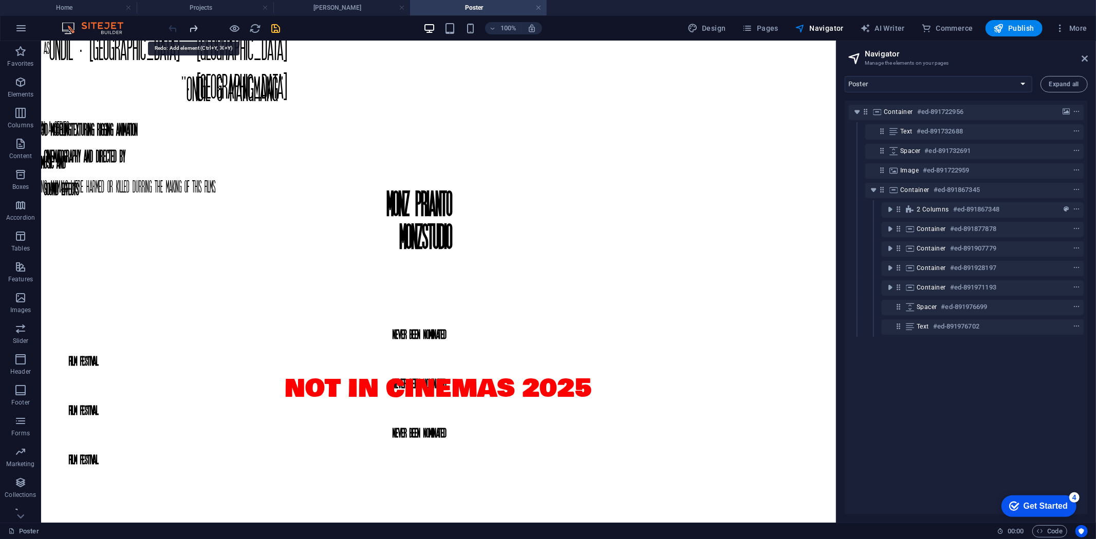
click at [192, 28] on icon "redo" at bounding box center [194, 29] width 12 height 12
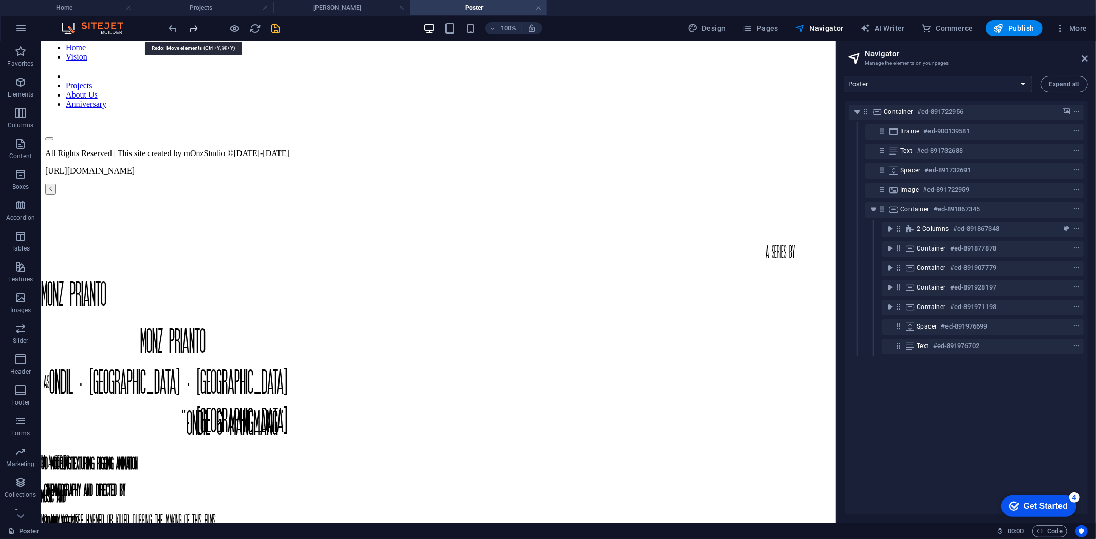
scroll to position [0, 0]
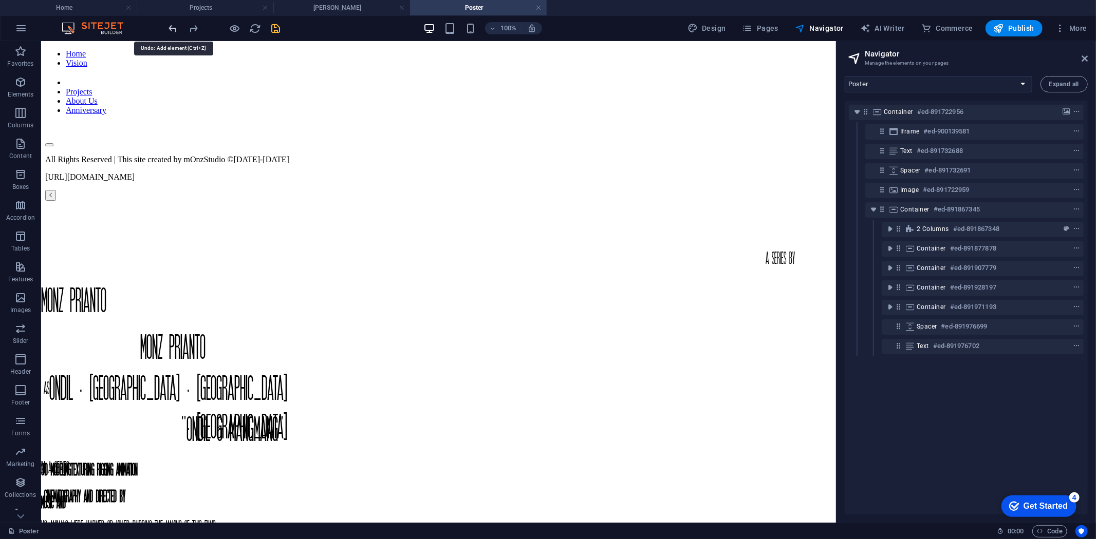
click at [172, 27] on icon "undo" at bounding box center [173, 29] width 12 height 12
click at [274, 28] on icon "save" at bounding box center [276, 29] width 12 height 12
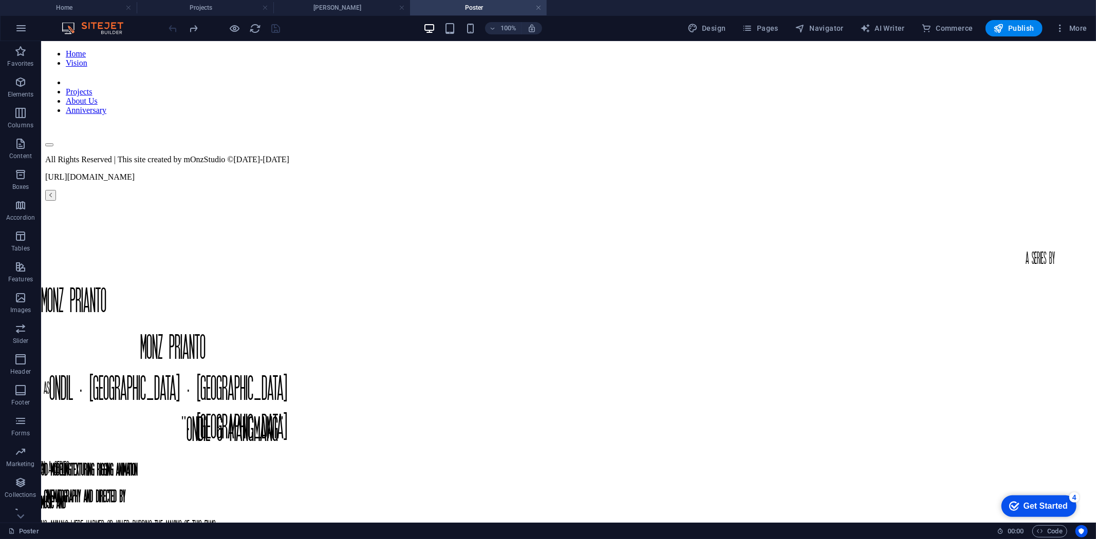
drag, startPoint x: 540, startPoint y: 7, endPoint x: 573, endPoint y: 22, distance: 36.6
click at [540, 7] on link at bounding box center [538, 8] width 6 height 10
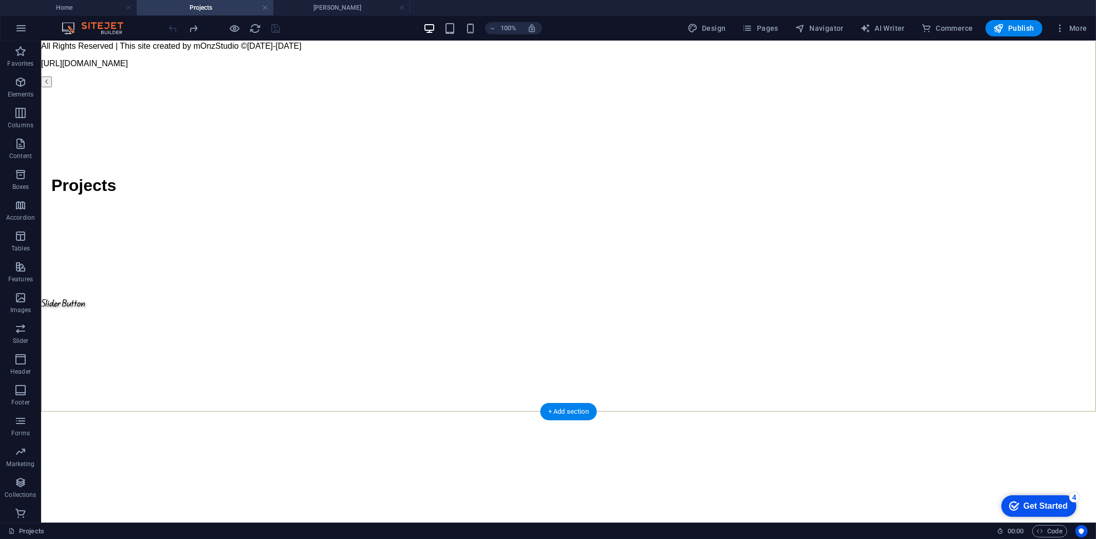
scroll to position [114, 0]
click at [764, 29] on span "Pages" at bounding box center [760, 28] width 36 height 10
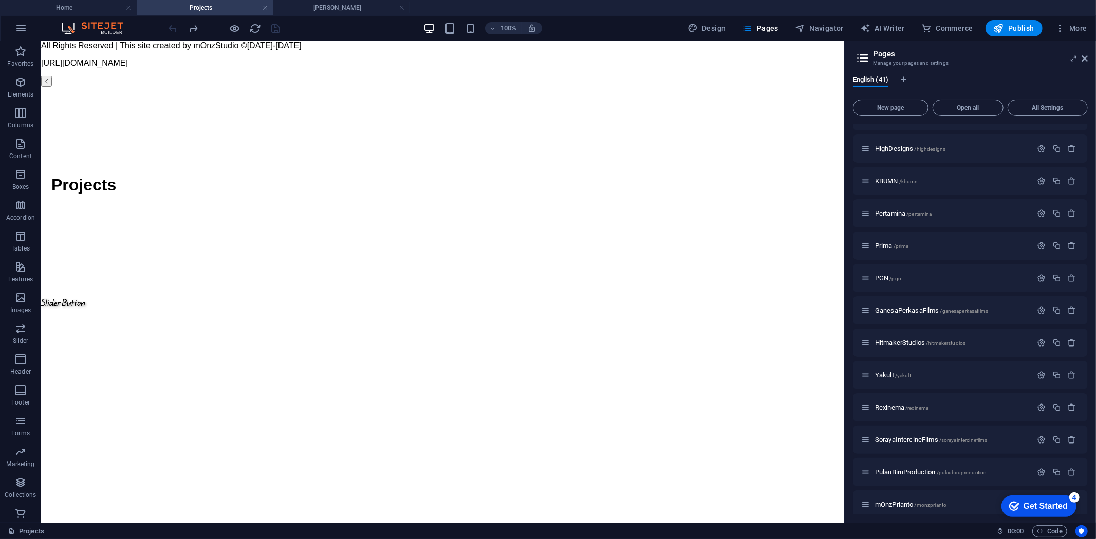
scroll to position [936, 0]
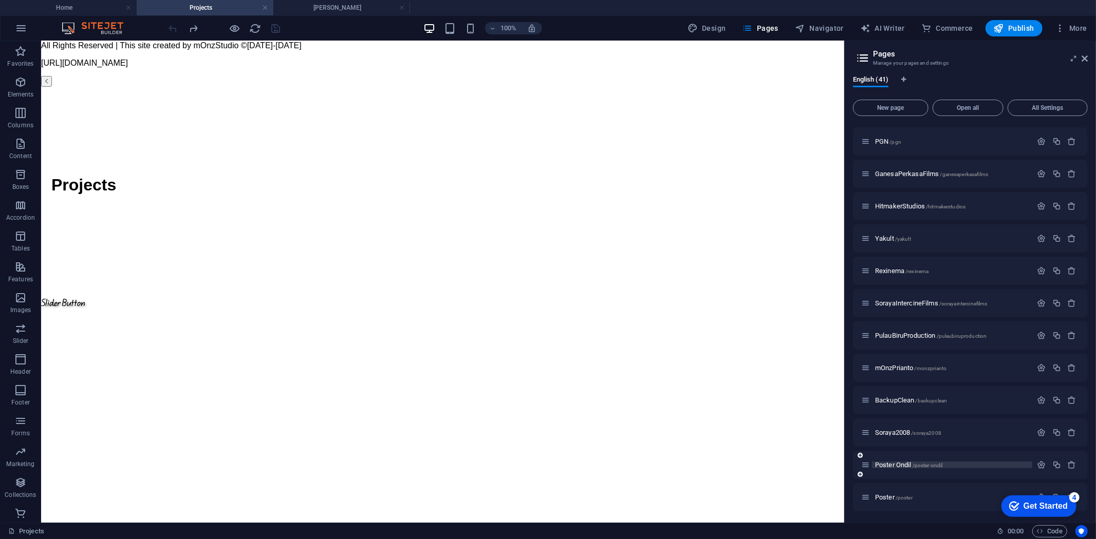
click at [910, 462] on span "Poster Ondil /poster-ondil" at bounding box center [908, 465] width 67 height 8
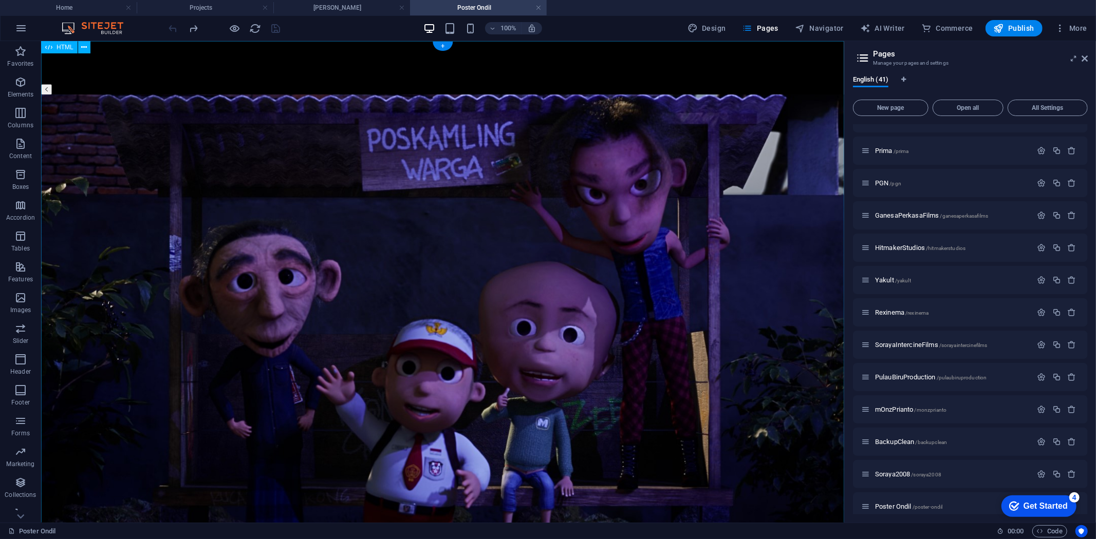
scroll to position [0, 0]
click at [21, 52] on icon "button" at bounding box center [20, 51] width 12 height 12
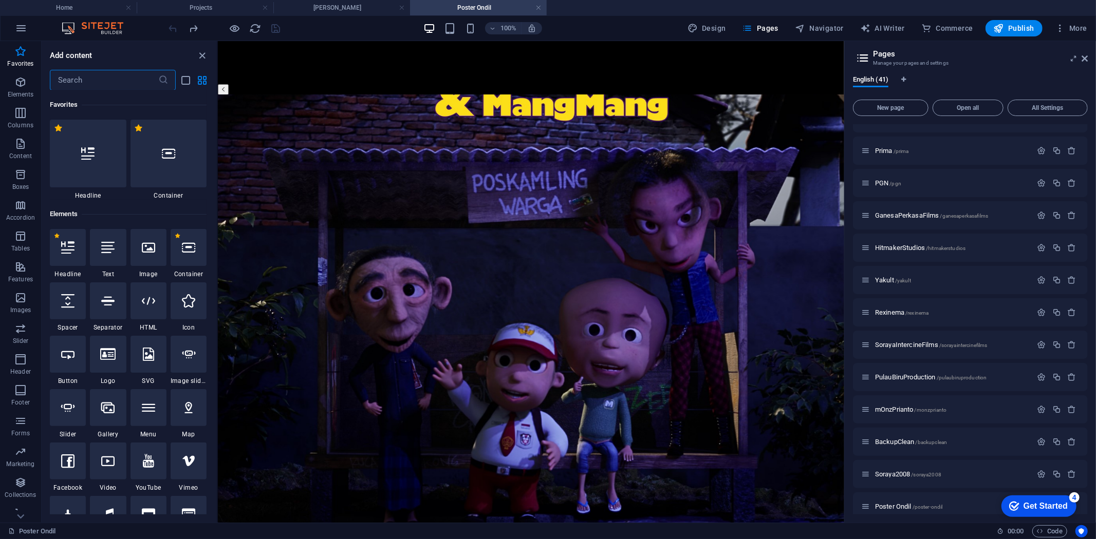
click at [90, 76] on input "text" at bounding box center [104, 80] width 108 height 21
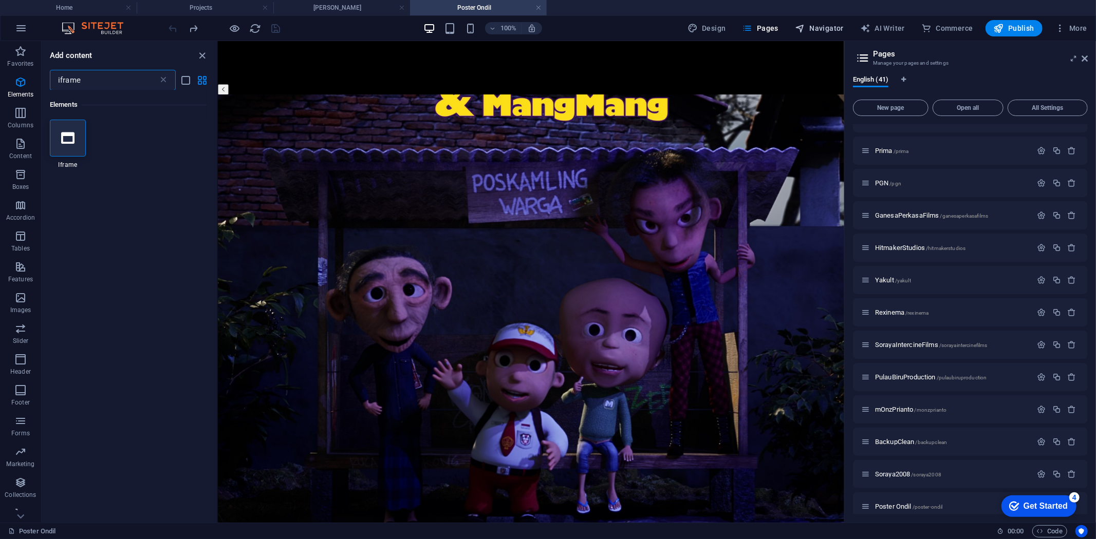
type input "iframe"
click at [825, 26] on span "Navigator" at bounding box center [819, 28] width 49 height 10
select select "16789444-en"
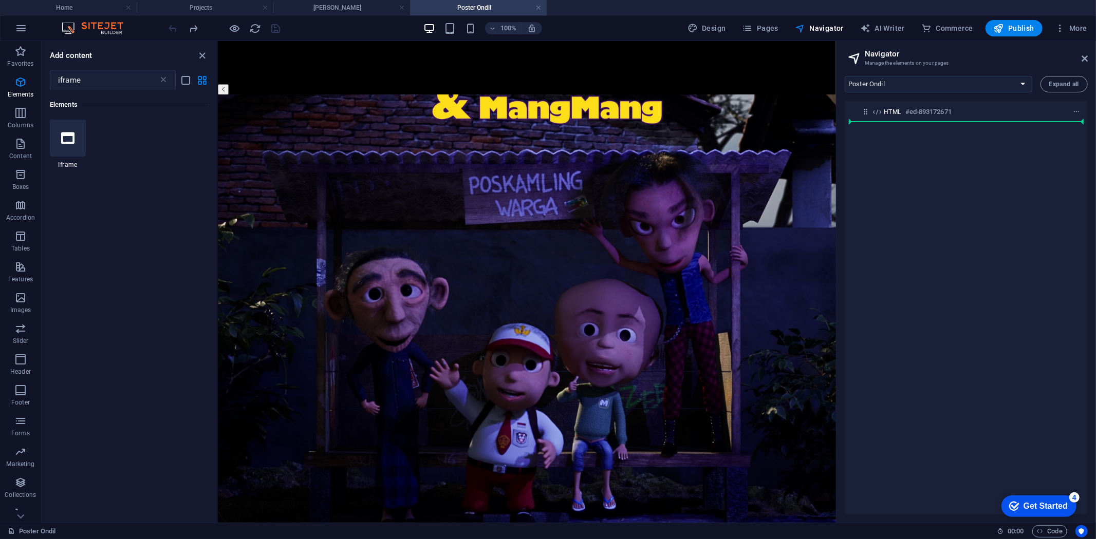
scroll to position [217, 0]
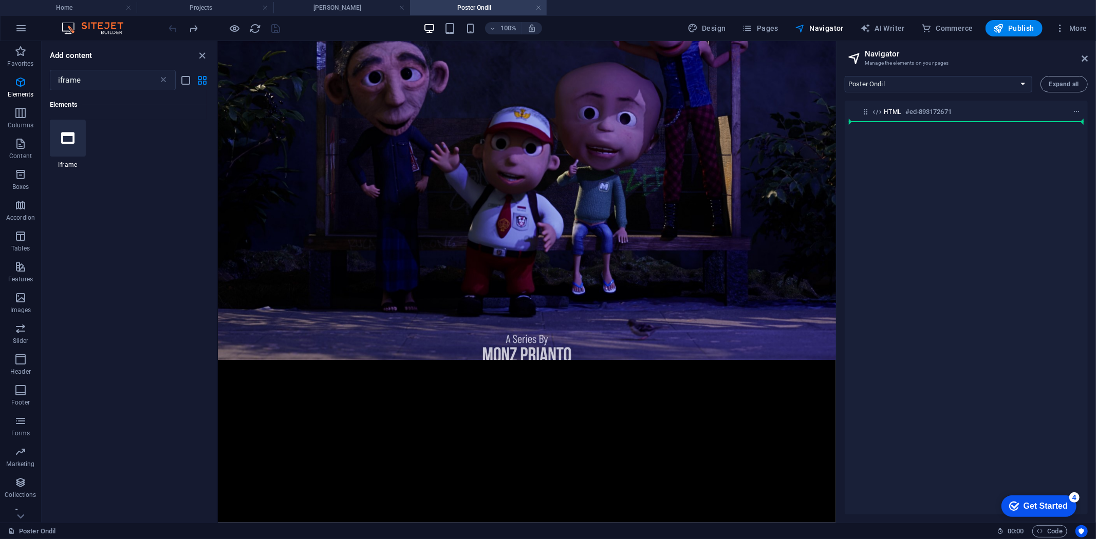
select select "%"
select select "px"
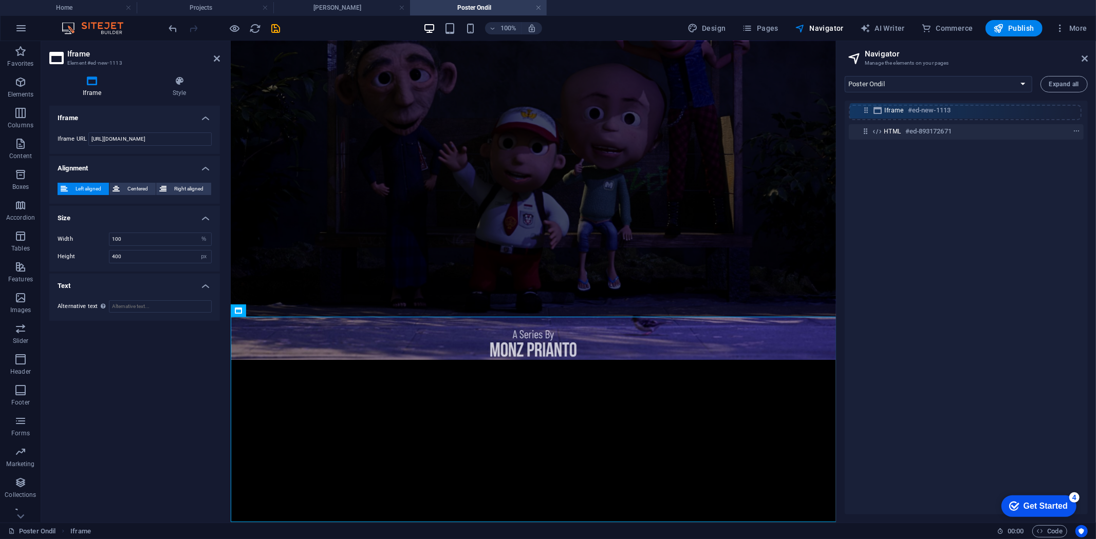
drag, startPoint x: 866, startPoint y: 134, endPoint x: 867, endPoint y: 109, distance: 24.7
click at [867, 109] on div "HTML #ed-893172671 Iframe #ed-new-1113" at bounding box center [966, 308] width 243 height 414
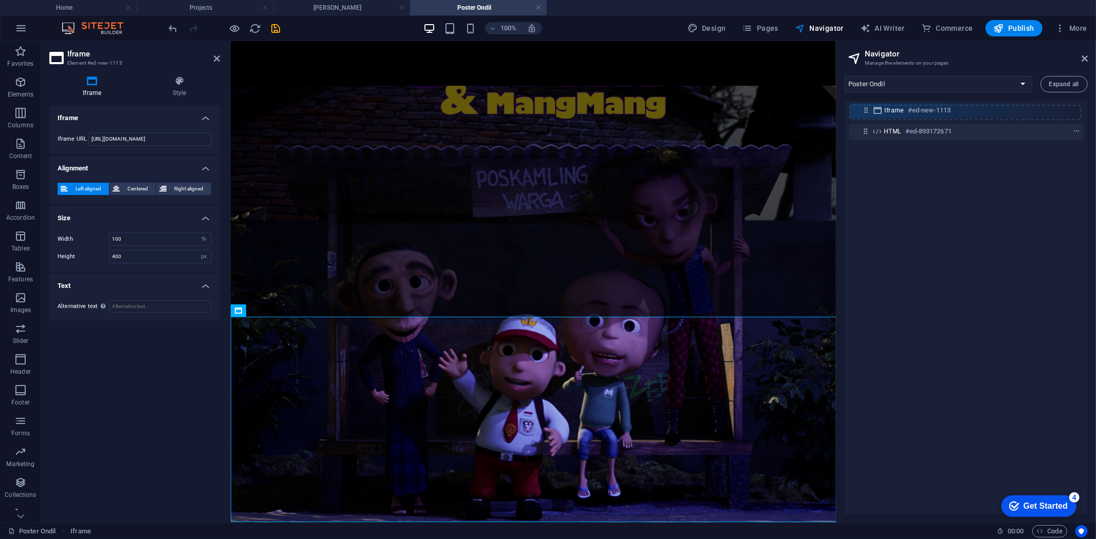
scroll to position [0, 0]
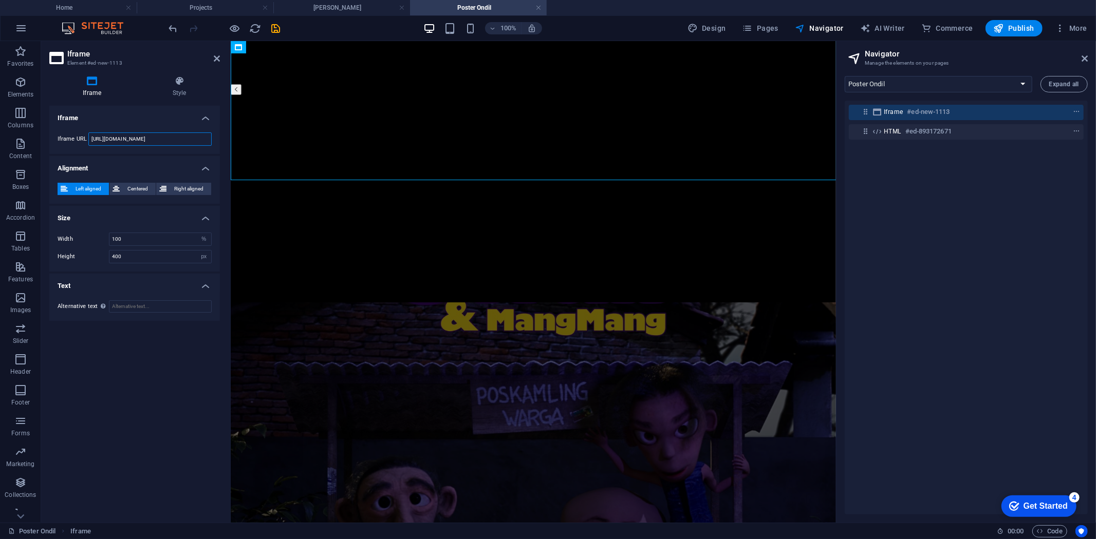
click at [180, 137] on input "[URL][DOMAIN_NAME]" at bounding box center [149, 139] width 123 height 13
click at [188, 137] on input "[URL][DOMAIN_NAME]" at bounding box center [149, 139] width 123 height 13
drag, startPoint x: 193, startPoint y: 137, endPoint x: 67, endPoint y: 136, distance: 125.9
click at [67, 136] on div "Iframe URL [URL][DOMAIN_NAME]" at bounding box center [135, 139] width 154 height 13
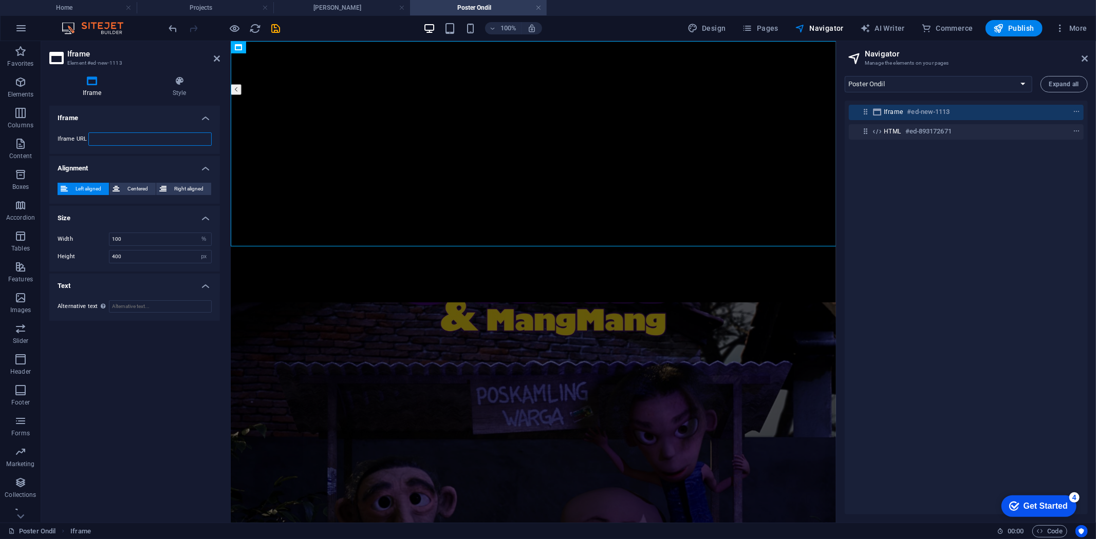
paste input "[URL][DOMAIN_NAME]"
type input "[URL][DOMAIN_NAME]"
click at [157, 409] on div "Iframe Iframe URL [URL][DOMAIN_NAME] Alignment Left aligned Centered Right alig…" at bounding box center [134, 310] width 171 height 409
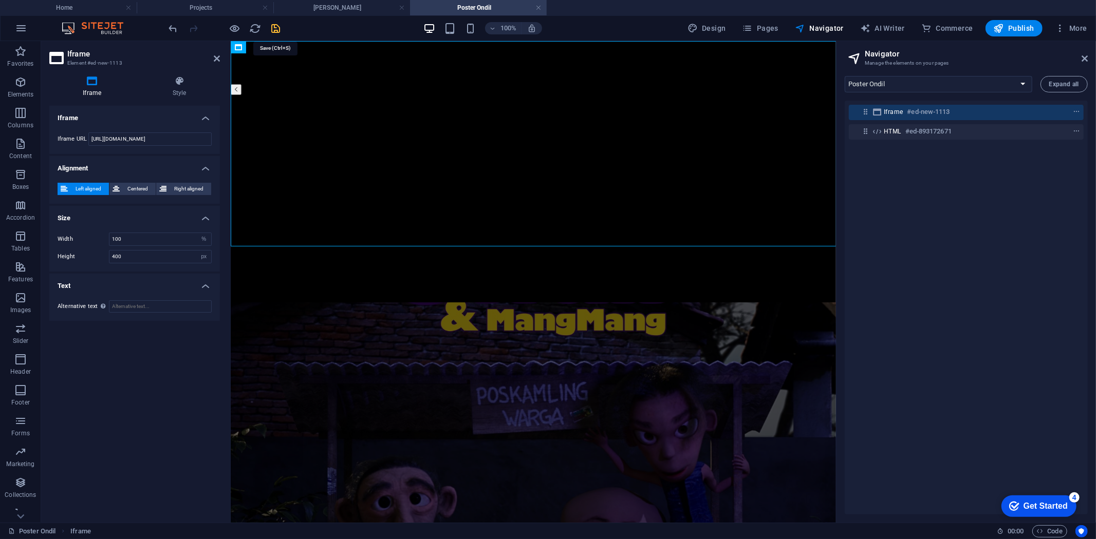
click at [275, 23] on icon "save" at bounding box center [276, 29] width 12 height 12
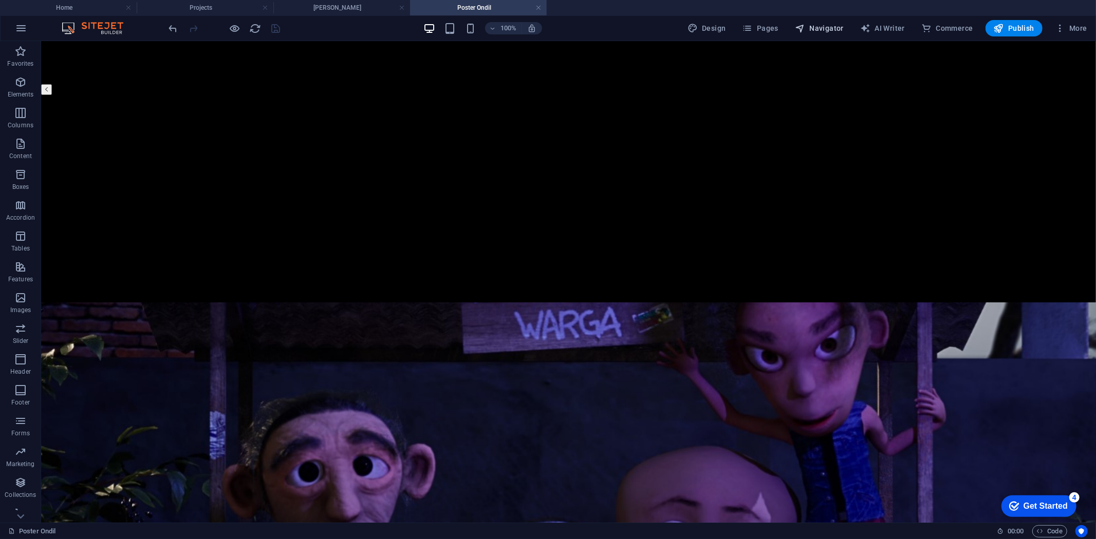
click at [819, 26] on span "Navigator" at bounding box center [819, 28] width 49 height 10
select select "16789444-en"
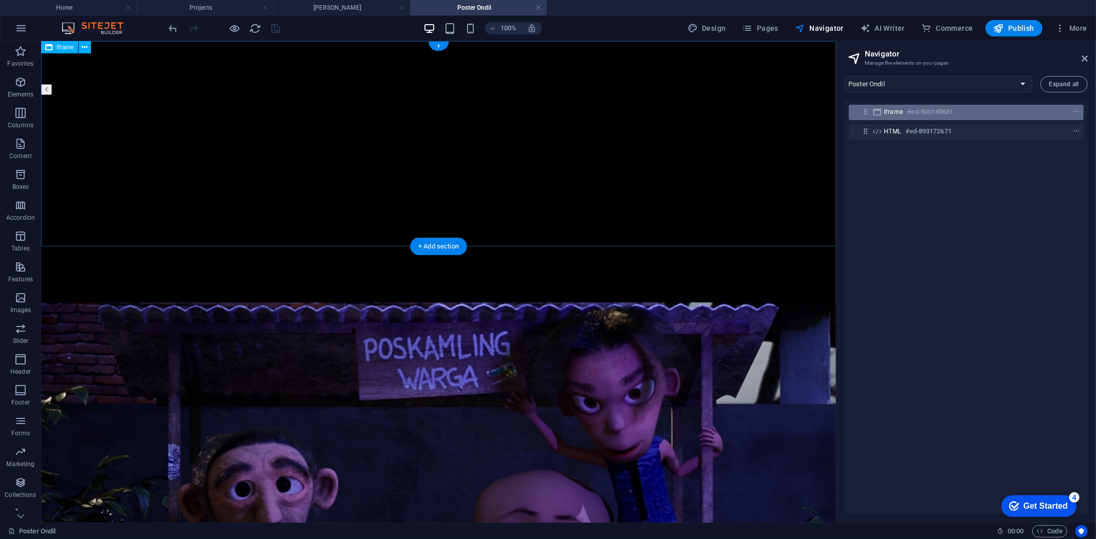
click at [923, 113] on h6 "#ed-900145681" at bounding box center [930, 112] width 46 height 12
select select "%"
select select "px"
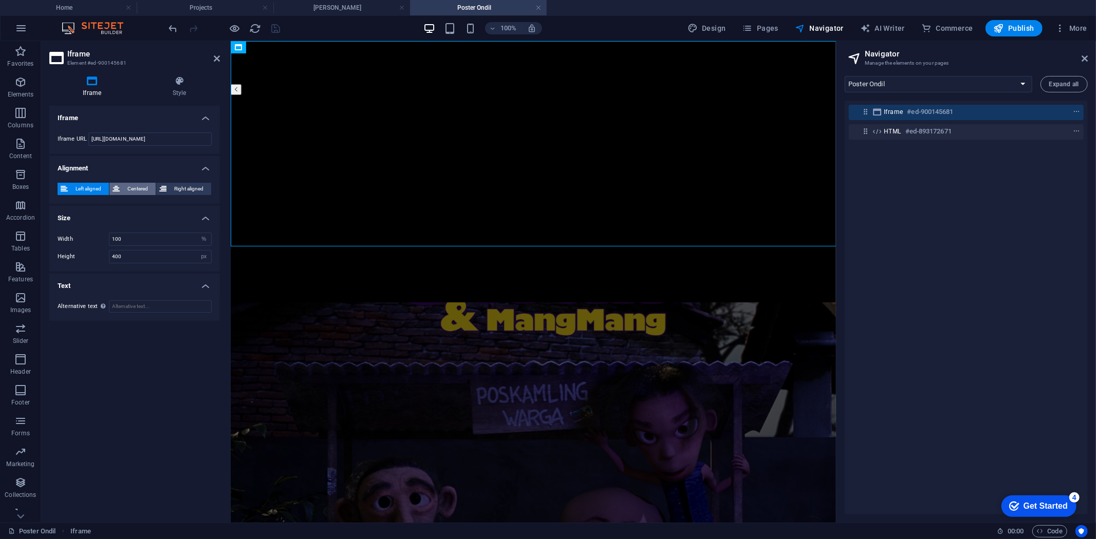
click at [130, 188] on span "Centered" at bounding box center [138, 189] width 30 height 12
click at [274, 25] on icon "save" at bounding box center [276, 29] width 12 height 12
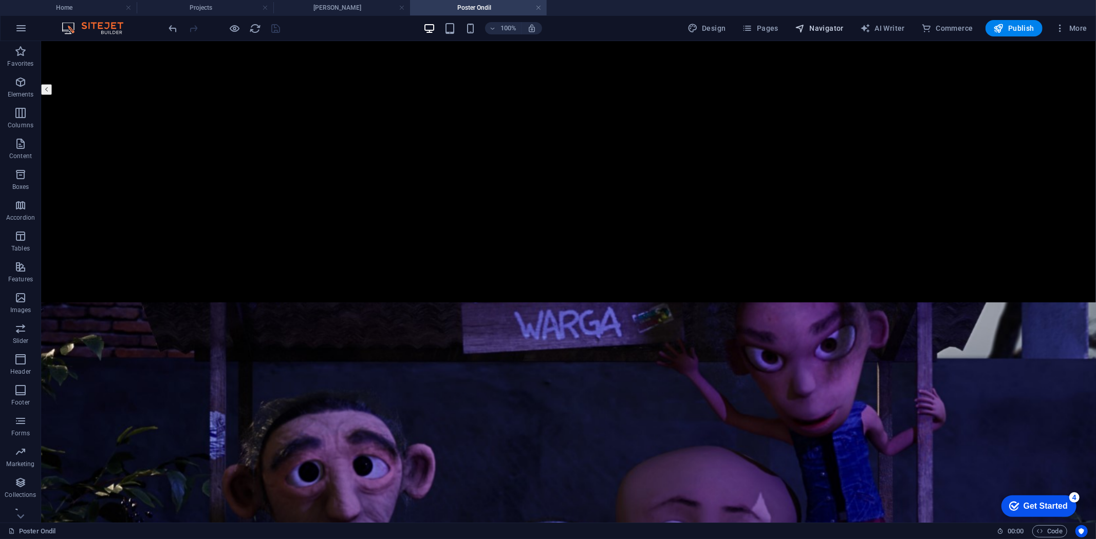
click at [829, 29] on span "Navigator" at bounding box center [819, 28] width 49 height 10
select select "16789444-en"
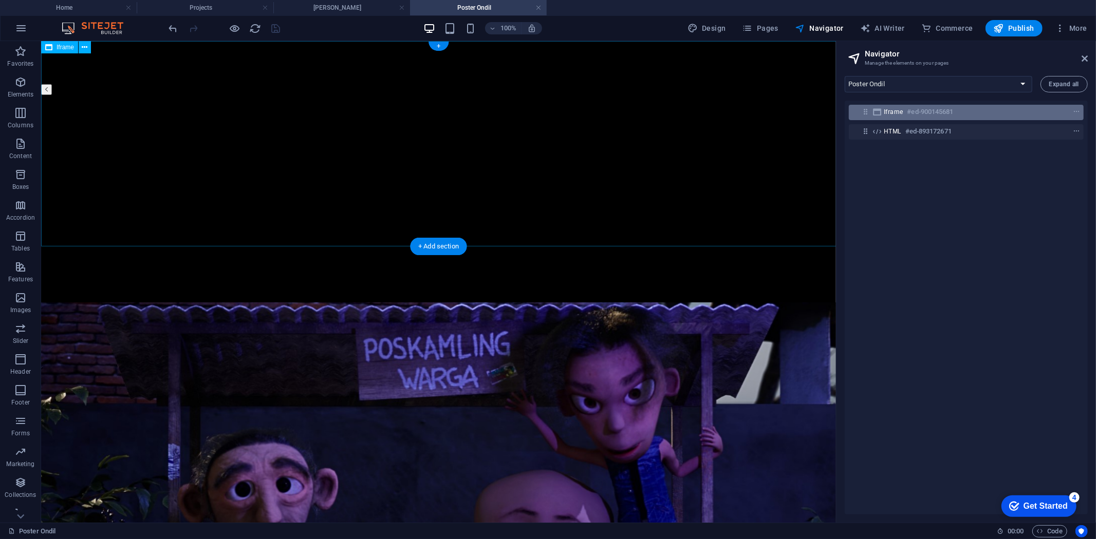
click at [914, 113] on h6 "#ed-900145681" at bounding box center [930, 112] width 46 height 12
select select "%"
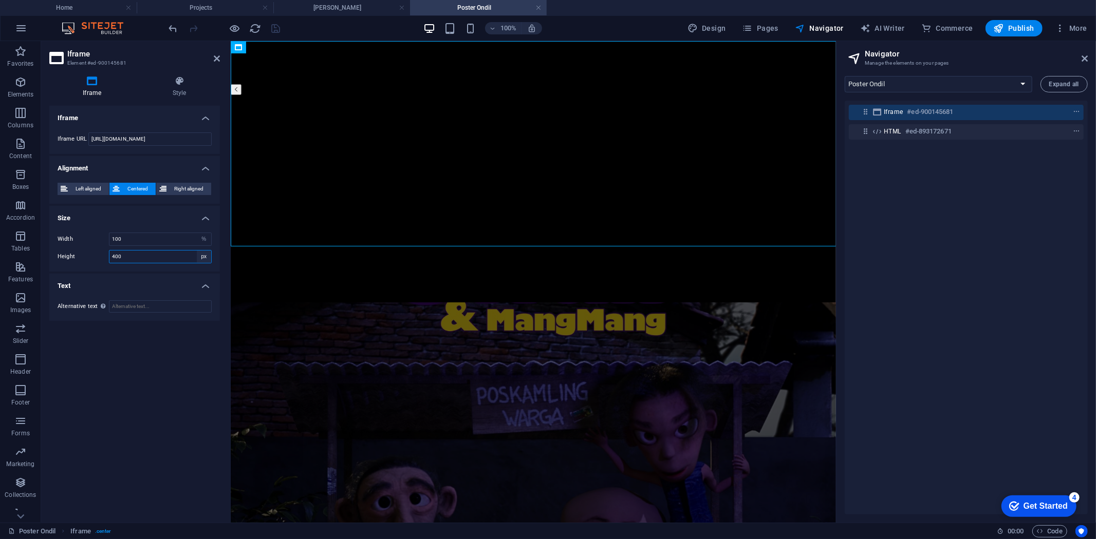
click at [202, 254] on select "px %" at bounding box center [204, 257] width 14 height 12
select select "%"
click at [197, 251] on select "px %" at bounding box center [204, 257] width 14 height 12
type input "100"
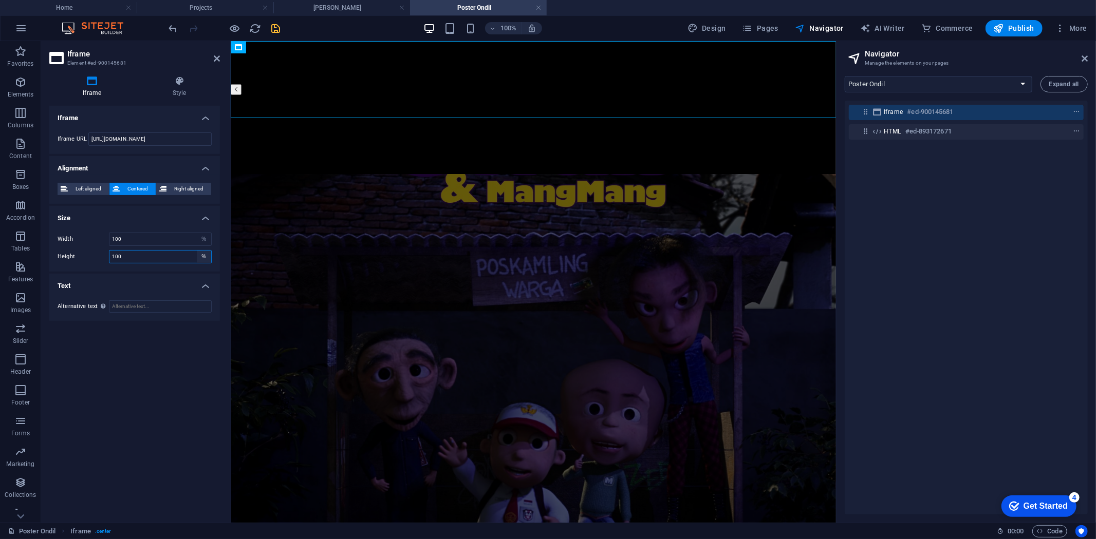
click at [202, 256] on select "px %" at bounding box center [204, 257] width 14 height 12
select select "px"
click at [197, 251] on select "px %" at bounding box center [204, 257] width 14 height 12
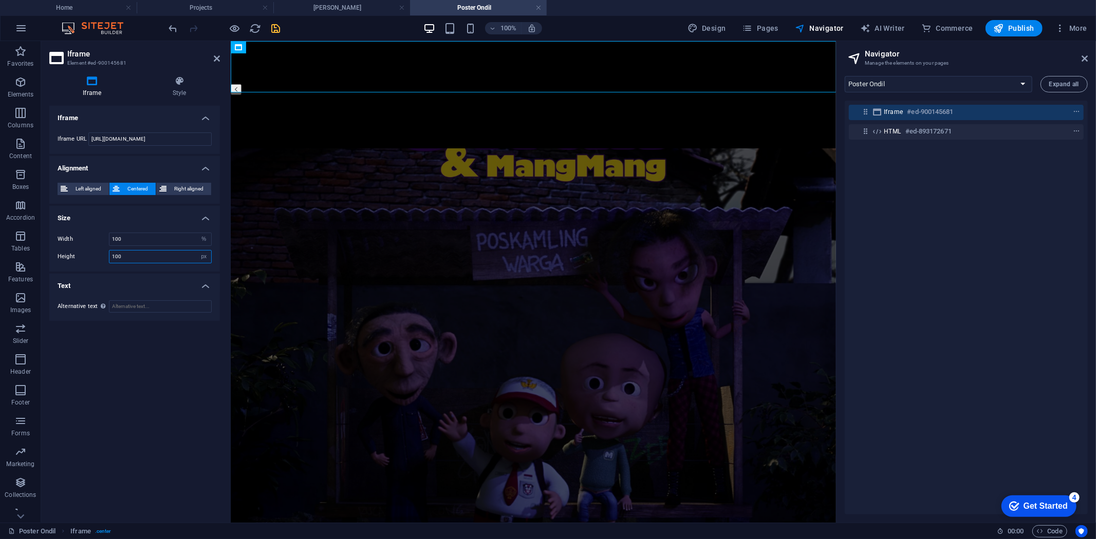
click at [177, 257] on input "100" at bounding box center [160, 257] width 102 height 12
type input "800"
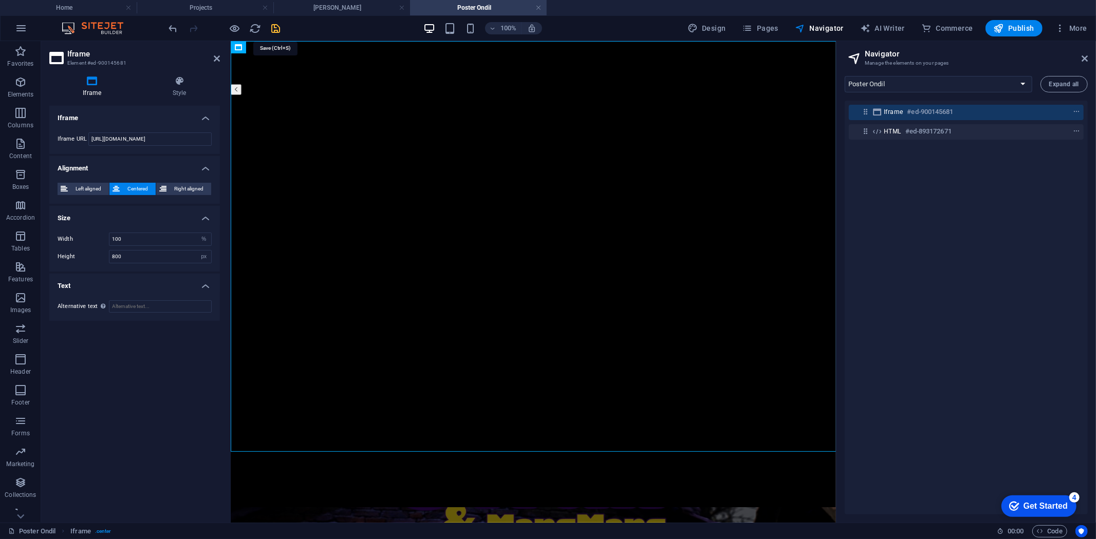
click at [274, 28] on icon "save" at bounding box center [276, 29] width 12 height 12
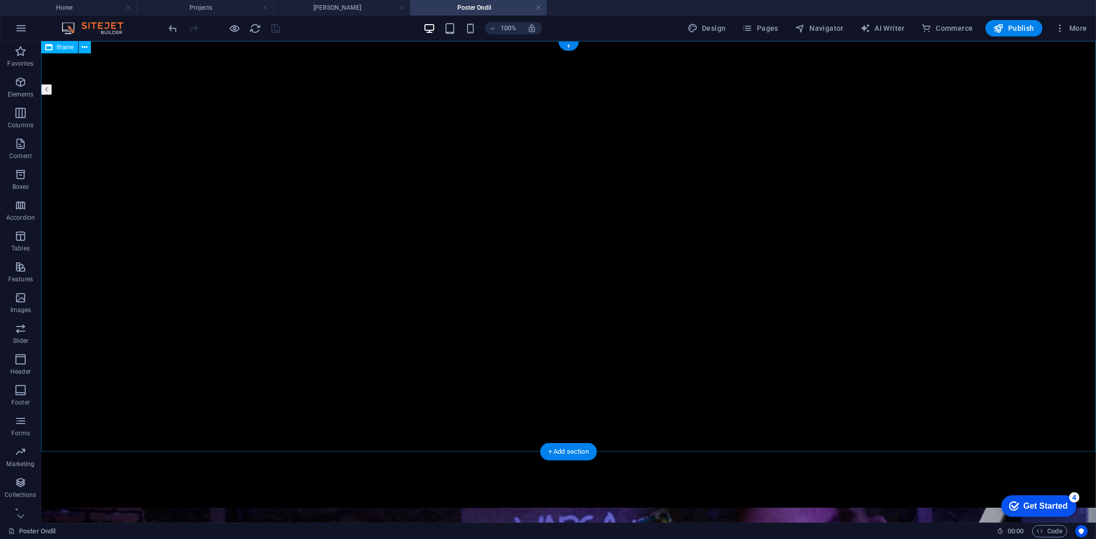
click at [503, 95] on div "</div>" at bounding box center [568, 301] width 1055 height 413
click at [504, 95] on div "</div>" at bounding box center [568, 301] width 1055 height 413
click at [830, 28] on span "Navigator" at bounding box center [819, 28] width 49 height 10
select select "16789444-en"
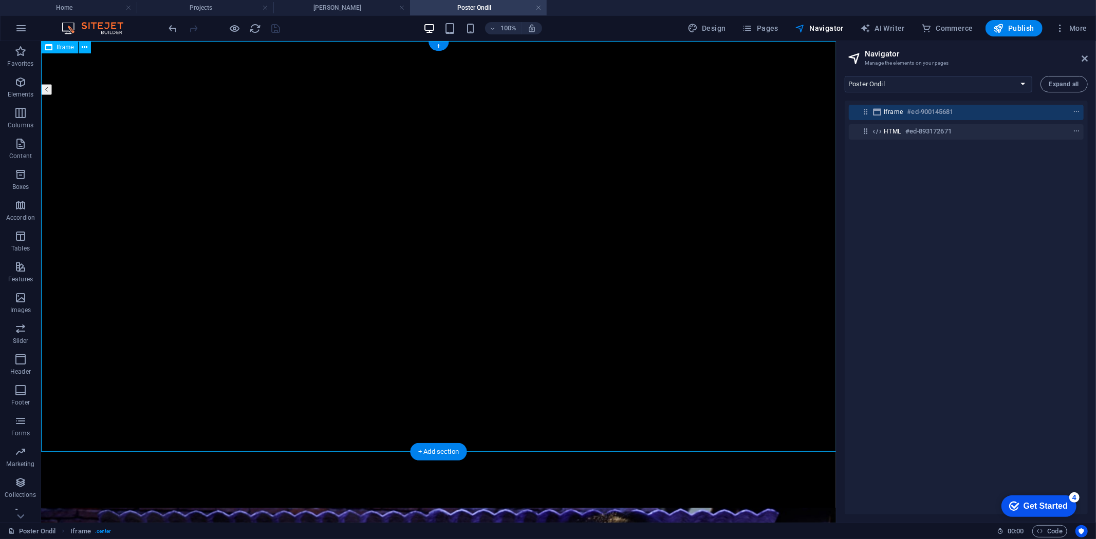
click at [936, 110] on h6 "#ed-900145681" at bounding box center [930, 112] width 46 height 12
click at [1075, 111] on icon "context-menu" at bounding box center [1076, 111] width 7 height 7
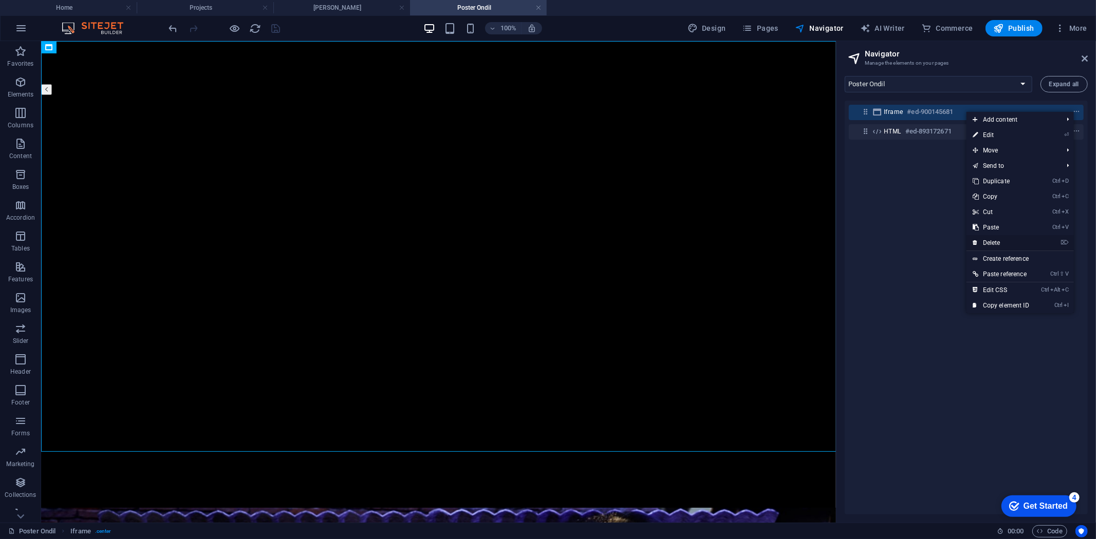
click at [999, 239] on link "⌦ Delete" at bounding box center [1000, 242] width 69 height 15
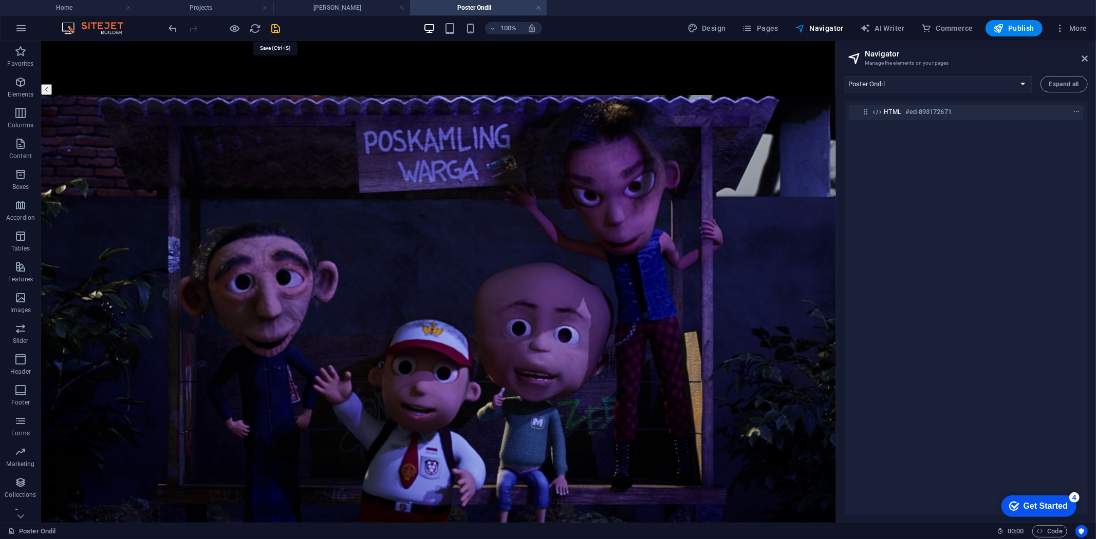
click at [273, 28] on icon "save" at bounding box center [276, 29] width 12 height 12
